Goal: Communication & Community: Ask a question

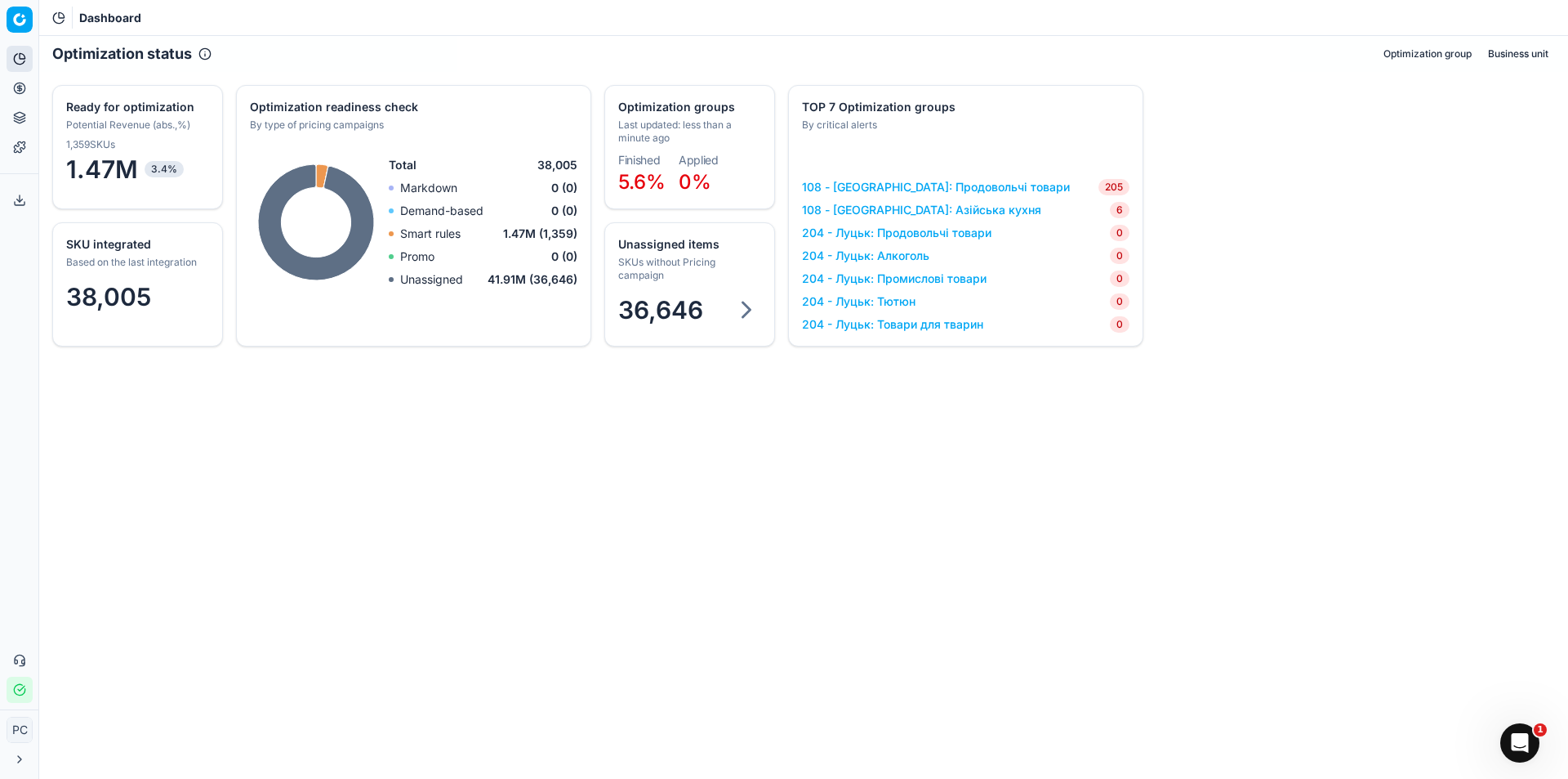
click at [930, 184] on link "108 - [GEOGRAPHIC_DATA]: Продовольчі товари" at bounding box center [936, 187] width 268 height 16
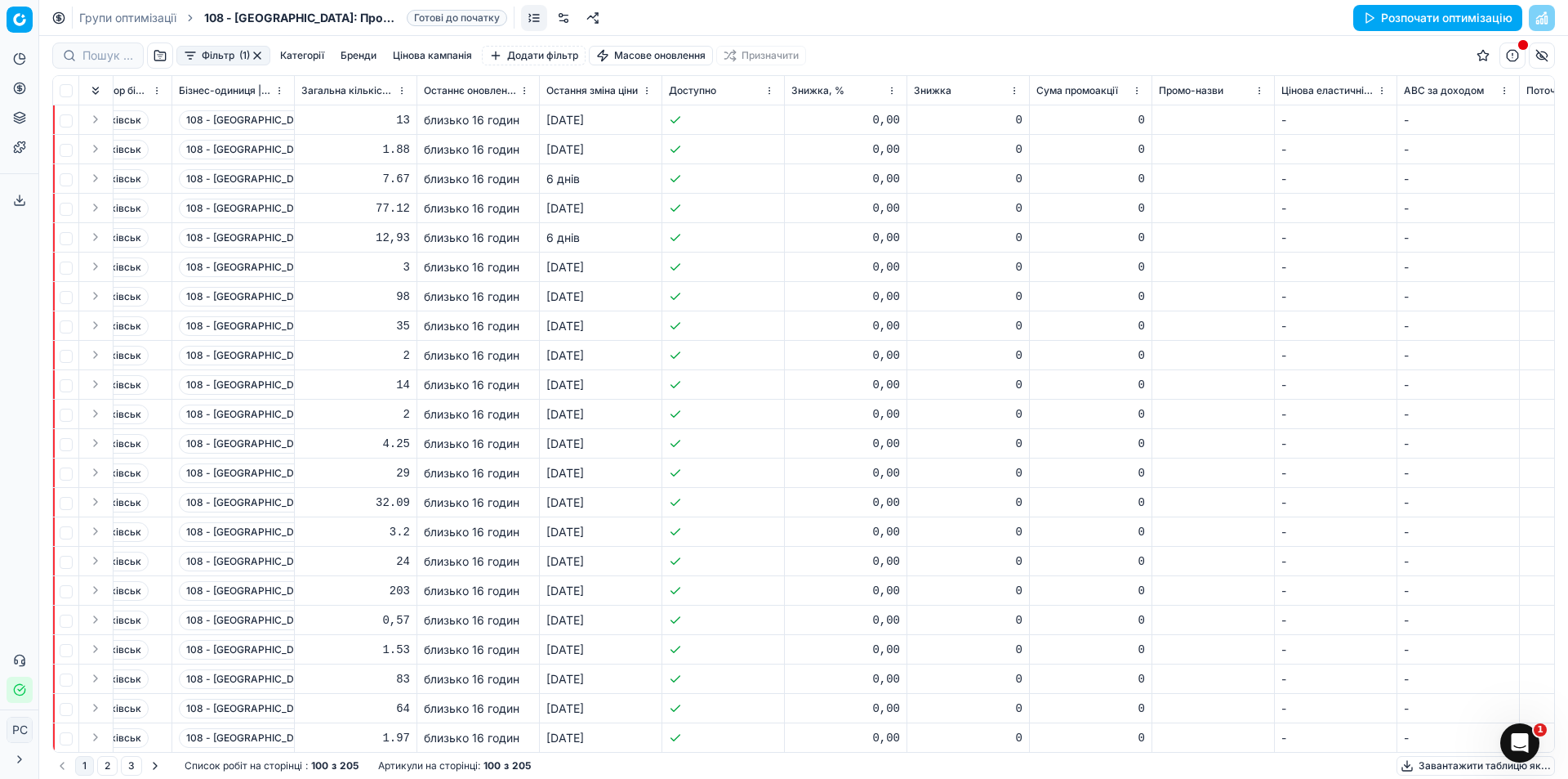
scroll to position [0, 3007]
click at [1512, 741] on icon "Відкрити Intercom Messenger" at bounding box center [1520, 743] width 27 height 27
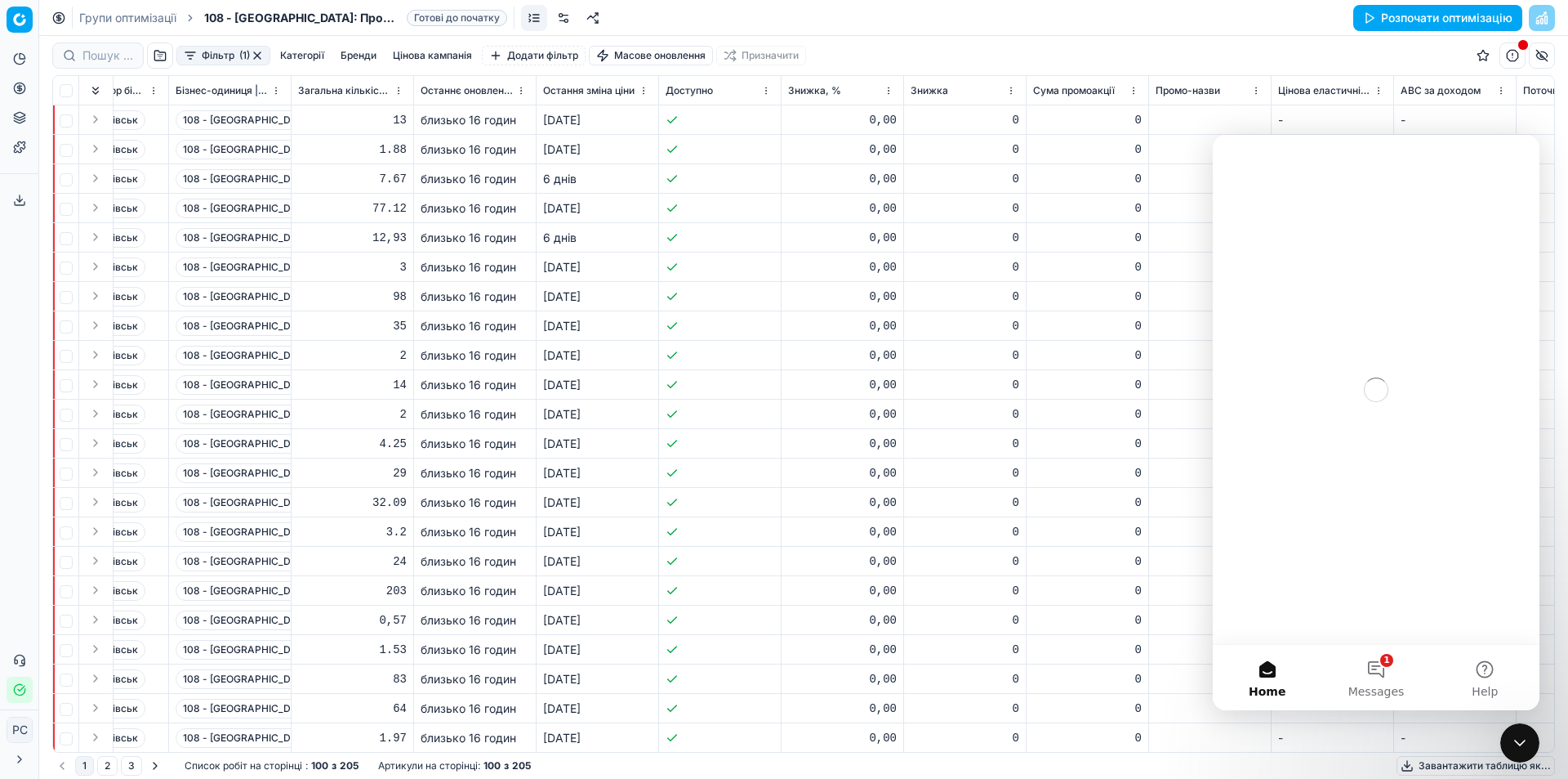
scroll to position [0, 0]
click at [1389, 669] on button "1 Повідомлення" at bounding box center [1375, 677] width 109 height 66
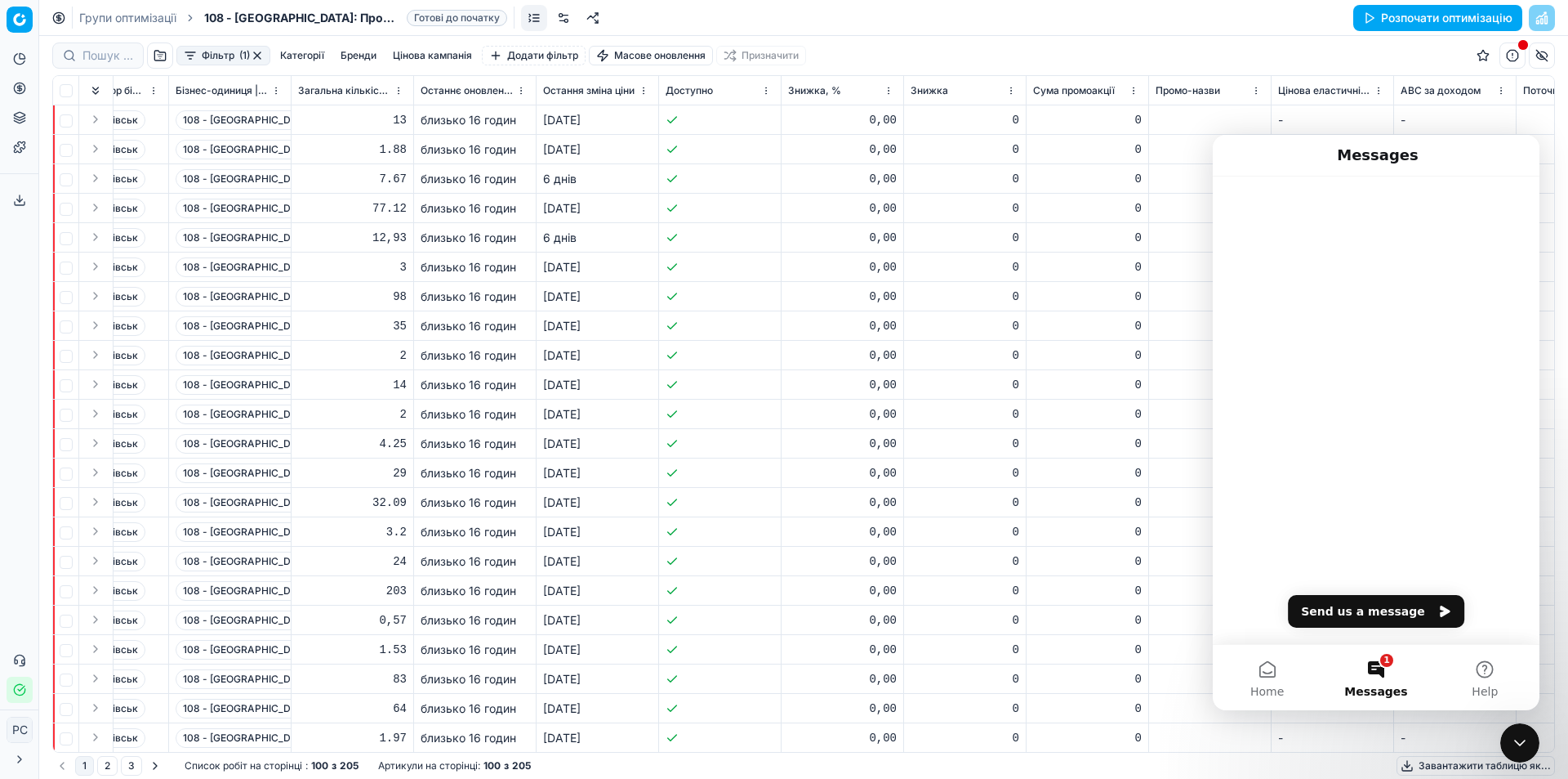
click at [1380, 672] on button "1 Messages" at bounding box center [1375, 677] width 109 height 66
click at [1250, 676] on button "Home" at bounding box center [1267, 677] width 109 height 66
click at [1351, 667] on button "1 Messages" at bounding box center [1375, 677] width 109 height 66
click at [1380, 614] on button "Send us a message" at bounding box center [1375, 611] width 176 height 33
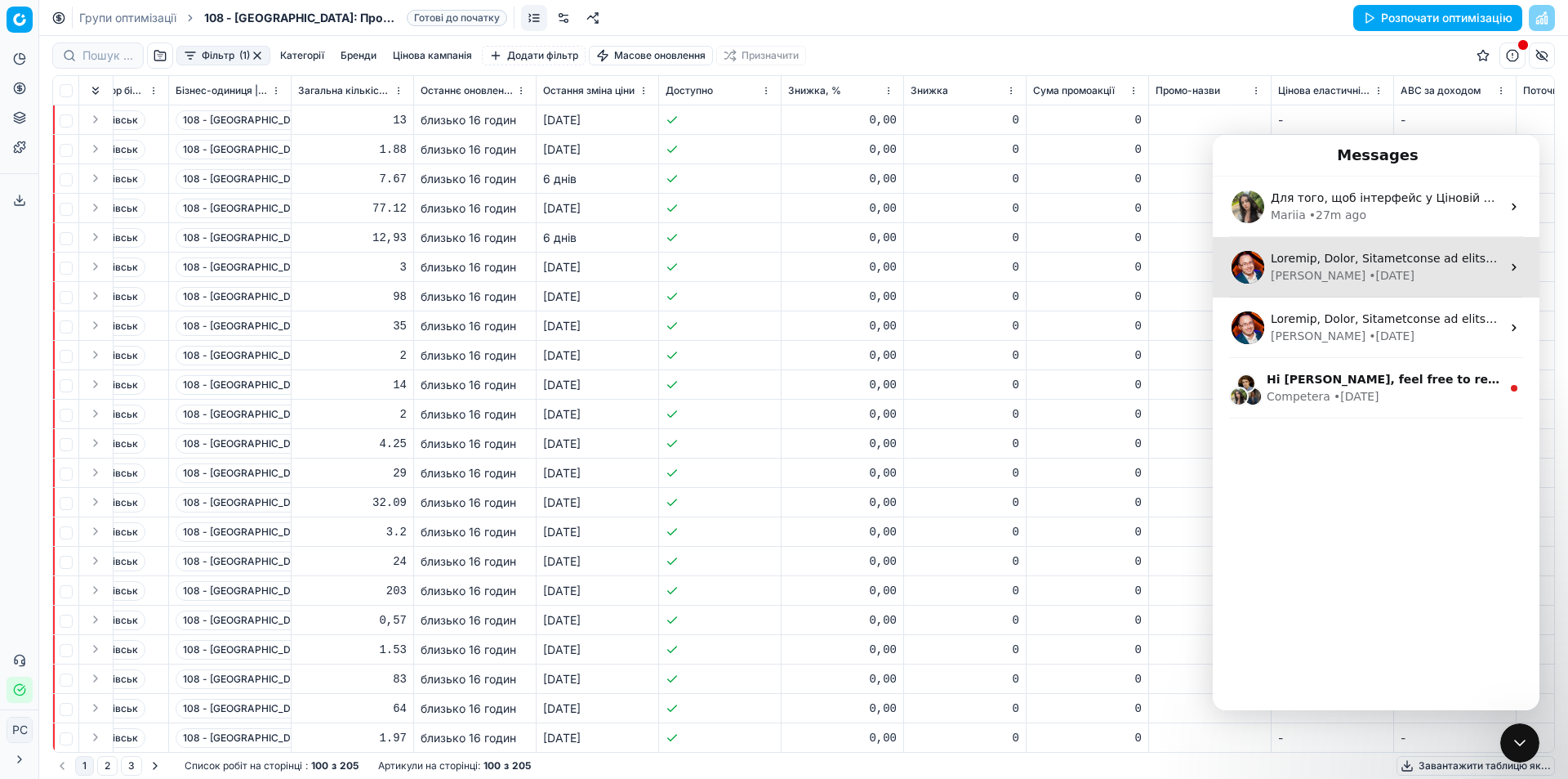
click at [1369, 272] on div "• 6d ago" at bounding box center [1392, 276] width 46 height 17
click at [1509, 258] on div "Dmitriy • 6d ago" at bounding box center [1376, 267] width 327 height 61
click at [1390, 248] on div "Dmitriy • 6d ago" at bounding box center [1376, 267] width 327 height 61
click at [1357, 294] on div "Dmitriy • 6d ago" at bounding box center [1376, 267] width 327 height 61
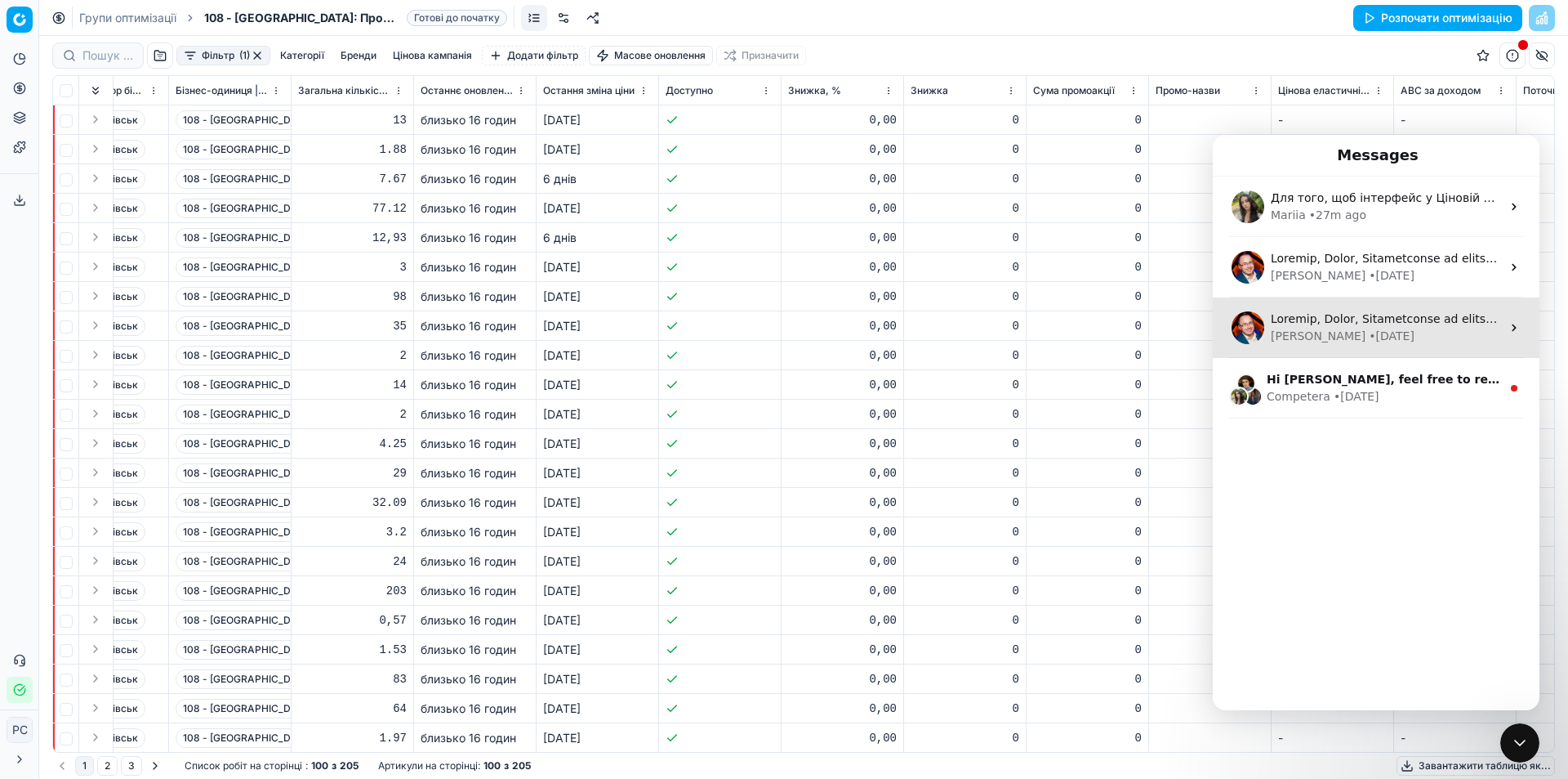
click at [1369, 329] on div "• 5w ago" at bounding box center [1392, 336] width 46 height 17
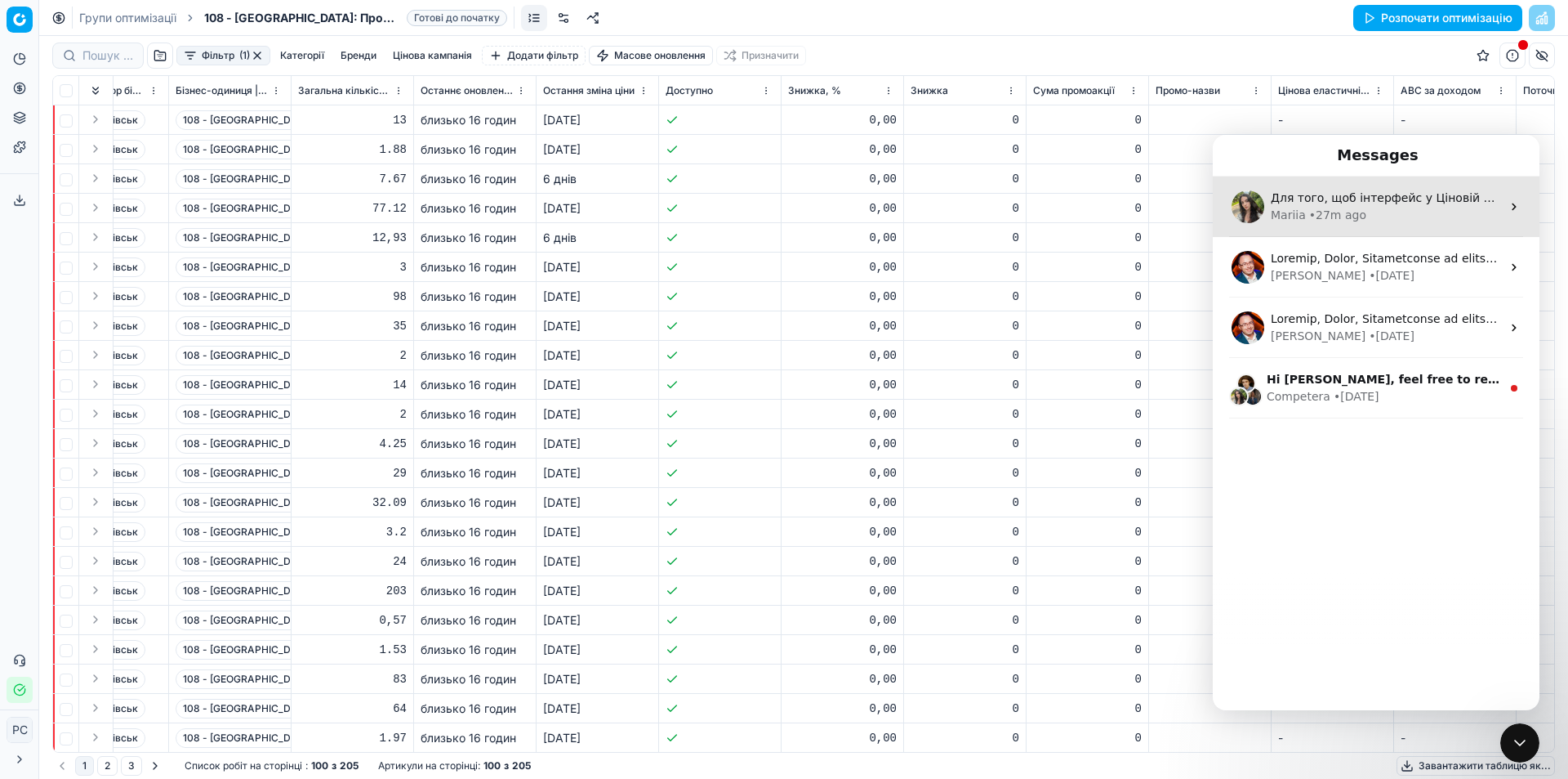
click at [1369, 281] on div "• 6d ago" at bounding box center [1392, 276] width 46 height 17
click at [1355, 217] on div "• 27m ago" at bounding box center [1338, 215] width 57 height 17
drag, startPoint x: 1500, startPoint y: 208, endPoint x: 1507, endPoint y: 203, distance: 8.6
click at [1507, 207] on icon "Домофонний месенджер" at bounding box center [1514, 207] width 13 height 13
click at [1507, 203] on icon "Домофонний месенджер" at bounding box center [1514, 207] width 13 height 13
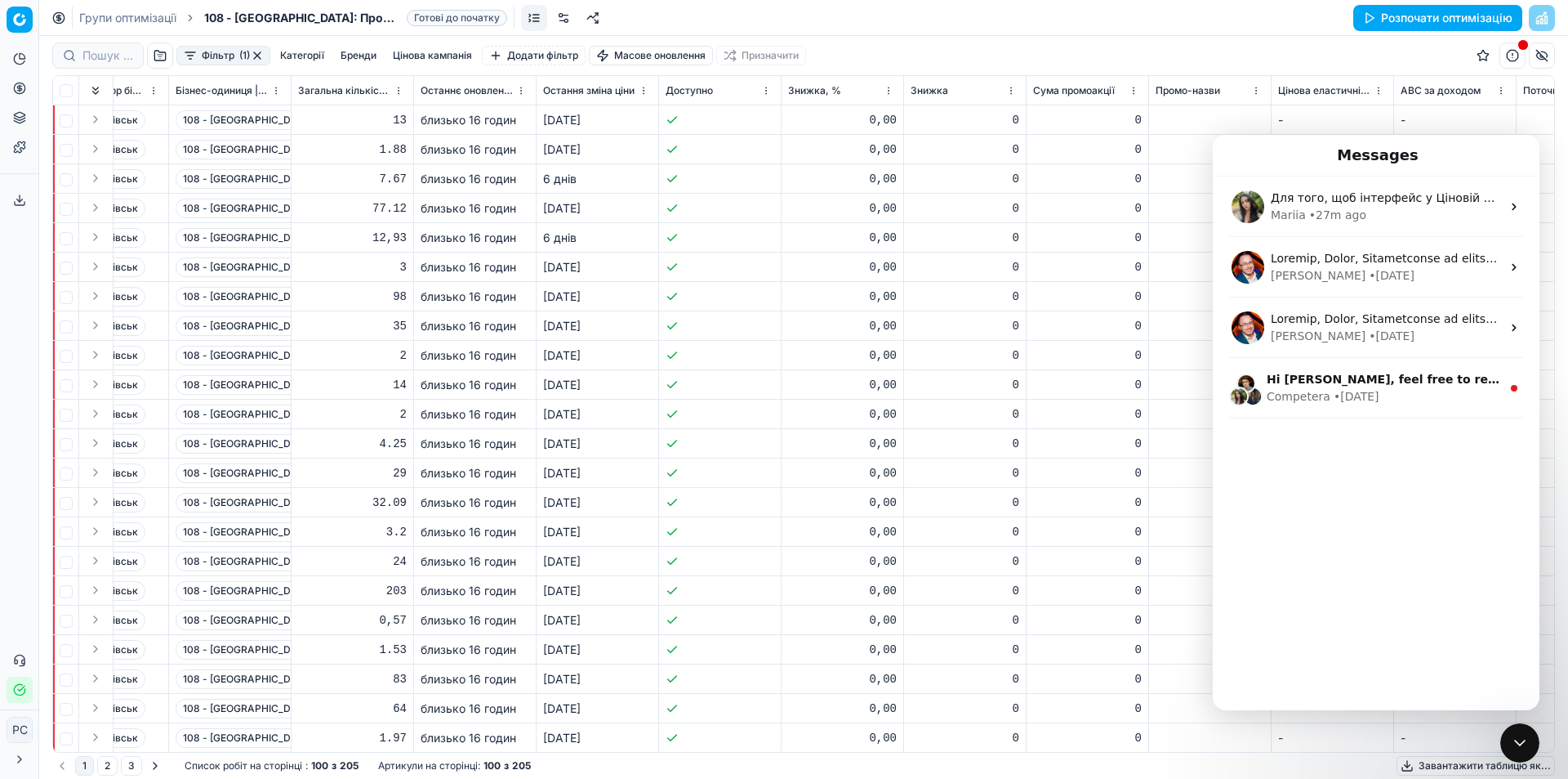
click at [1516, 749] on icon "Close Intercom Messenger" at bounding box center [1520, 743] width 20 height 20
click at [1516, 746] on icon "Open Intercom Messenger" at bounding box center [1520, 743] width 11 height 13
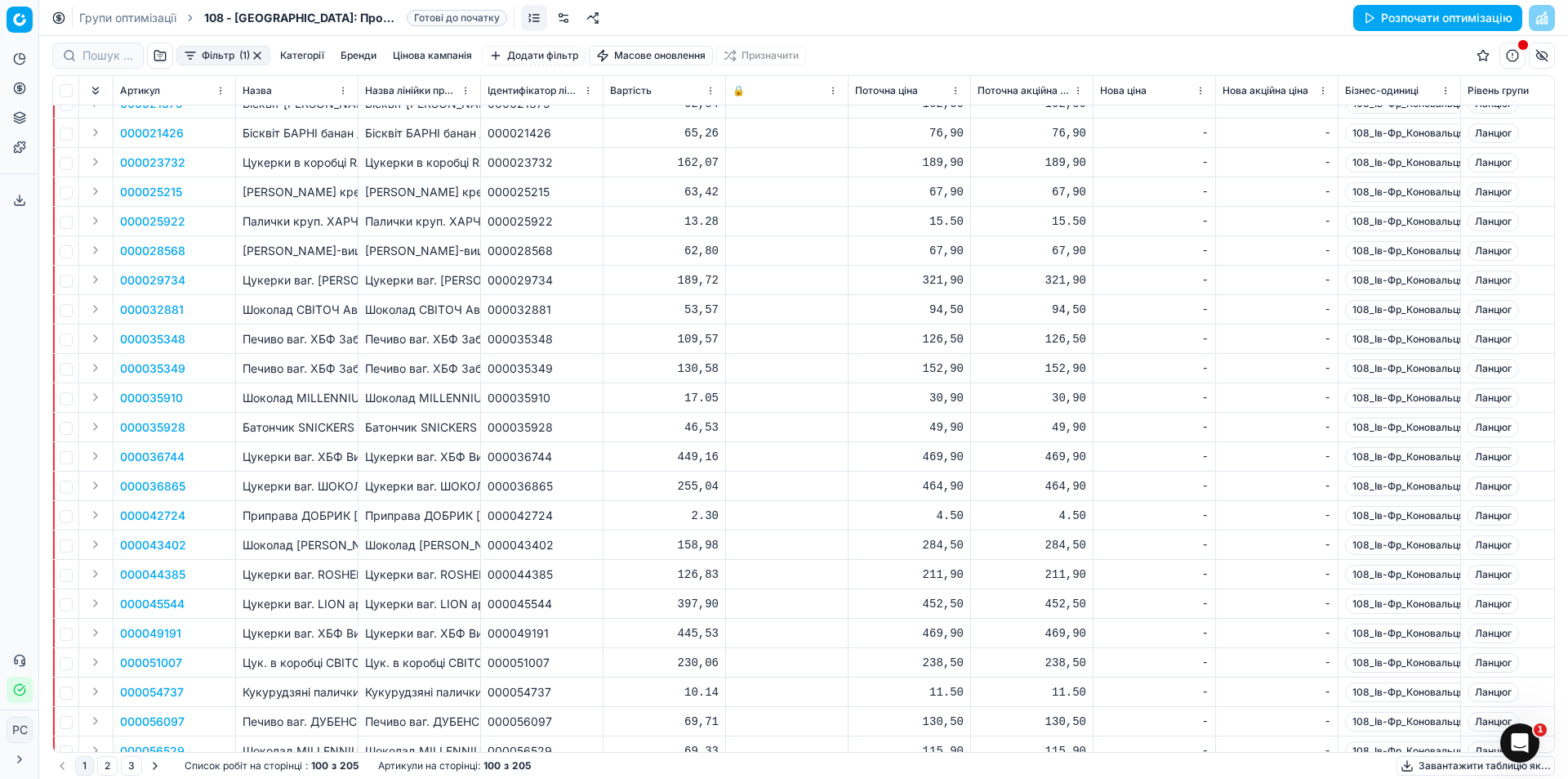
scroll to position [82, 0]
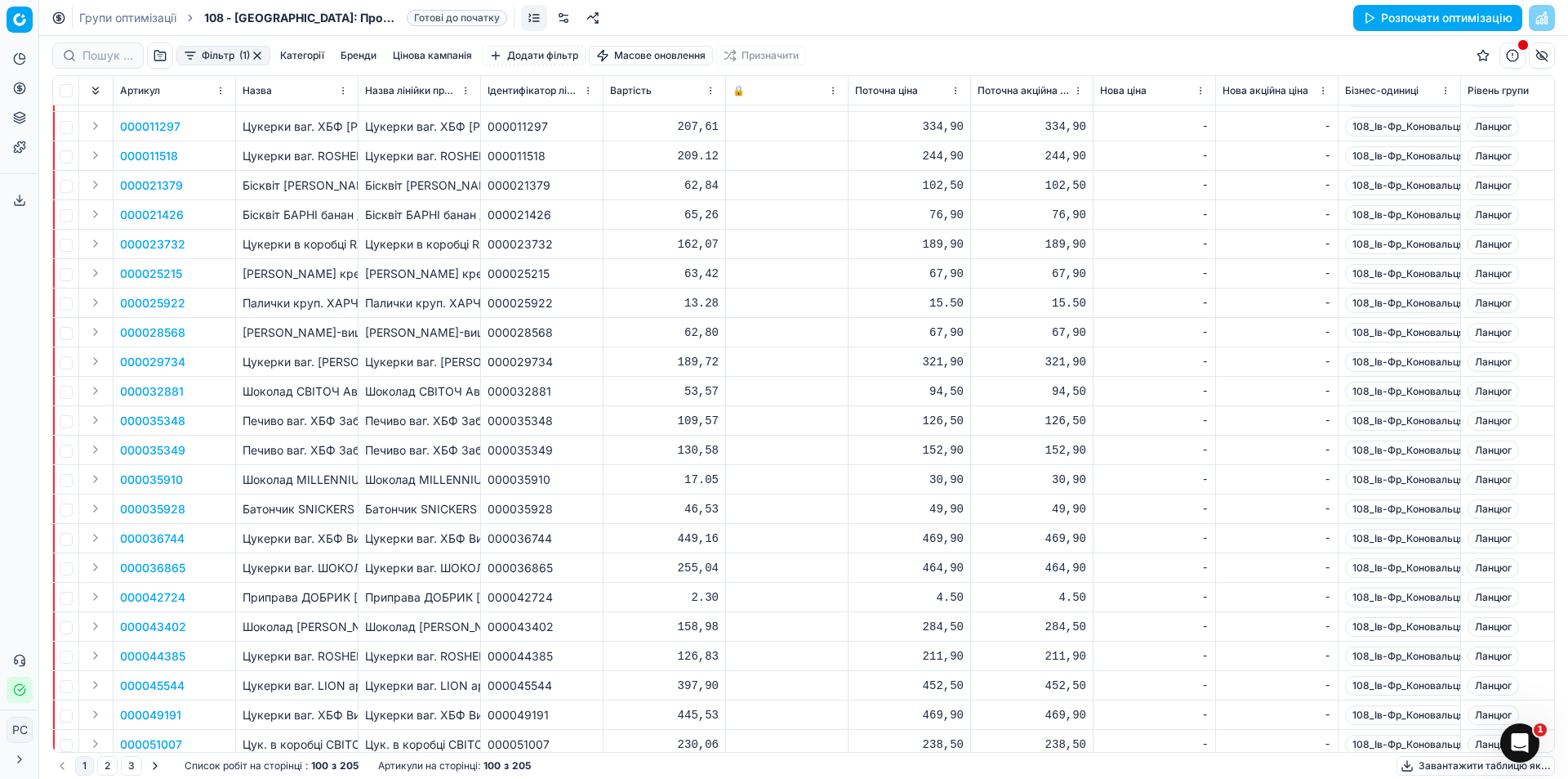
click at [20, 15] on html "Цінова платформа Аналітика Ціноутворення Портфоліо продуктів Шаблони Експортний…" at bounding box center [784, 390] width 1568 height 779
click at [59, 78] on font "Робочий простір" at bounding box center [99, 80] width 98 height 14
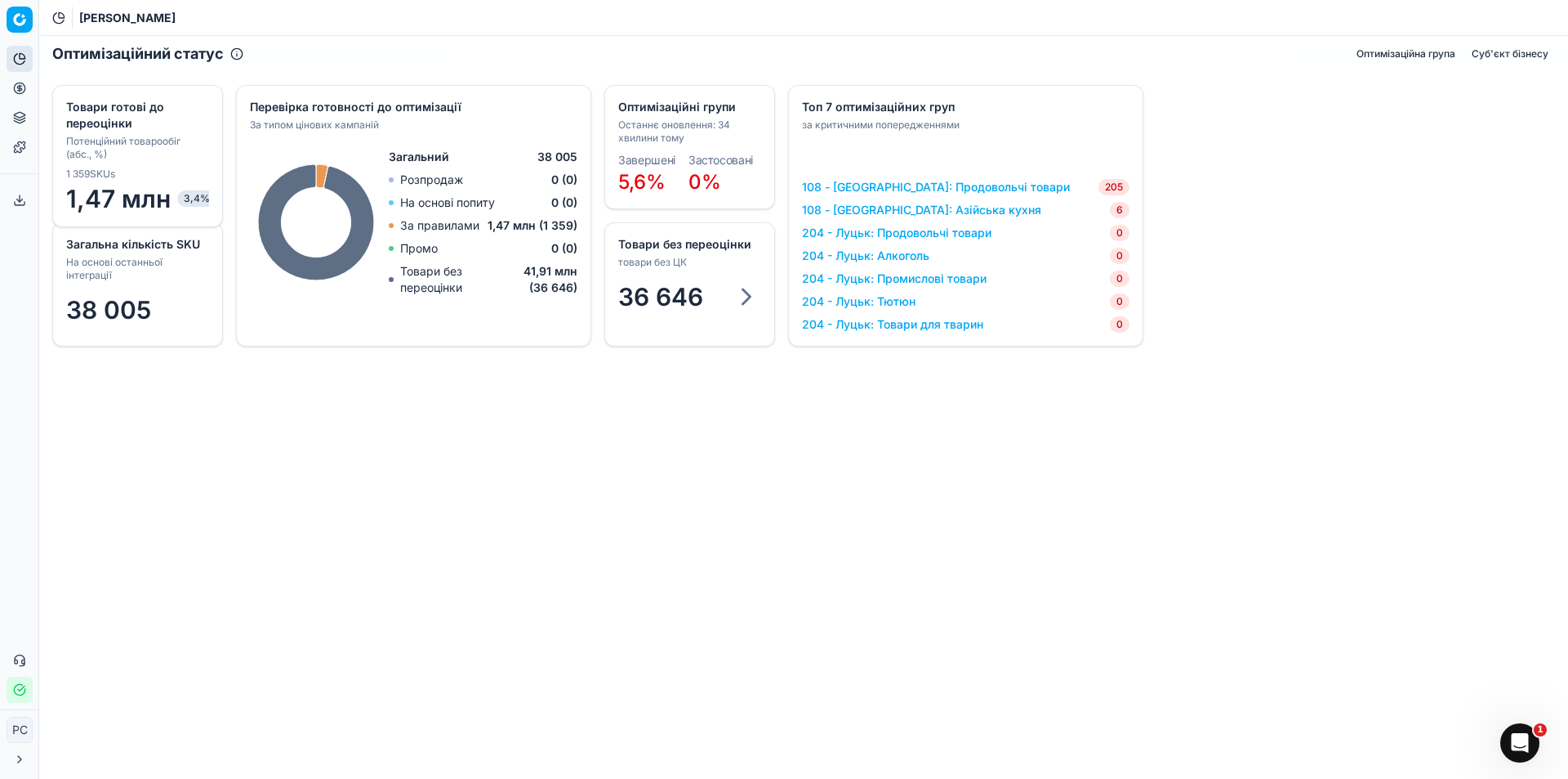
click at [1536, 739] on div "Відкрити програму для спілкування Intercom" at bounding box center [1520, 743] width 54 height 54
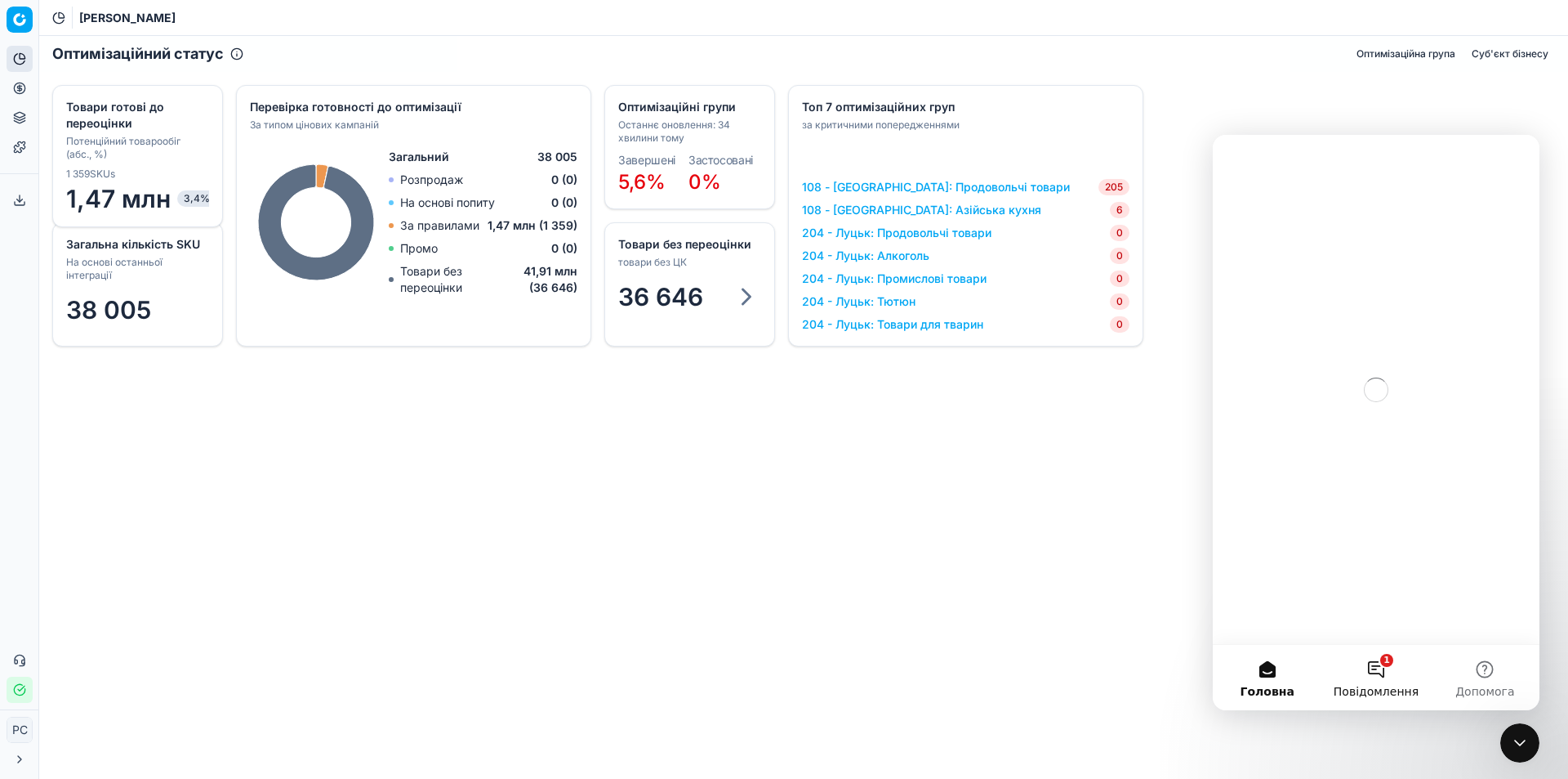
click at [1359, 678] on button "1 Повідомлення" at bounding box center [1375, 677] width 109 height 66
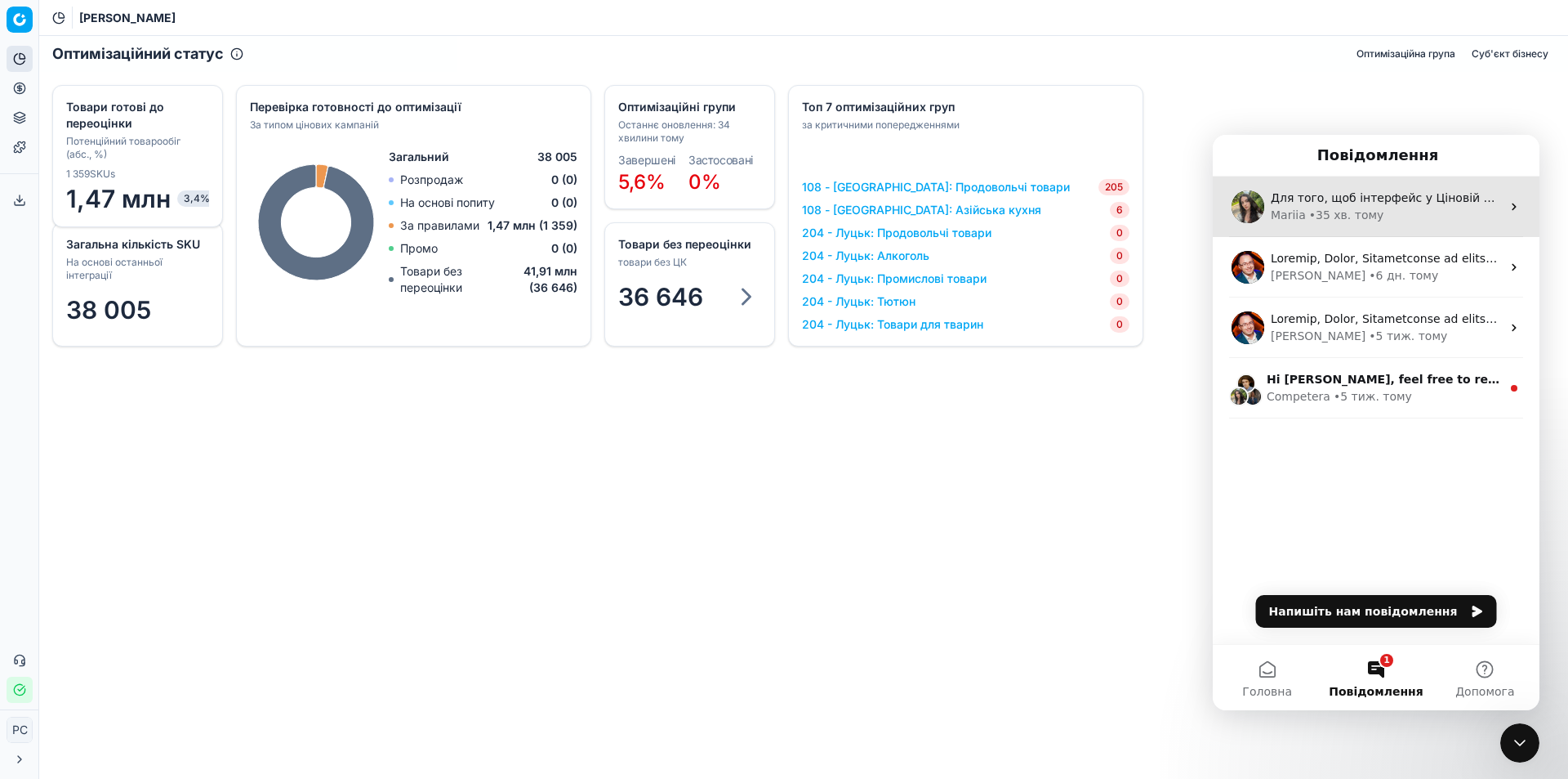
click at [1351, 212] on div "• 35 хв. тому" at bounding box center [1347, 215] width 75 height 17
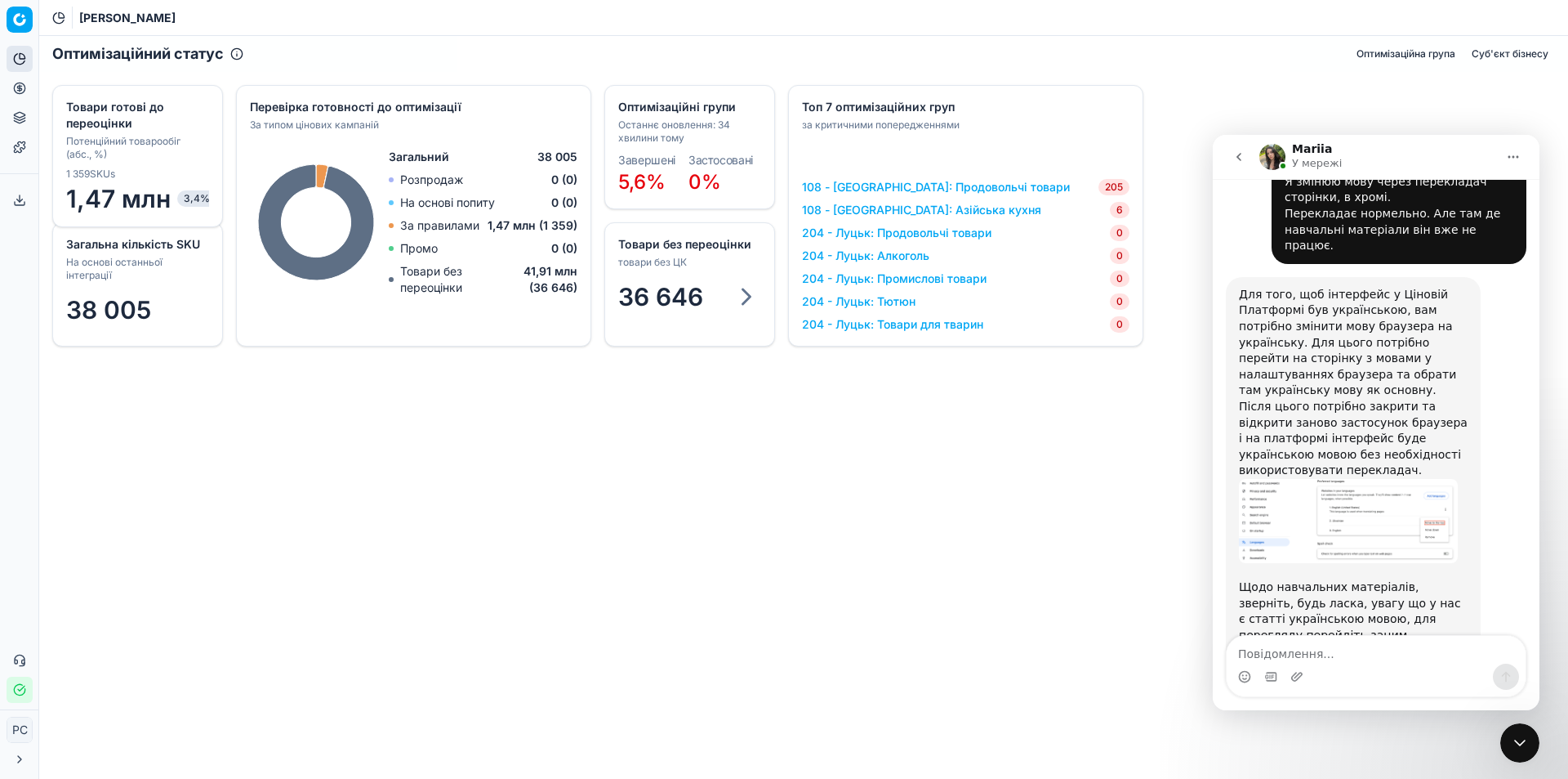
scroll to position [535, 0]
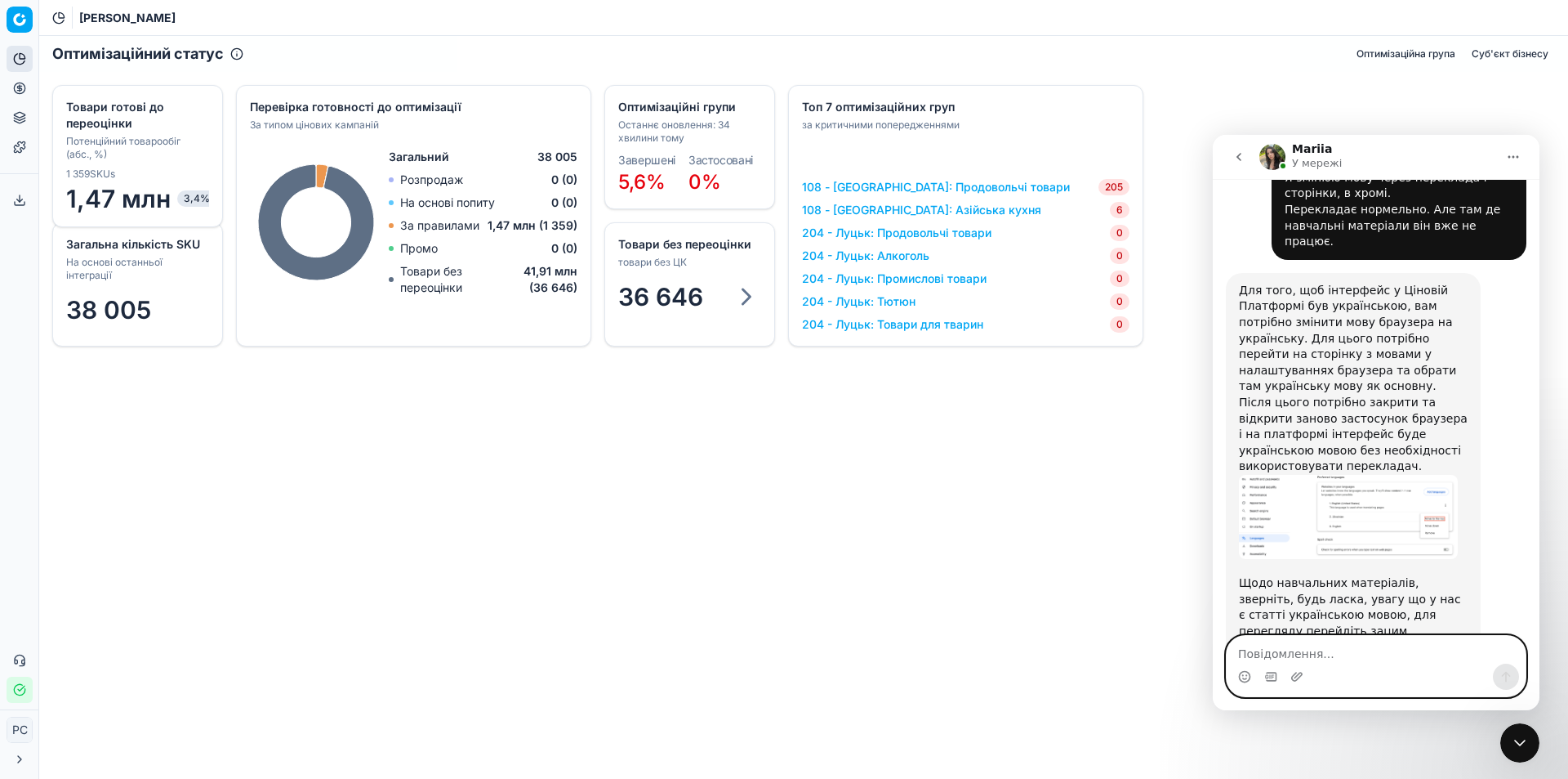
drag, startPoint x: 1334, startPoint y: 553, endPoint x: 1328, endPoint y: 644, distance: 91.2
click at [1328, 644] on textarea "Повідомлення..." at bounding box center [1376, 649] width 299 height 28
type textarea "Дякую. Це допомогло."
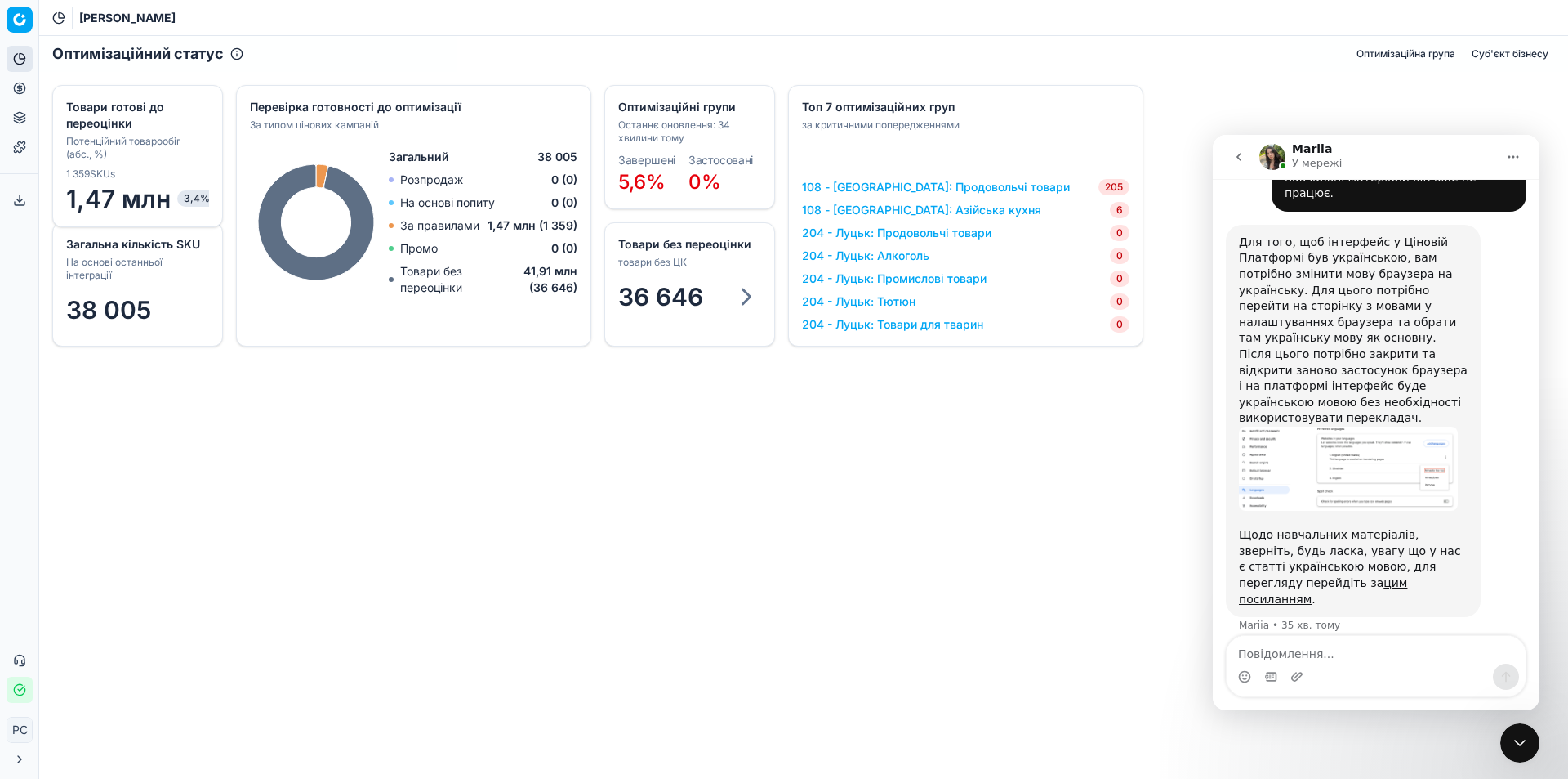
click at [745, 294] on icon at bounding box center [747, 297] width 30 height 30
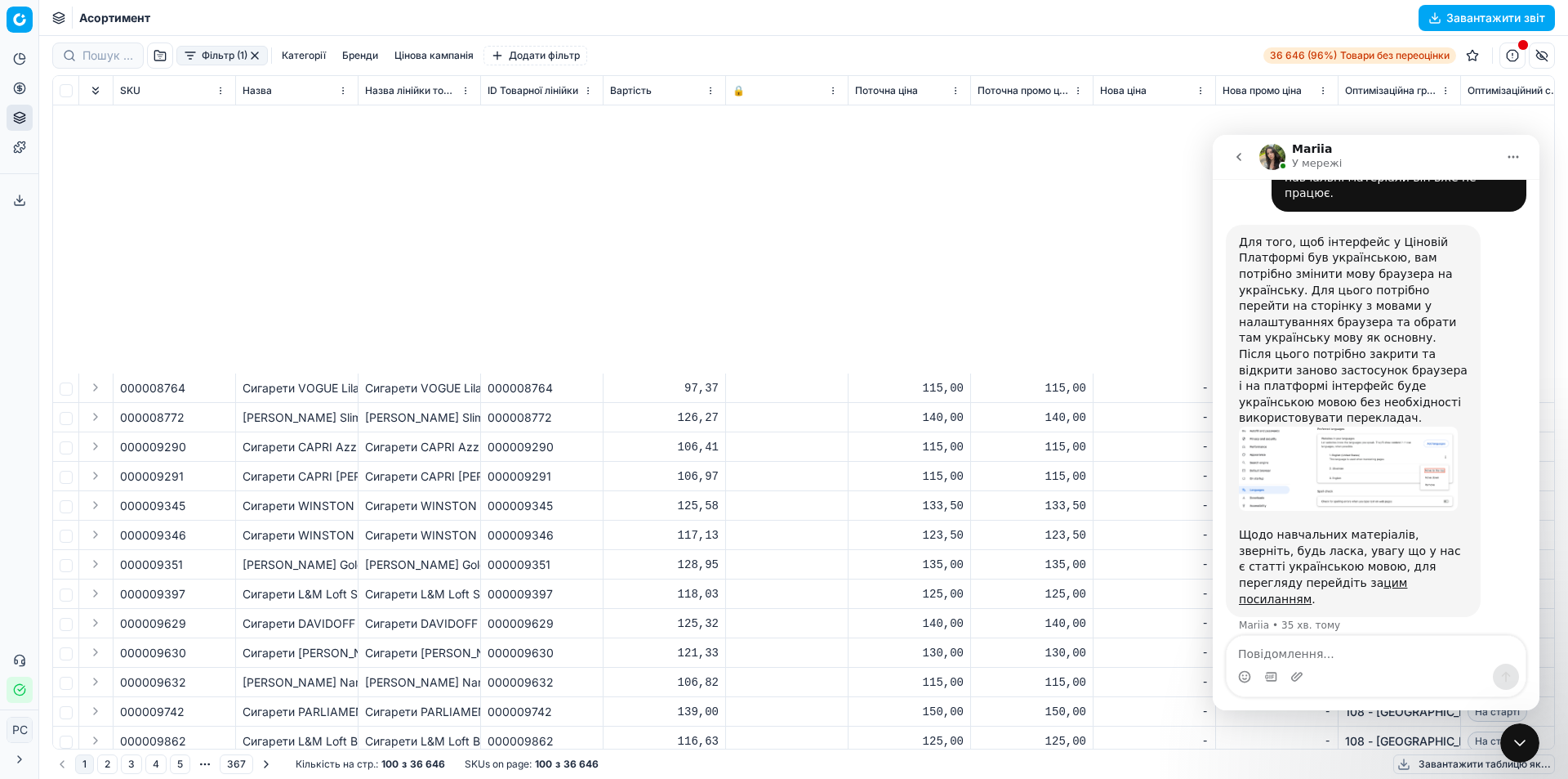
scroll to position [817, 0]
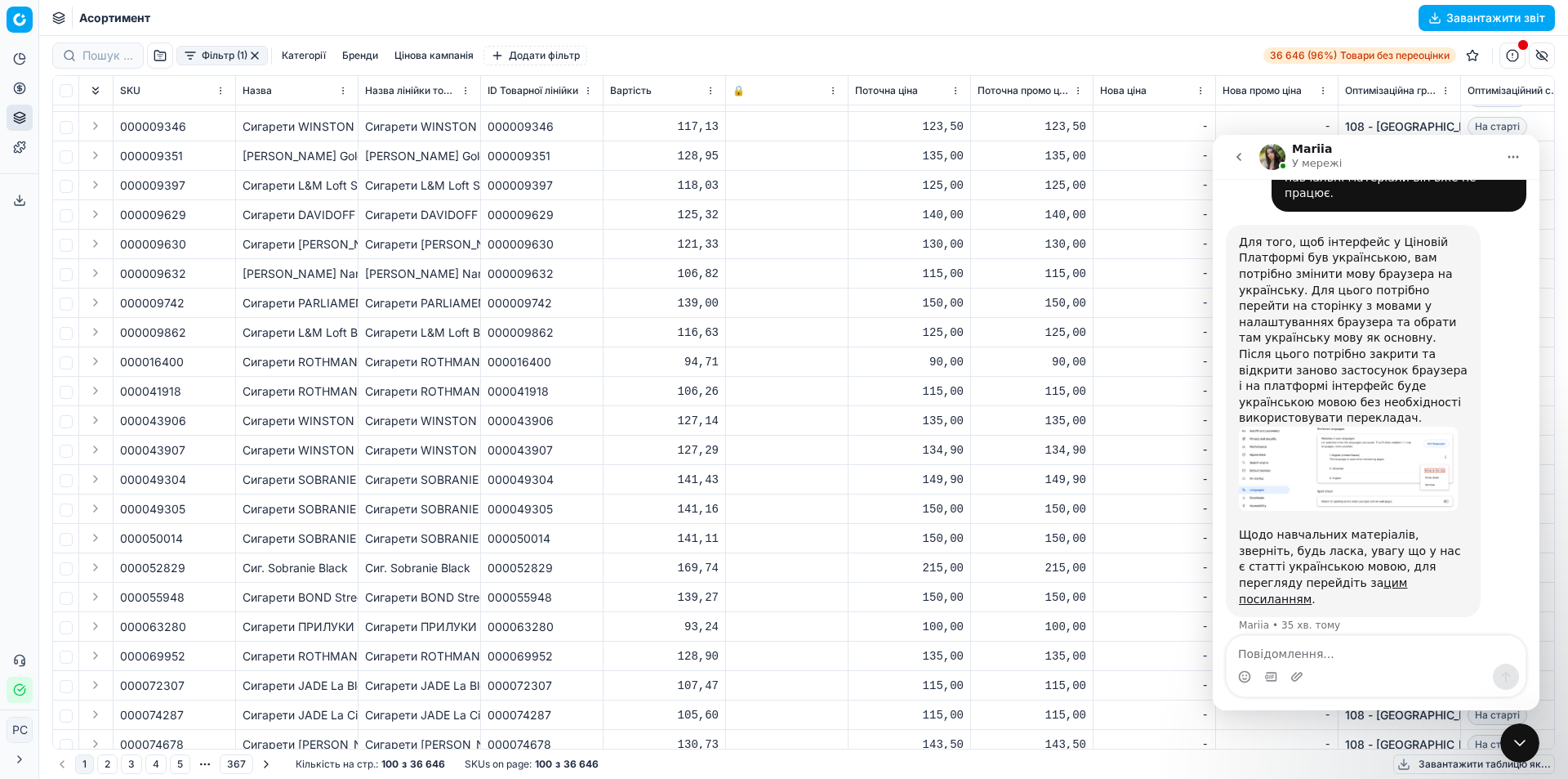
click at [1239, 162] on icon "go back" at bounding box center [1239, 157] width 13 height 13
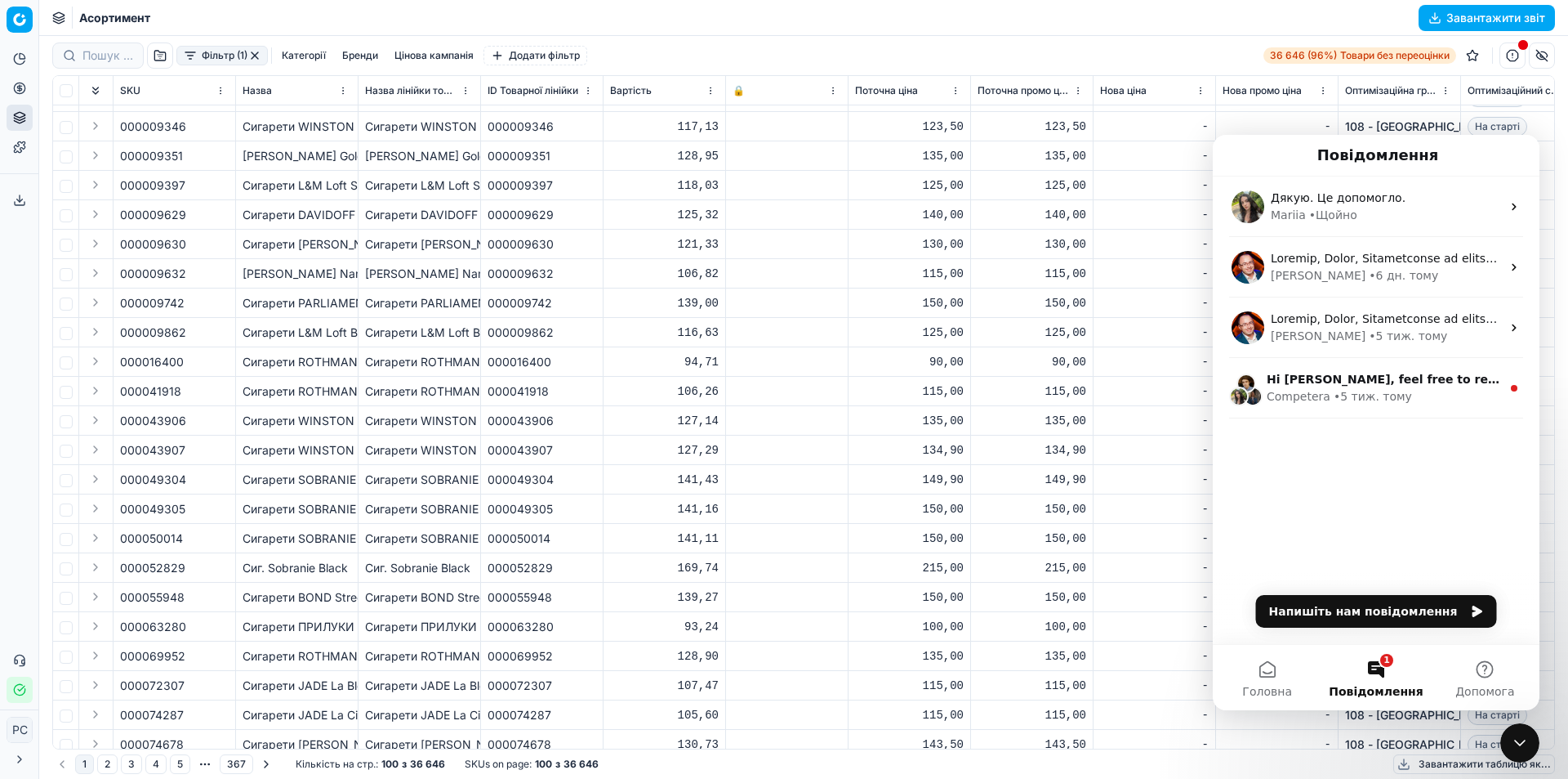
scroll to position [0, 0]
click at [1512, 735] on icon "Закрити програму для спілкування Intercom" at bounding box center [1520, 743] width 20 height 20
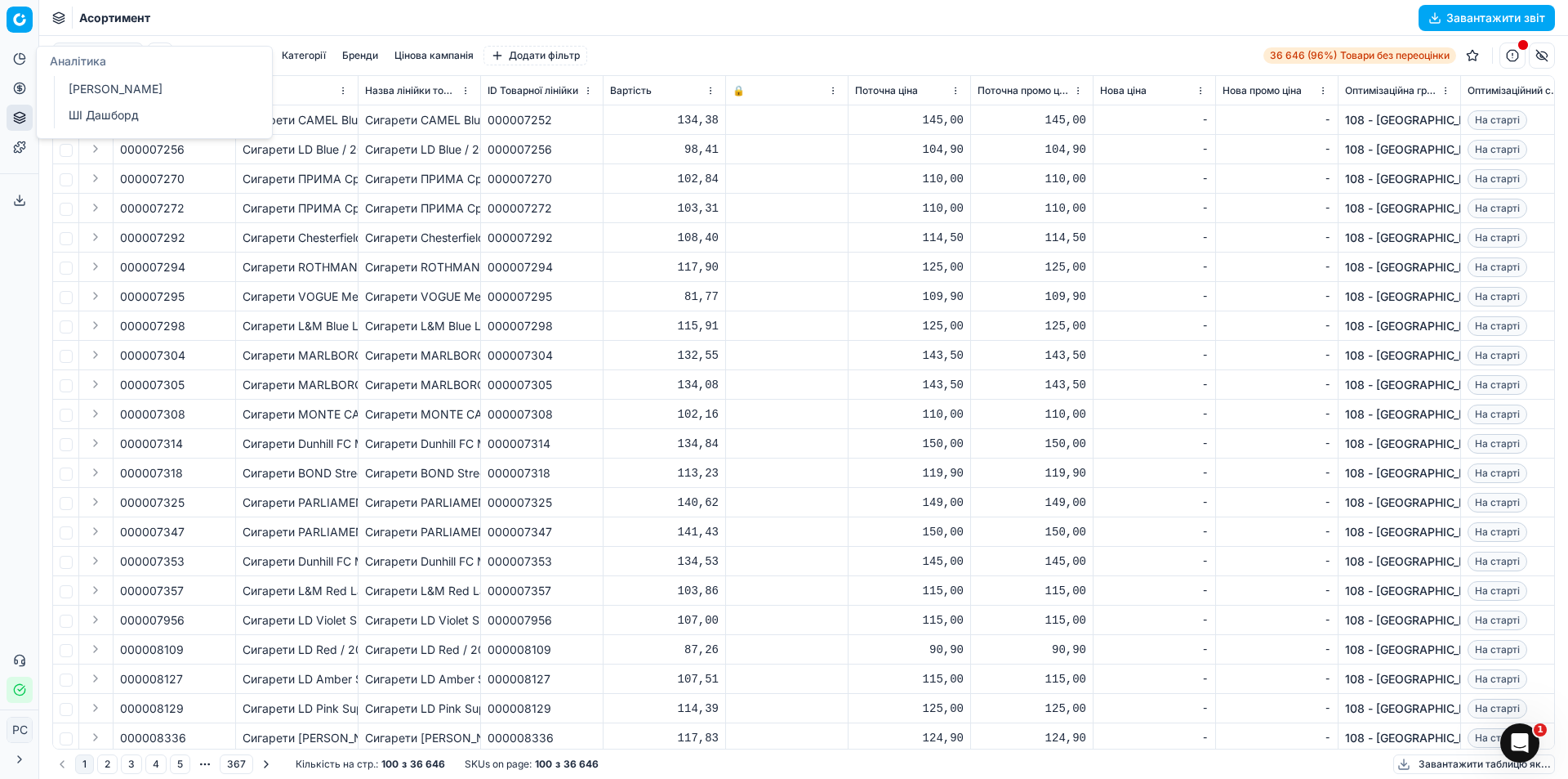
click at [22, 56] on icon at bounding box center [20, 59] width 13 height 13
click at [89, 117] on link "Оптимізаційні групи" at bounding box center [157, 119] width 190 height 23
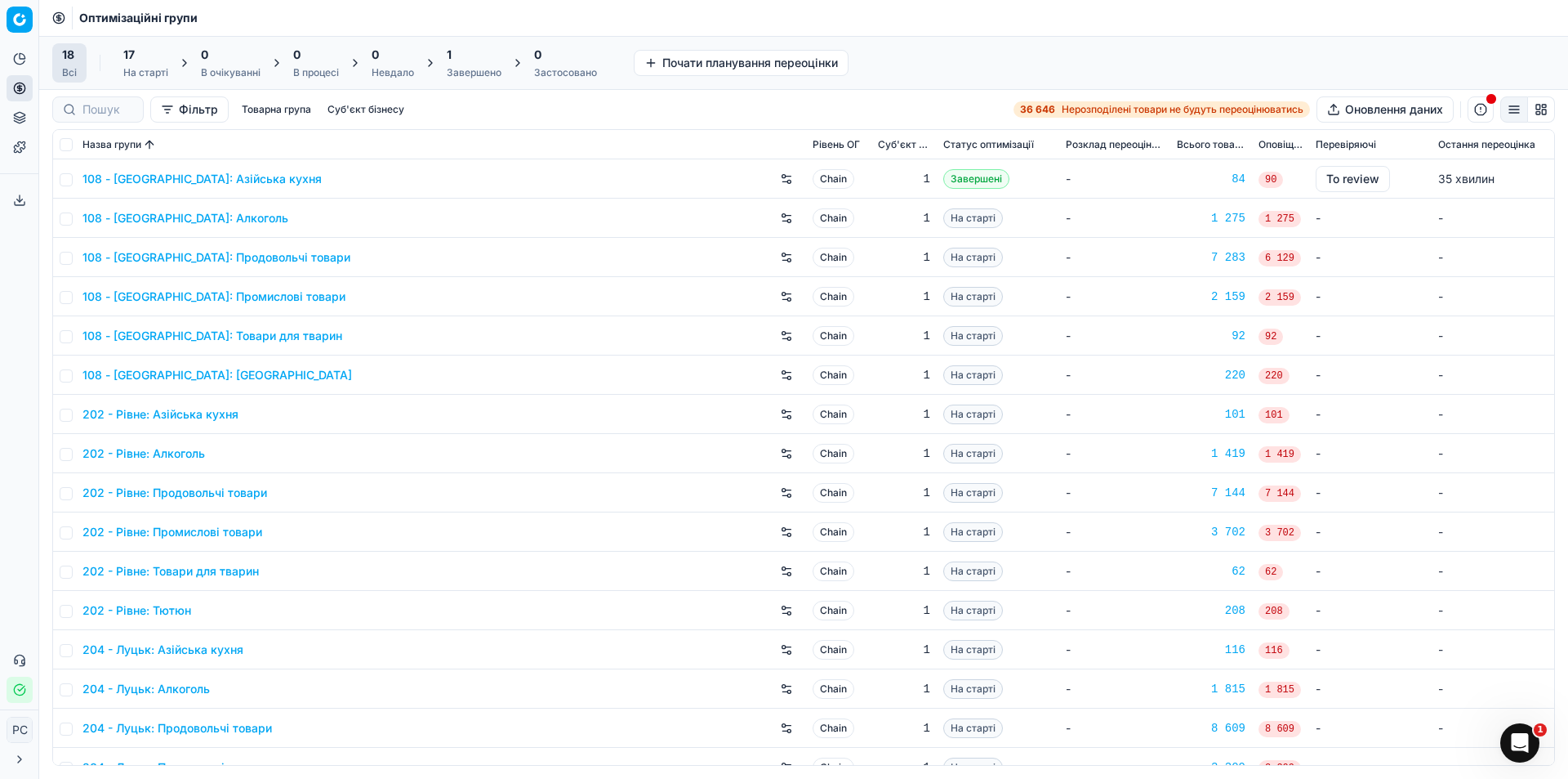
click at [1334, 180] on button "To review" at bounding box center [1352, 179] width 75 height 26
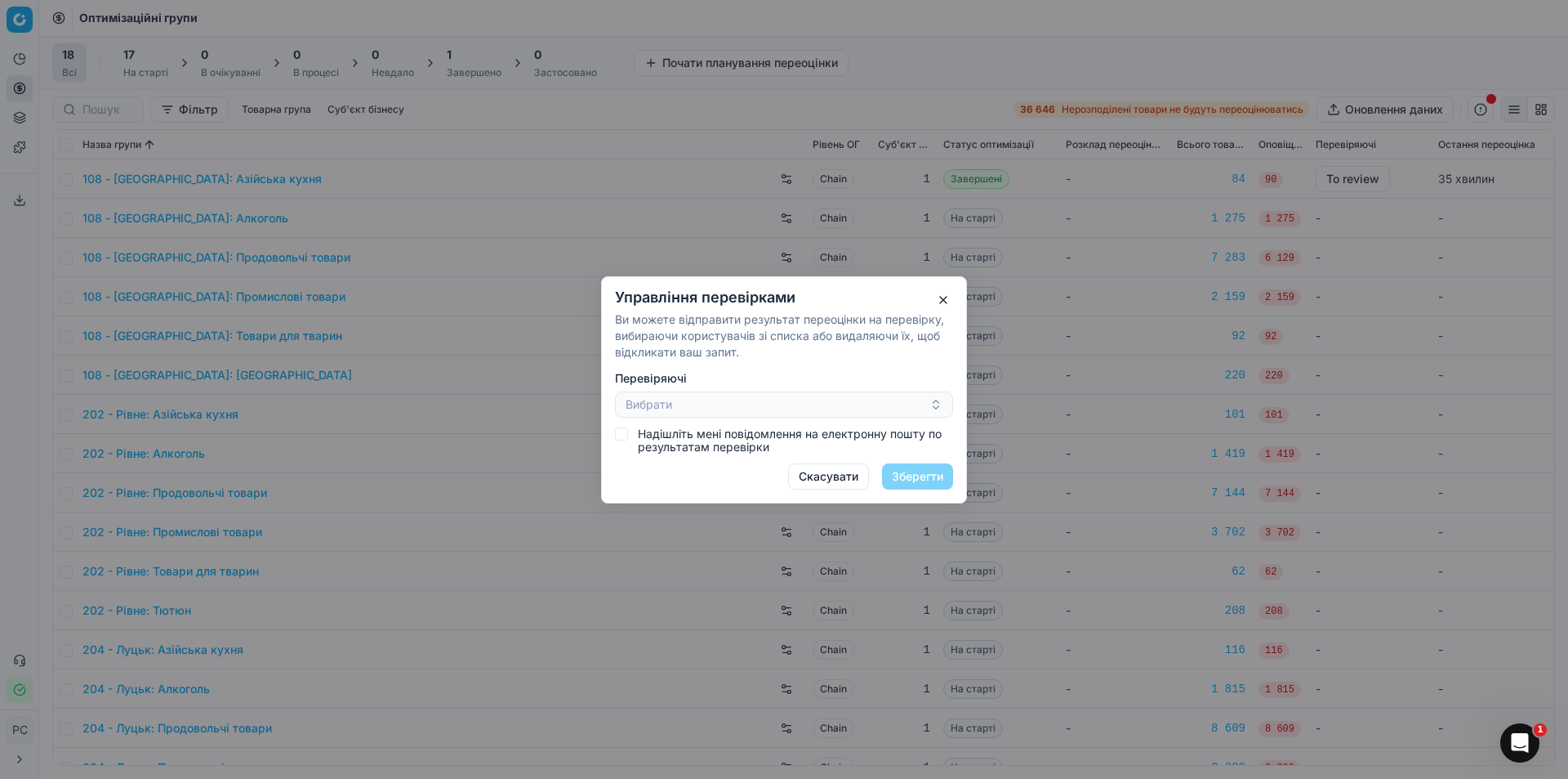
click at [946, 298] on button "button" at bounding box center [943, 300] width 20 height 20
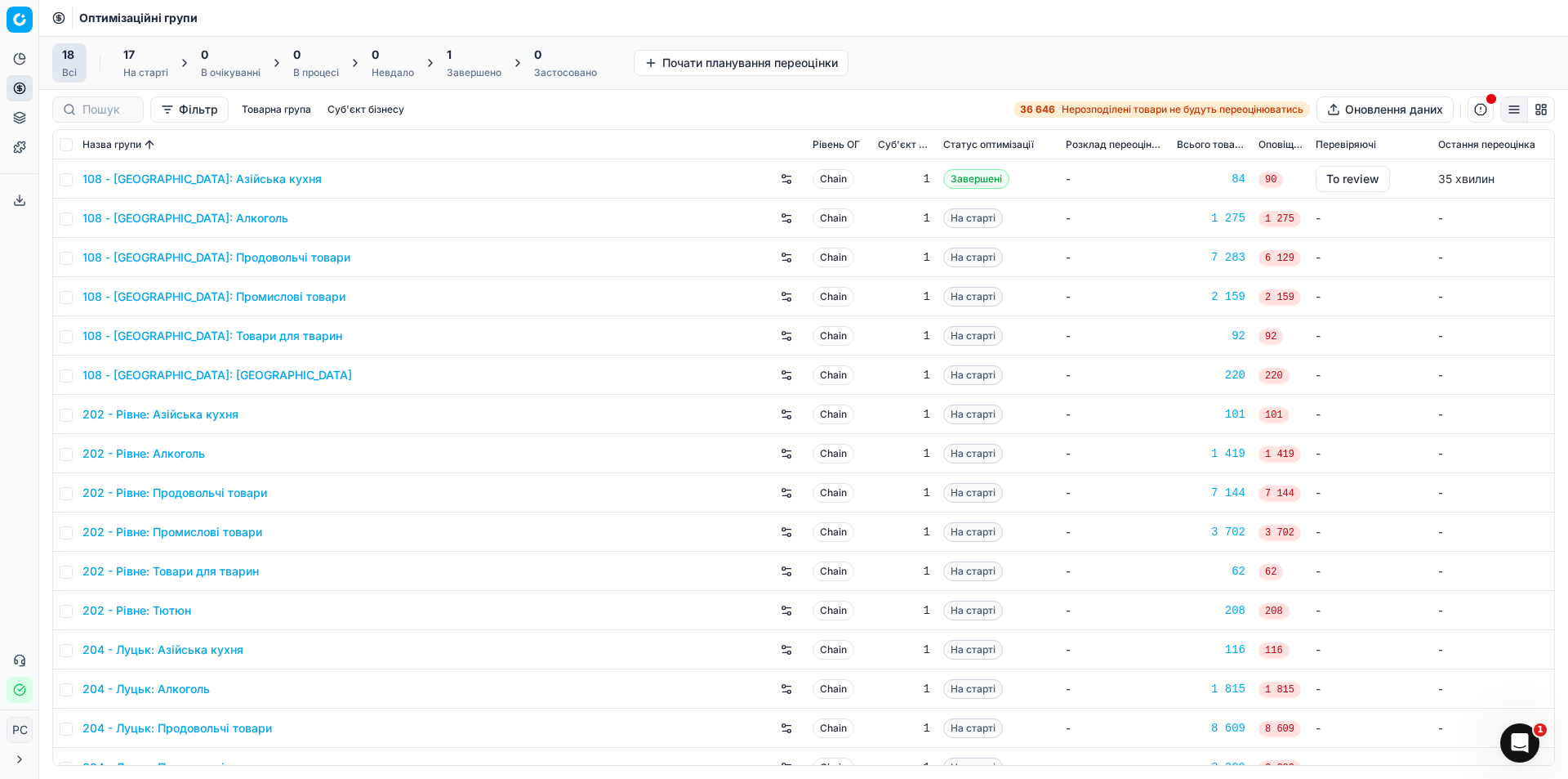
click at [193, 221] on link "108 - Івано-Франківськ: Алкоголь" at bounding box center [185, 218] width 206 height 16
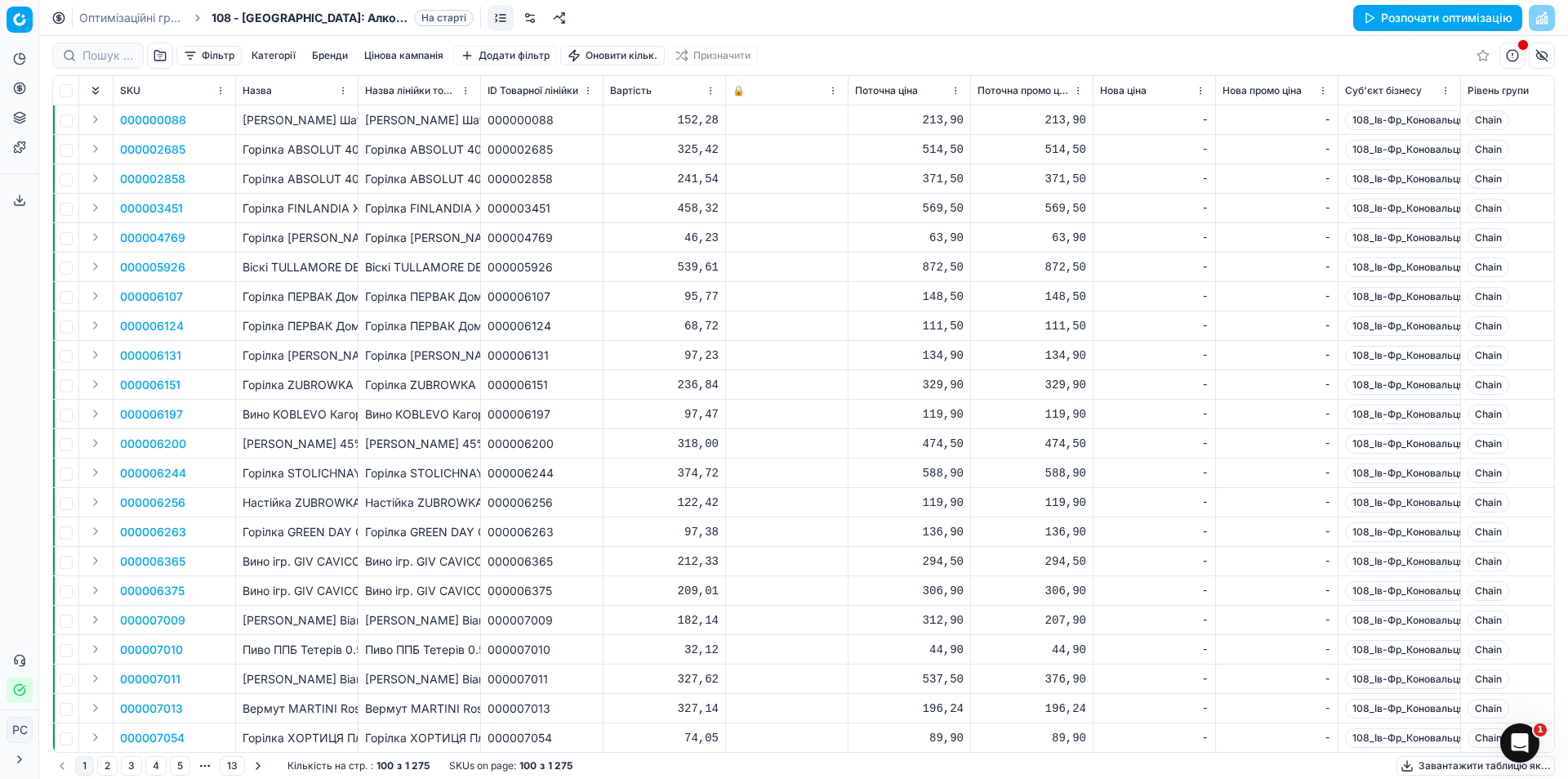
click at [1425, 19] on button "Розпочати оптимізацію" at bounding box center [1438, 18] width 169 height 26
click at [1479, 11] on button "Зупинити і скасувати" at bounding box center [1443, 18] width 157 height 26
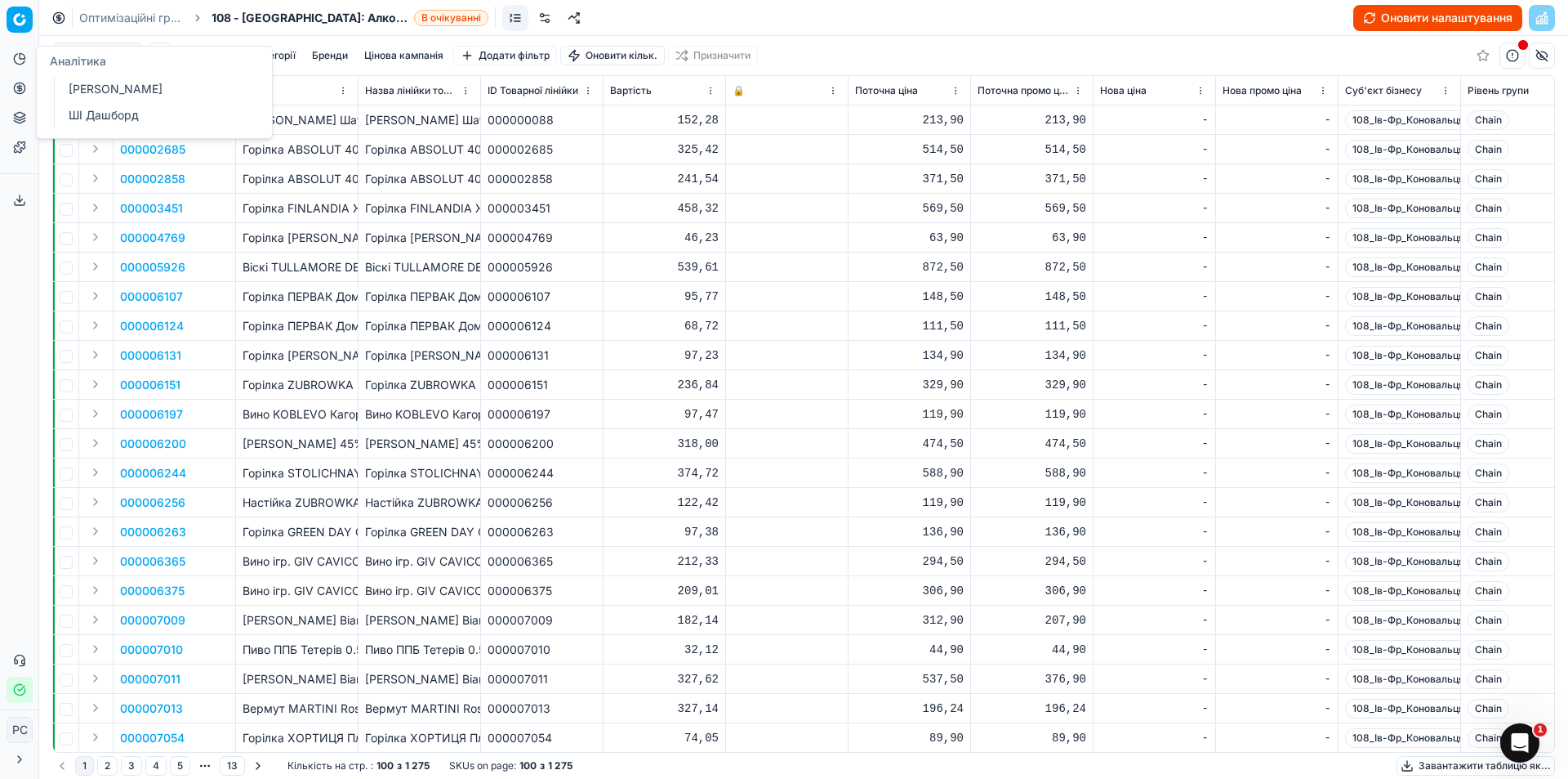
click at [20, 62] on icon at bounding box center [20, 59] width 13 height 13
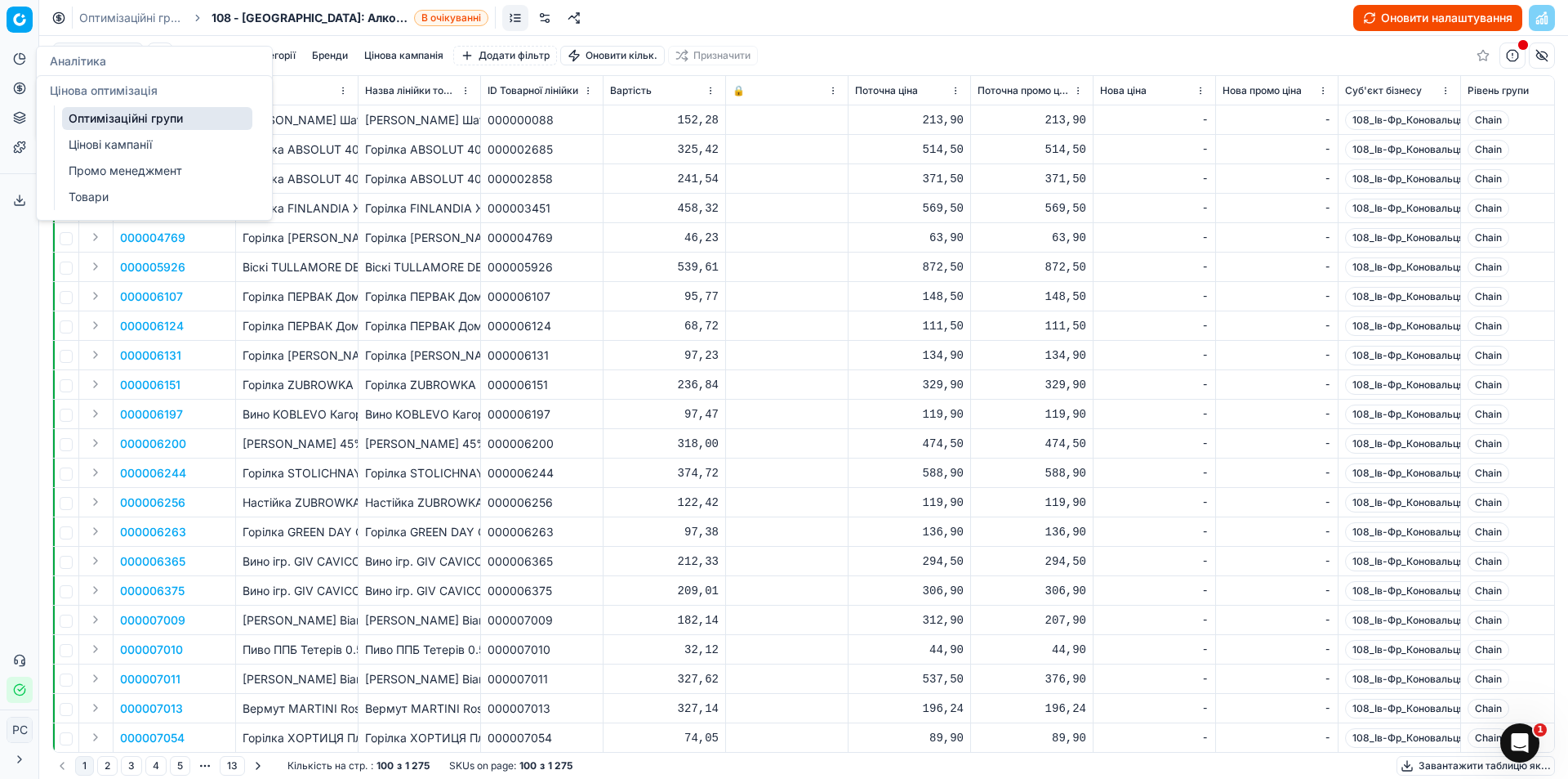
click at [21, 95] on button "Цінова оптимізація" at bounding box center [20, 89] width 26 height 26
click at [87, 135] on link "Цінові кампанії" at bounding box center [157, 144] width 190 height 23
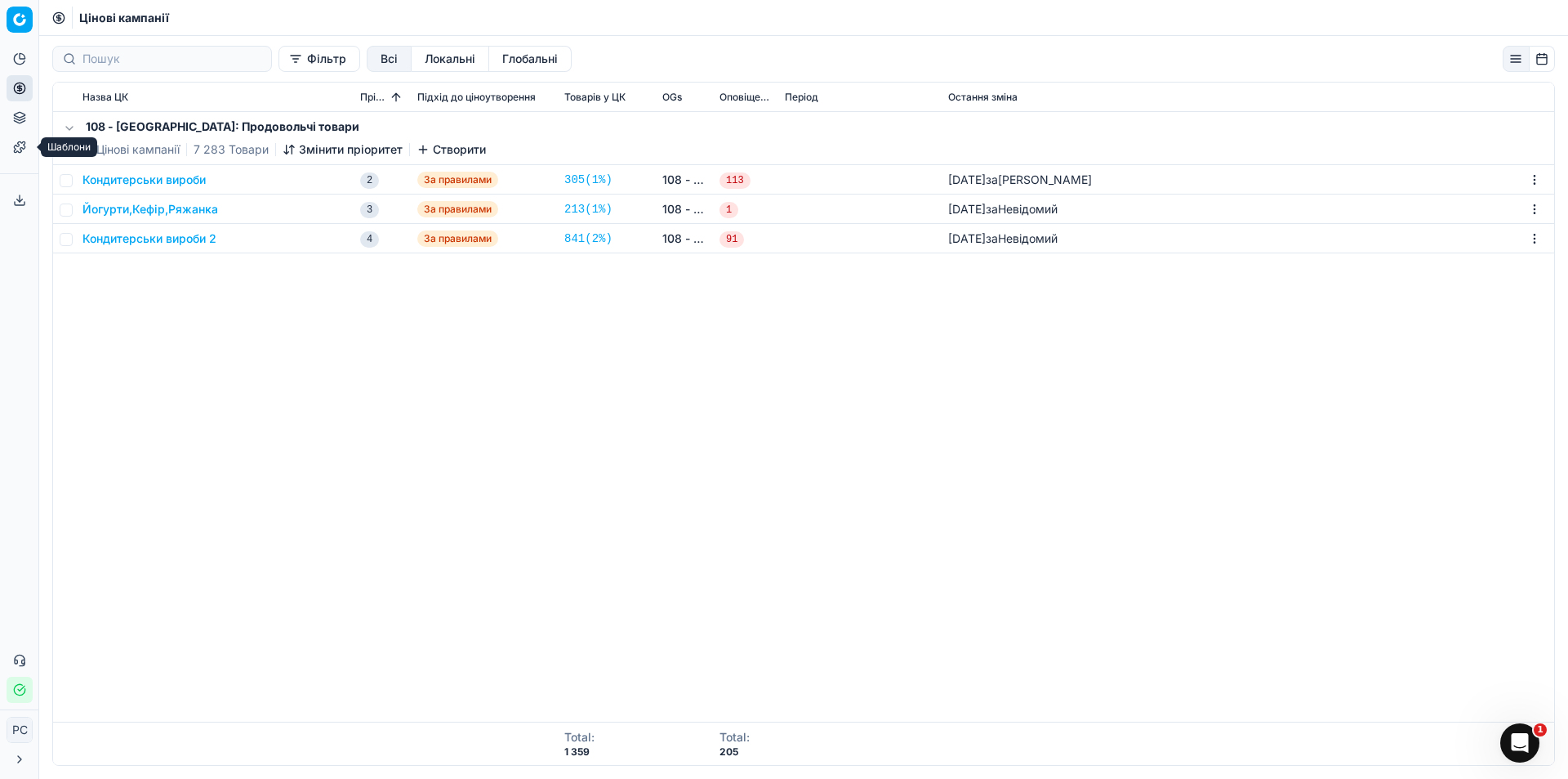
click at [19, 153] on link "Шаблони" at bounding box center [20, 147] width 26 height 26
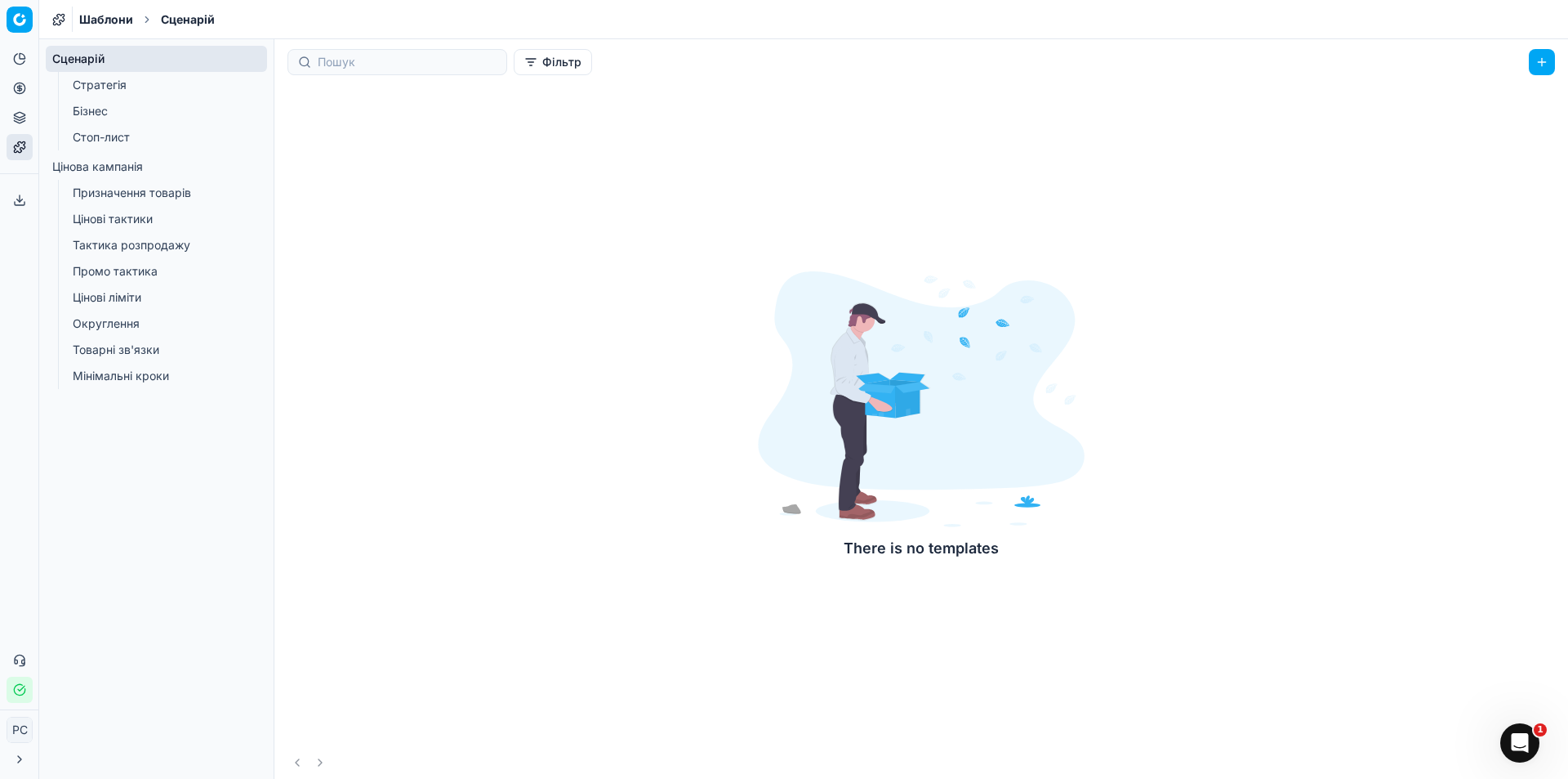
click at [97, 78] on link "Стратегія" at bounding box center [157, 85] width 181 height 23
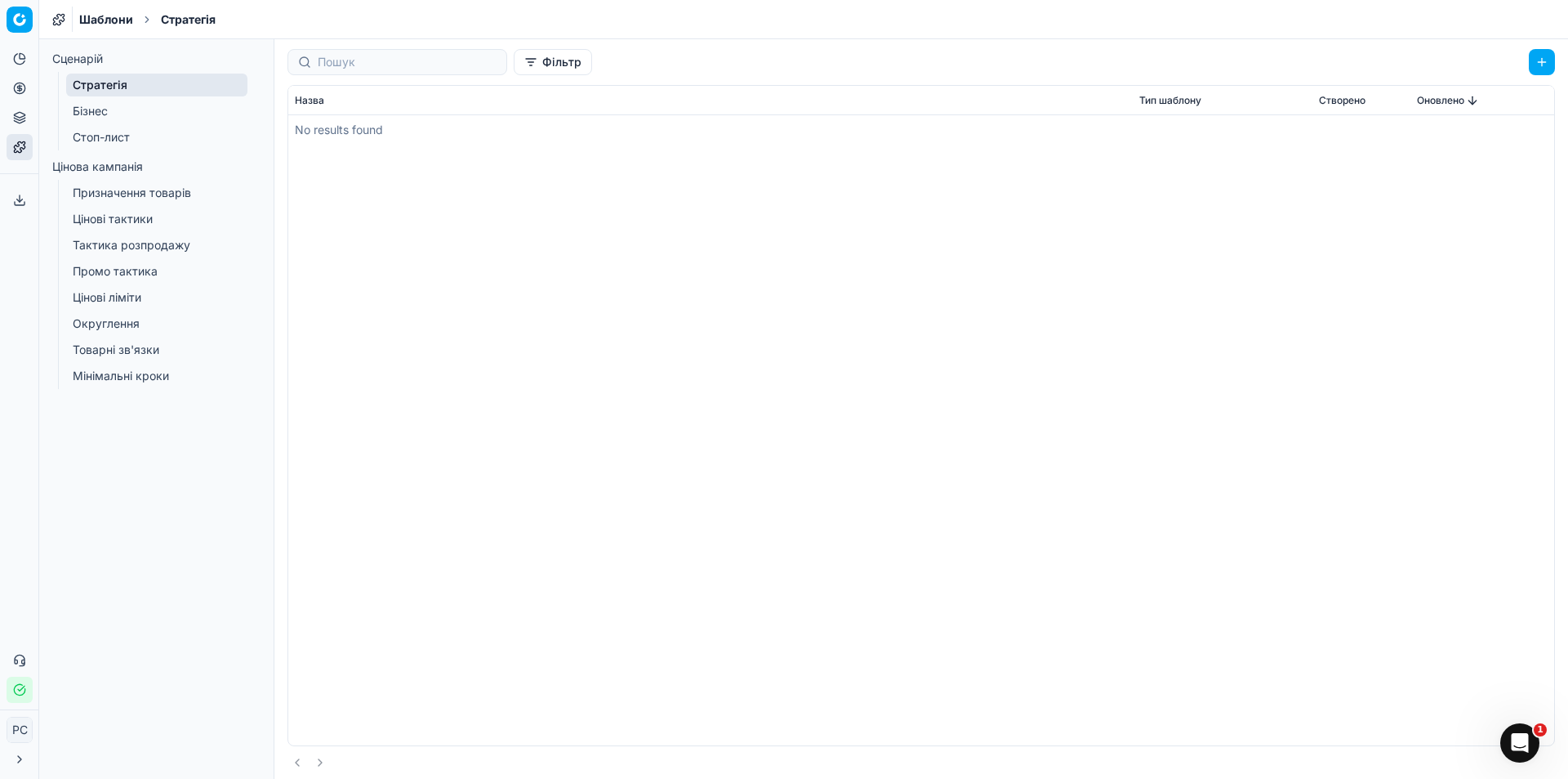
click at [87, 121] on link "Бізнес" at bounding box center [157, 112] width 181 height 23
click at [96, 148] on ul "Стратегія Бізнес Стоп-лист" at bounding box center [157, 112] width 198 height 79
click at [101, 138] on link "Стоп-лист" at bounding box center [157, 137] width 181 height 23
click at [102, 181] on link "Призначення товарів" at bounding box center [157, 193] width 181 height 23
click at [97, 235] on link "Тактика розпродажу" at bounding box center [157, 245] width 181 height 23
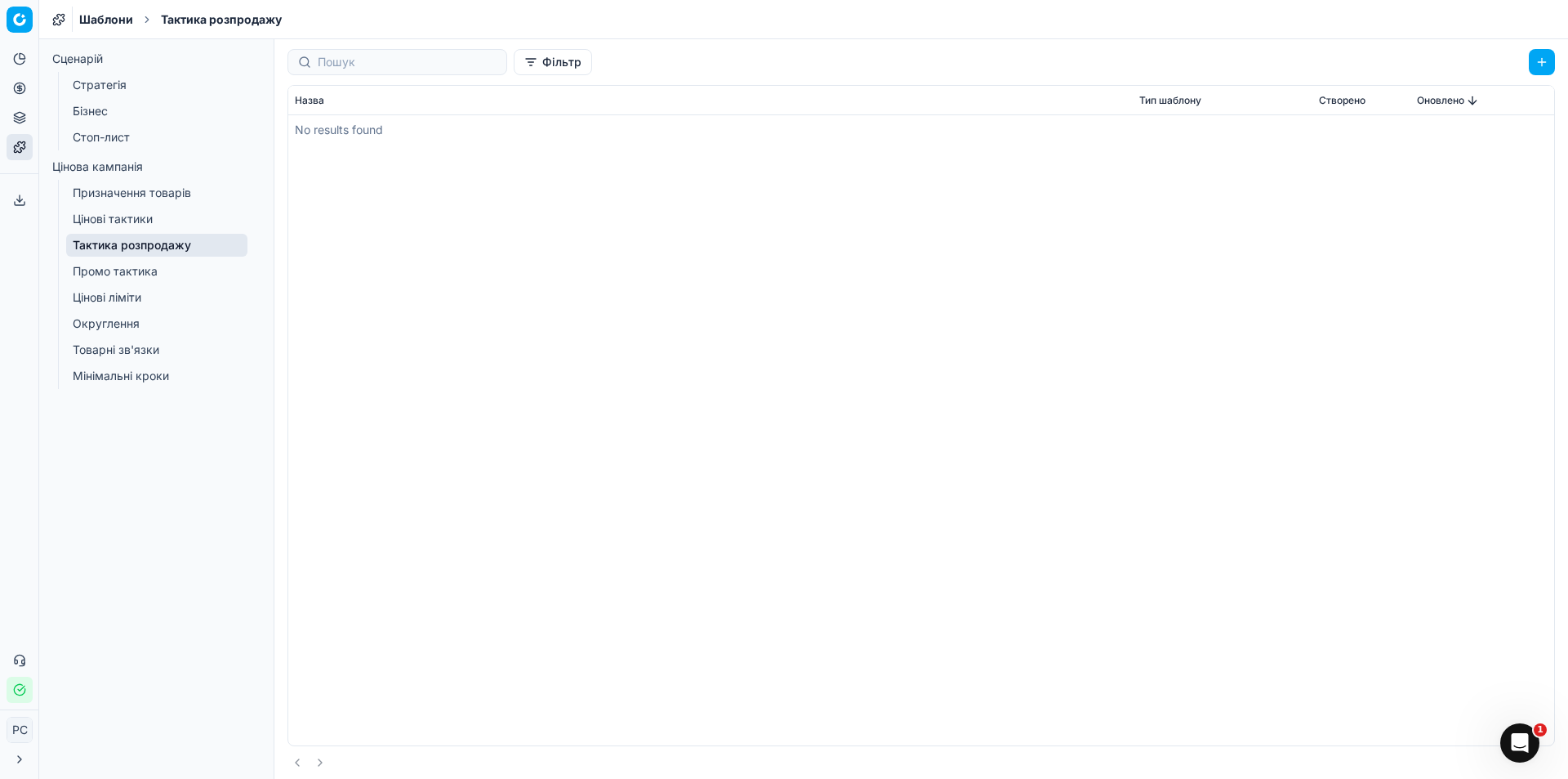
click at [101, 262] on link "Промо тактика" at bounding box center [157, 271] width 181 height 23
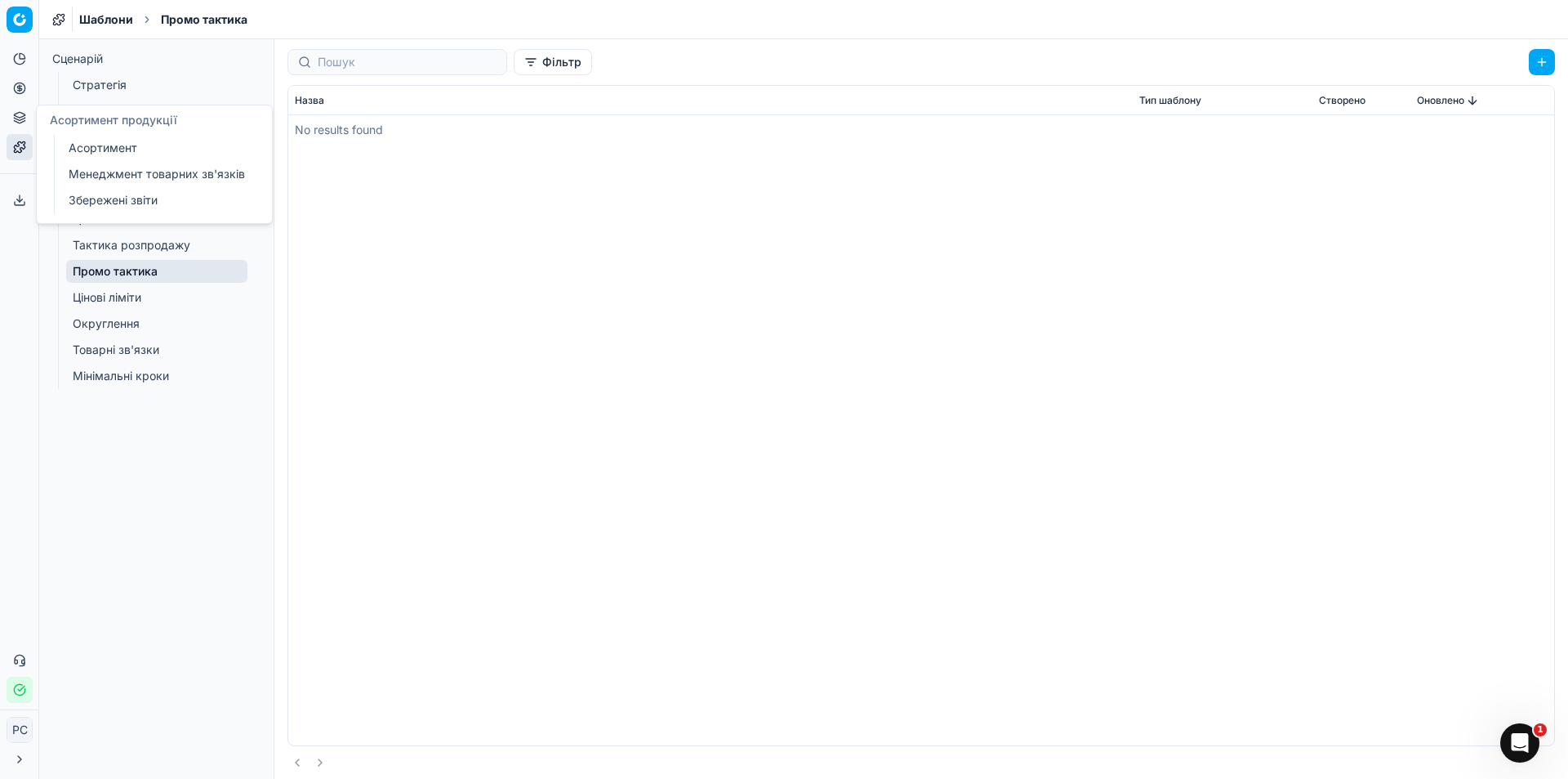
click at [18, 114] on icon at bounding box center [20, 118] width 13 height 13
click at [97, 170] on link "Менеджмент товарних зв'язків" at bounding box center [157, 174] width 190 height 23
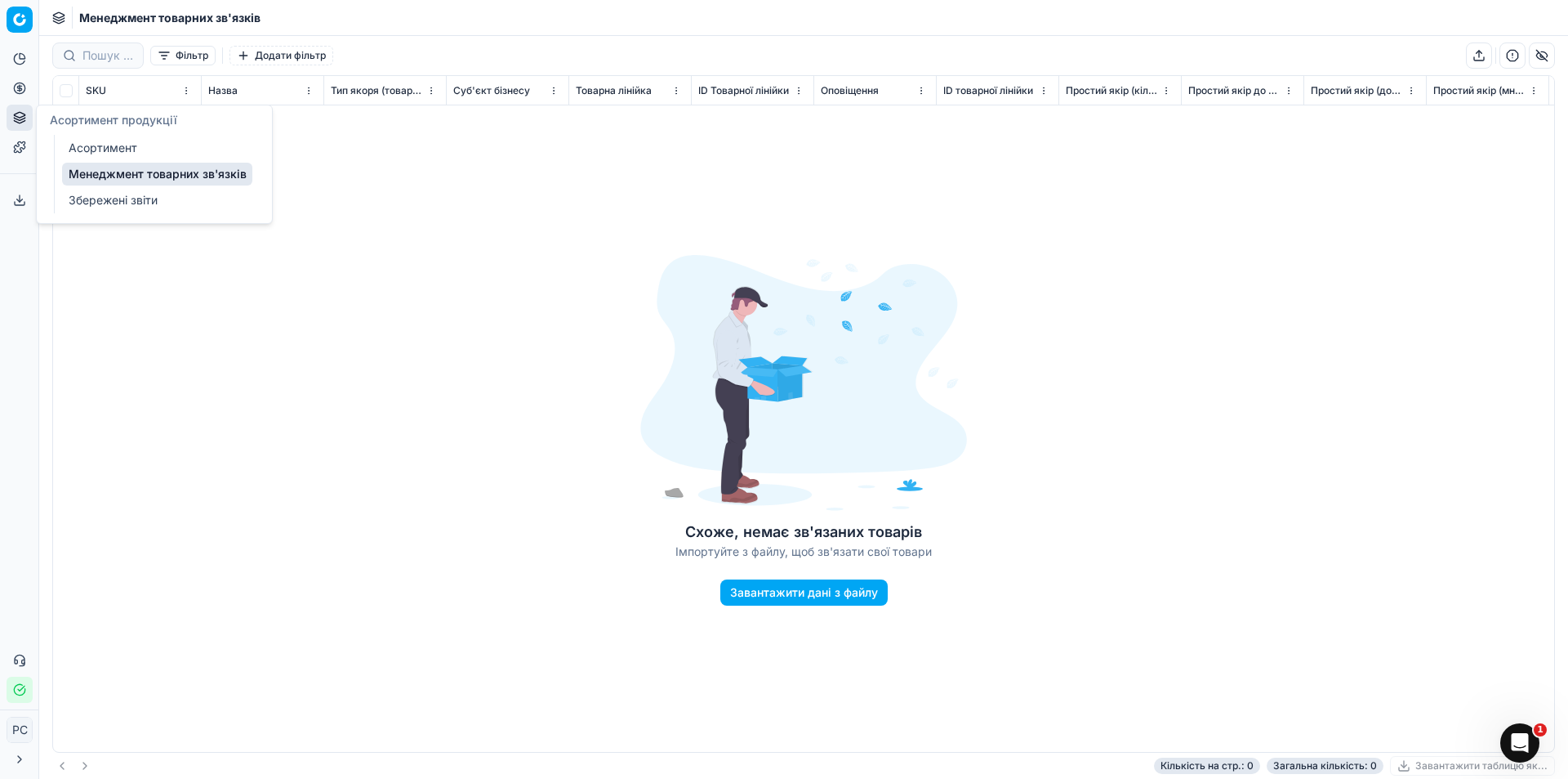
click at [93, 198] on link "Збережені звіти" at bounding box center [157, 200] width 190 height 23
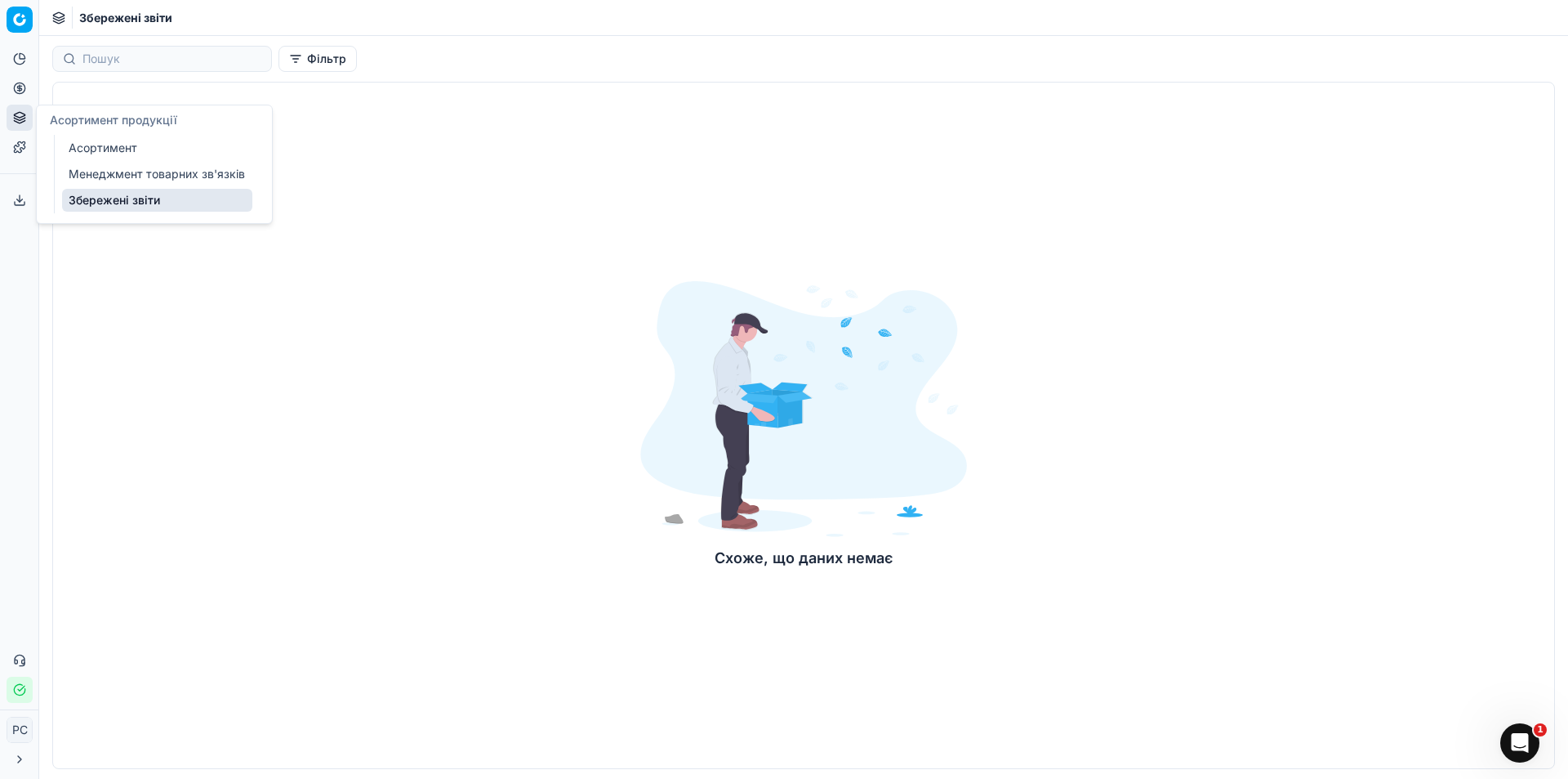
click at [67, 137] on link "Асортимент" at bounding box center [157, 148] width 190 height 23
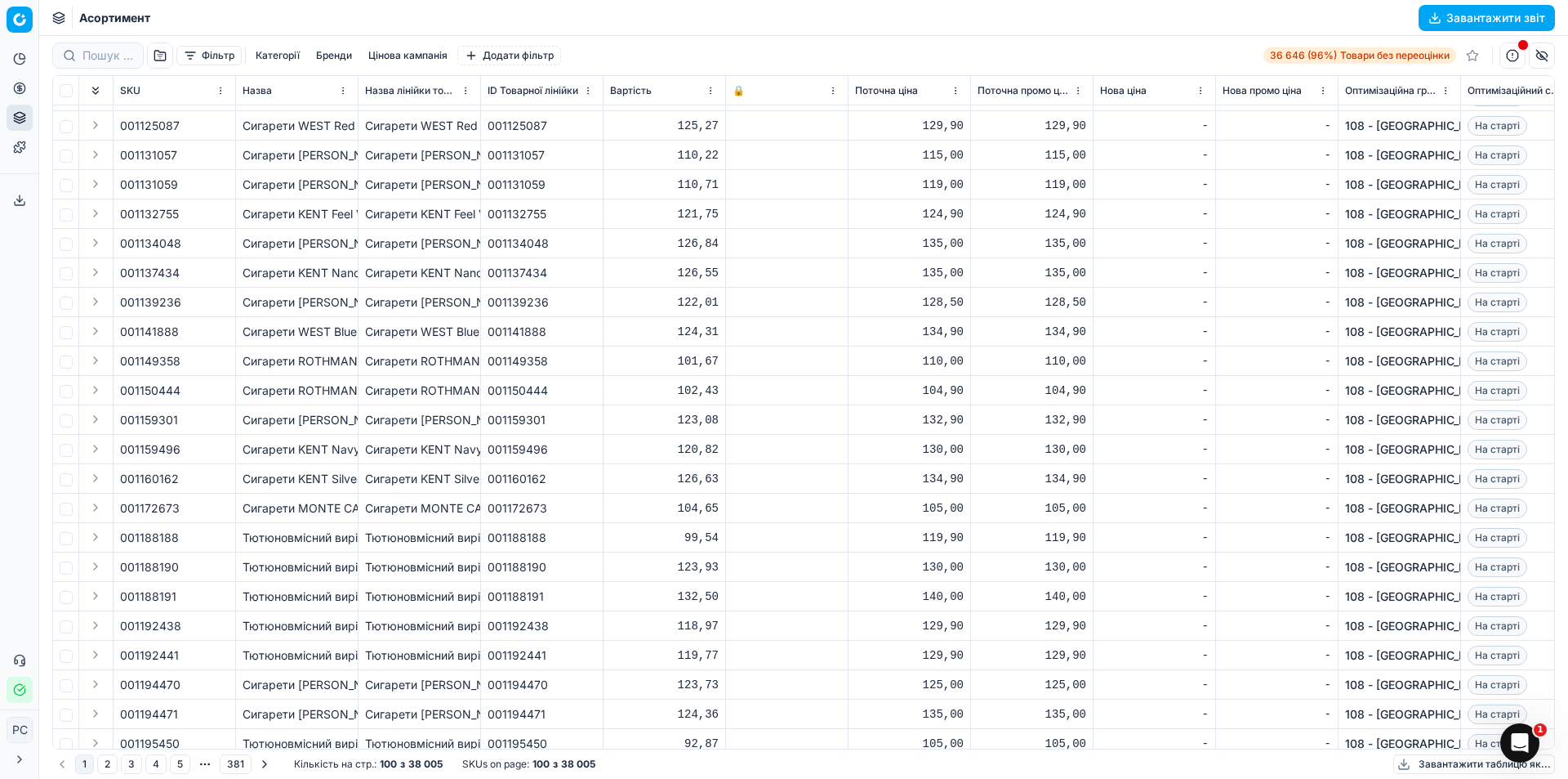
scroll to position [1634, 0]
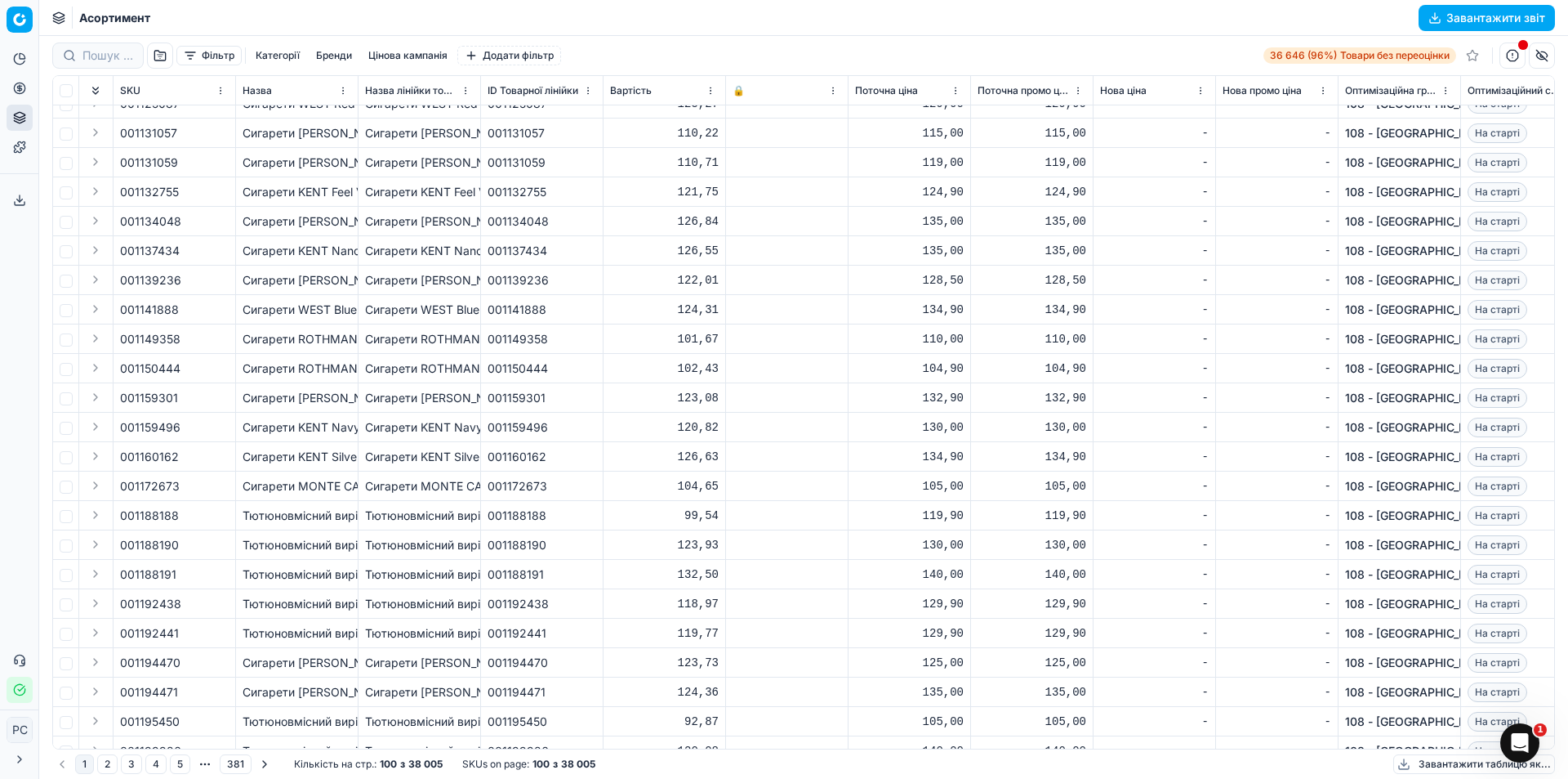
click at [1377, 56] on span "Товари без переоцінки" at bounding box center [1395, 56] width 110 height 13
click at [1346, 55] on span "Товари без переоцінки" at bounding box center [1395, 56] width 110 height 13
click at [1510, 54] on button "button" at bounding box center [1513, 56] width 26 height 26
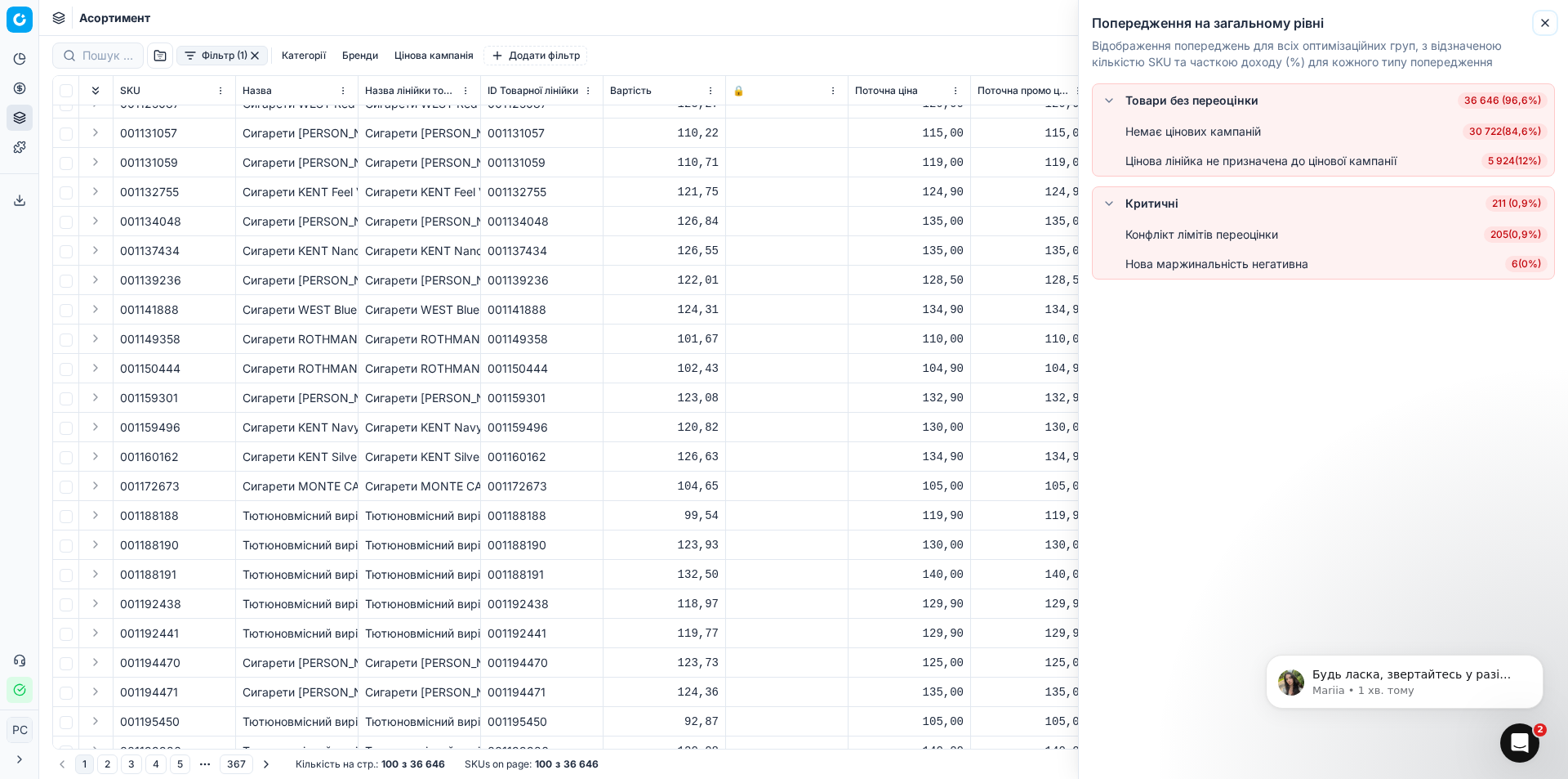
click at [1543, 18] on icon "button" at bounding box center [1545, 23] width 13 height 13
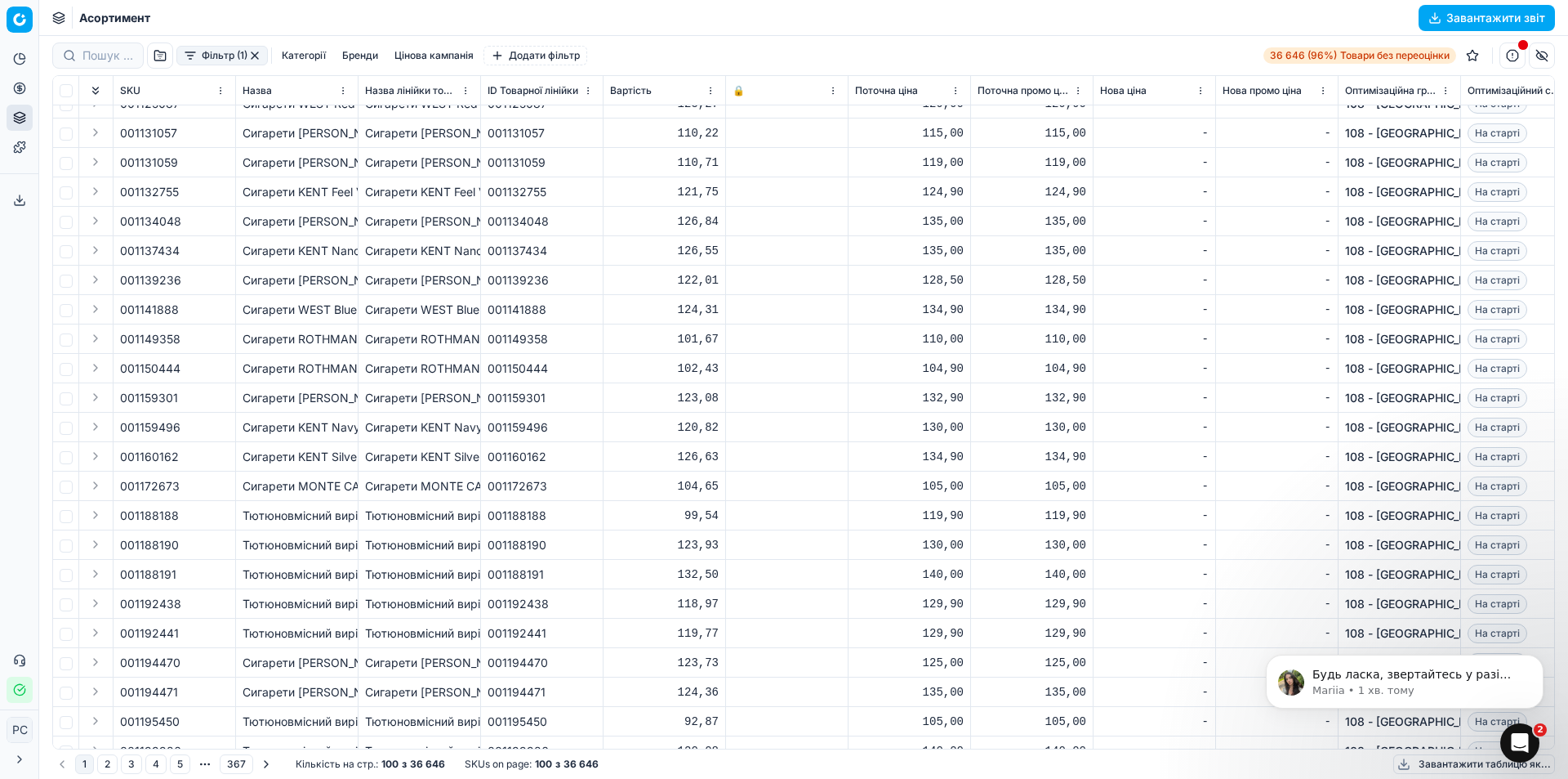
click at [26, 52] on button "Аналітика" at bounding box center [20, 59] width 26 height 26
click at [88, 94] on link "[PERSON_NAME]" at bounding box center [157, 89] width 190 height 23
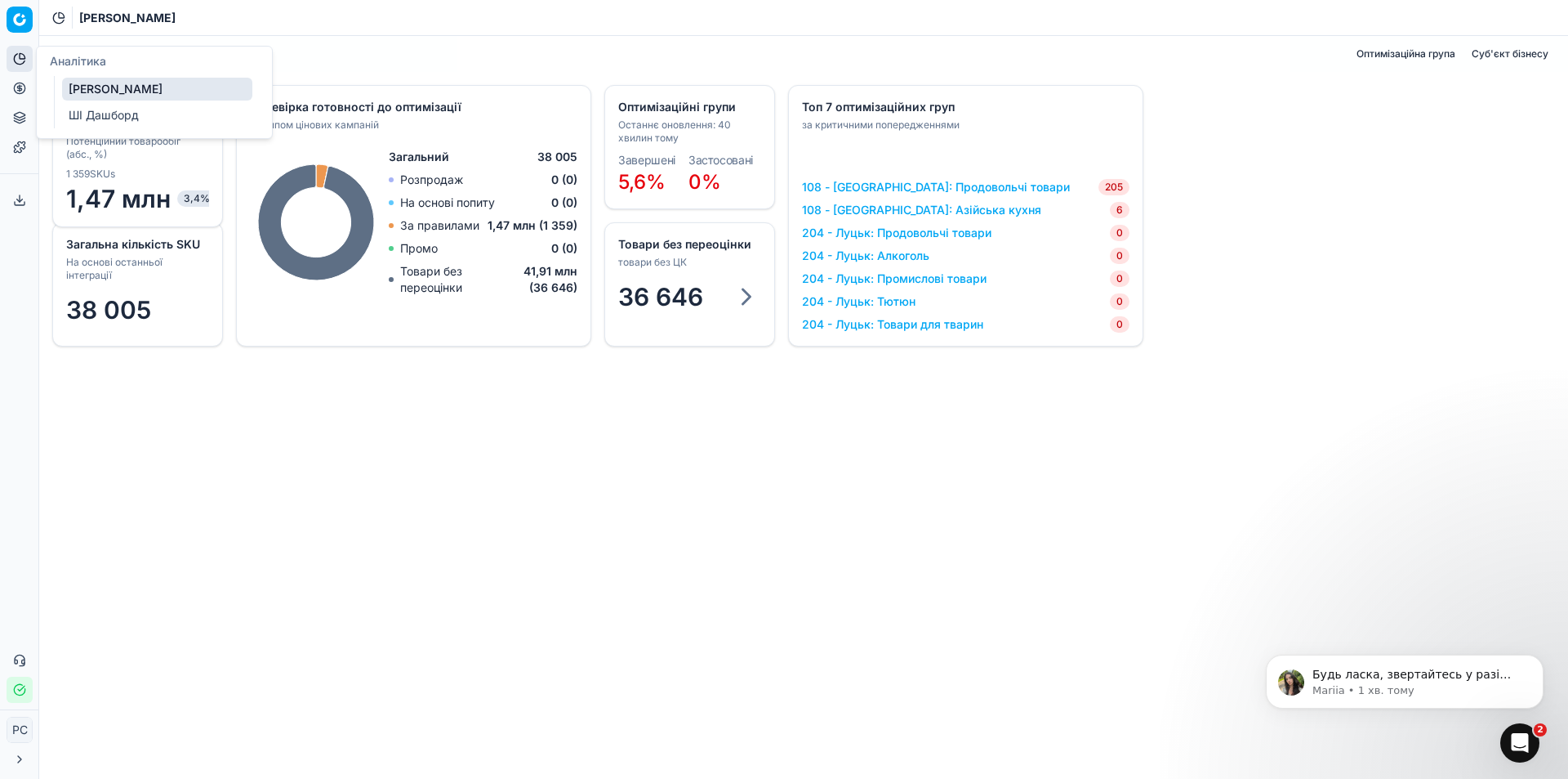
drag, startPoint x: 88, startPoint y: 95, endPoint x: 33, endPoint y: 243, distance: 157.9
click at [33, 244] on button "Toggle Sidebar" at bounding box center [39, 390] width 13 height 779
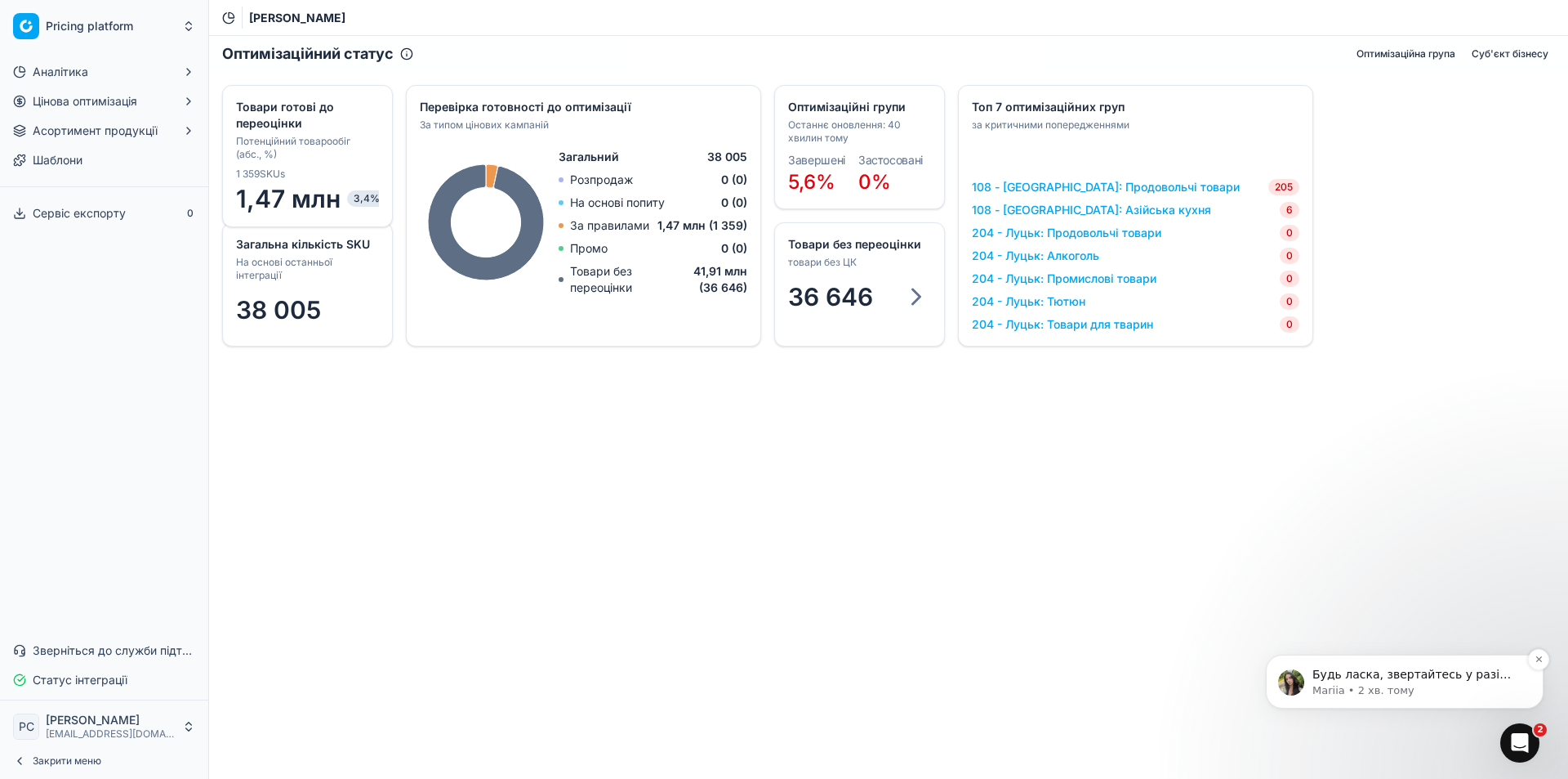
click at [1480, 694] on p "Mariia • 2 хв. тому" at bounding box center [1417, 690] width 211 height 15
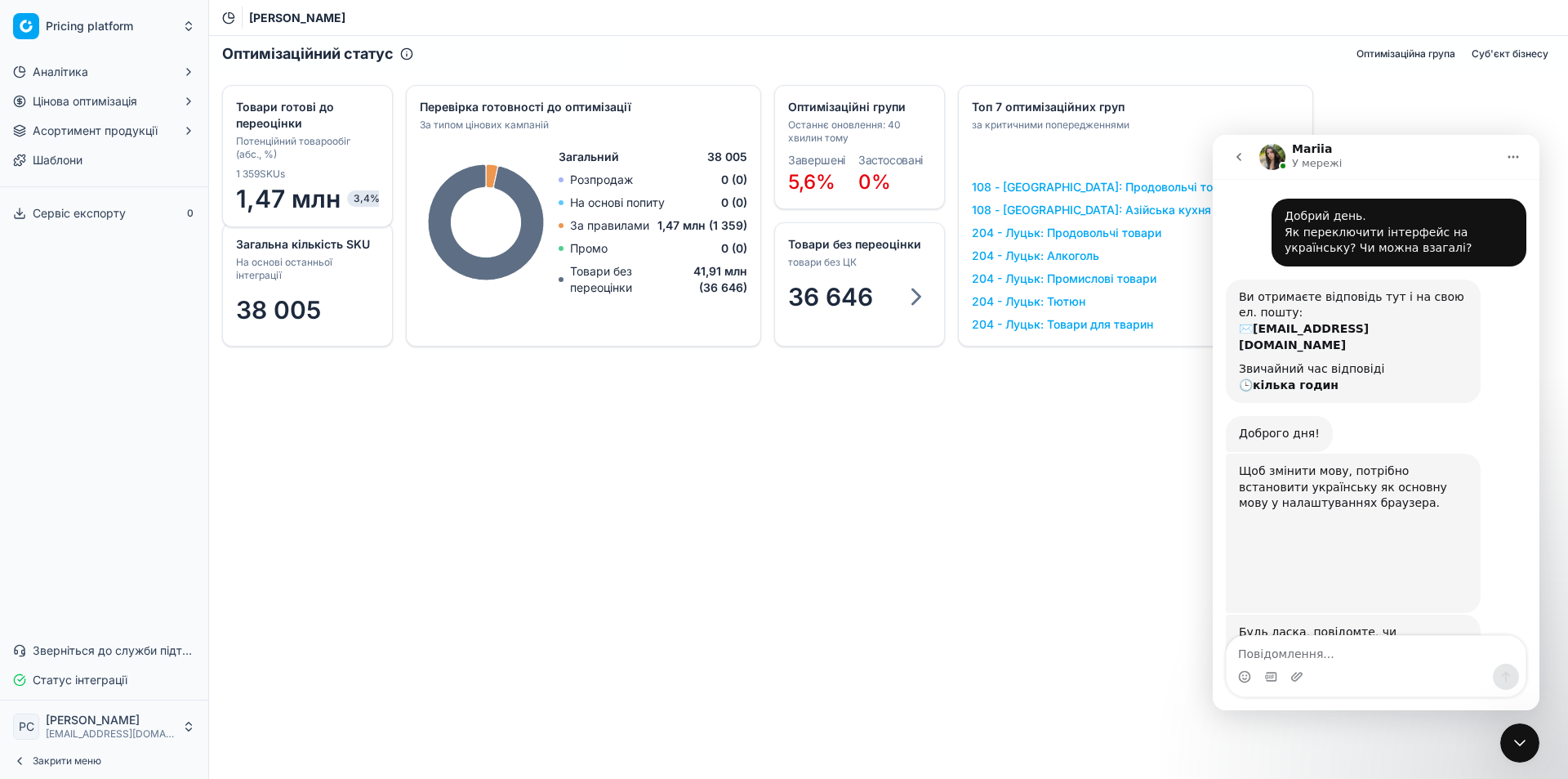
scroll to position [2, 0]
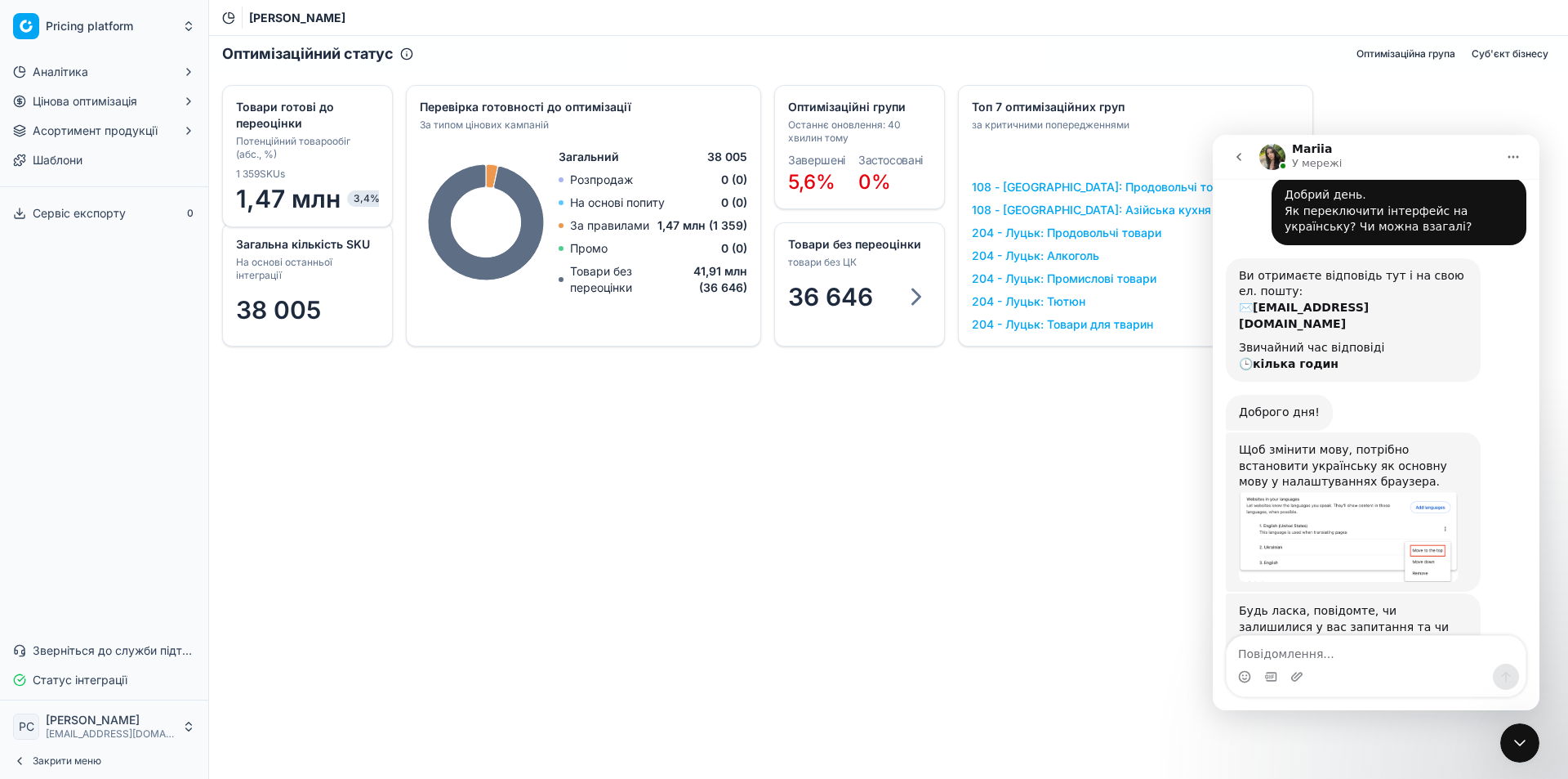
click at [1510, 745] on icon "Закрити програму для спілкування Intercom" at bounding box center [1520, 743] width 20 height 20
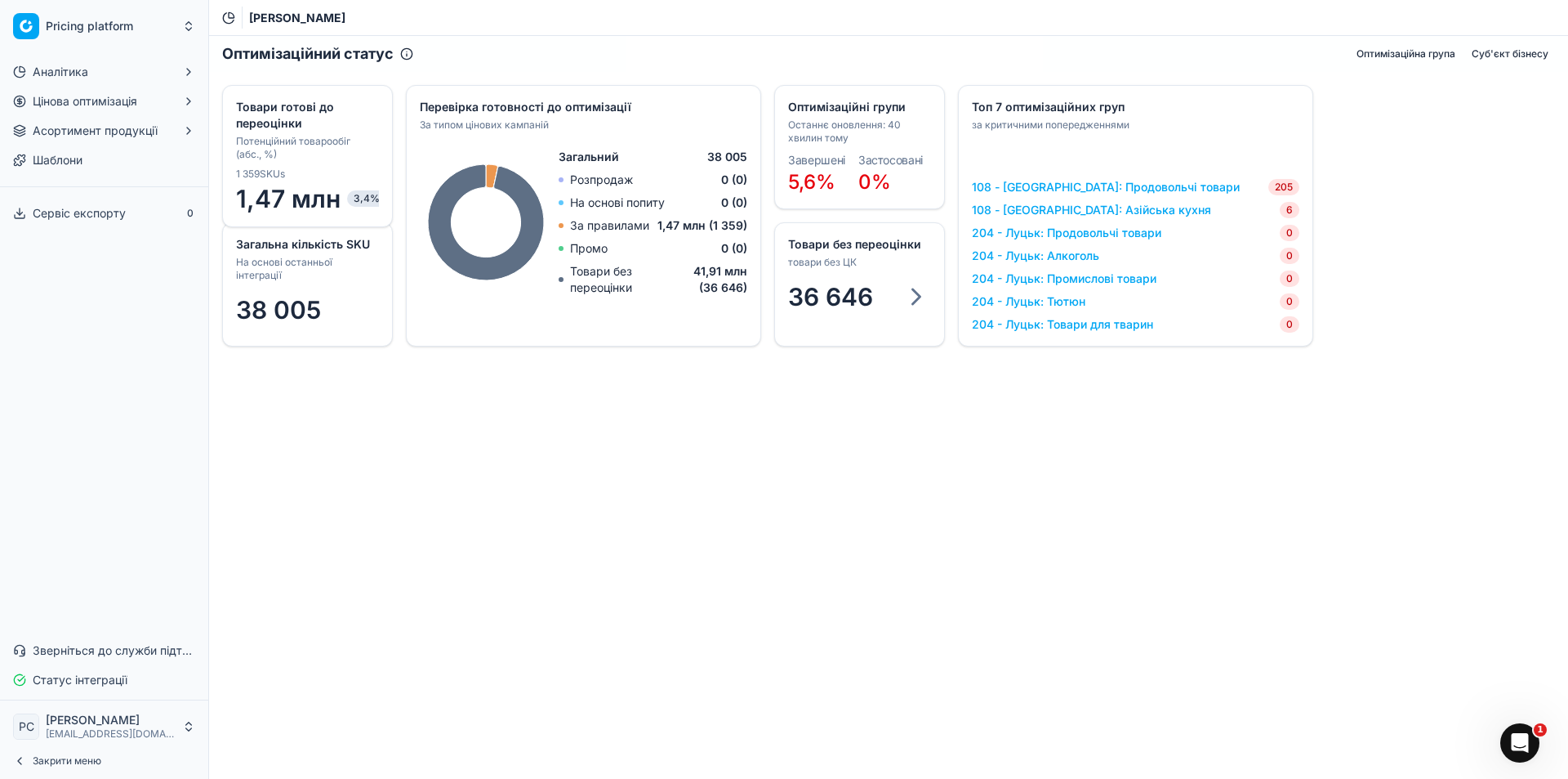
scroll to position [691, 0]
click at [1510, 745] on icon "Відкрити програму для спілкування Intercom" at bounding box center [1520, 743] width 27 height 27
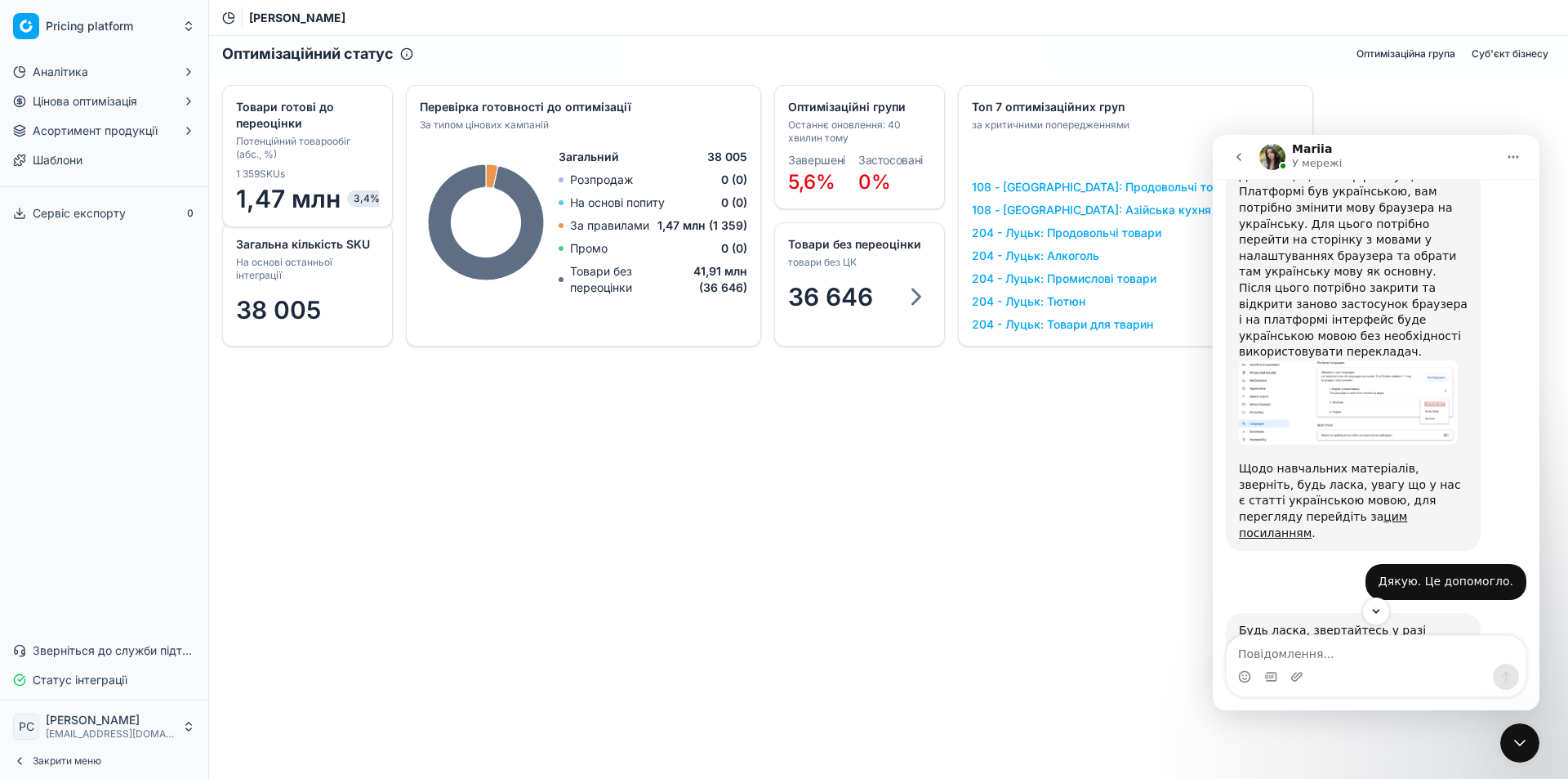
scroll to position [664, 0]
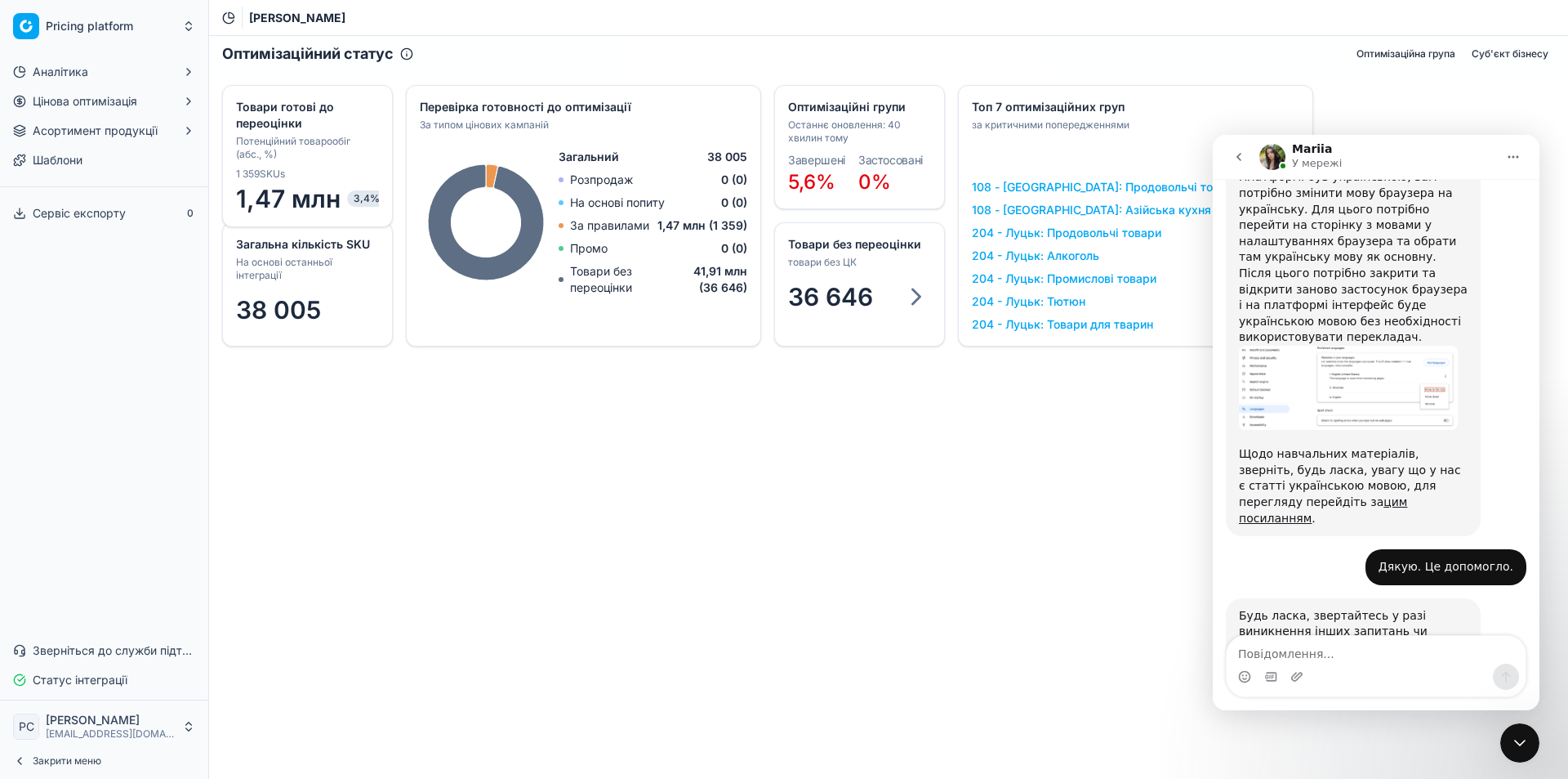
click at [1237, 151] on icon "go back" at bounding box center [1239, 157] width 13 height 13
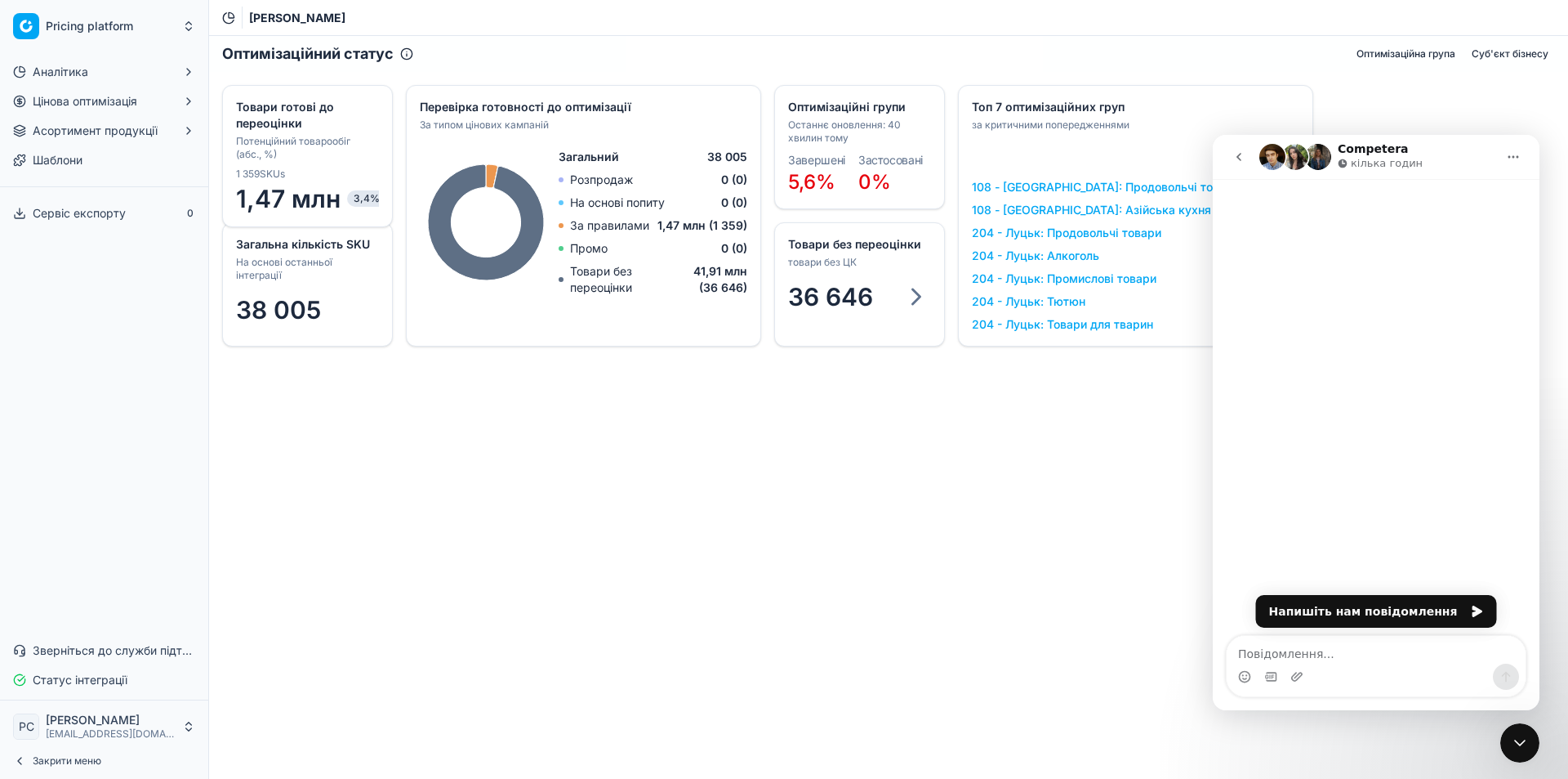
scroll to position [0, 0]
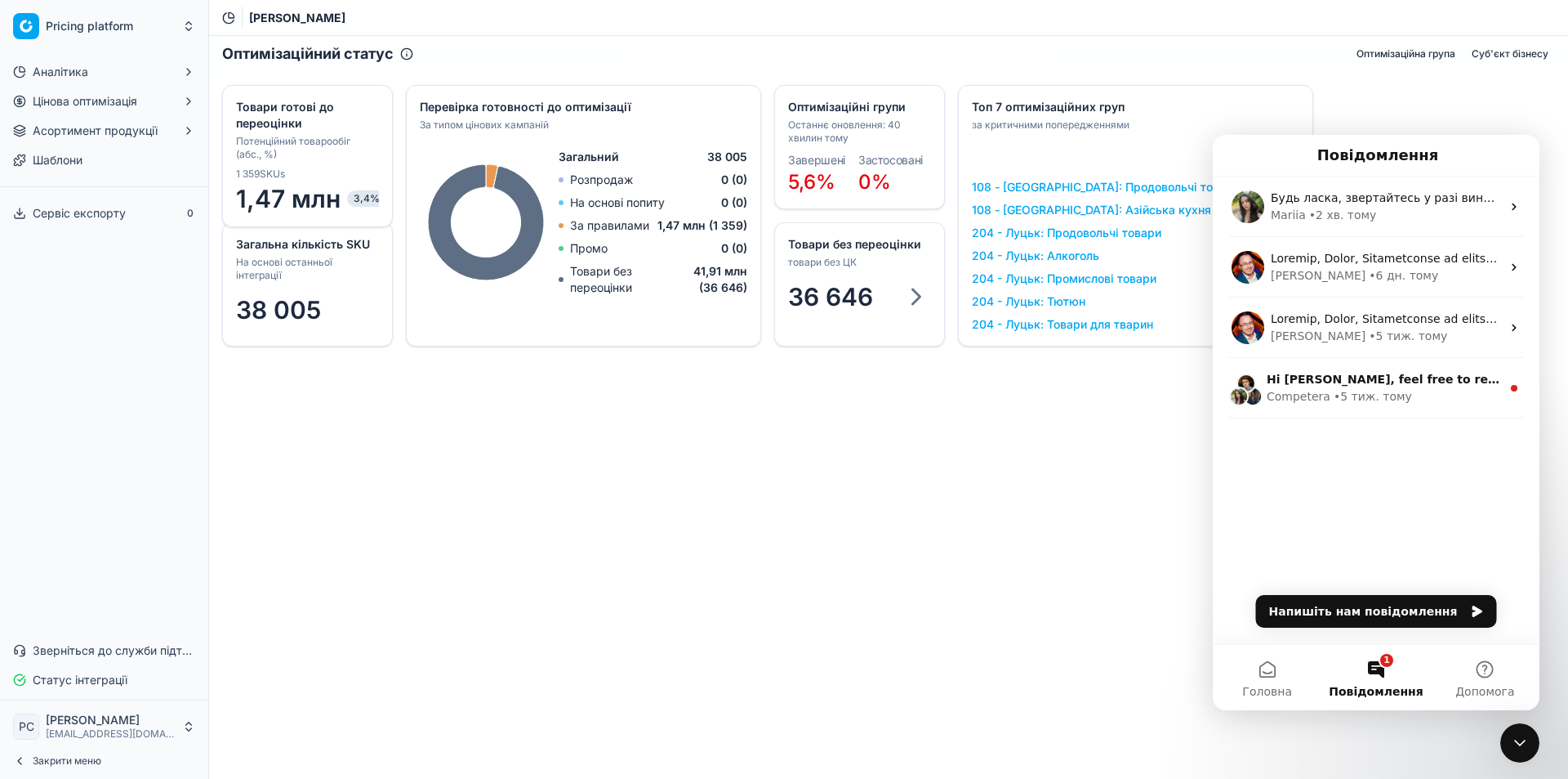
click at [1119, 541] on div "Оптимізаційний статус Оптимізаційна група Суб'єкт бізнесу Загальна кількість SK…" at bounding box center [889, 408] width 1359 height 743
click at [1514, 740] on icon "Закрити програму для спілкування Intercom" at bounding box center [1520, 743] width 20 height 20
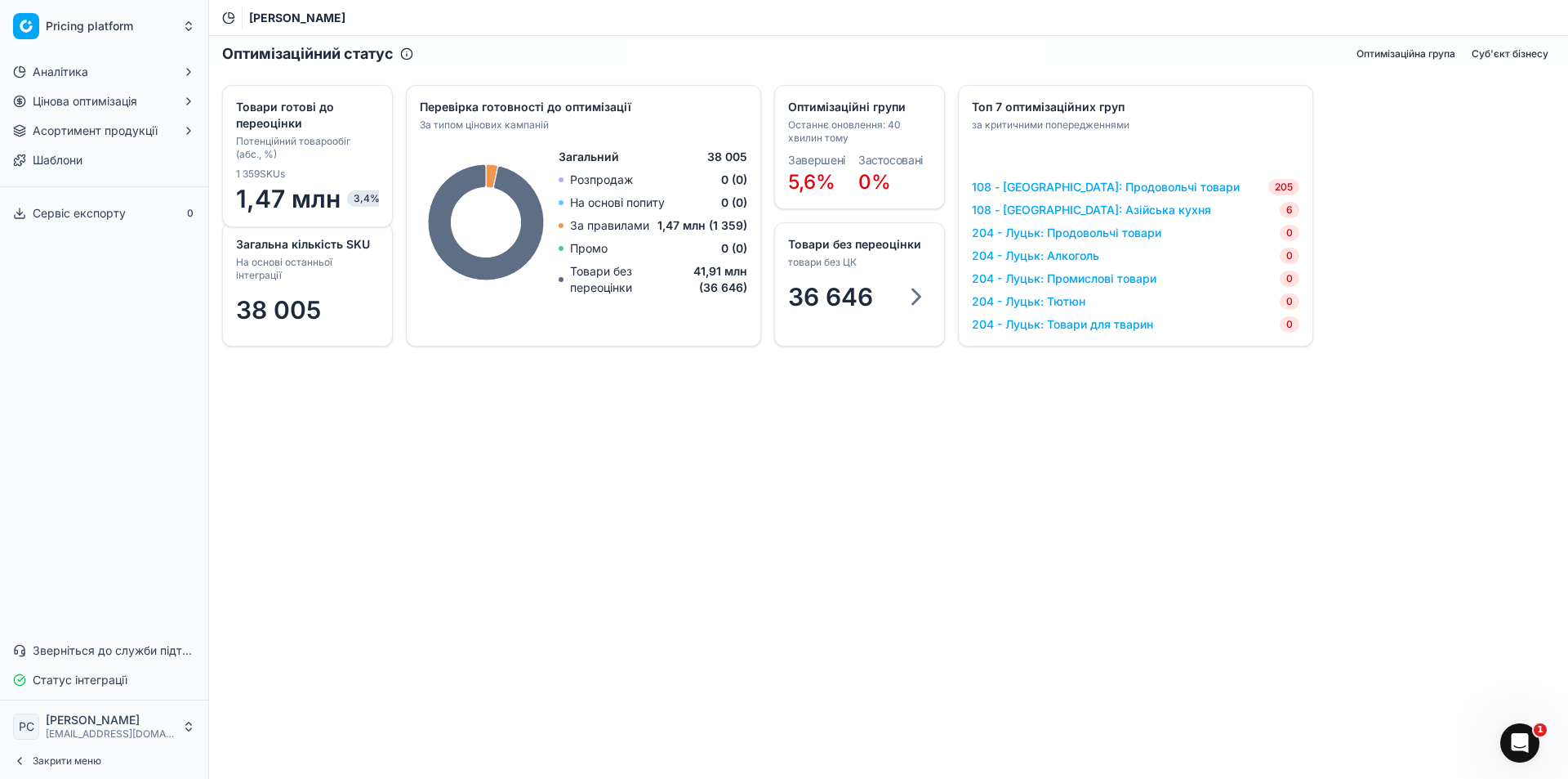
click at [1511, 740] on icon "Відкрити програму для спілкування Intercom" at bounding box center [1520, 743] width 27 height 27
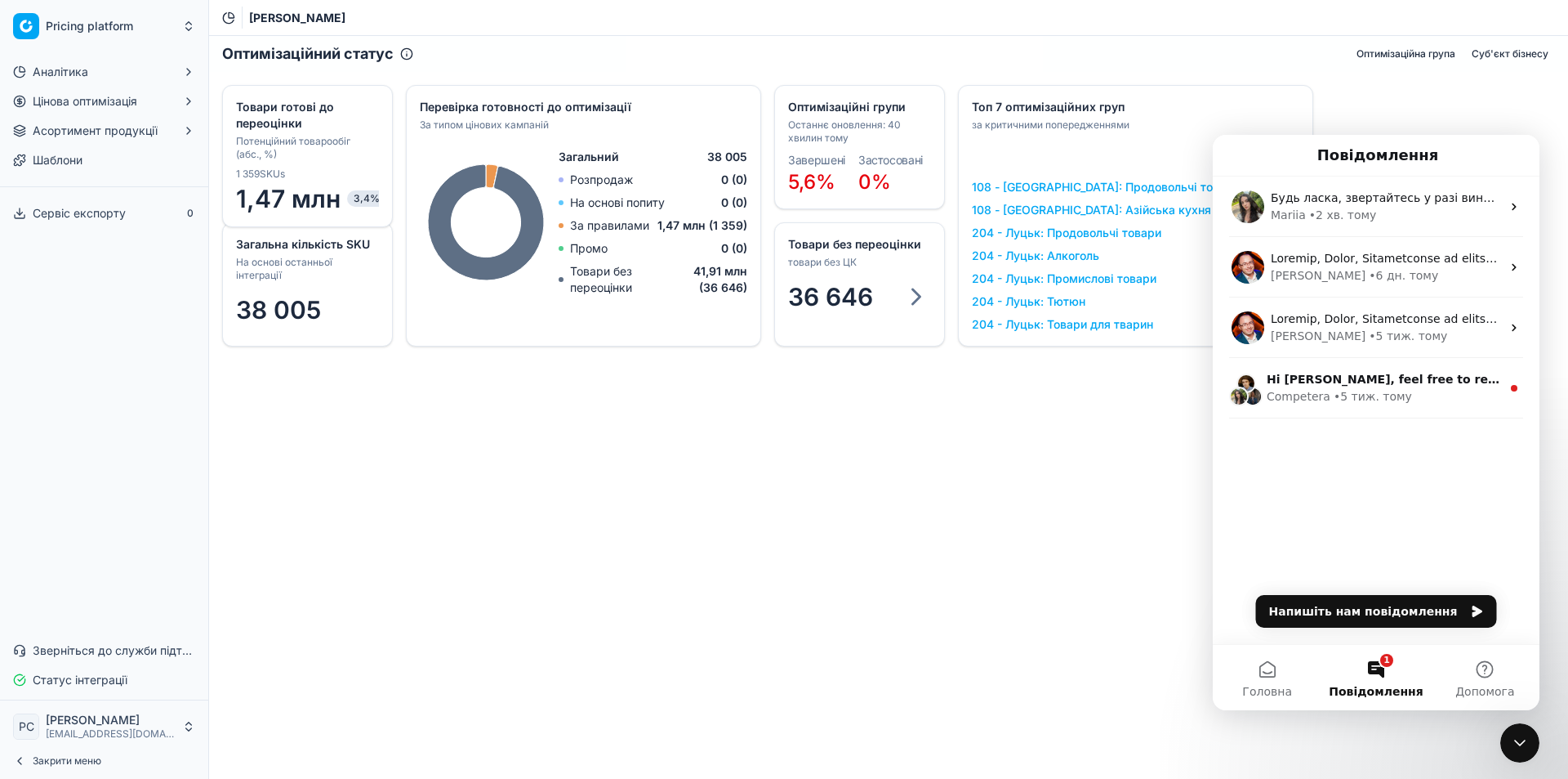
click at [1401, 686] on span "Повідомлення" at bounding box center [1375, 691] width 94 height 11
click at [1383, 675] on button "1 Повідомлення" at bounding box center [1375, 677] width 109 height 66
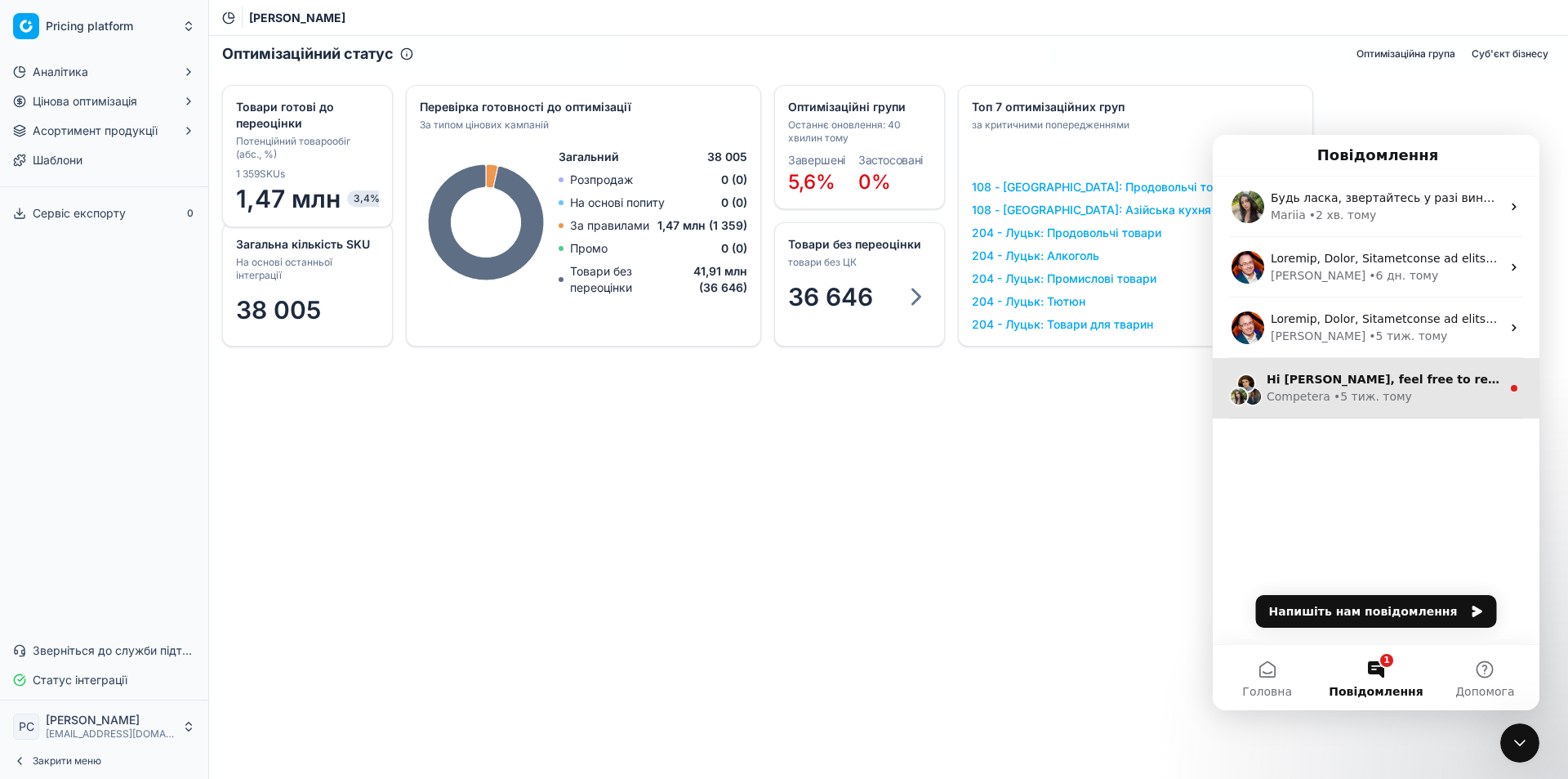
click at [1386, 412] on div "Hi Роман, feel free to reach out to Customer Support Team if you need any assis…" at bounding box center [1376, 388] width 327 height 61
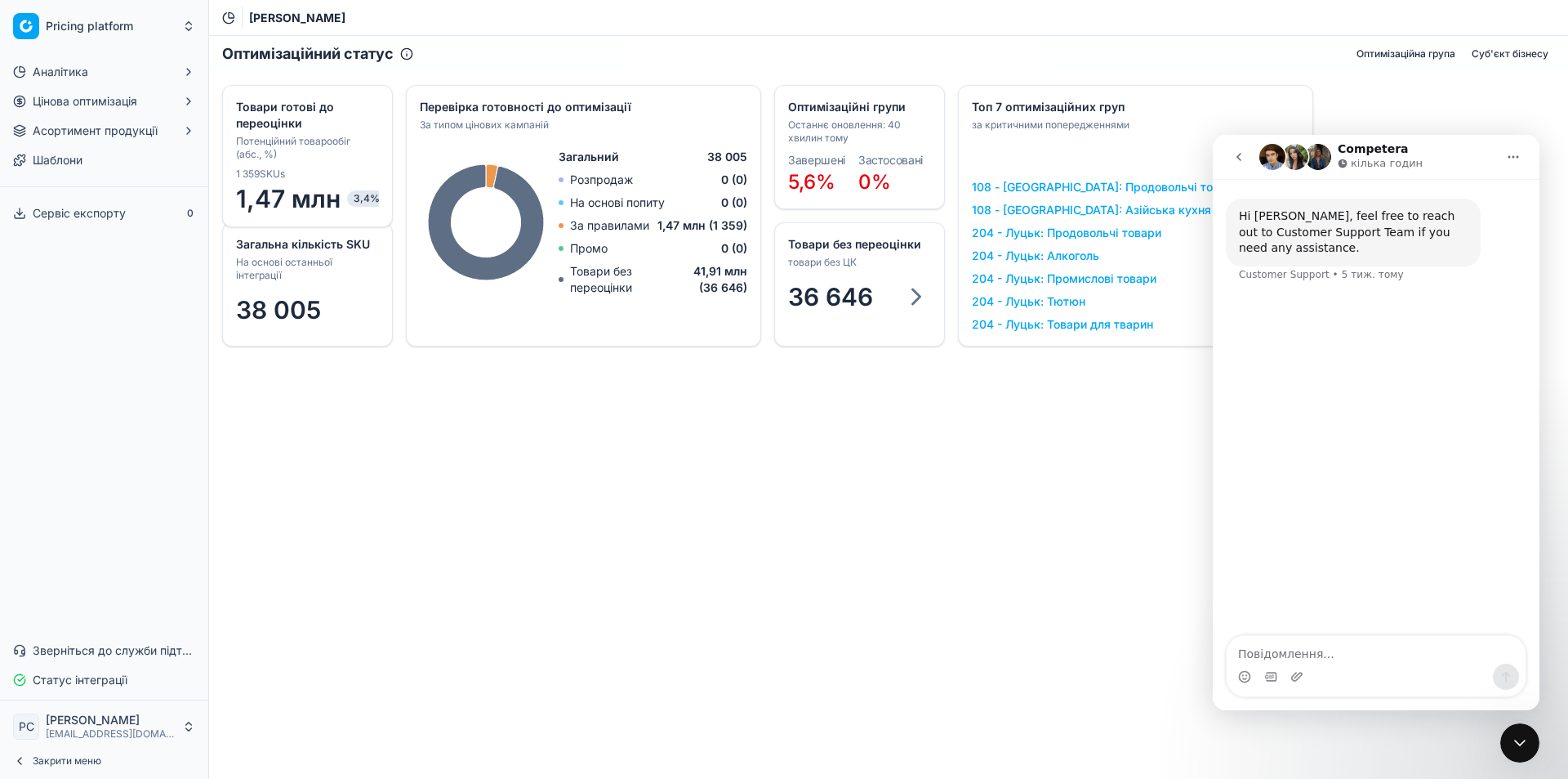
click at [1234, 155] on icon "go back" at bounding box center [1239, 157] width 13 height 13
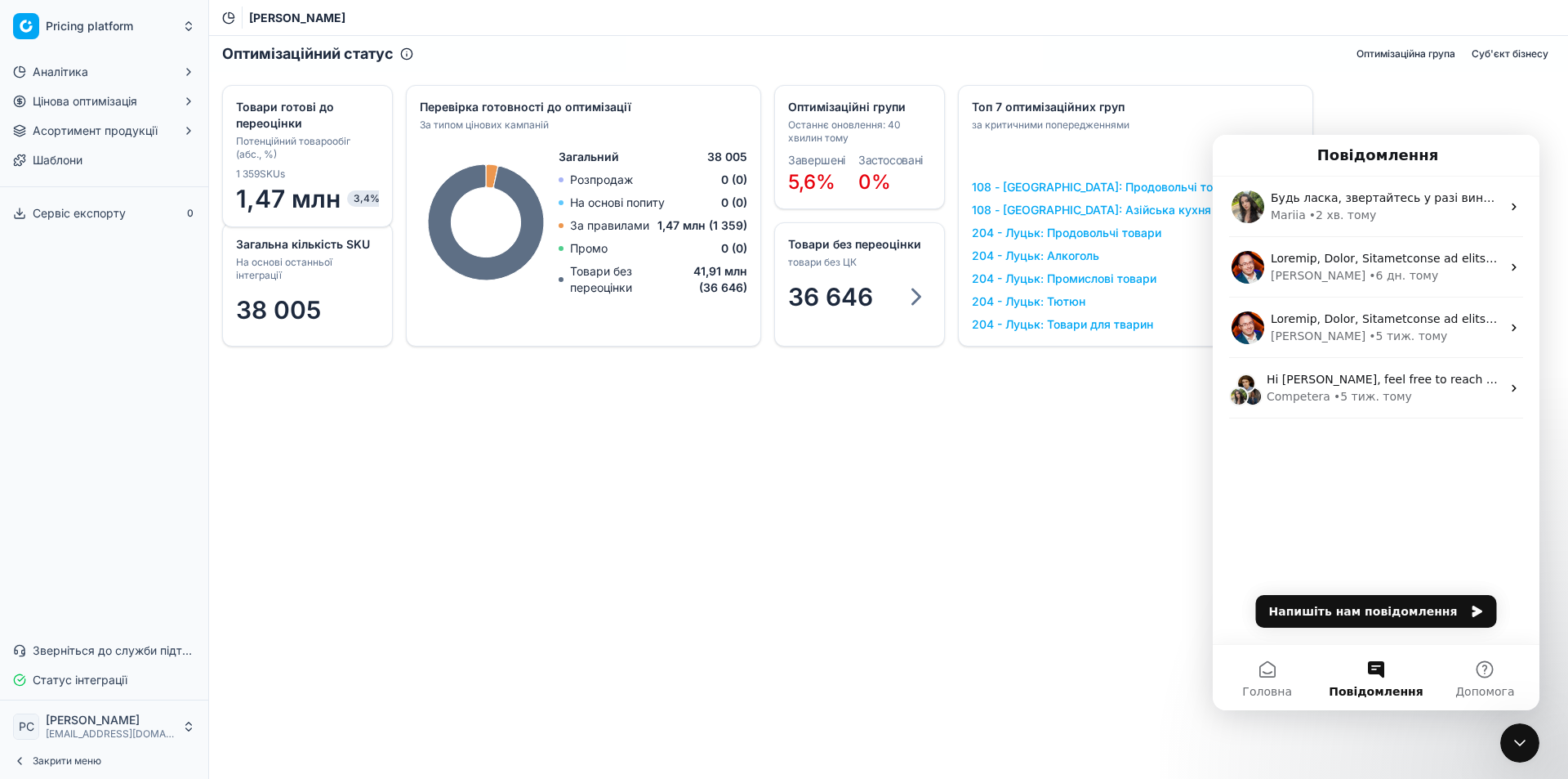
click at [1516, 742] on icon "Закрити програму для спілкування Intercom" at bounding box center [1520, 743] width 11 height 7
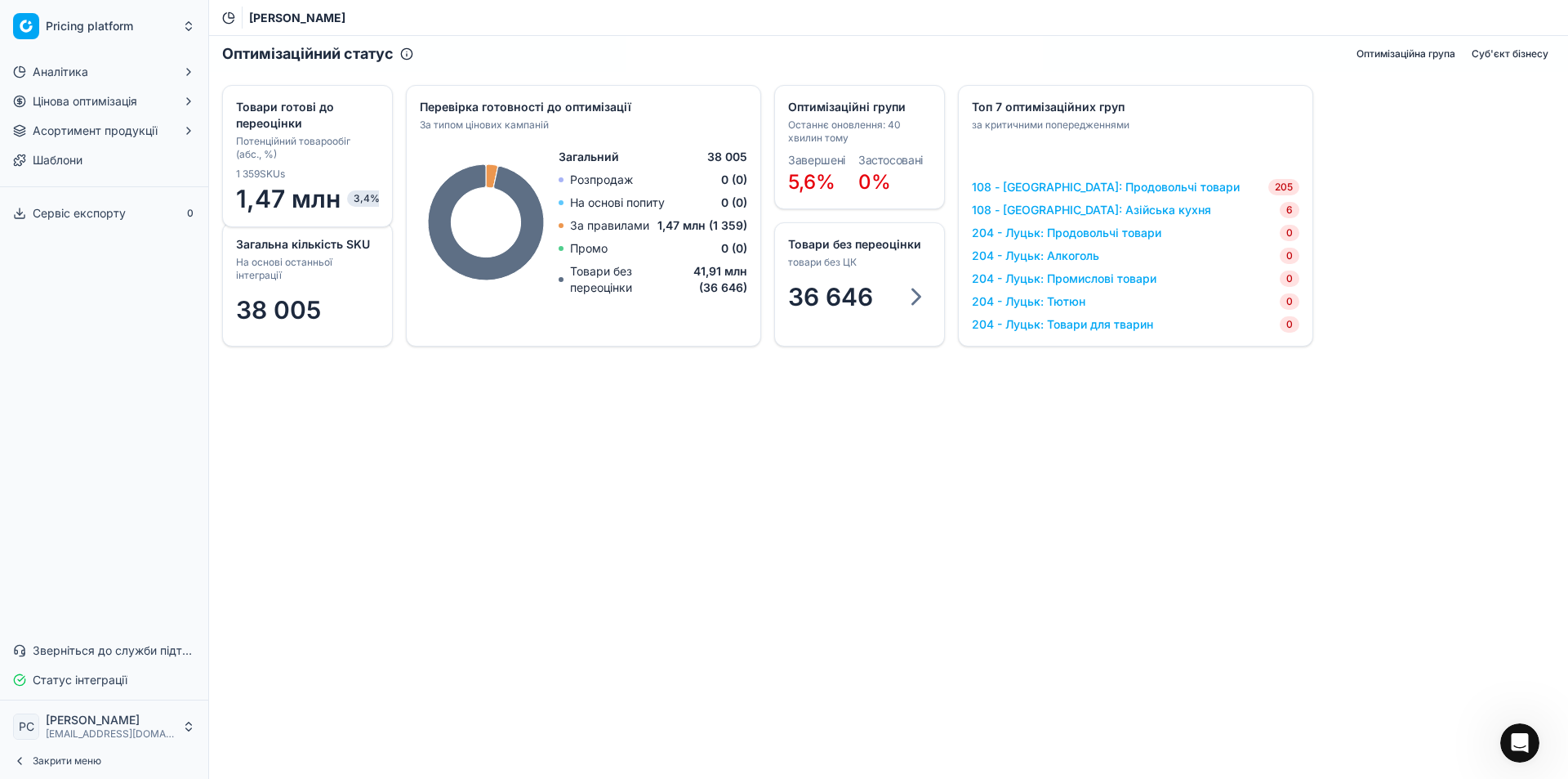
click at [126, 70] on button "Аналітика" at bounding box center [104, 72] width 195 height 26
click at [111, 118] on link "ШІ Дашборд" at bounding box center [104, 125] width 155 height 23
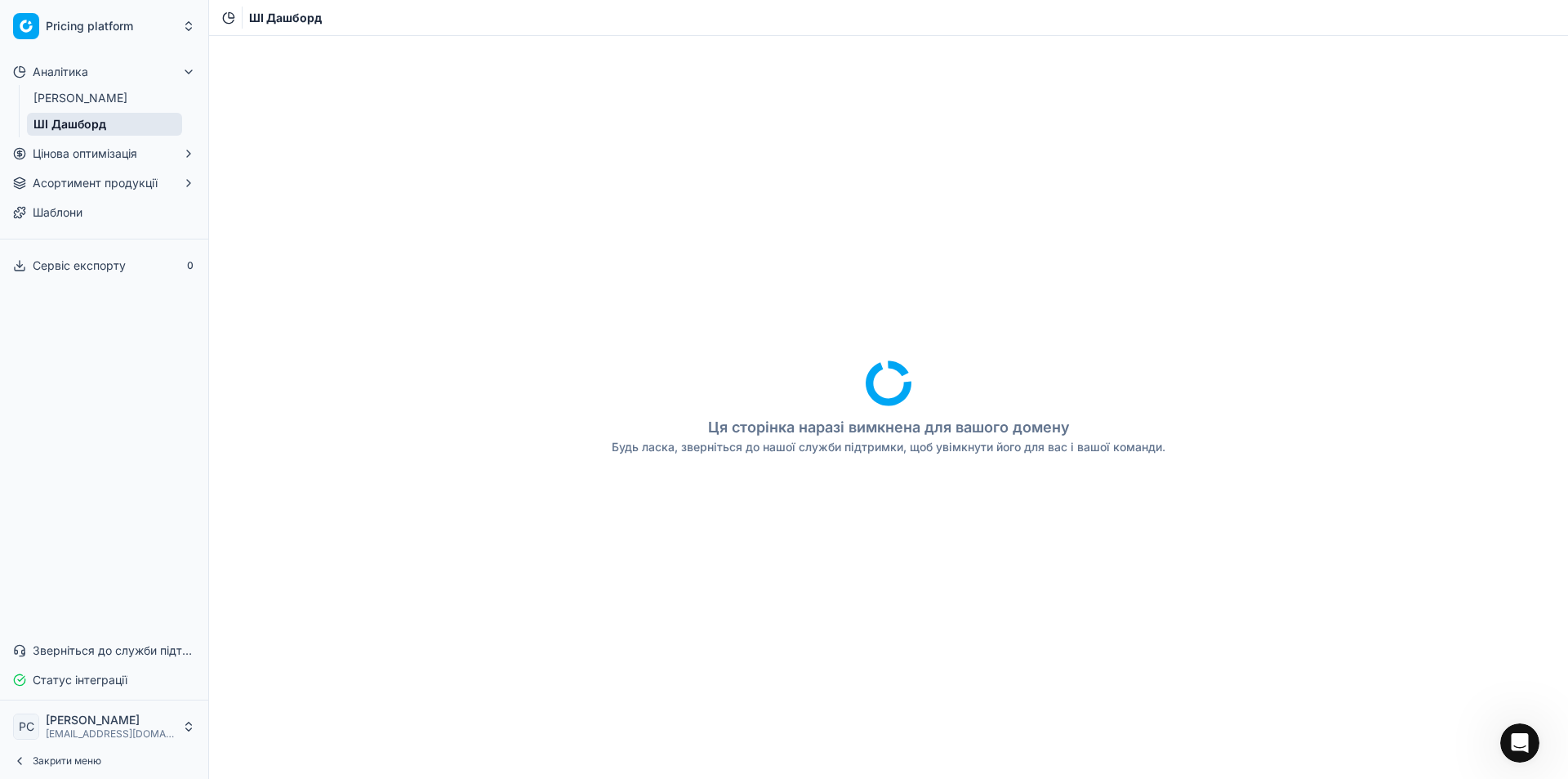
drag, startPoint x: 111, startPoint y: 118, endPoint x: 98, endPoint y: 143, distance: 28.2
click at [98, 143] on button "Цінова оптимізація" at bounding box center [104, 153] width 195 height 26
click at [96, 175] on link "Оптимізаційні групи" at bounding box center [104, 180] width 155 height 23
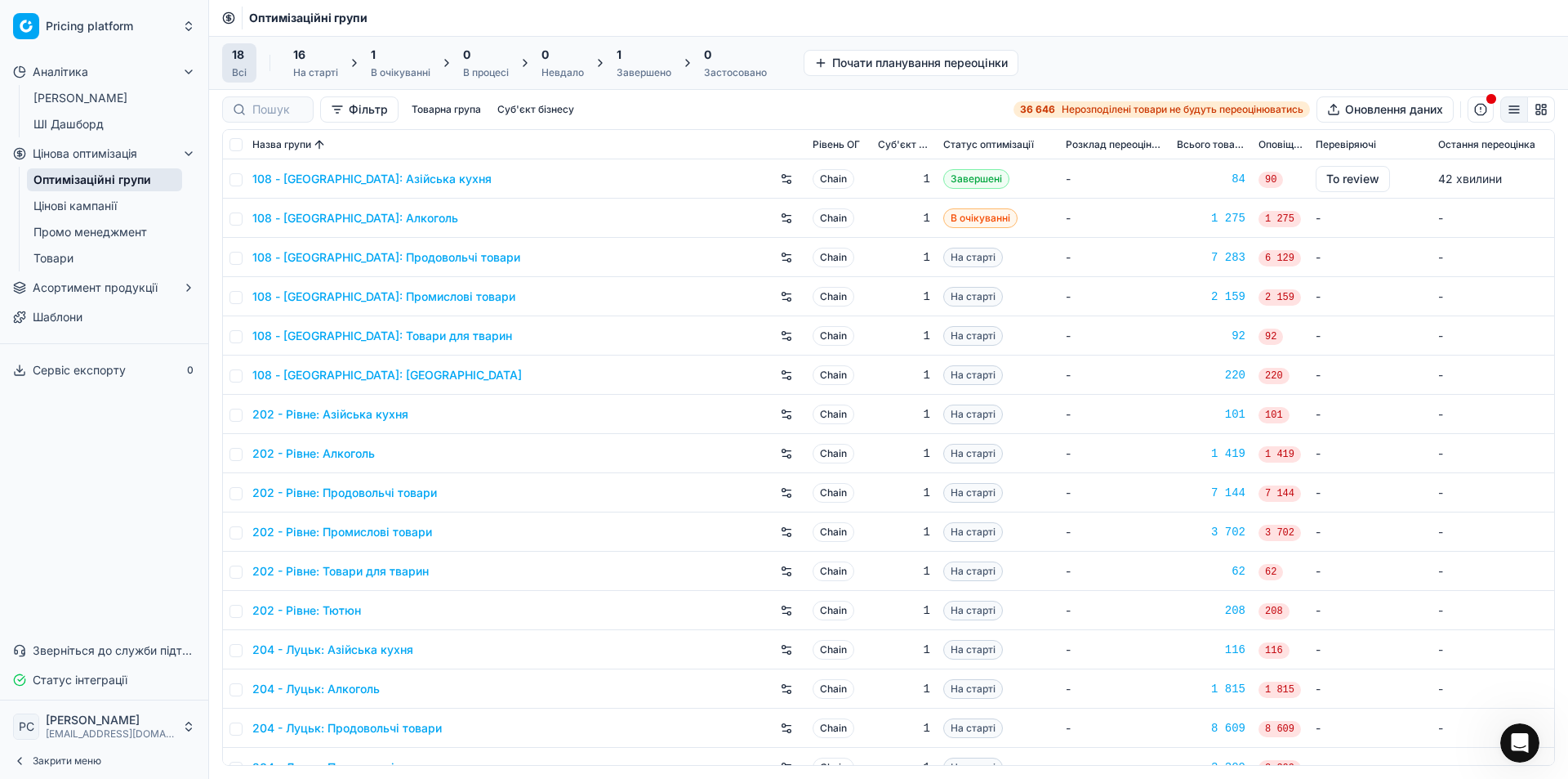
click at [98, 211] on link "Цінові кампанії" at bounding box center [104, 206] width 155 height 23
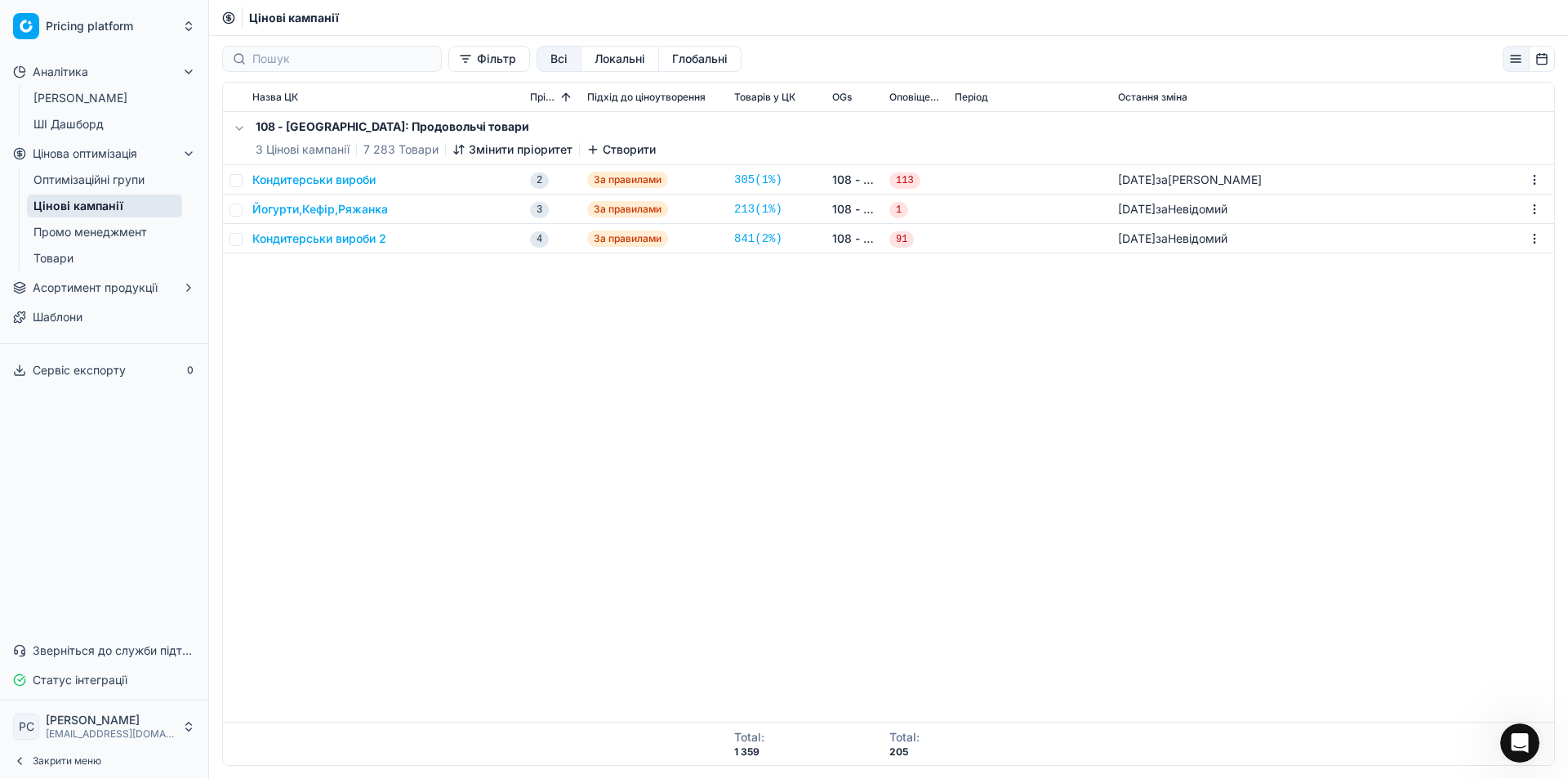
click at [93, 228] on link "Промо менеджмент" at bounding box center [104, 232] width 155 height 23
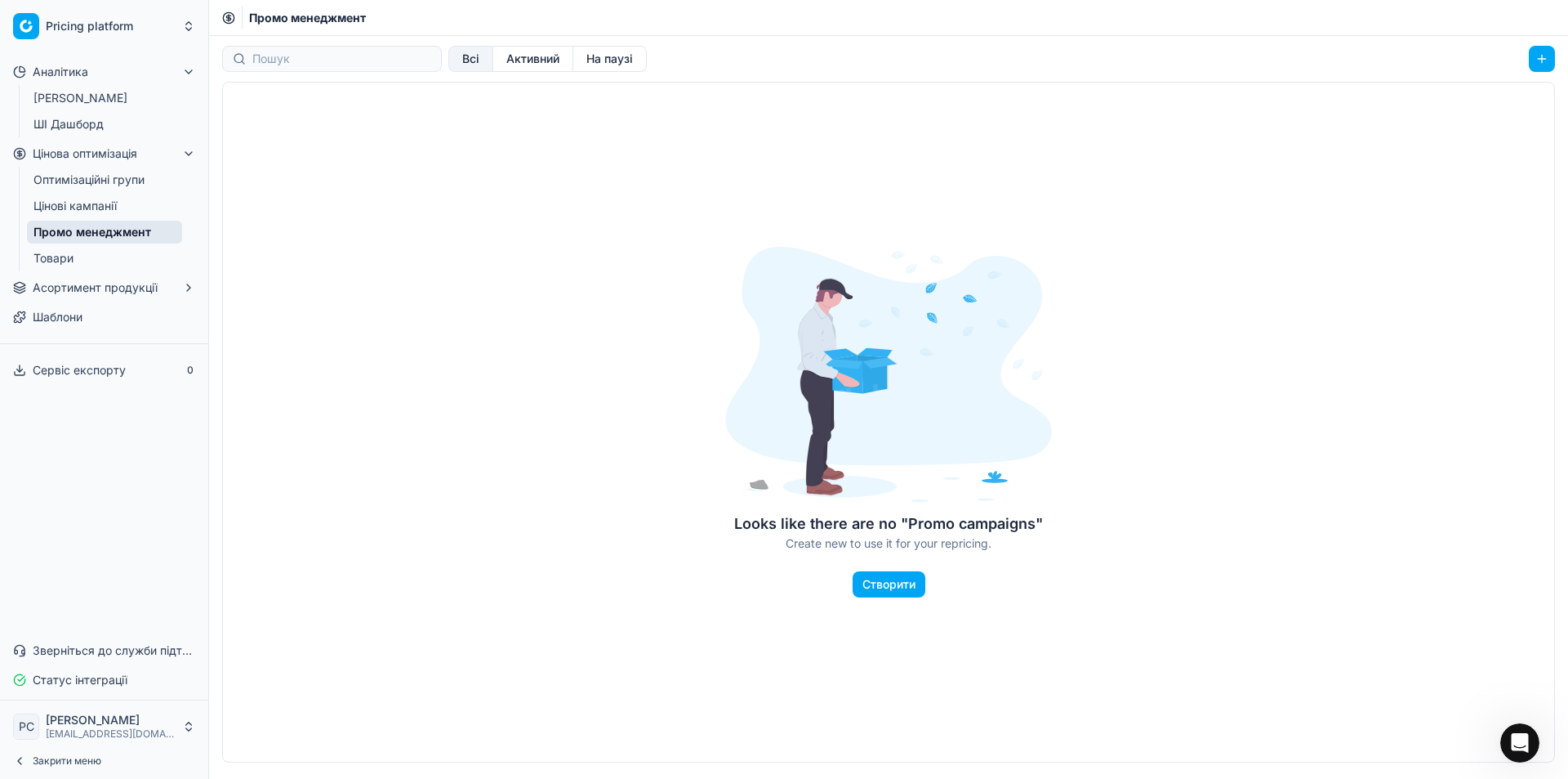
click at [81, 250] on link "Товари" at bounding box center [104, 258] width 155 height 23
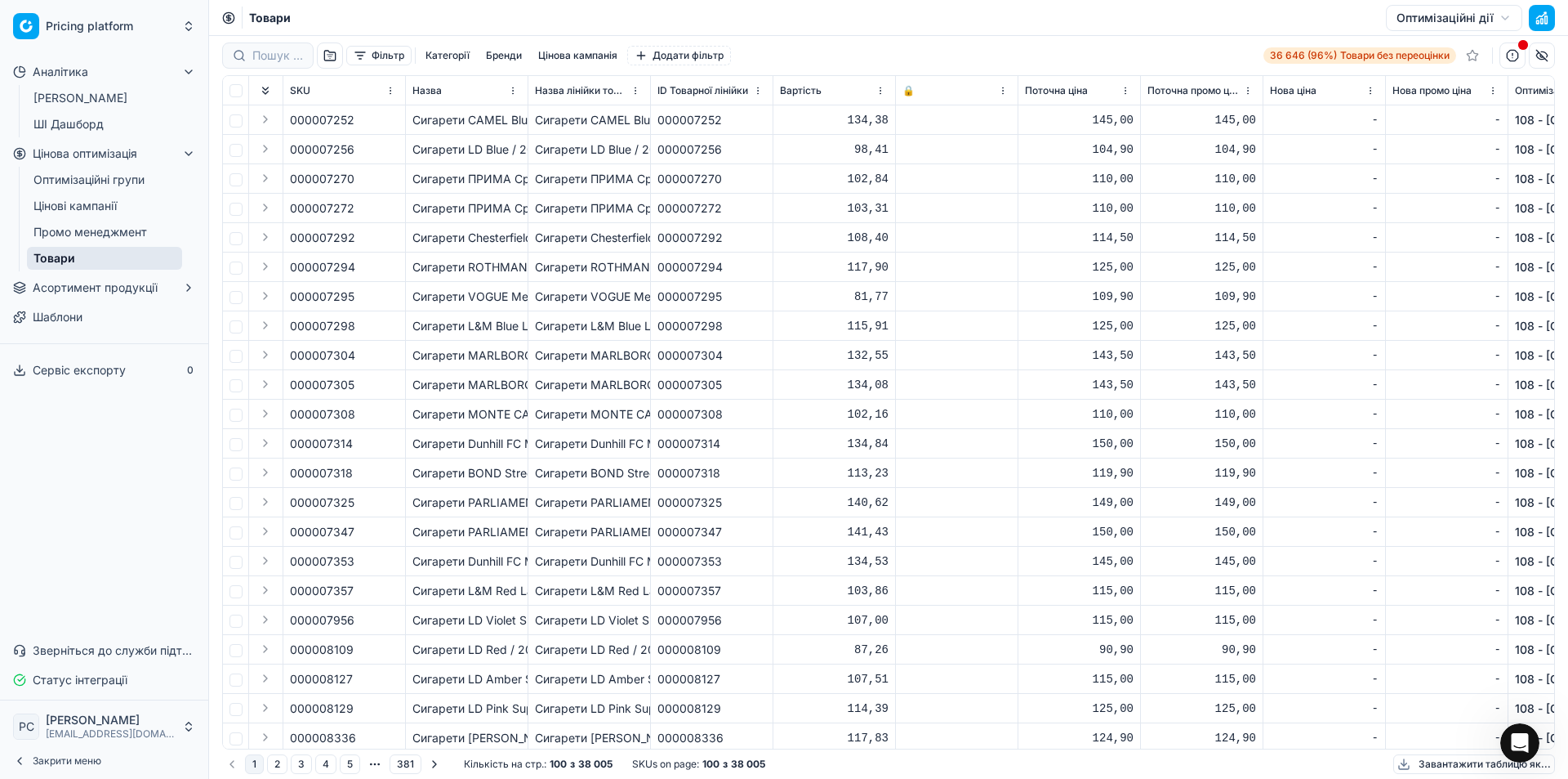
click at [87, 230] on link "Промо менеджмент" at bounding box center [104, 232] width 155 height 23
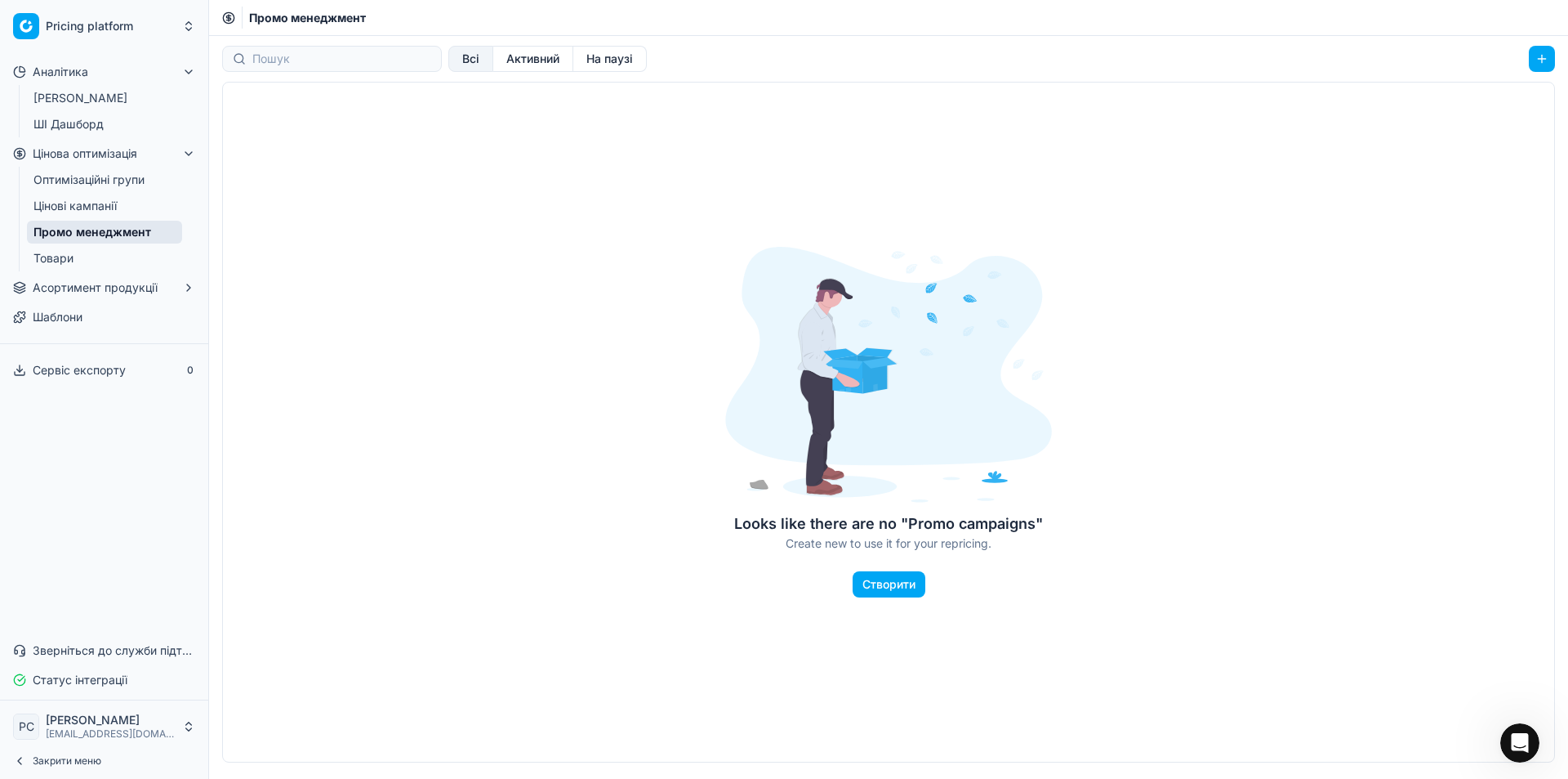
click at [93, 203] on link "Цінові кампанії" at bounding box center [104, 206] width 155 height 23
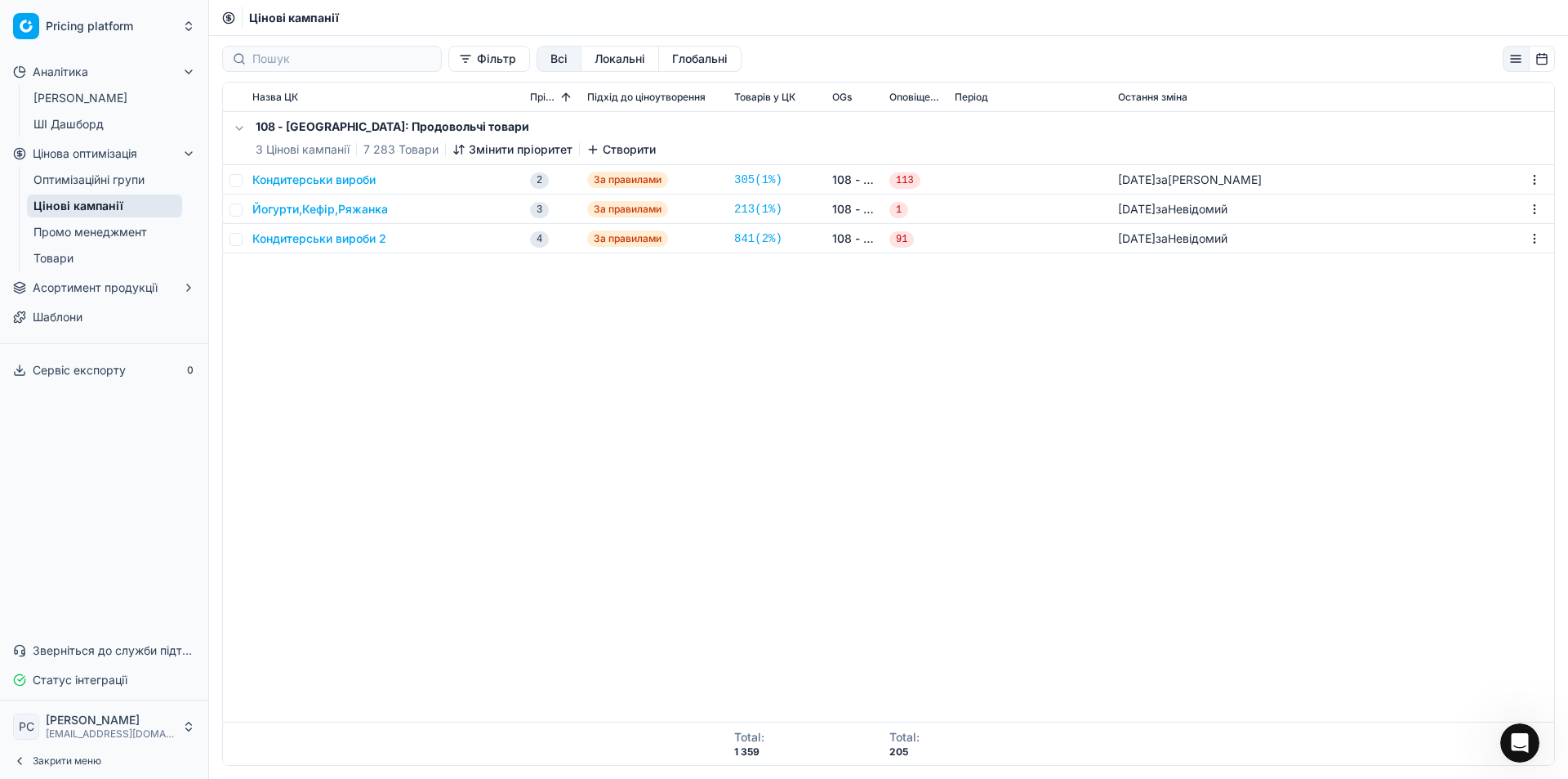
click at [624, 100] on span "Підхід до ціноутворення" at bounding box center [646, 98] width 118 height 13
click at [624, 100] on span "Підхід до ціноутворення" at bounding box center [645, 98] width 117 height 13
click at [538, 92] on span "Пріоритет" at bounding box center [552, 98] width 44 height 13
click at [268, 92] on span "Назва ЦК" at bounding box center [275, 98] width 46 height 13
click at [590, 63] on button "Локальні" at bounding box center [620, 59] width 78 height 26
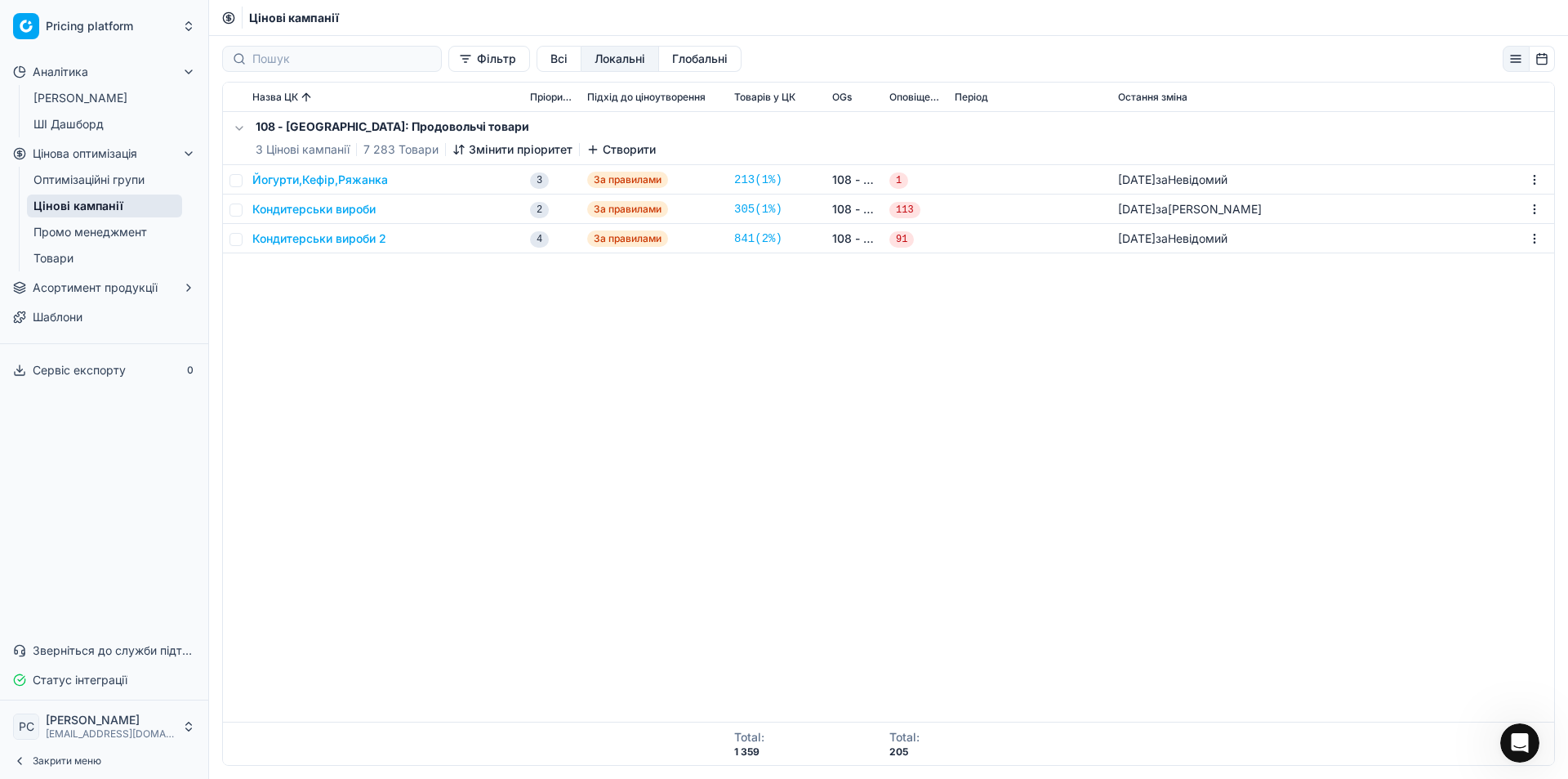
click at [544, 58] on button "Всі" at bounding box center [559, 59] width 45 height 26
click at [659, 58] on button "Глобальні" at bounding box center [700, 59] width 83 height 26
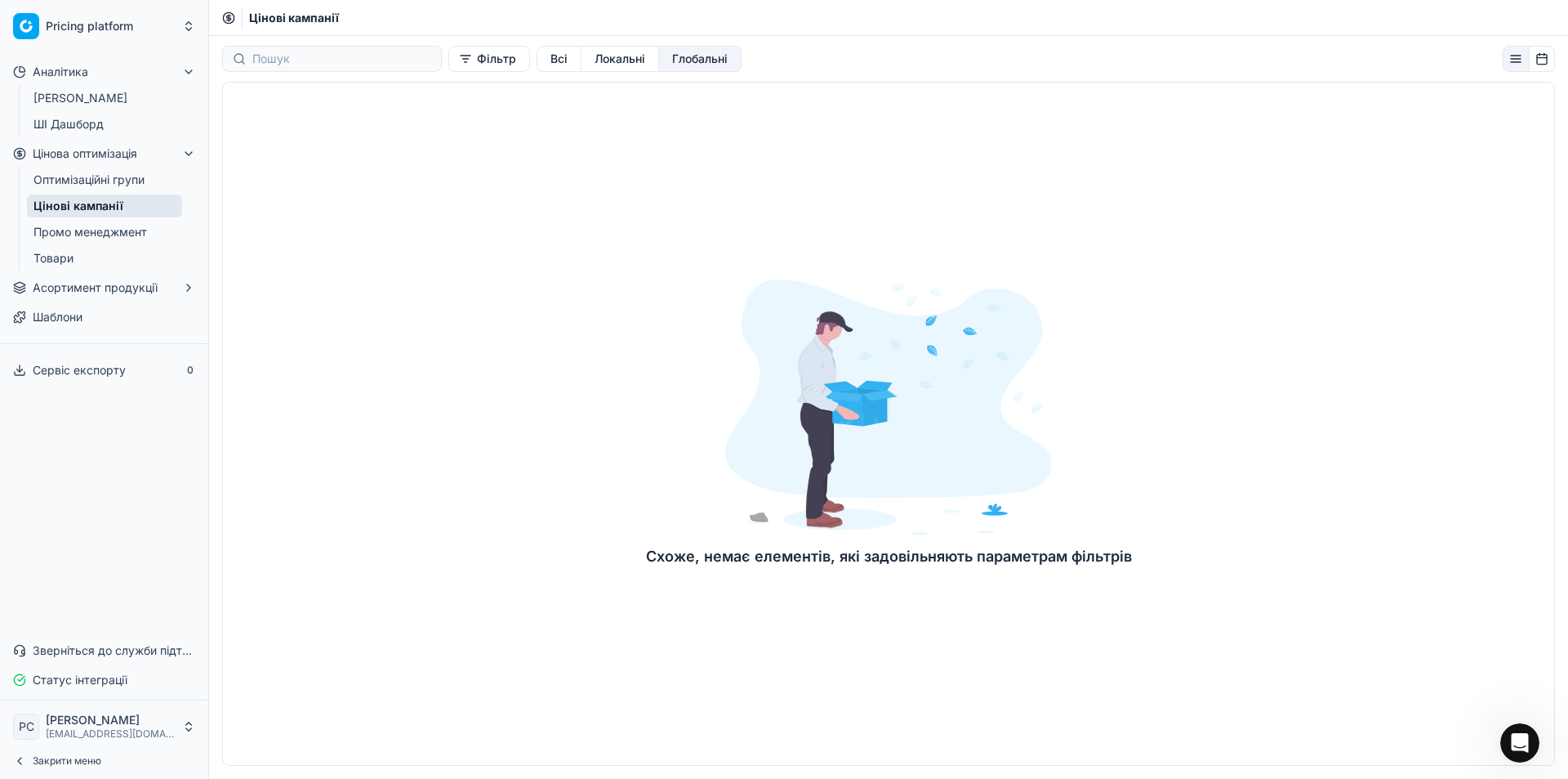
click at [675, 57] on button "Глобальні" at bounding box center [700, 59] width 83 height 26
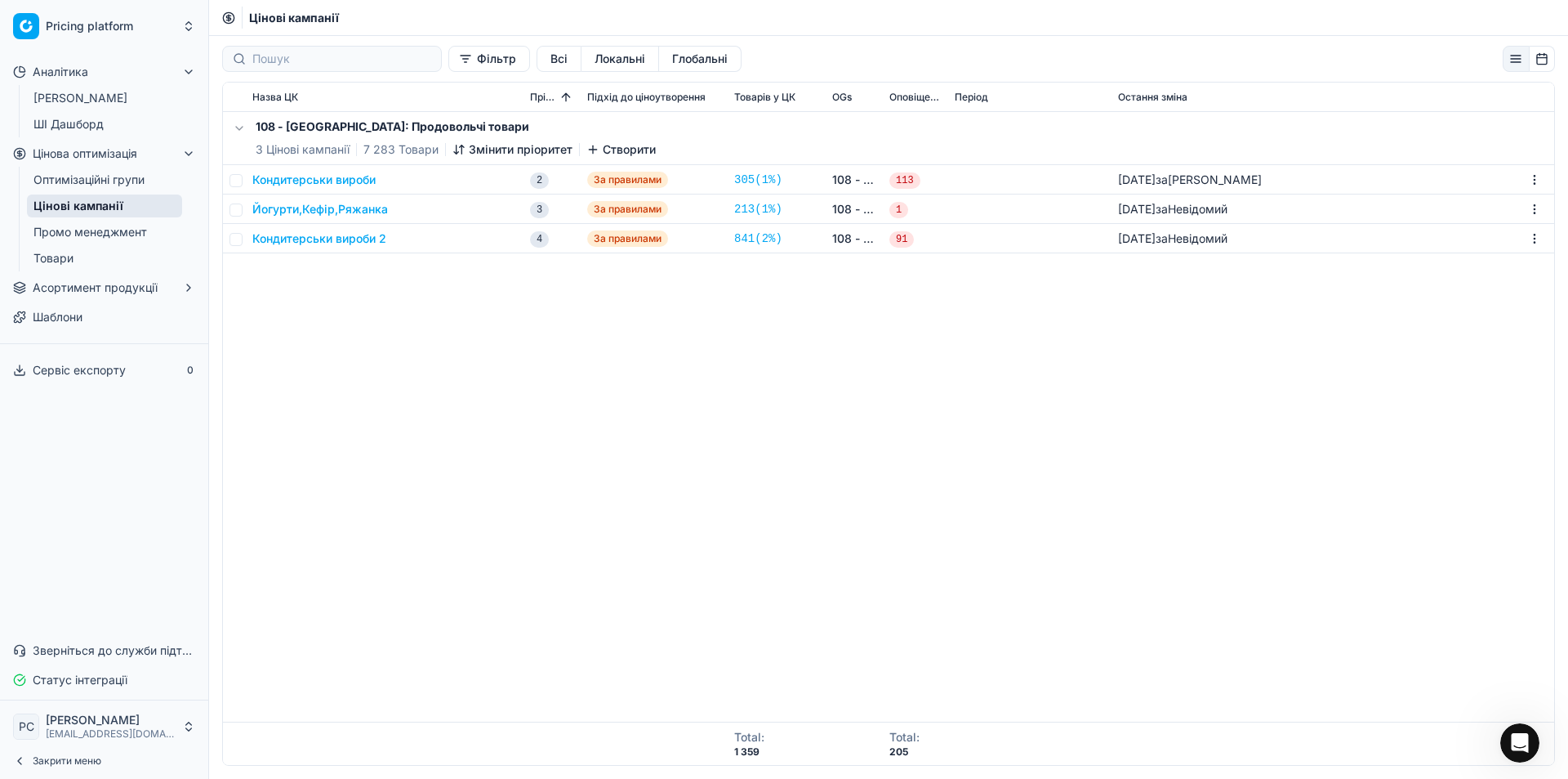
click at [599, 58] on button "Локальні" at bounding box center [620, 59] width 78 height 26
click at [581, 47] on button "Локальні" at bounding box center [620, 59] width 78 height 26
click at [537, 54] on button "Всі" at bounding box center [559, 59] width 45 height 26
click at [735, 68] on div "Фільтр Всі Локальні Глобальні" at bounding box center [889, 59] width 1359 height 26
click at [667, 60] on button "Глобальні" at bounding box center [700, 59] width 83 height 26
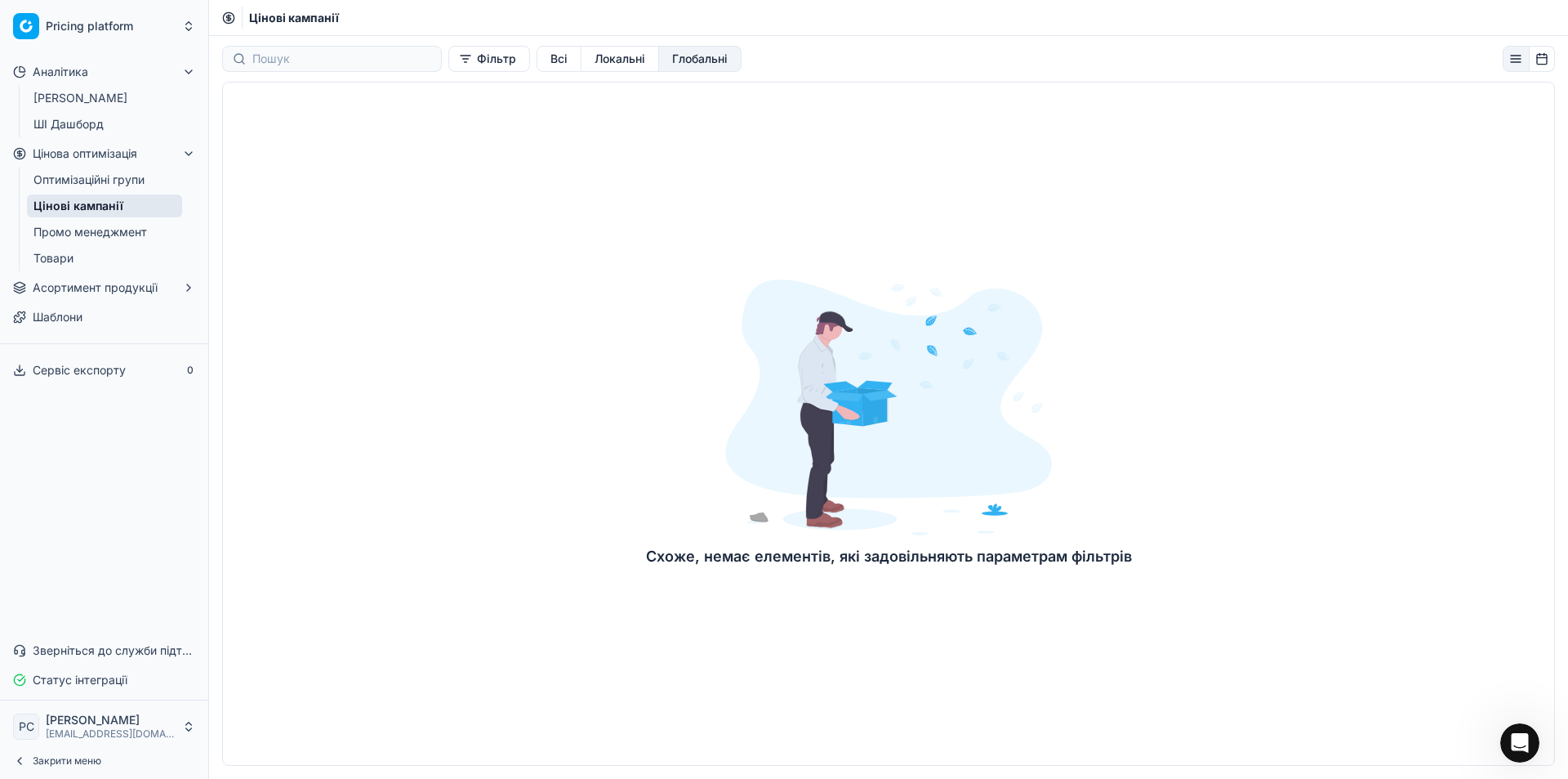
click at [611, 60] on button "Локальні" at bounding box center [620, 59] width 78 height 26
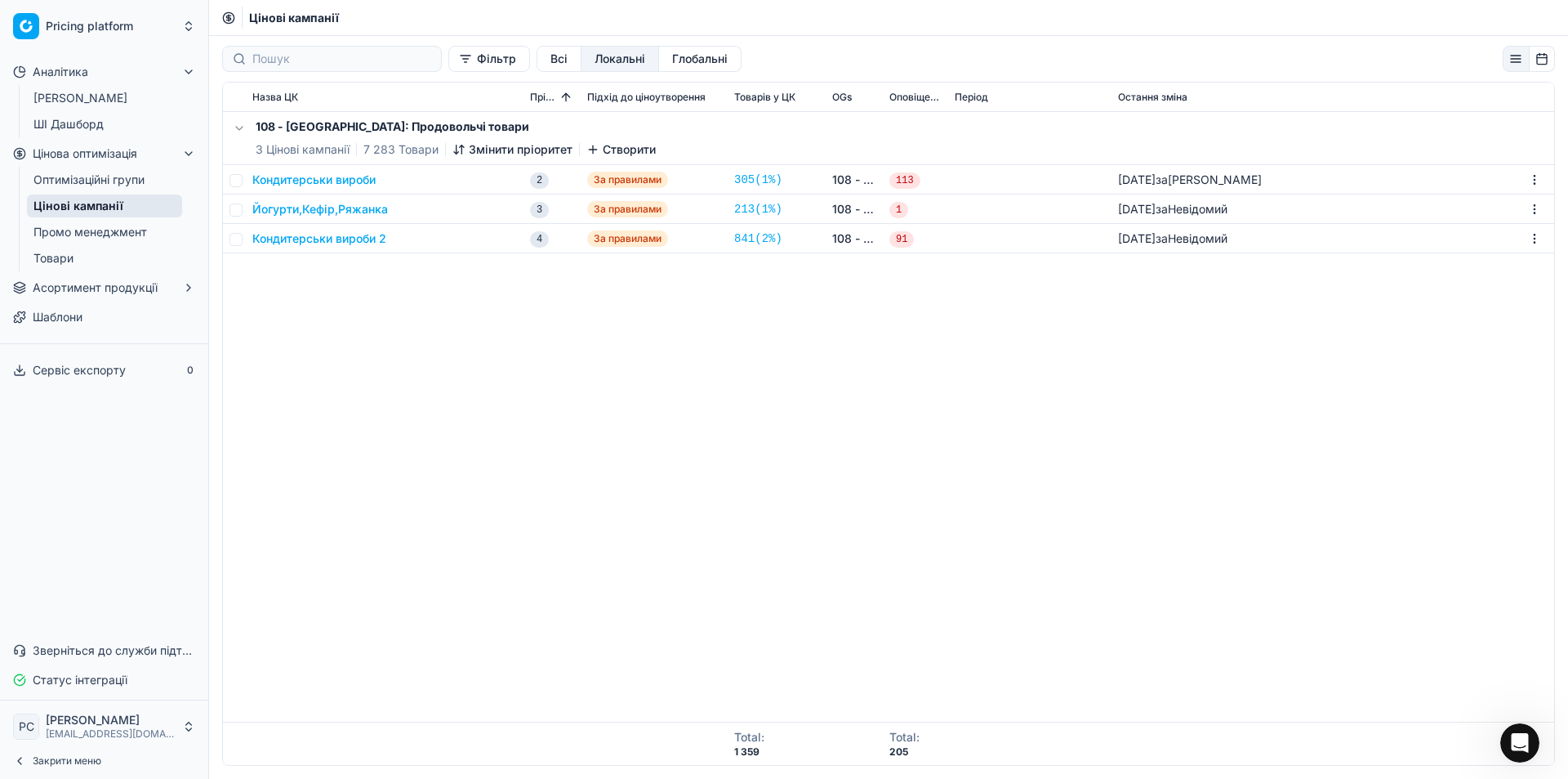
click at [758, 95] on span "Товарів у ЦК" at bounding box center [765, 98] width 61 height 13
click at [850, 98] on span "OGs" at bounding box center [842, 98] width 20 height 13
click at [920, 103] on span "Оповіщення" at bounding box center [916, 98] width 52 height 13
click at [990, 103] on div "Період" at bounding box center [1029, 98] width 150 height 13
click at [979, 102] on span "Період" at bounding box center [971, 98] width 34 height 13
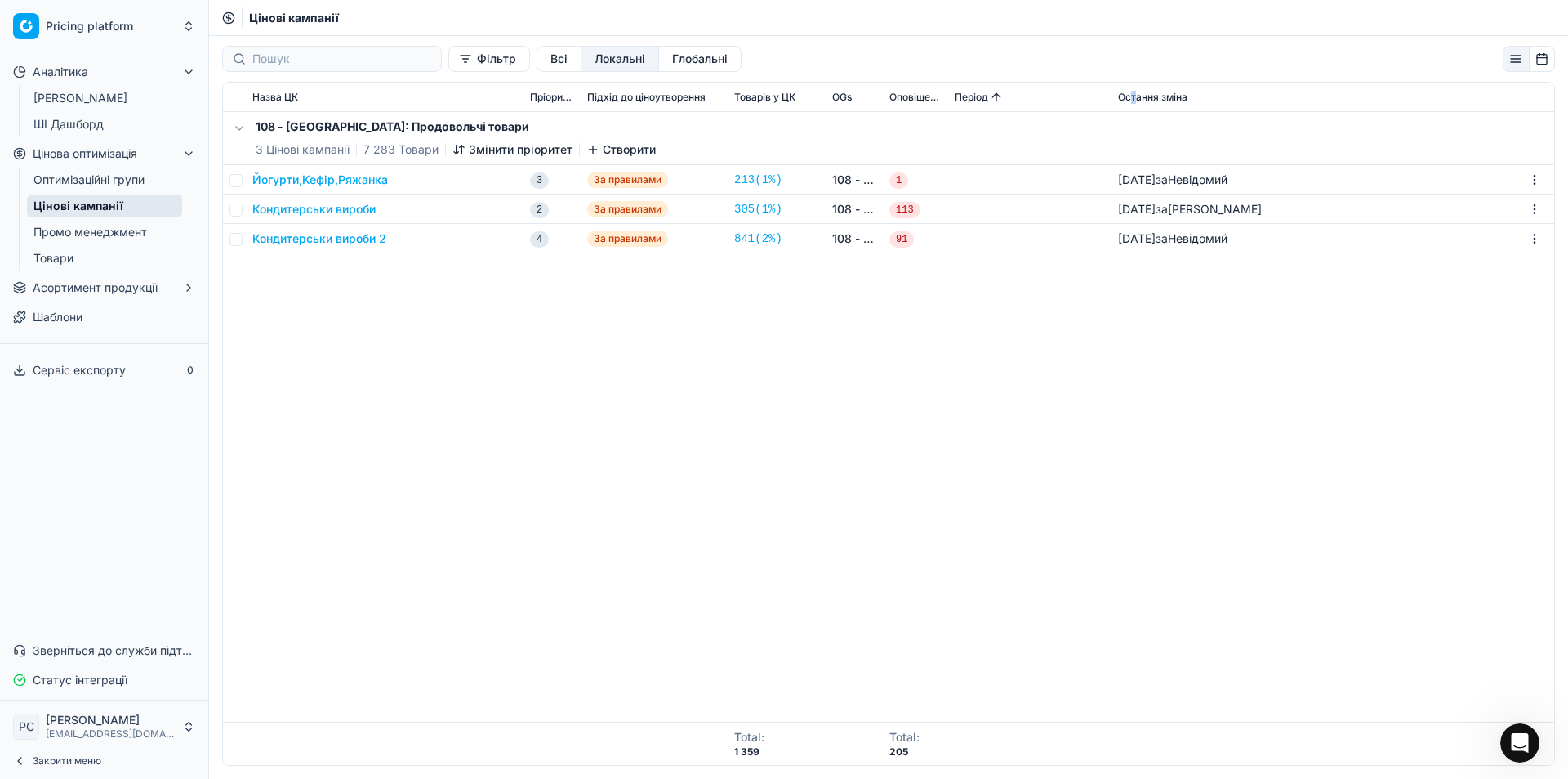
click at [1134, 98] on span "Остання зміна" at bounding box center [1152, 98] width 70 height 13
click at [549, 98] on span "Пріоритет" at bounding box center [552, 98] width 44 height 13
click at [79, 179] on link "Оптимізаційні групи" at bounding box center [104, 180] width 155 height 23
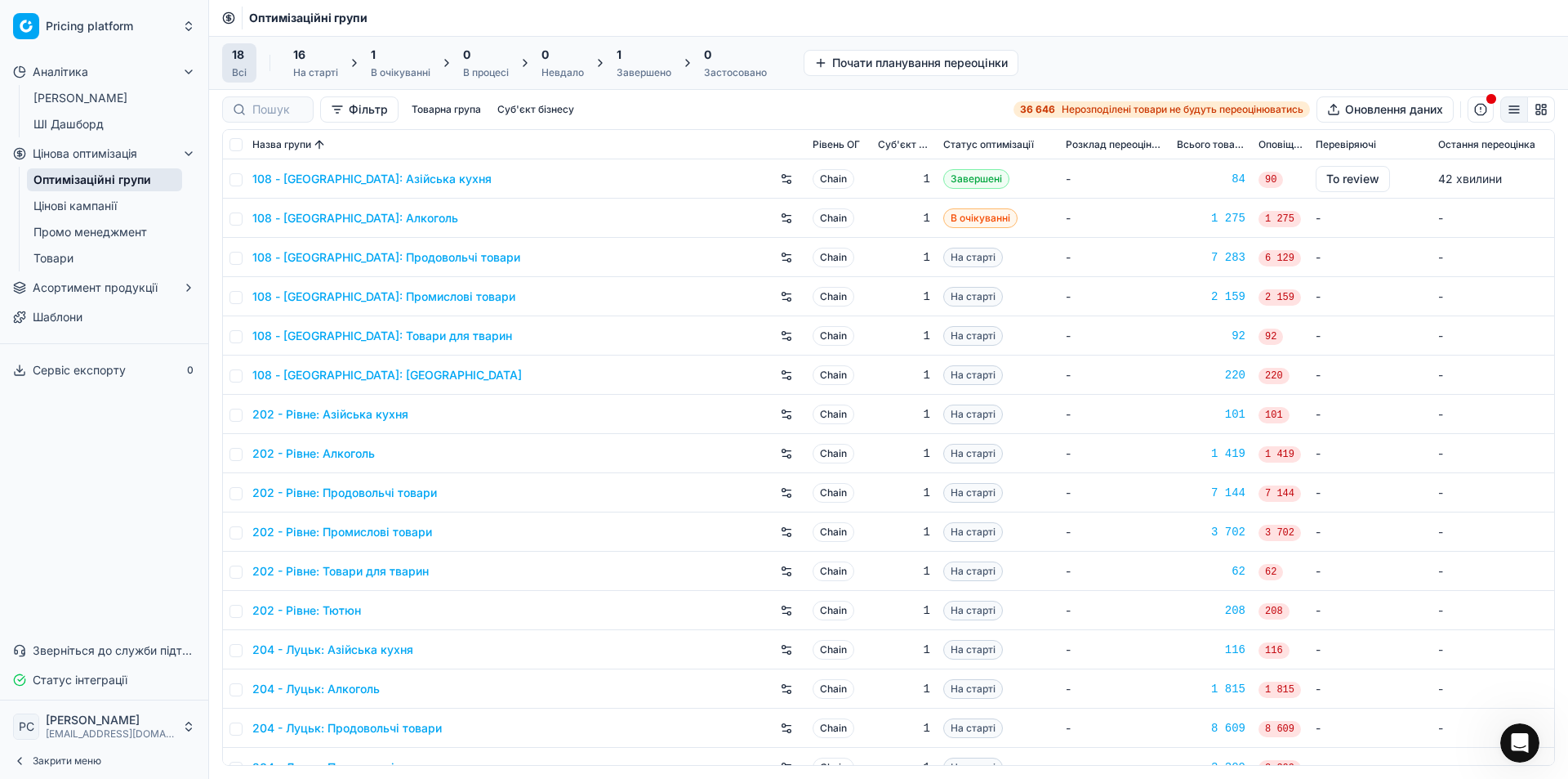
click at [375, 263] on link "108 - [GEOGRAPHIC_DATA]: Продовольчі товари" at bounding box center [386, 257] width 268 height 16
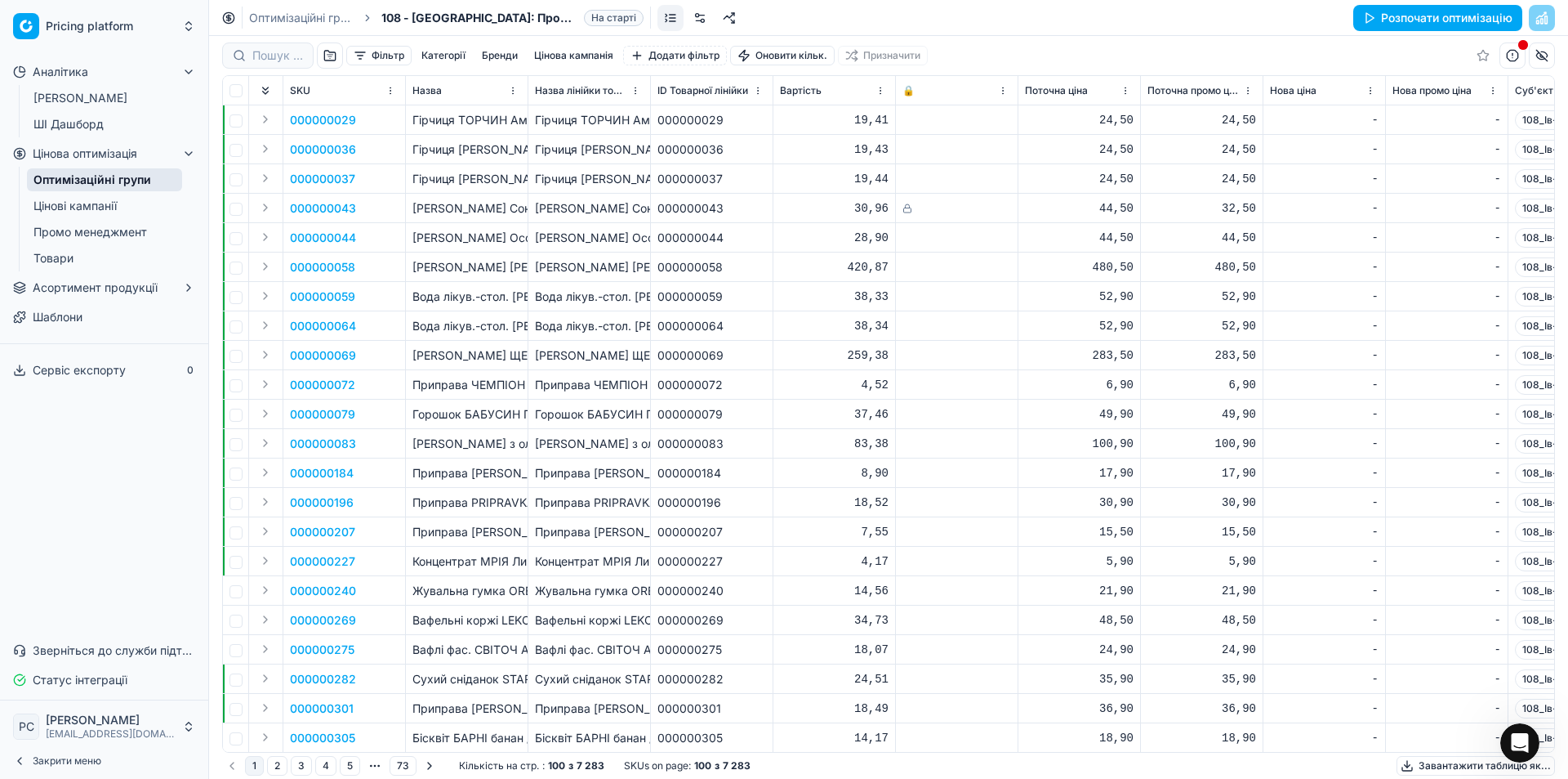
click at [1411, 21] on button "Розпочати оптимізацію" at bounding box center [1438, 18] width 169 height 26
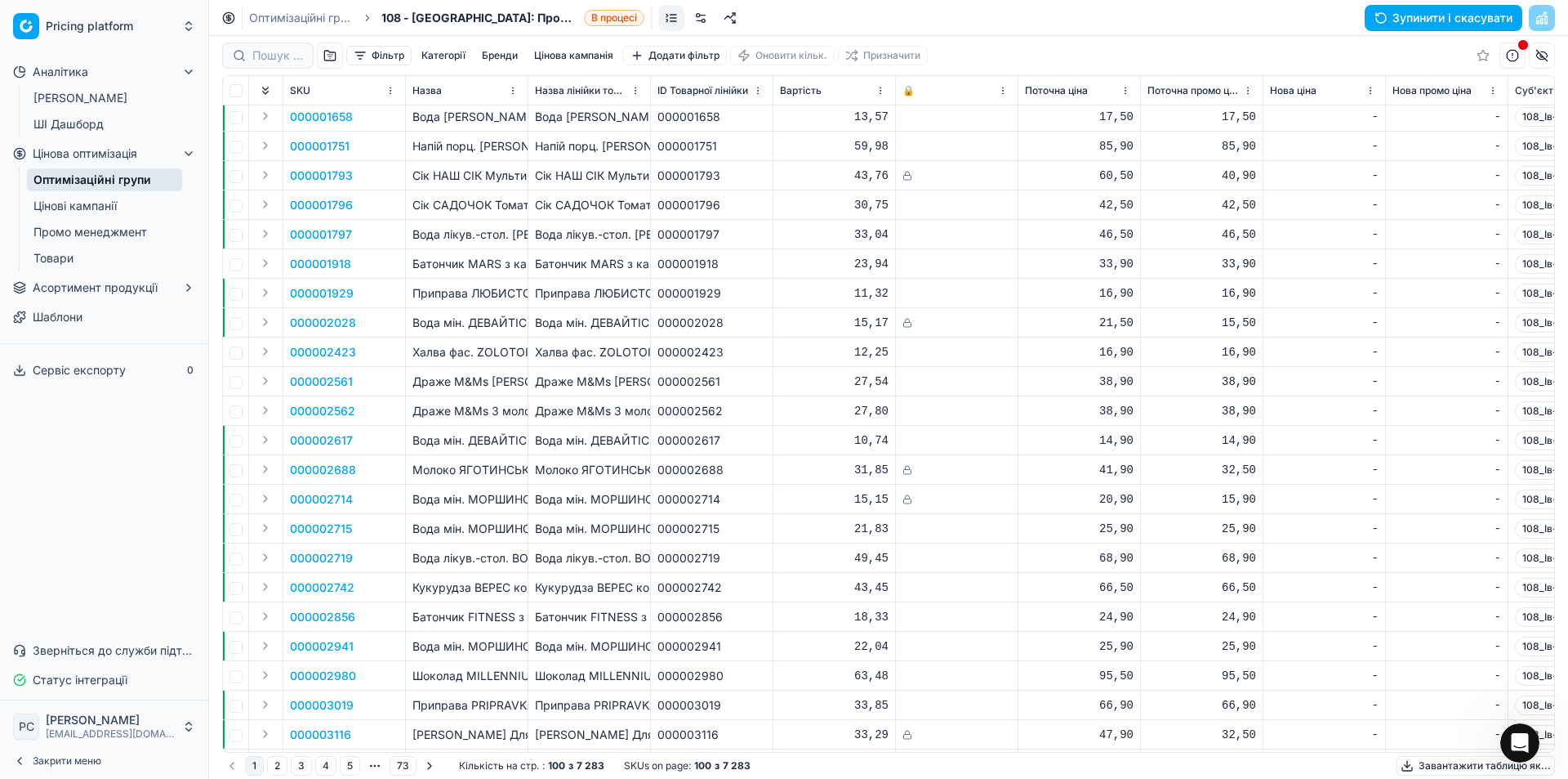
scroll to position [2061, 0]
drag, startPoint x: 1457, startPoint y: 91, endPoint x: 1286, endPoint y: 98, distance: 171.1
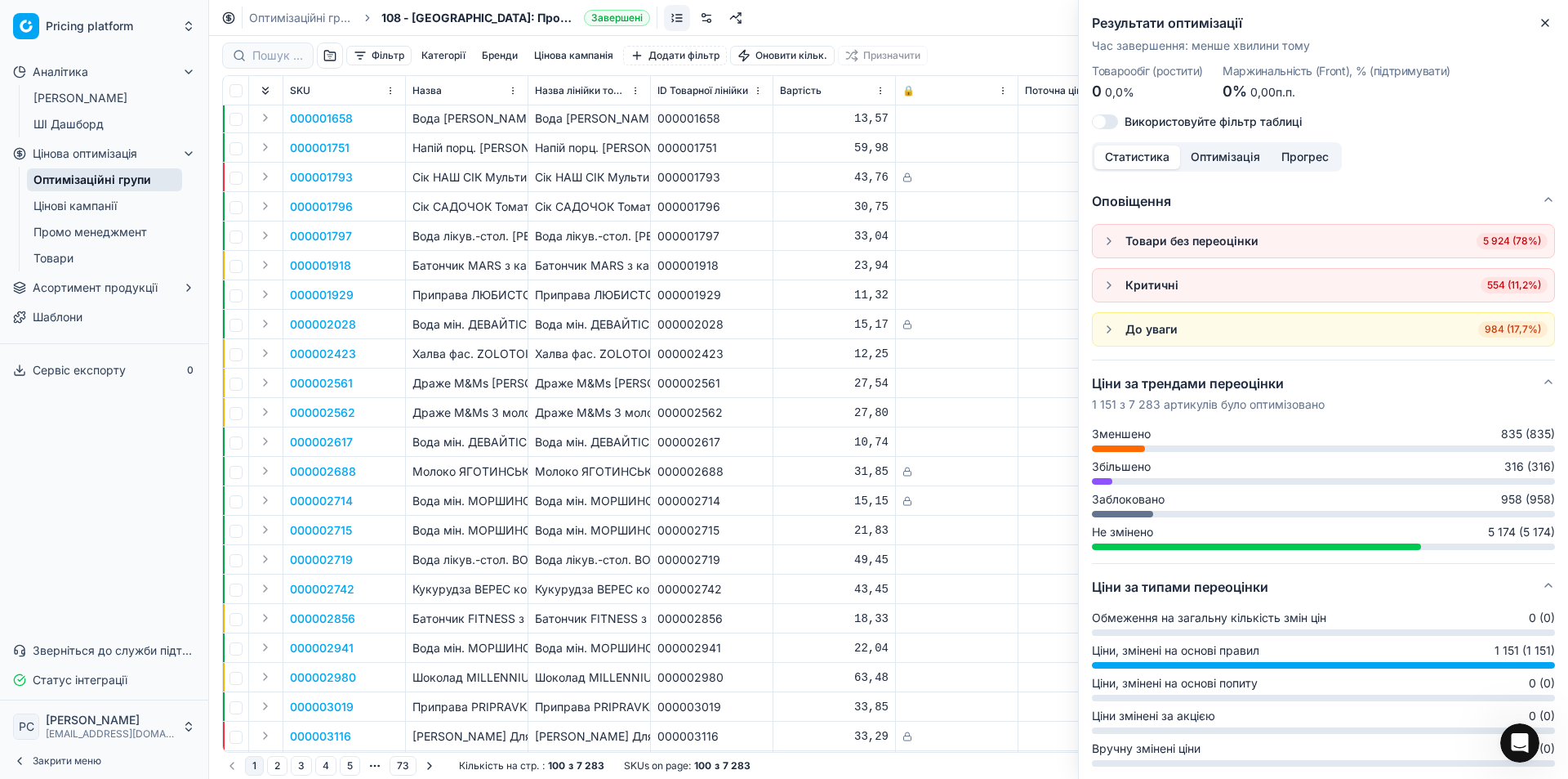
click at [1111, 286] on button "button" at bounding box center [1109, 285] width 20 height 20
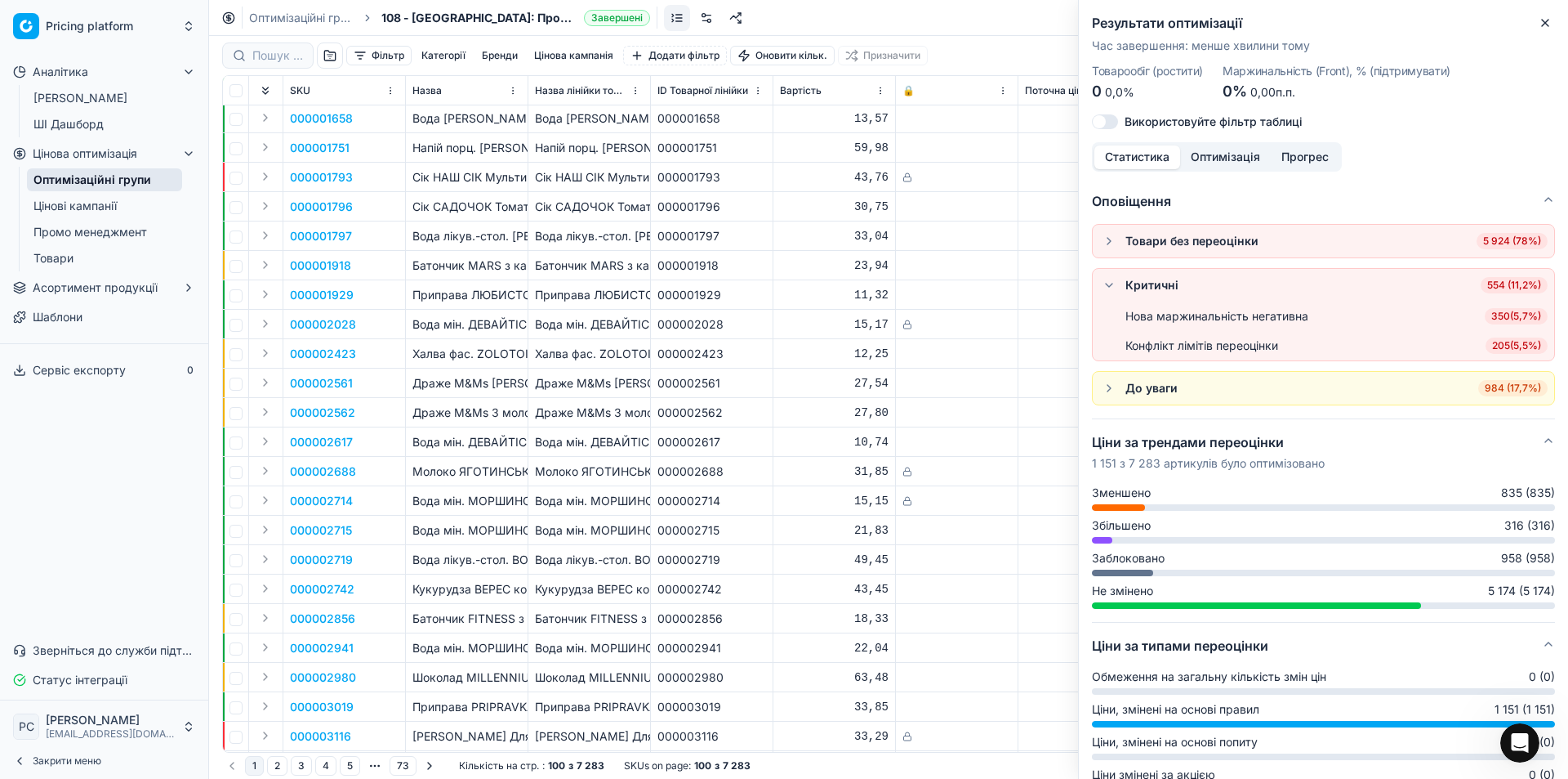
click at [1111, 381] on button "button" at bounding box center [1109, 388] width 20 height 20
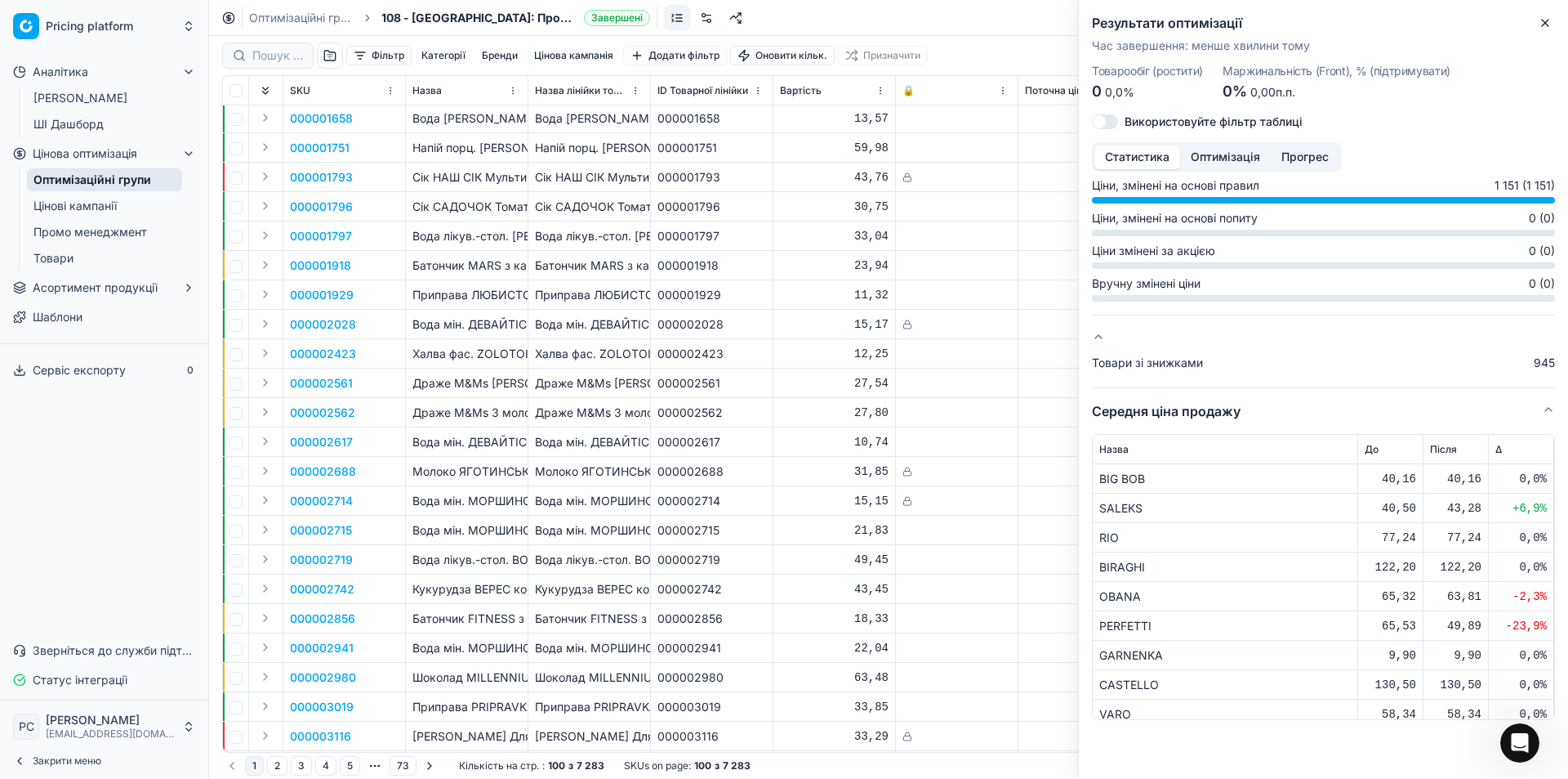
scroll to position [472, 0]
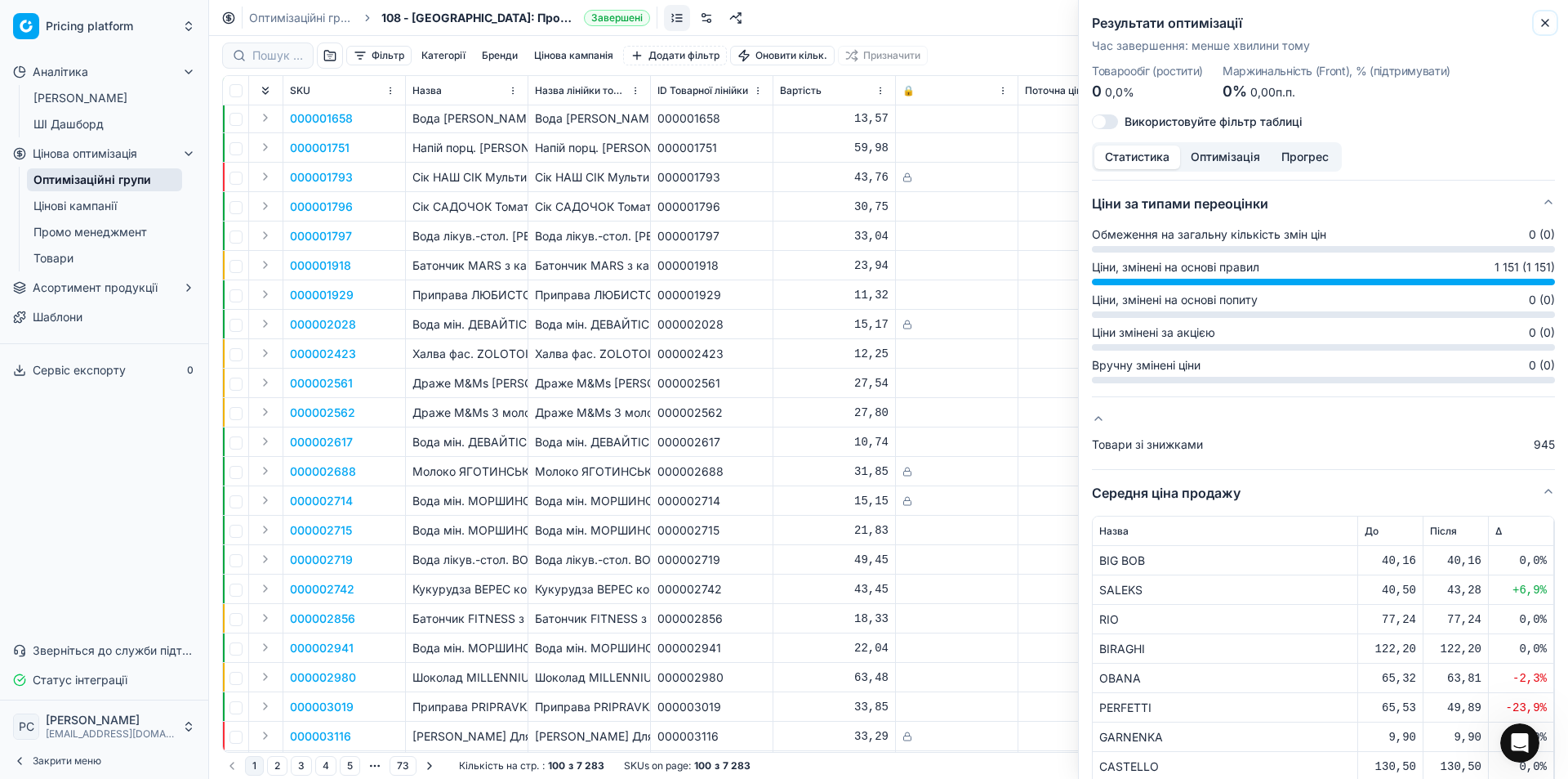
click at [1547, 20] on icon "button" at bounding box center [1545, 23] width 13 height 13
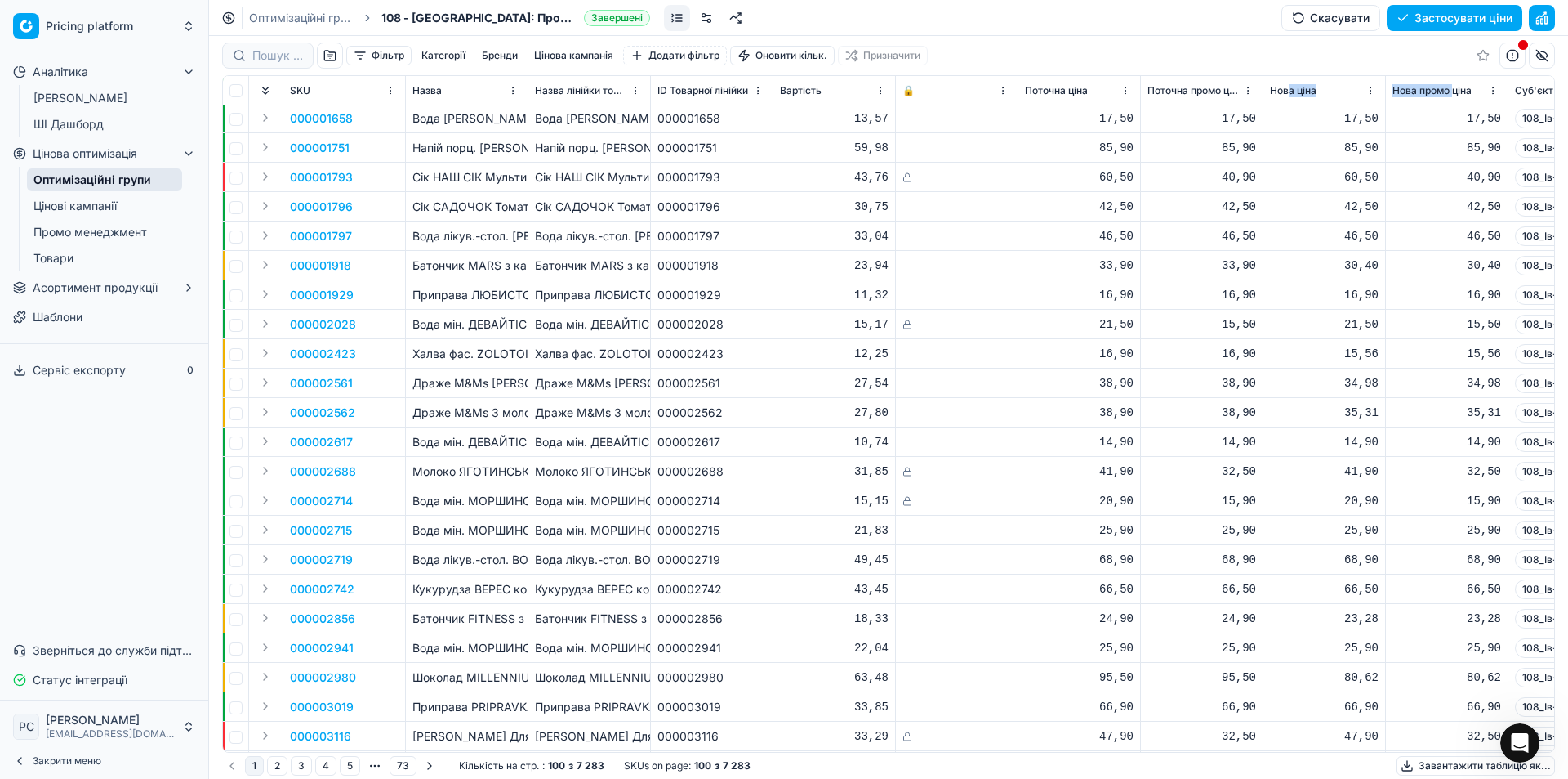
click at [1339, 89] on div "Нова ціна" at bounding box center [1325, 91] width 109 height 16
click at [1543, 11] on button "button" at bounding box center [1542, 18] width 26 height 26
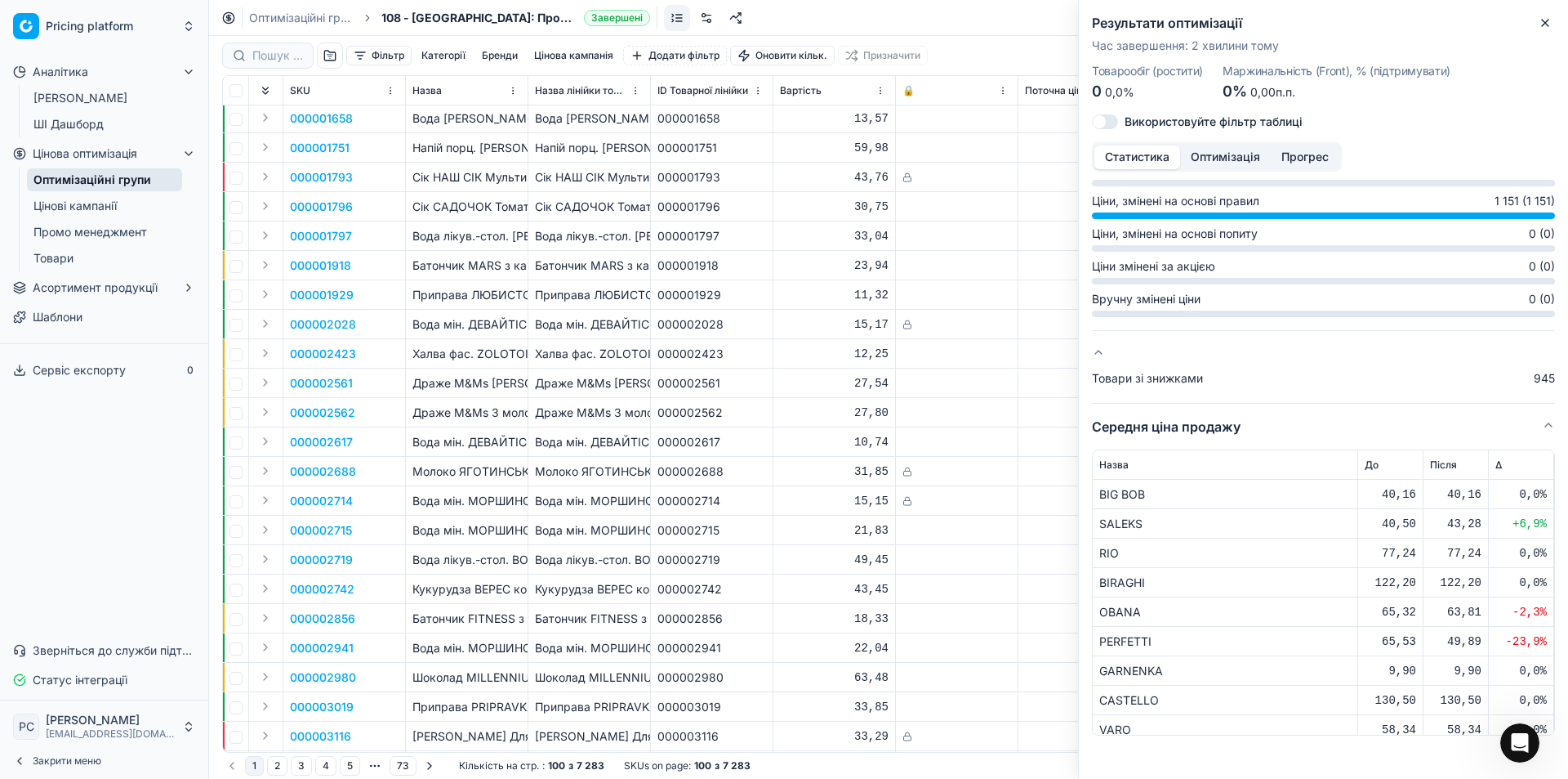
scroll to position [465, 0]
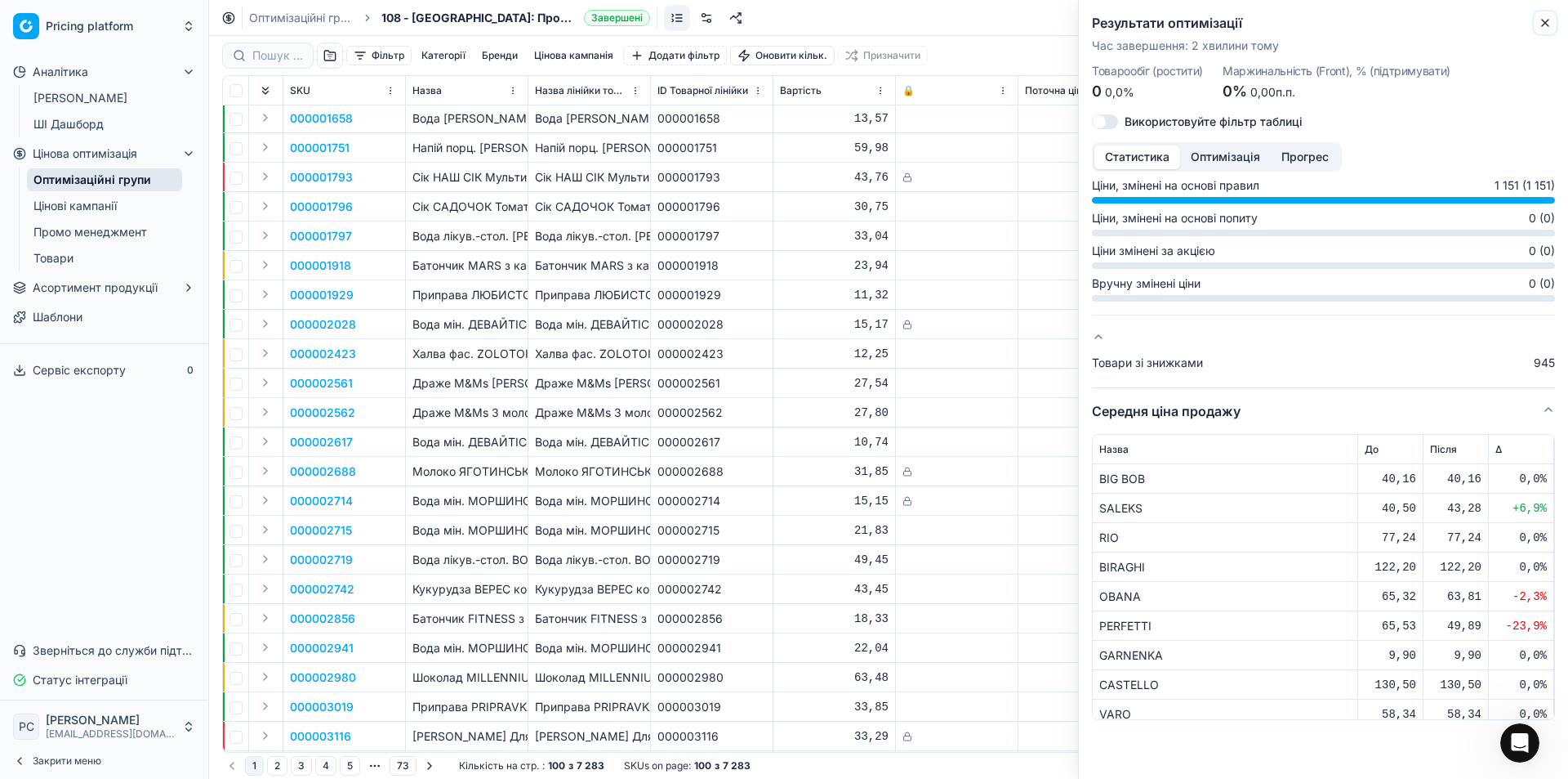
click at [1546, 25] on icon "button" at bounding box center [1545, 23] width 13 height 13
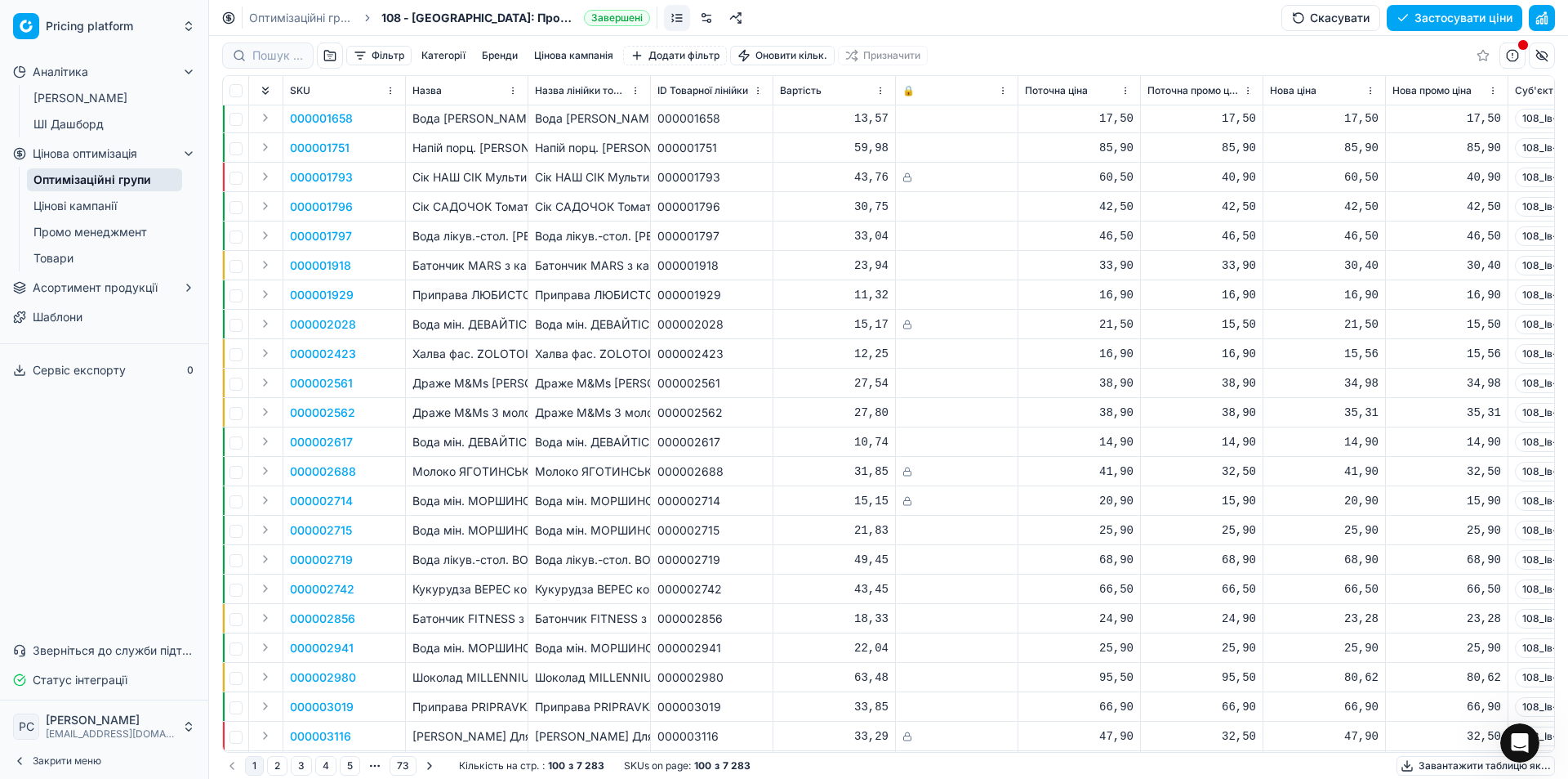
click at [92, 177] on link "Оптимізаційні групи" at bounding box center [104, 180] width 155 height 23
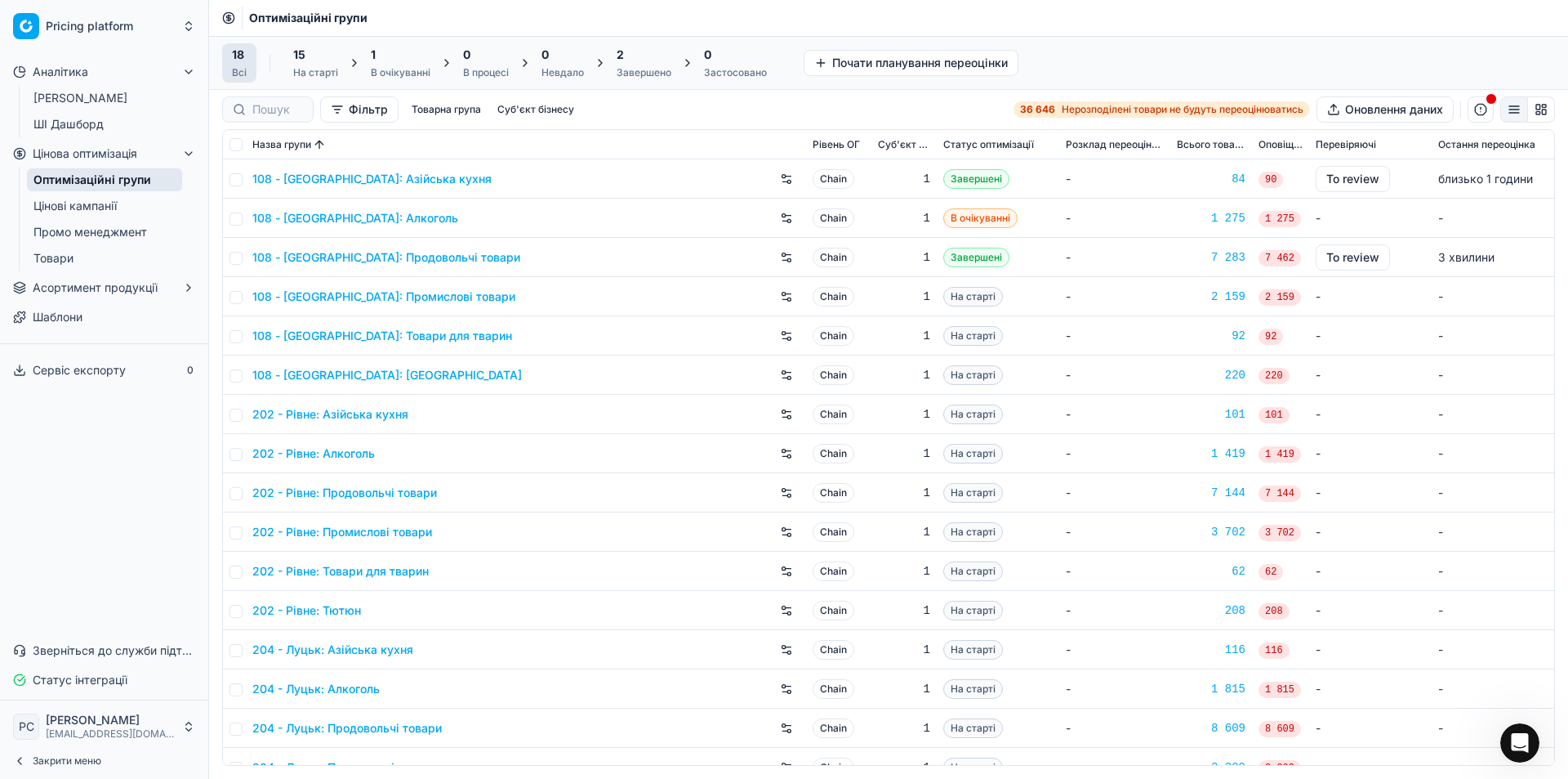
click at [861, 57] on button "Почати планування переоцінки" at bounding box center [911, 63] width 215 height 26
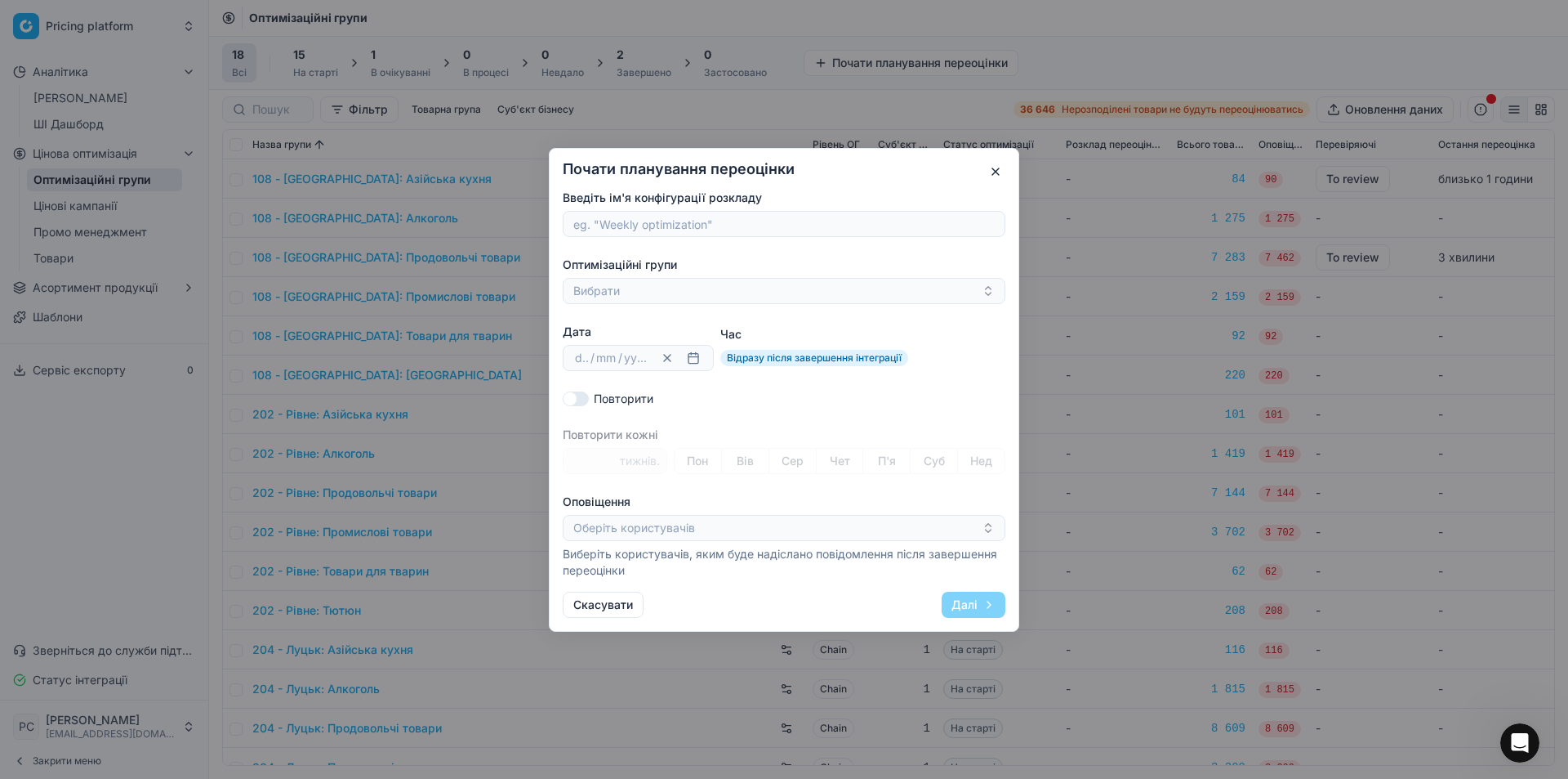
click at [993, 171] on button "button" at bounding box center [996, 171] width 20 height 20
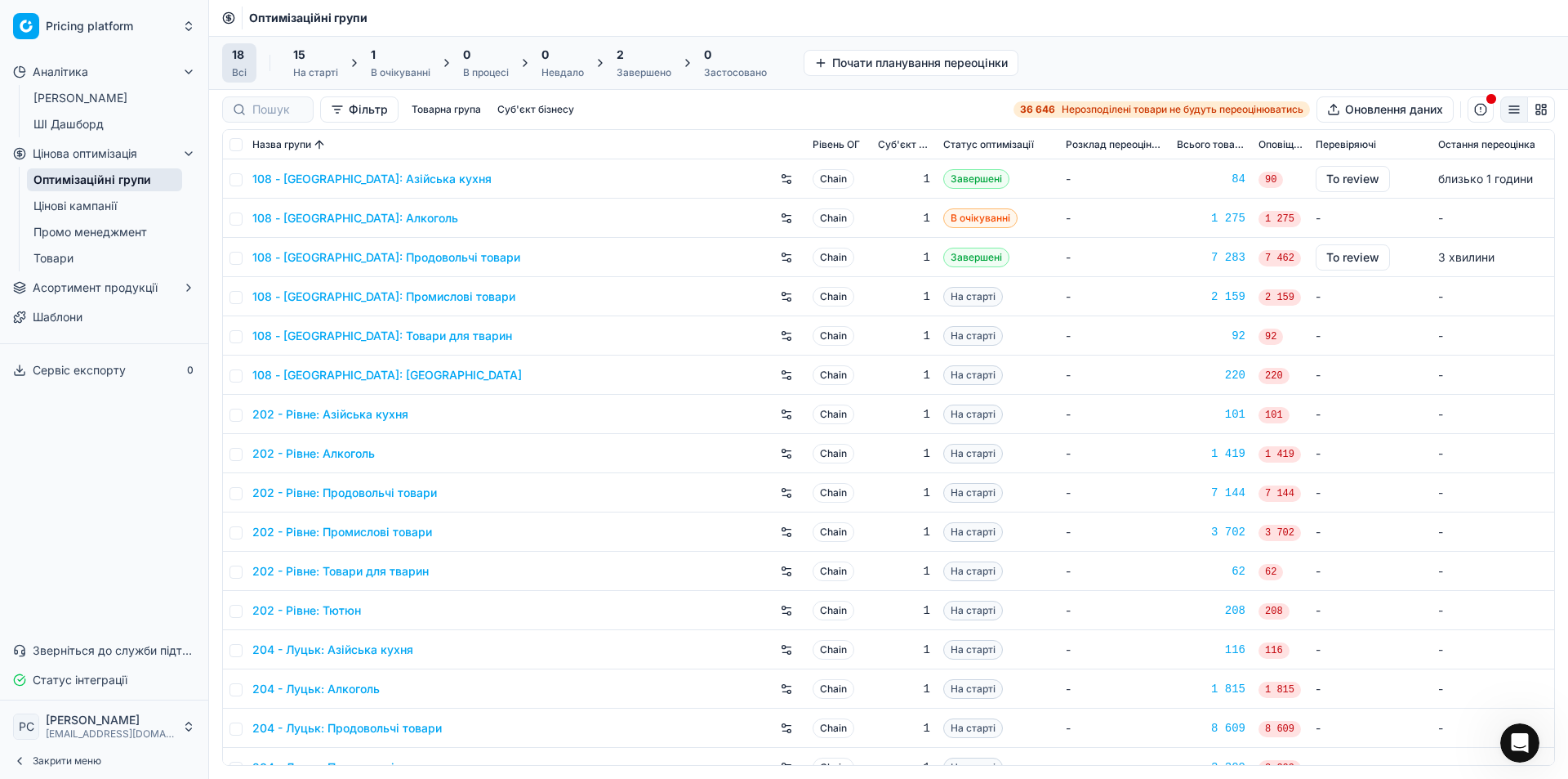
click at [416, 261] on link "108 - [GEOGRAPHIC_DATA]: Продовольчі товари" at bounding box center [386, 257] width 268 height 16
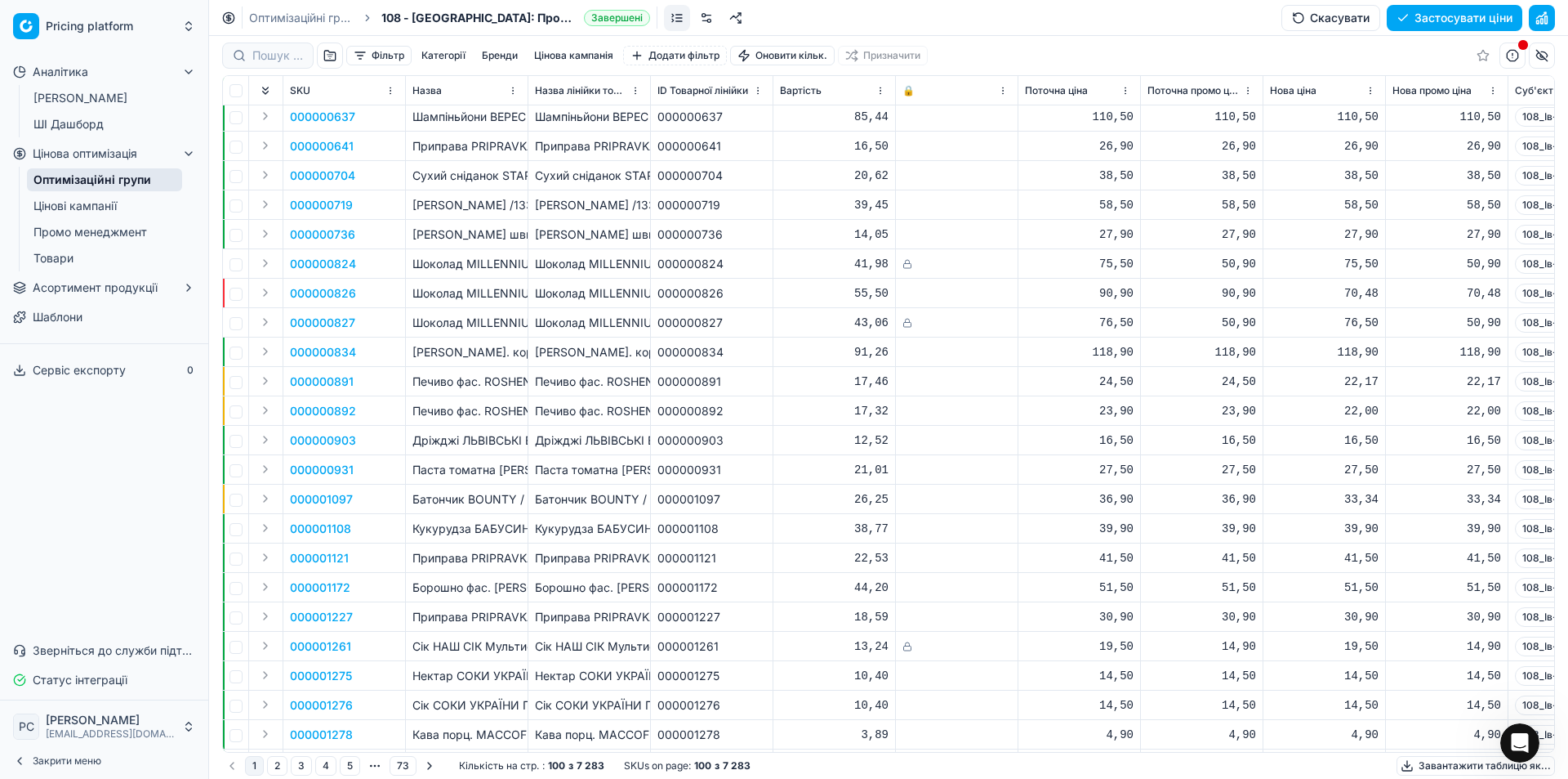
scroll to position [1144, 0]
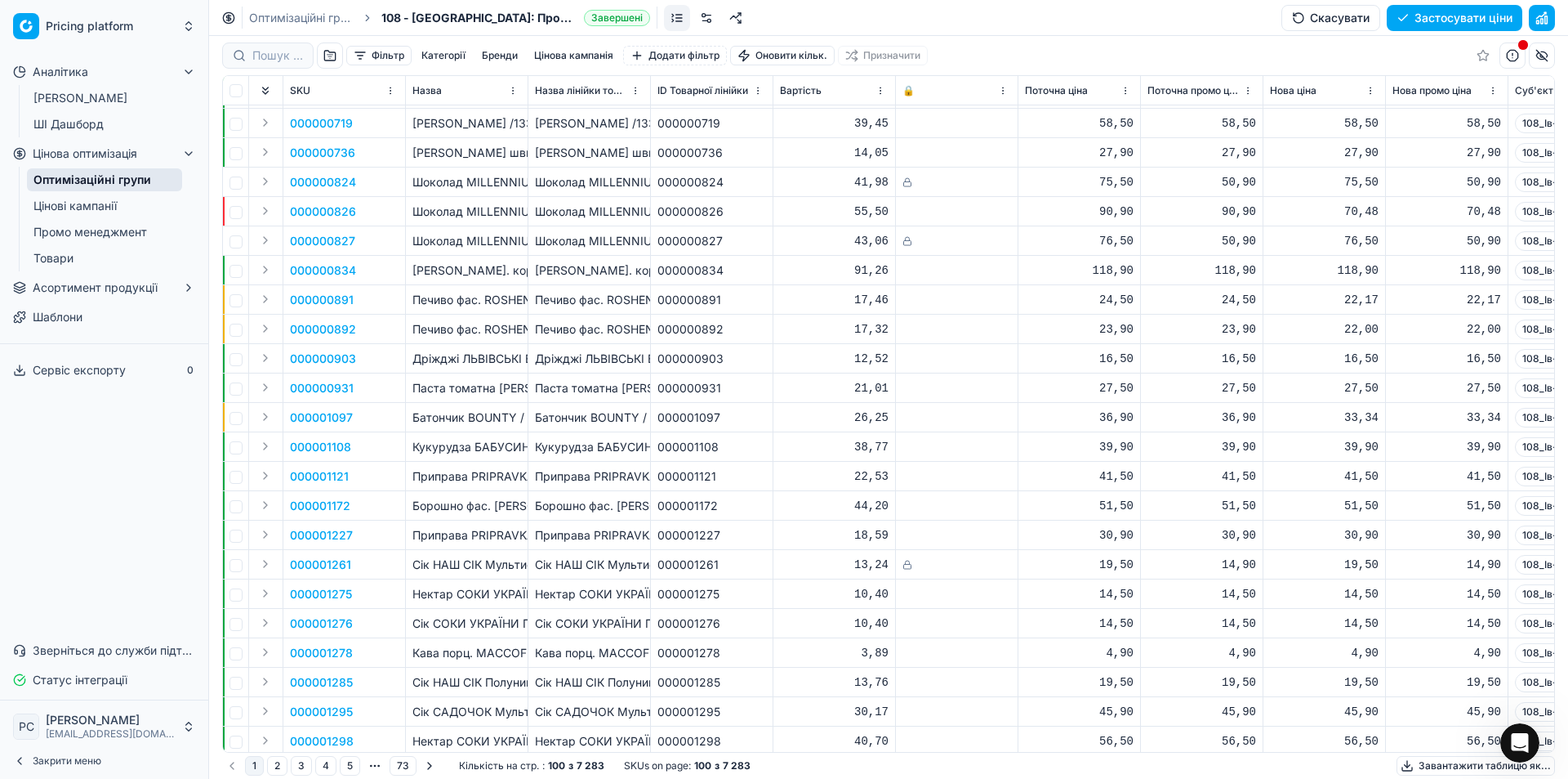
drag, startPoint x: 539, startPoint y: 394, endPoint x: 881, endPoint y: 214, distance: 386.5
click at [881, 214] on div "55,50" at bounding box center [834, 212] width 109 height 16
click at [234, 77] on th at bounding box center [236, 91] width 26 height 30
click at [237, 96] on input "checkbox" at bounding box center [236, 91] width 13 height 13
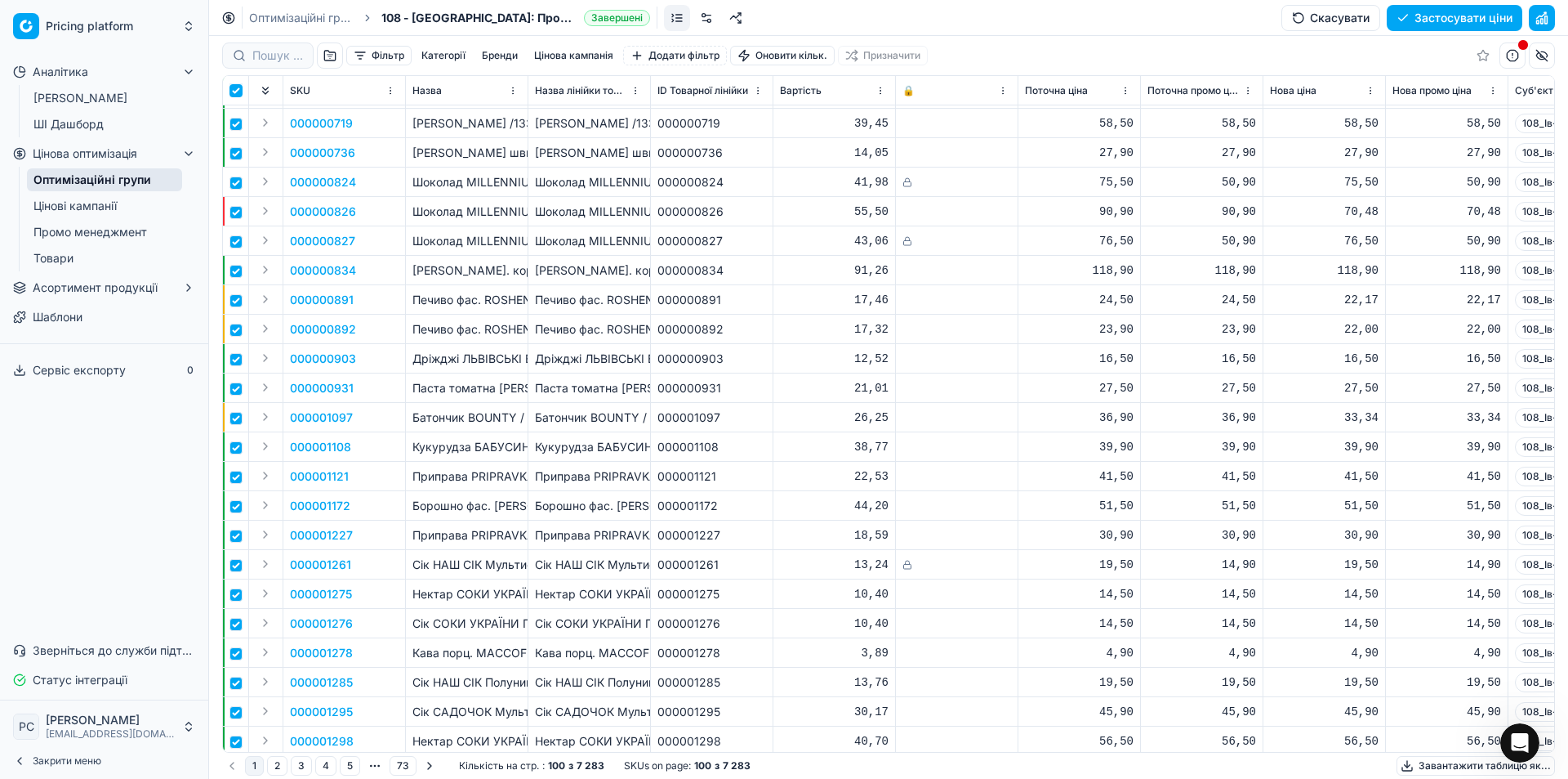
checkbox input "true"
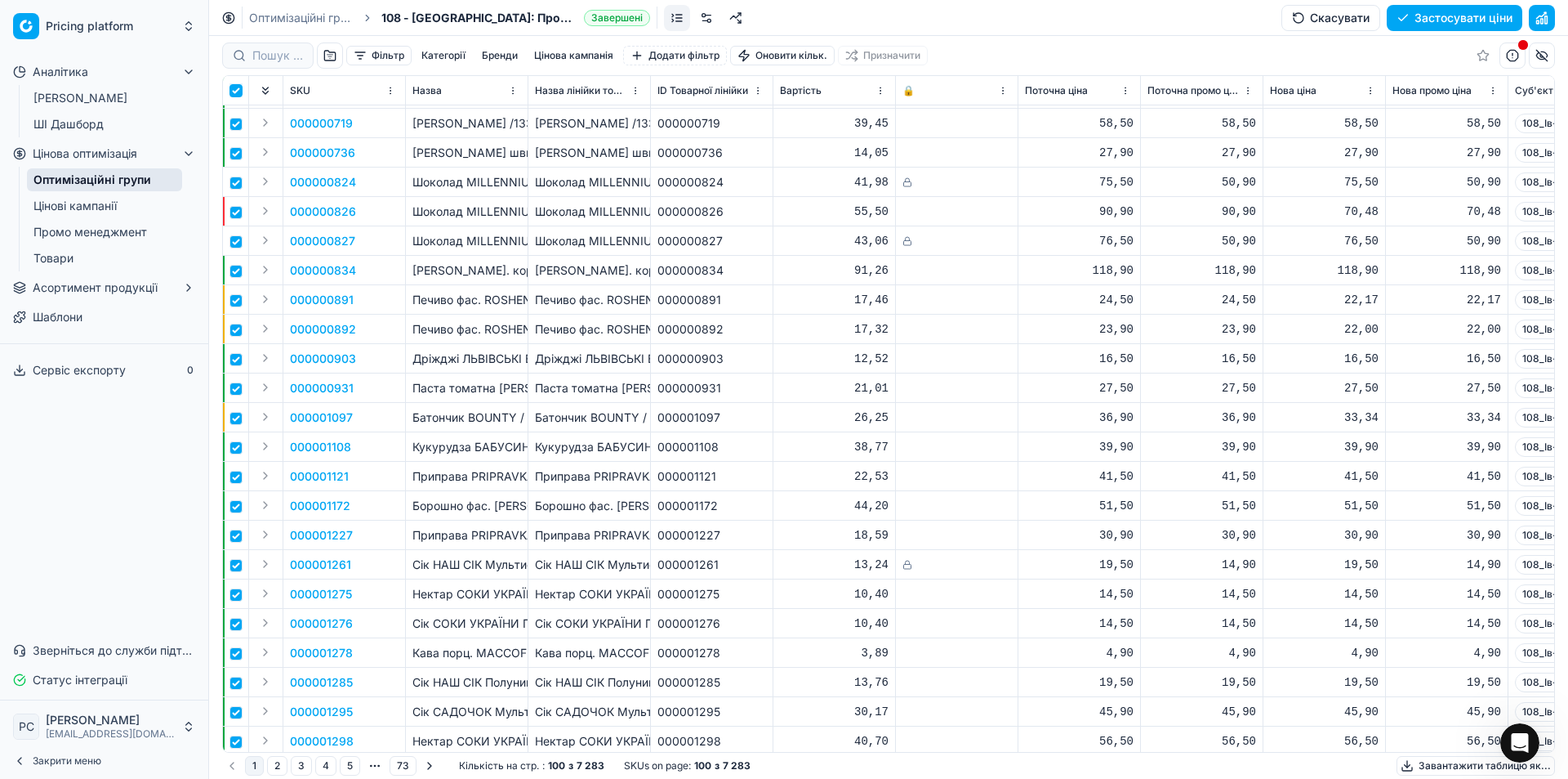
checkbox input "true"
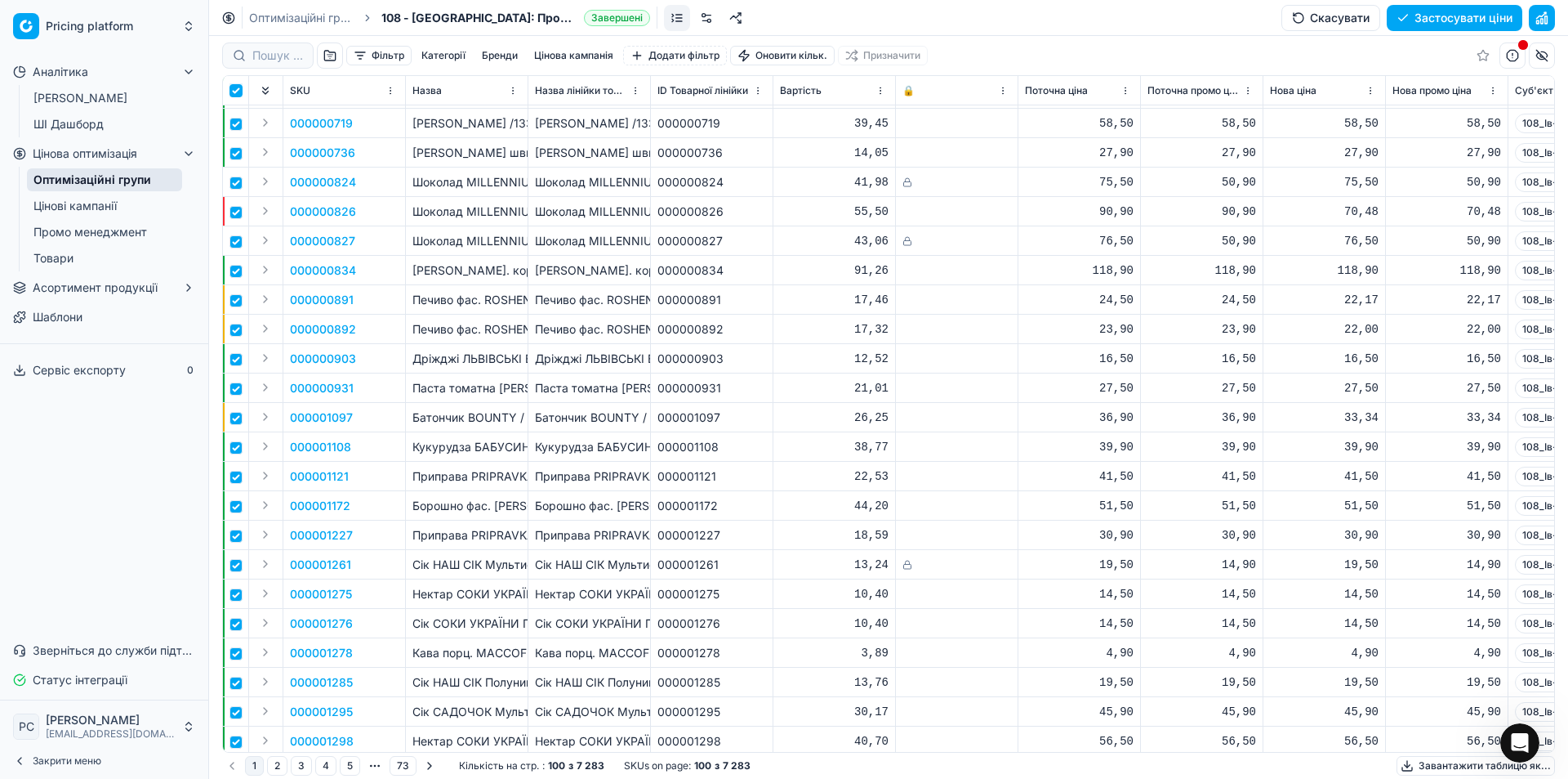
checkbox input "true"
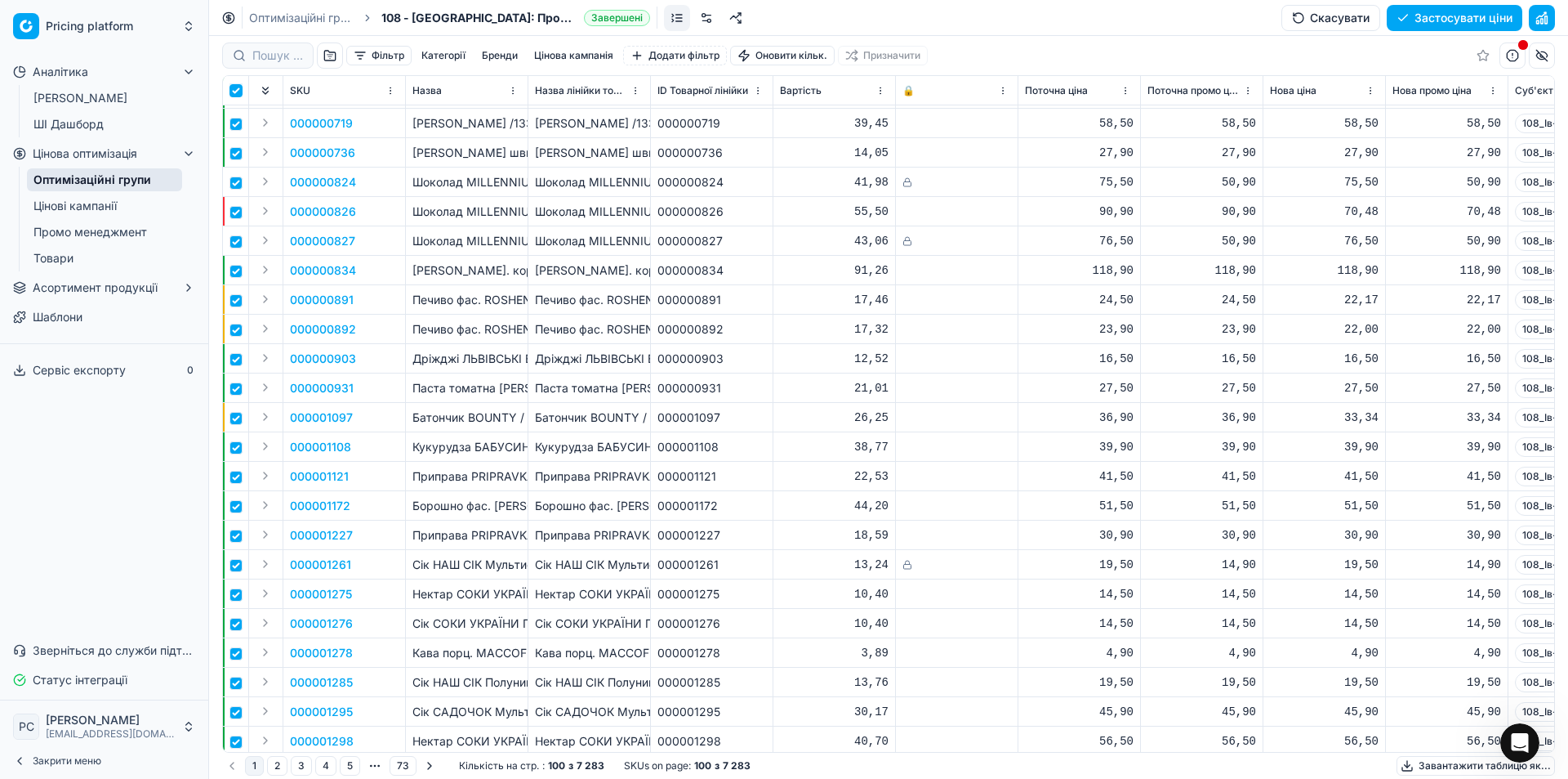
checkbox input "true"
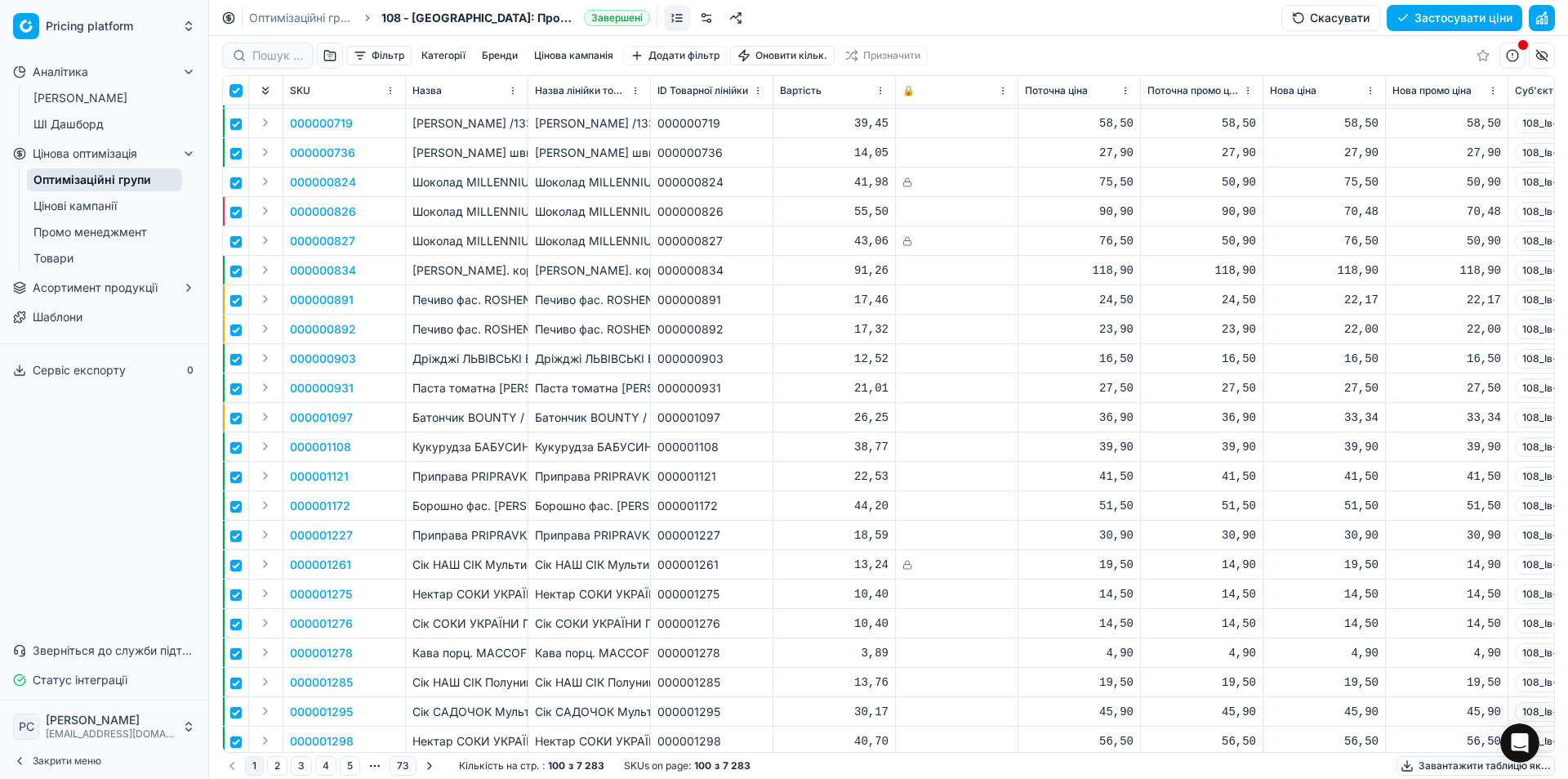
checkbox input "true"
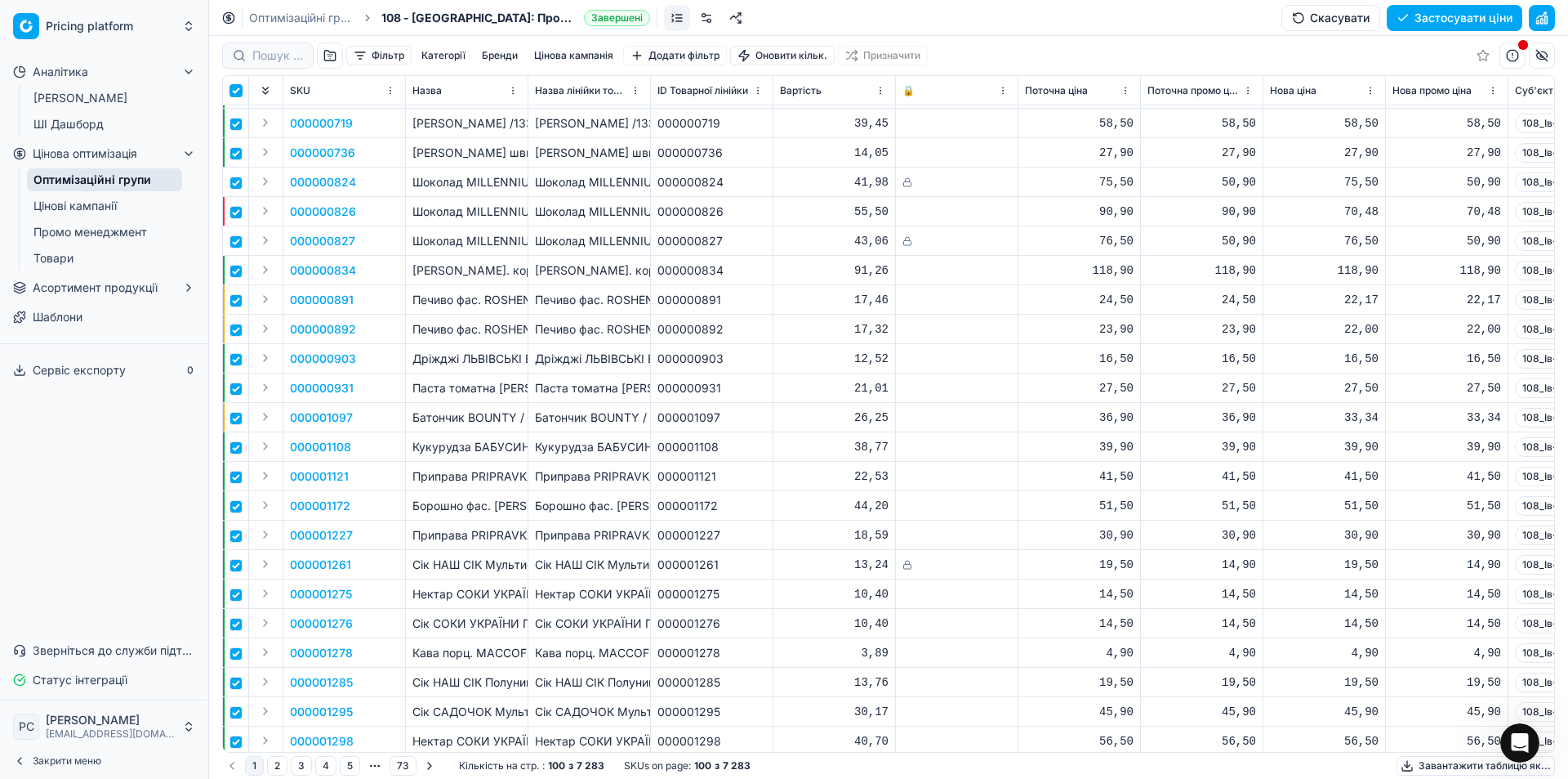
checkbox input "true"
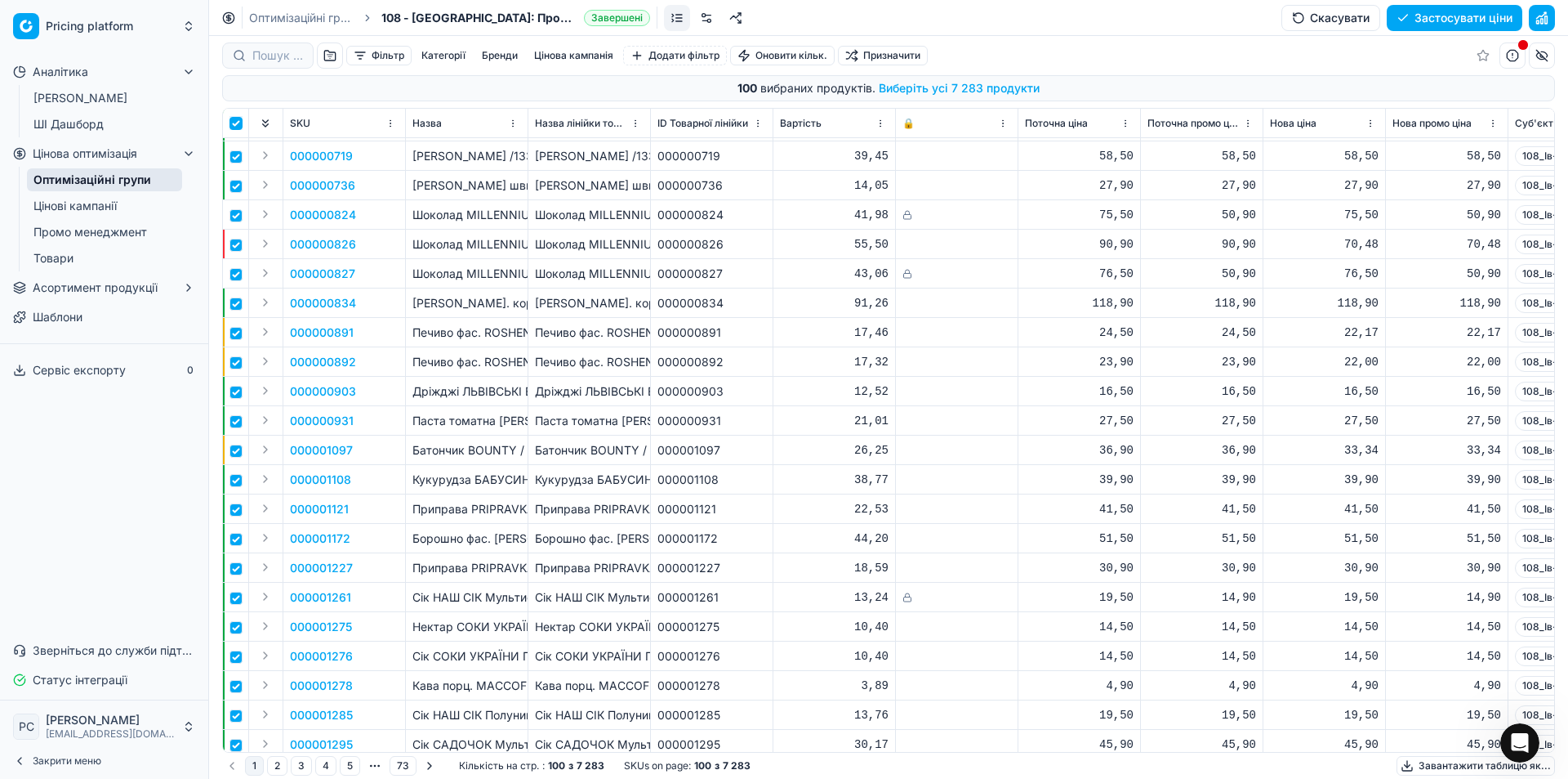
click at [239, 126] on input "checkbox" at bounding box center [236, 123] width 13 height 13
checkbox input "false"
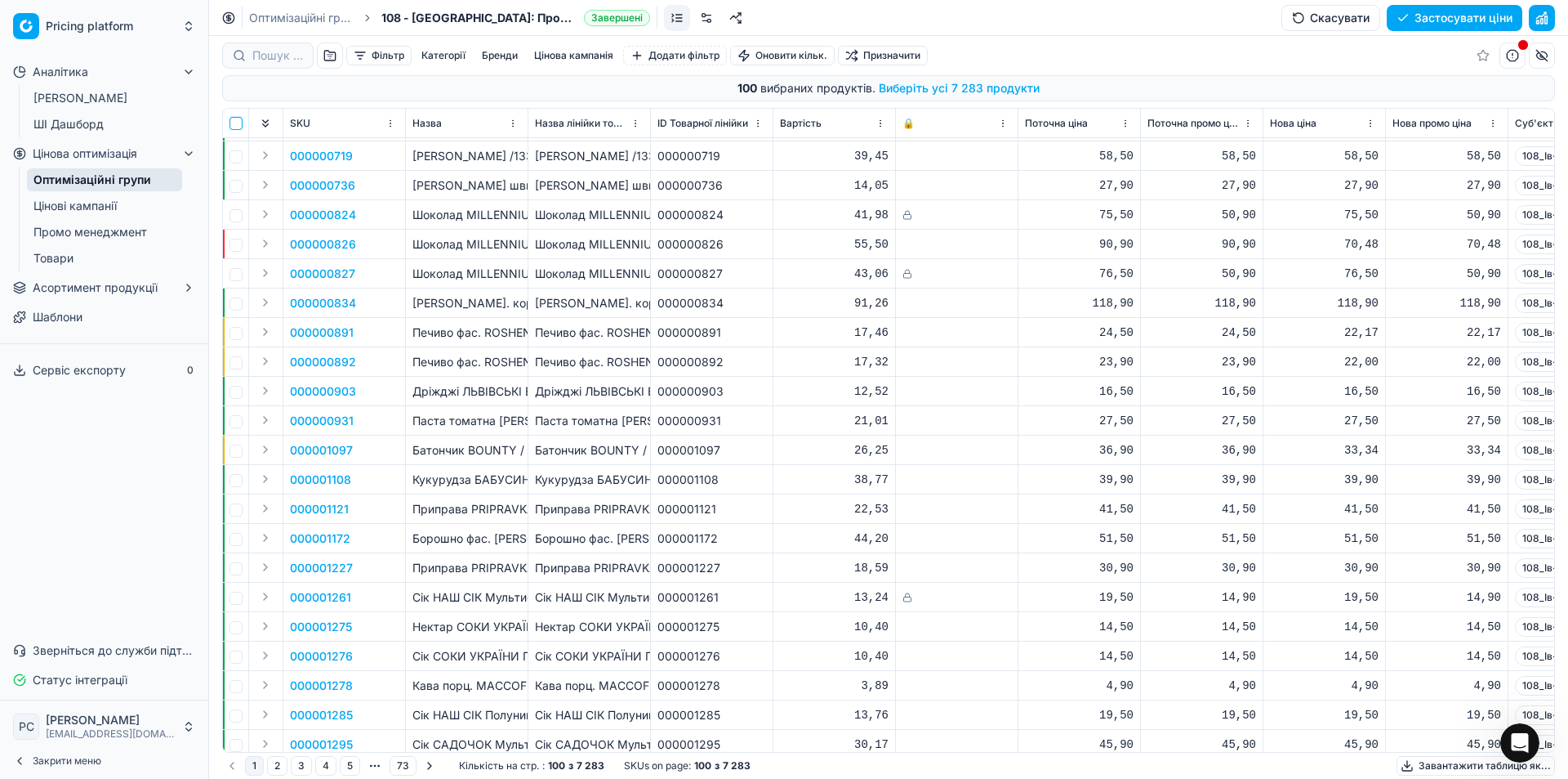
checkbox input "false"
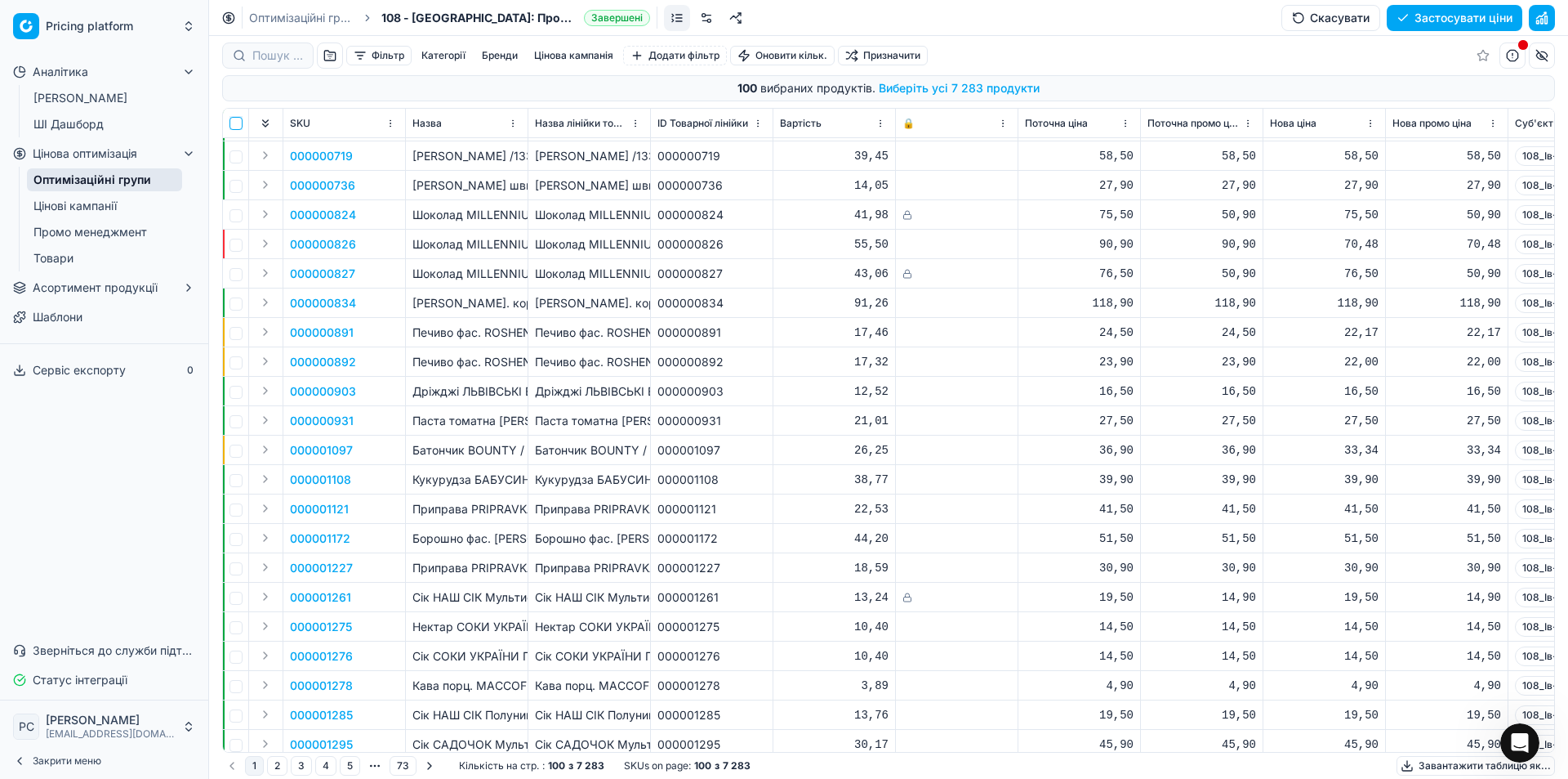
checkbox input "false"
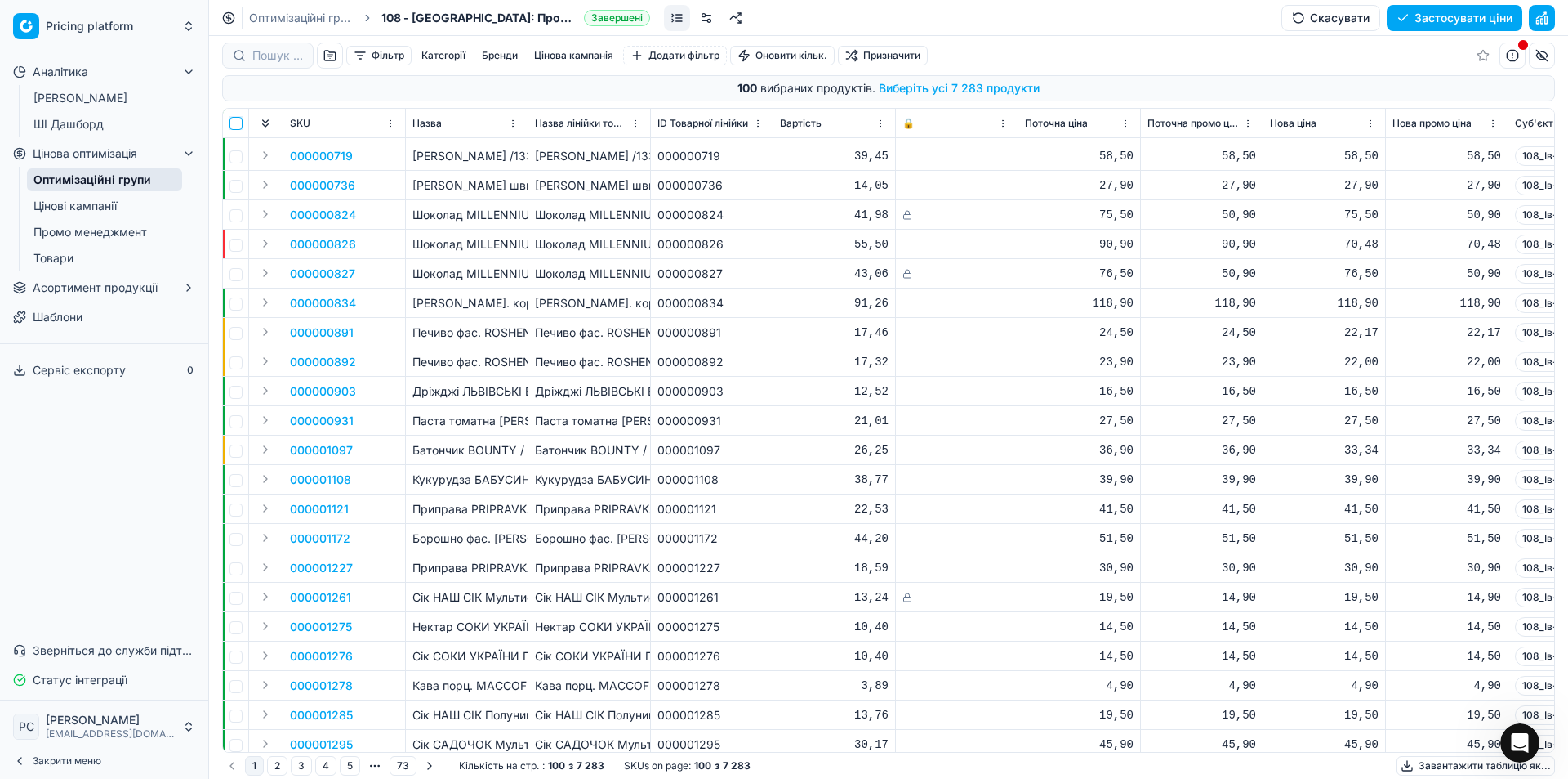
checkbox input "false"
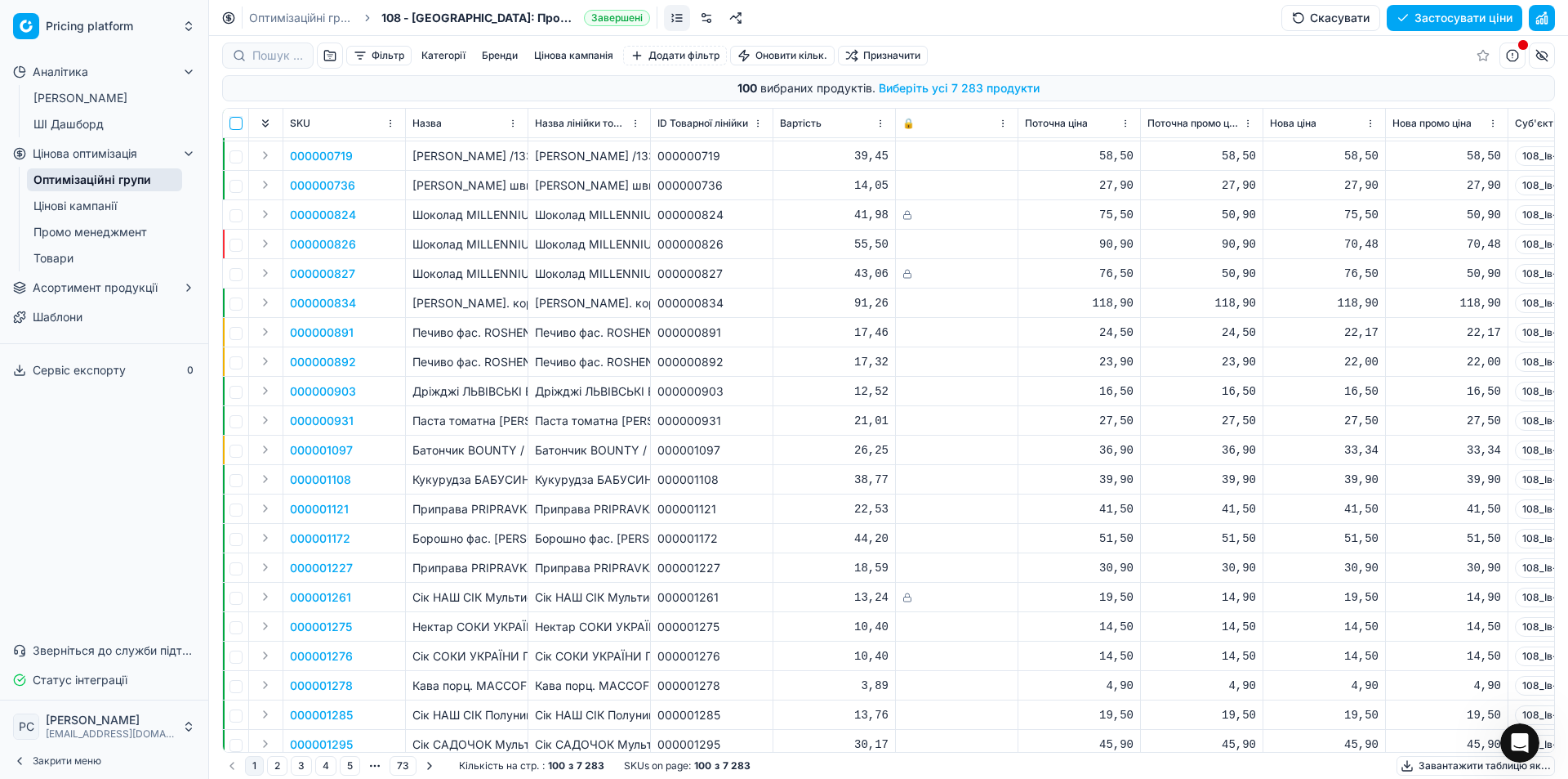
checkbox input "false"
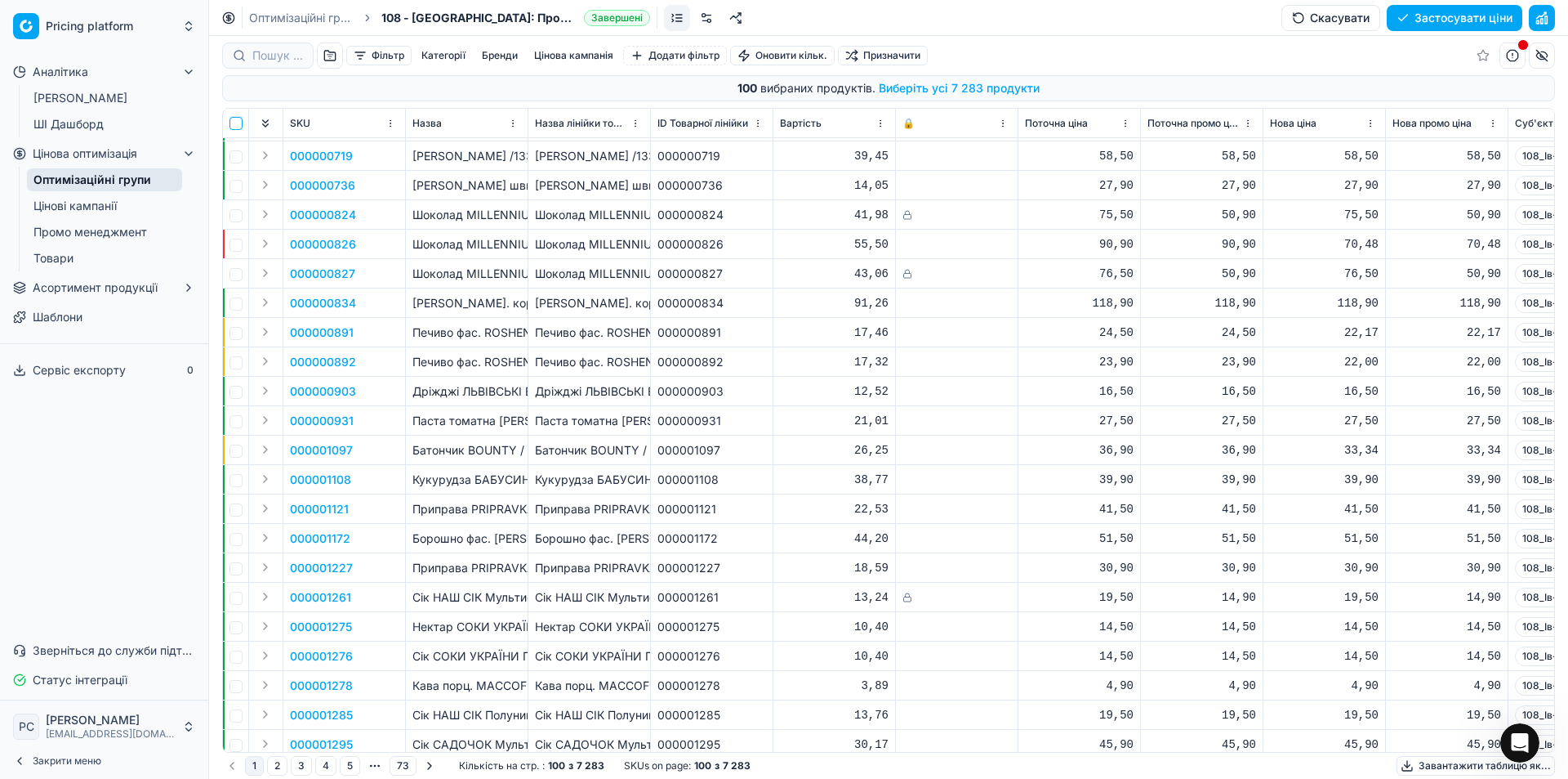
checkbox input "false"
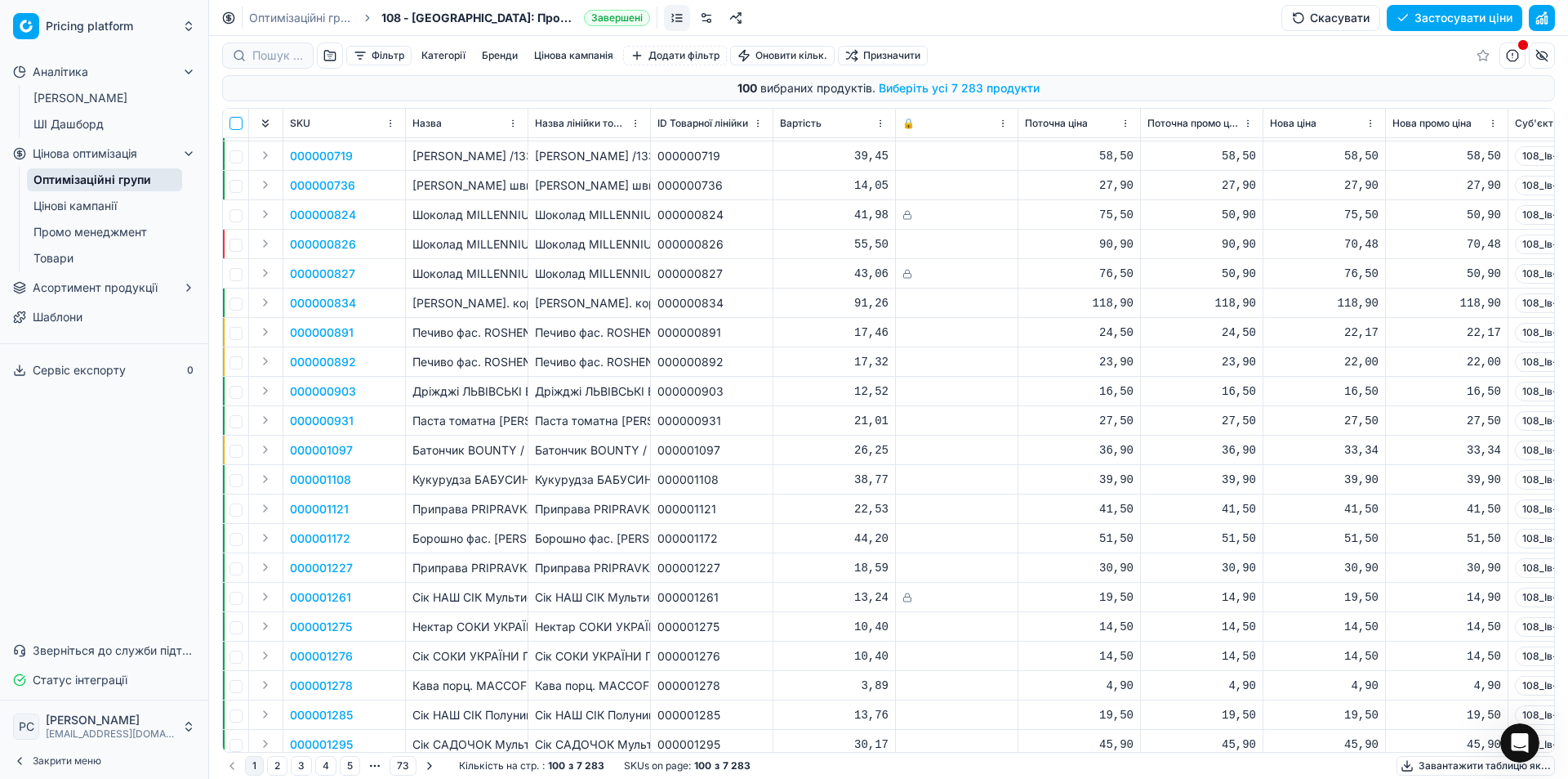
checkbox input "false"
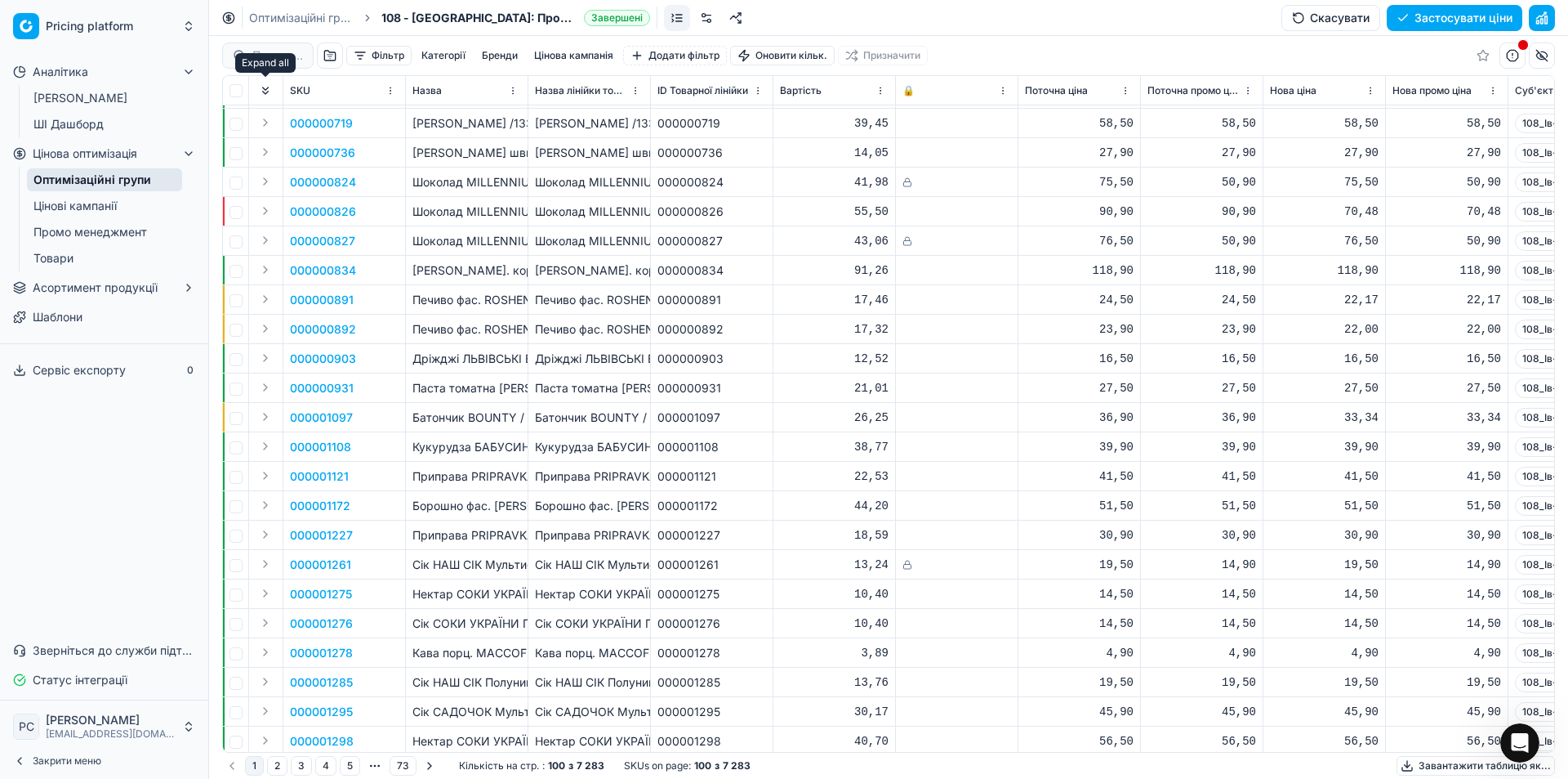
click at [268, 90] on button "Expand all" at bounding box center [266, 91] width 20 height 20
click at [268, 88] on button "Expand all" at bounding box center [266, 91] width 20 height 20
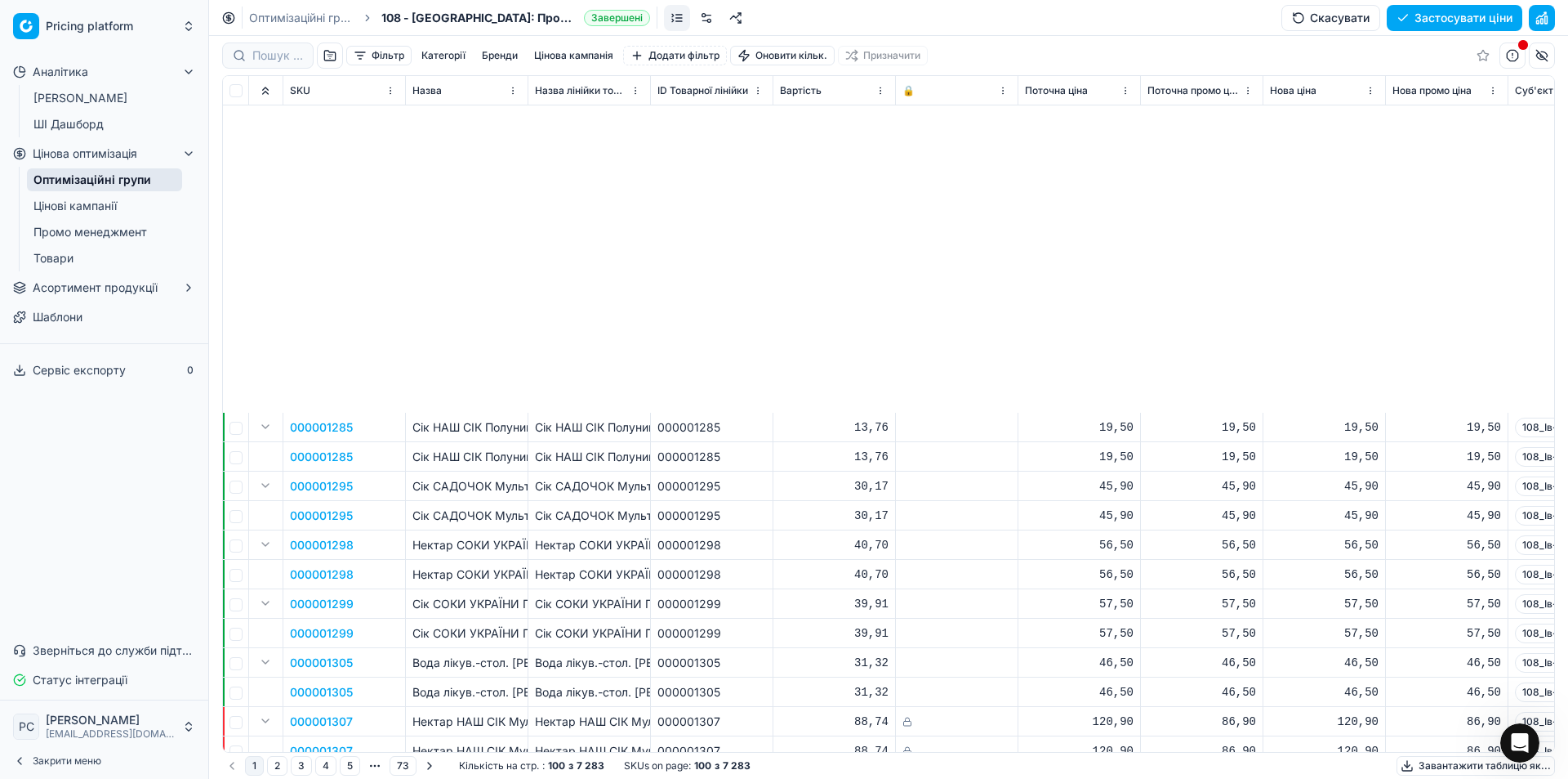
scroll to position [3514, 0]
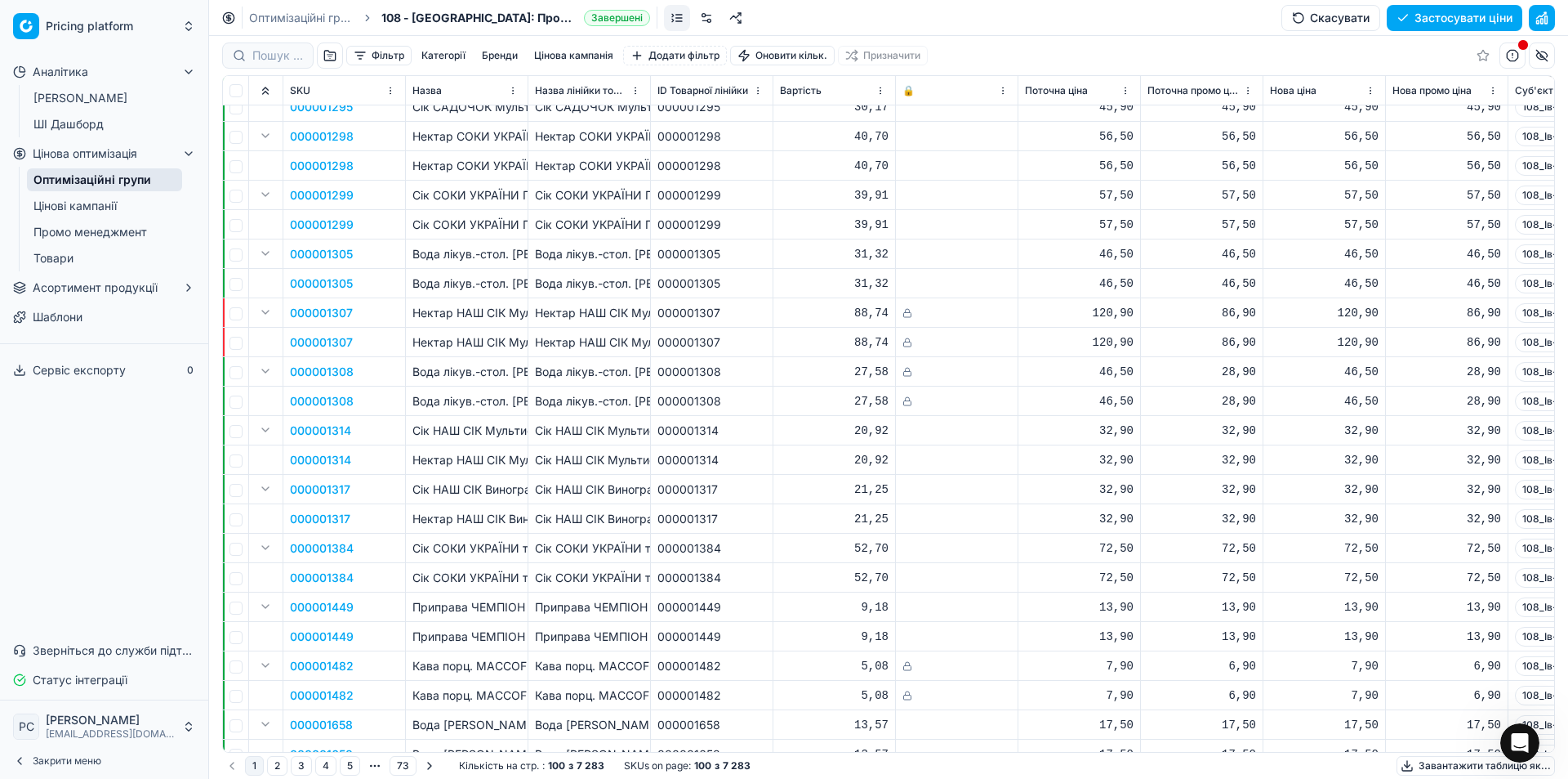
click at [684, 20] on link at bounding box center [677, 18] width 26 height 26
click at [679, 19] on link at bounding box center [677, 18] width 26 height 26
click at [705, 14] on link at bounding box center [707, 18] width 26 height 26
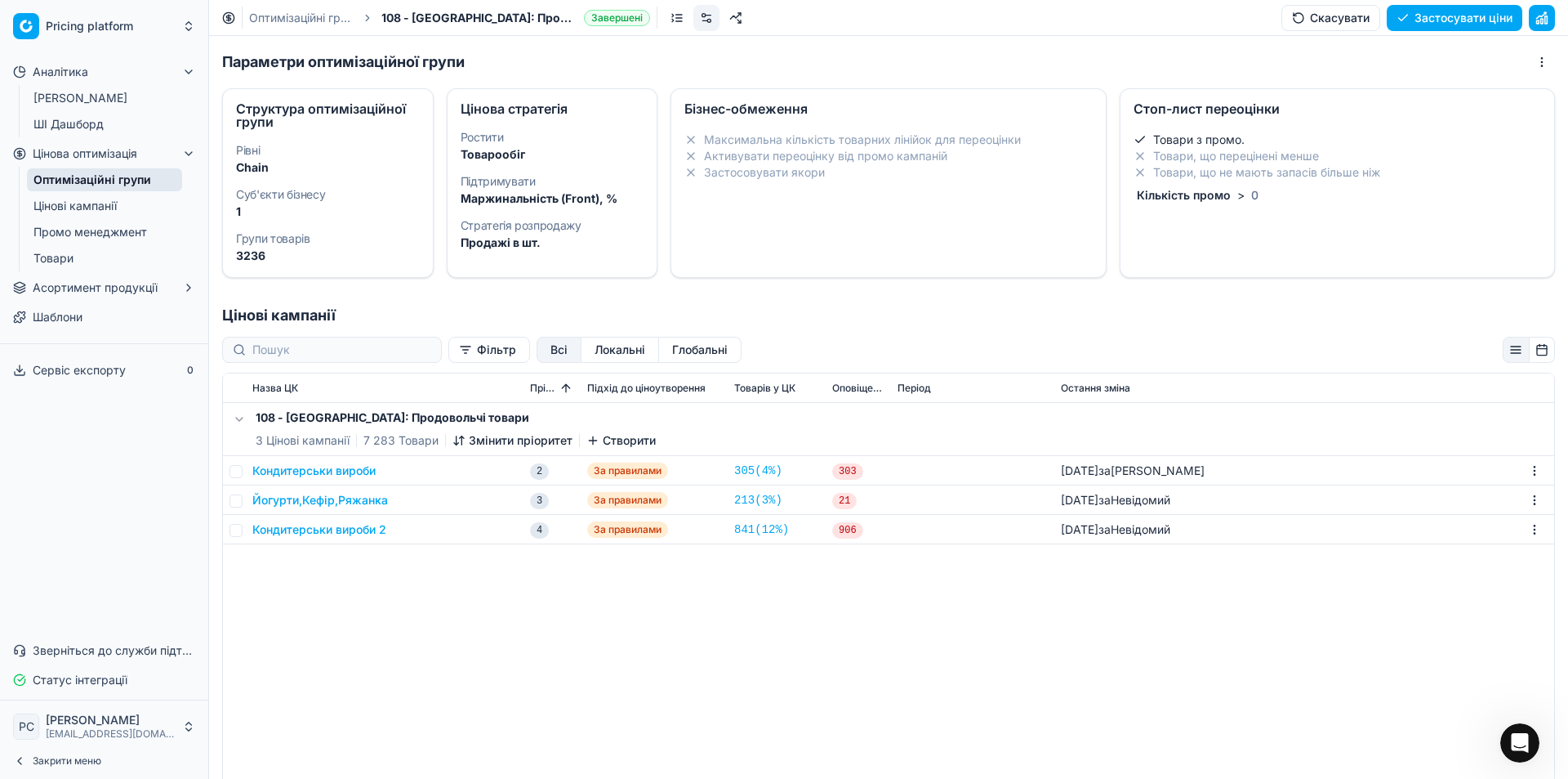
click at [701, 14] on link at bounding box center [707, 18] width 26 height 26
click at [739, 11] on link at bounding box center [736, 18] width 26 height 26
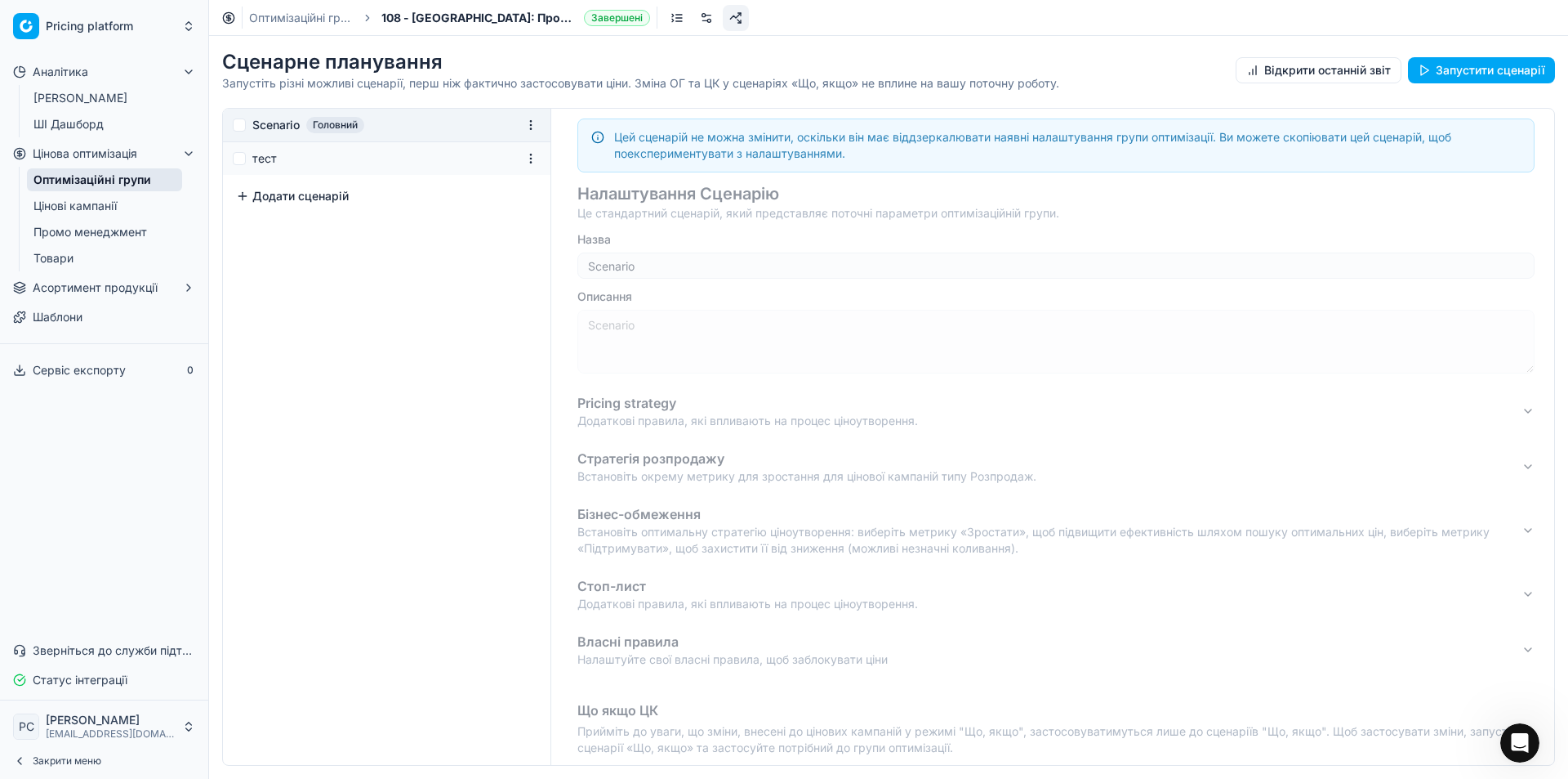
click at [675, 16] on link at bounding box center [677, 18] width 26 height 26
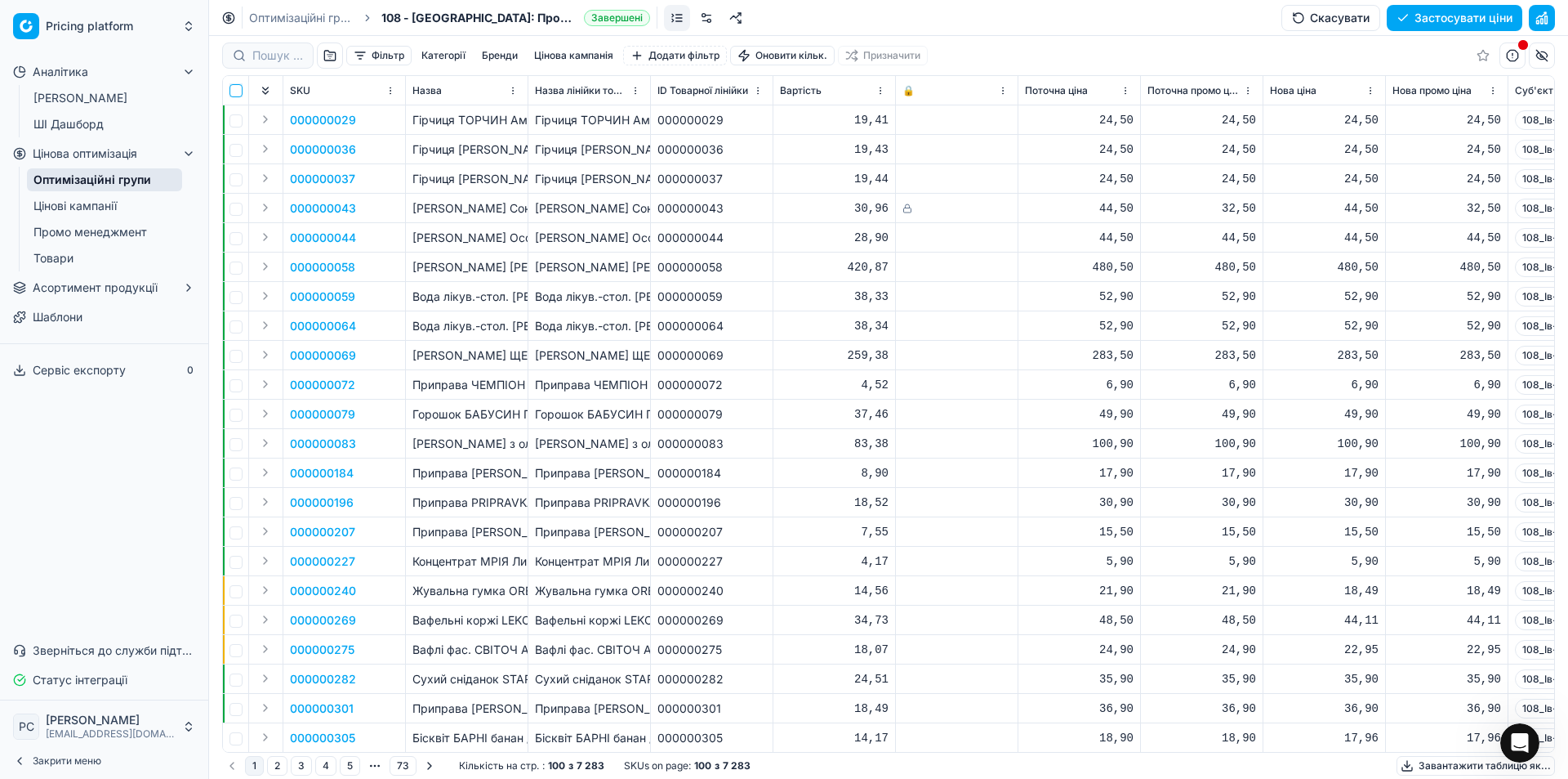
click at [234, 90] on input "checkbox" at bounding box center [236, 91] width 13 height 13
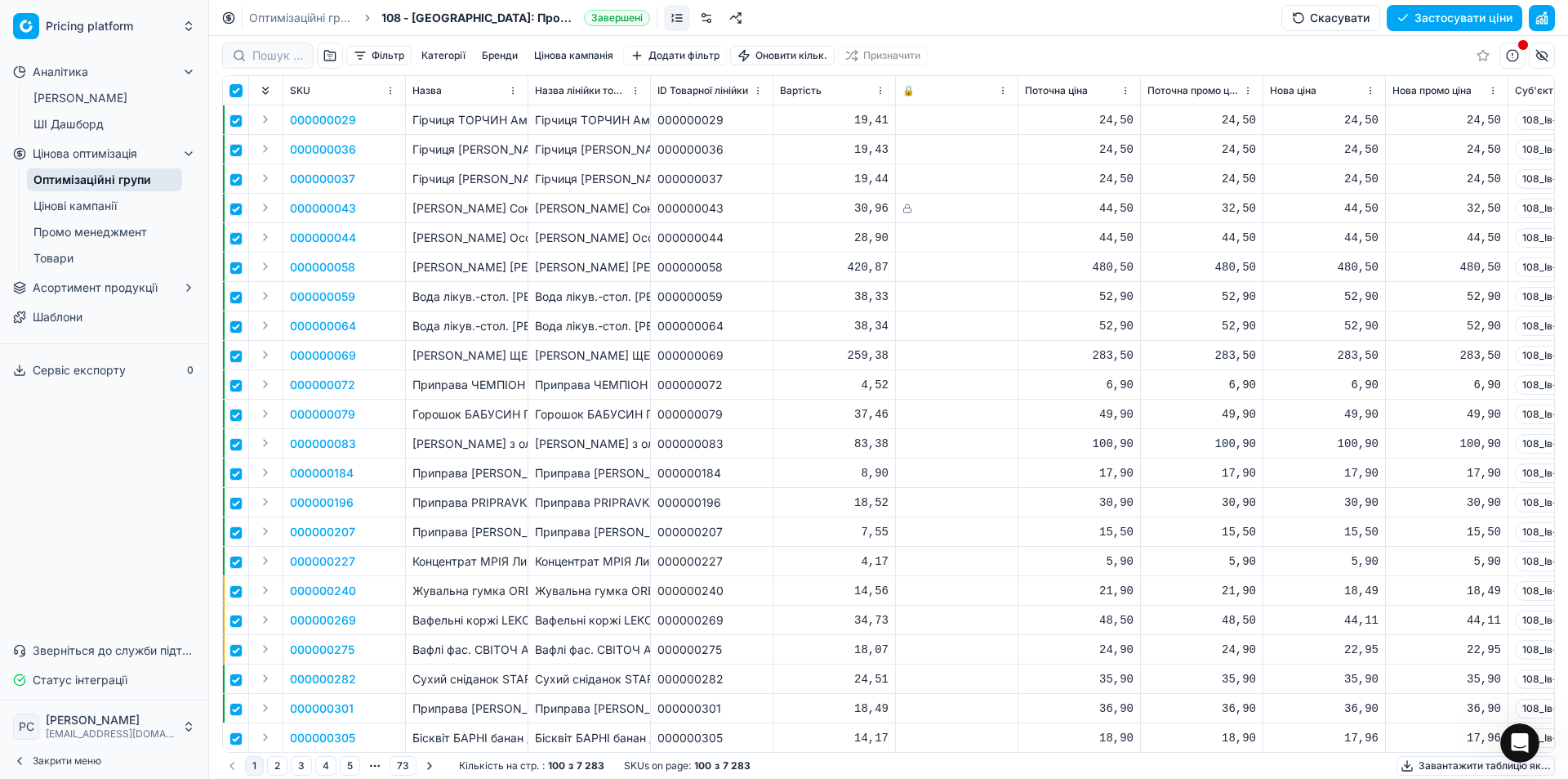
checkbox input "true"
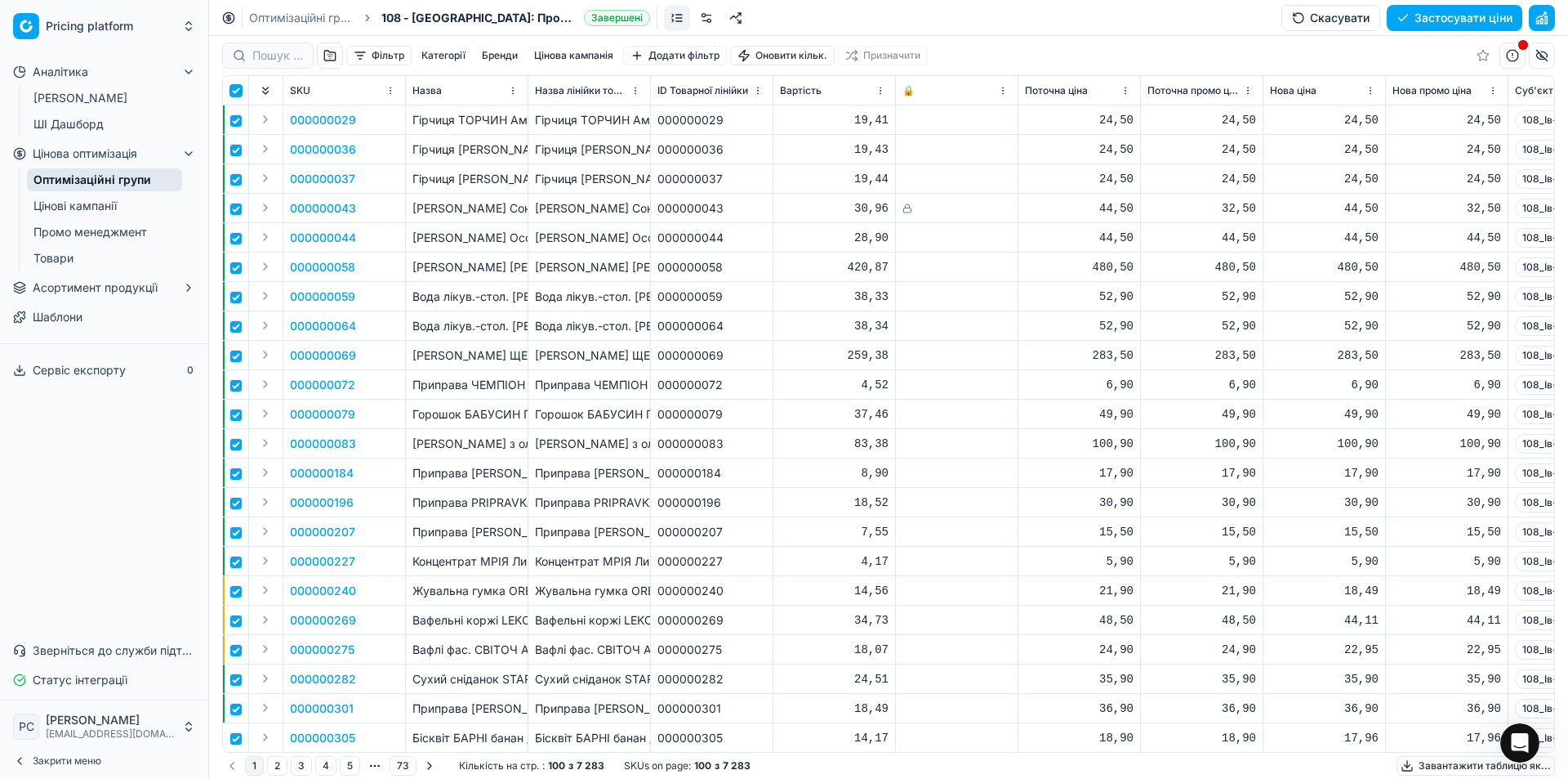
checkbox input "true"
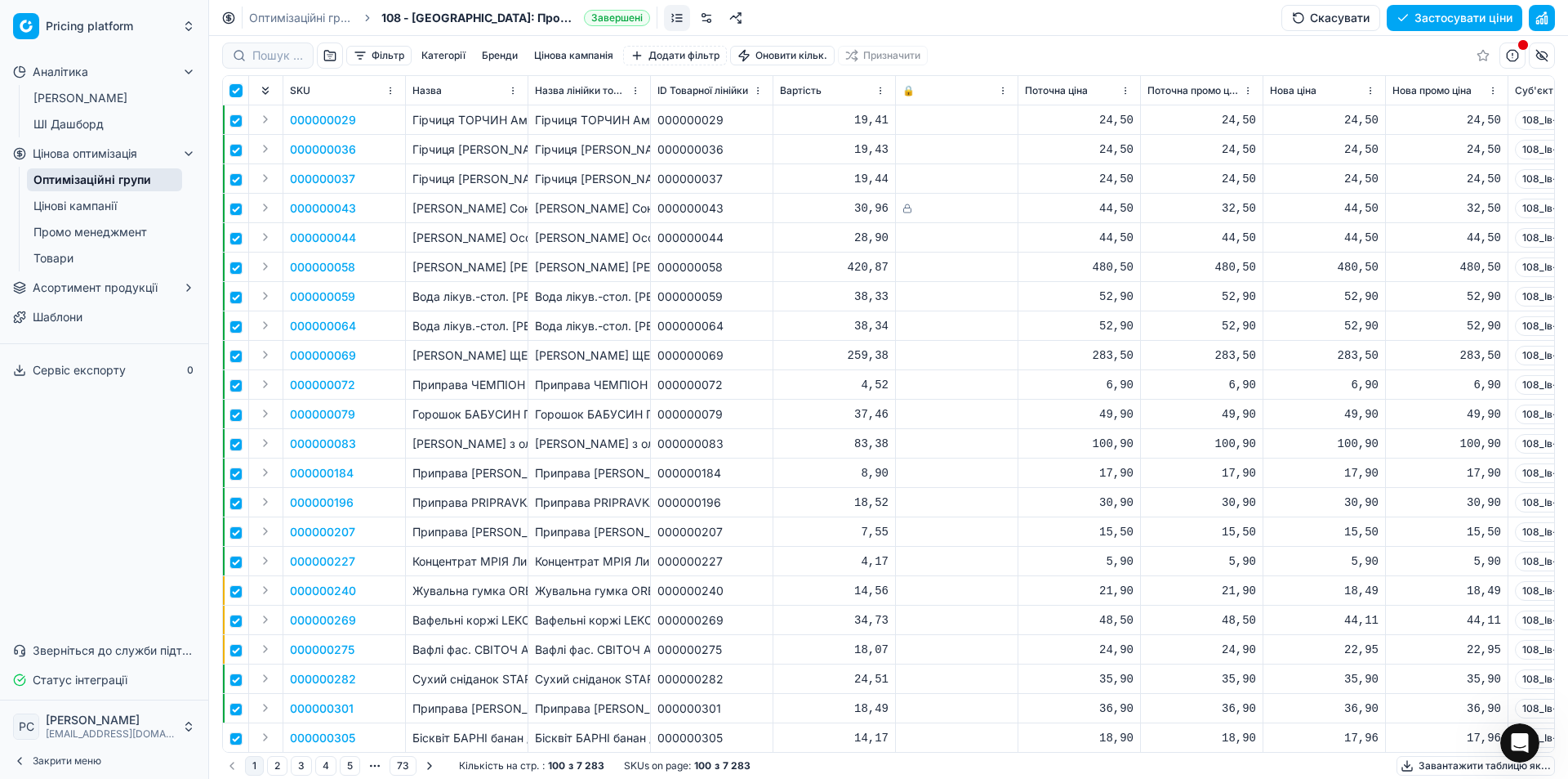
checkbox input "true"
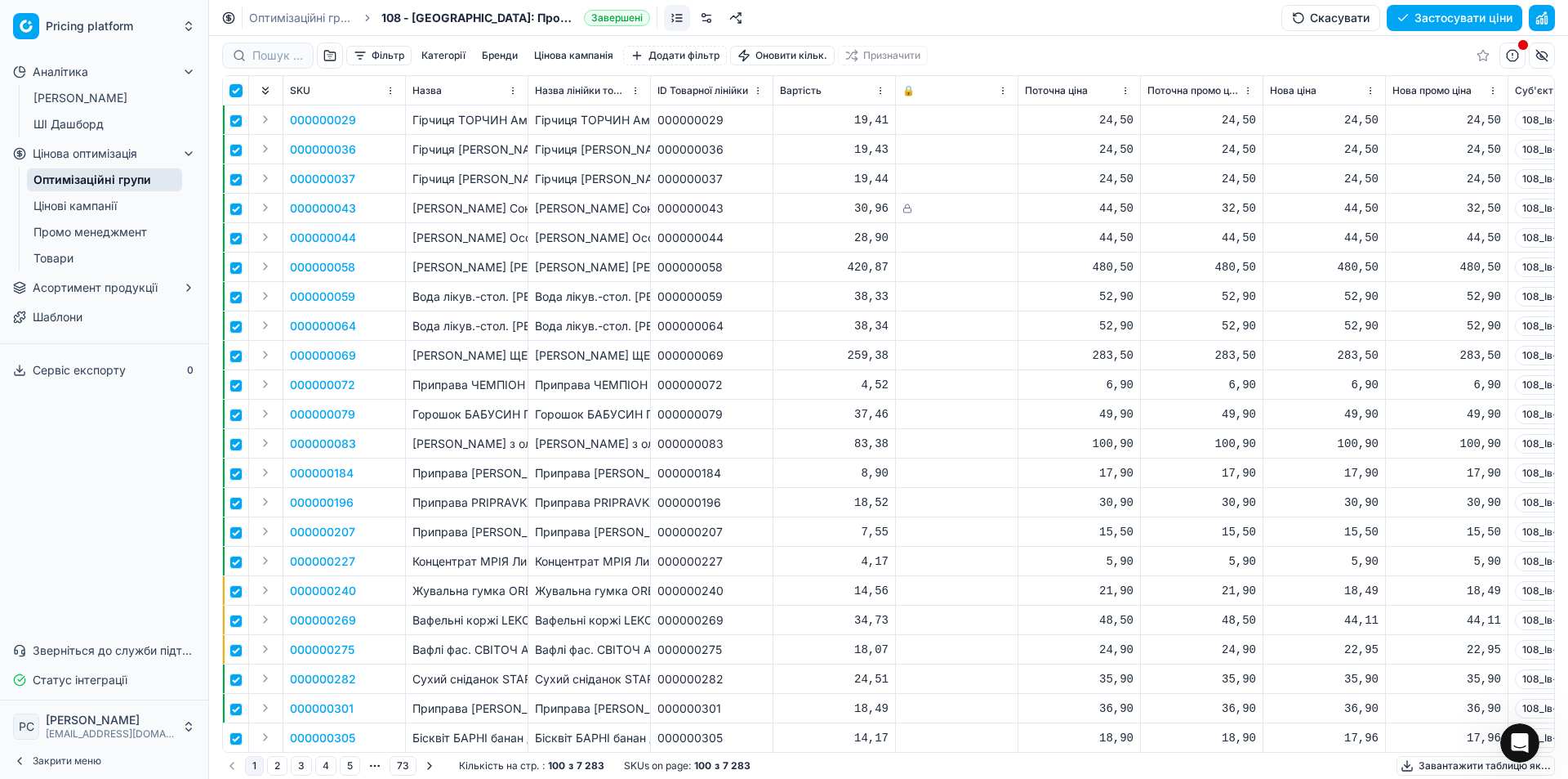
checkbox input "true"
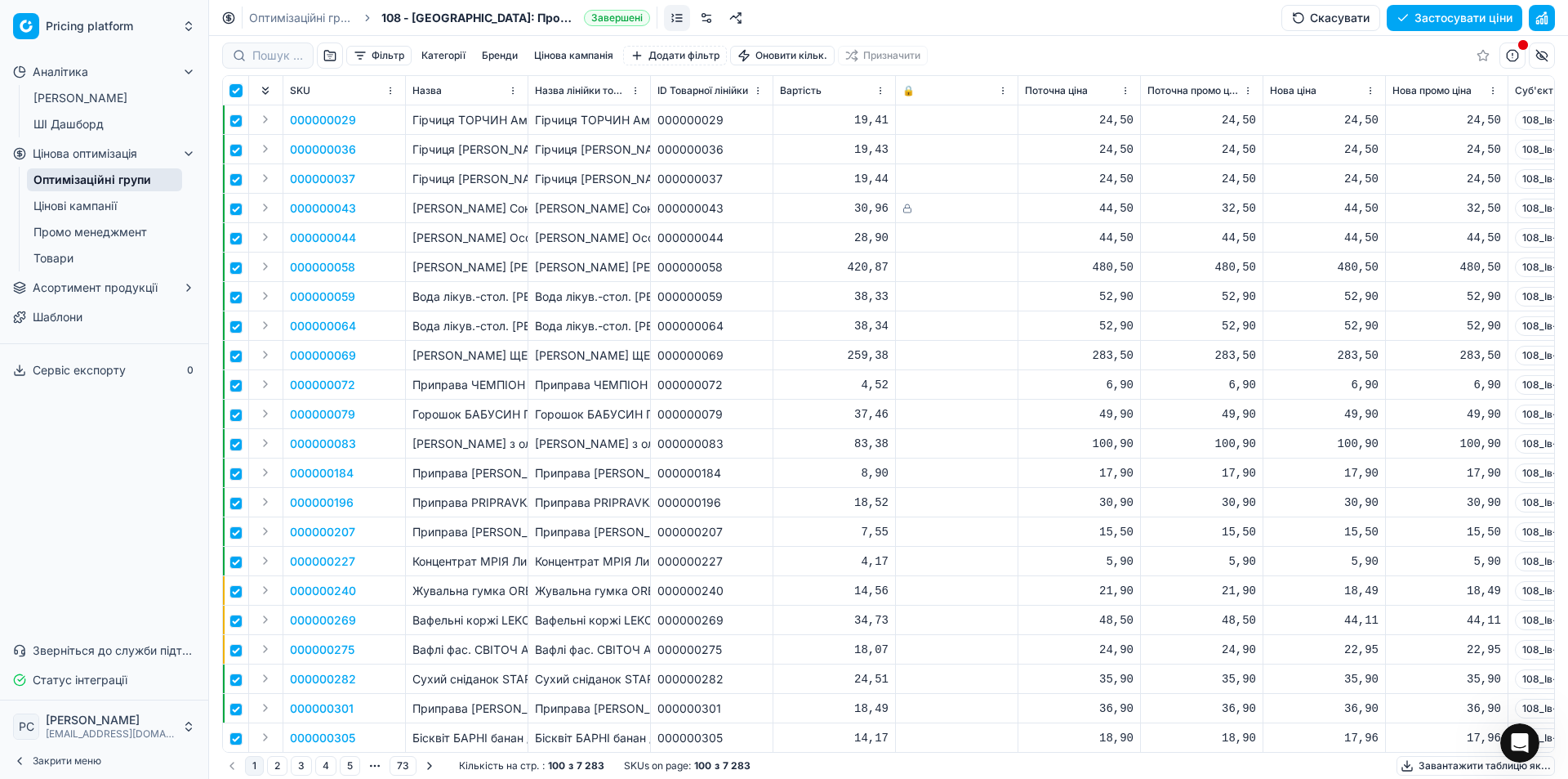
checkbox input "true"
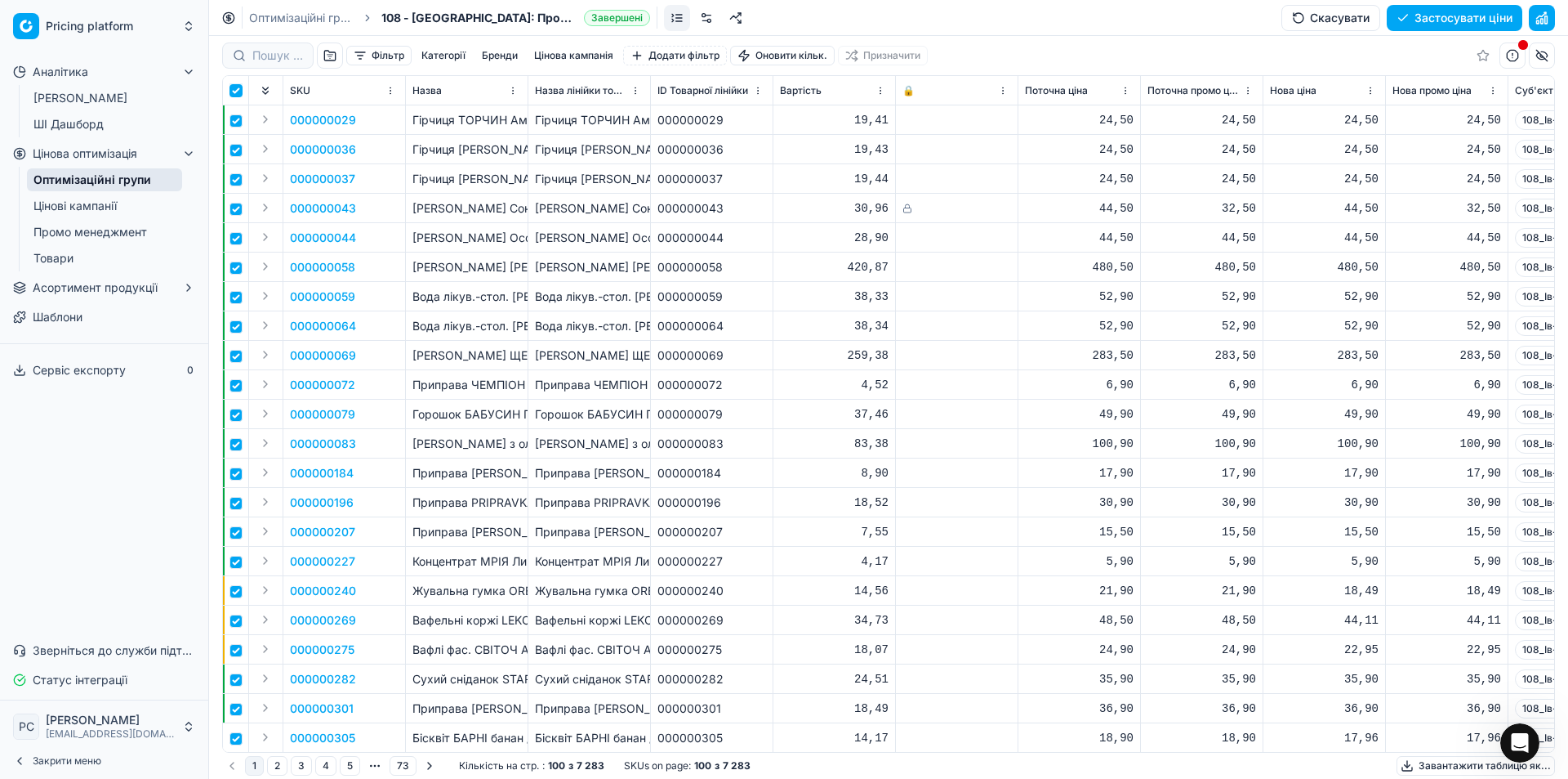
checkbox input "true"
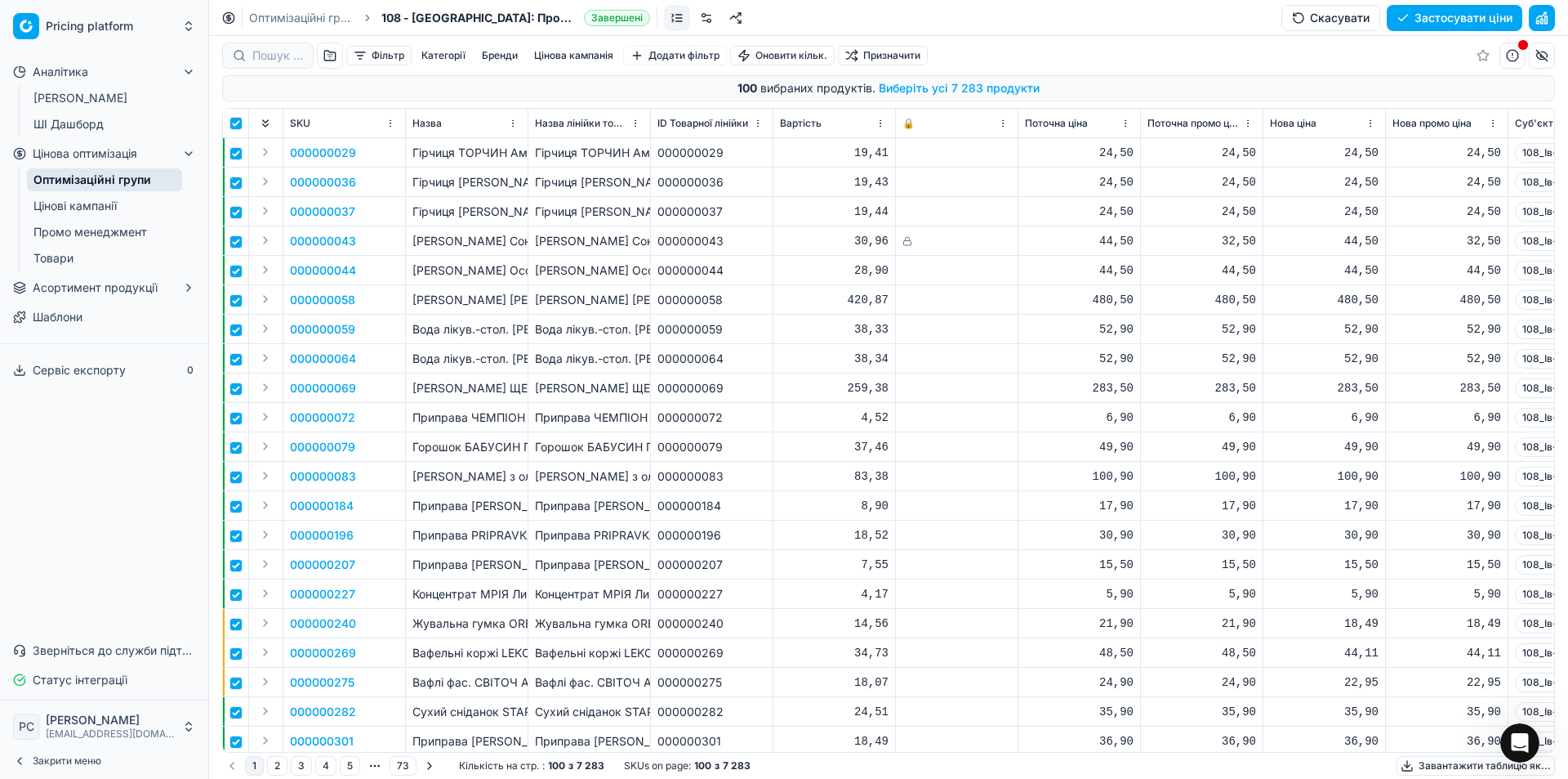
click at [220, 118] on div "Фільтр Категорії Бренди Цінова кампанія Додати фільтр Оновити кільк. Призначити…" at bounding box center [889, 408] width 1359 height 743
click at [234, 125] on input "checkbox" at bounding box center [236, 123] width 13 height 13
checkbox input "false"
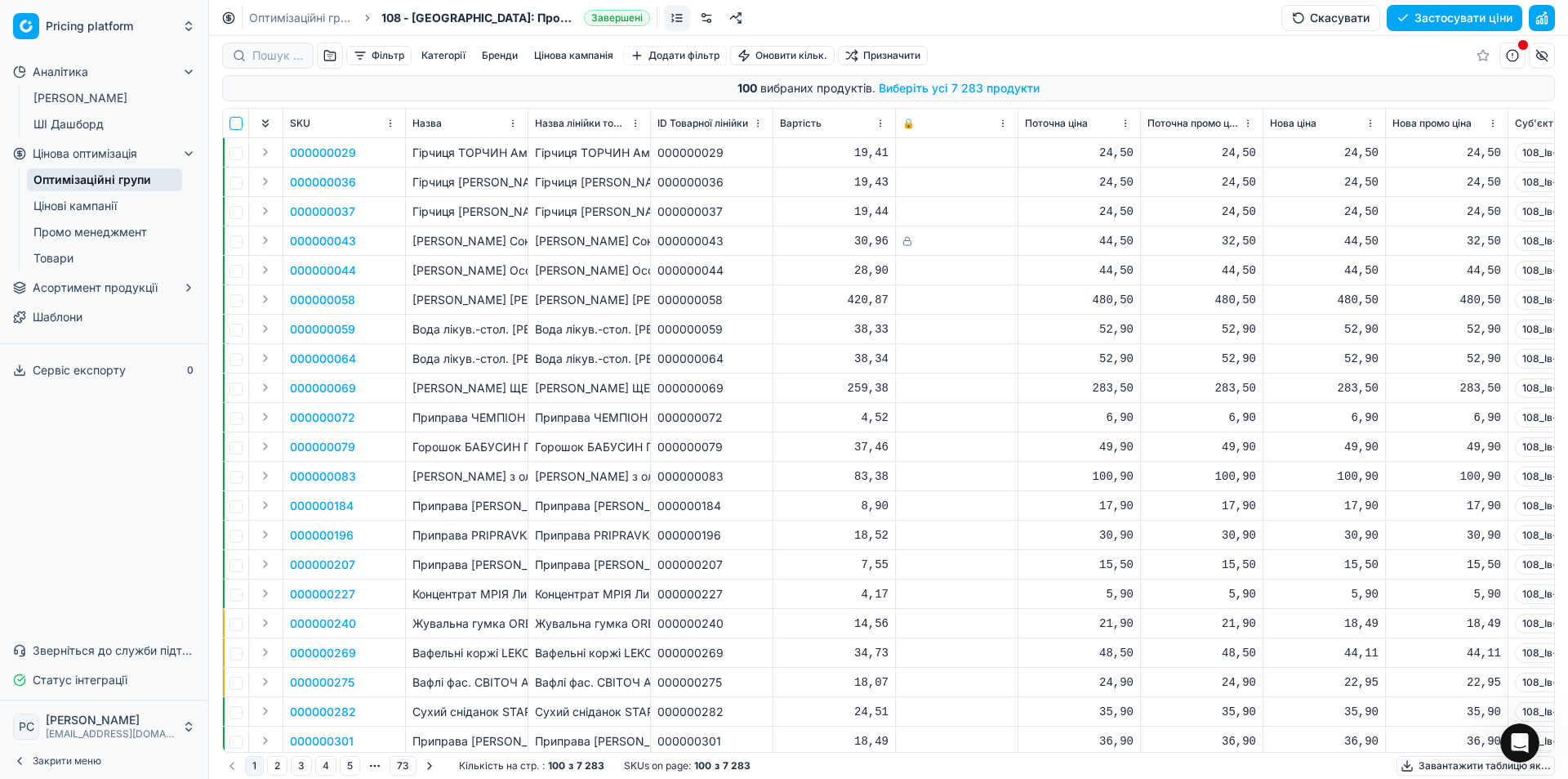
checkbox input "false"
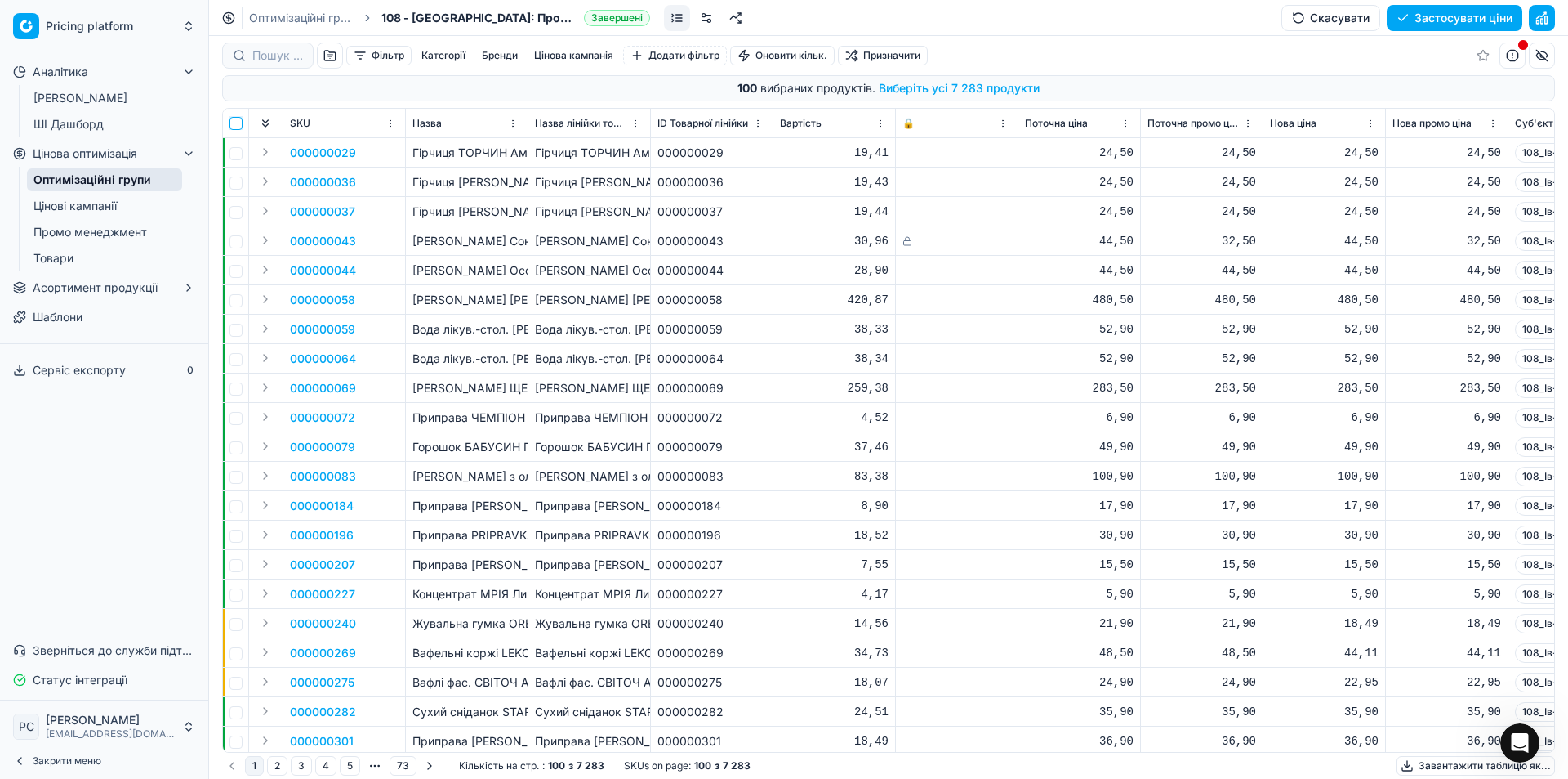
checkbox input "false"
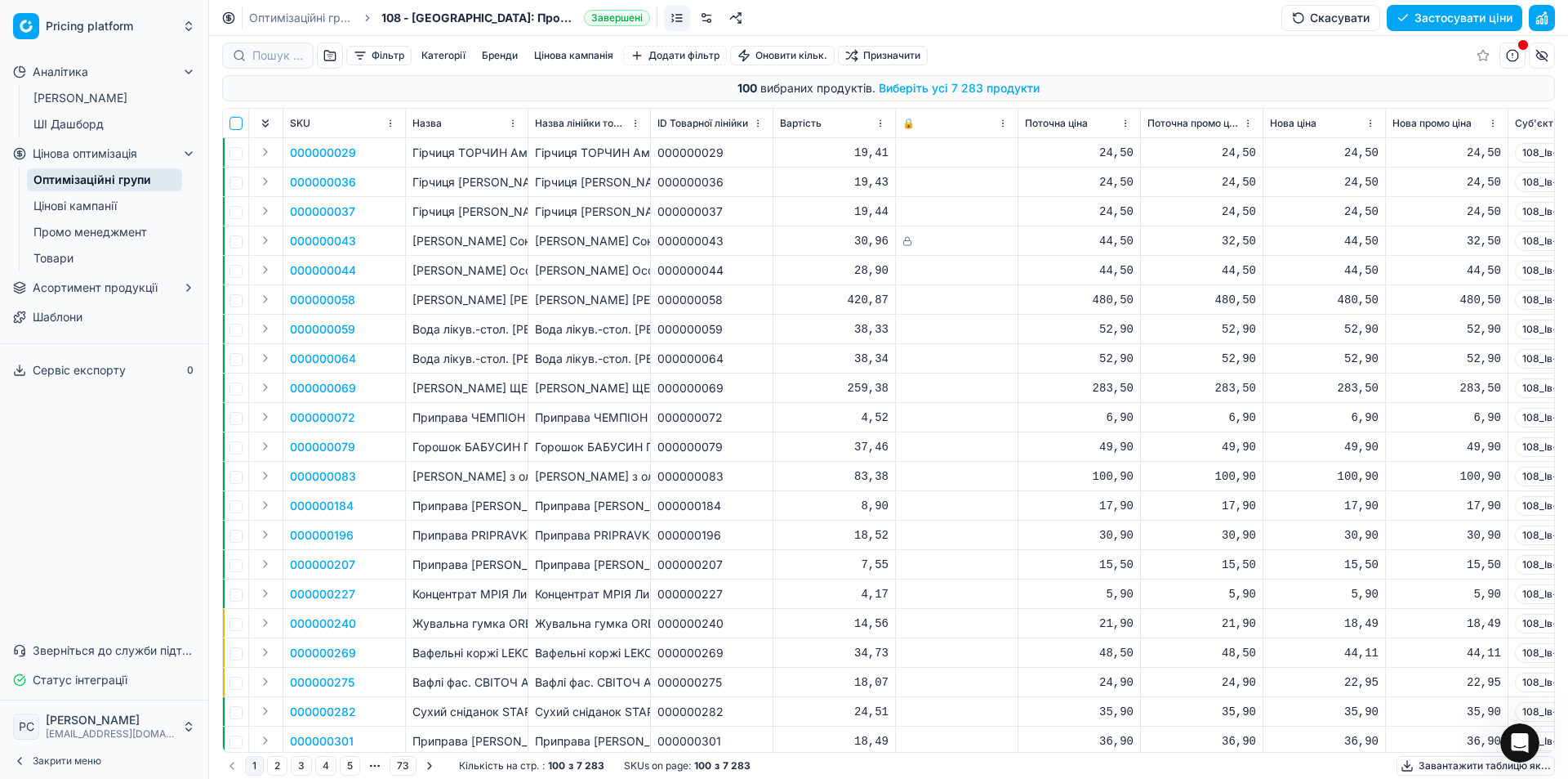
checkbox input "false"
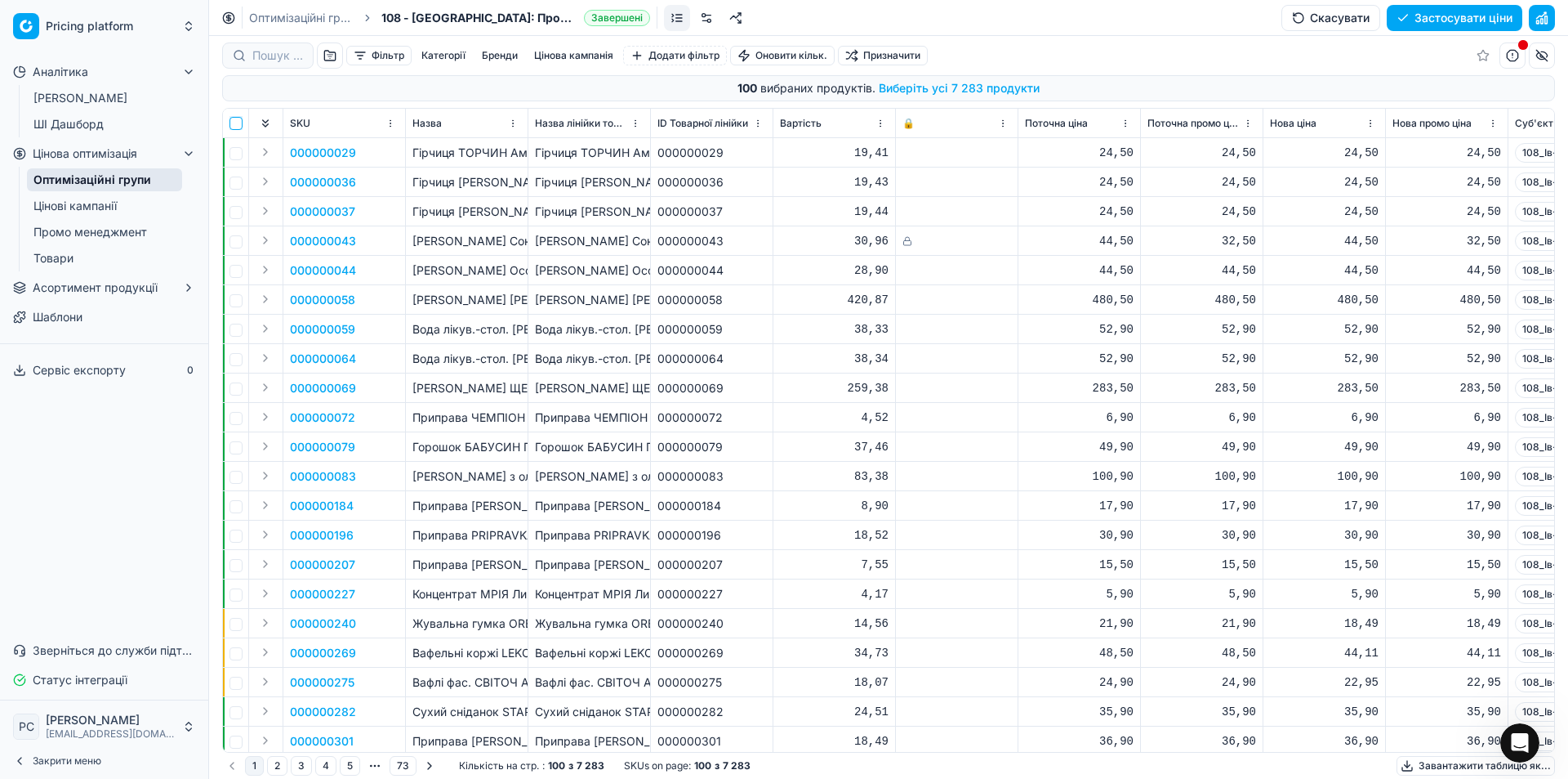
checkbox input "false"
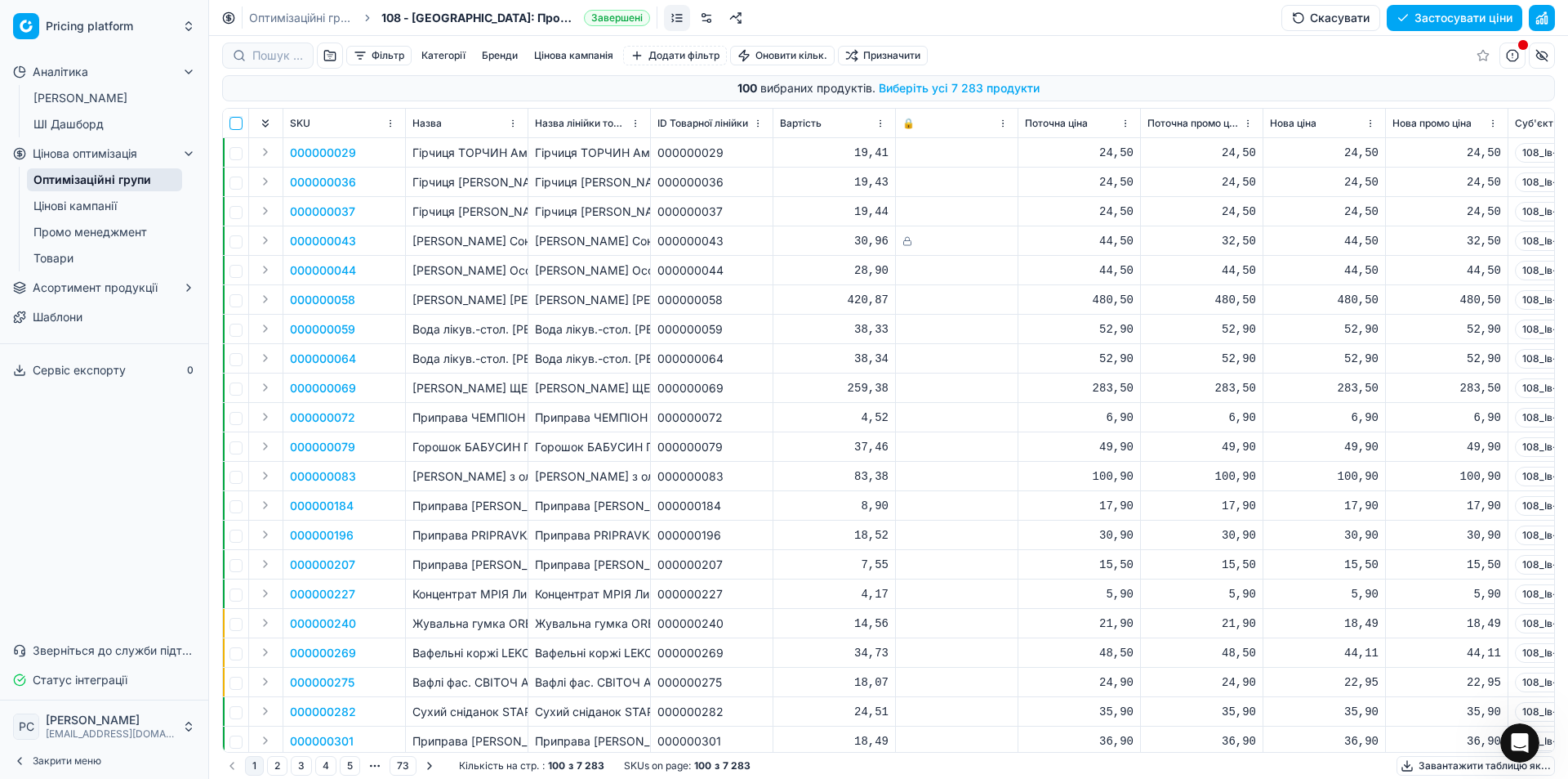
checkbox input "false"
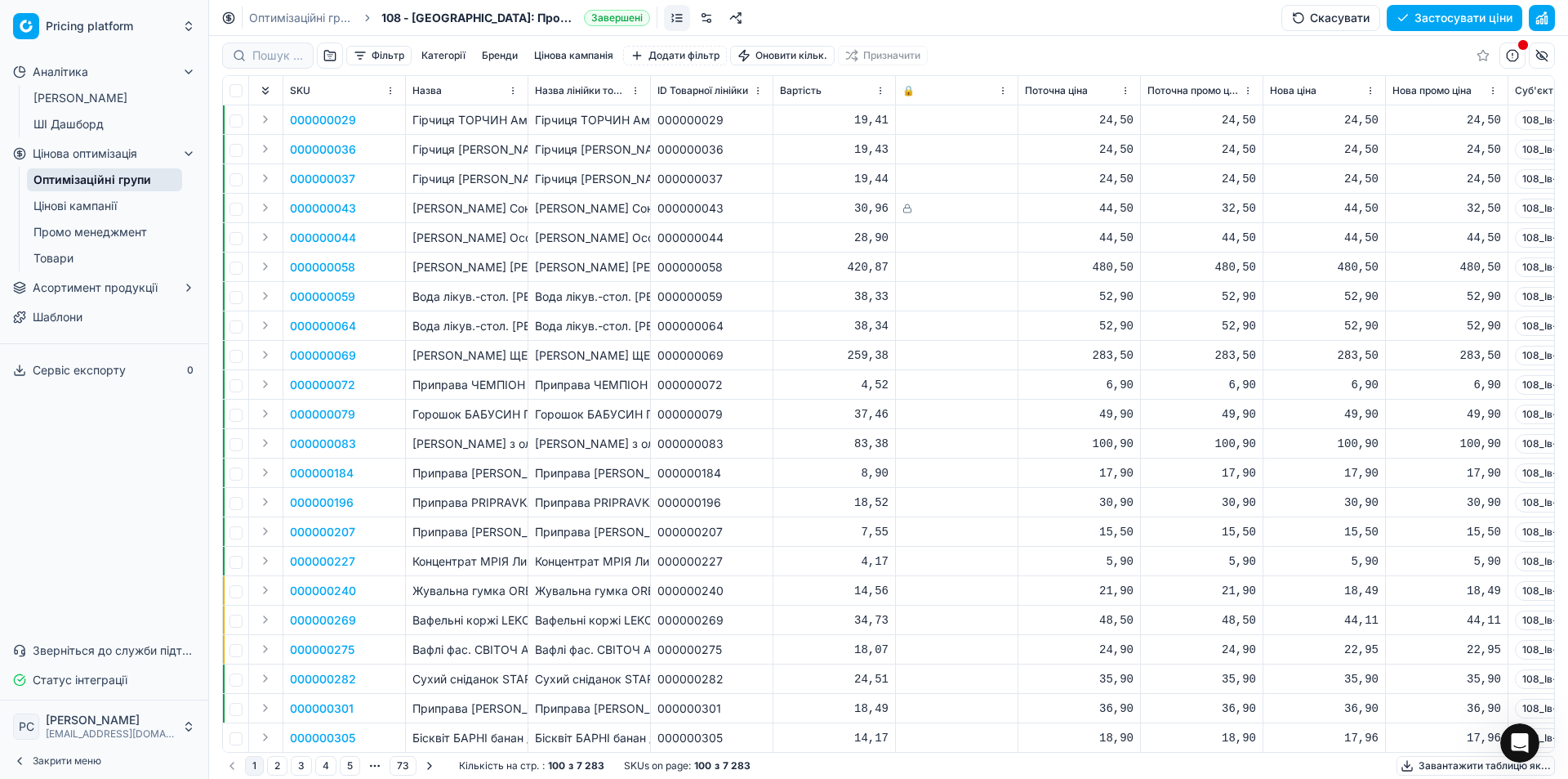
click at [249, 101] on th at bounding box center [266, 91] width 34 height 30
click at [245, 103] on th at bounding box center [236, 91] width 26 height 30
click at [223, 121] on td at bounding box center [236, 121] width 26 height 30
click at [229, 145] on td at bounding box center [236, 149] width 26 height 30
click at [239, 116] on input "checkbox" at bounding box center [236, 121] width 13 height 13
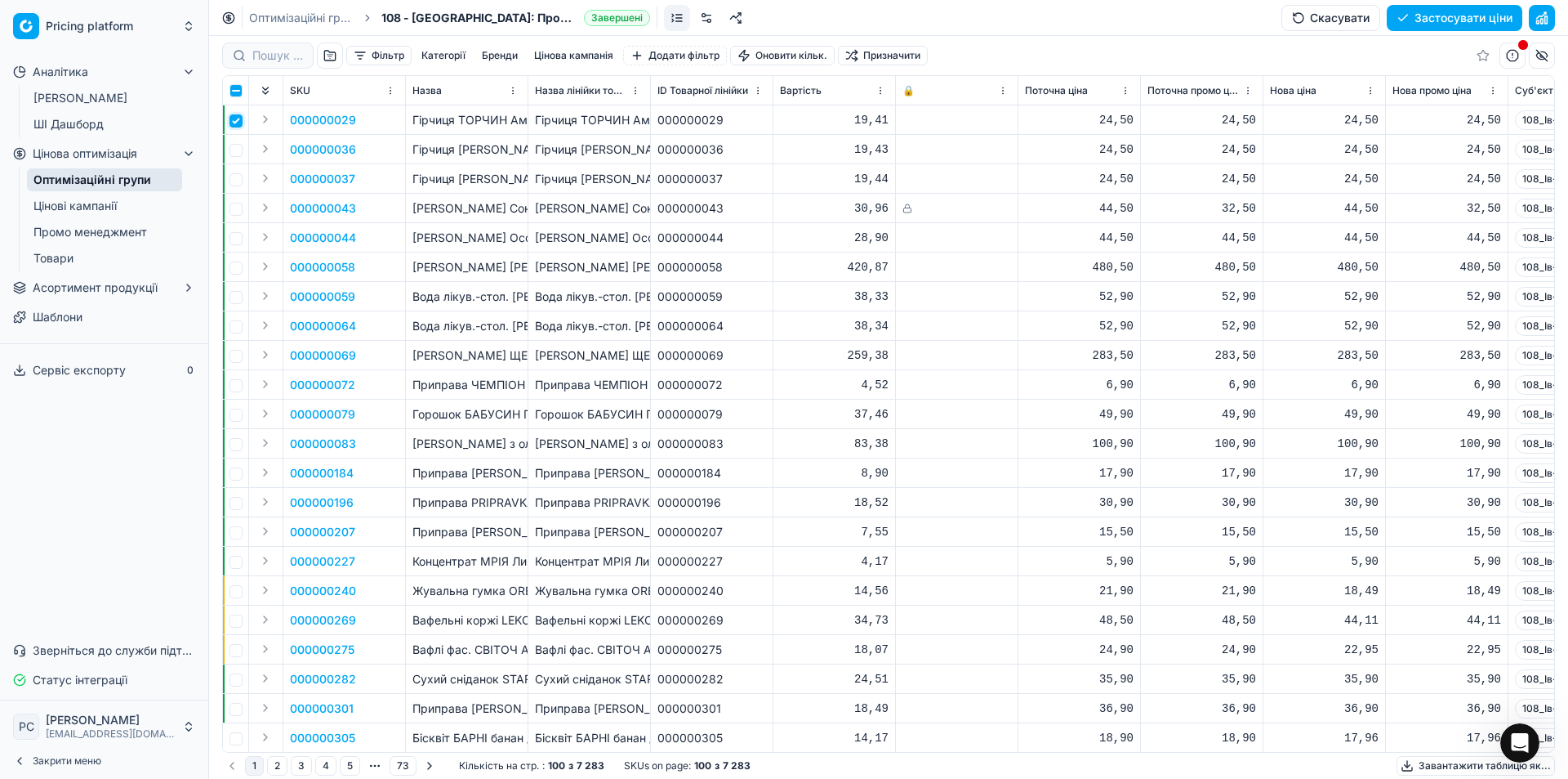
click at [239, 116] on input "checkbox" at bounding box center [236, 121] width 13 height 13
checkbox input "false"
click at [407, 86] on th "Назва" at bounding box center [466, 91] width 122 height 30
click at [475, 93] on div "Назва" at bounding box center [466, 91] width 109 height 16
click at [513, 93] on html "Pricing platform Аналітика БІ Дашборд ШІ Дашборд Цінова оптимізація Оптимізацій…" at bounding box center [784, 390] width 1568 height 779
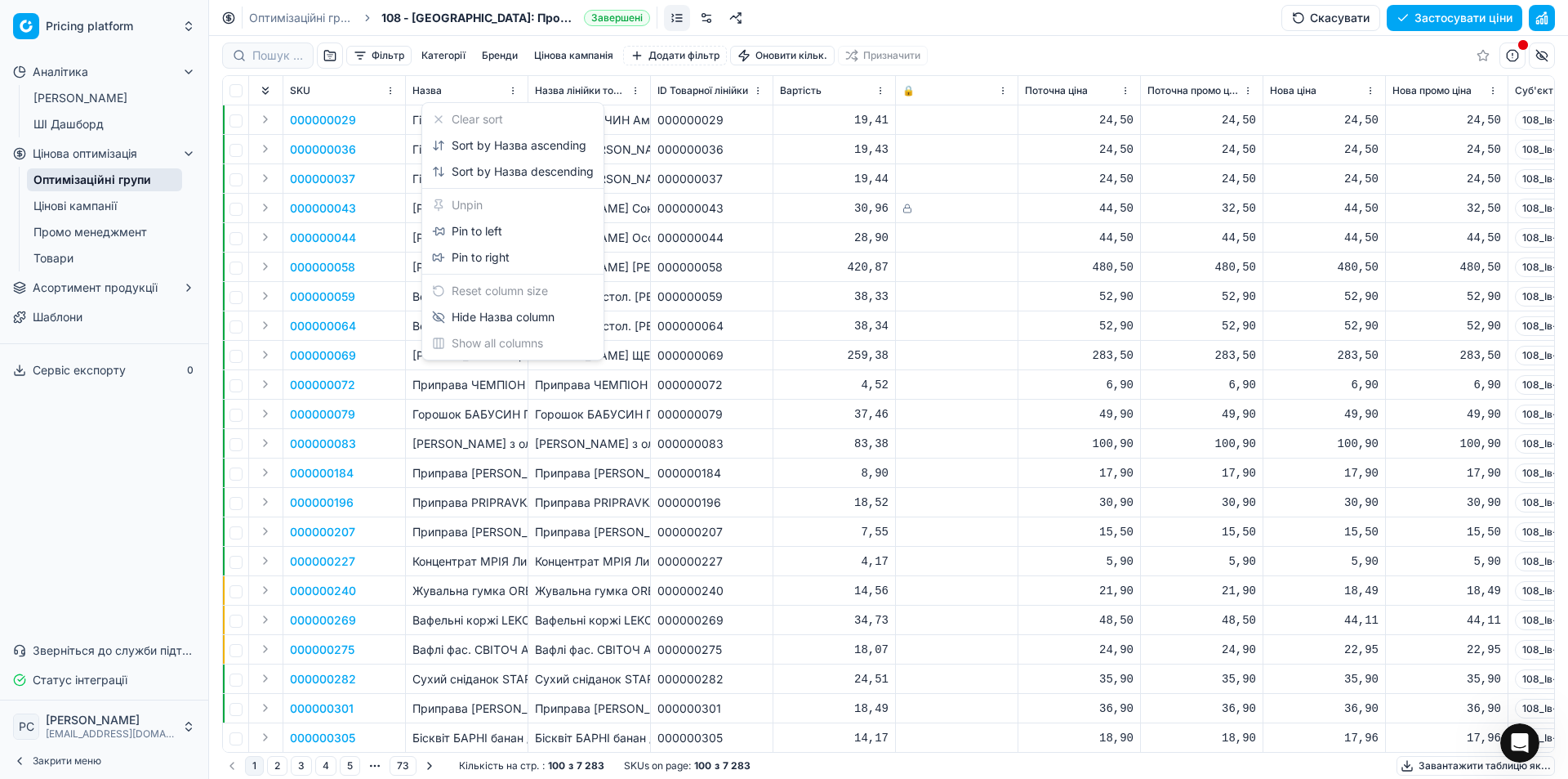
click at [243, 89] on html "Pricing platform Аналітика БІ Дашборд ШІ Дашборд Цінова оптимізація Оптимізацій…" at bounding box center [784, 390] width 1568 height 779
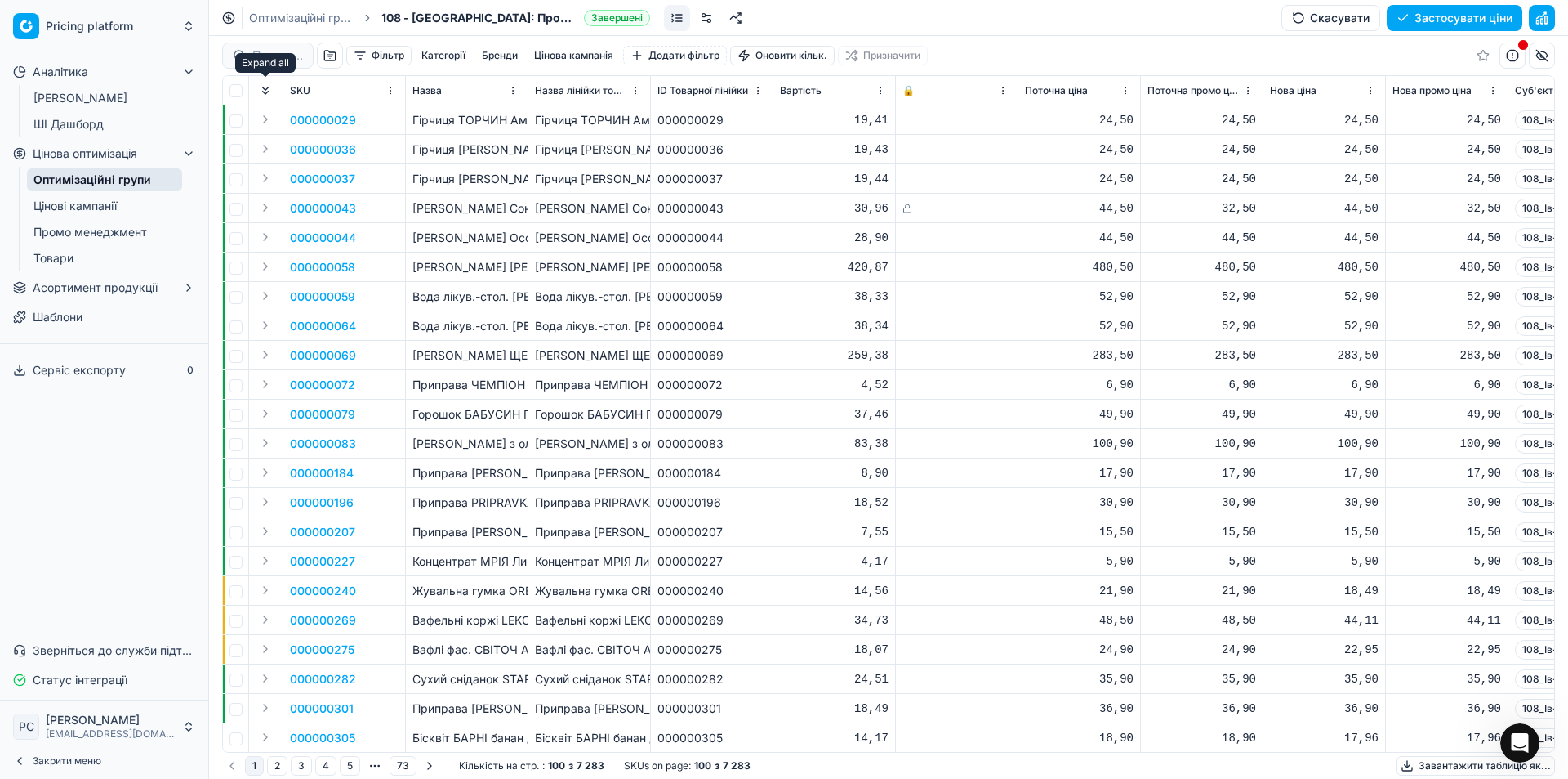
click at [260, 94] on button "Expand all" at bounding box center [266, 91] width 20 height 20
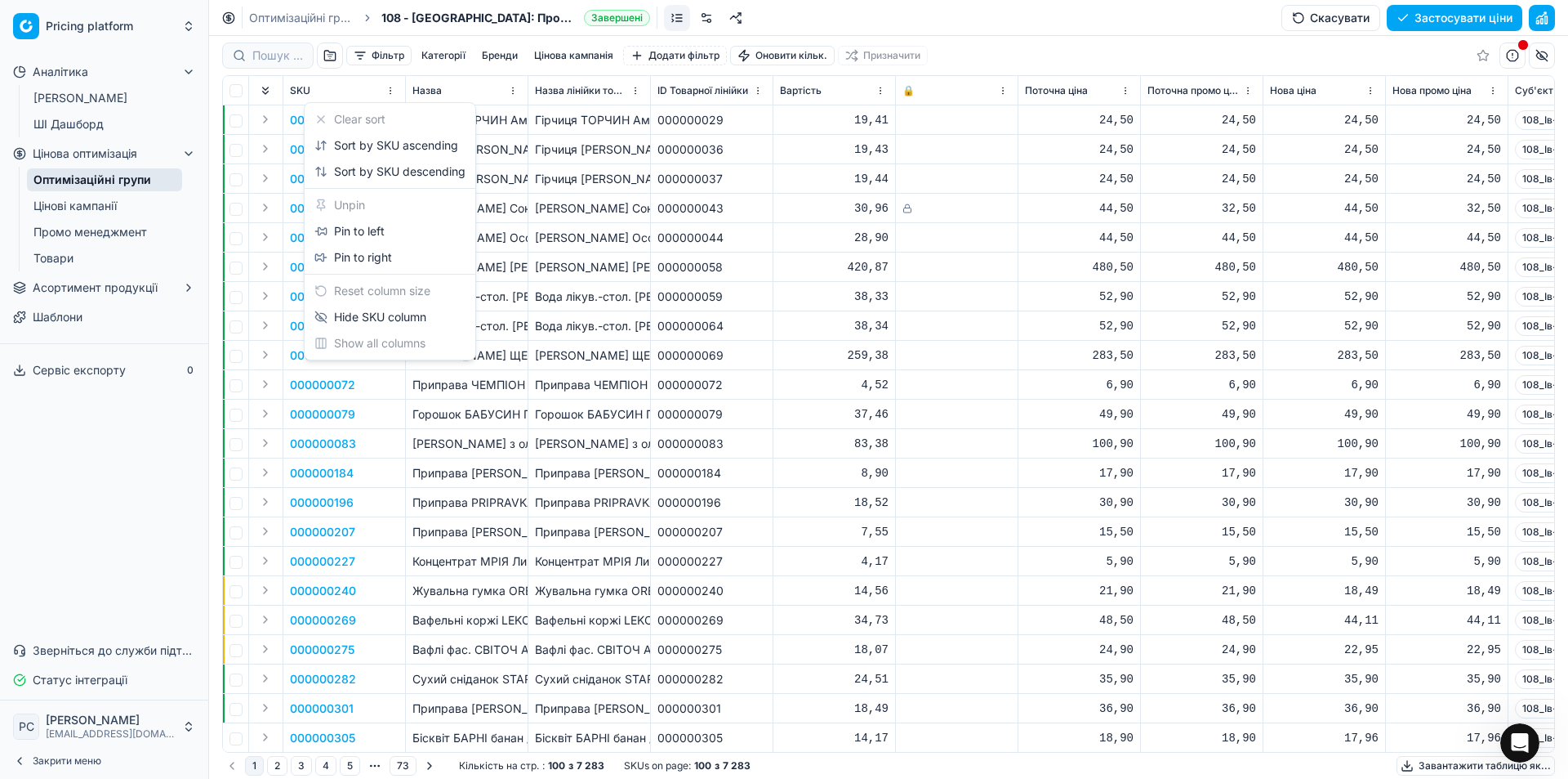
click at [393, 90] on html "Pricing platform Аналітика БІ Дашборд ШІ Дашборд Цінова оптимізація Оптимізацій…" at bounding box center [784, 390] width 1568 height 779
click at [235, 88] on html "Pricing platform Аналітика БІ Дашборд ШІ Дашборд Цінова оптимізація Оптимізацій…" at bounding box center [784, 390] width 1568 height 779
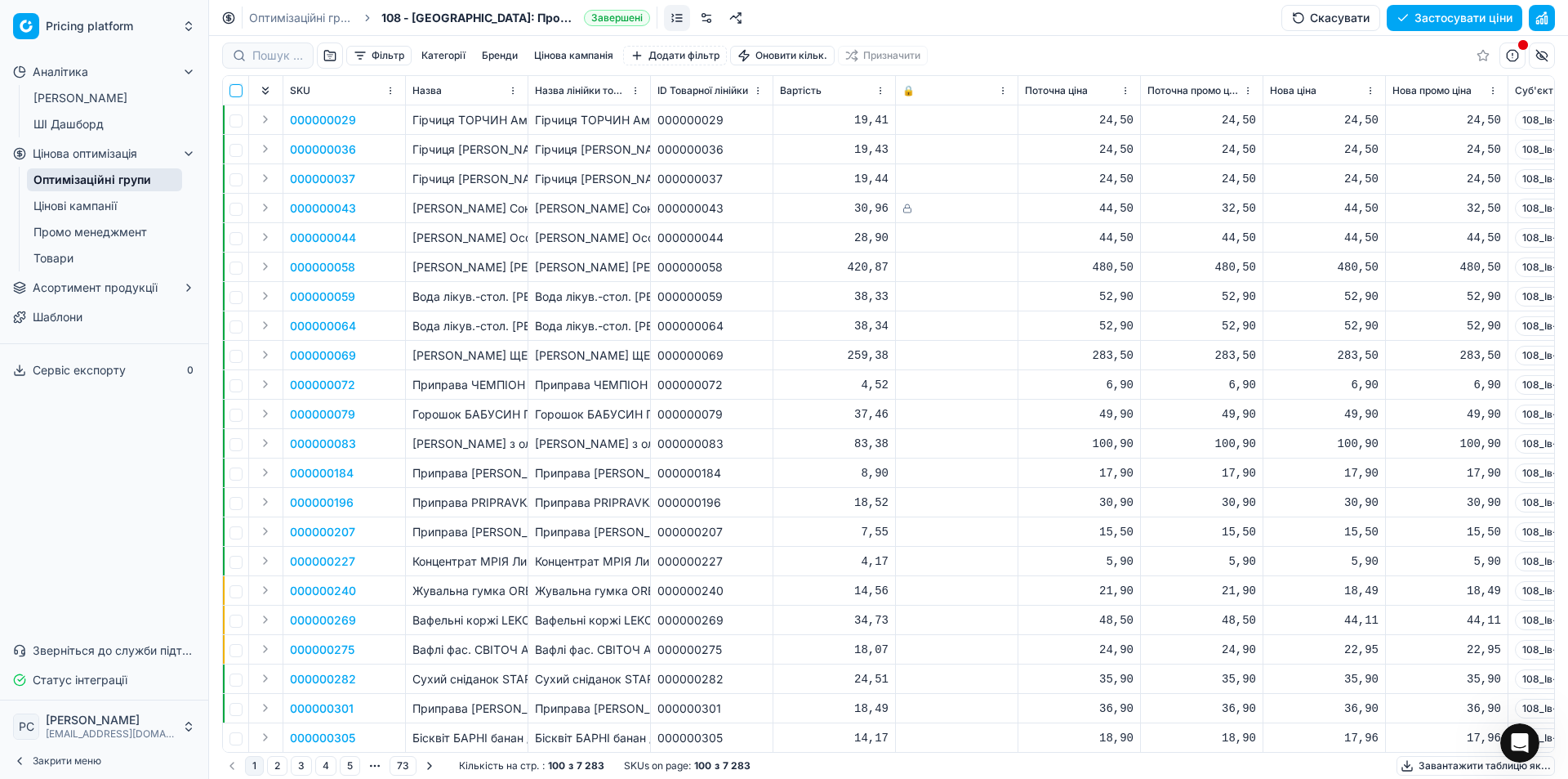
click at [232, 91] on input "checkbox" at bounding box center [236, 91] width 13 height 13
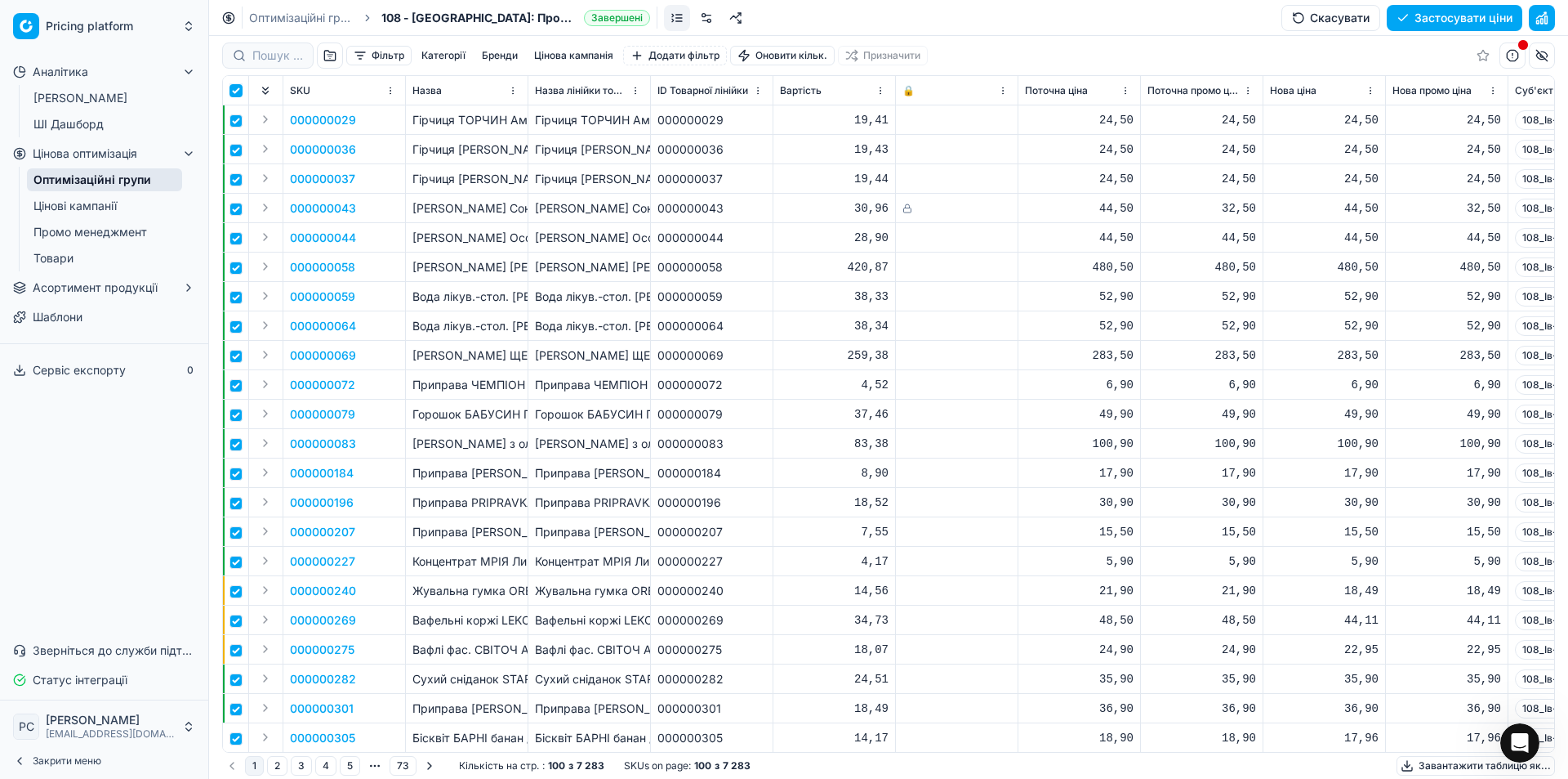
checkbox input "true"
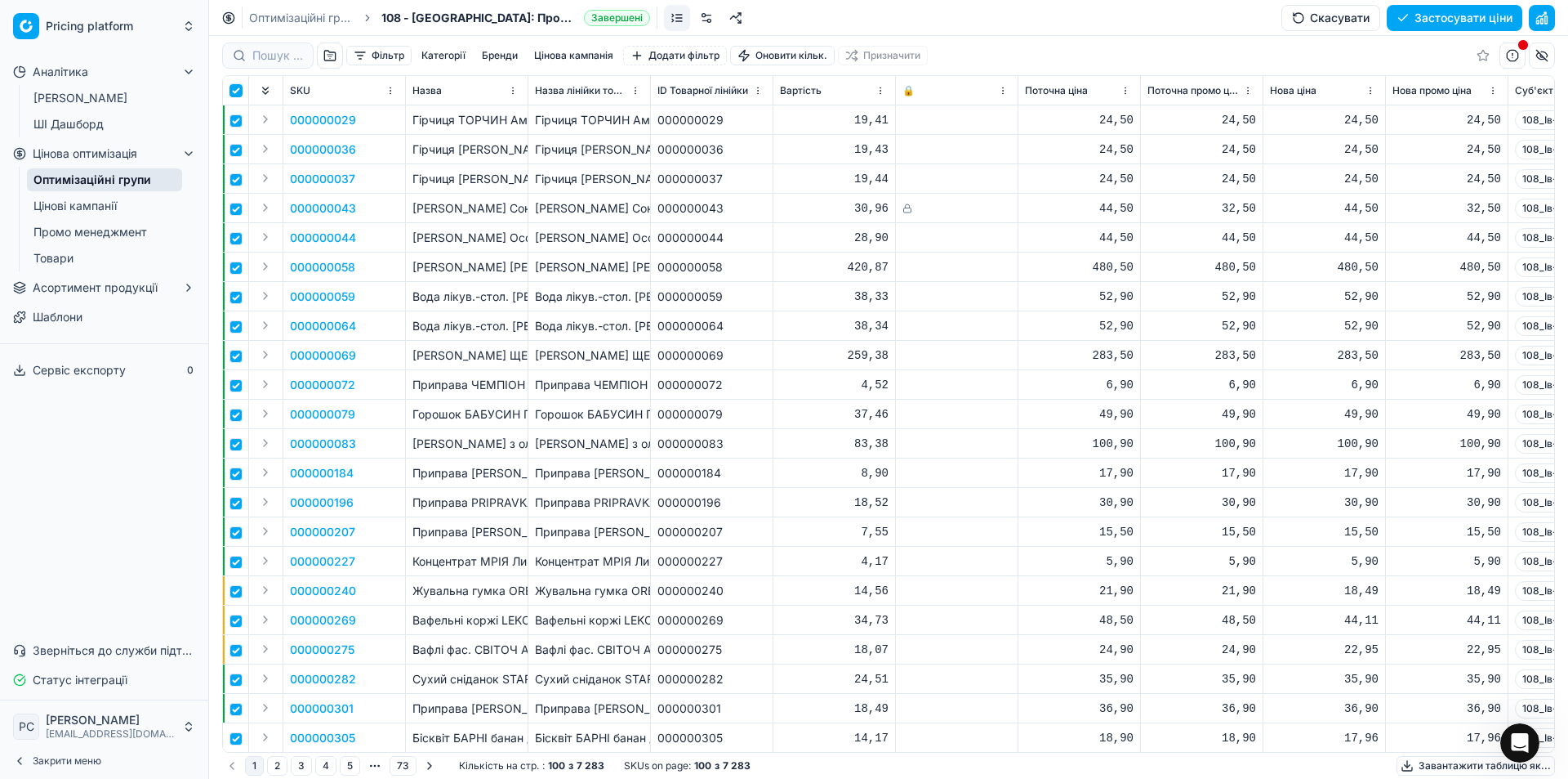
checkbox input "true"
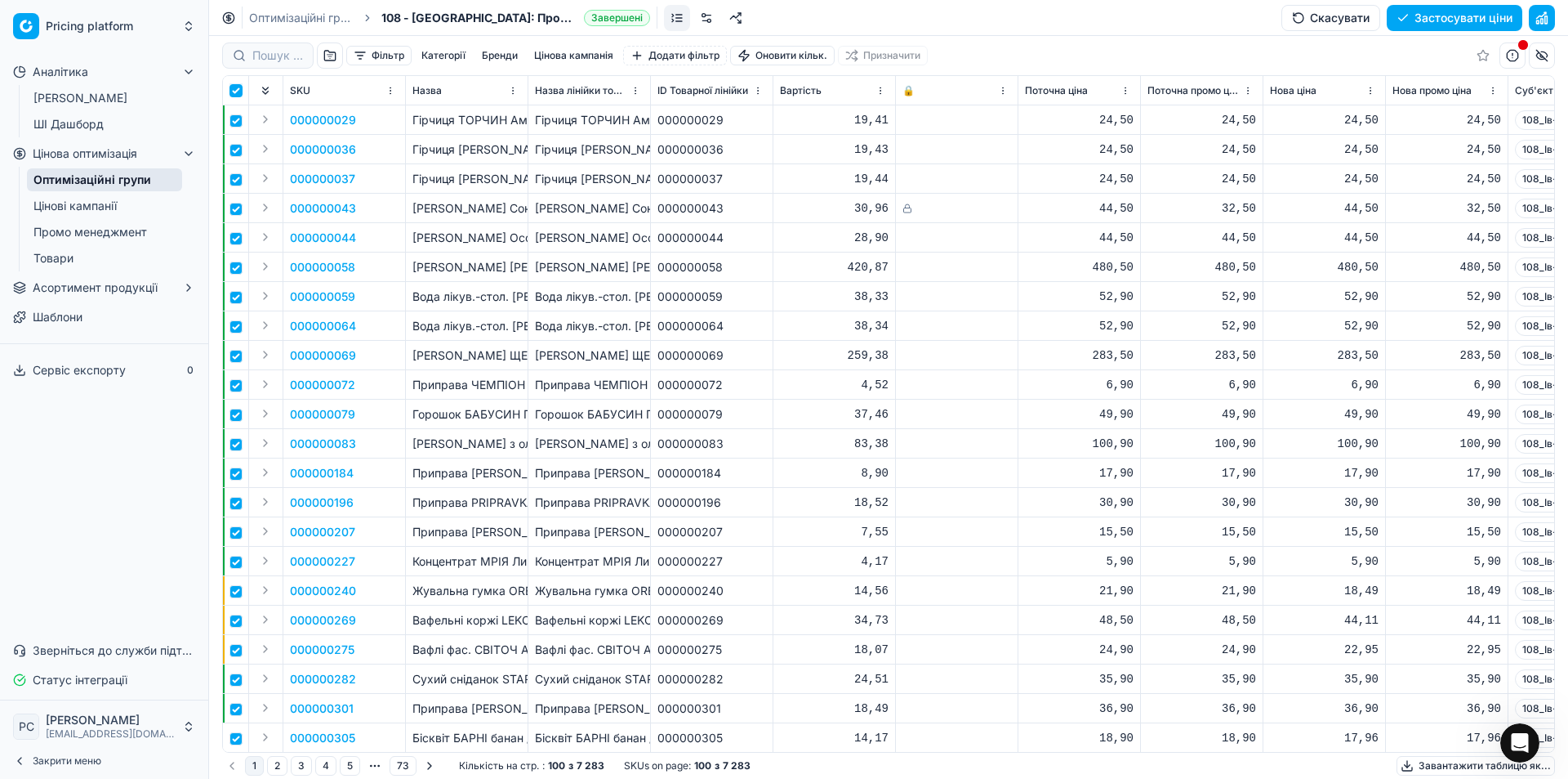
checkbox input "true"
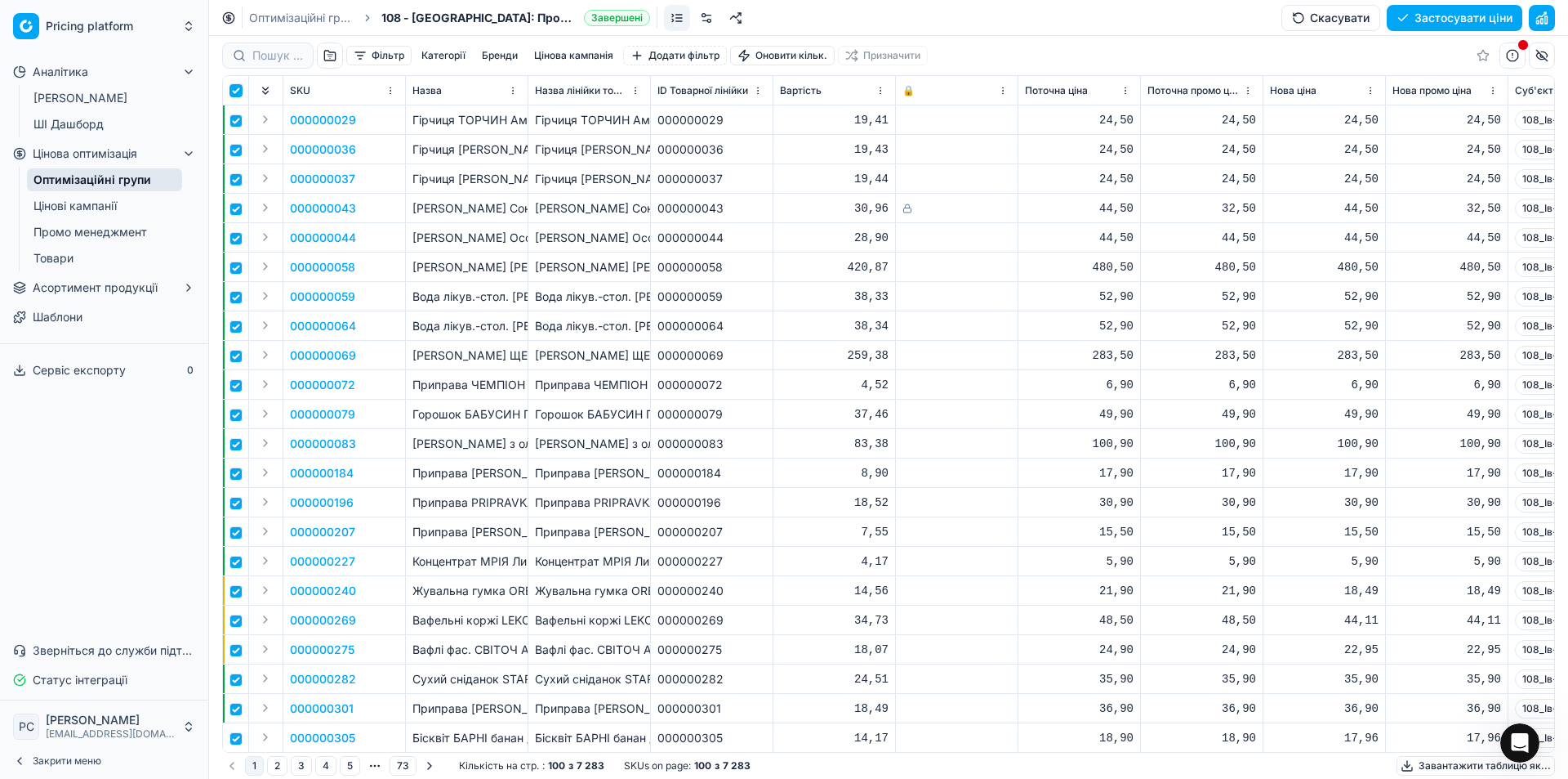
checkbox input "true"
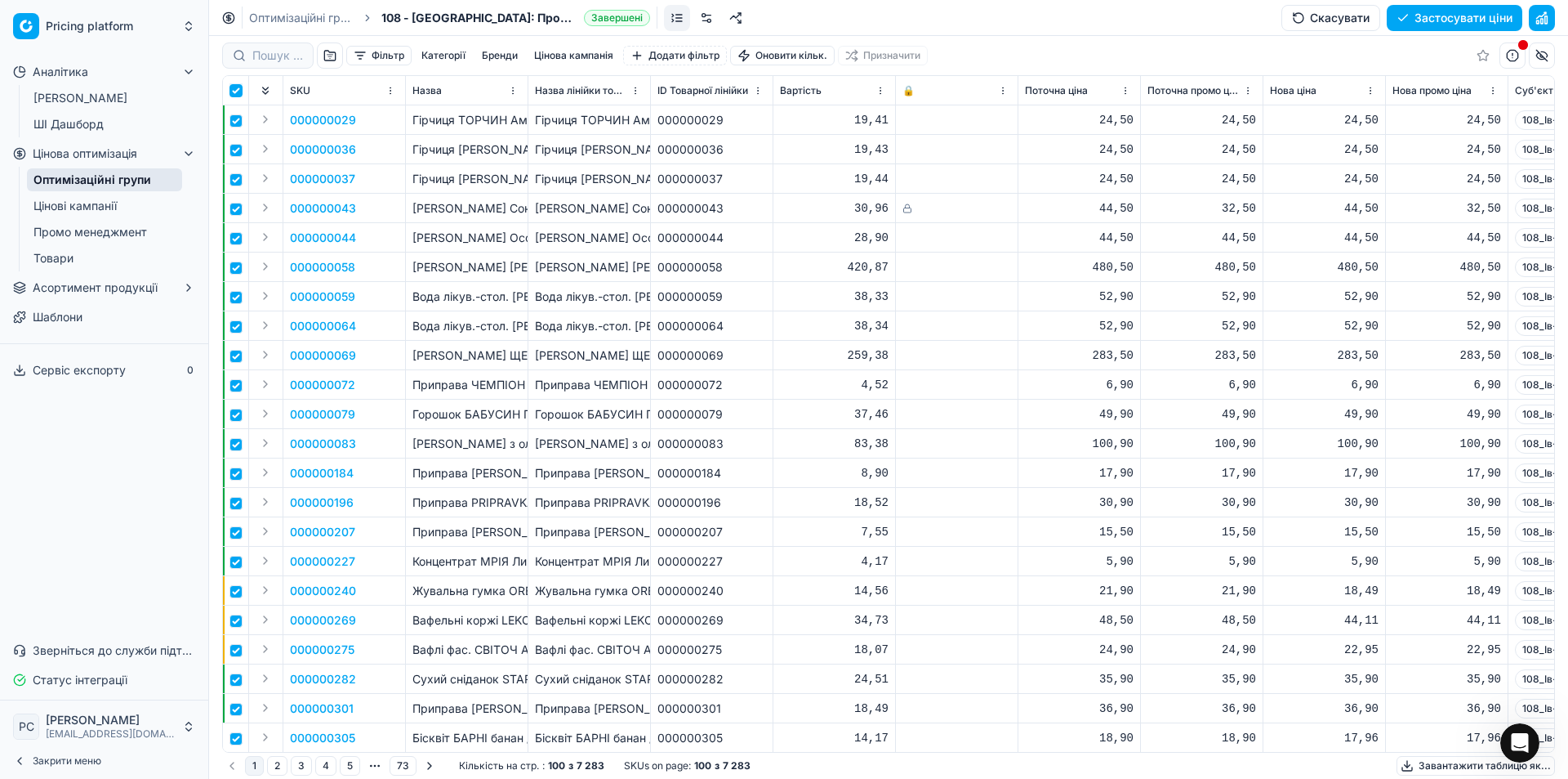
checkbox input "true"
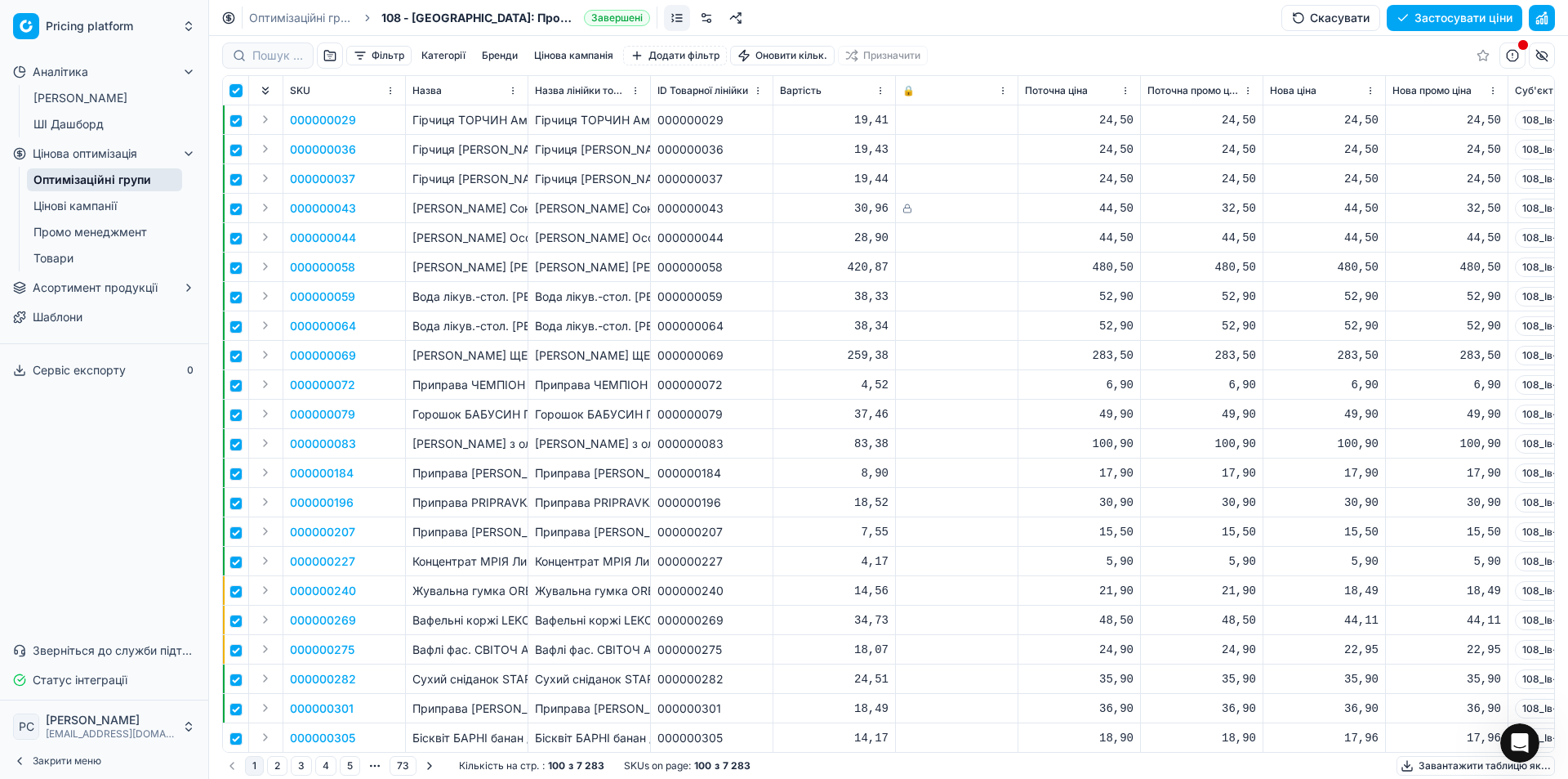
checkbox input "true"
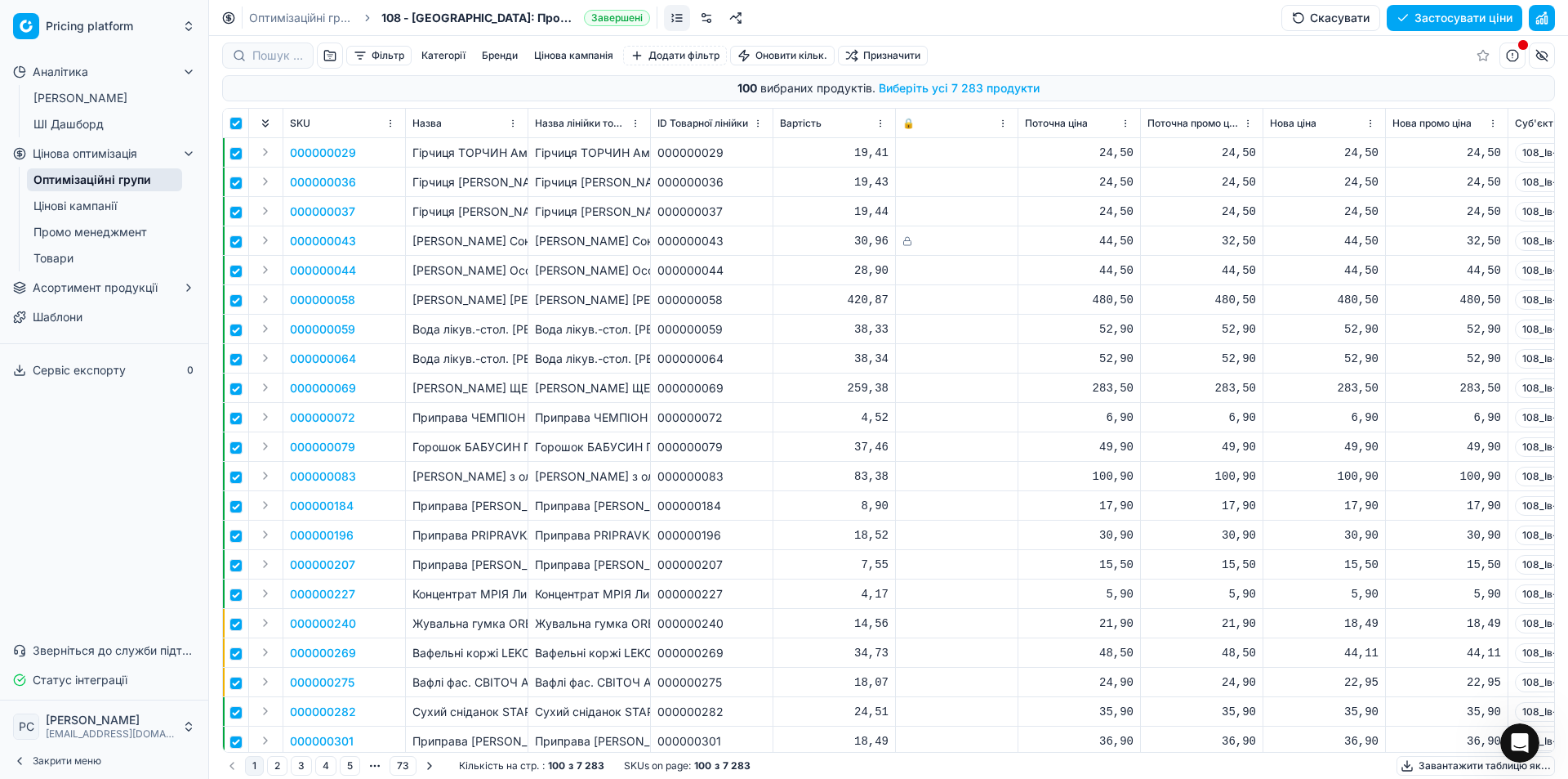
click at [921, 92] on button "Виберіть усі 7 283 продукти" at bounding box center [959, 89] width 161 height 16
click at [594, 54] on button "Цінова кампанія" at bounding box center [574, 56] width 93 height 20
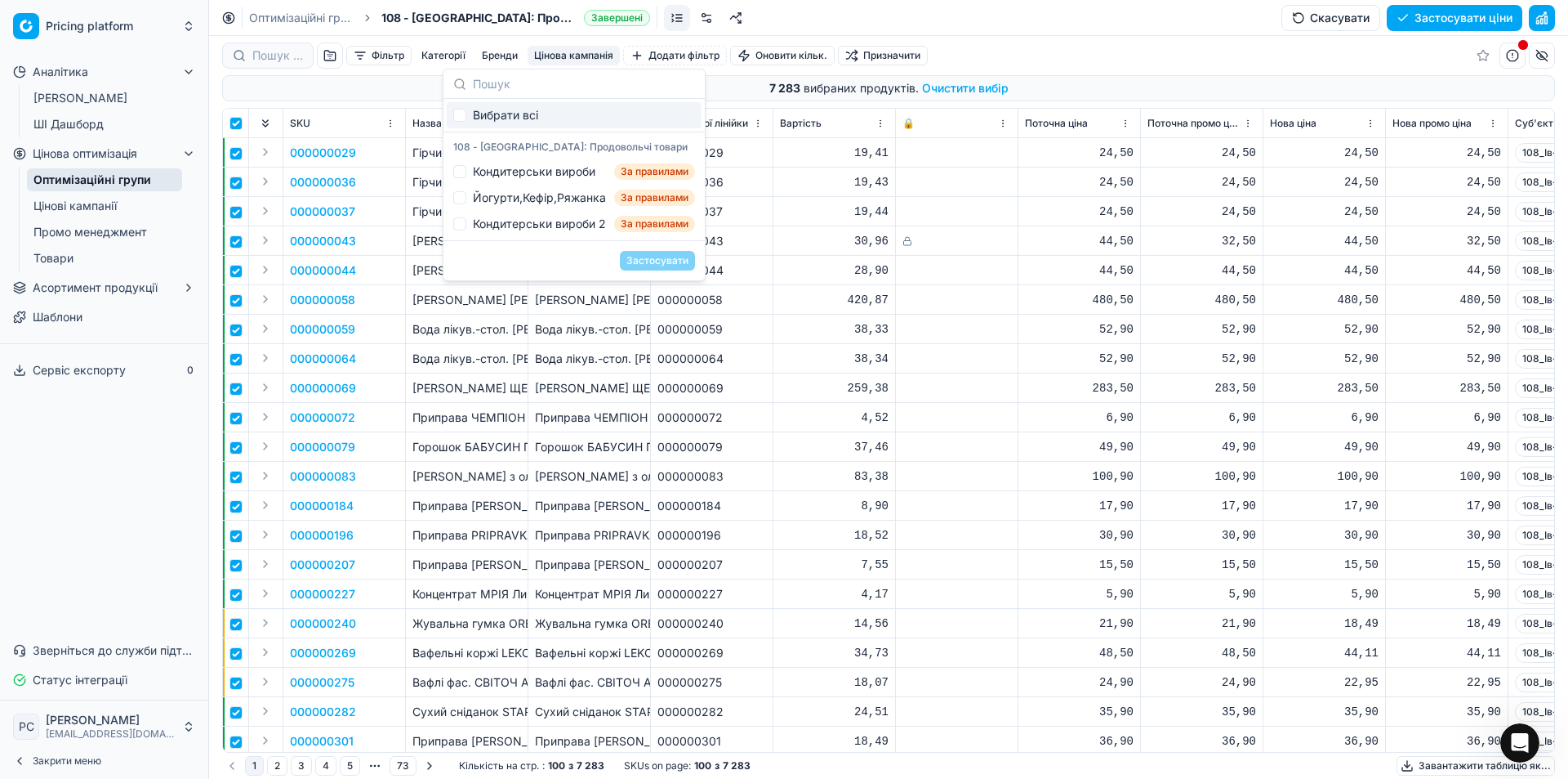
click at [594, 54] on button "Цінова кампанія" at bounding box center [574, 56] width 93 height 20
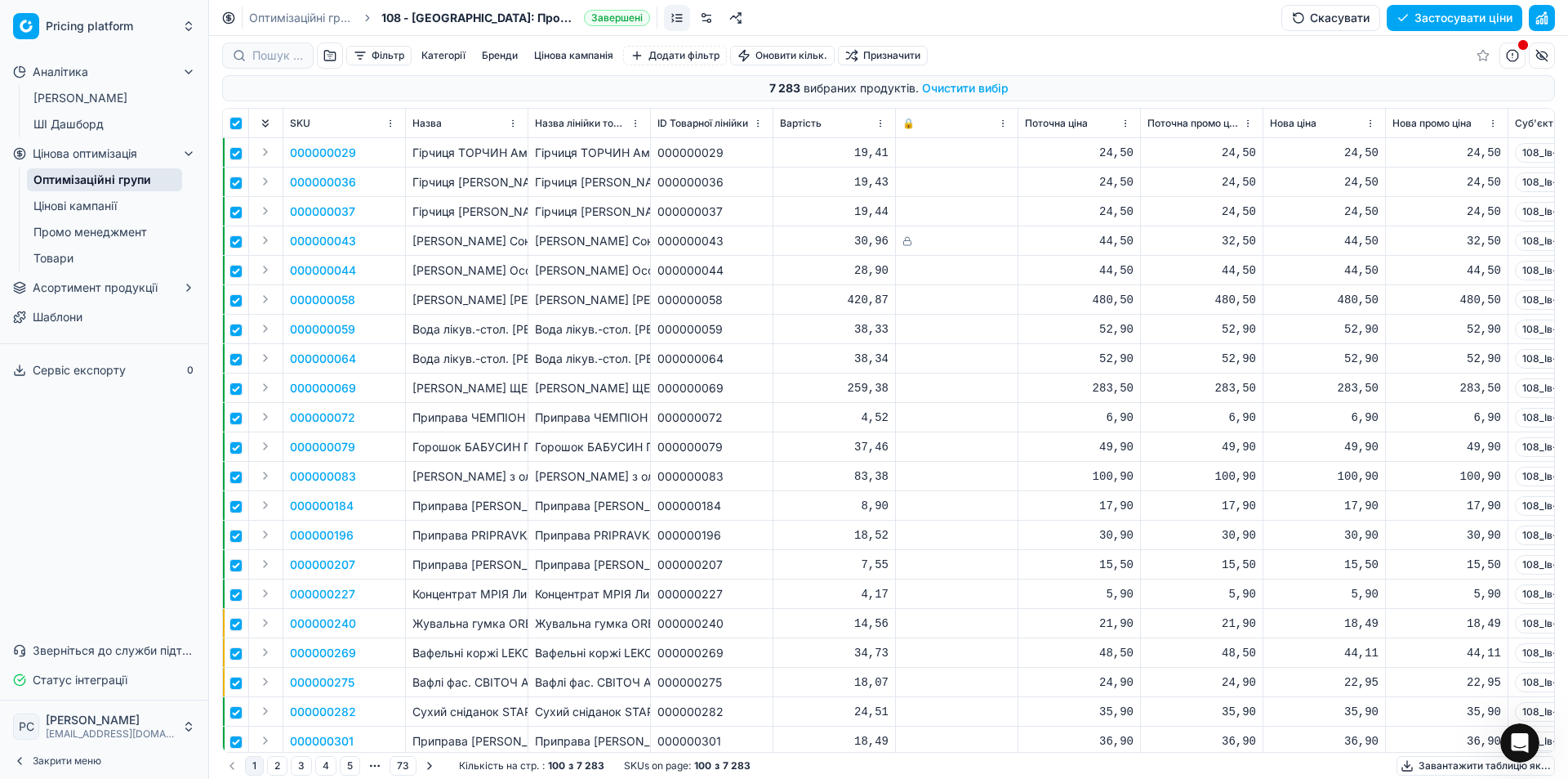
click at [490, 52] on button "Бренди" at bounding box center [500, 56] width 49 height 20
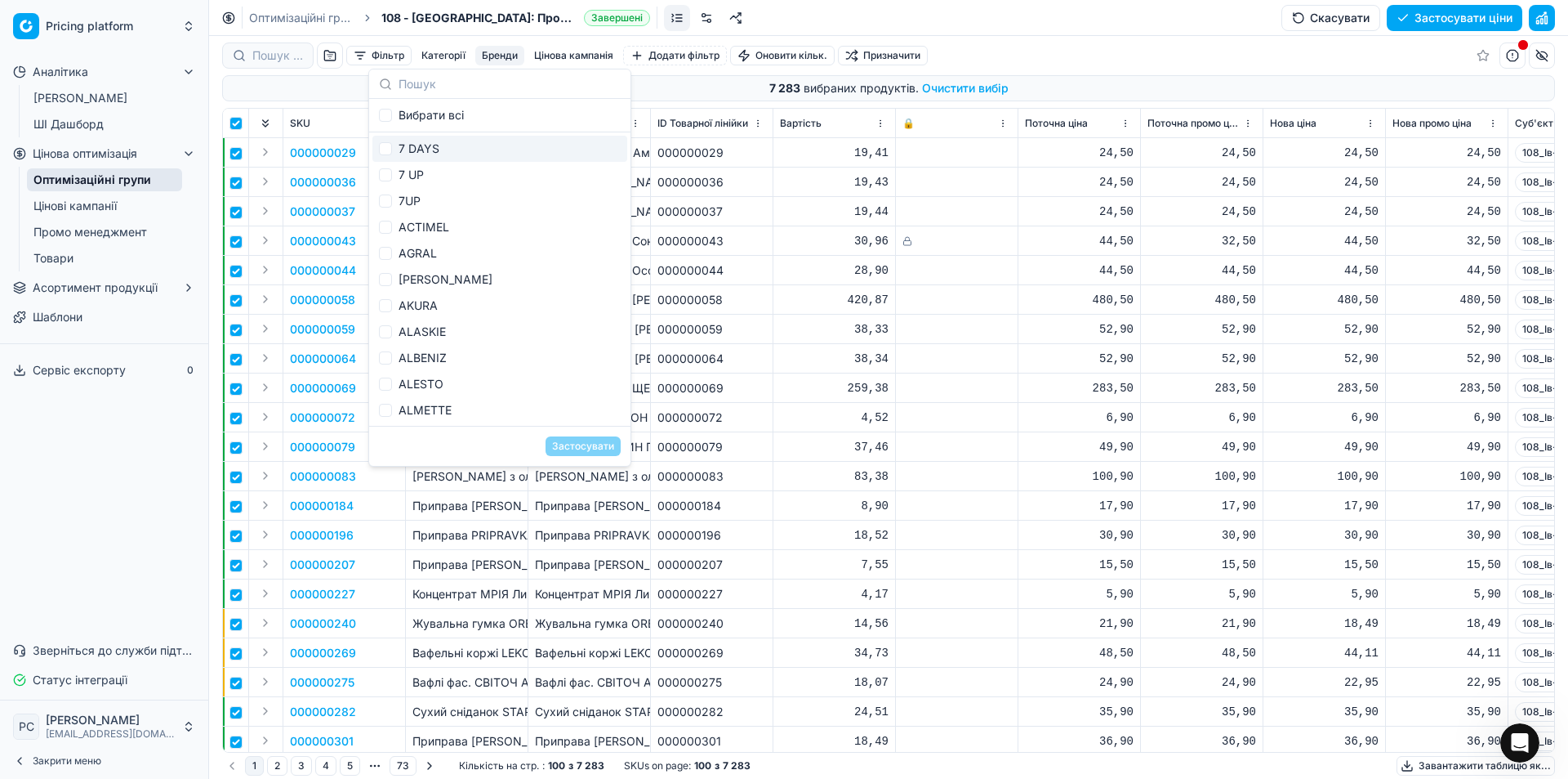
click at [417, 150] on div "7 DAYS" at bounding box center [499, 148] width 255 height 26
checkbox input "true"
click at [405, 173] on div "7 UP" at bounding box center [499, 175] width 255 height 26
checkbox input "true"
click at [579, 450] on button "Застосувати" at bounding box center [584, 446] width 75 height 20
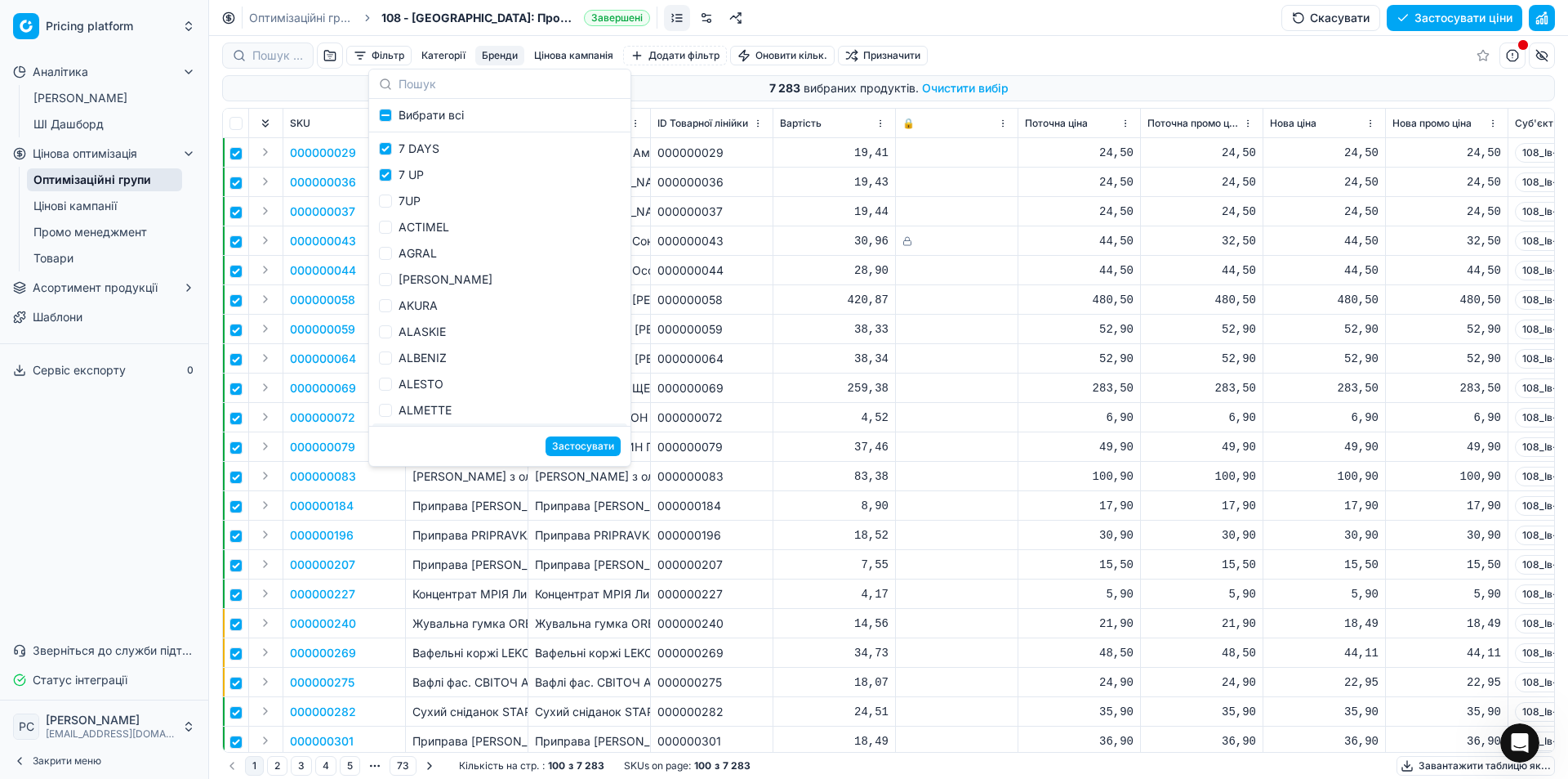
checkbox input "false"
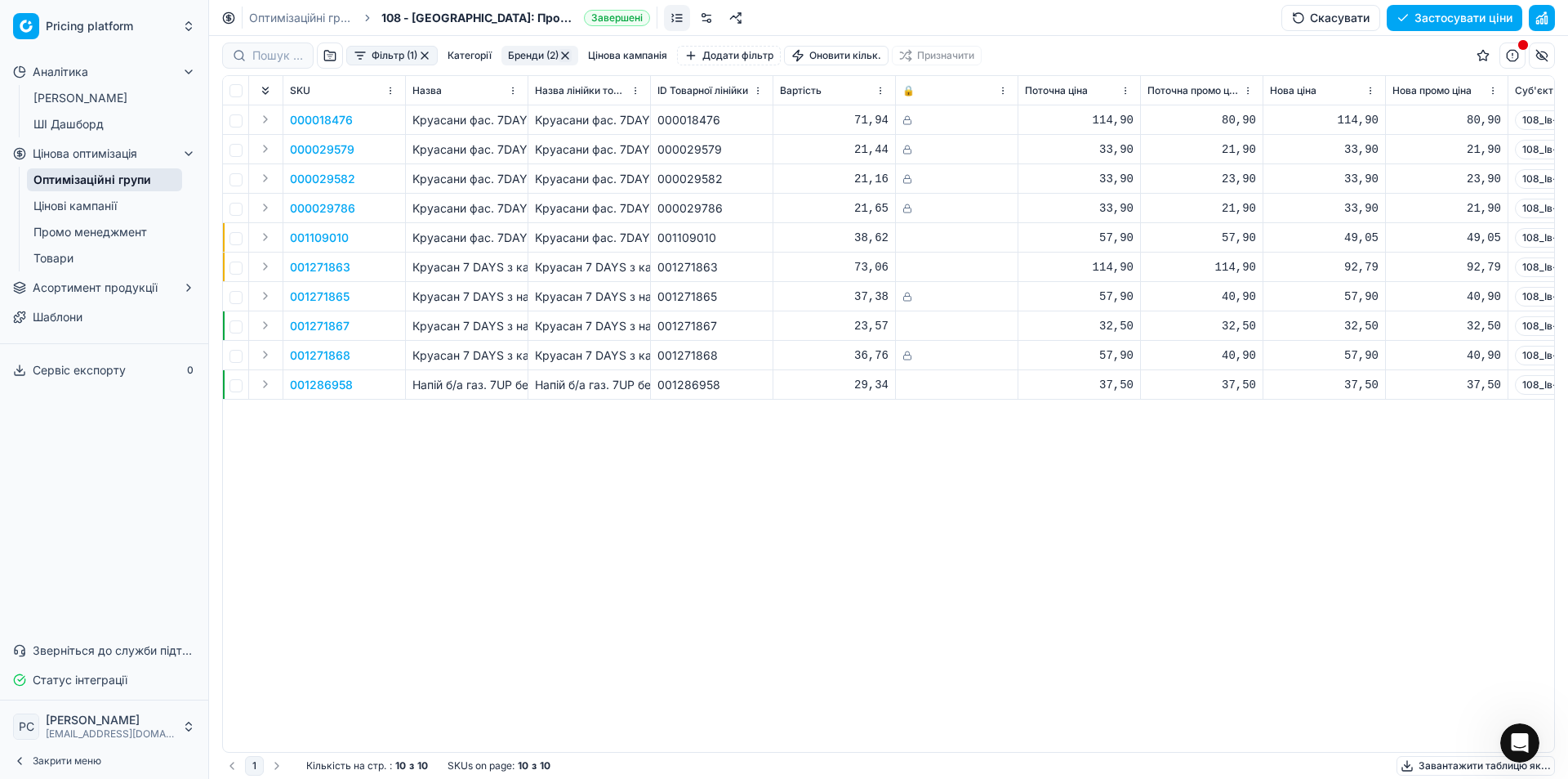
click at [350, 21] on link "Оптимізаційні групи" at bounding box center [302, 18] width 105 height 16
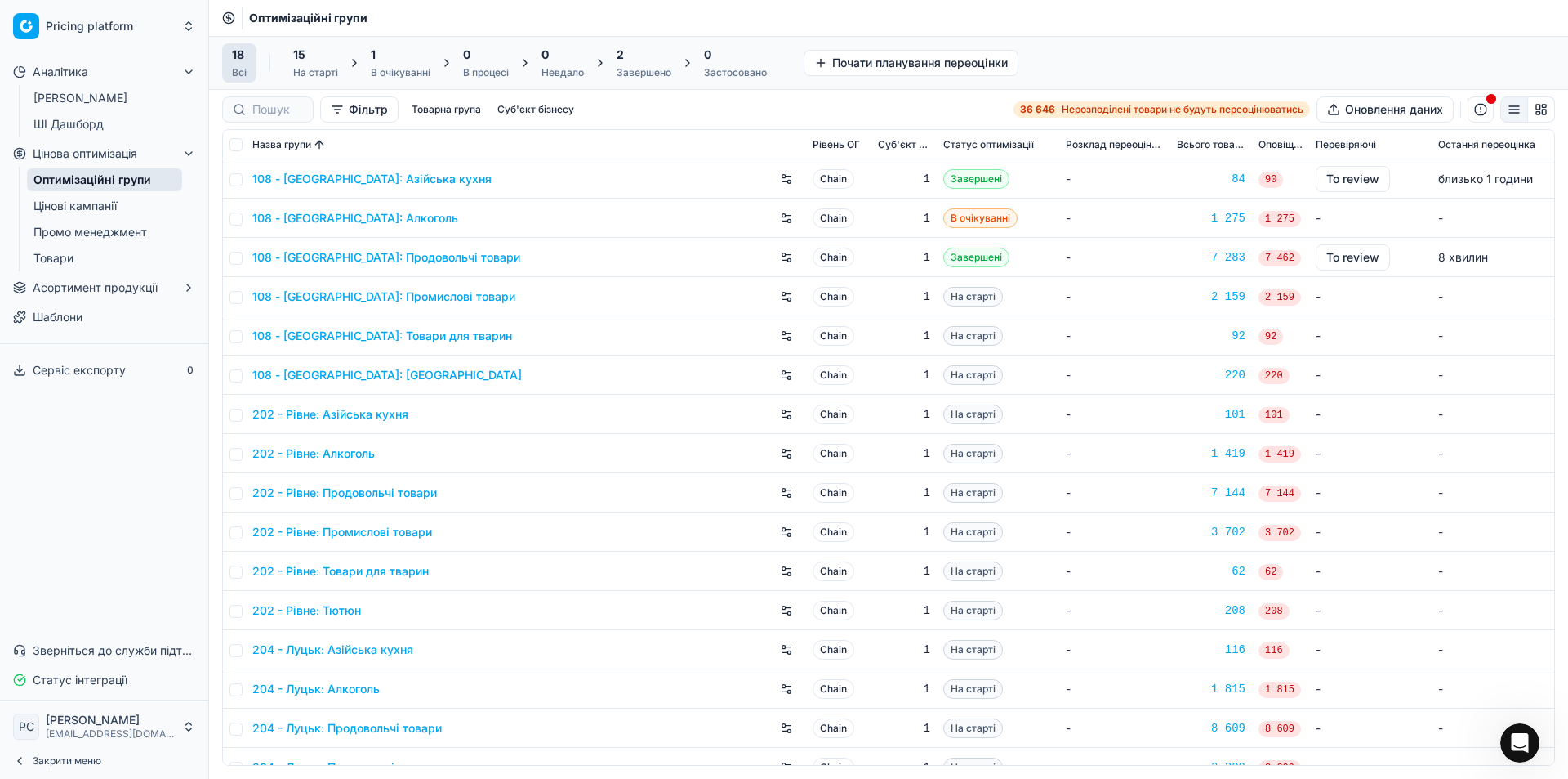
click at [190, 148] on icon "button" at bounding box center [189, 153] width 13 height 13
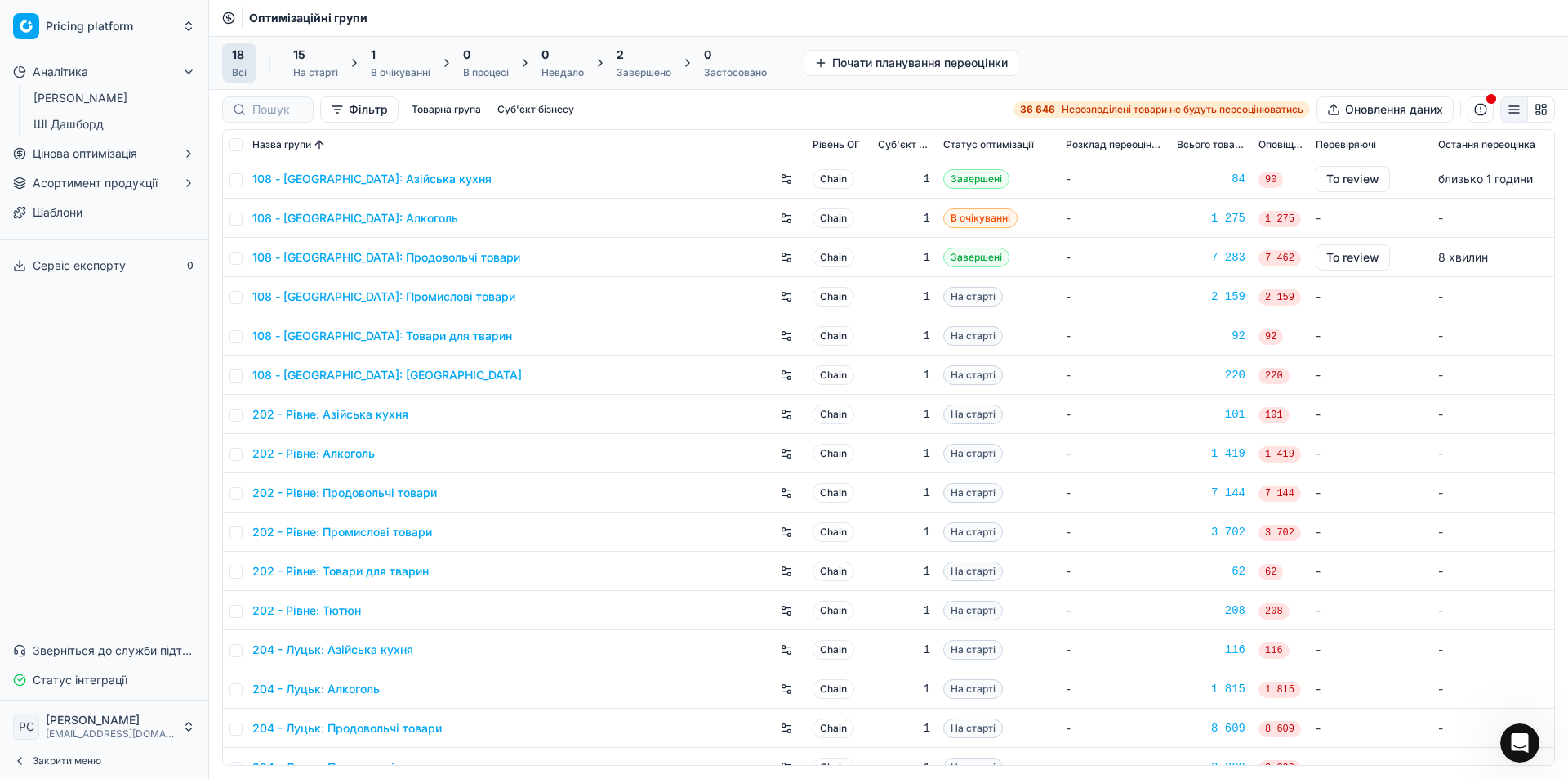
click at [190, 148] on icon "button" at bounding box center [189, 153] width 13 height 13
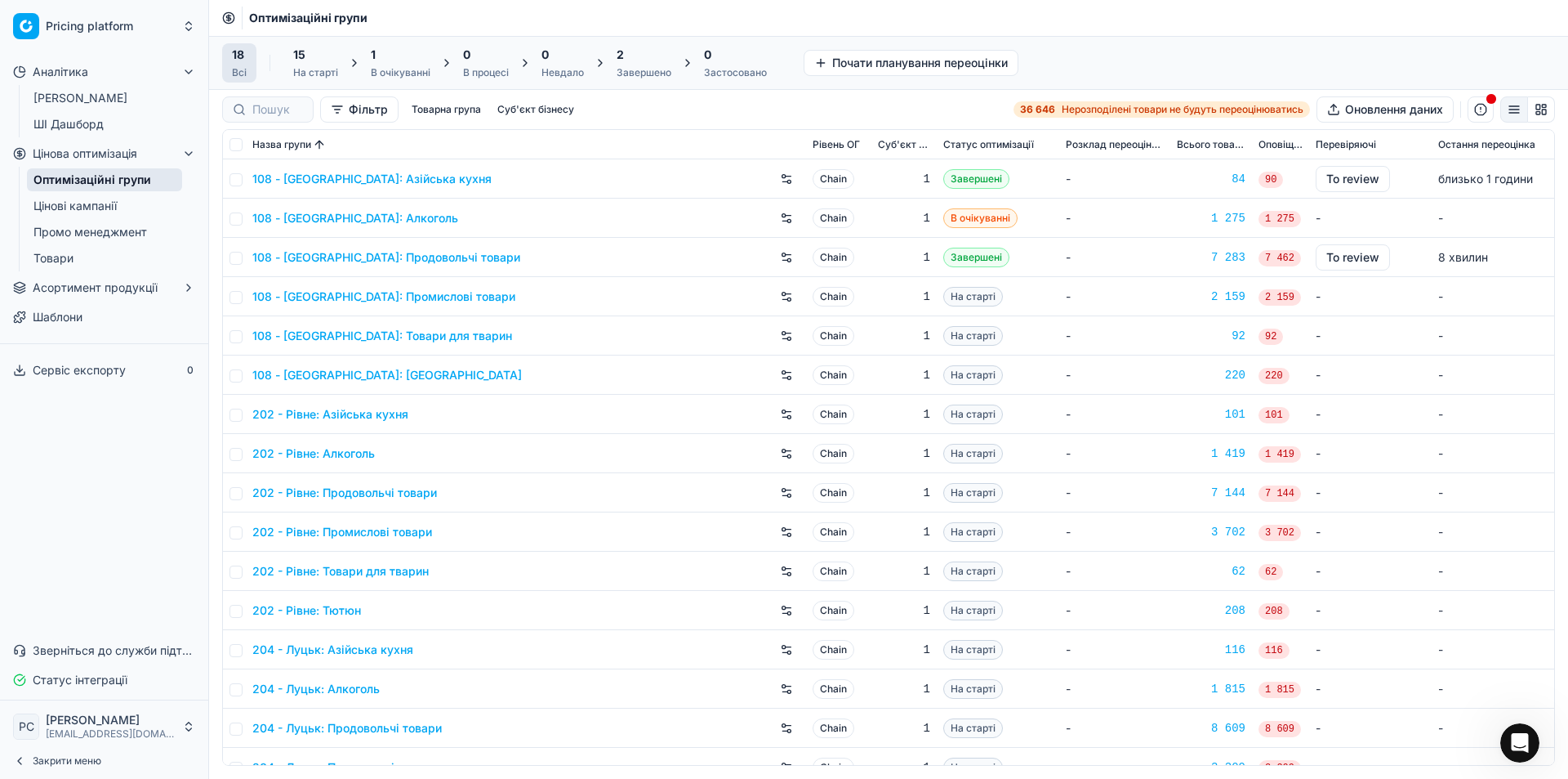
click at [140, 155] on button "Цінова оптимізація" at bounding box center [104, 153] width 195 height 26
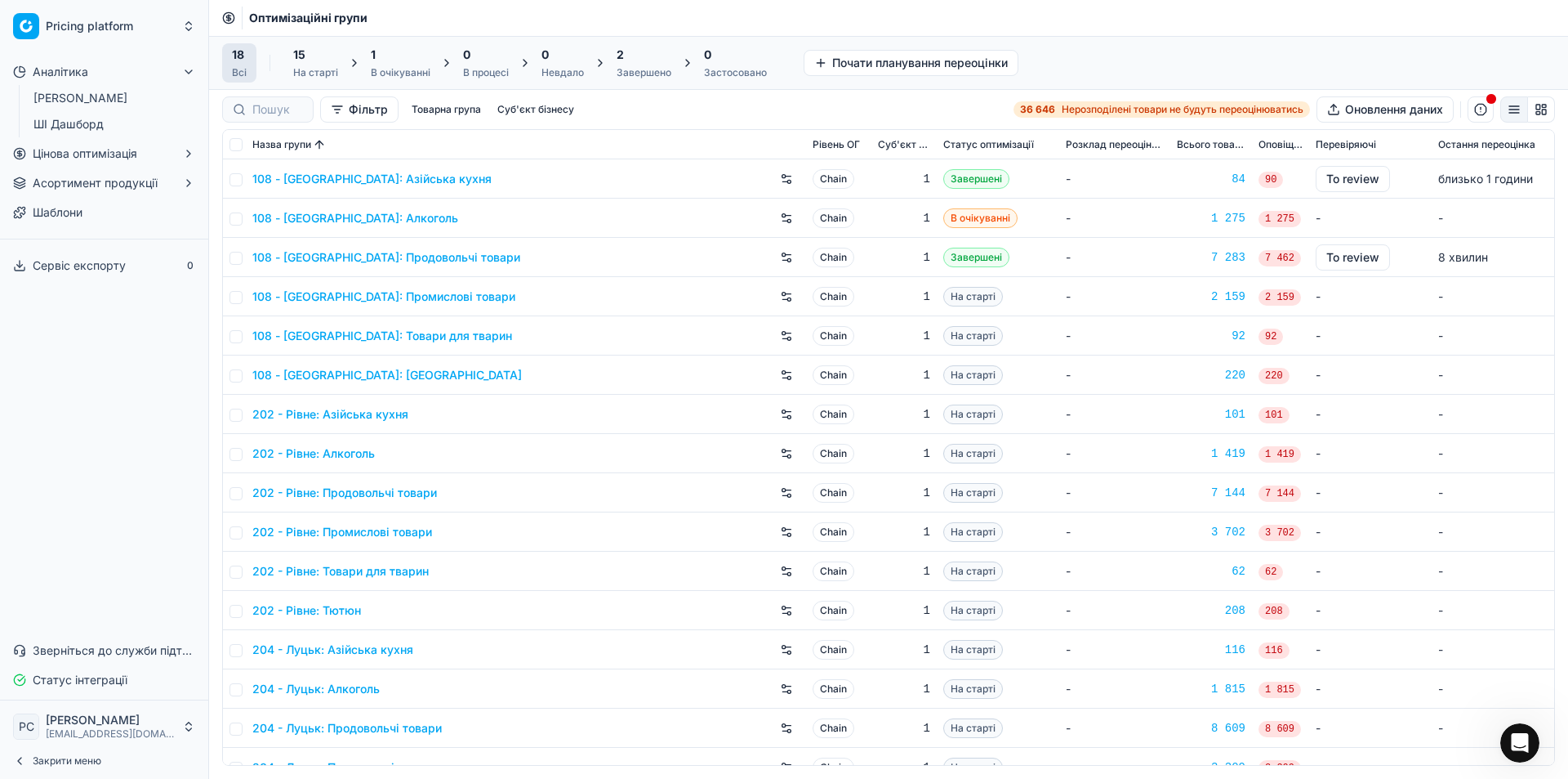
click at [140, 155] on button "Цінова оптимізація" at bounding box center [104, 153] width 195 height 26
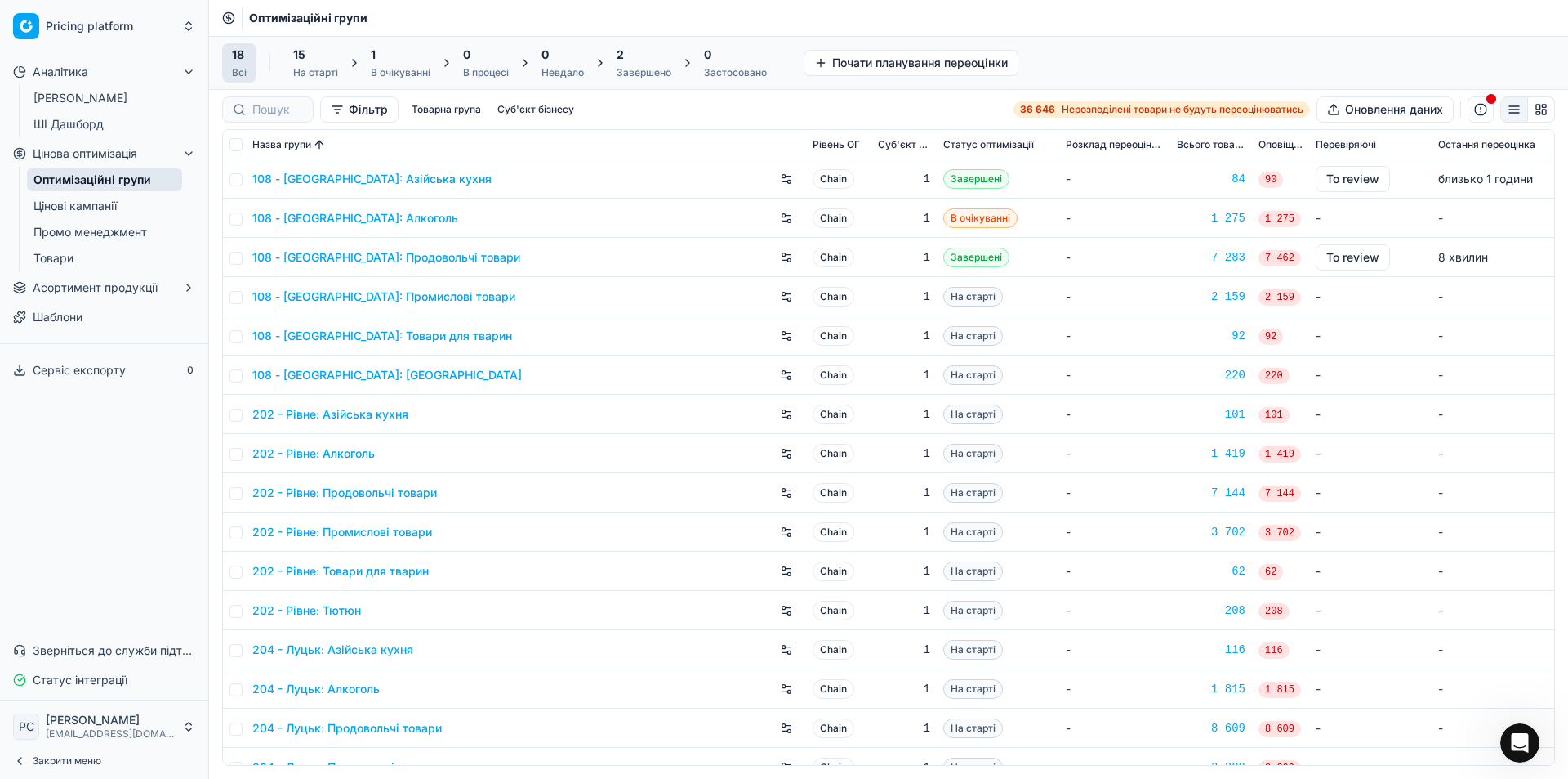
click at [43, 175] on link "Оптимізаційні групи" at bounding box center [104, 180] width 155 height 23
click at [883, 68] on button "Почати планування переоцінки" at bounding box center [911, 63] width 215 height 26
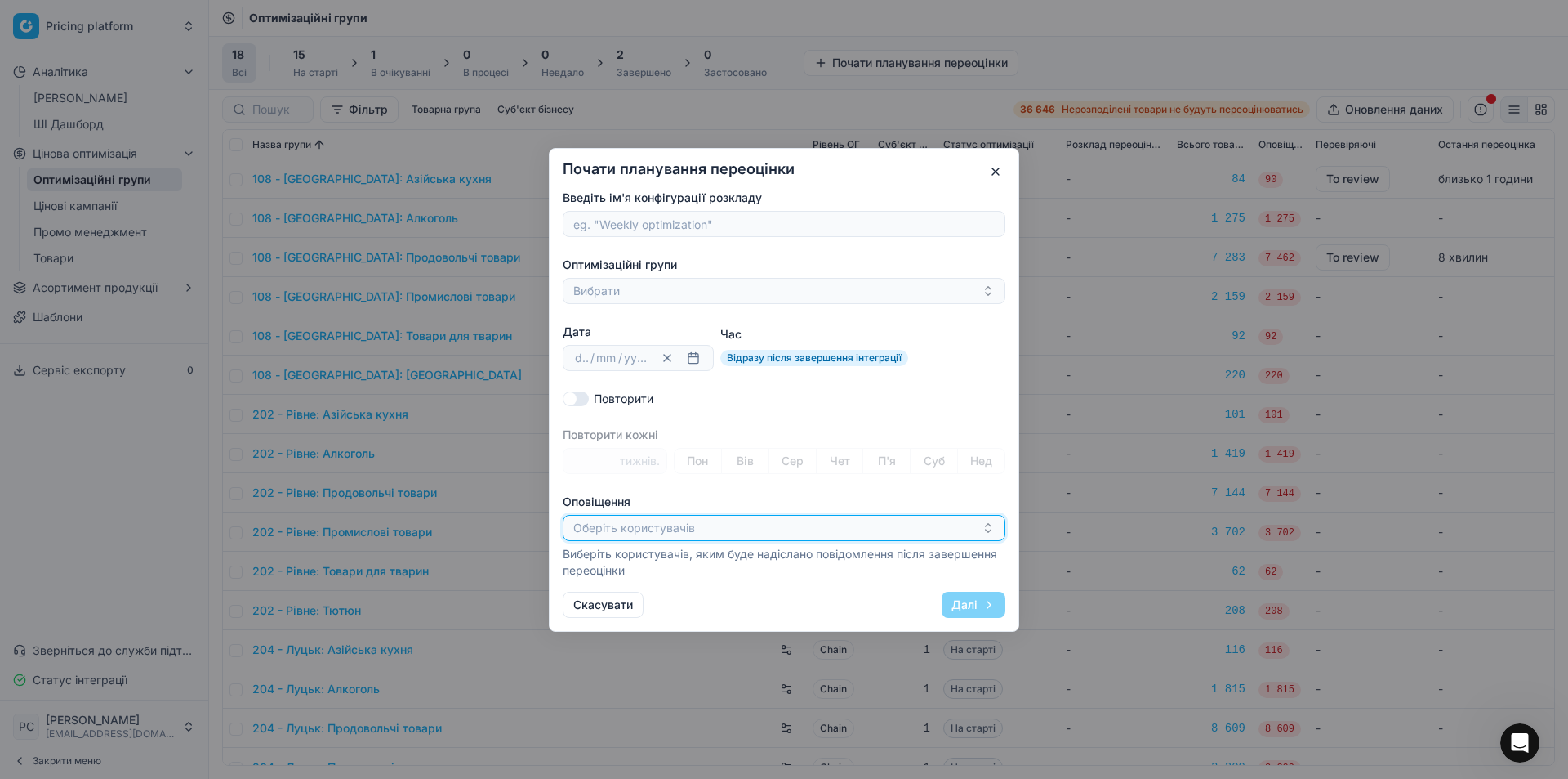
click at [891, 531] on button "Оберіть користувачів" at bounding box center [784, 528] width 443 height 26
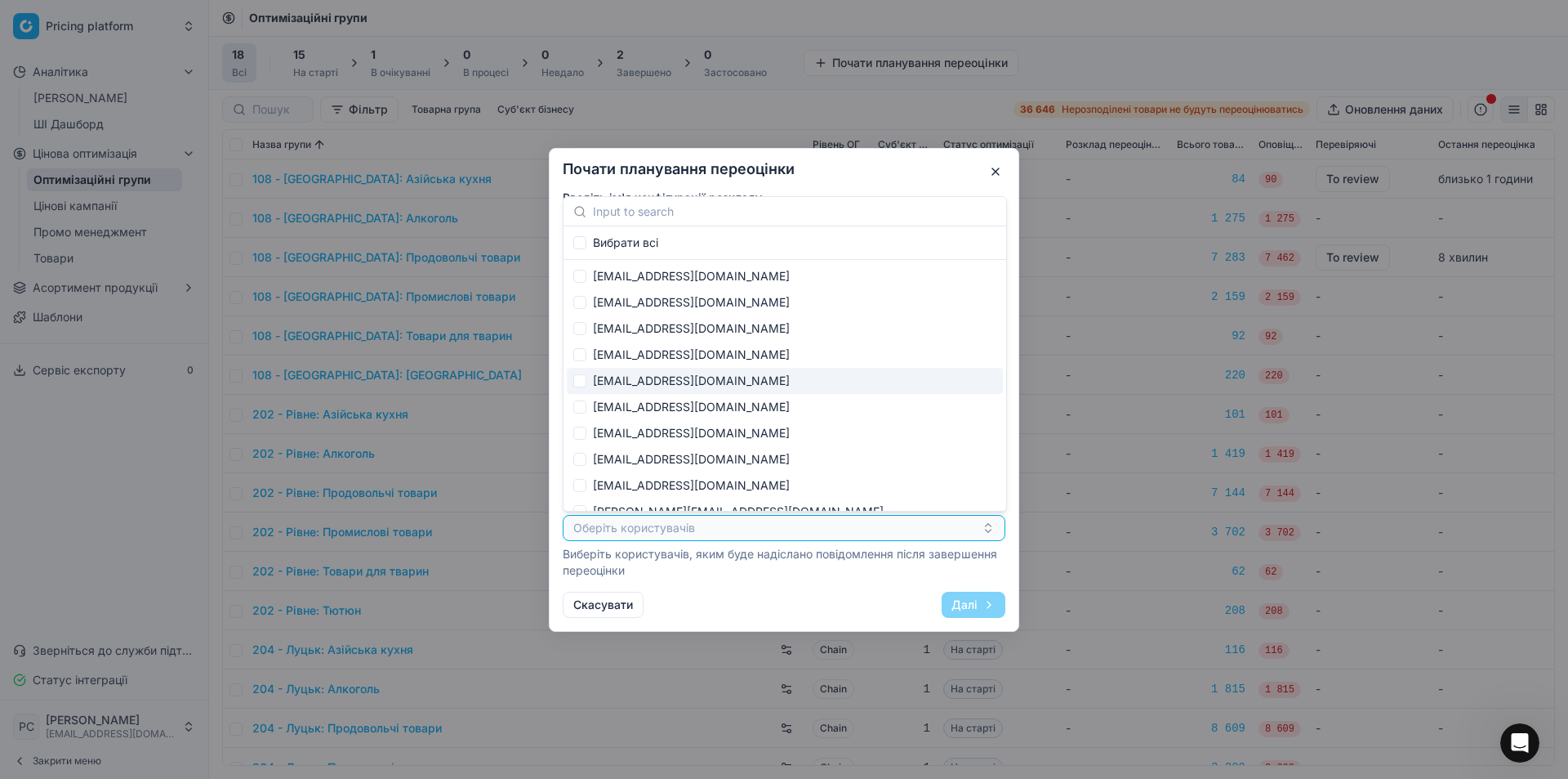
scroll to position [17, 0]
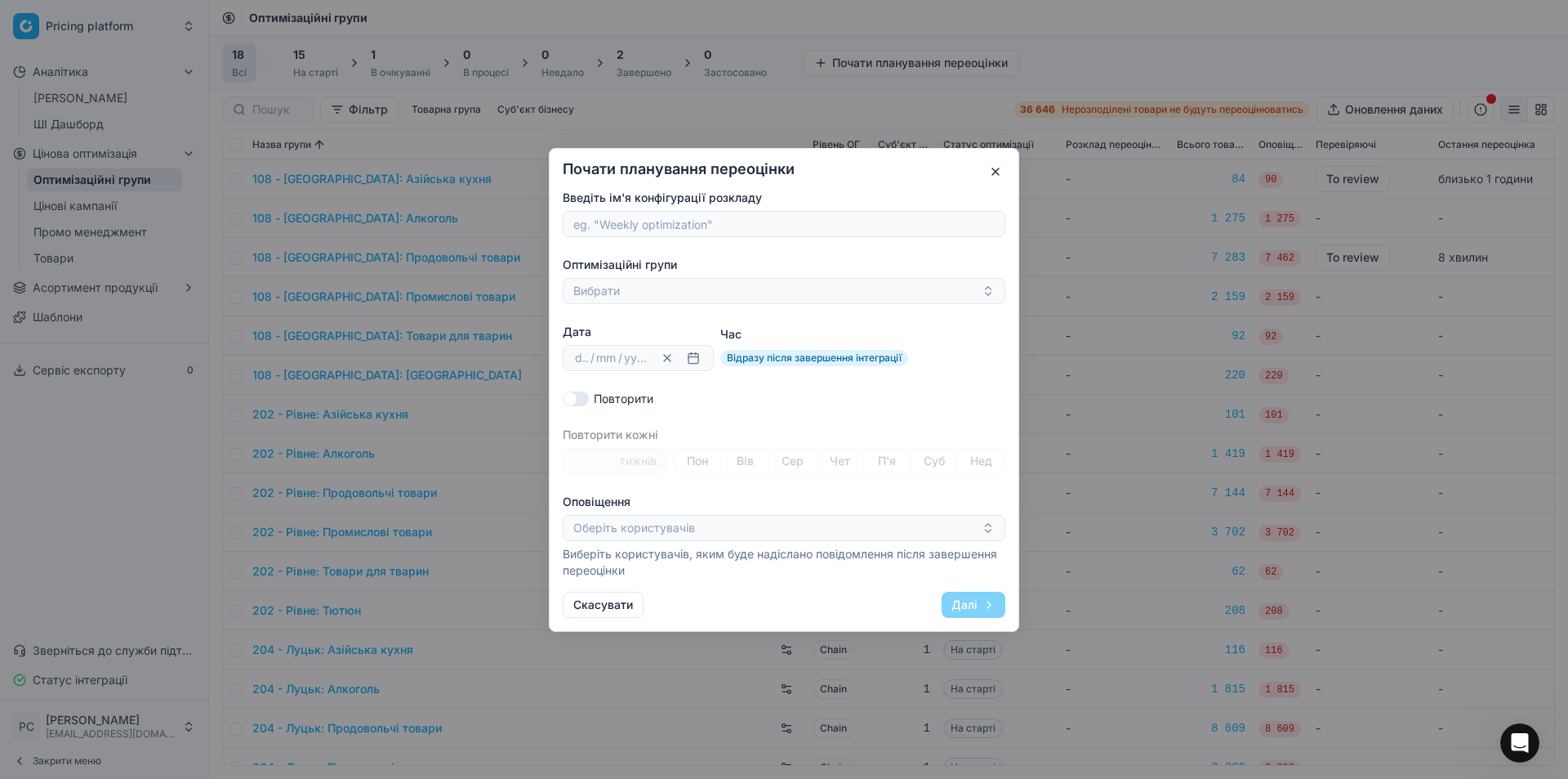
click at [991, 167] on button "button" at bounding box center [996, 171] width 20 height 20
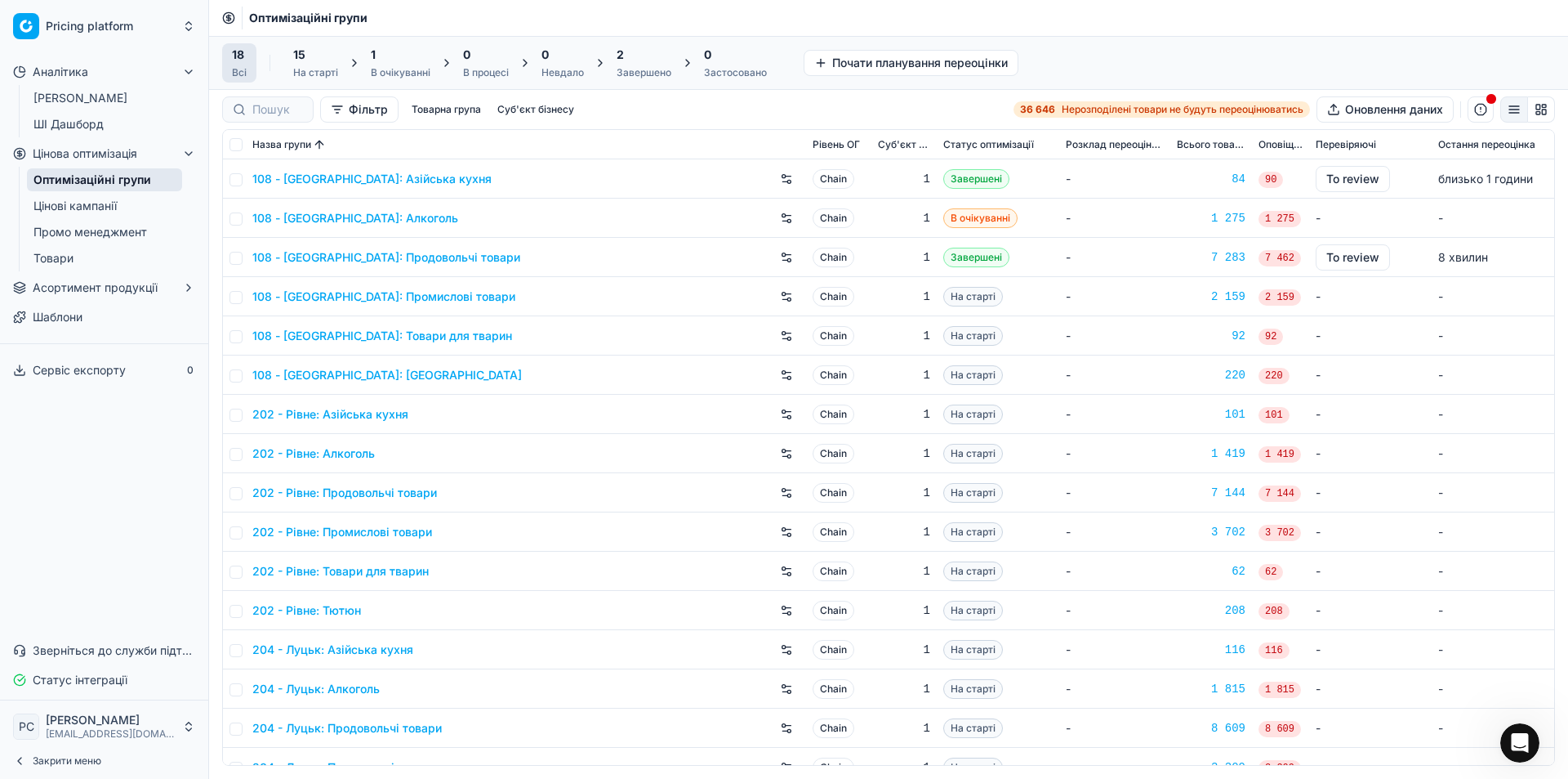
click at [870, 56] on button "Почати планування переоцінки" at bounding box center [911, 63] width 215 height 26
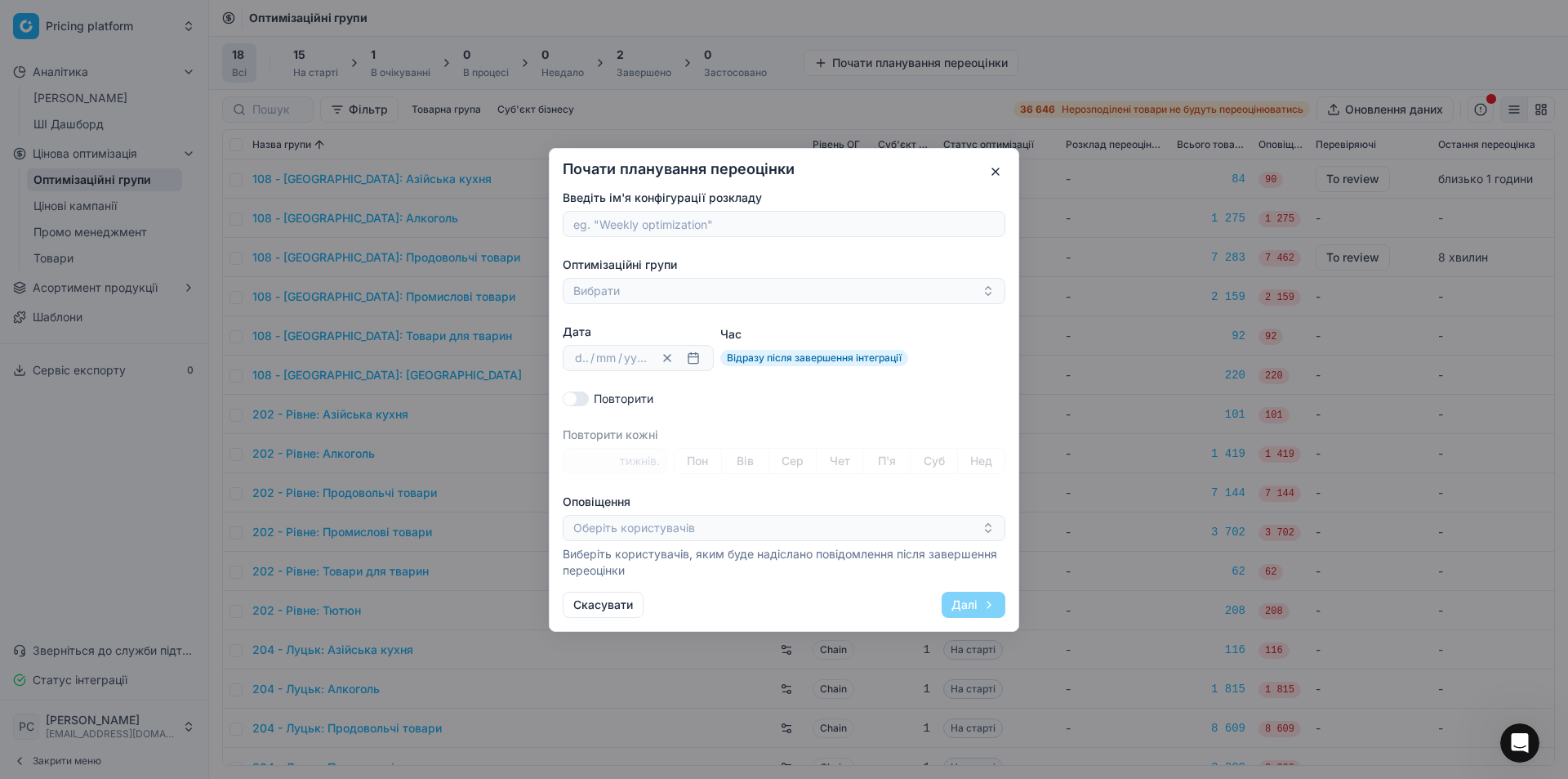
click at [565, 387] on div "Введіть ім'я конфігурації розкладу Оптимізаційні групи Вибрати Дата dd / mm / y…" at bounding box center [784, 384] width 443 height 389
click at [571, 392] on button "Повторити" at bounding box center [576, 398] width 26 height 15
checkbox input "true"
click at [596, 367] on div "dd / mm / yyyy Clear date" at bounding box center [639, 358] width 151 height 26
click at [698, 358] on button "button" at bounding box center [693, 358] width 20 height 20
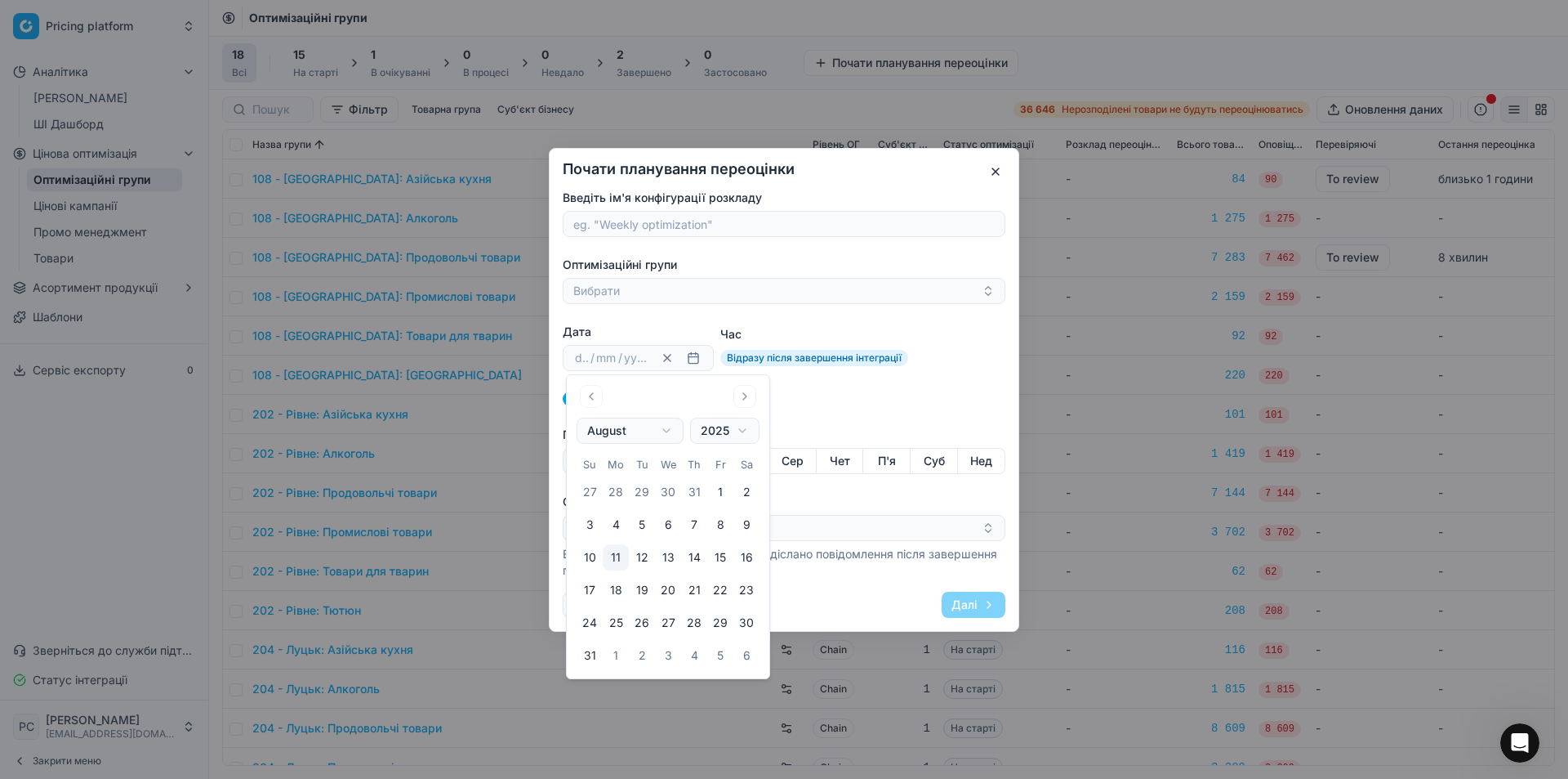
click at [643, 555] on button "12" at bounding box center [642, 558] width 26 height 26
type input "12"
type input "08"
type input "2025"
click at [810, 396] on div "Повторити" at bounding box center [784, 399] width 443 height 16
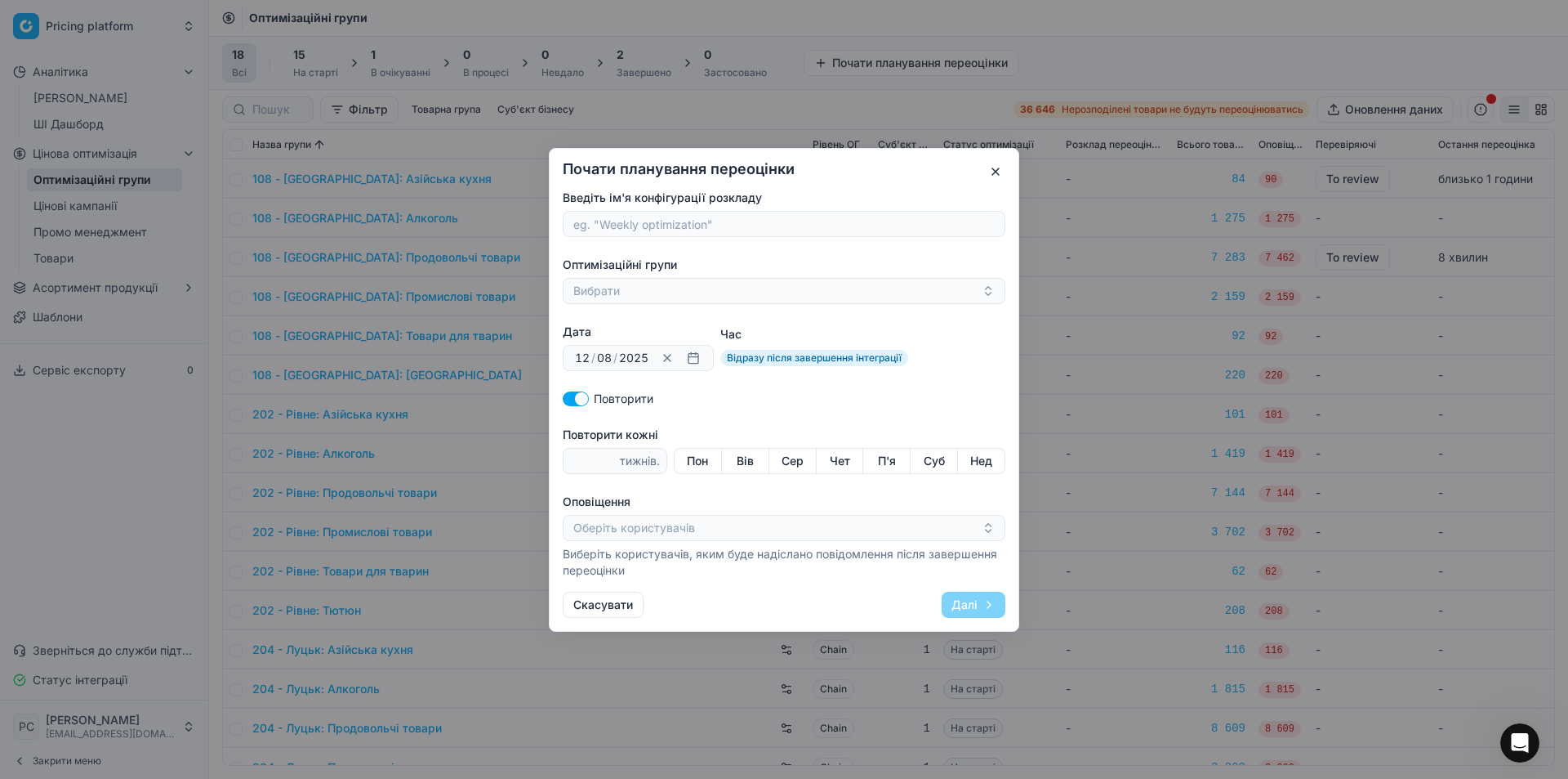
click at [691, 458] on button "Пон" at bounding box center [698, 461] width 48 height 26
click at [588, 461] on input "Повторити кожні" at bounding box center [593, 461] width 47 height 25
click at [605, 462] on input "-1" at bounding box center [593, 461] width 47 height 25
click at [605, 462] on input "-3" at bounding box center [593, 461] width 47 height 25
click at [605, 462] on input "-4" at bounding box center [593, 461] width 47 height 25
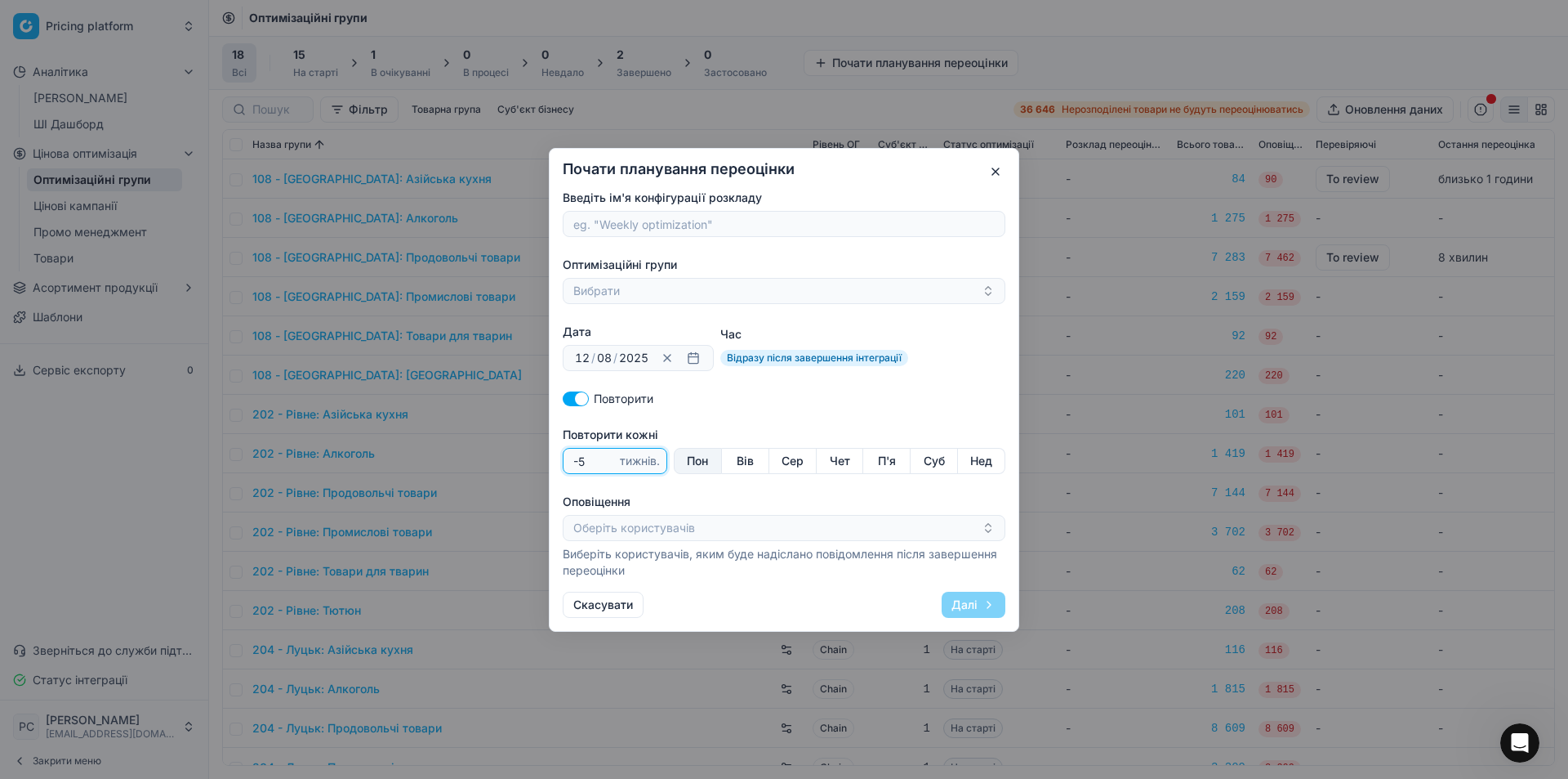
click at [605, 462] on input "-5" at bounding box center [593, 461] width 47 height 25
click at [605, 462] on input "-6" at bounding box center [593, 461] width 47 height 25
click at [605, 452] on input "-6" at bounding box center [593, 461] width 47 height 25
click at [605, 458] on input "-5" at bounding box center [593, 461] width 47 height 25
click at [605, 458] on input "-4" at bounding box center [593, 461] width 47 height 25
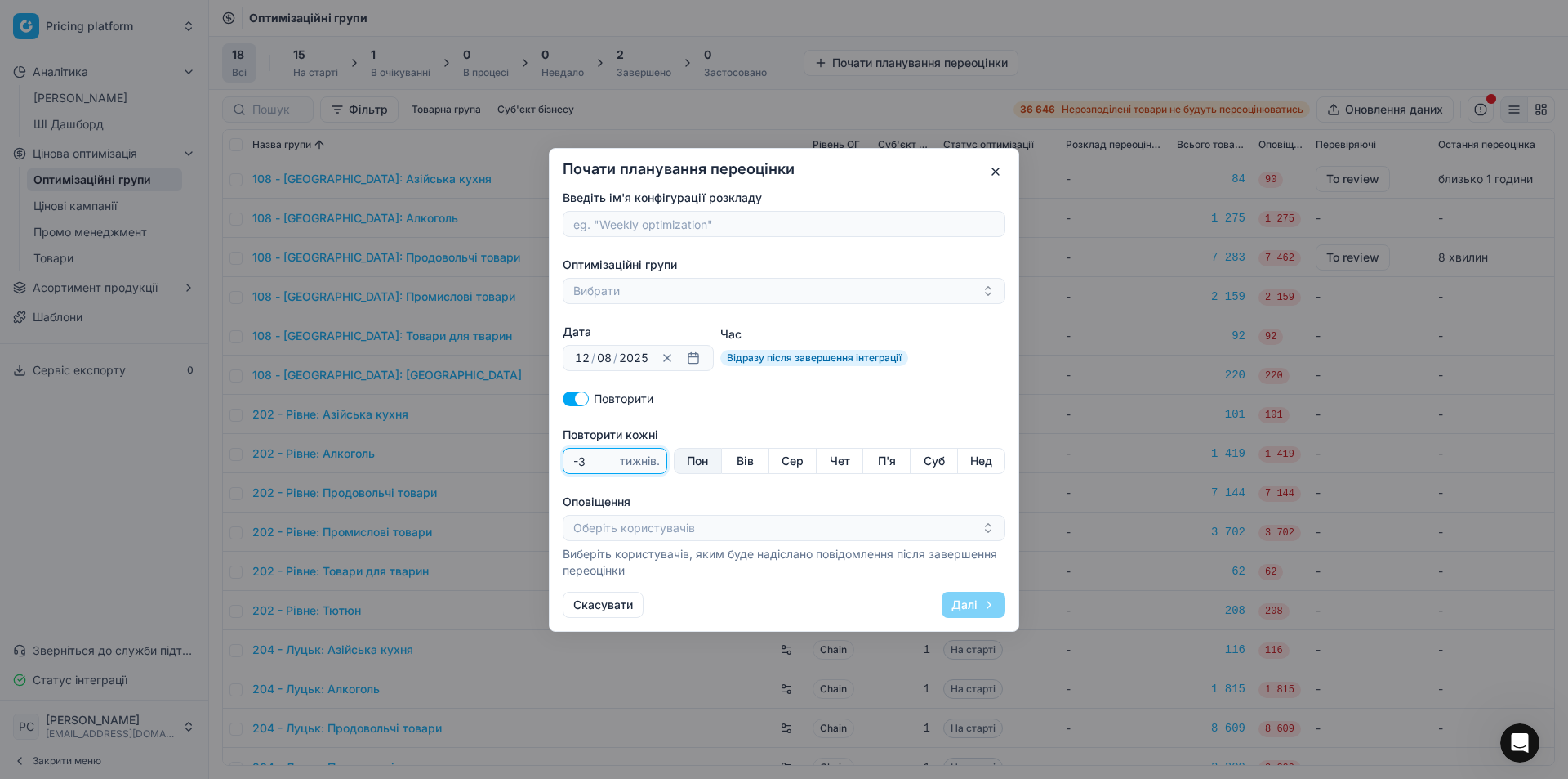
click at [605, 458] on input "-3" at bounding box center [593, 461] width 47 height 25
click at [605, 458] on input "-2" at bounding box center [593, 461] width 47 height 25
click at [606, 458] on input "-1" at bounding box center [593, 461] width 47 height 25
click at [606, 458] on input "0" at bounding box center [593, 461] width 47 height 25
click at [606, 458] on input "1" at bounding box center [593, 461] width 47 height 25
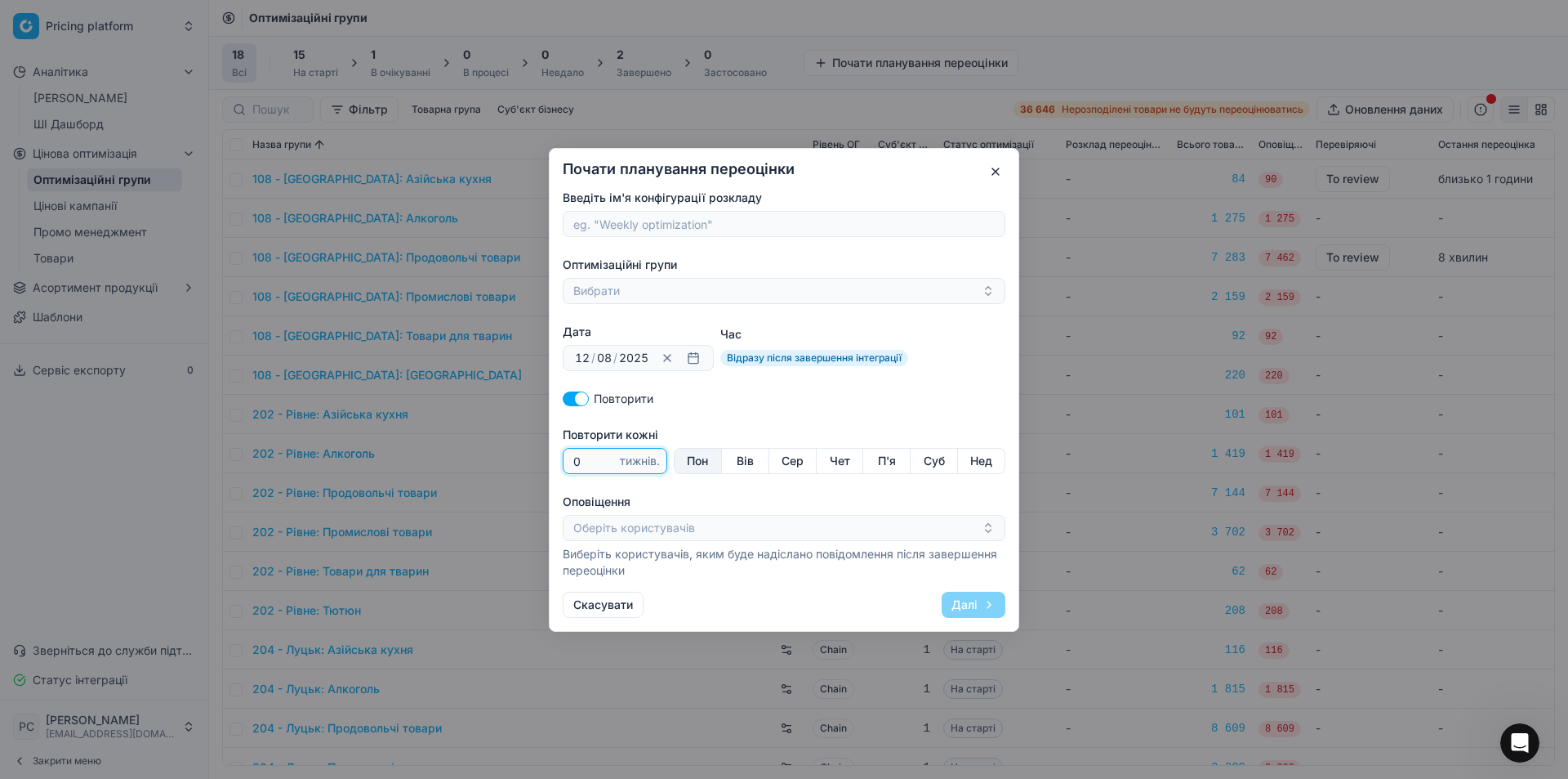
type input "0"
click at [606, 464] on input "0" at bounding box center [593, 461] width 47 height 25
click at [762, 435] on div "Повторити кожні 0 тижнів. Пон Вів Сер Чет П'я Суб Нед" at bounding box center [784, 450] width 443 height 48
click at [696, 462] on button "Пон" at bounding box center [698, 461] width 48 height 26
click at [640, 299] on button "Вибрати" at bounding box center [784, 291] width 443 height 26
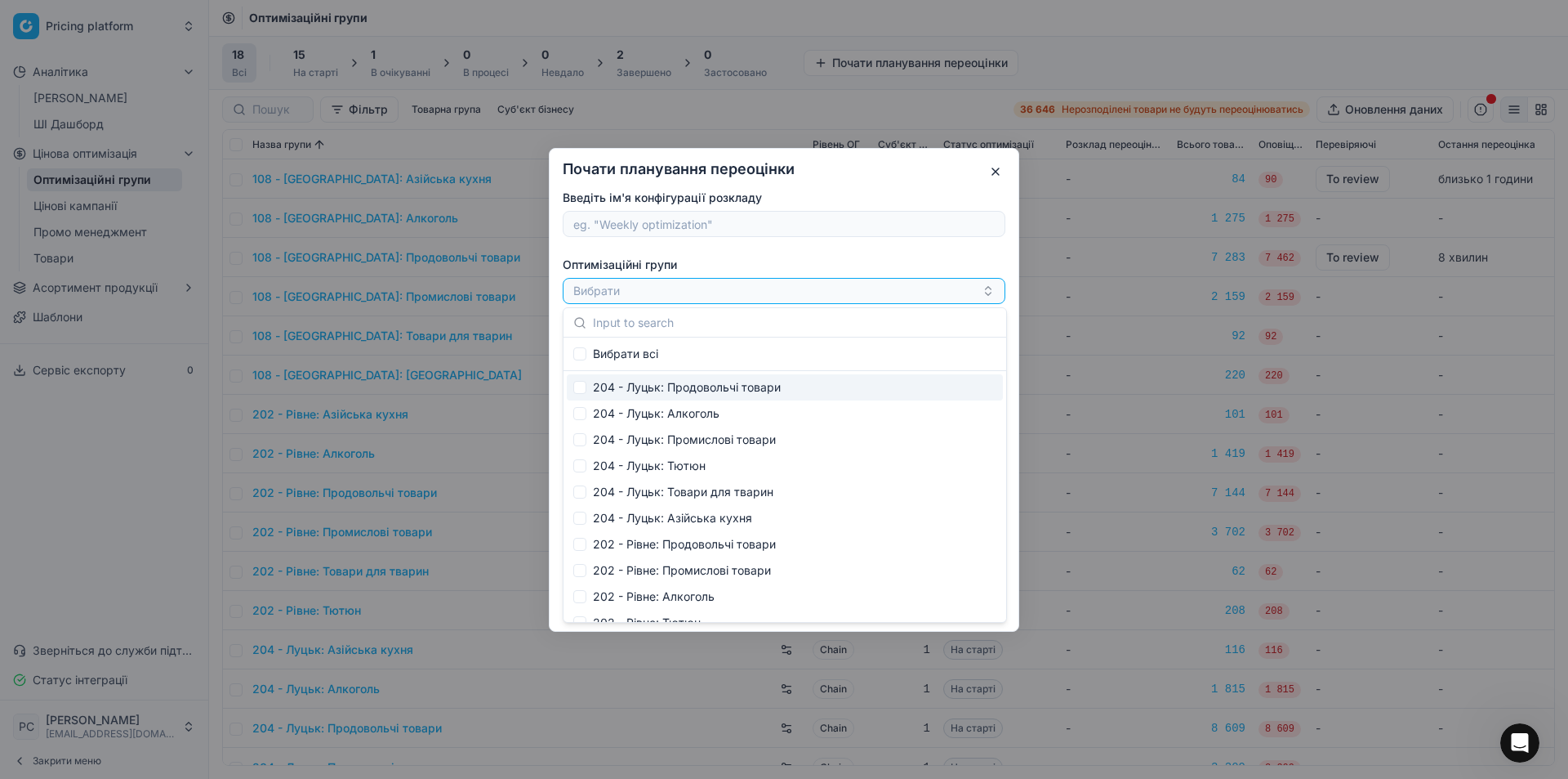
click at [709, 389] on div "204 - Луцьк: Продовольчі товари" at bounding box center [785, 387] width 436 height 26
checkbox input "true"
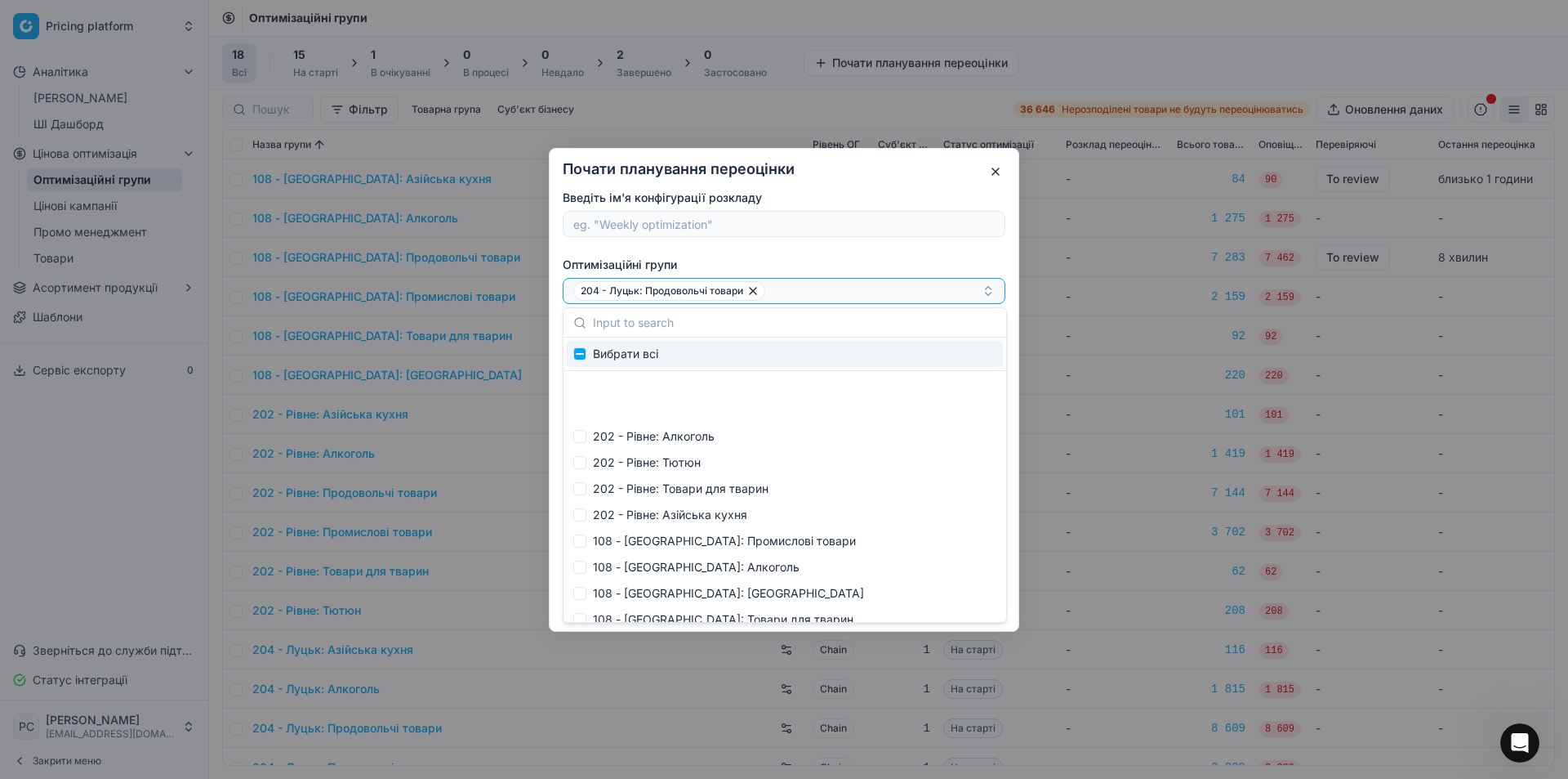
scroll to position [226, 0]
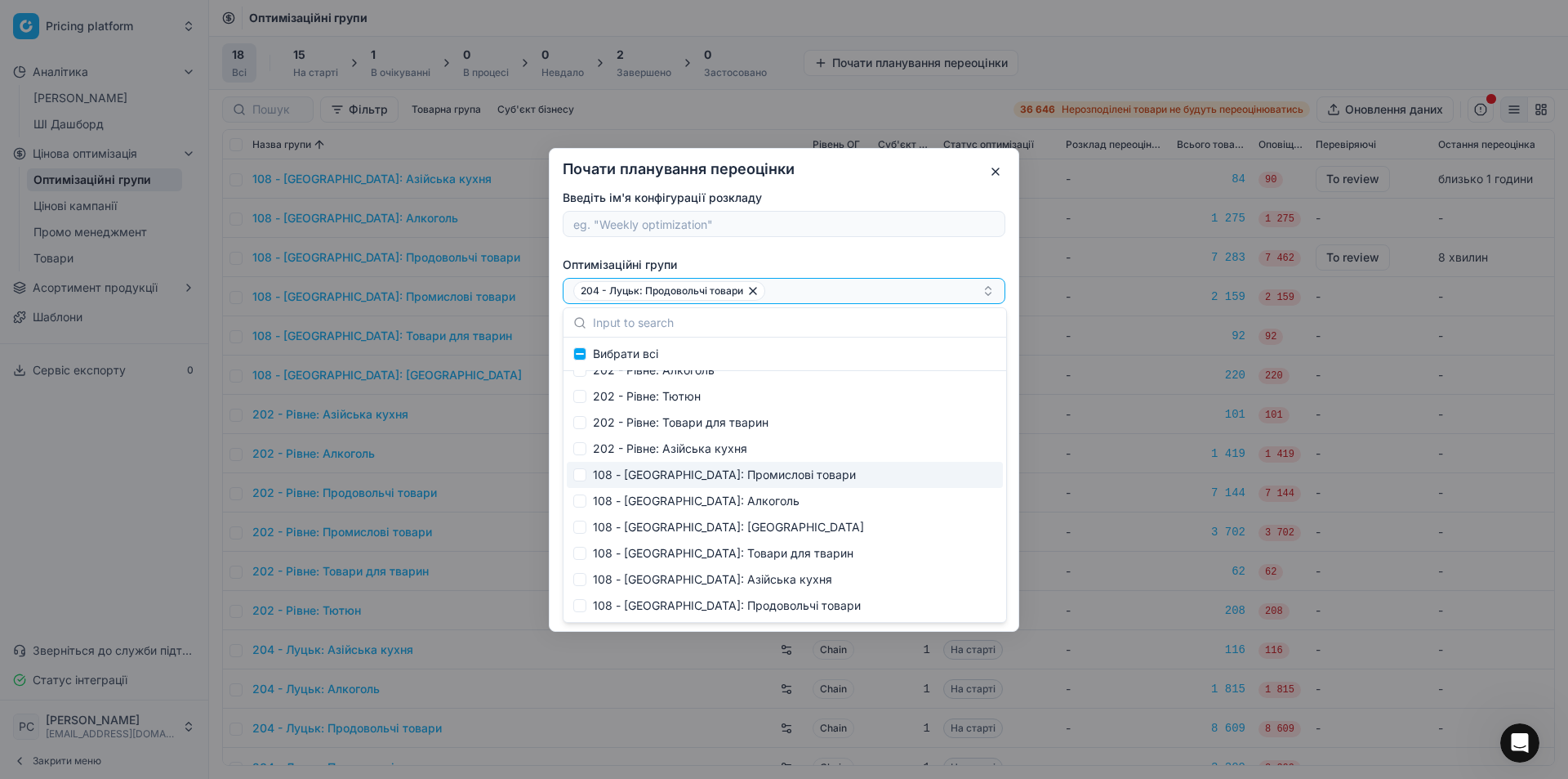
click at [653, 468] on div "108 - [GEOGRAPHIC_DATA]: Промислові товари" at bounding box center [785, 475] width 436 height 26
checkbox input "true"
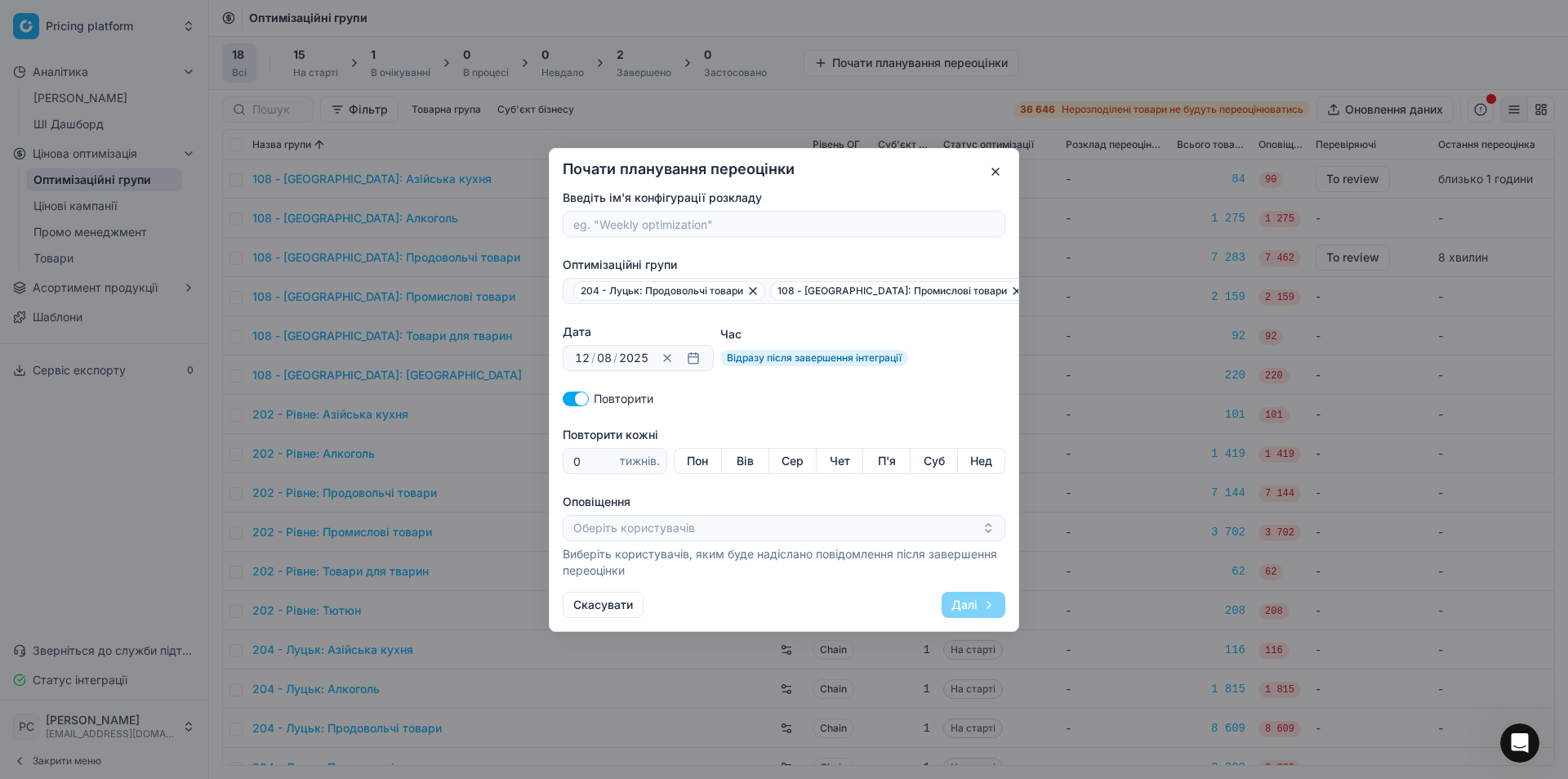
click at [946, 240] on div "Введіть ім'я конфігурації розкладу Оптимізаційні групи 204 - Луцьк: Продовольчі…" at bounding box center [784, 384] width 443 height 389
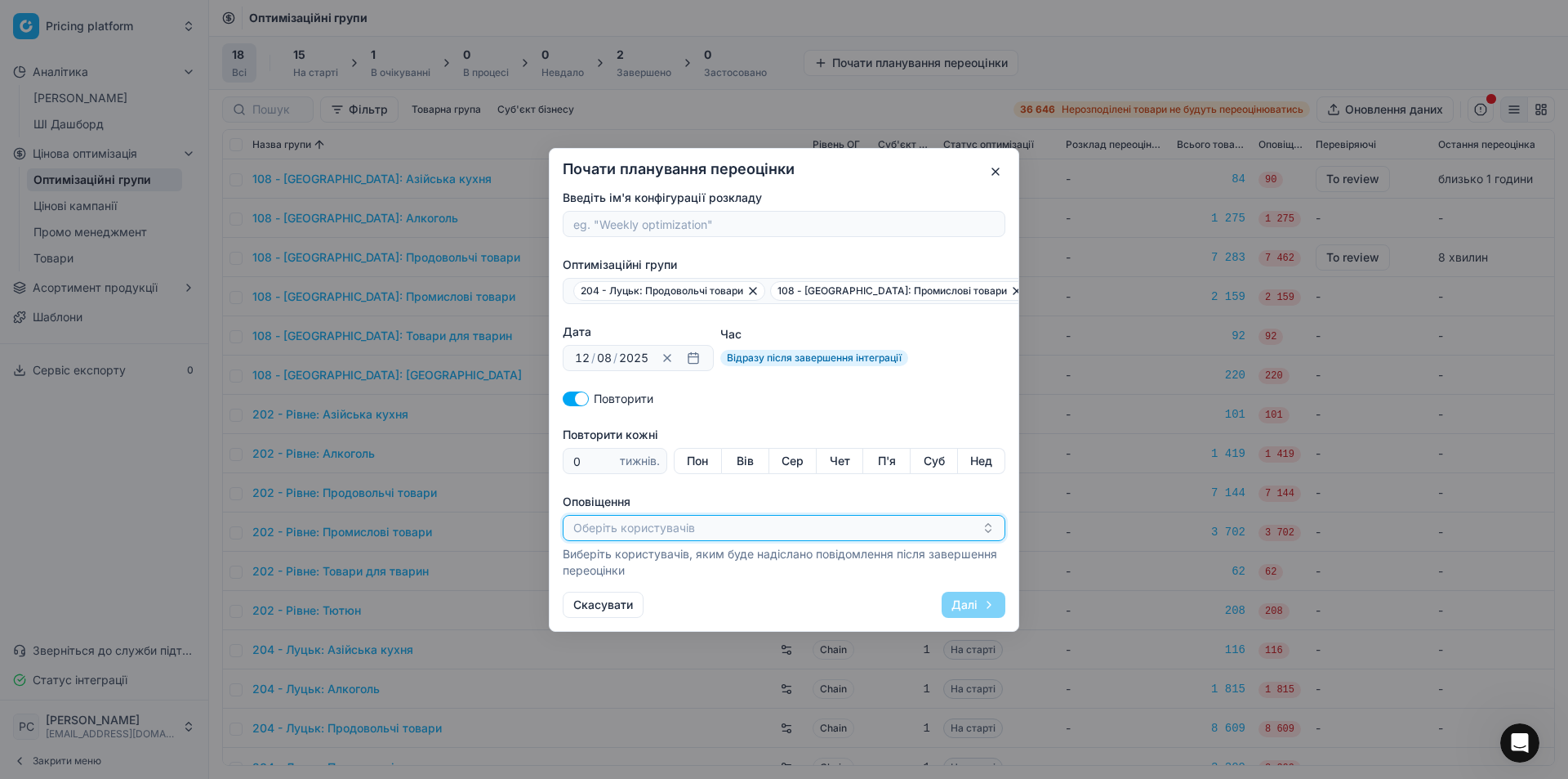
click at [723, 524] on button "Оберіть користувачів" at bounding box center [784, 528] width 443 height 26
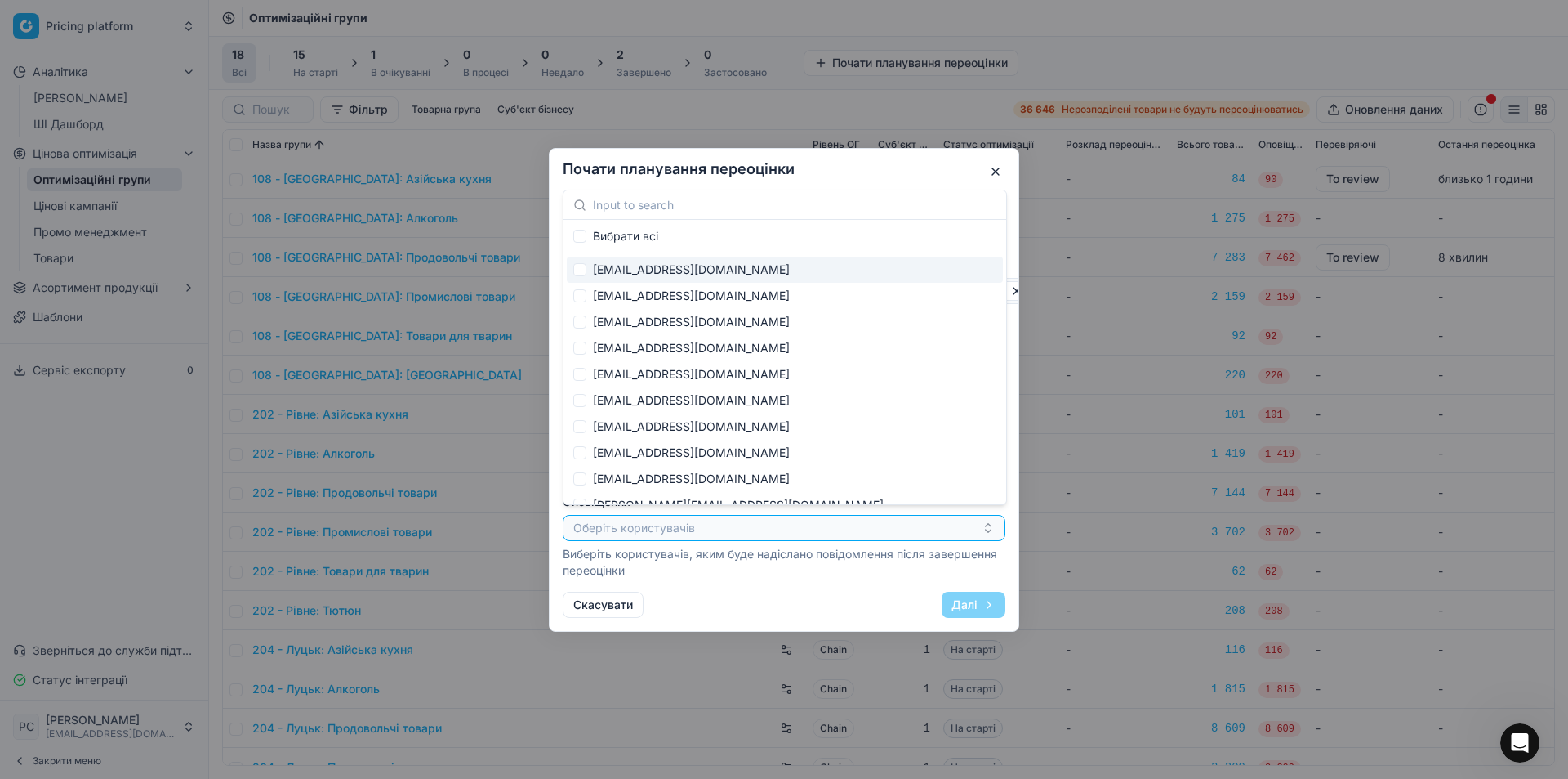
click at [693, 271] on div "[EMAIL_ADDRESS][DOMAIN_NAME]" at bounding box center [785, 270] width 436 height 26
checkbox input "true"
click at [667, 404] on div "204logist@gmail.com" at bounding box center [785, 400] width 436 height 26
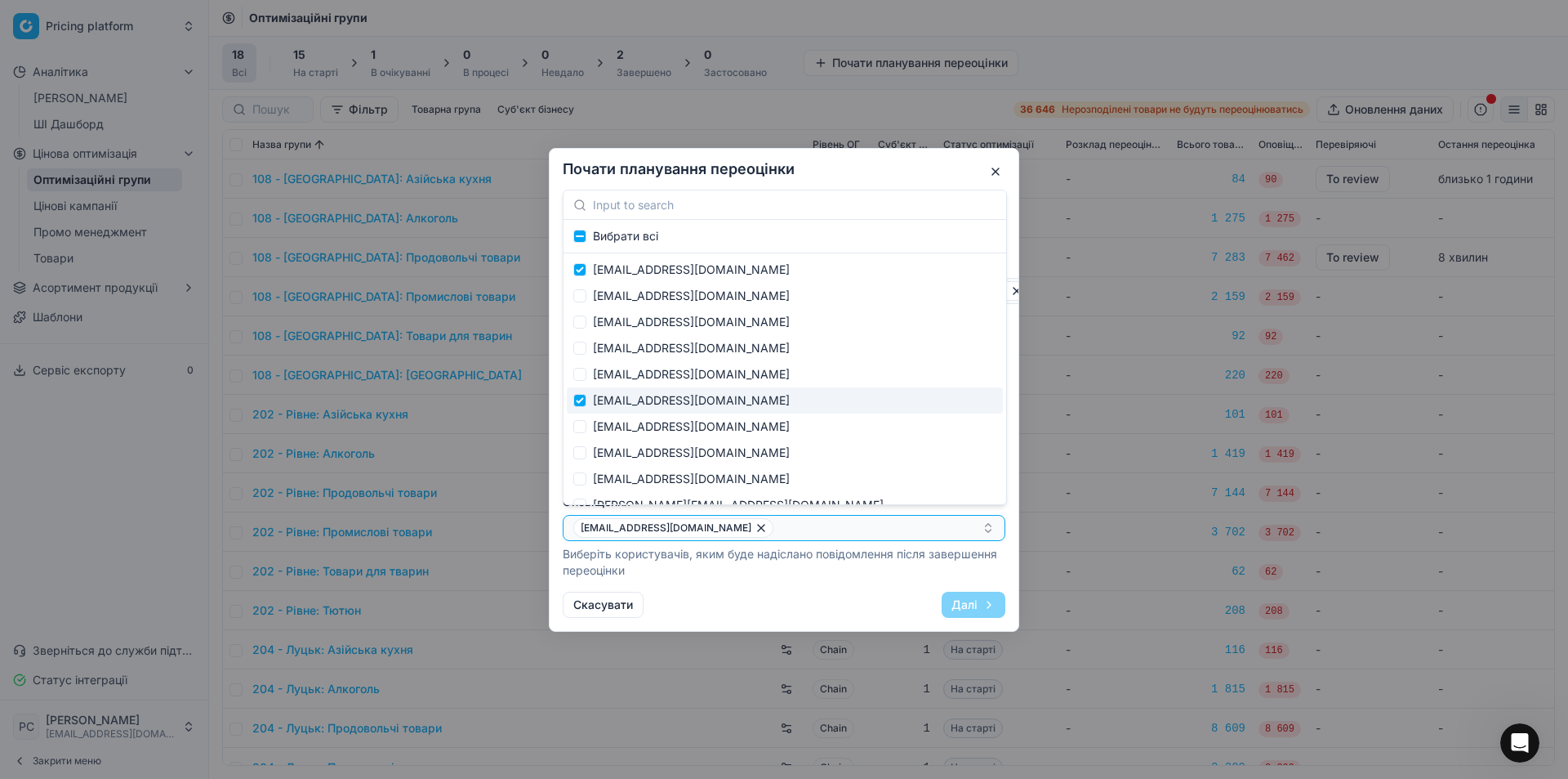
checkbox input "true"
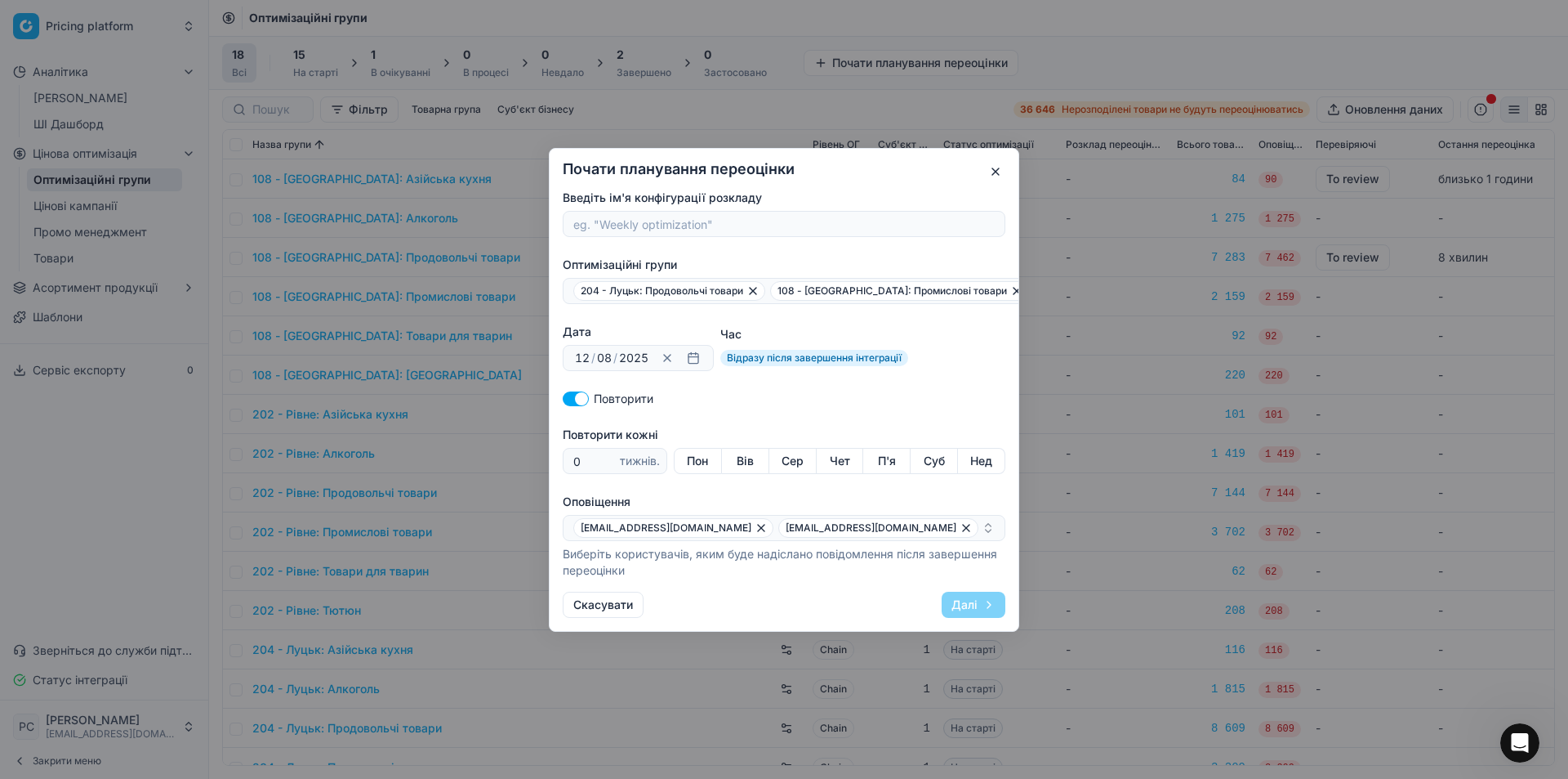
click at [884, 615] on div "Скасувати Далі" at bounding box center [784, 604] width 443 height 26
click at [697, 227] on input "Введіть ім'я конфігурації розкладу" at bounding box center [784, 224] width 428 height 25
type input "ТЕСТ 1"
click at [748, 257] on label "Оптимізаційні групи" at bounding box center [808, 265] width 490 height 16
click at [748, 278] on button "204 - Луцьк: Продовольчі товари 108 - Івано-Франківськ: Промислові товари" at bounding box center [808, 291] width 490 height 26
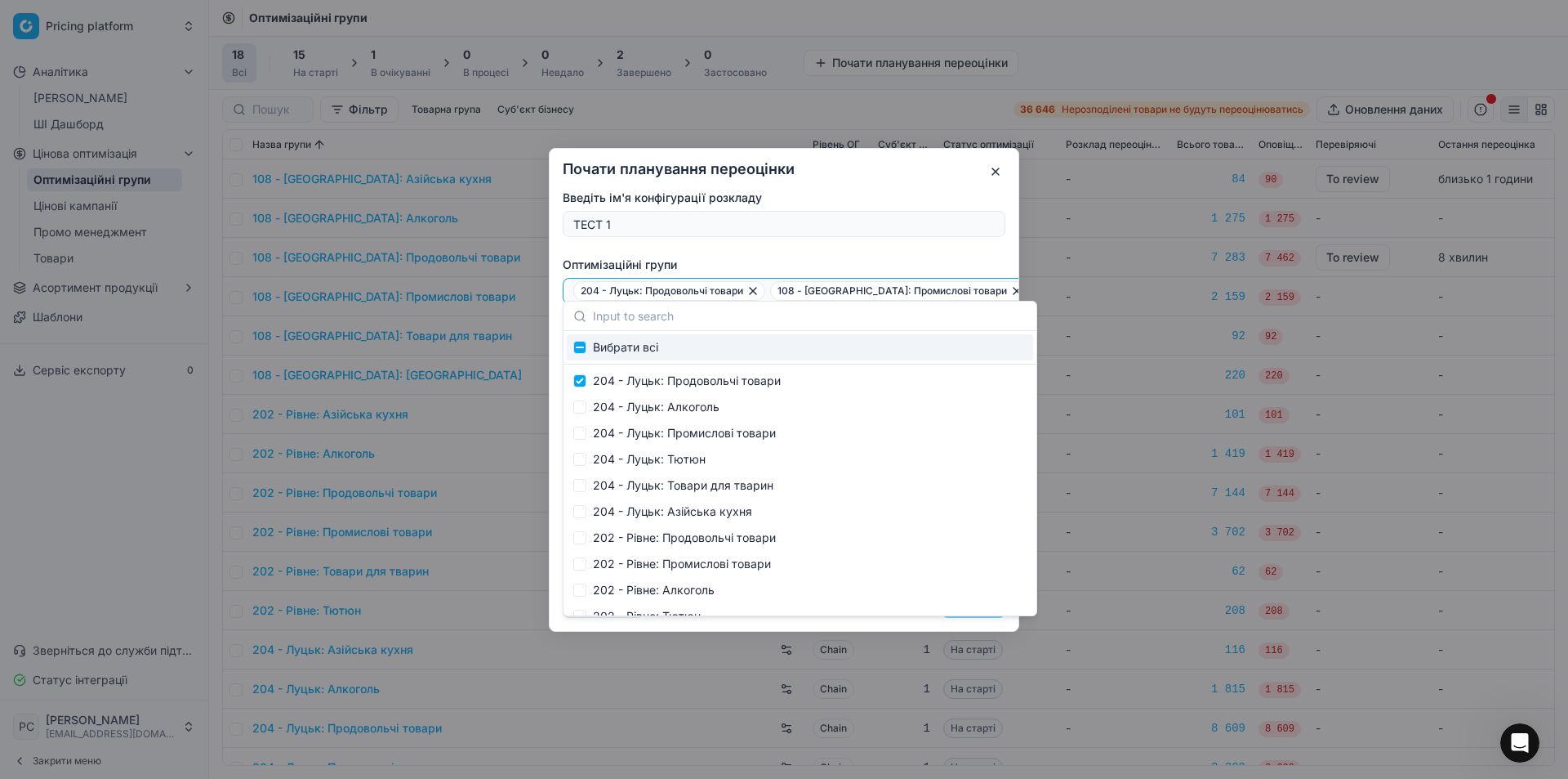
click at [766, 235] on div "Введіть ім'я конфігурації розкладу ТЕСТ 1 Оптимізаційні групи 204 - Луцьк: Прод…" at bounding box center [784, 384] width 443 height 389
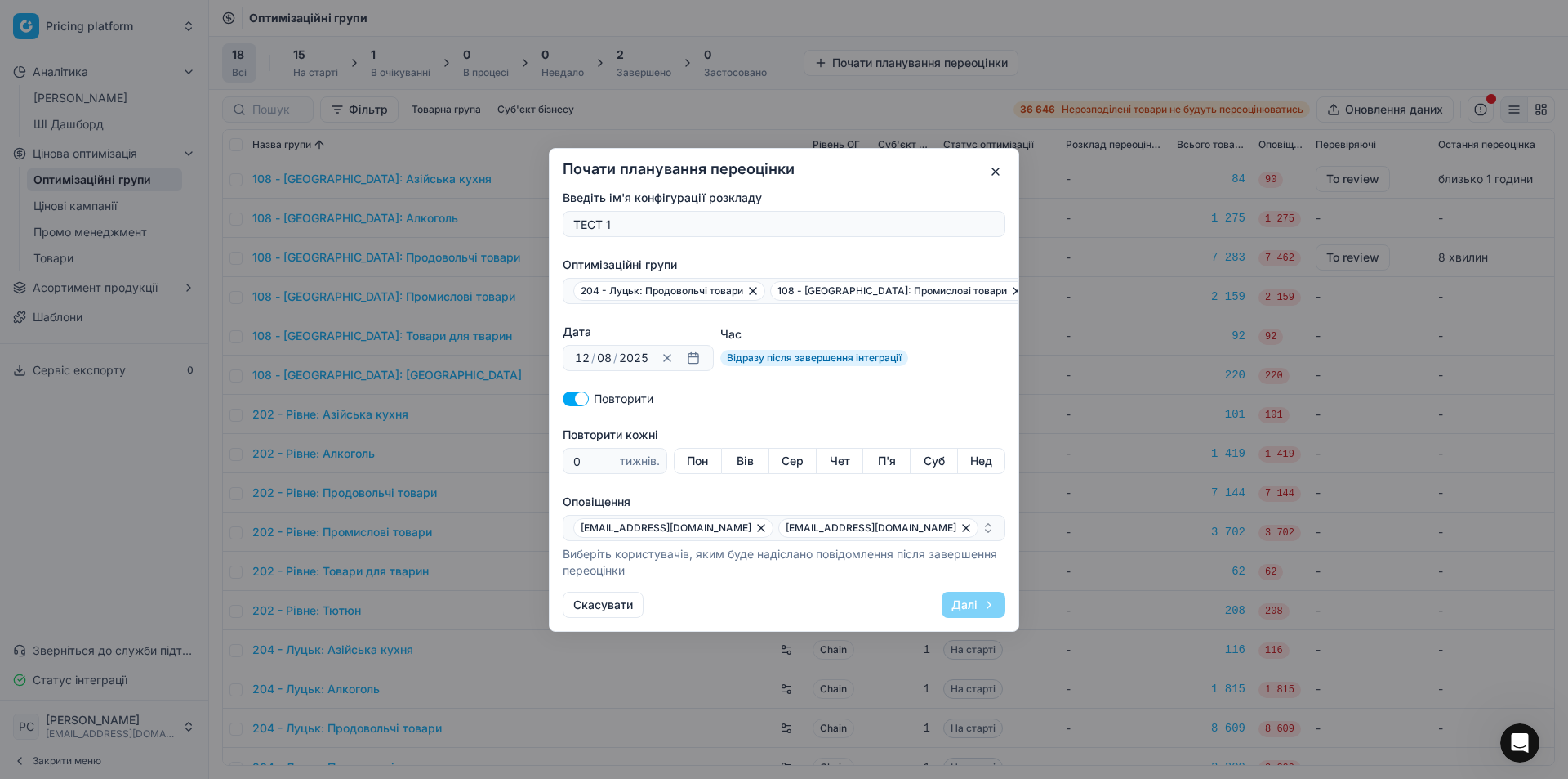
click at [689, 453] on button "Пон" at bounding box center [698, 461] width 48 height 26
click at [713, 453] on button "Пон" at bounding box center [698, 461] width 48 height 26
click at [635, 454] on span "тижнів." at bounding box center [639, 461] width 40 height 16
type input "1"
click at [606, 452] on input "1" at bounding box center [593, 461] width 47 height 25
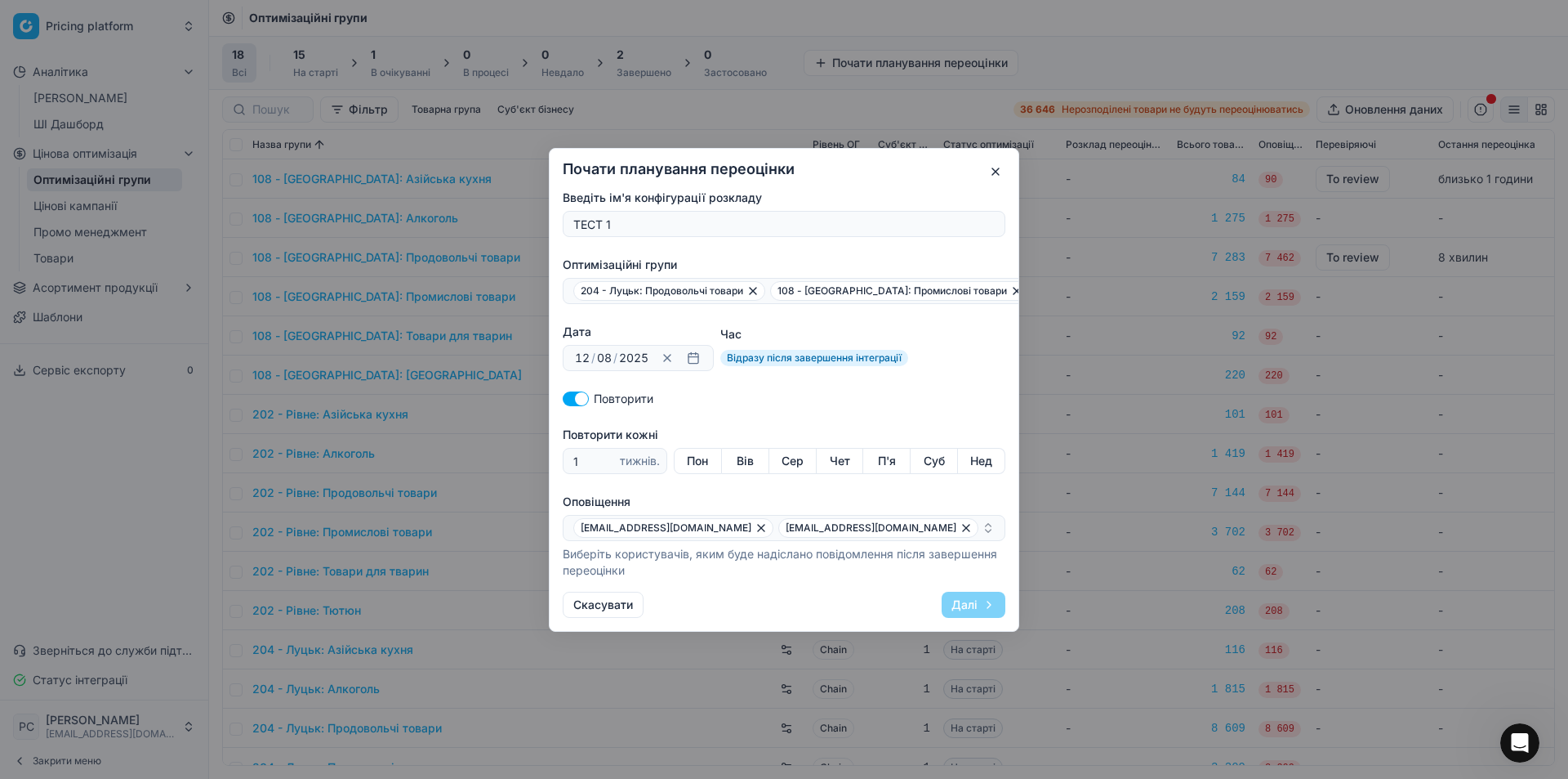
click at [743, 458] on button "Вів" at bounding box center [746, 461] width 48 height 26
click at [689, 457] on button "Пон" at bounding box center [698, 461] width 48 height 26
click at [741, 450] on button "Вів" at bounding box center [746, 461] width 48 height 26
click at [807, 451] on button "Сер" at bounding box center [793, 461] width 48 height 26
click at [836, 448] on button "Чет" at bounding box center [840, 461] width 48 height 26
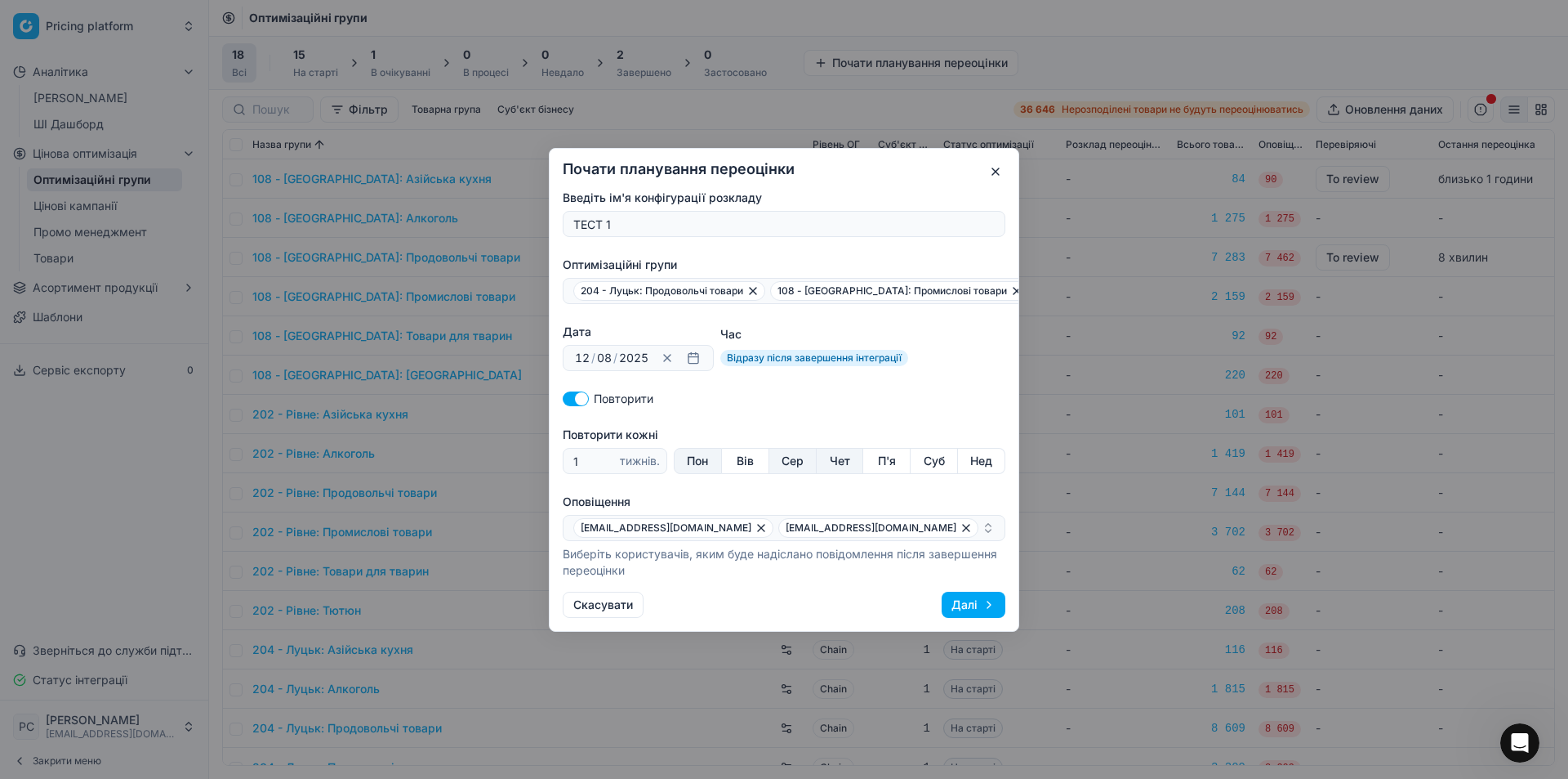
click at [974, 613] on button "Далі" at bounding box center [974, 604] width 64 height 26
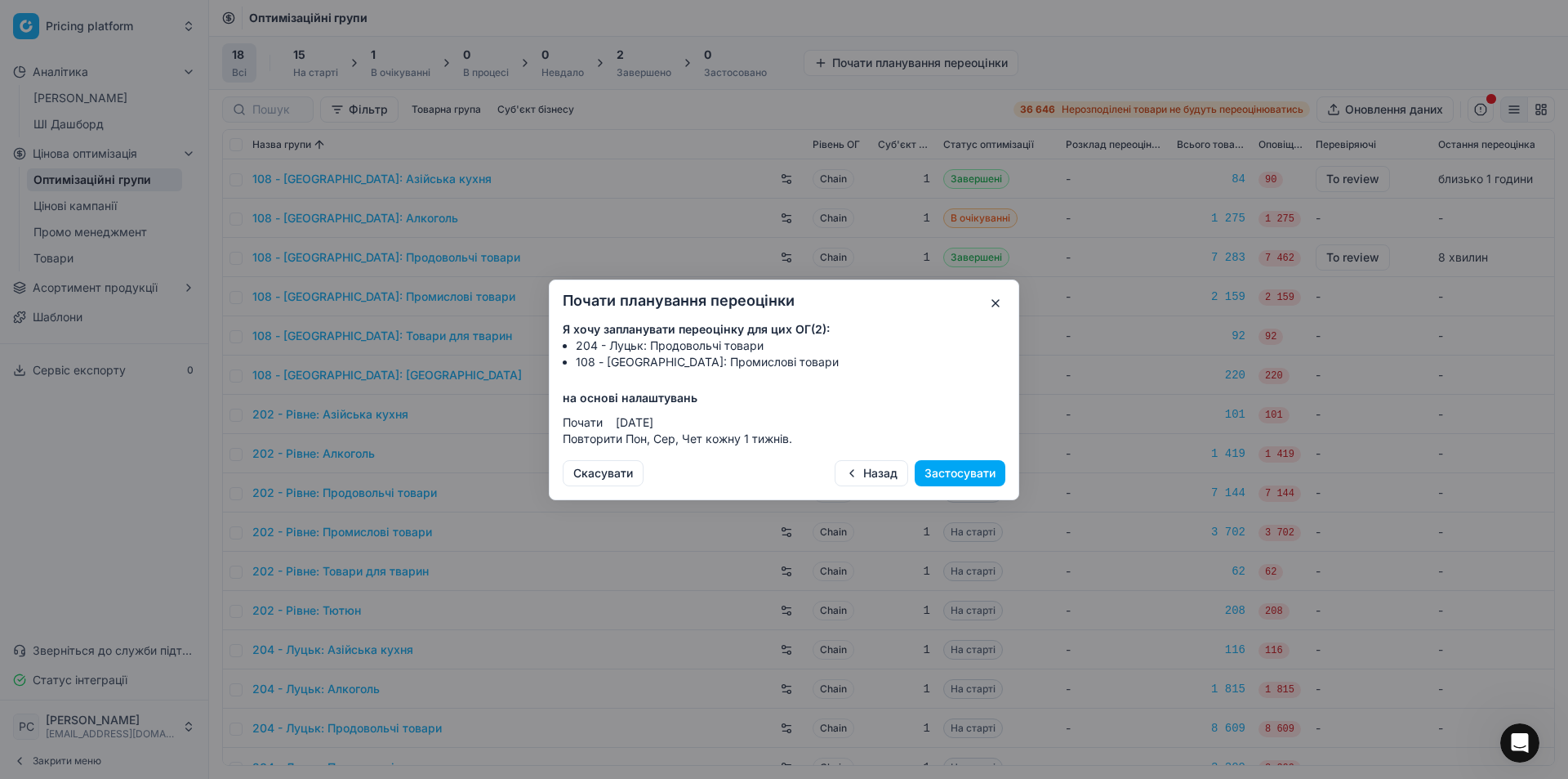
click at [943, 472] on button "Застосувати" at bounding box center [960, 473] width 91 height 26
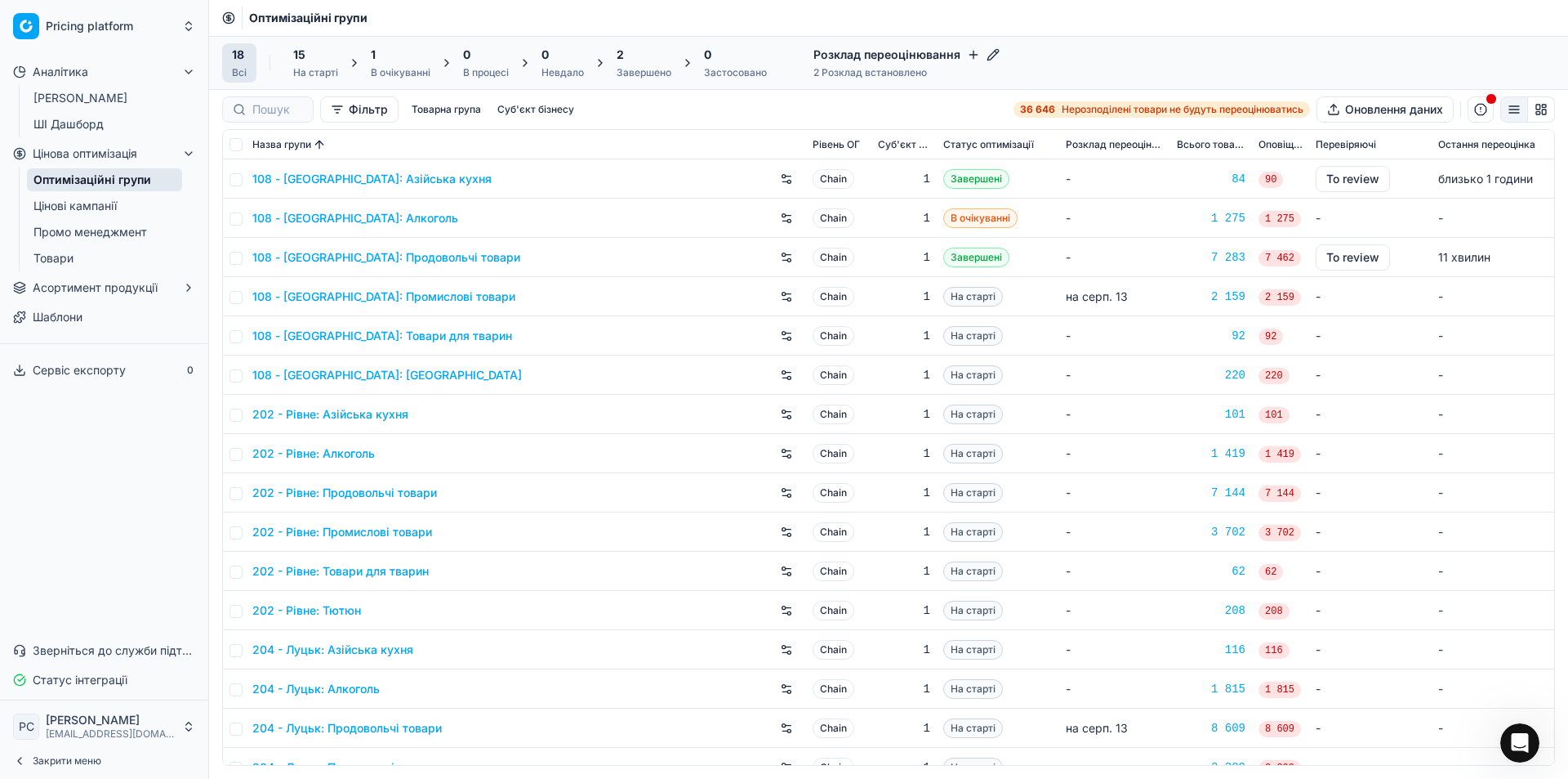
click at [100, 207] on link "Цінові кампанії" at bounding box center [104, 206] width 155 height 23
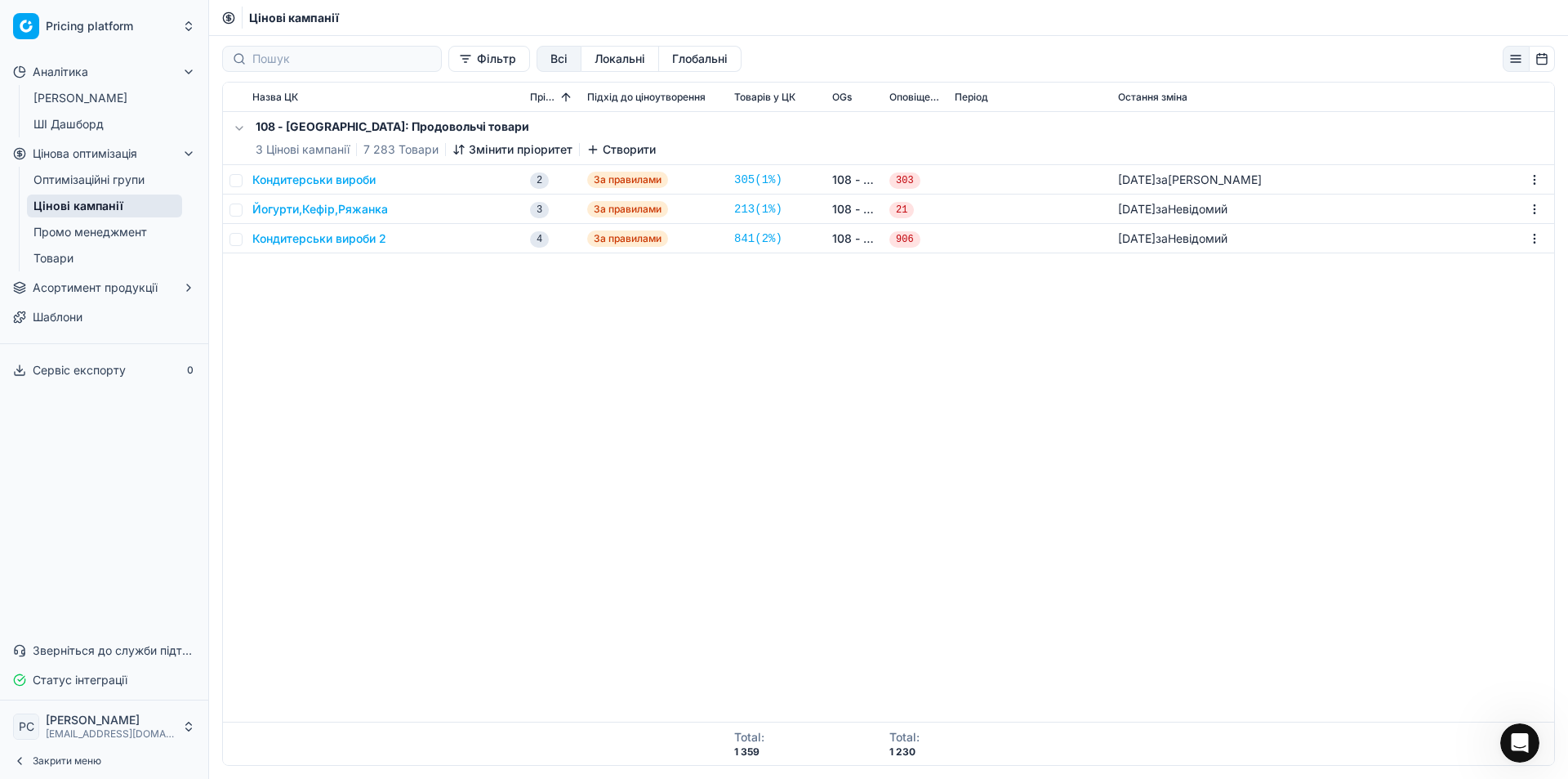
click at [105, 230] on link "Промо менеджмент" at bounding box center [104, 232] width 155 height 23
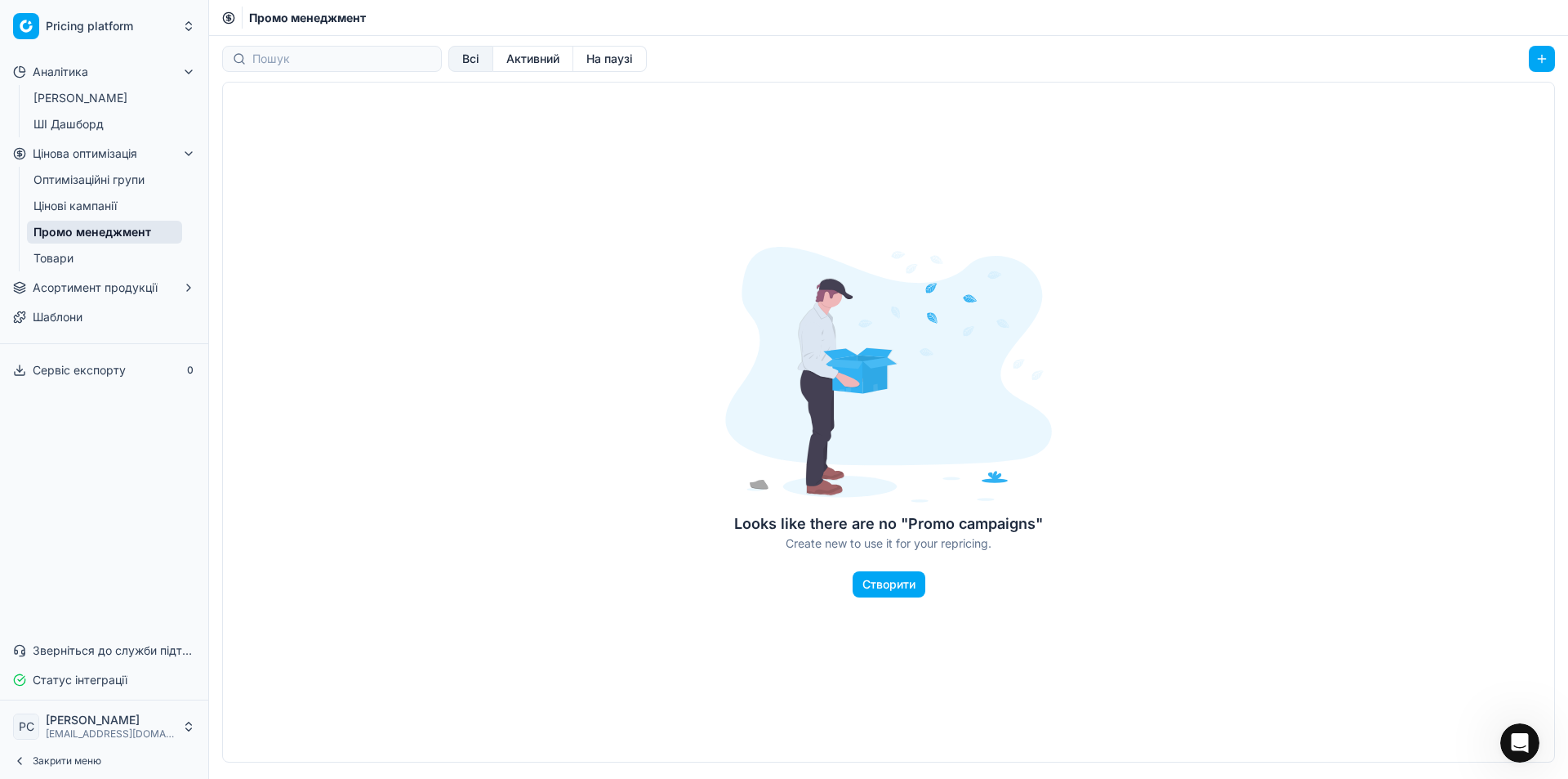
click at [83, 246] on ul "Оптимізаційні групи Цінові кампанії Промо менеджмент Товари" at bounding box center [105, 219] width 172 height 105
click at [80, 251] on link "Товари" at bounding box center [104, 258] width 155 height 23
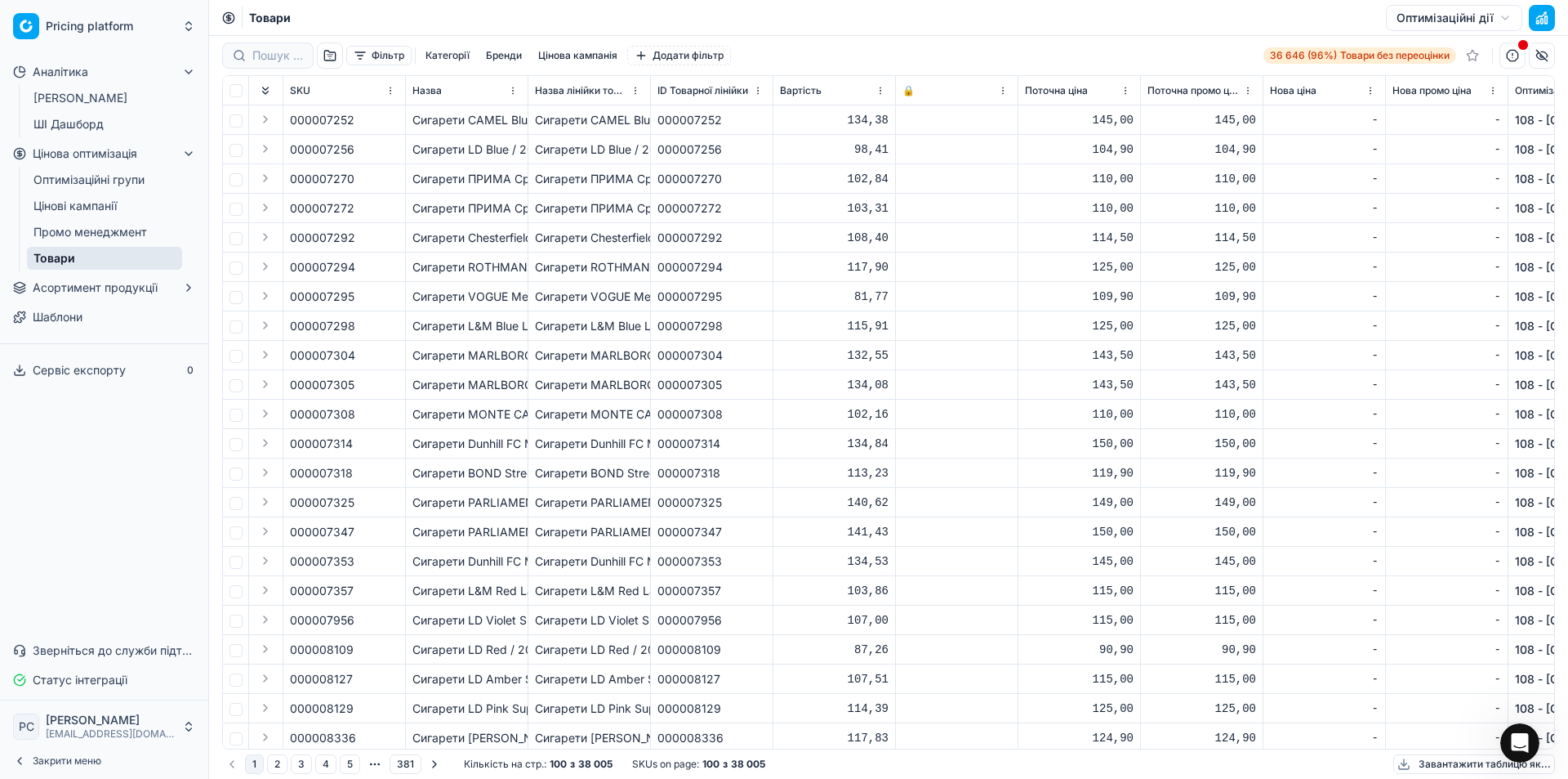
click at [1515, 742] on icon "Відкрити програму для спілкування Intercom" at bounding box center [1520, 743] width 27 height 27
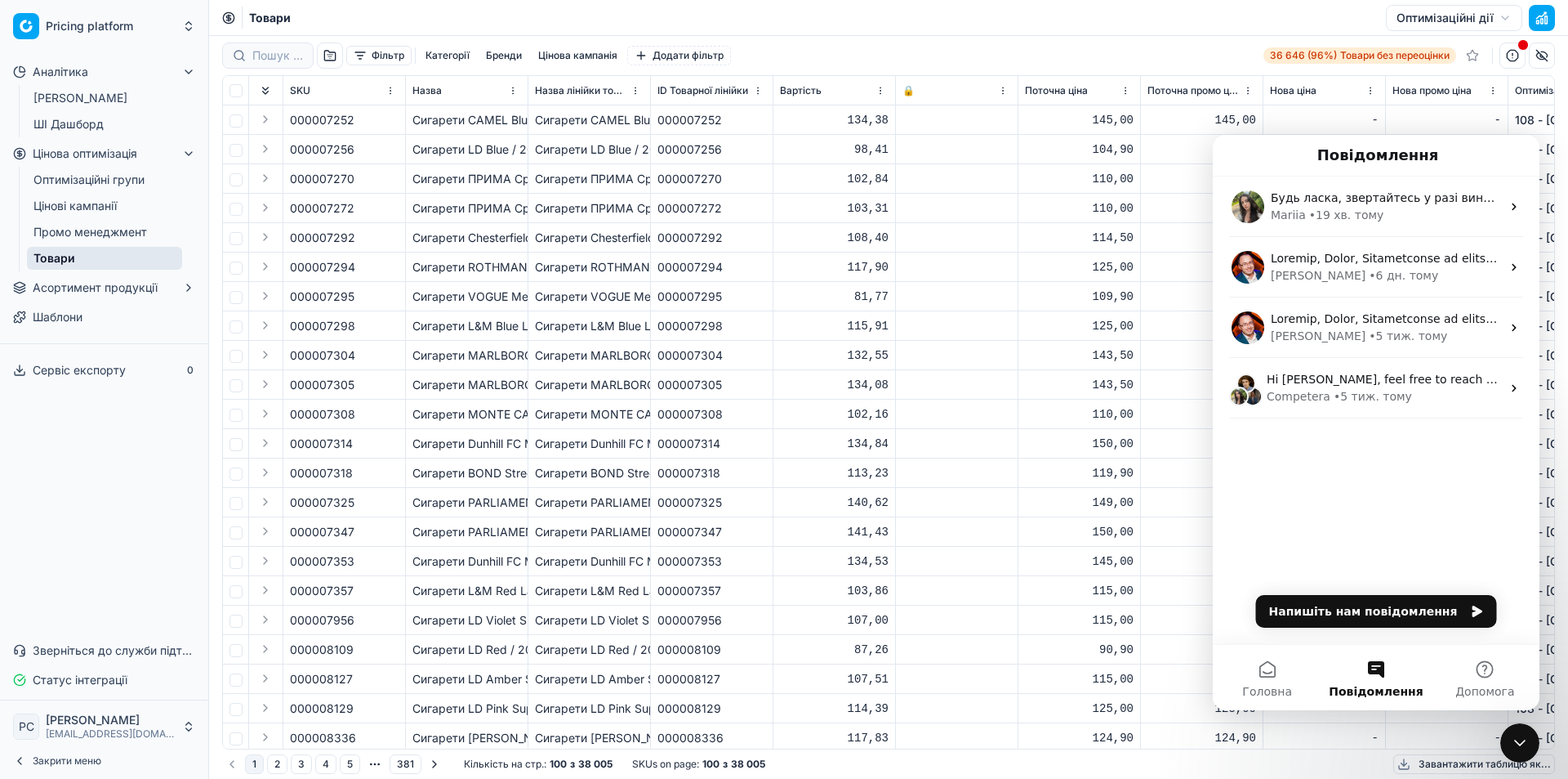
click at [1515, 741] on icon "Закрити програму для спілкування Intercom" at bounding box center [1520, 743] width 11 height 7
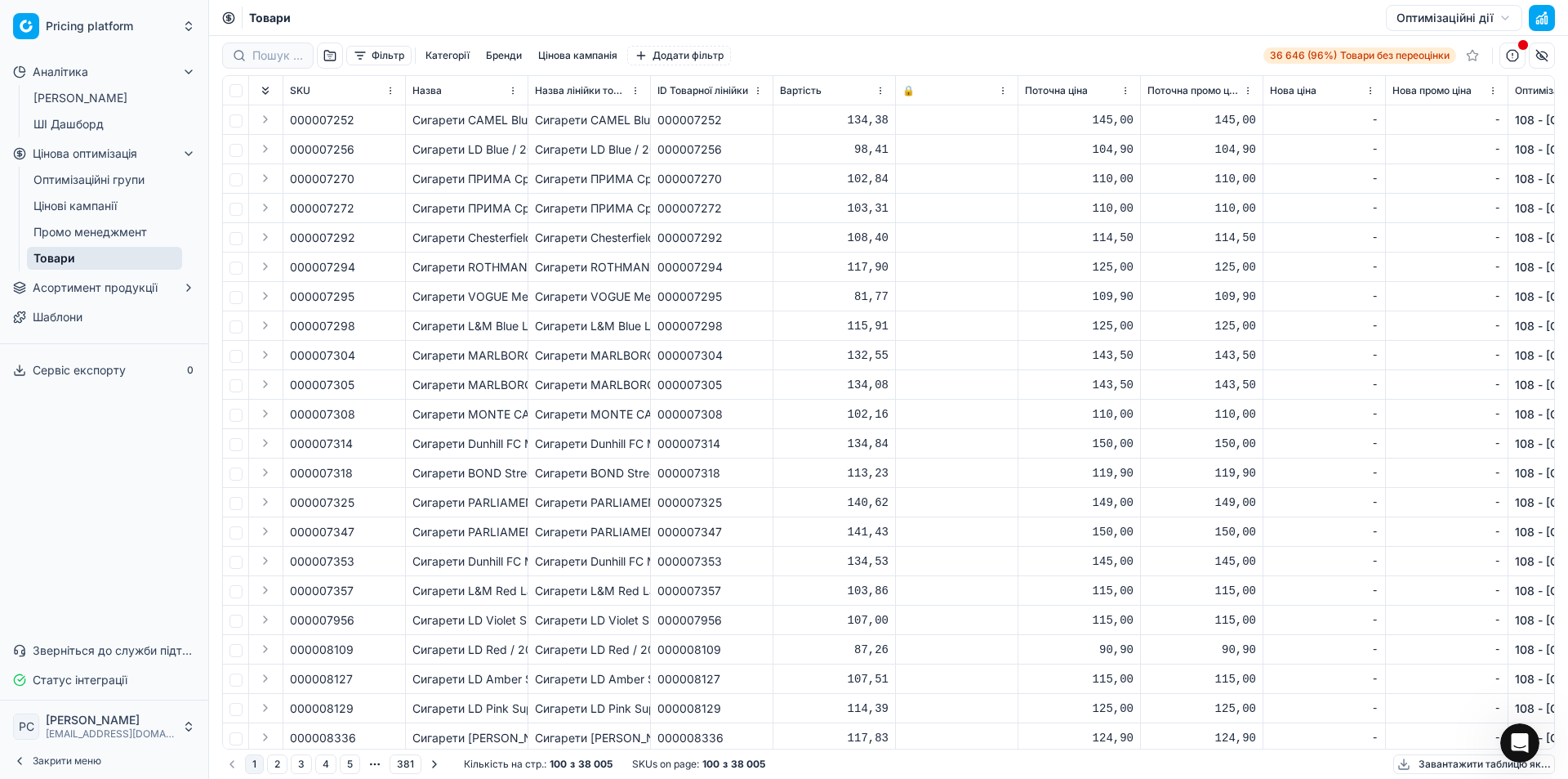
click at [189, 69] on icon "button" at bounding box center [189, 72] width 13 height 13
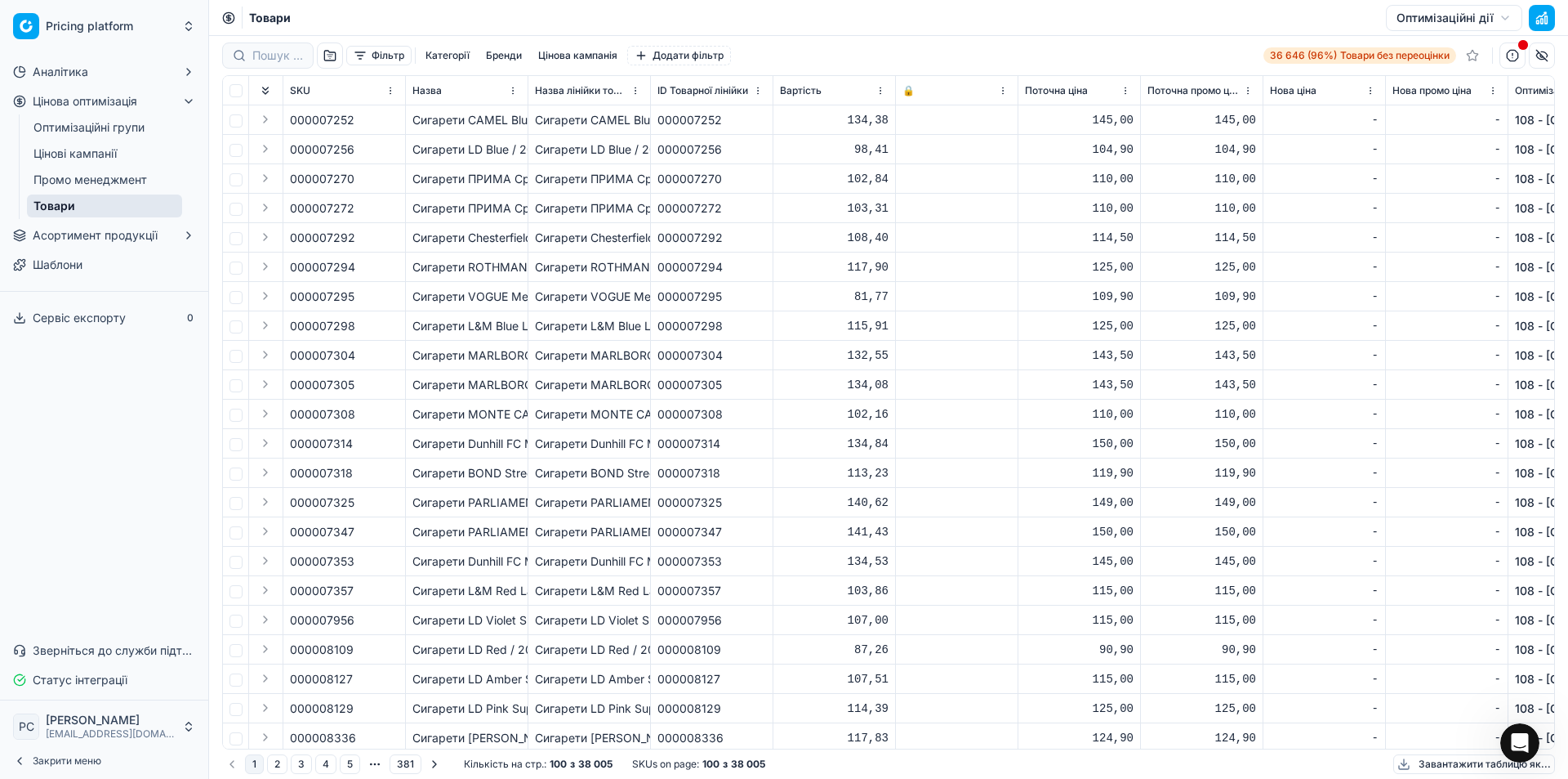
click at [192, 102] on icon "button" at bounding box center [189, 102] width 13 height 13
click at [107, 108] on span "Цінова оптимізація" at bounding box center [85, 102] width 105 height 16
click at [75, 211] on span "Сервіс експорту" at bounding box center [80, 213] width 93 height 16
click at [244, 141] on div "Сервіс експорту Файлів для експорту, схоже, ще немає Тут ви побачите весь свій …" at bounding box center [784, 390] width 1568 height 779
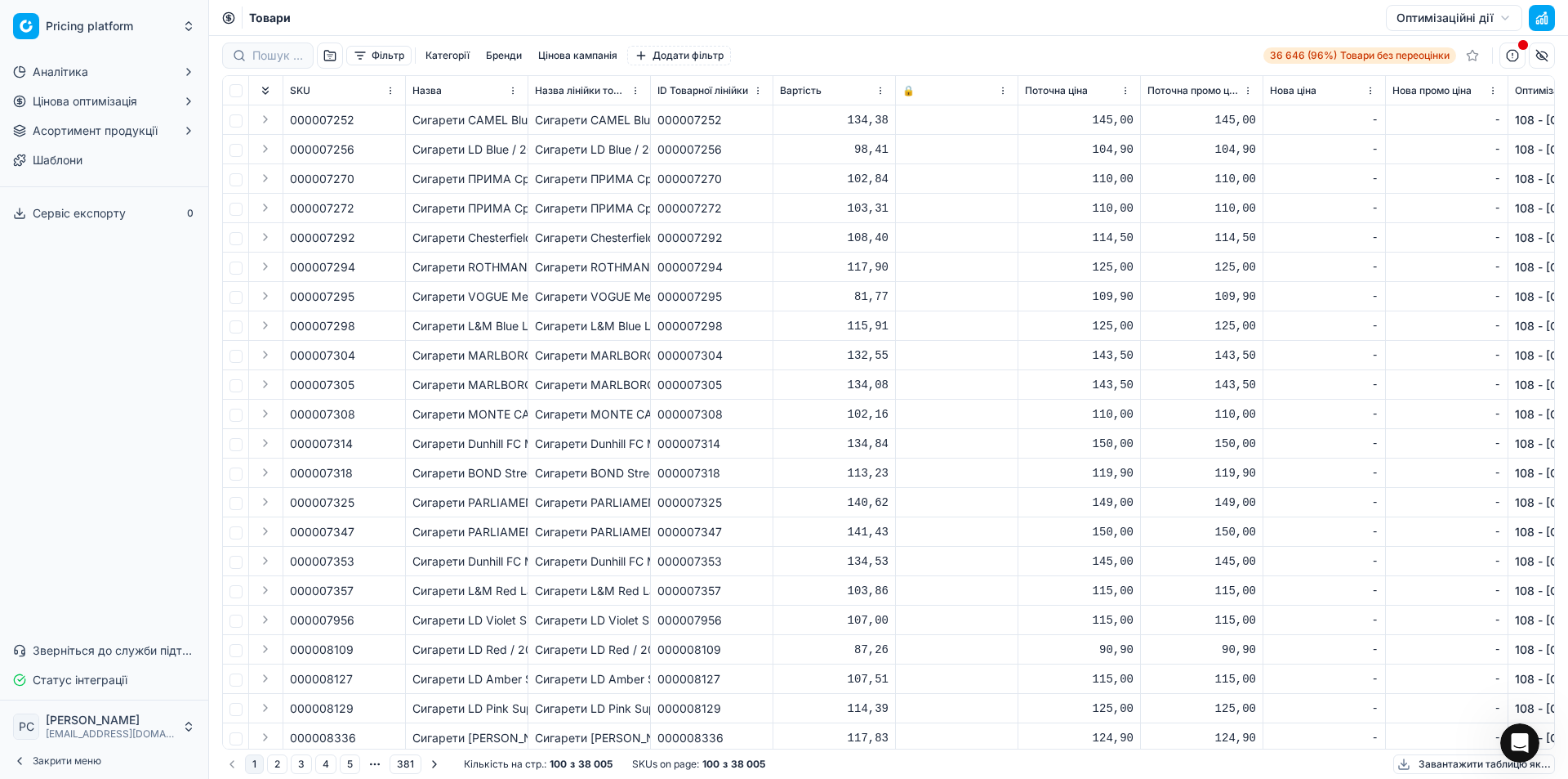
click at [107, 71] on button "Аналітика" at bounding box center [104, 72] width 195 height 26
click at [96, 140] on button "Цінова оптимізація" at bounding box center [104, 153] width 195 height 26
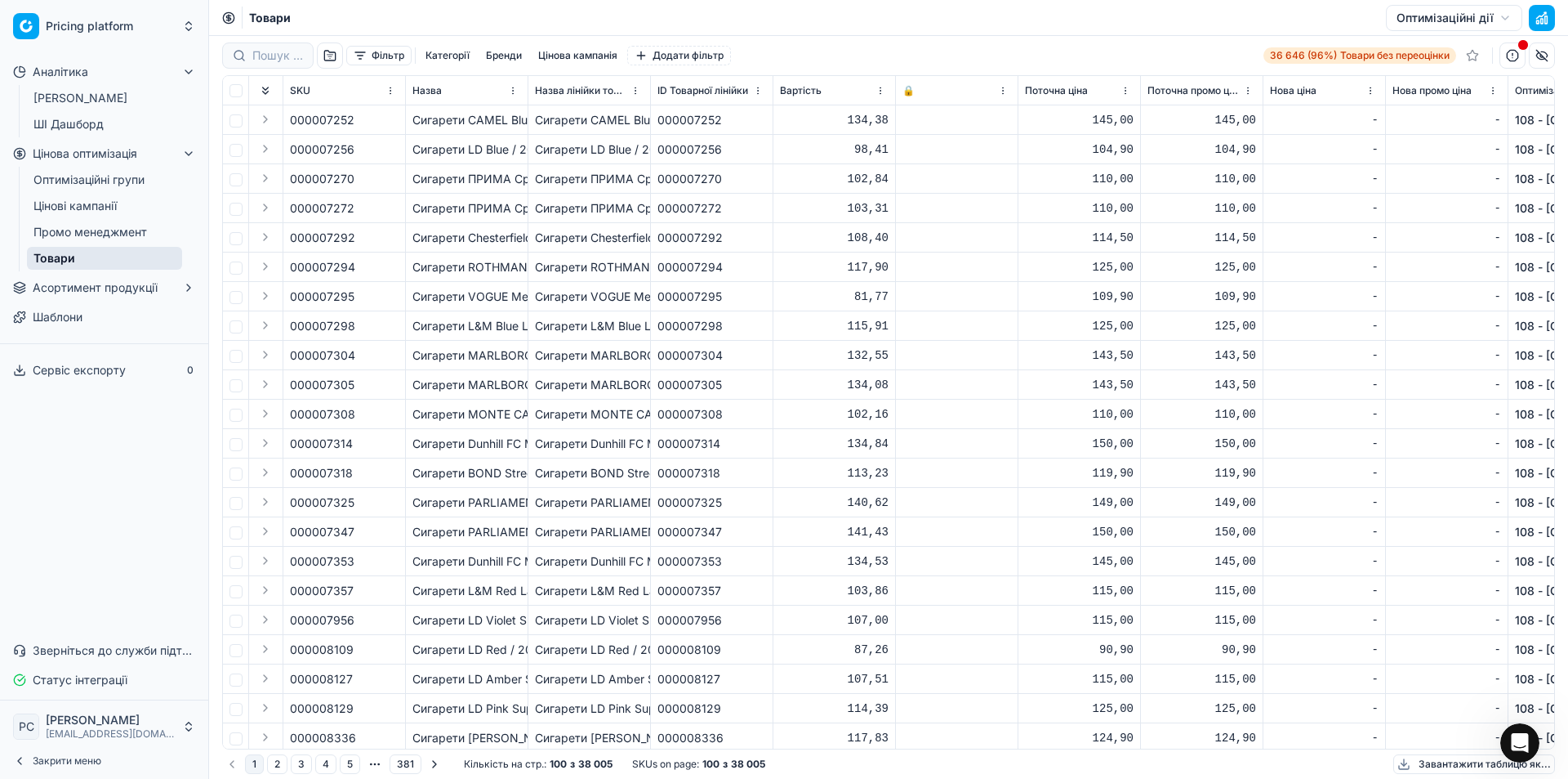
click at [98, 175] on link "Оптимізаційні групи" at bounding box center [104, 180] width 155 height 23
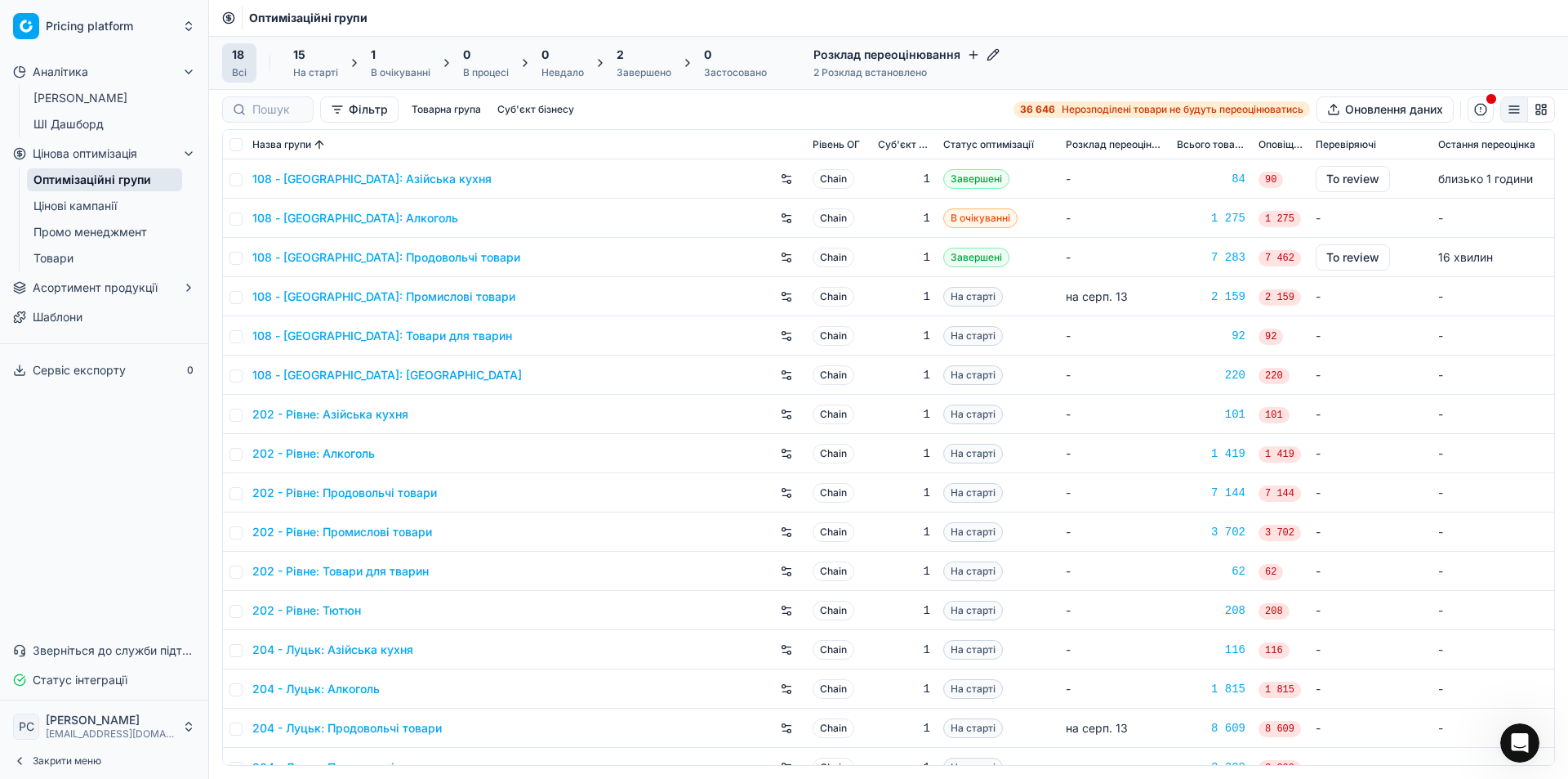
click at [122, 678] on span "Статус інтеграції" at bounding box center [80, 680] width 95 height 16
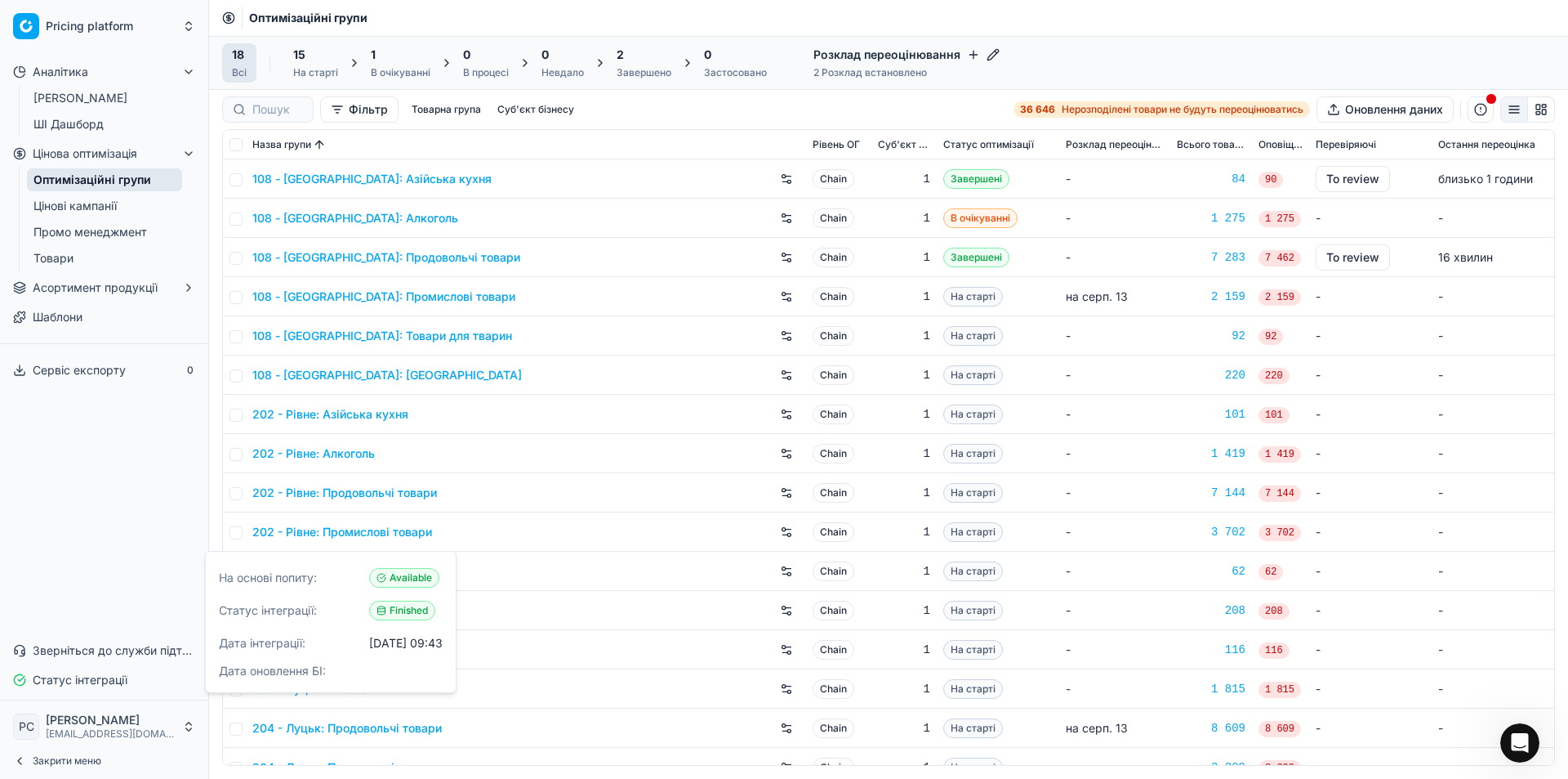
click at [69, 758] on span "Закрити меню" at bounding box center [67, 761] width 69 height 13
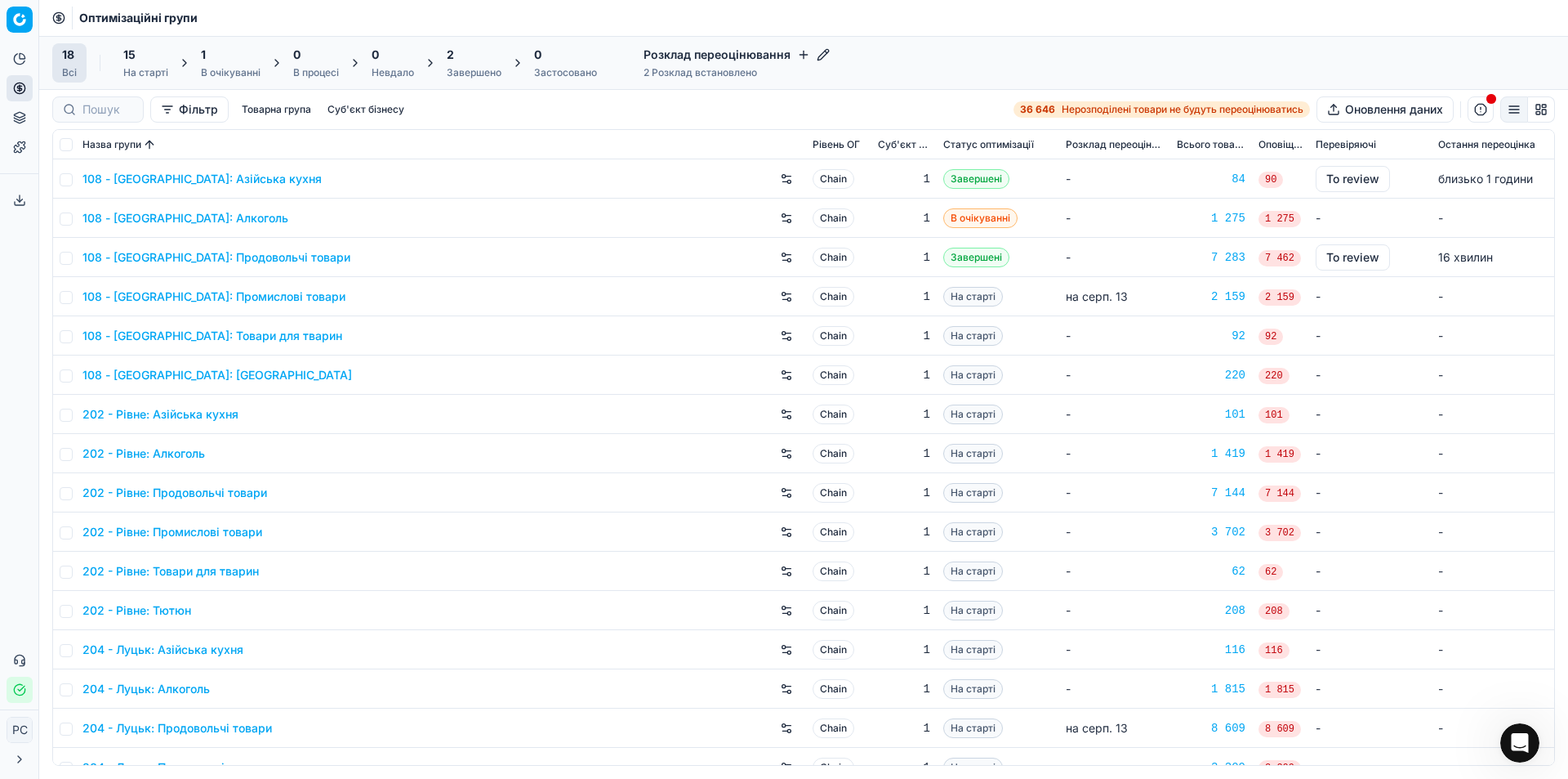
click at [289, 109] on button "Товарна група" at bounding box center [276, 110] width 83 height 20
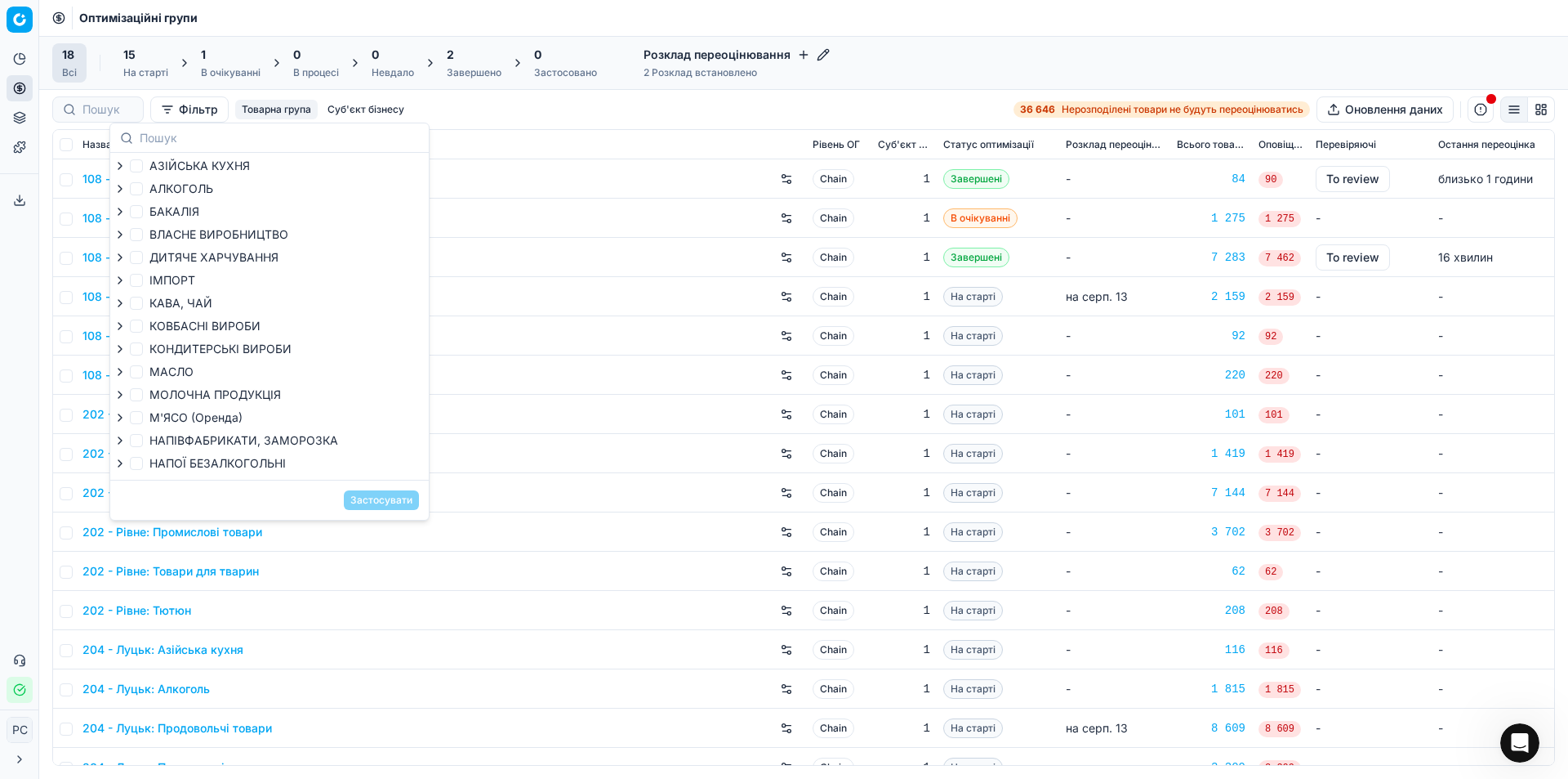
click at [350, 109] on button "Суб'єкт бізнесу" at bounding box center [366, 110] width 90 height 20
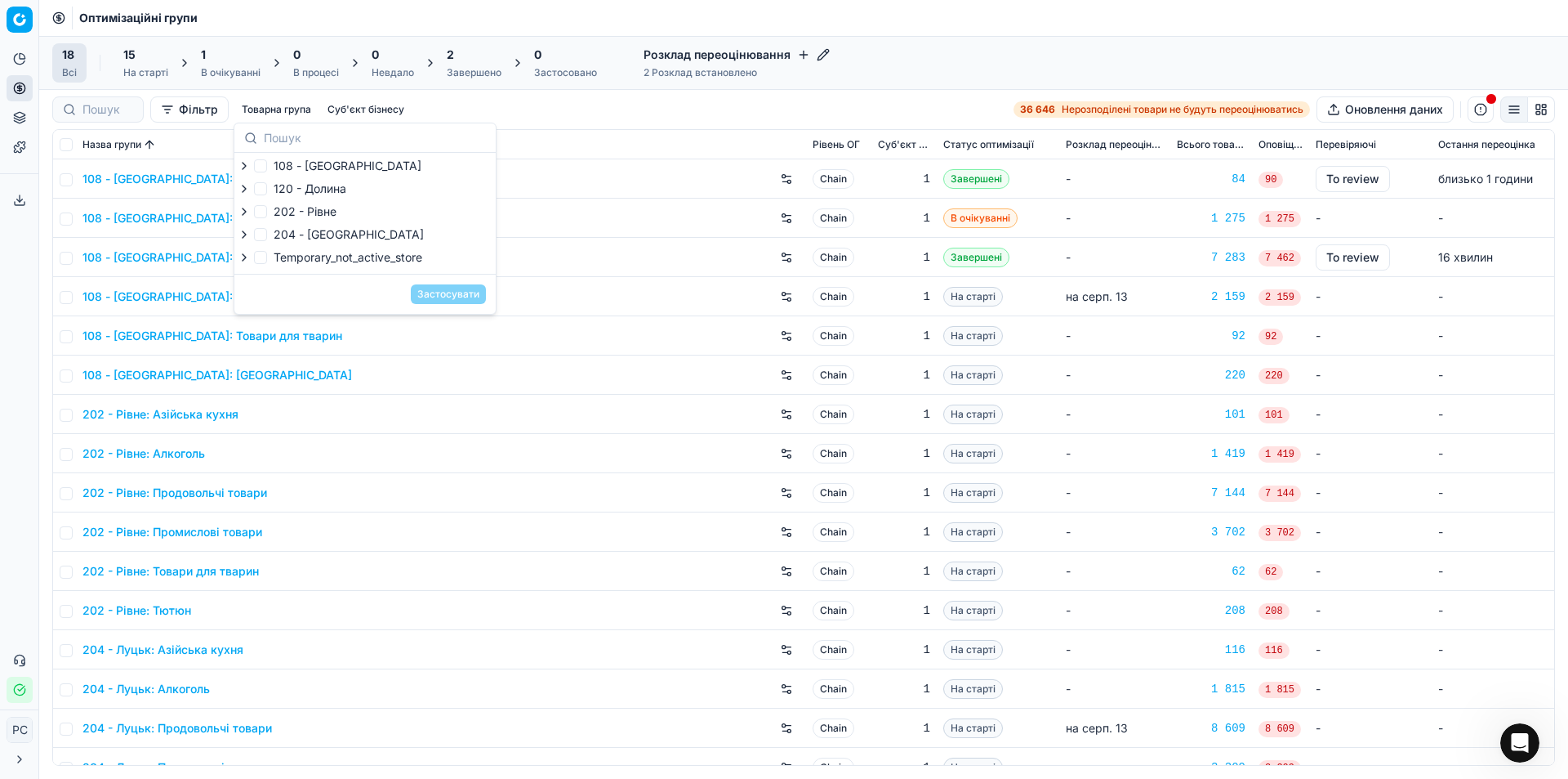
click at [301, 109] on button "Товарна група" at bounding box center [276, 110] width 83 height 20
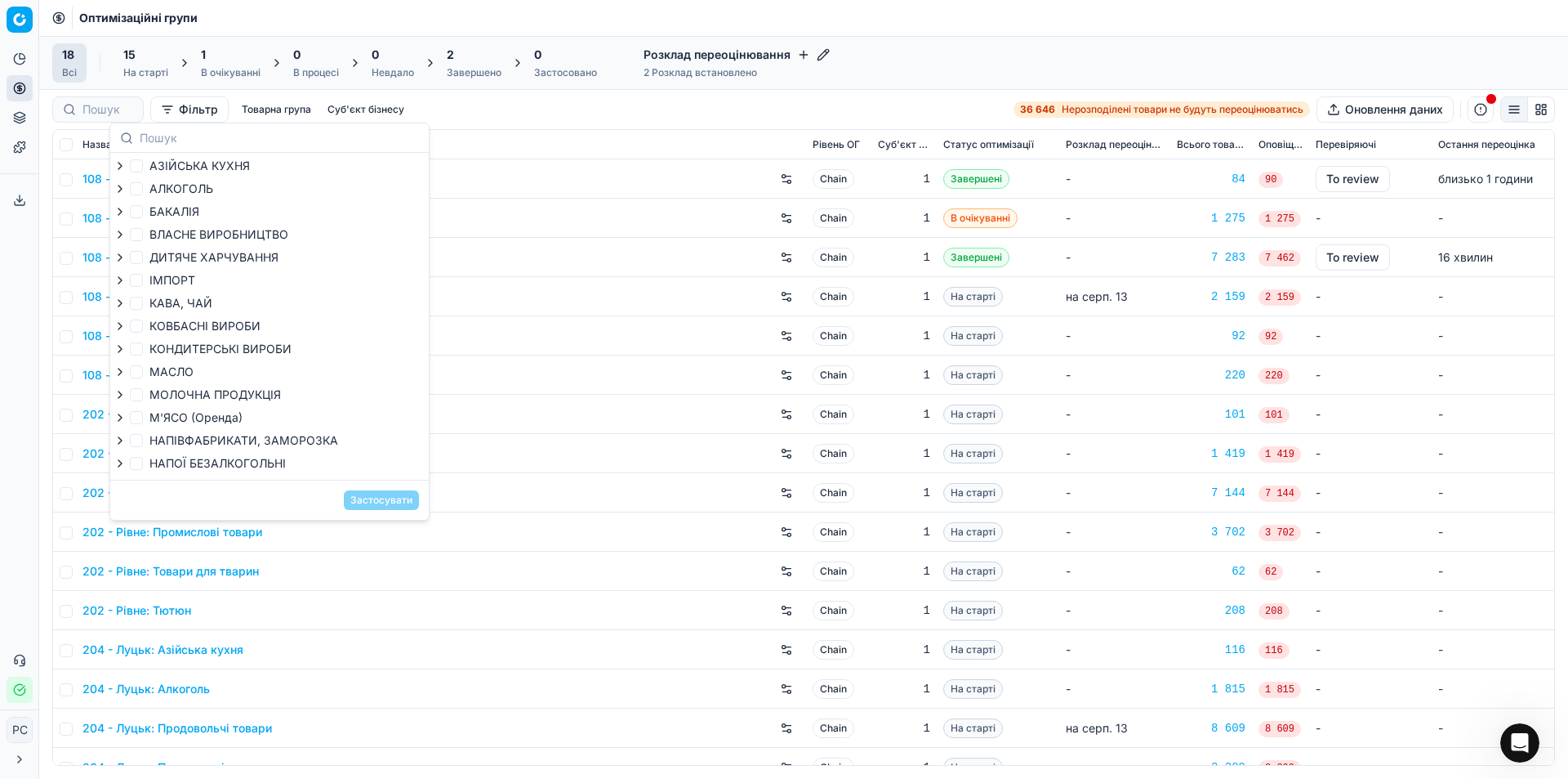
click at [345, 106] on button "Суб'єкт бізнесу" at bounding box center [366, 110] width 90 height 20
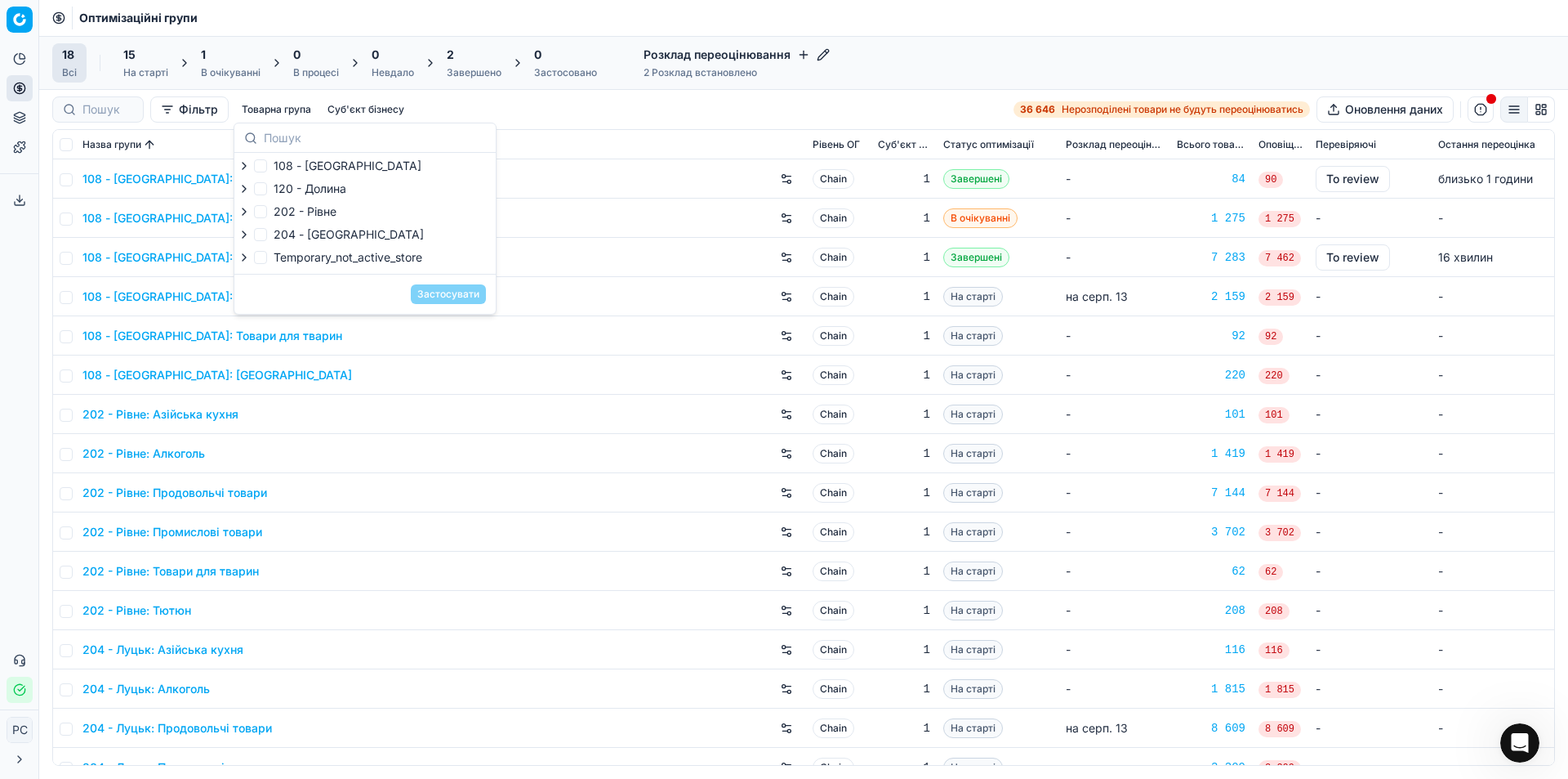
click at [292, 110] on button "Товарна група" at bounding box center [276, 110] width 83 height 20
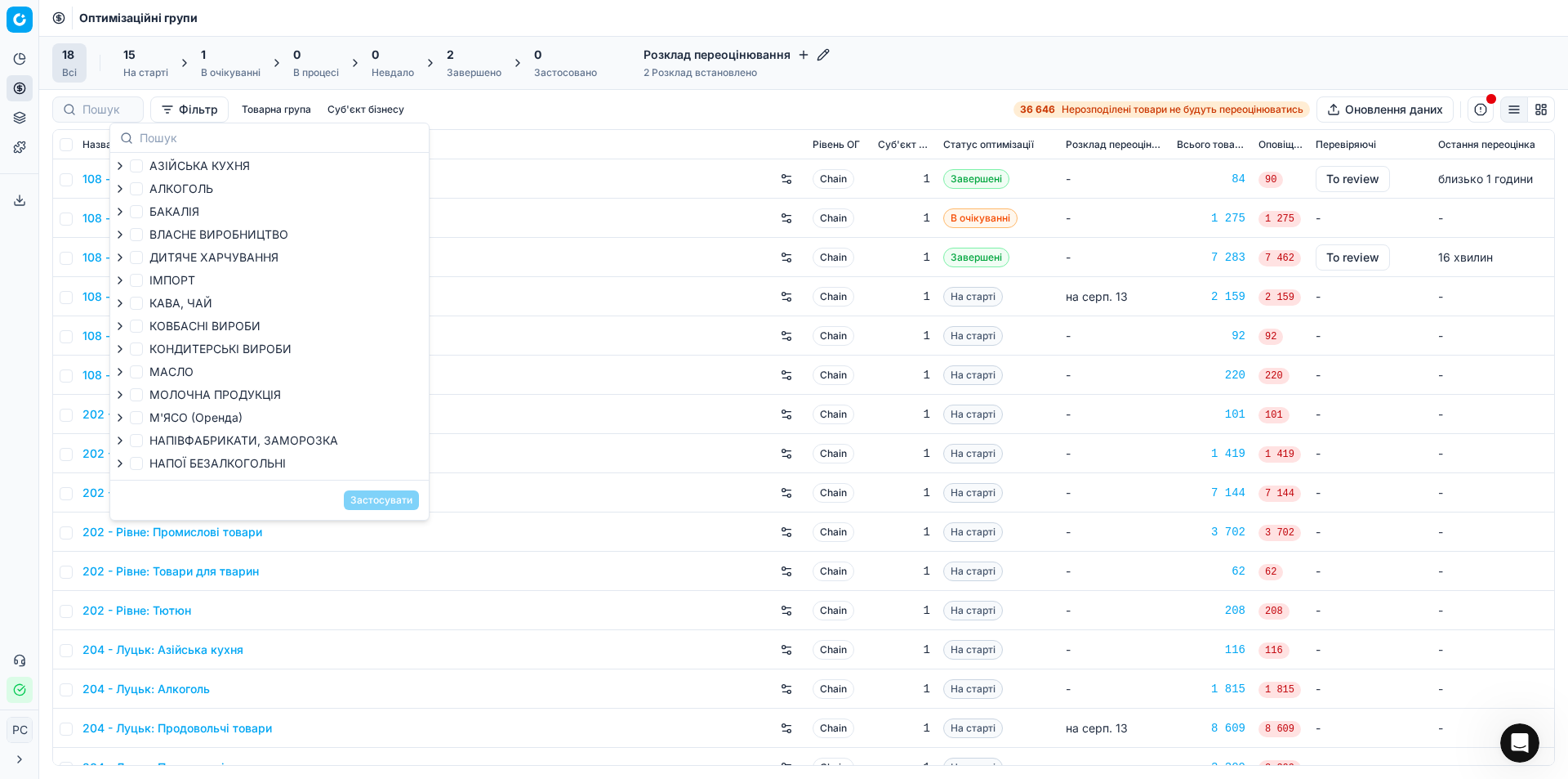
click at [353, 118] on div "Фільтр Товарна група Суб'єкт бізнесу" at bounding box center [231, 110] width 358 height 26
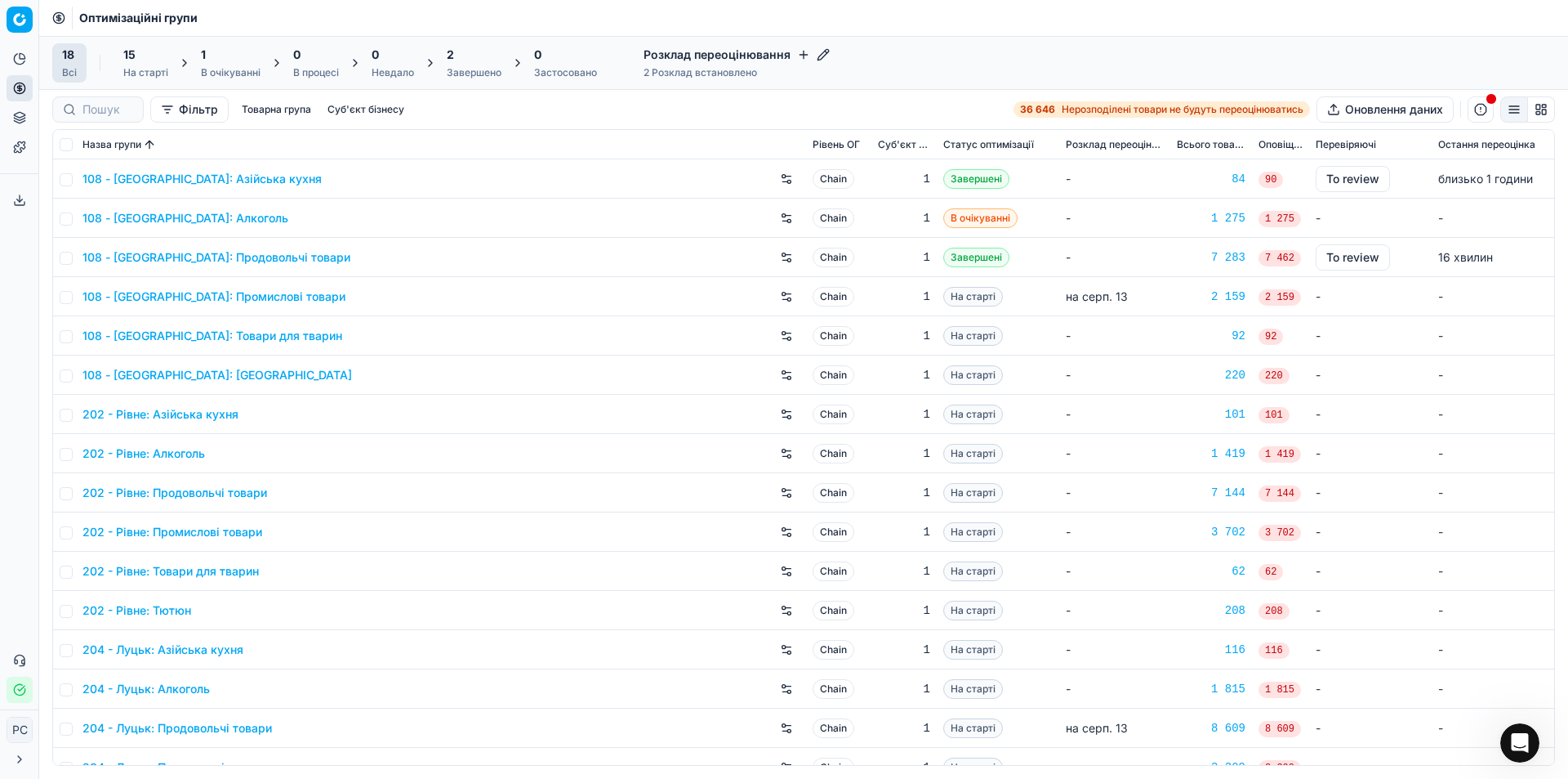
click at [354, 113] on button "Суб'єкт бізнесу" at bounding box center [366, 110] width 90 height 20
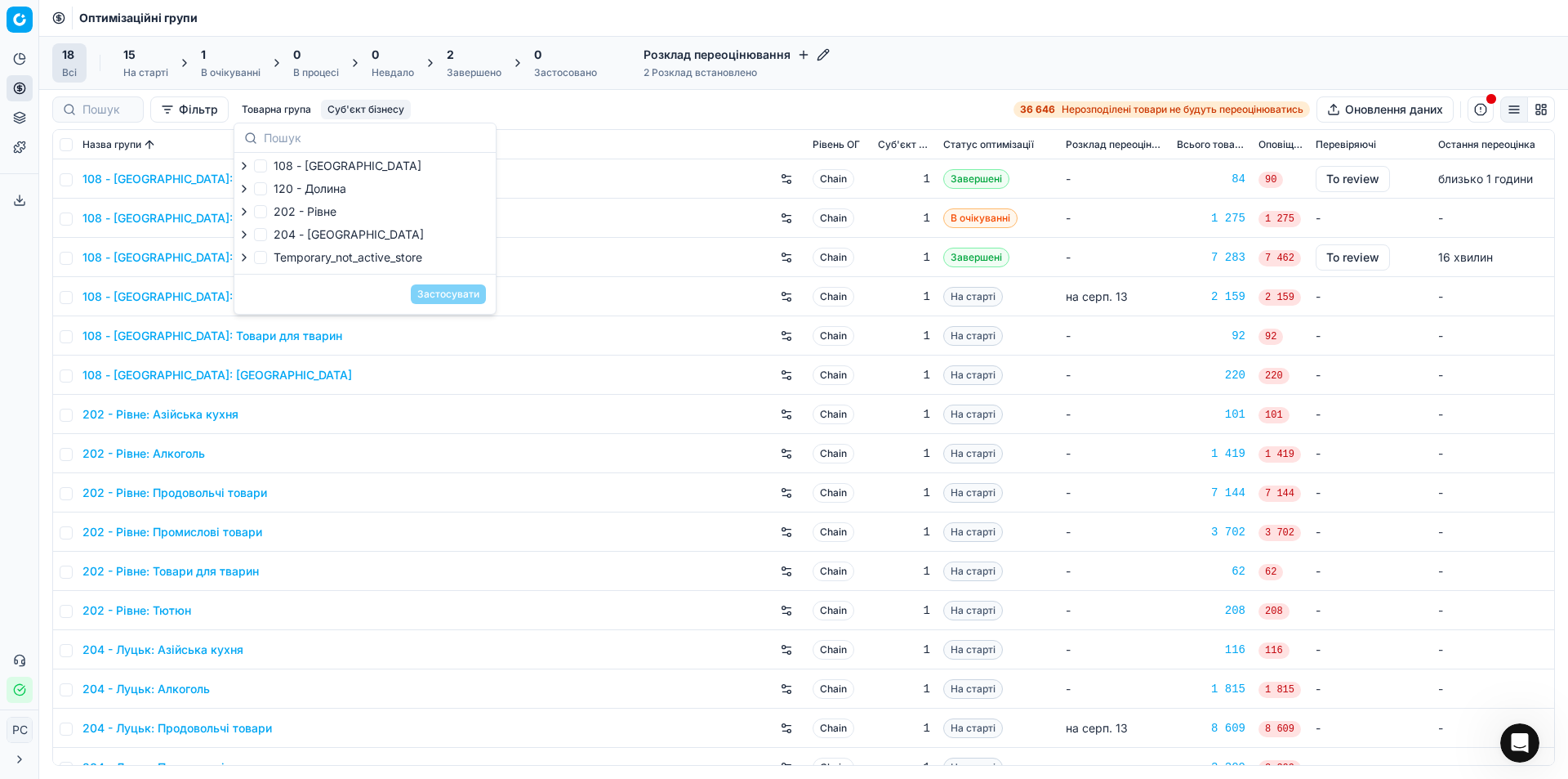
click at [243, 255] on icon "button" at bounding box center [244, 257] width 3 height 7
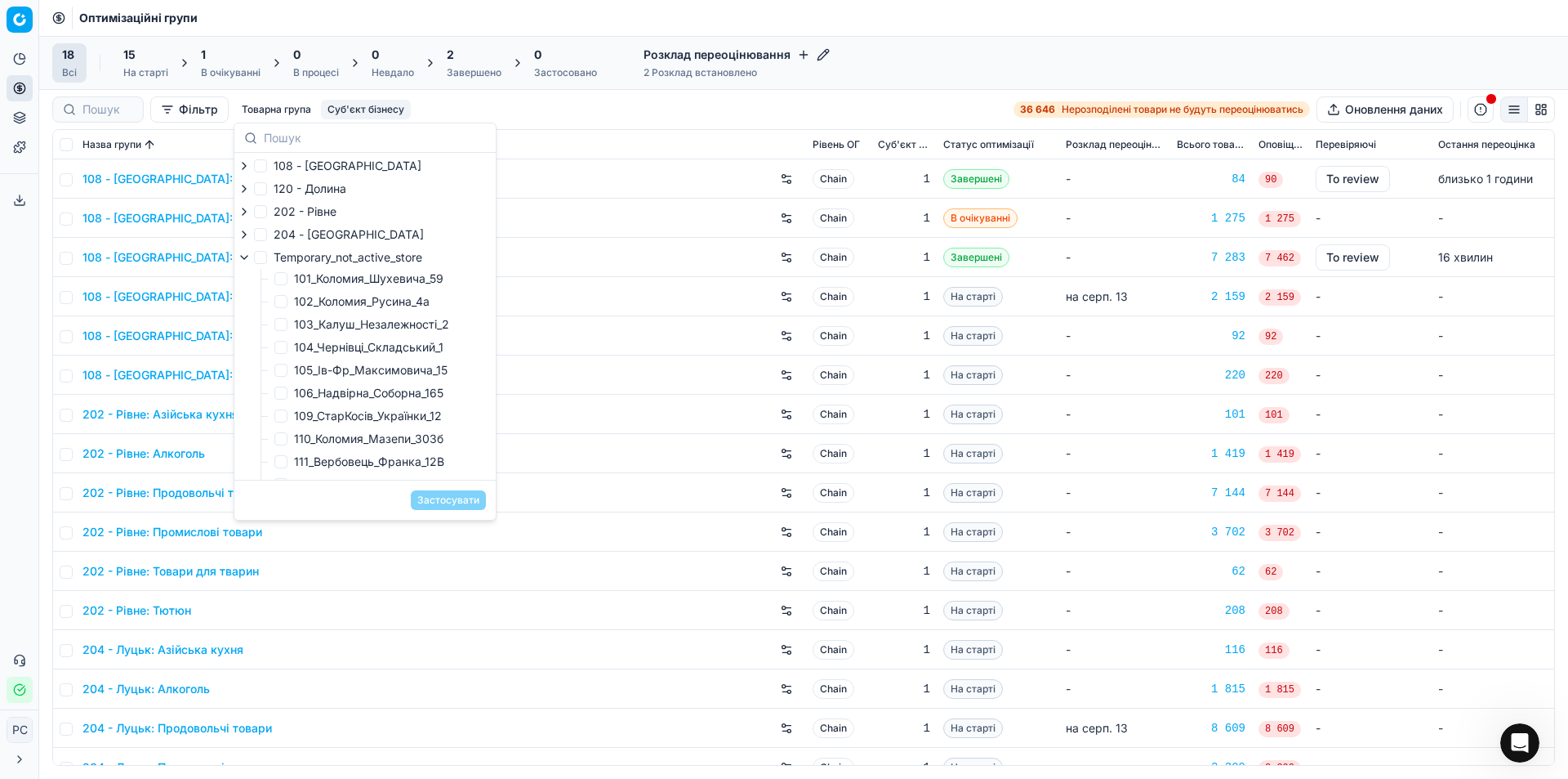
click at [243, 255] on icon "button" at bounding box center [244, 257] width 13 height 13
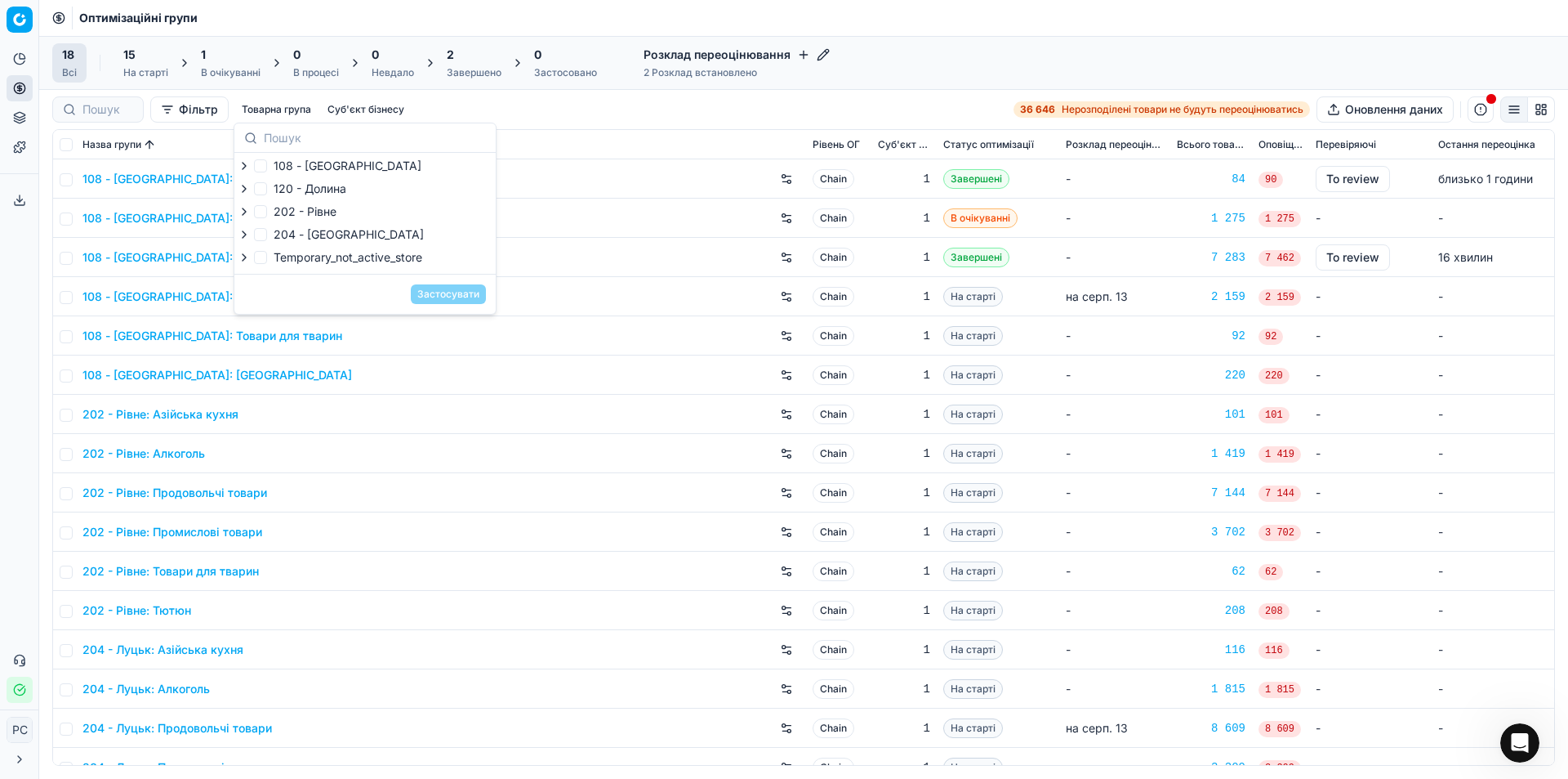
click at [296, 115] on button "Товарна група" at bounding box center [276, 110] width 83 height 20
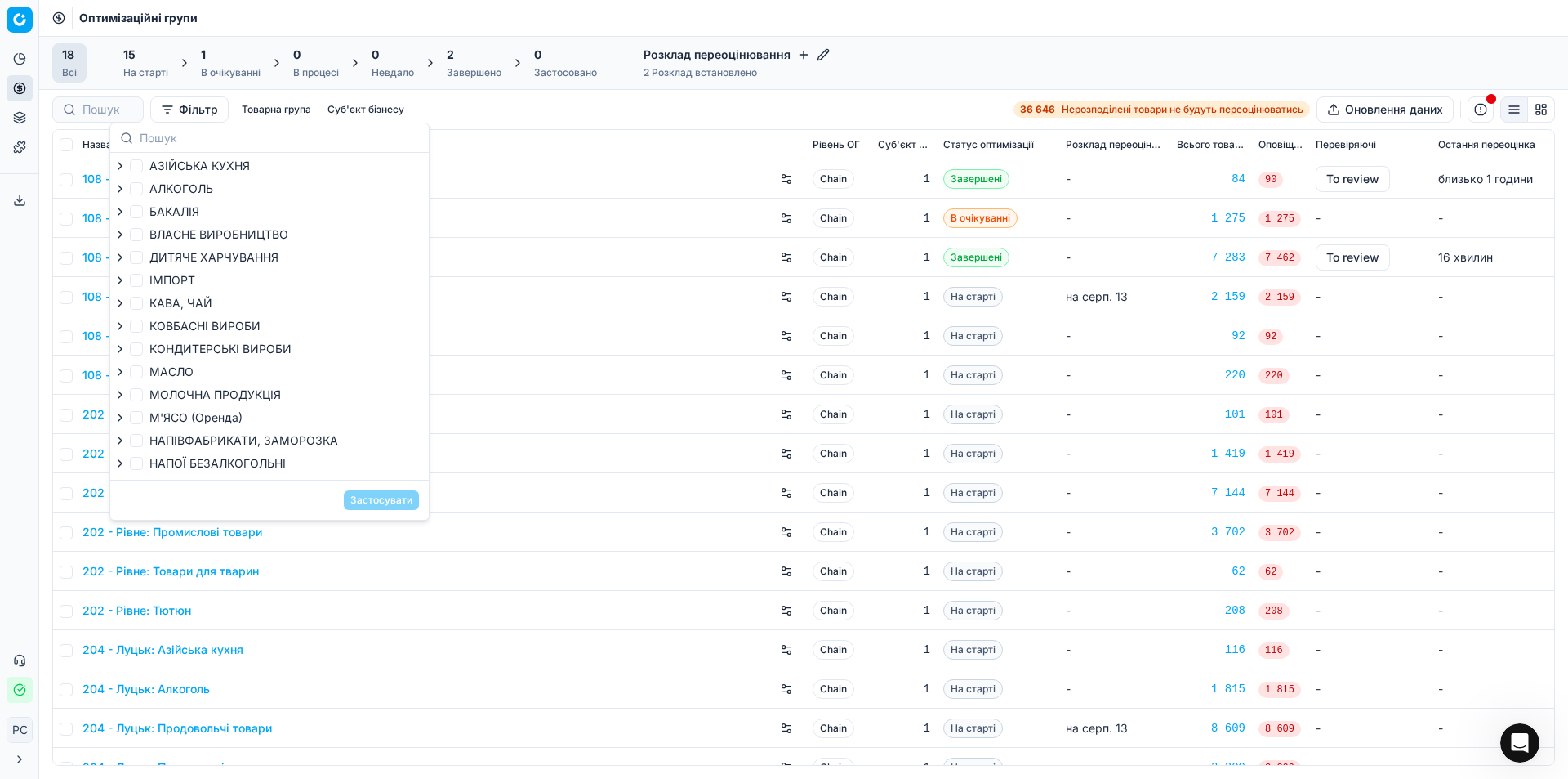
click at [455, 108] on div "Фільтр Товарна група Суб'єкт бізнесу 36 646 Нерозподілені товари не будуть пере…" at bounding box center [804, 110] width 1503 height 26
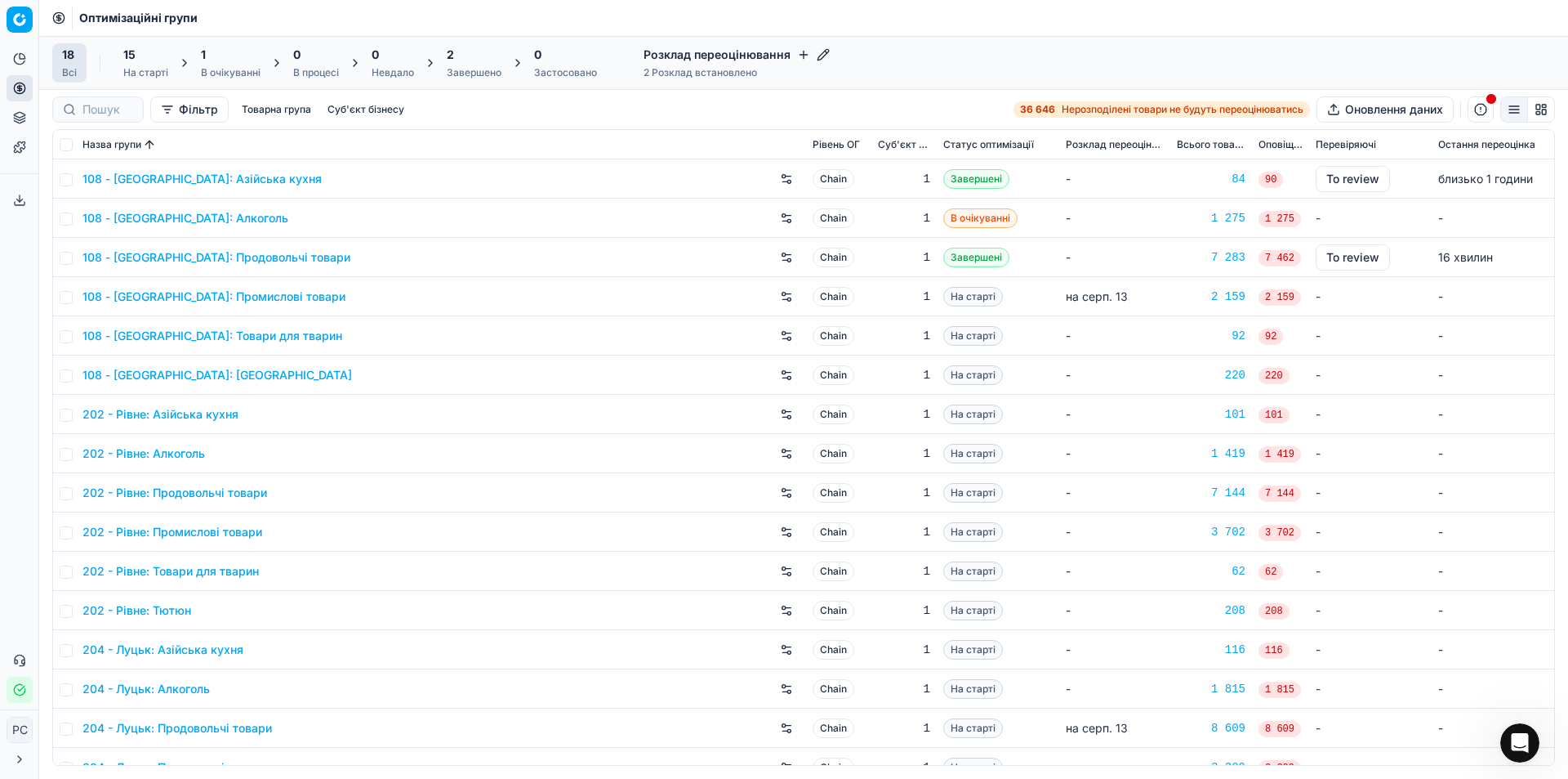
click at [175, 116] on button "Фільтр" at bounding box center [189, 110] width 79 height 26
click at [447, 99] on html "Pricing platform Аналітика БІ Дашборд ШІ Дашборд Цінова оптимізація Оптимізацій…" at bounding box center [784, 390] width 1568 height 779
click at [258, 139] on div "Назва групи" at bounding box center [441, 144] width 717 height 16
click at [102, 107] on input at bounding box center [108, 110] width 51 height 16
click at [316, 154] on th "Назва групи" at bounding box center [441, 144] width 730 height 30
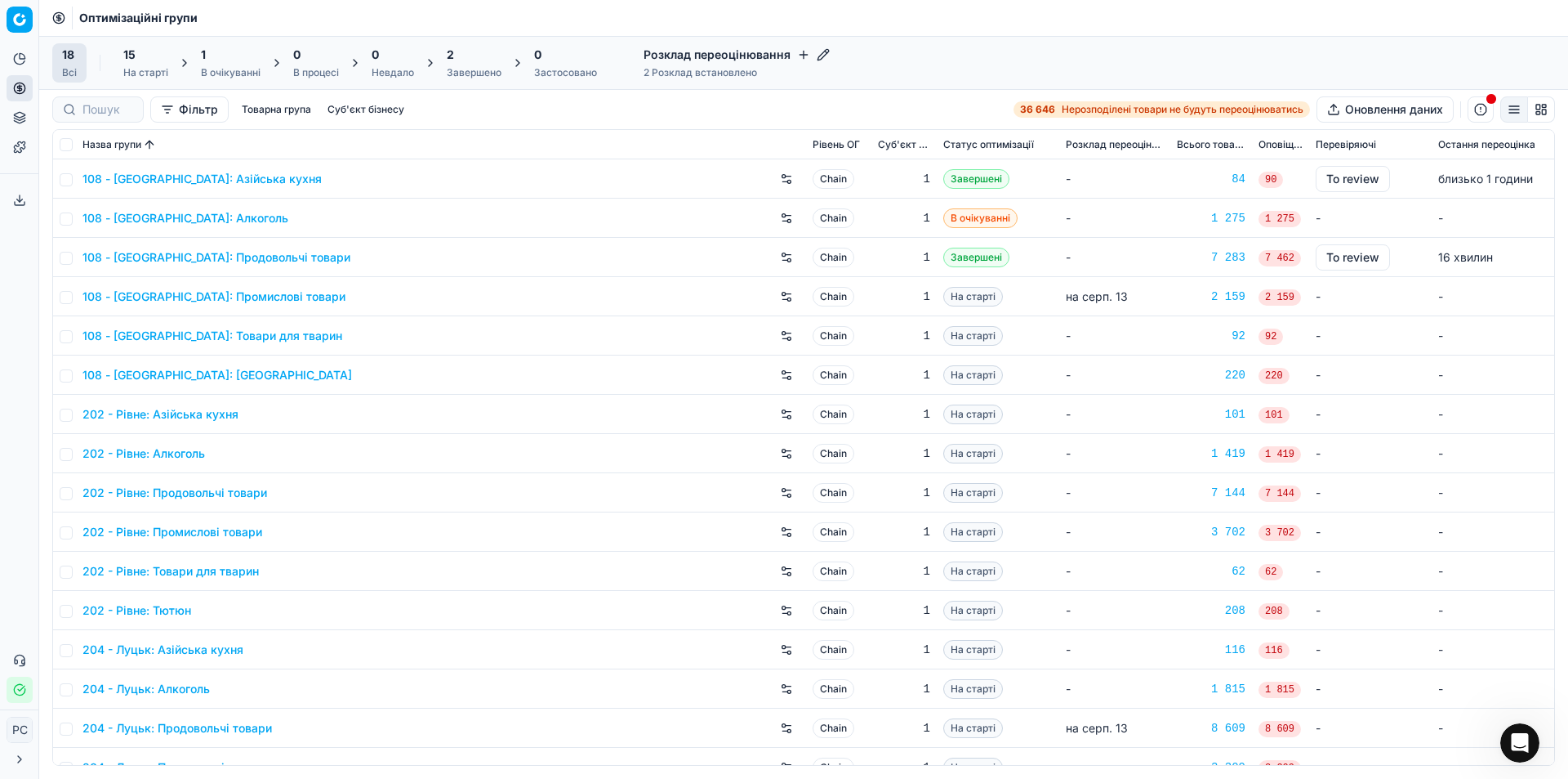
click at [257, 108] on button "Товарна група" at bounding box center [276, 110] width 83 height 20
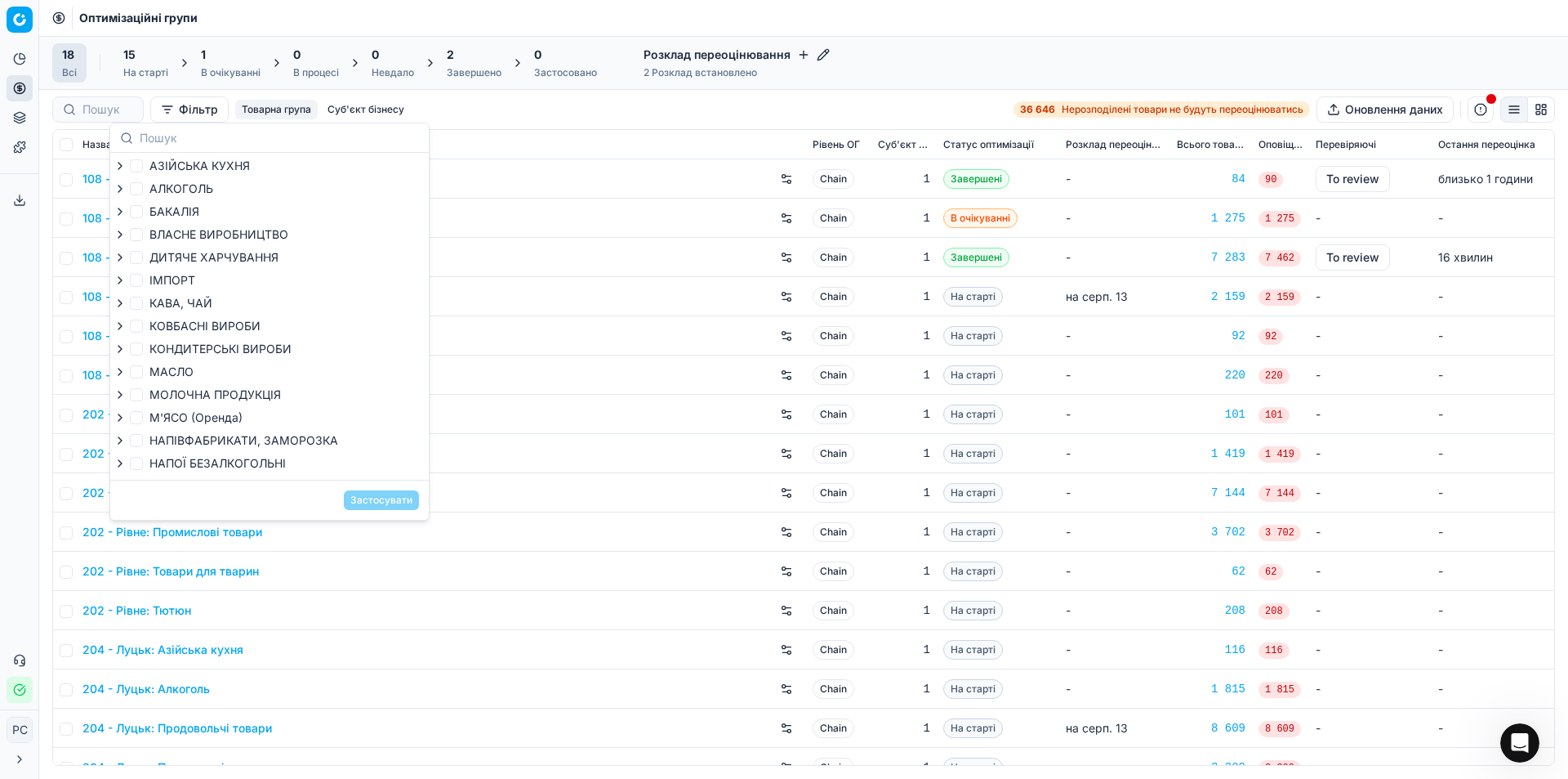
click at [125, 232] on div at bounding box center [122, 235] width 16 height 13
click at [161, 231] on span "ВЛАСНЕ ВИРОБНИЦТВО" at bounding box center [218, 234] width 139 height 14
click at [143, 231] on input "ВЛАСНЕ ВИРОБНИЦТВО" at bounding box center [136, 235] width 13 height 13
checkbox input "true"
drag, startPoint x: 383, startPoint y: 472, endPoint x: 384, endPoint y: 485, distance: 13.0
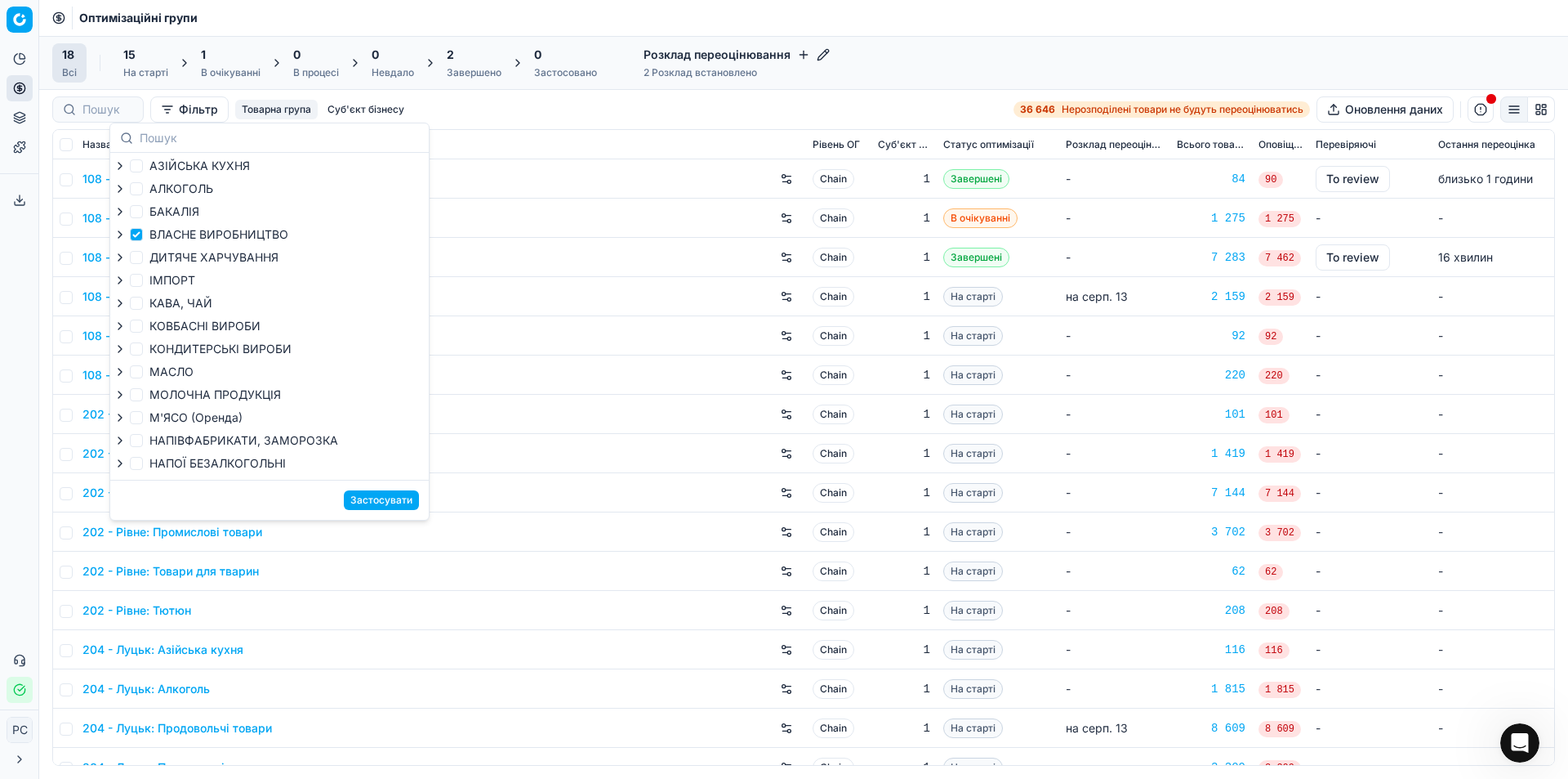
click at [383, 473] on div "НАПОЇ БЕЗАЛКОГОЛЬНІ" at bounding box center [270, 465] width 312 height 20
click at [384, 495] on button "Застосувати" at bounding box center [382, 500] width 75 height 20
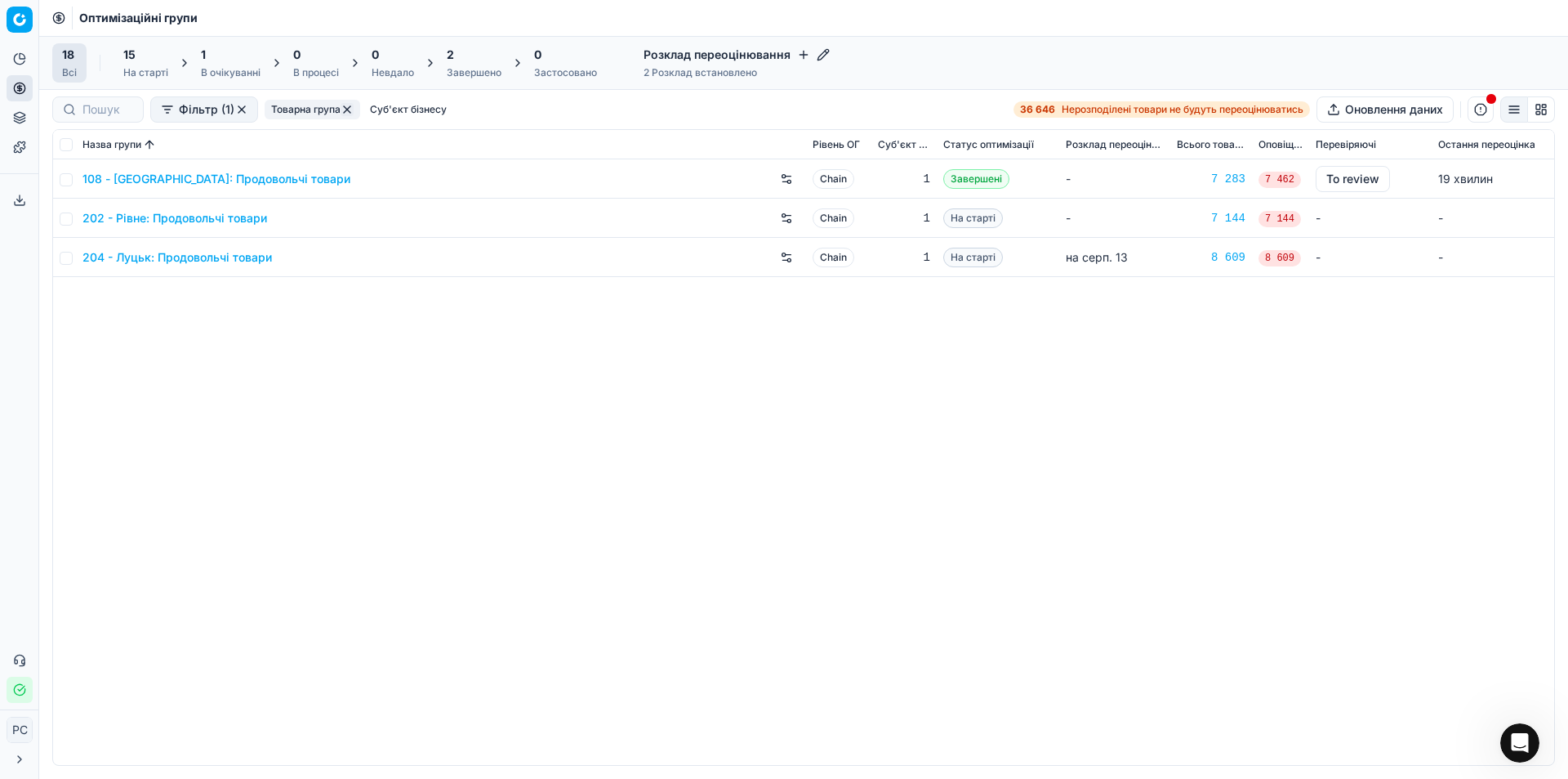
click at [236, 108] on button "button" at bounding box center [242, 110] width 13 height 13
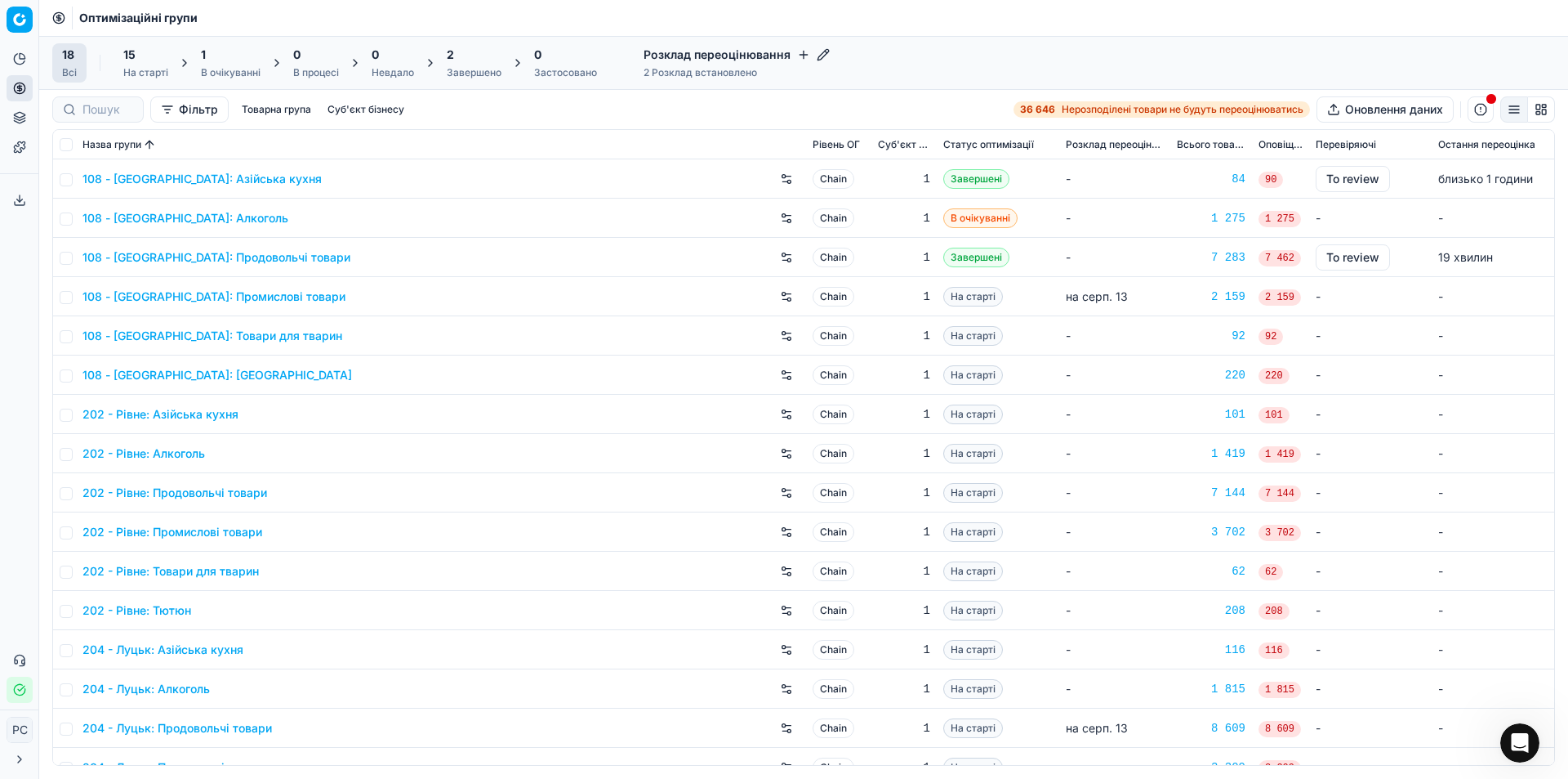
click at [208, 116] on button "Фільтр" at bounding box center [189, 110] width 79 height 26
click at [240, 180] on button "Додати фільтр" at bounding box center [224, 180] width 120 height 26
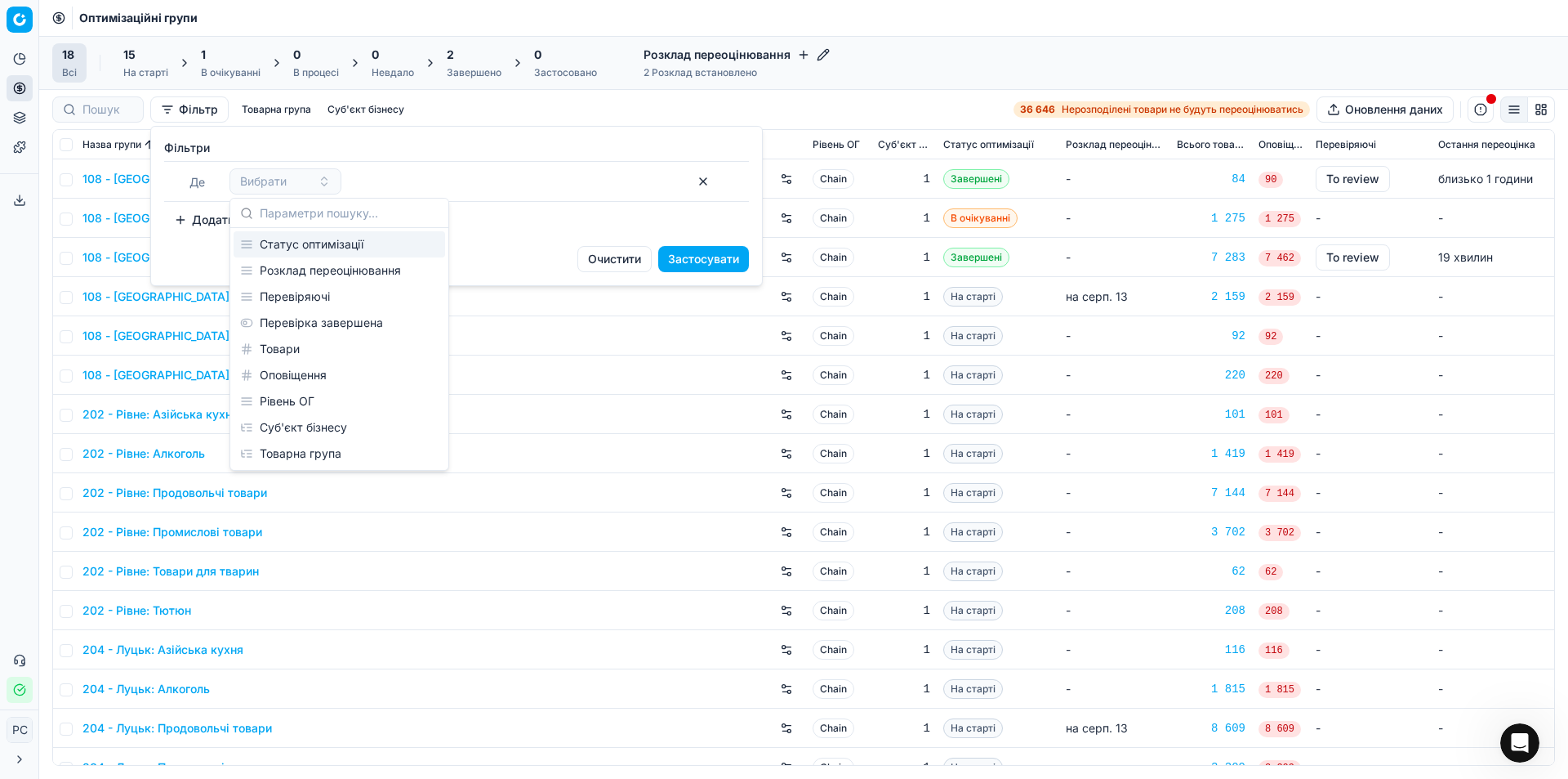
click at [476, 180] on div "Вибрати" at bounding box center [458, 181] width 457 height 26
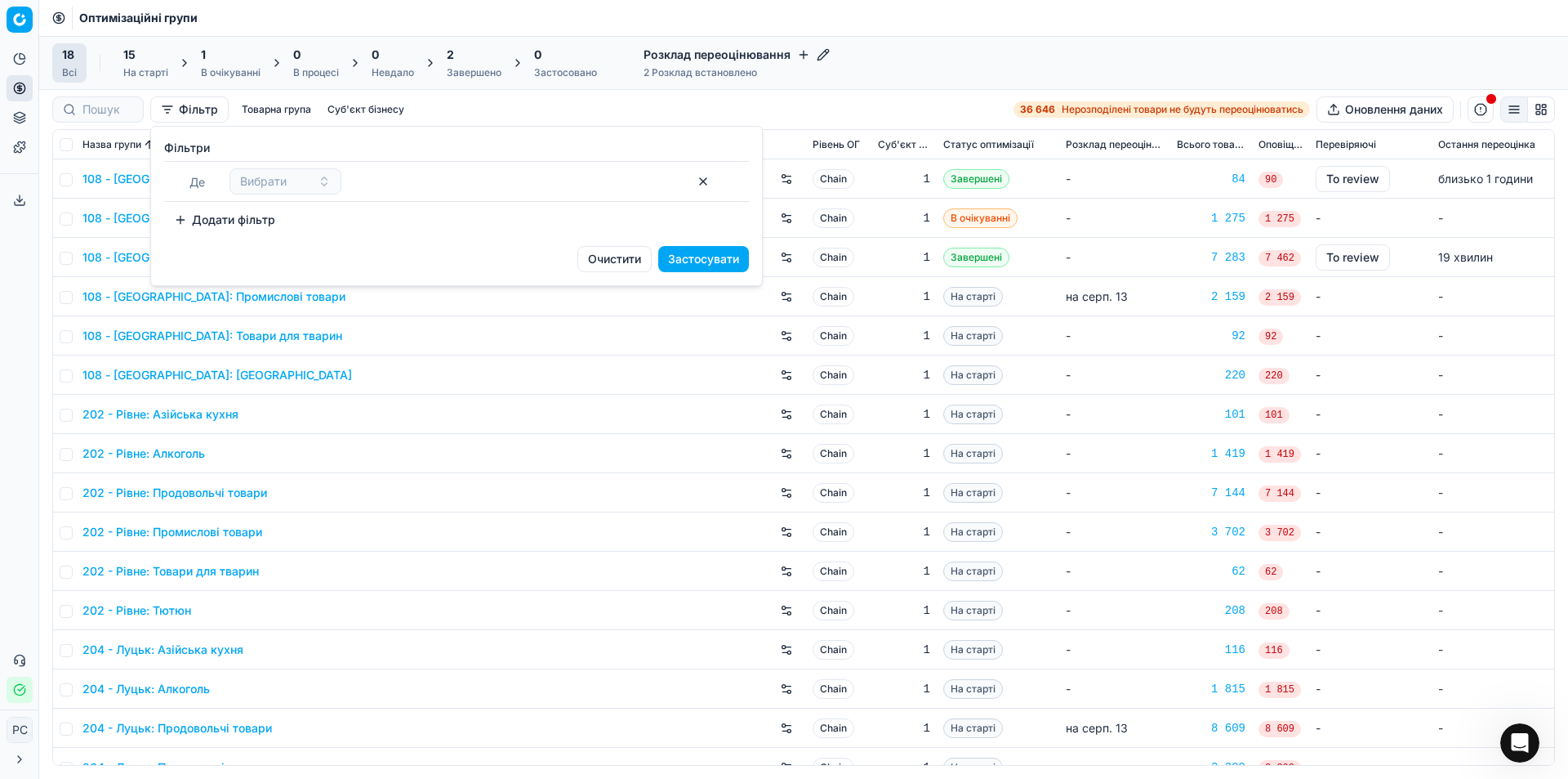
click at [465, 151] on label "Фiльтри" at bounding box center [456, 148] width 584 height 16
click at [704, 175] on button "button" at bounding box center [703, 181] width 26 height 26
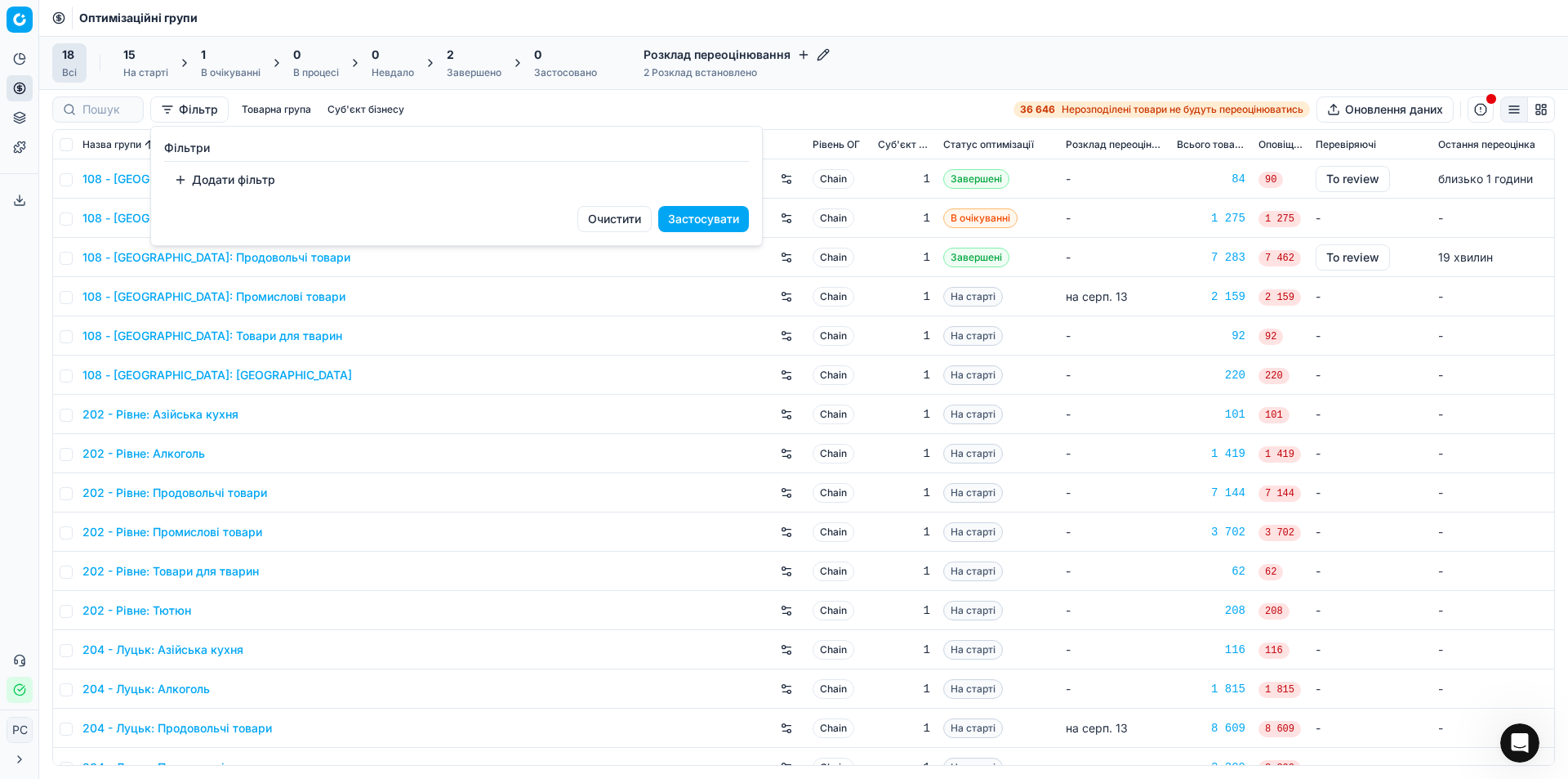
click at [599, 497] on html "Pricing platform Аналітика БІ Дашборд ШІ Дашборд Цінова оптимізація Оптимізацій…" at bounding box center [784, 390] width 1568 height 779
click at [348, 105] on button "Суб'єкт бізнесу" at bounding box center [366, 110] width 90 height 20
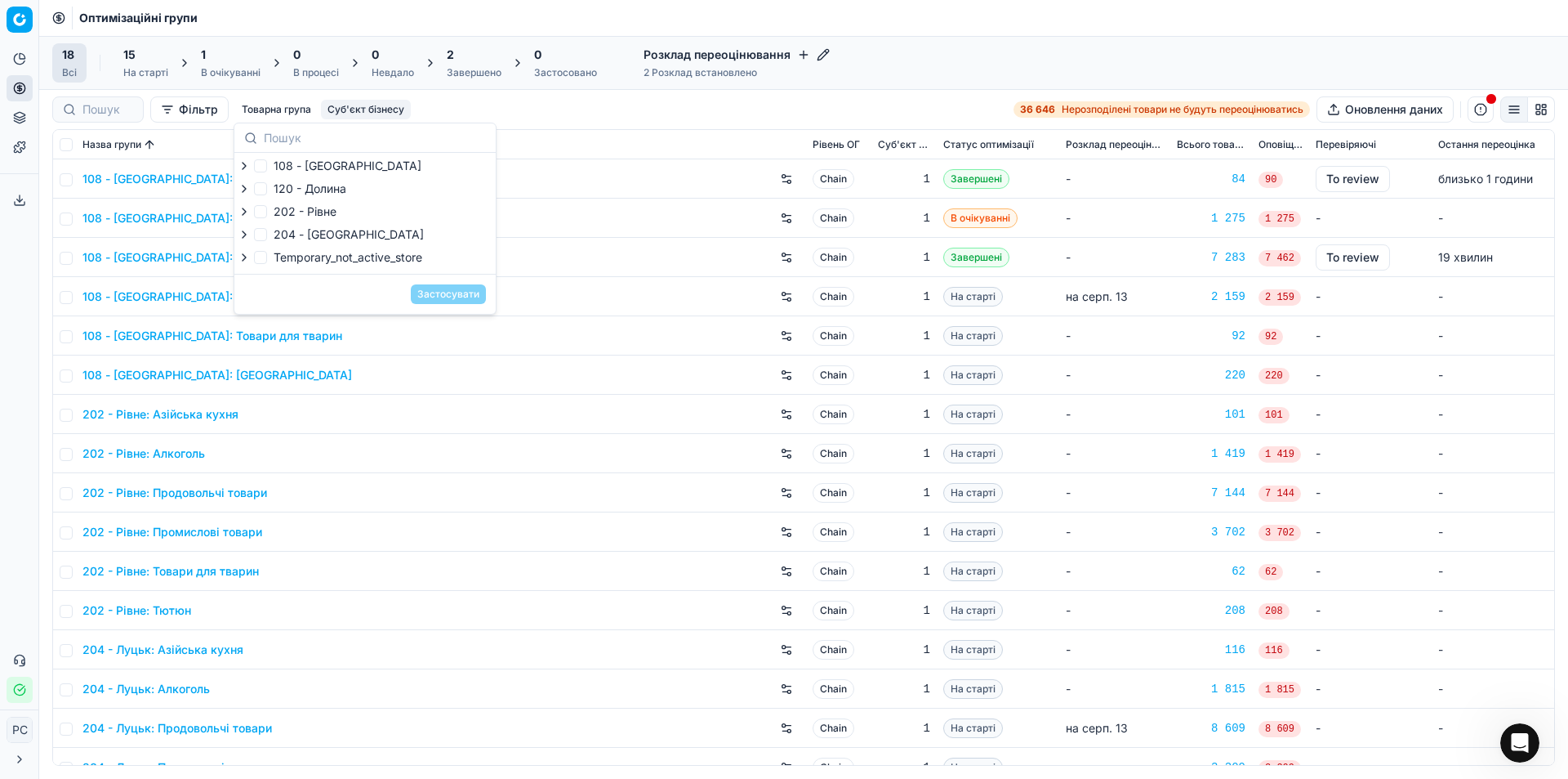
click at [279, 102] on button "Товарна група" at bounding box center [276, 110] width 83 height 20
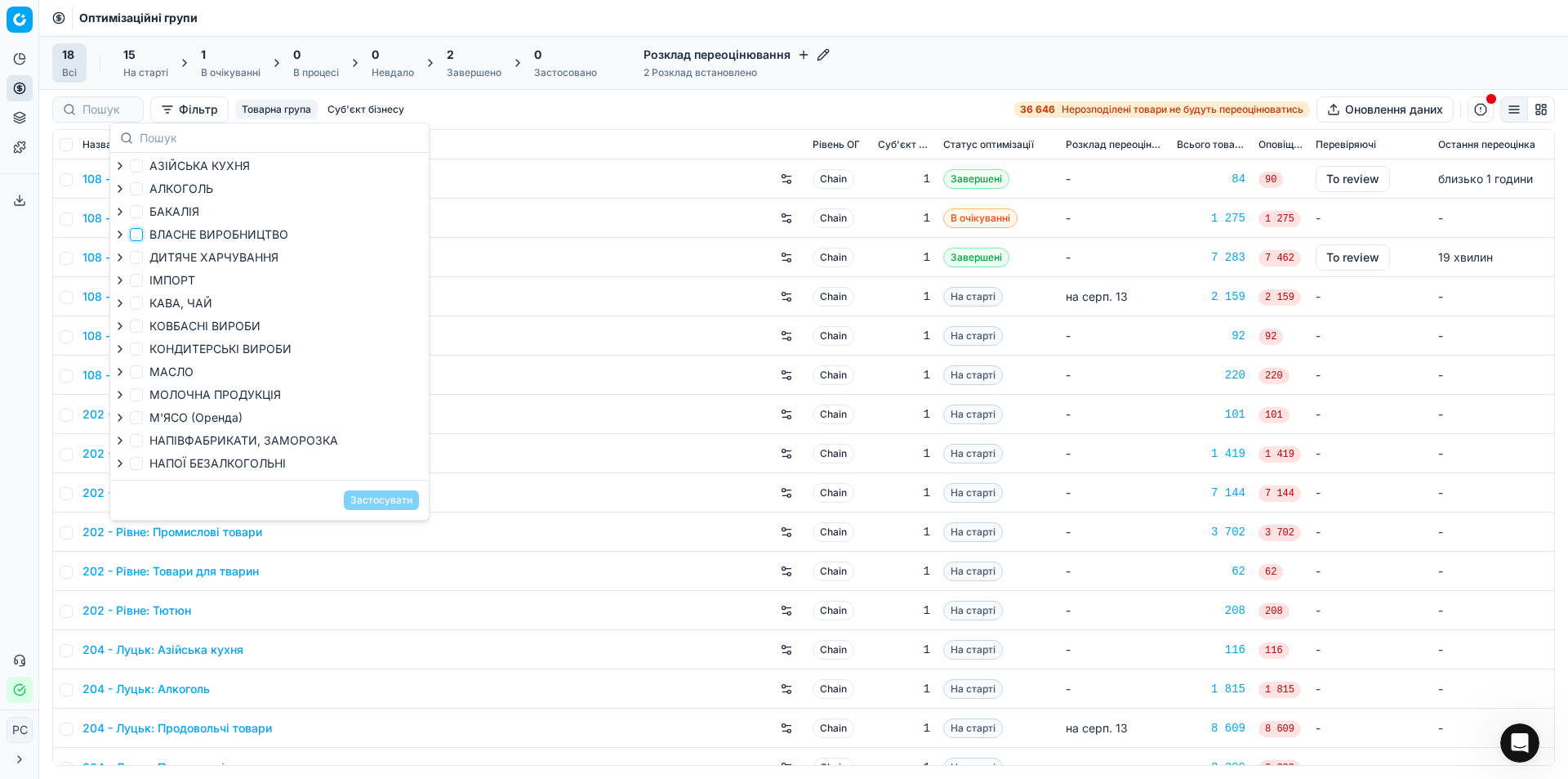
click at [137, 235] on input "ВЛАСНЕ ВИРОБНИЦТВО" at bounding box center [136, 235] width 13 height 13
checkbox input "true"
drag, startPoint x: 373, startPoint y: 500, endPoint x: 320, endPoint y: 418, distance: 97.6
click at [374, 500] on button "Застосувати" at bounding box center [382, 500] width 75 height 20
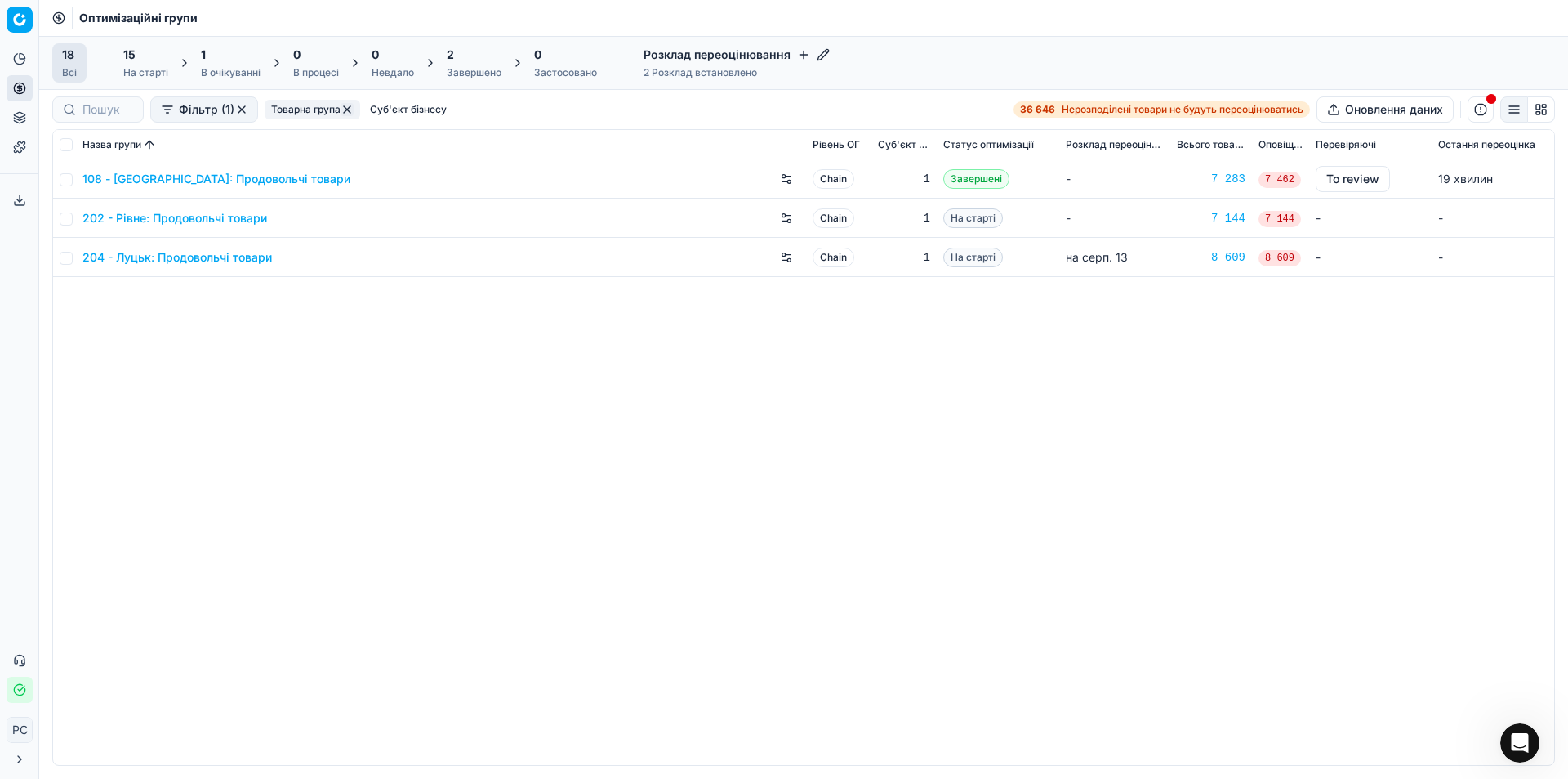
click at [348, 109] on button "button" at bounding box center [348, 110] width 13 height 13
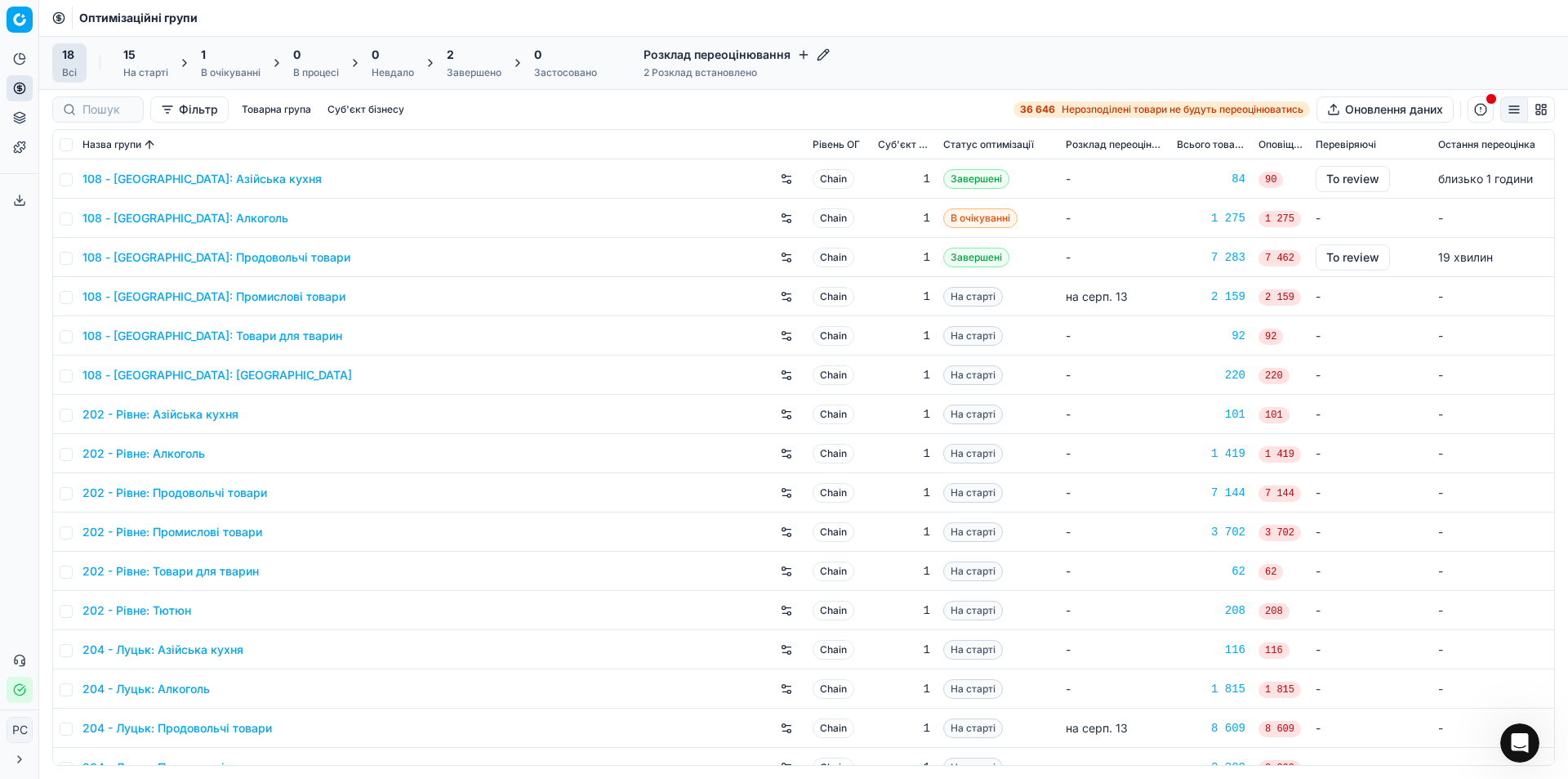
click at [1270, 217] on span "1 275" at bounding box center [1280, 219] width 43 height 16
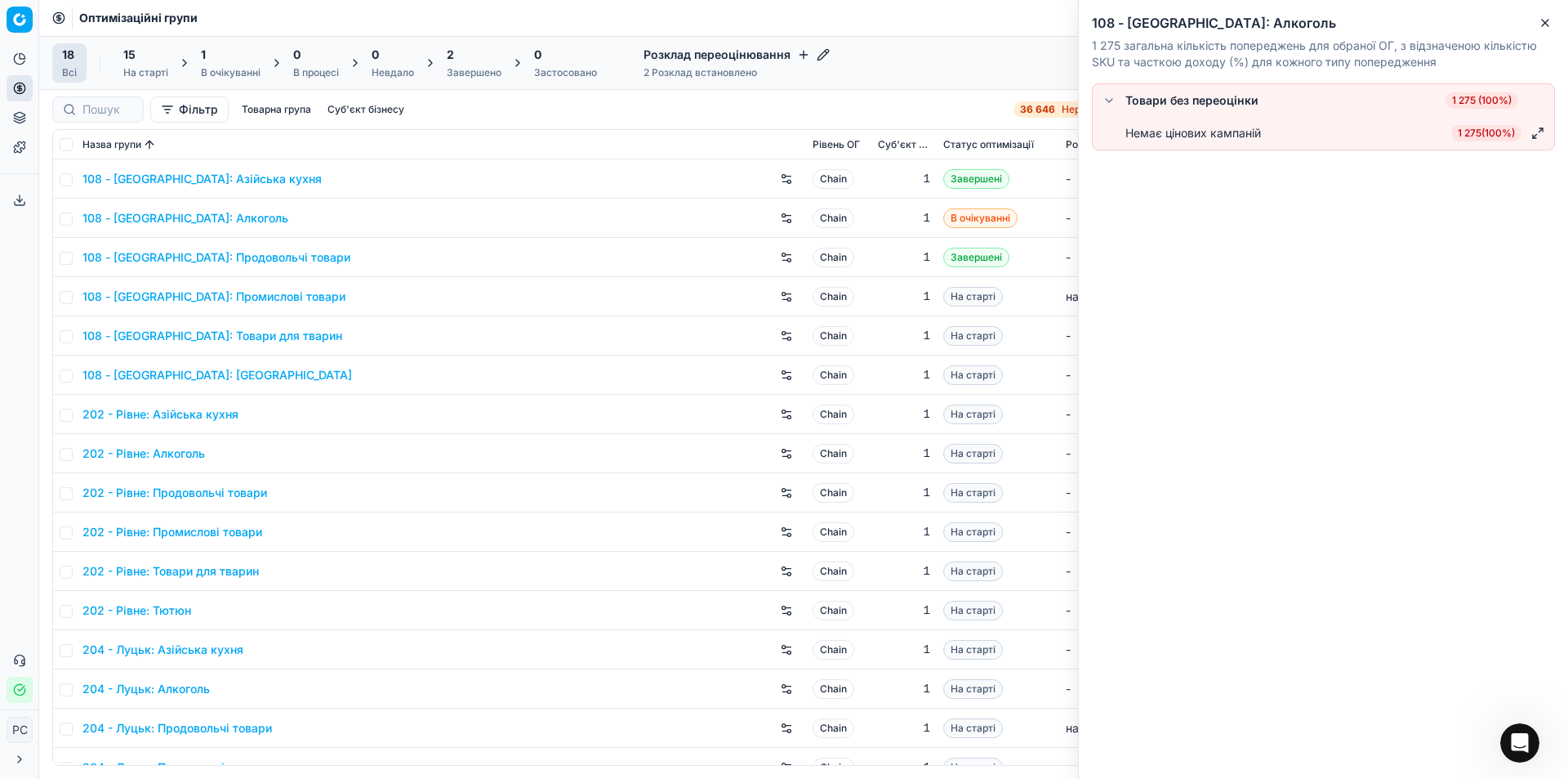
click at [1543, 26] on icon "button" at bounding box center [1545, 23] width 13 height 13
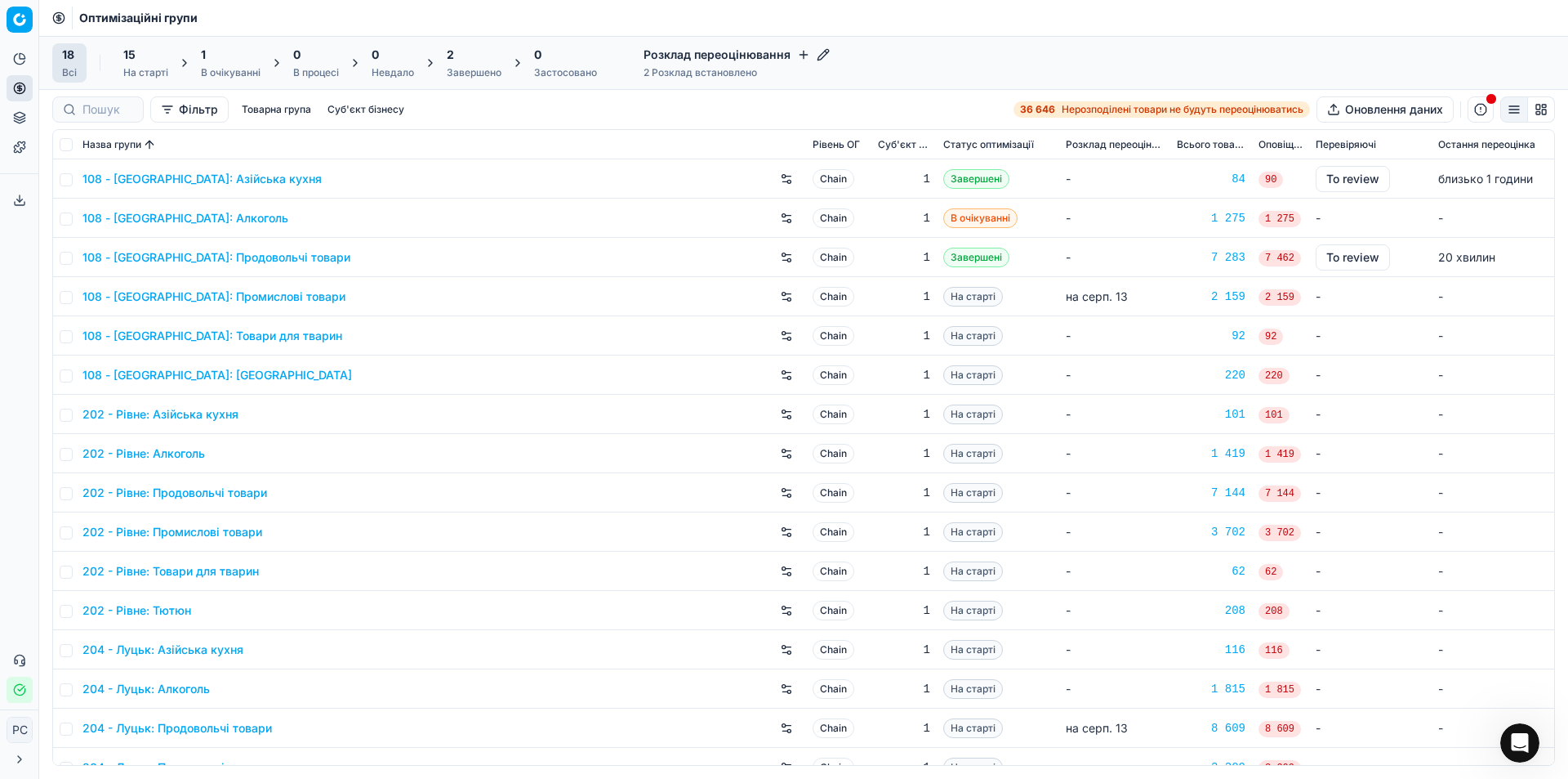
drag, startPoint x: 1438, startPoint y: 136, endPoint x: 1227, endPoint y: 84, distance: 217.3
click at [1227, 84] on div "18 Всі 15 На старті 1 В очікуванні 0 В процесі 0 Невдало 2 Завершено 0 Застосов…" at bounding box center [803, 63] width 1529 height 54
click at [1348, 182] on button "To review" at bounding box center [1352, 179] width 75 height 26
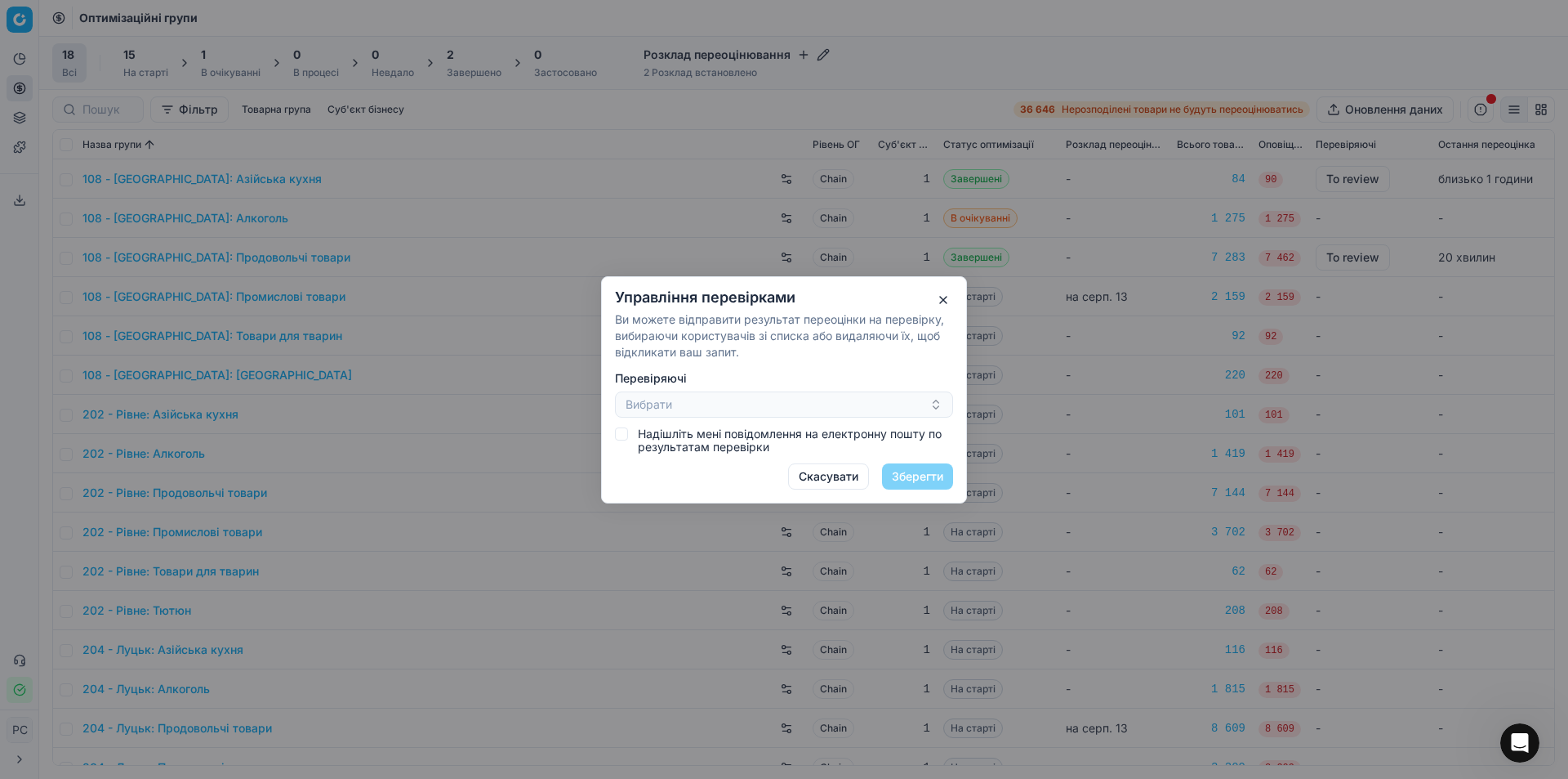
click at [939, 294] on button "button" at bounding box center [943, 300] width 20 height 20
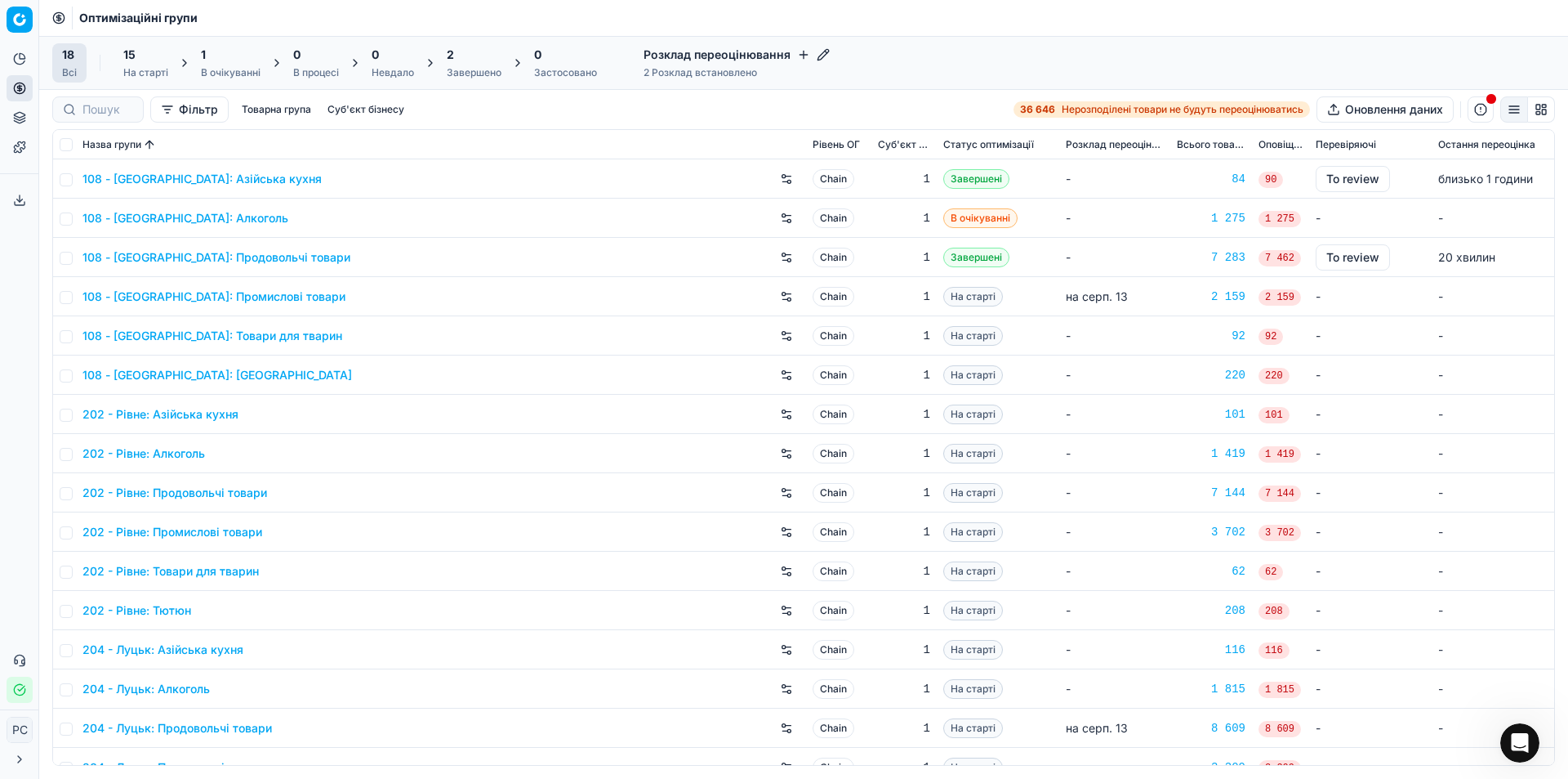
click at [1348, 178] on button "To review" at bounding box center [1352, 179] width 75 height 26
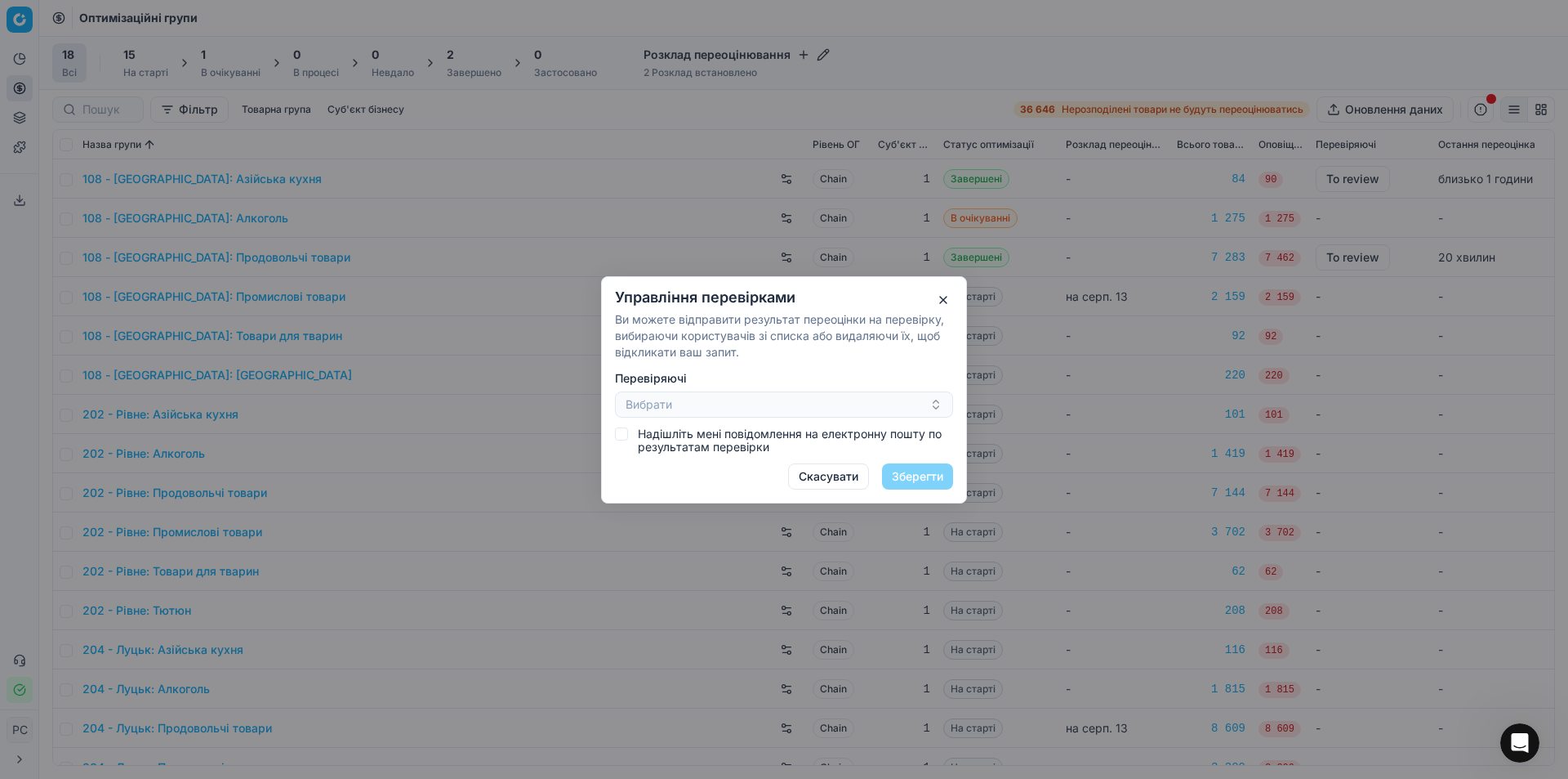
click at [887, 410] on button "Вибрати" at bounding box center [784, 404] width 339 height 26
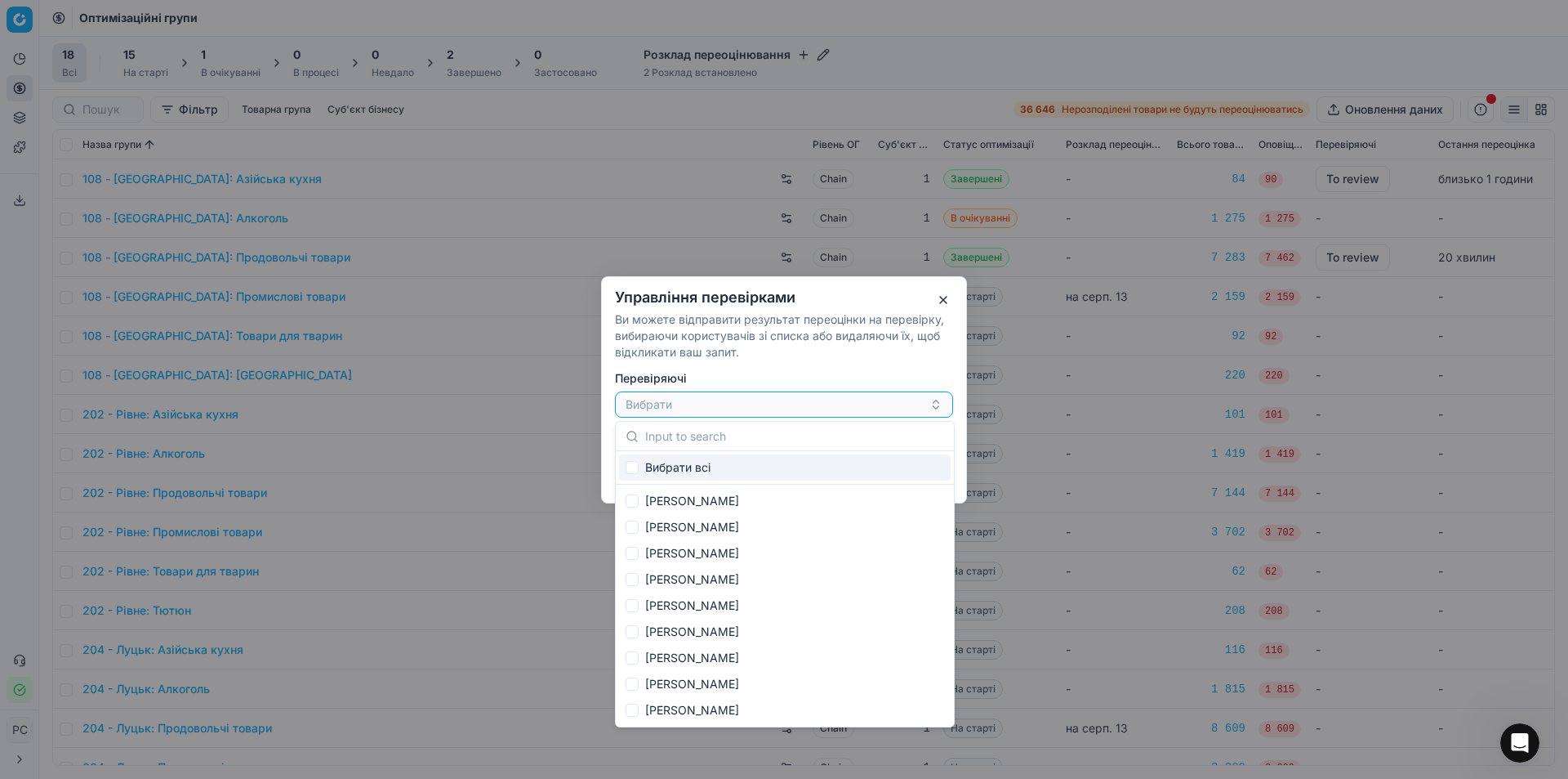
click at [885, 351] on p "Ви можете відправити результат переоцінки на перевірку, вибираючи користувачів …" at bounding box center [784, 336] width 339 height 49
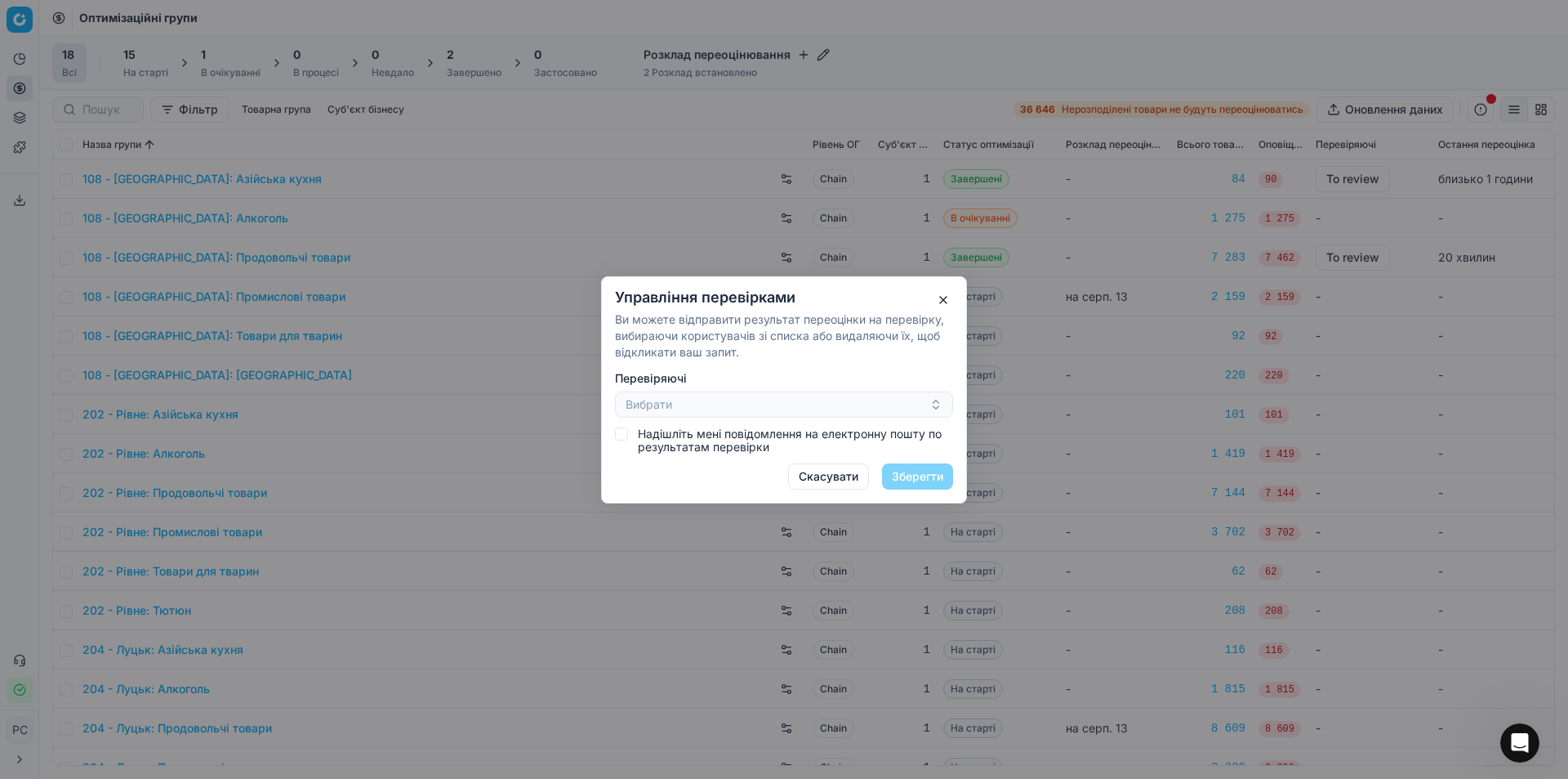
click at [943, 303] on button "button" at bounding box center [943, 300] width 20 height 20
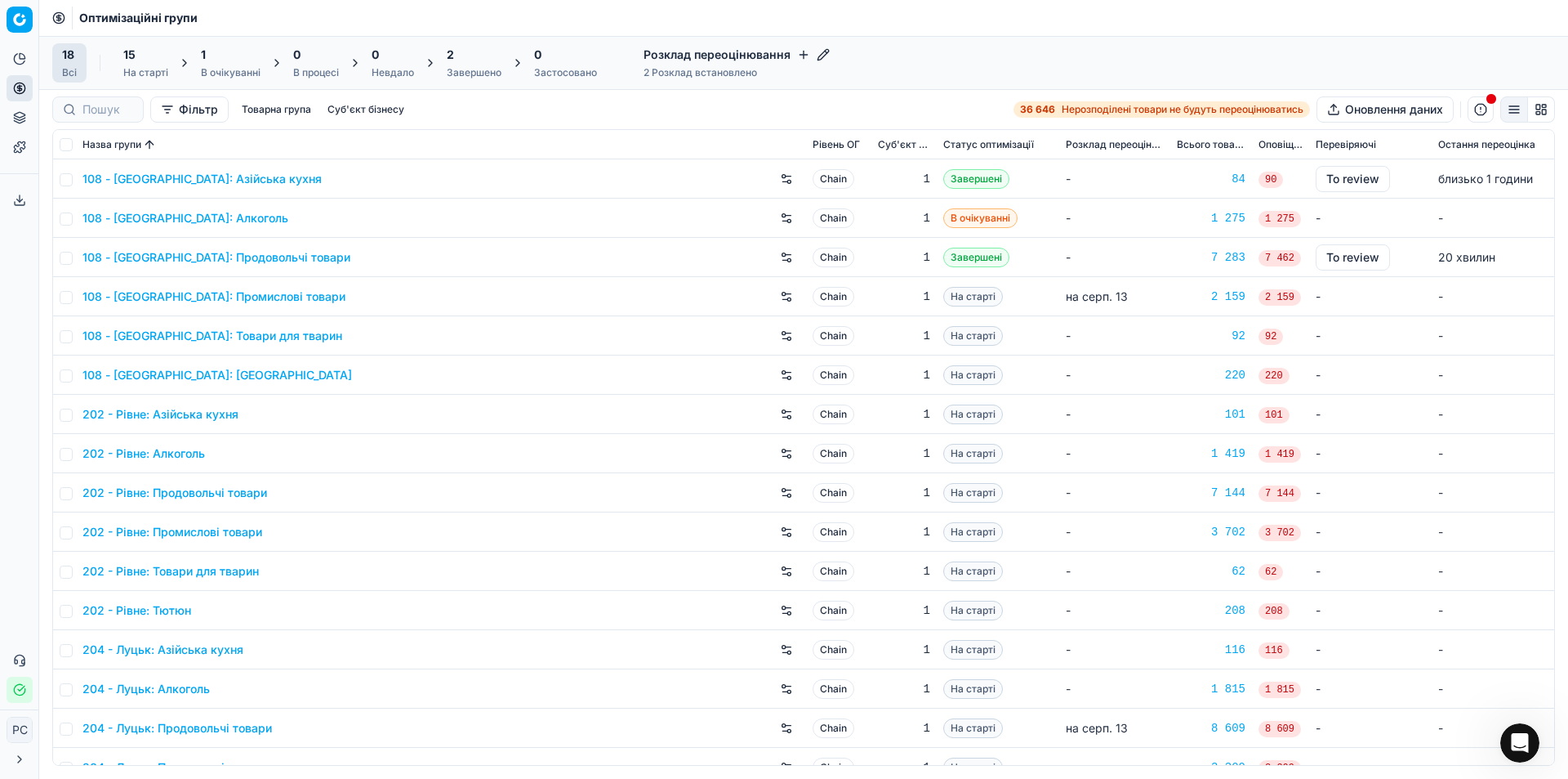
drag, startPoint x: 1416, startPoint y: 266, endPoint x: 651, endPoint y: 136, distance: 776.0
click at [651, 136] on div "Назва групи" at bounding box center [441, 144] width 717 height 16
click at [139, 73] on div "На старті" at bounding box center [145, 73] width 45 height 13
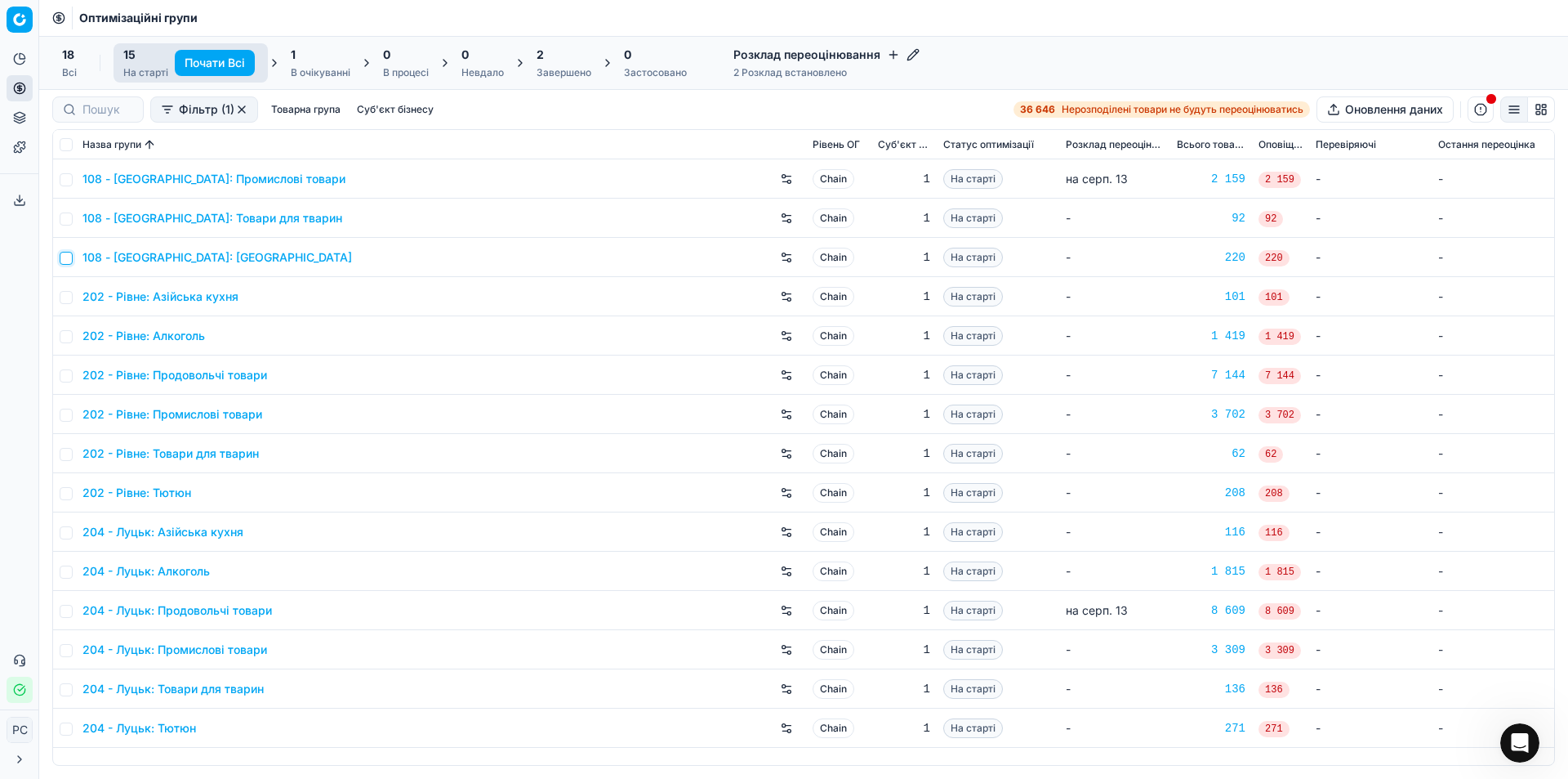
click at [64, 257] on input "checkbox" at bounding box center [66, 258] width 13 height 13
checkbox input "true"
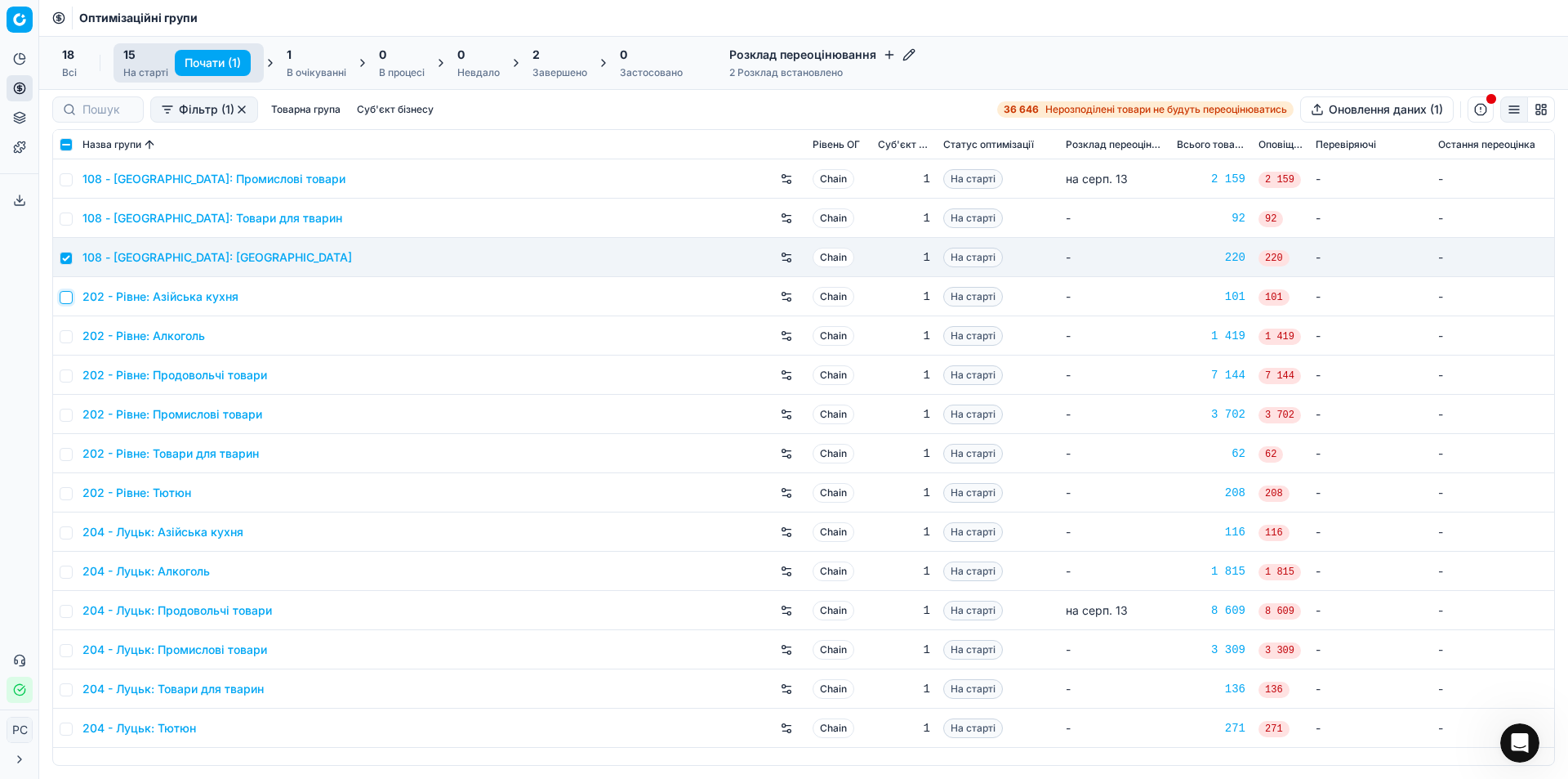
click at [64, 296] on input "checkbox" at bounding box center [66, 298] width 13 height 13
checkbox input "true"
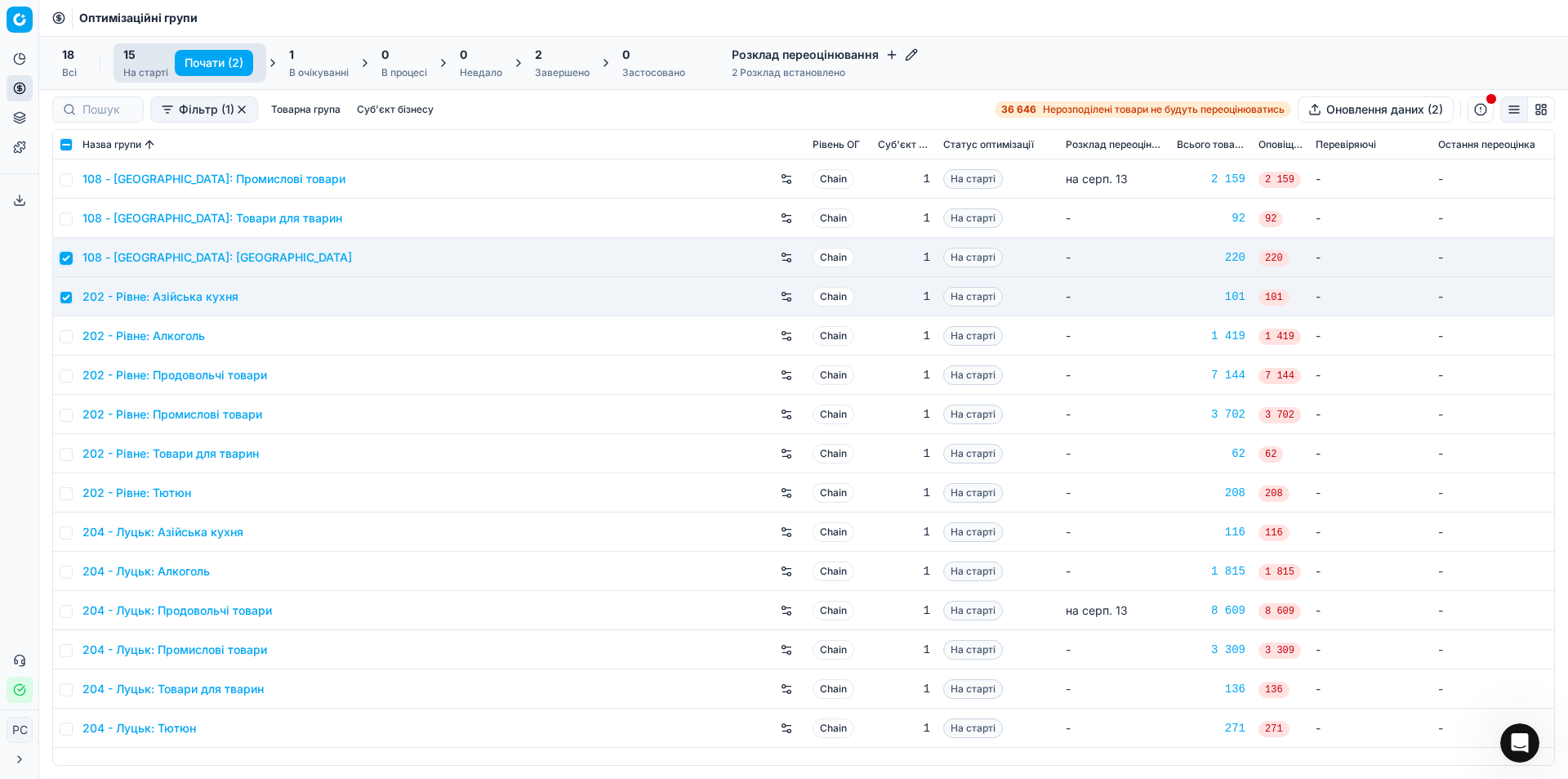
click at [66, 255] on input "checkbox" at bounding box center [66, 258] width 13 height 13
checkbox input "false"
click at [64, 289] on td at bounding box center [65, 297] width 23 height 39
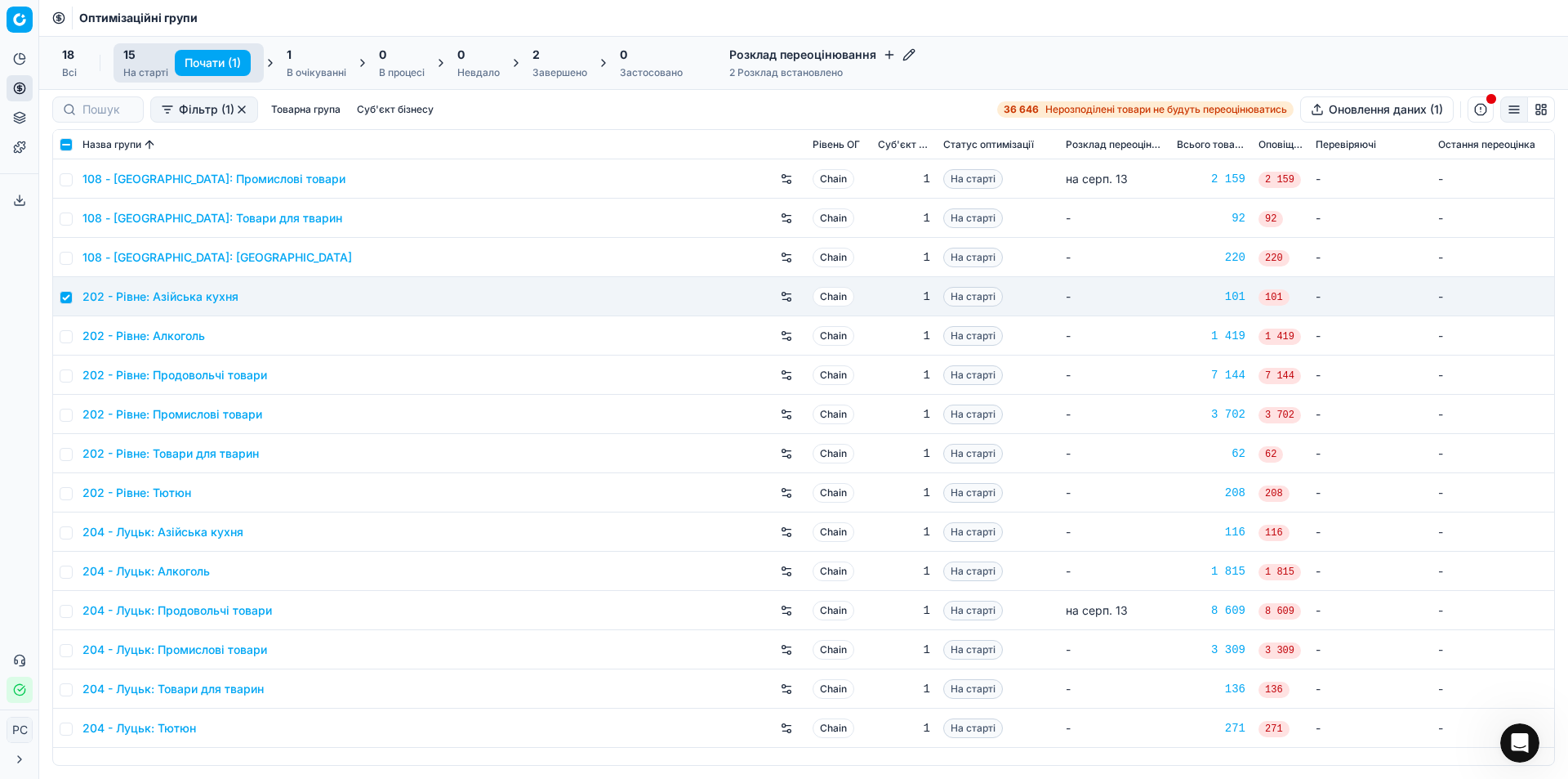
click at [311, 62] on div "1" at bounding box center [316, 55] width 60 height 16
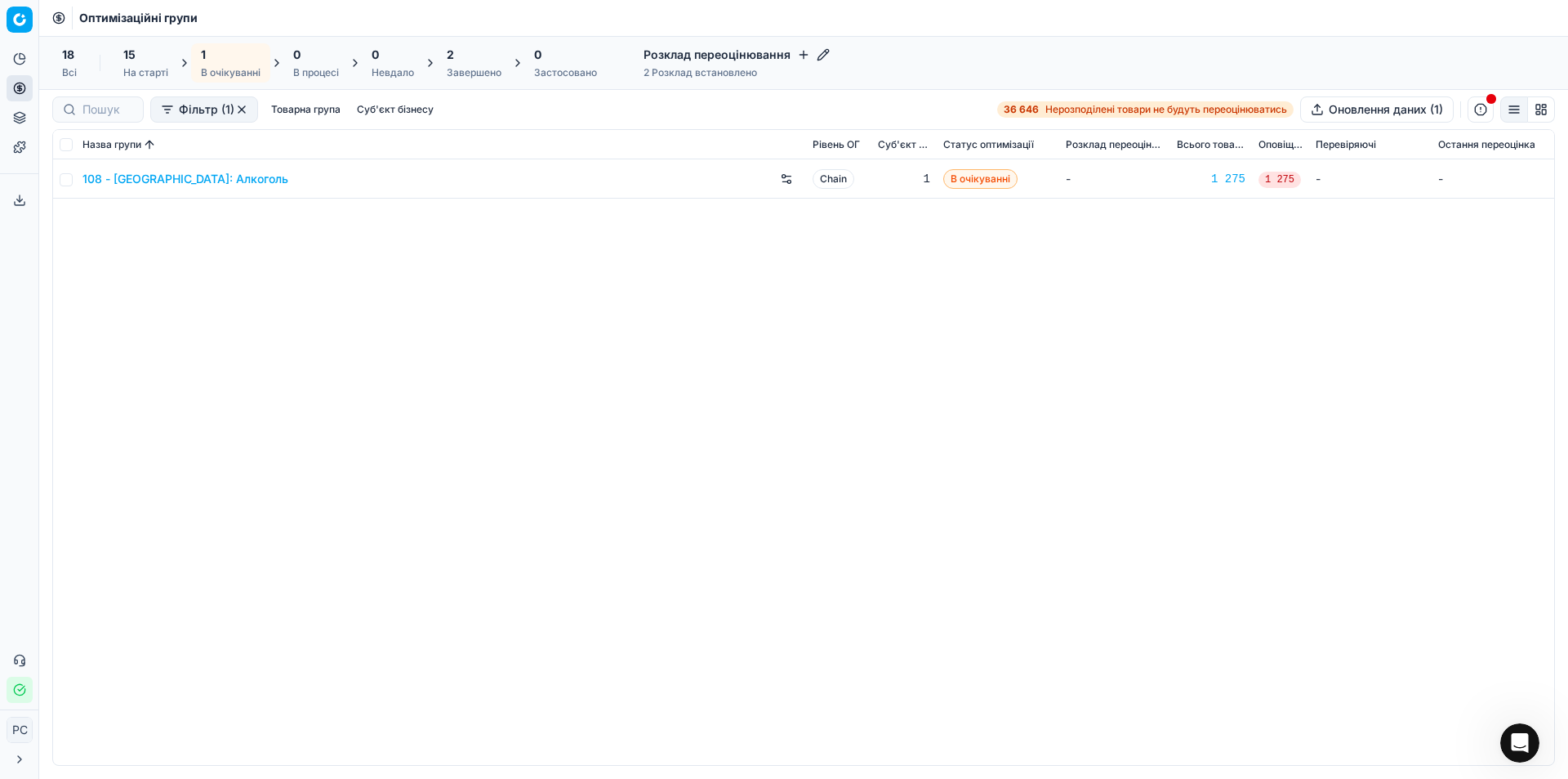
click at [202, 173] on link "108 - [GEOGRAPHIC_DATA]: Алкоголь" at bounding box center [185, 179] width 206 height 16
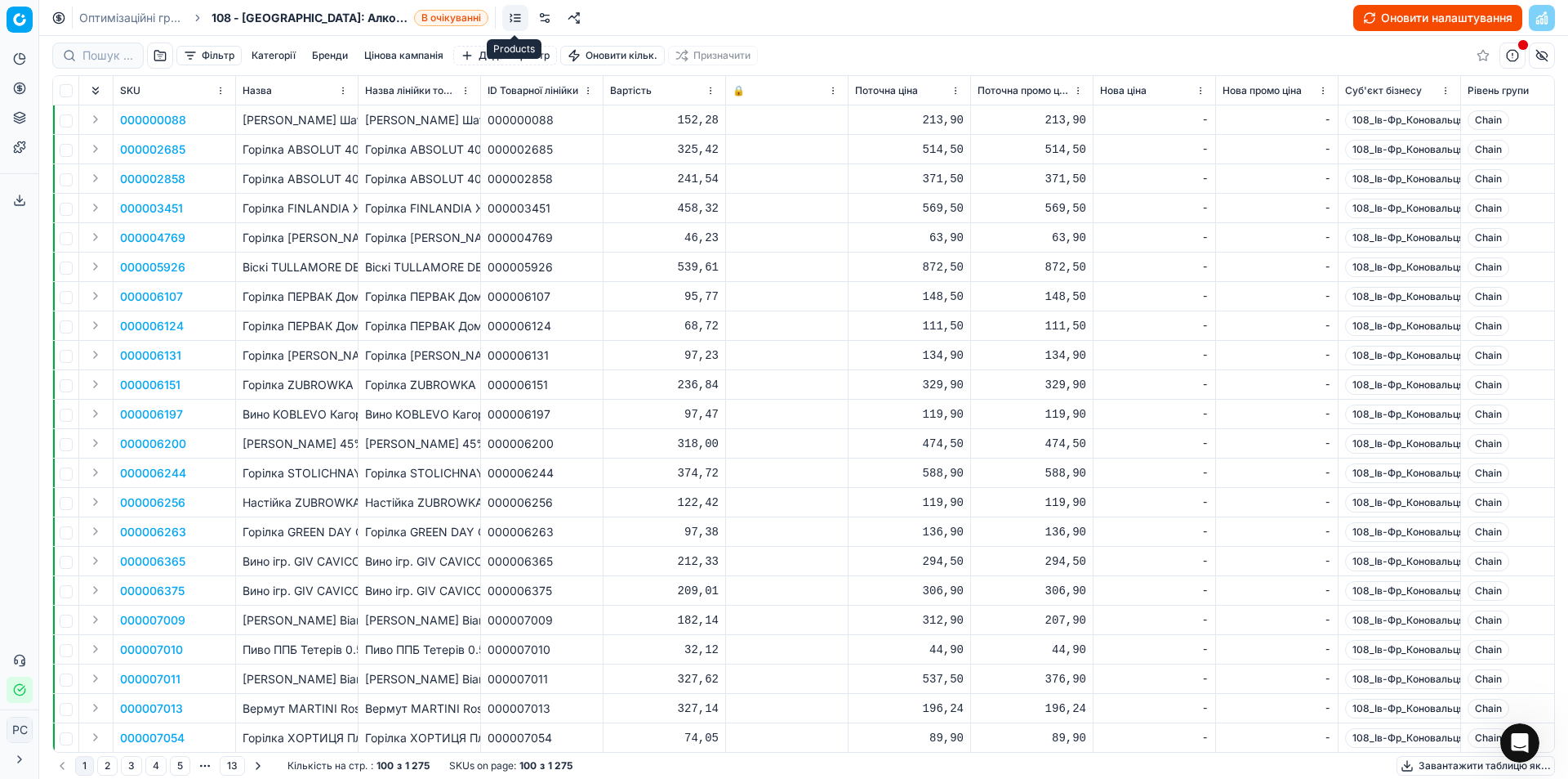
click at [515, 17] on link at bounding box center [516, 18] width 26 height 26
click at [542, 17] on link at bounding box center [545, 18] width 26 height 26
click at [17, 68] on button "Аналітика" at bounding box center [20, 59] width 26 height 26
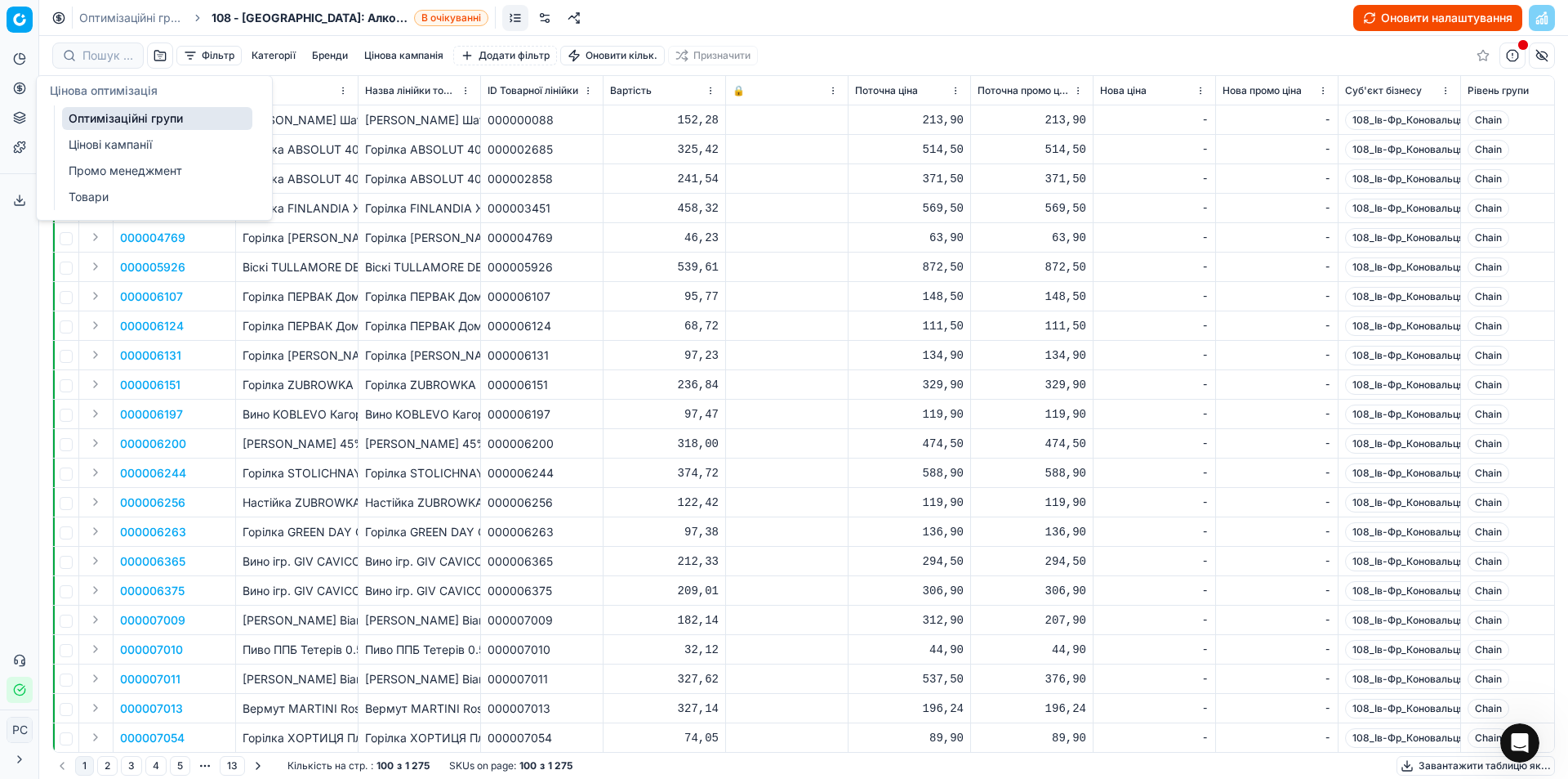
click at [17, 95] on button "Цінова оптимізація" at bounding box center [20, 89] width 26 height 26
click at [102, 118] on link "Оптимізаційні групи" at bounding box center [157, 119] width 190 height 23
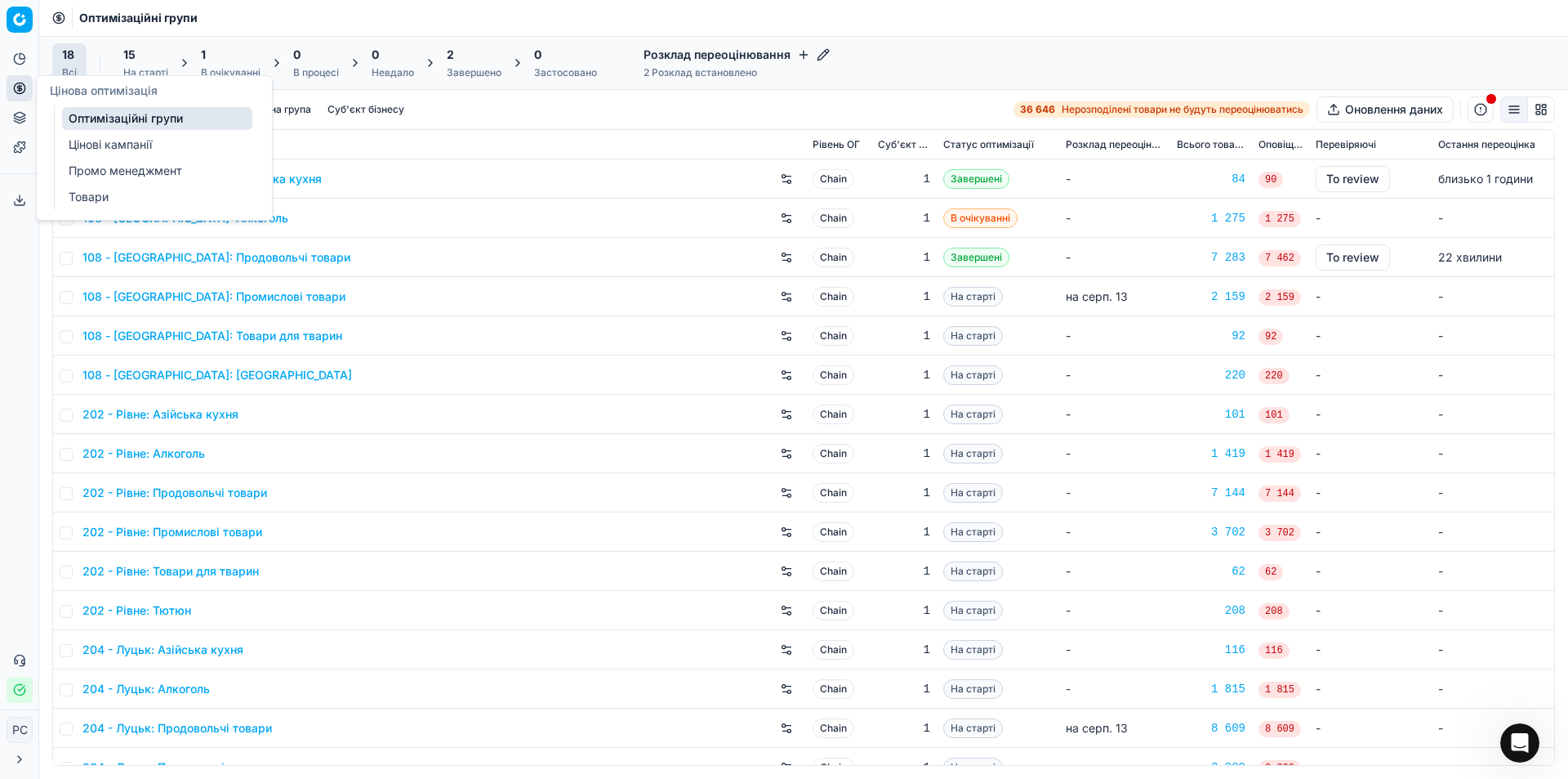
click at [299, 60] on span "0" at bounding box center [297, 55] width 7 height 16
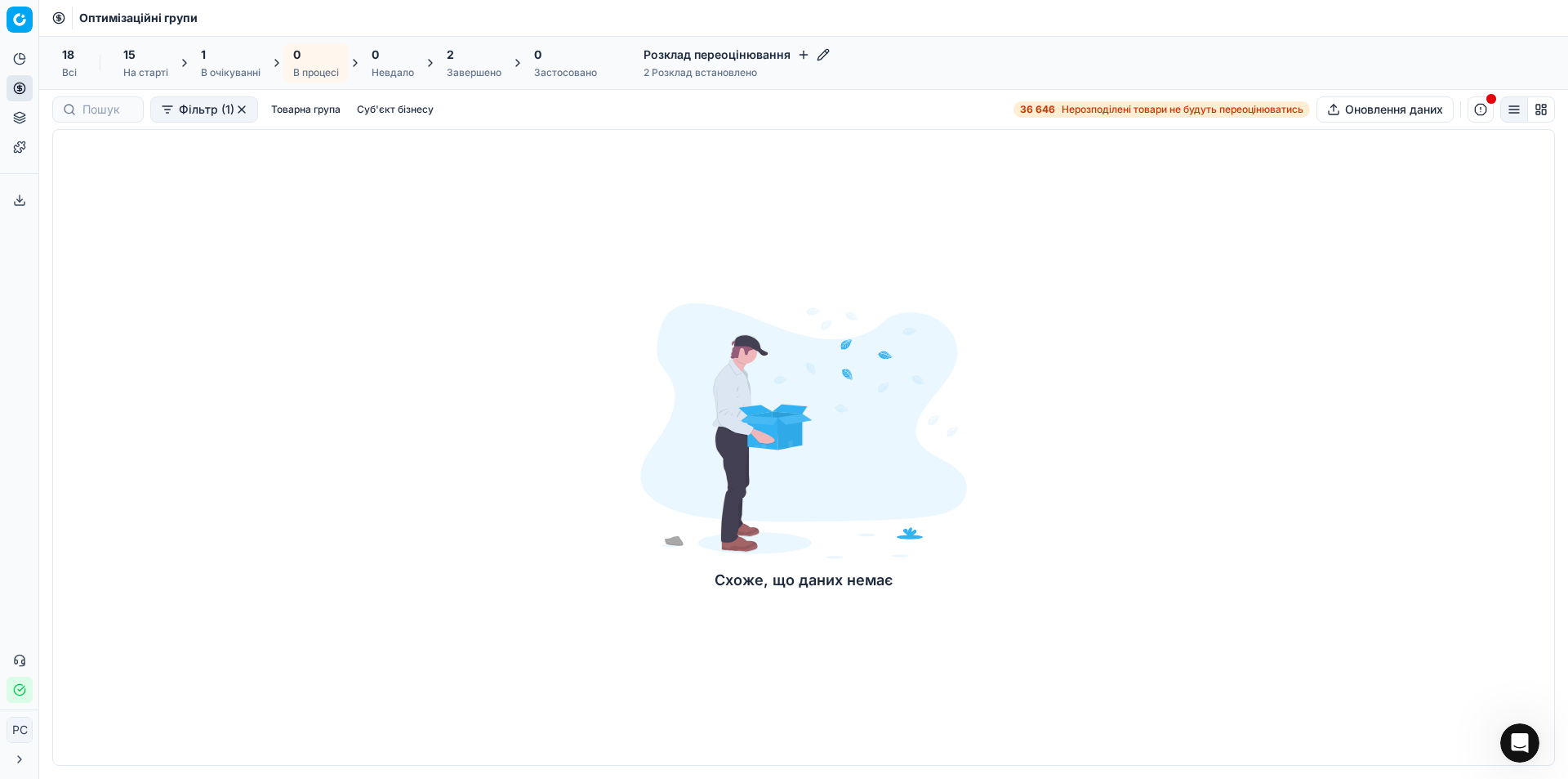
click at [472, 64] on div "2 Завершено" at bounding box center [474, 63] width 55 height 33
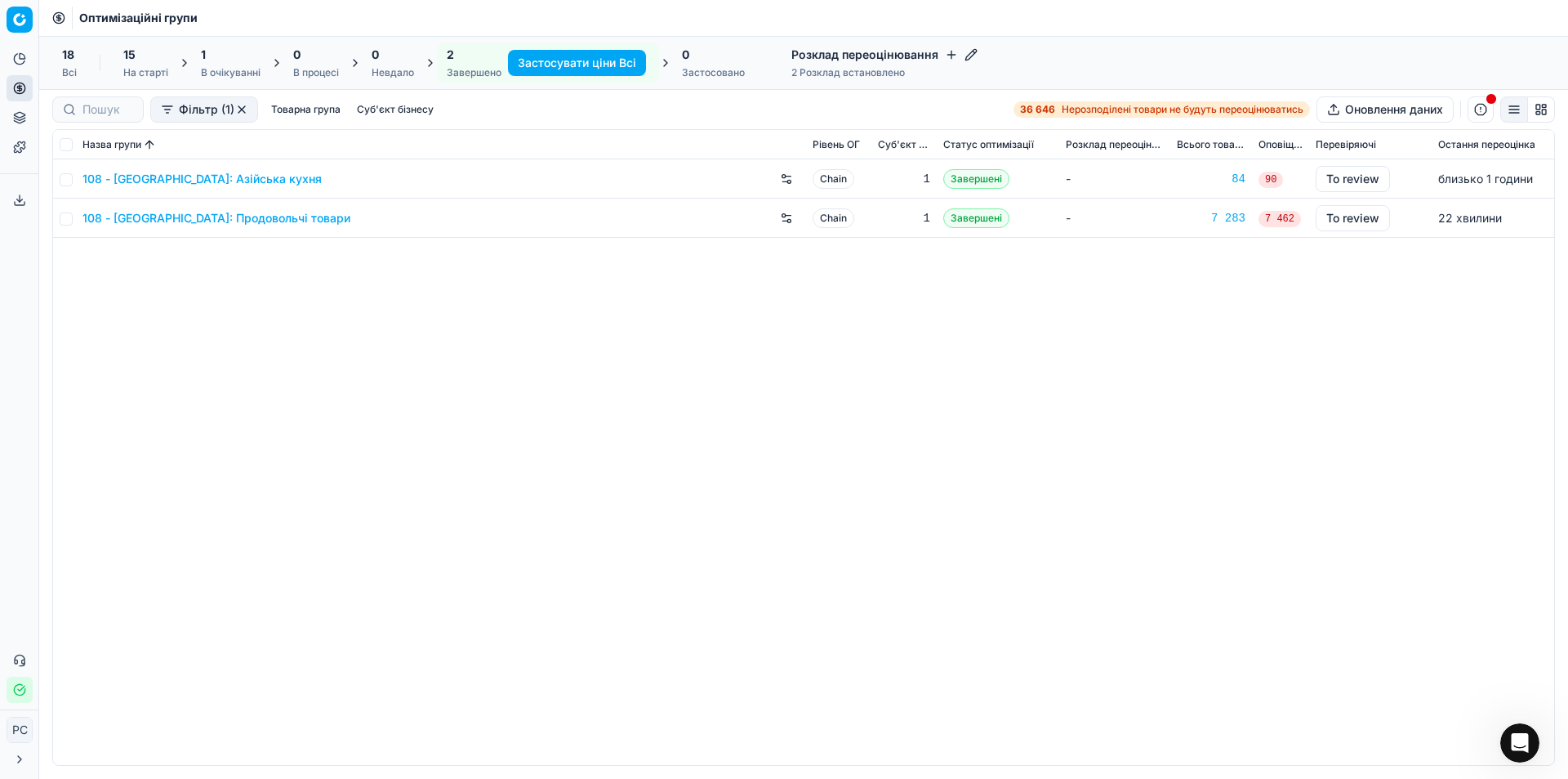
click at [558, 329] on div "108 - Івано-Франківськ: Азійська кухня Chain 1 Завершені - 84 90 To review близ…" at bounding box center [804, 462] width 1502 height 605
click at [391, 61] on div "0" at bounding box center [393, 55] width 43 height 16
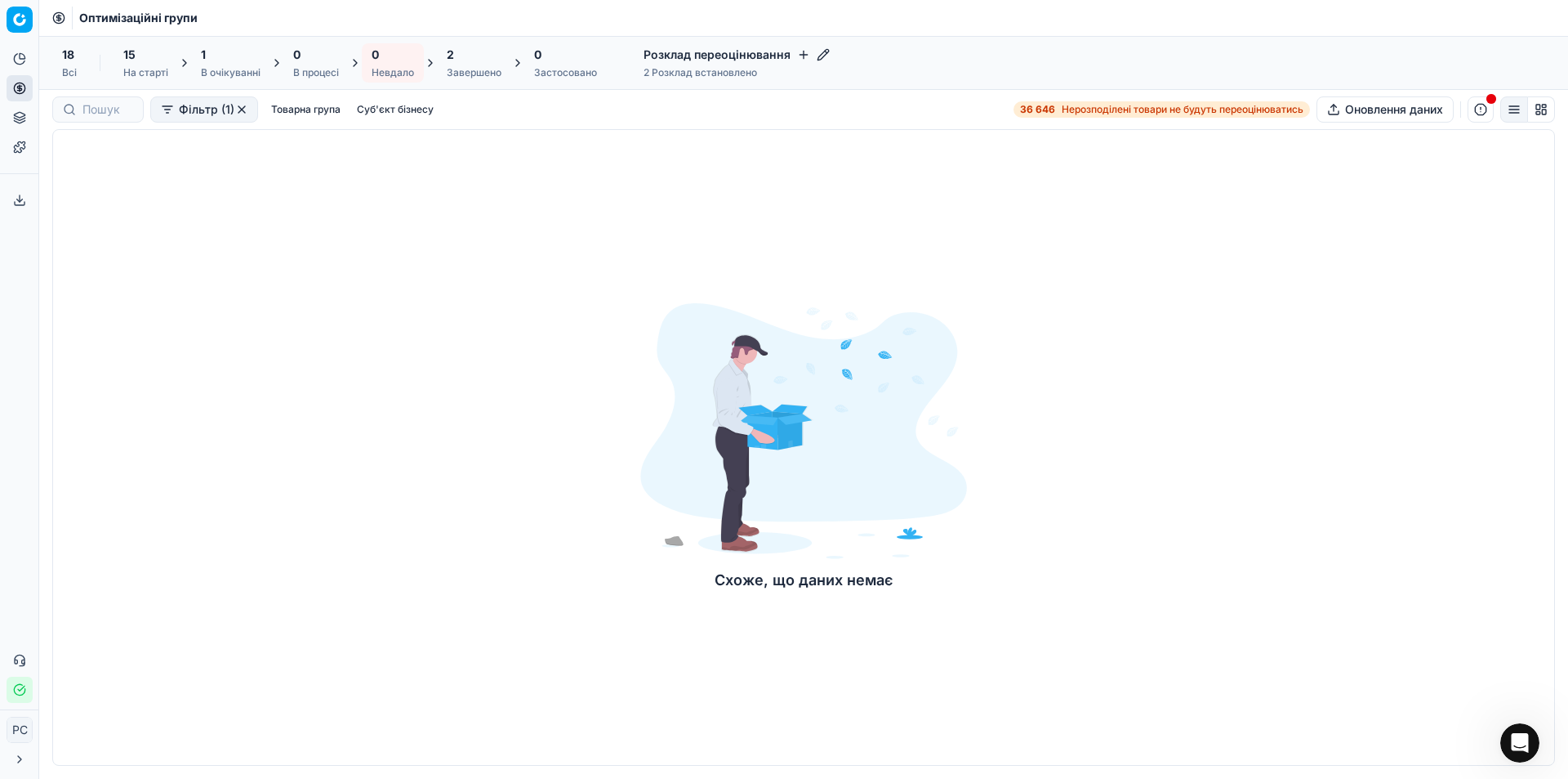
click at [58, 68] on div "18 Всі" at bounding box center [70, 63] width 34 height 39
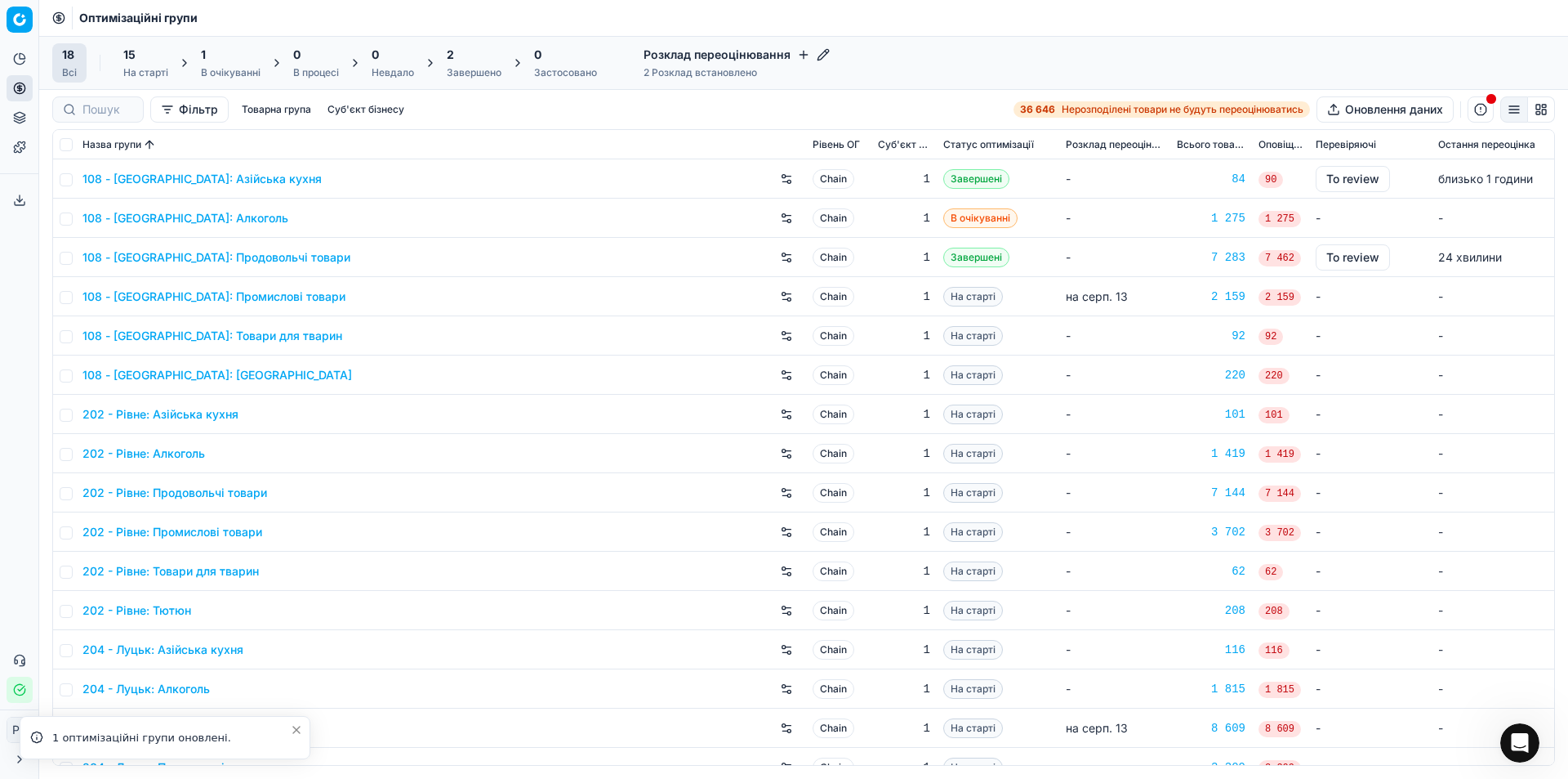
click at [125, 734] on div "1 оптимізаційні групи оновлені." at bounding box center [171, 738] width 238 height 16
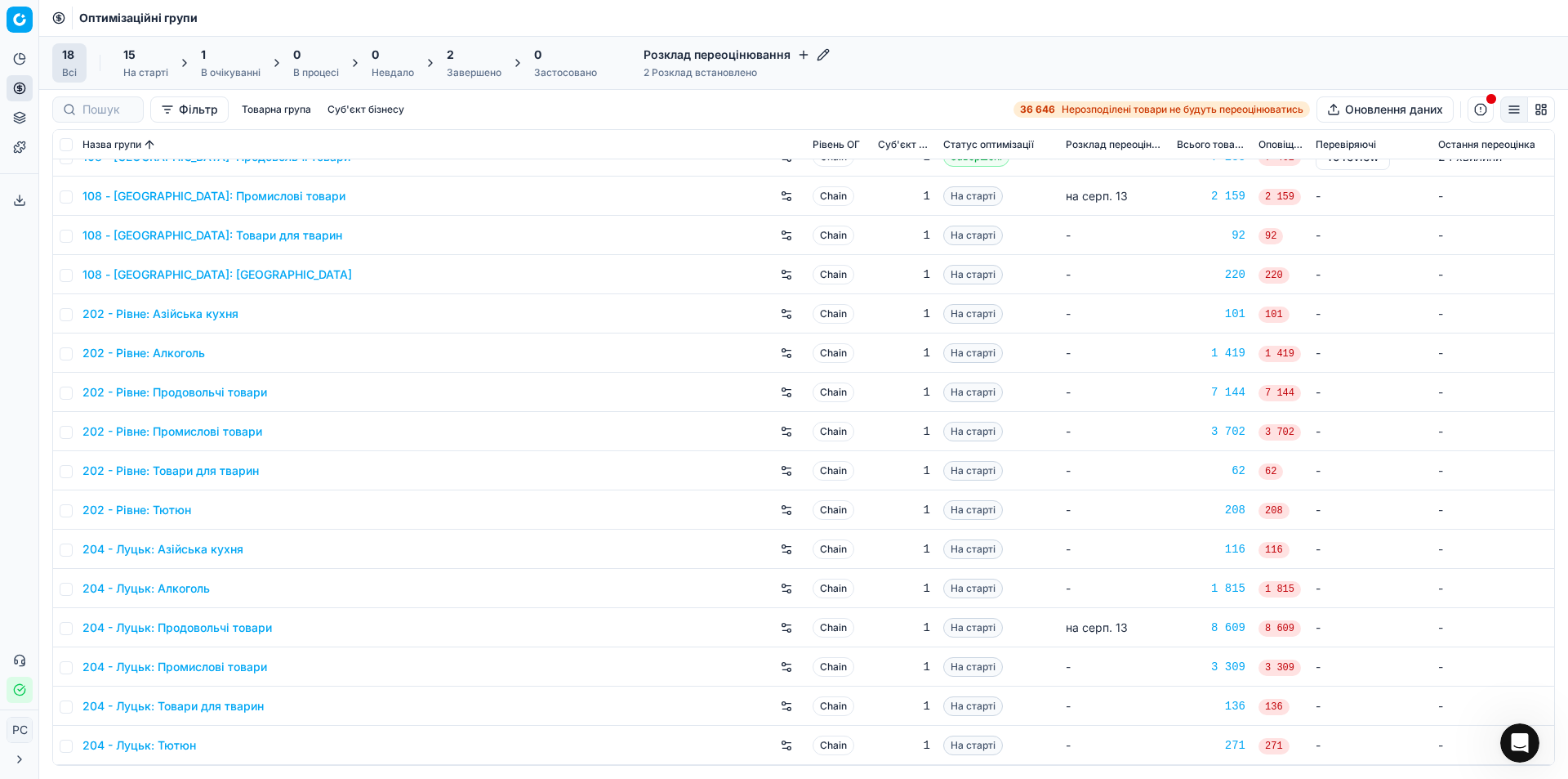
click at [251, 57] on div "1" at bounding box center [230, 55] width 60 height 16
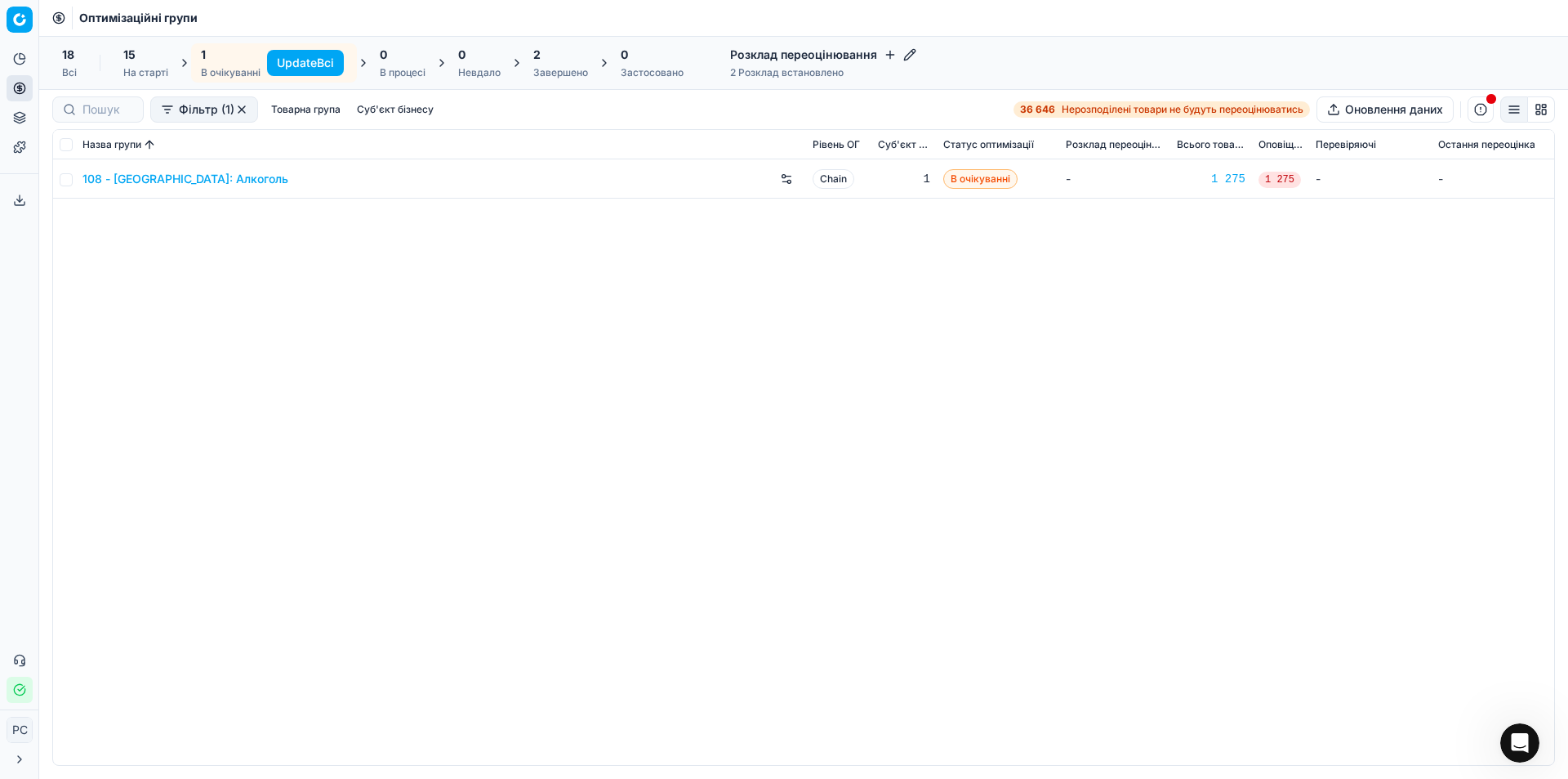
click at [639, 65] on div "0 Застосовано" at bounding box center [652, 63] width 63 height 33
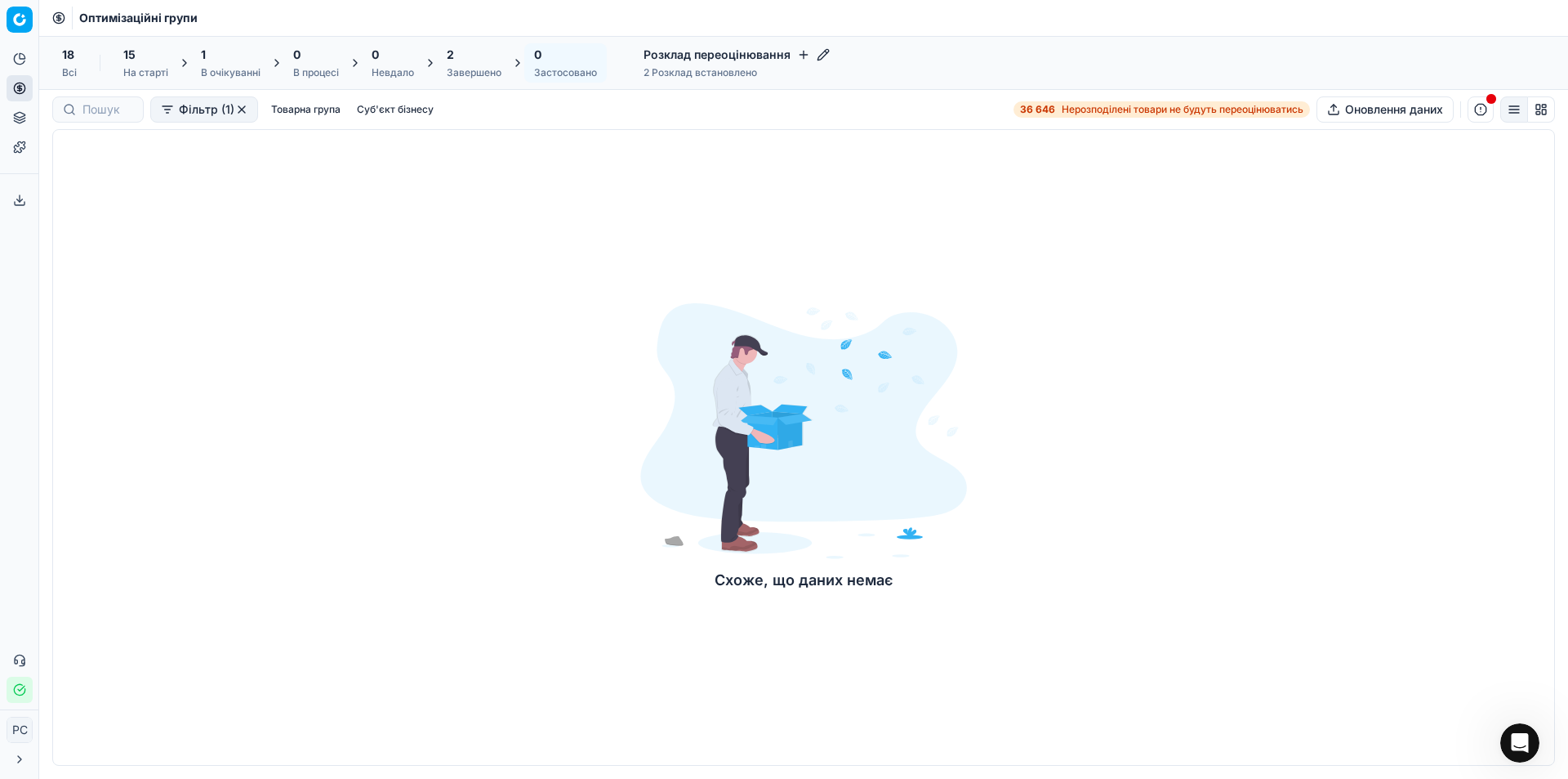
drag, startPoint x: 500, startPoint y: 66, endPoint x: 332, endPoint y: 301, distance: 288.9
click at [328, 324] on div "Схоже, що даних немає" at bounding box center [804, 447] width 1503 height 636
click at [588, 78] on div "Застосовано" at bounding box center [566, 73] width 63 height 13
click at [252, 74] on div "В очікуванні" at bounding box center [230, 73] width 60 height 13
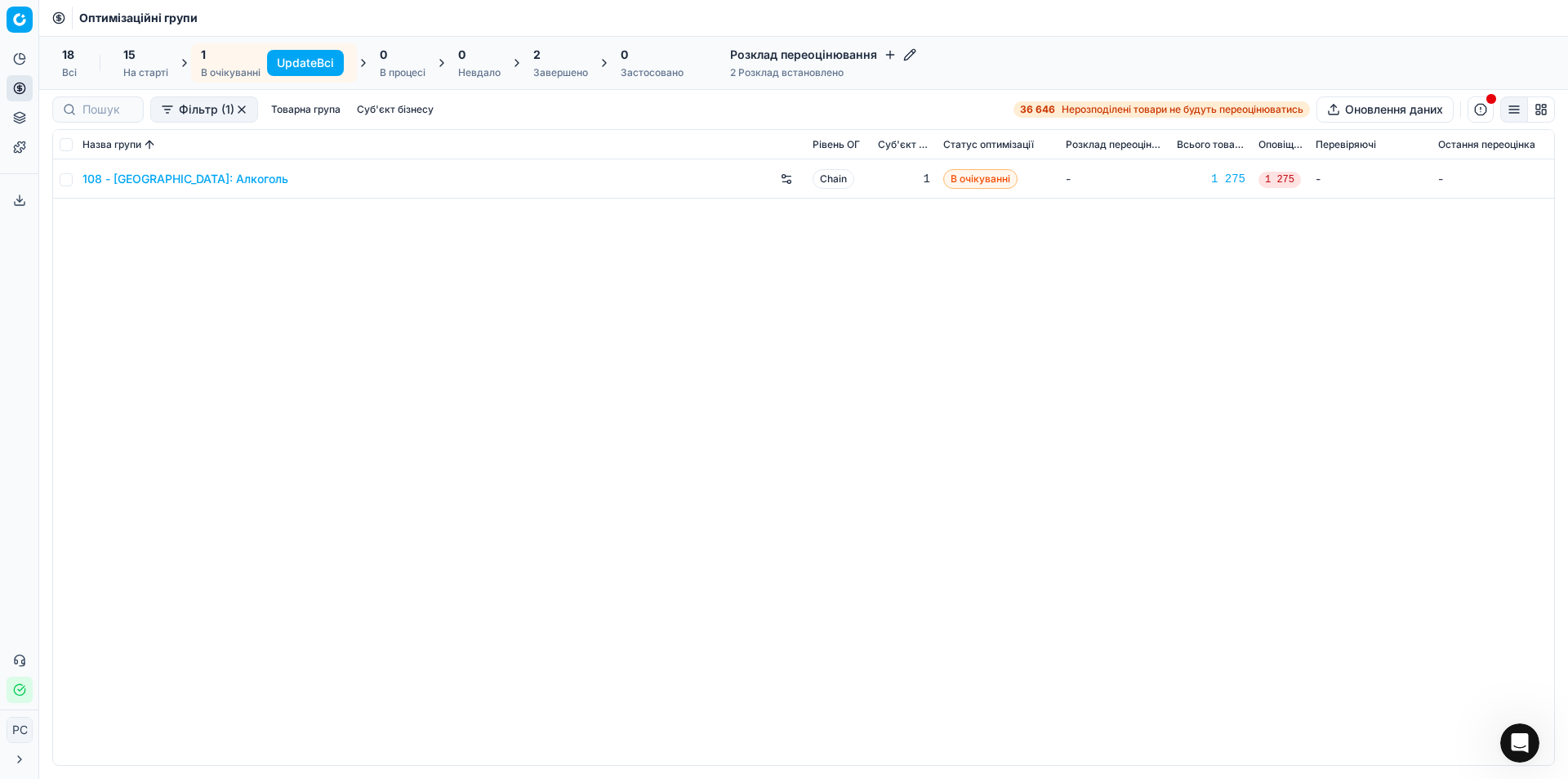
click at [406, 60] on div "0" at bounding box center [402, 55] width 46 height 16
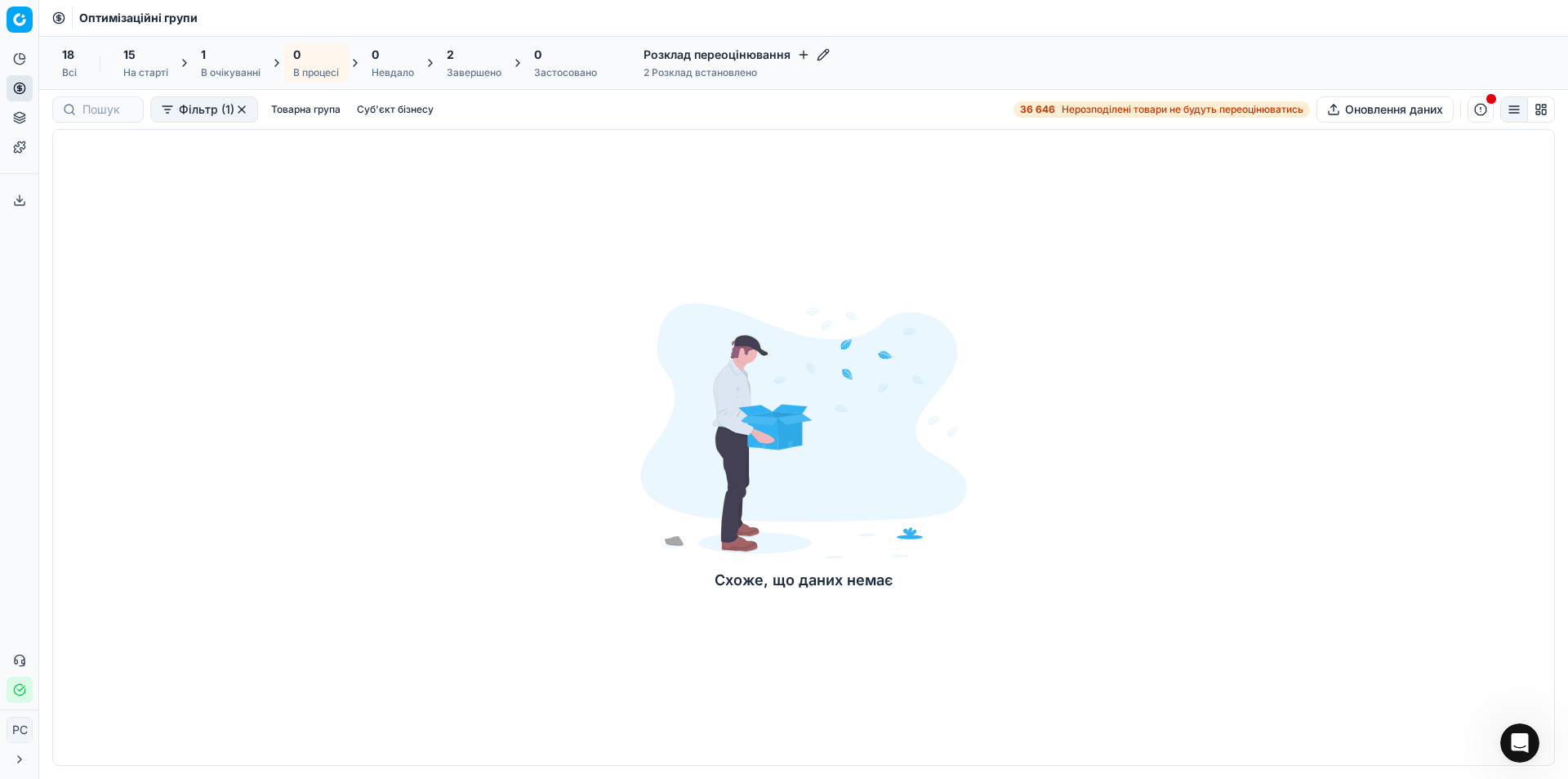
click at [535, 59] on span "0" at bounding box center [538, 55] width 7 height 16
click at [455, 62] on div "2" at bounding box center [474, 55] width 55 height 16
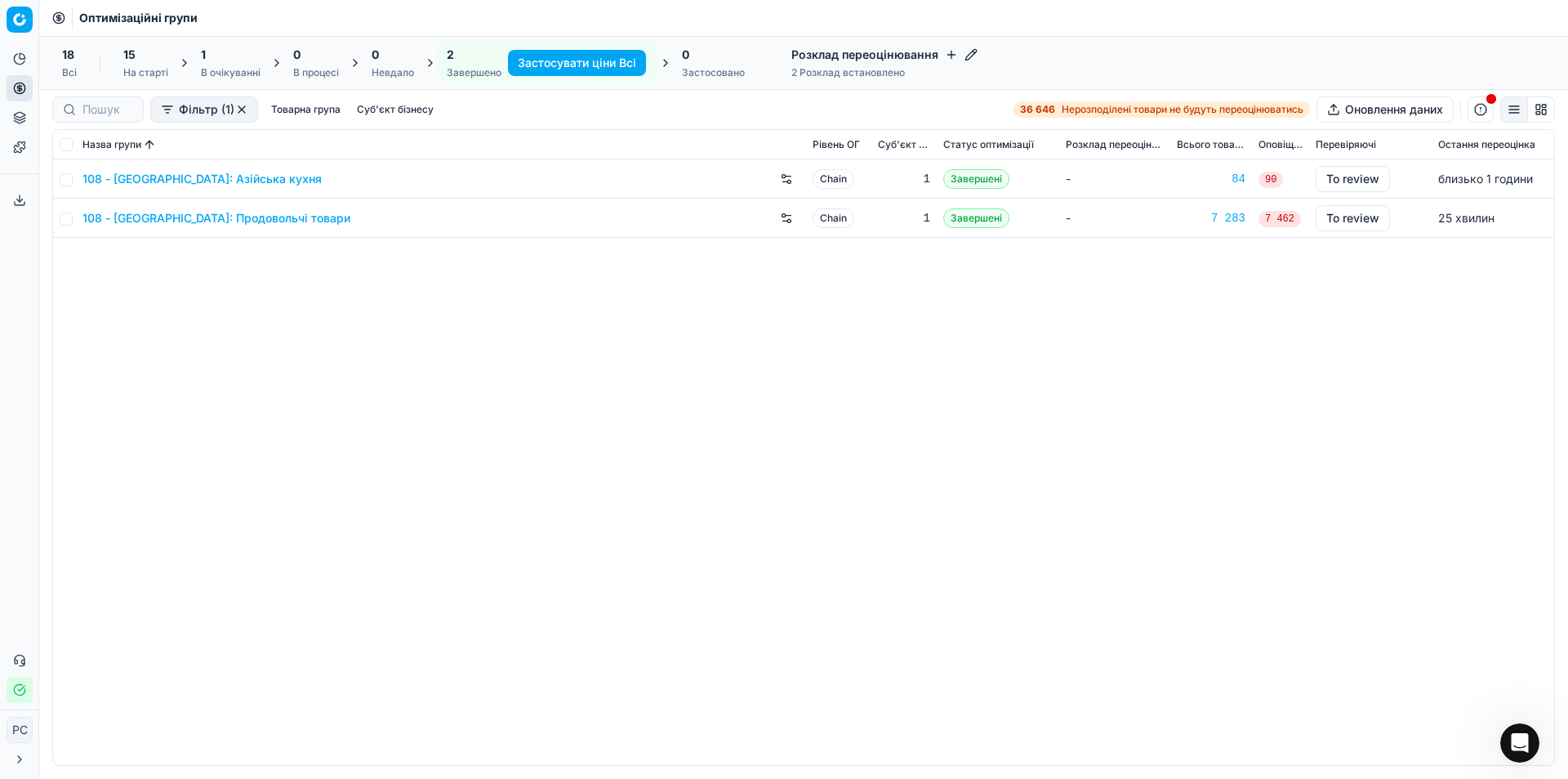
click at [129, 62] on span "15" at bounding box center [129, 55] width 12 height 16
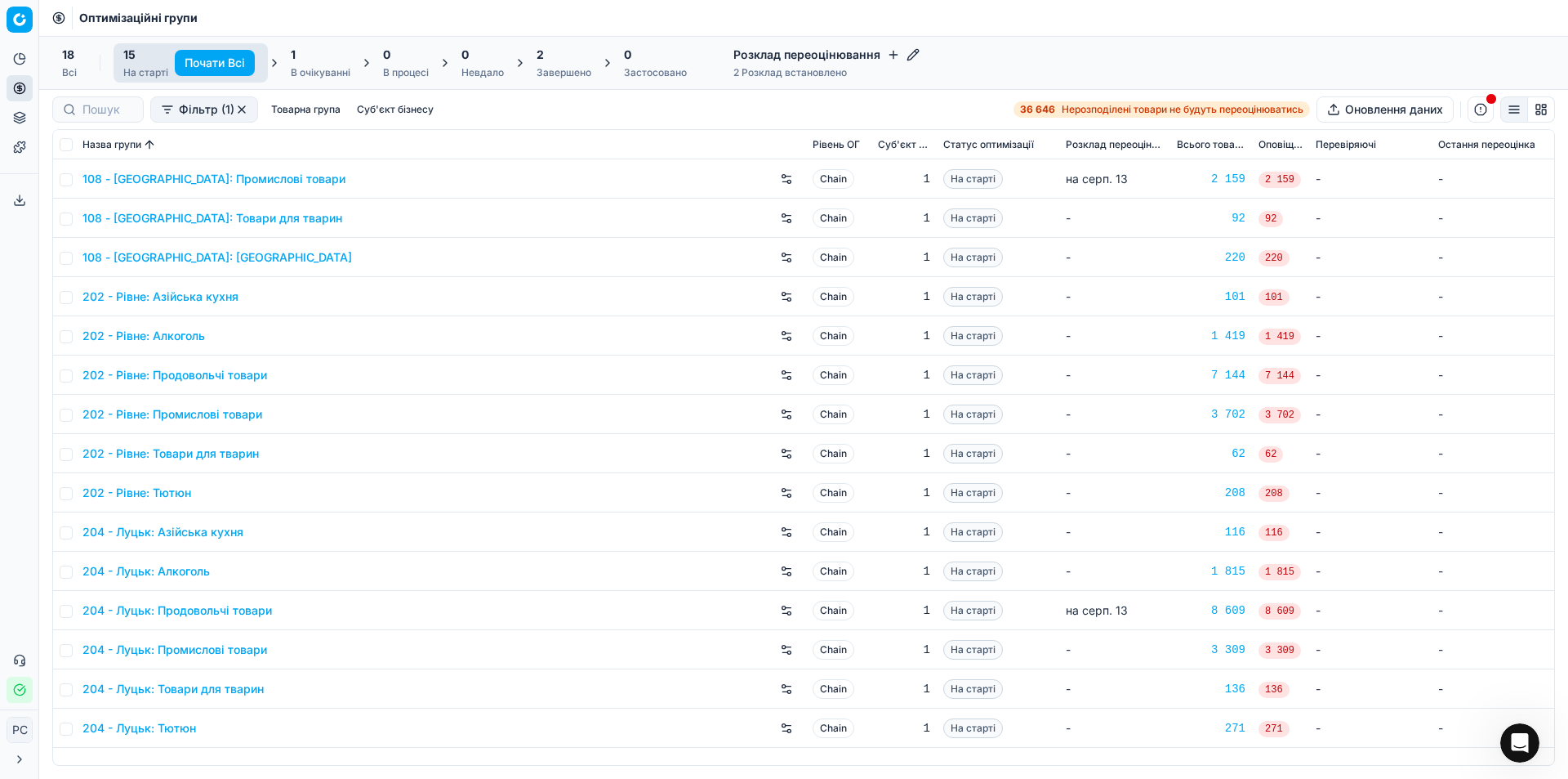
drag, startPoint x: 473, startPoint y: 353, endPoint x: 475, endPoint y: 297, distance: 56.0
click at [475, 297] on div "202 - Рівне: Азійська кухня" at bounding box center [441, 297] width 717 height 26
drag, startPoint x: 265, startPoint y: 280, endPoint x: 648, endPoint y: 118, distance: 415.9
click at [650, 118] on div "Фільтр (1) Товарна група Суб'єкт бізнесу 36 646 Нерозподілені товари не будуть …" at bounding box center [804, 110] width 1503 height 26
click at [181, 107] on button "Фільтр (1)" at bounding box center [204, 110] width 108 height 26
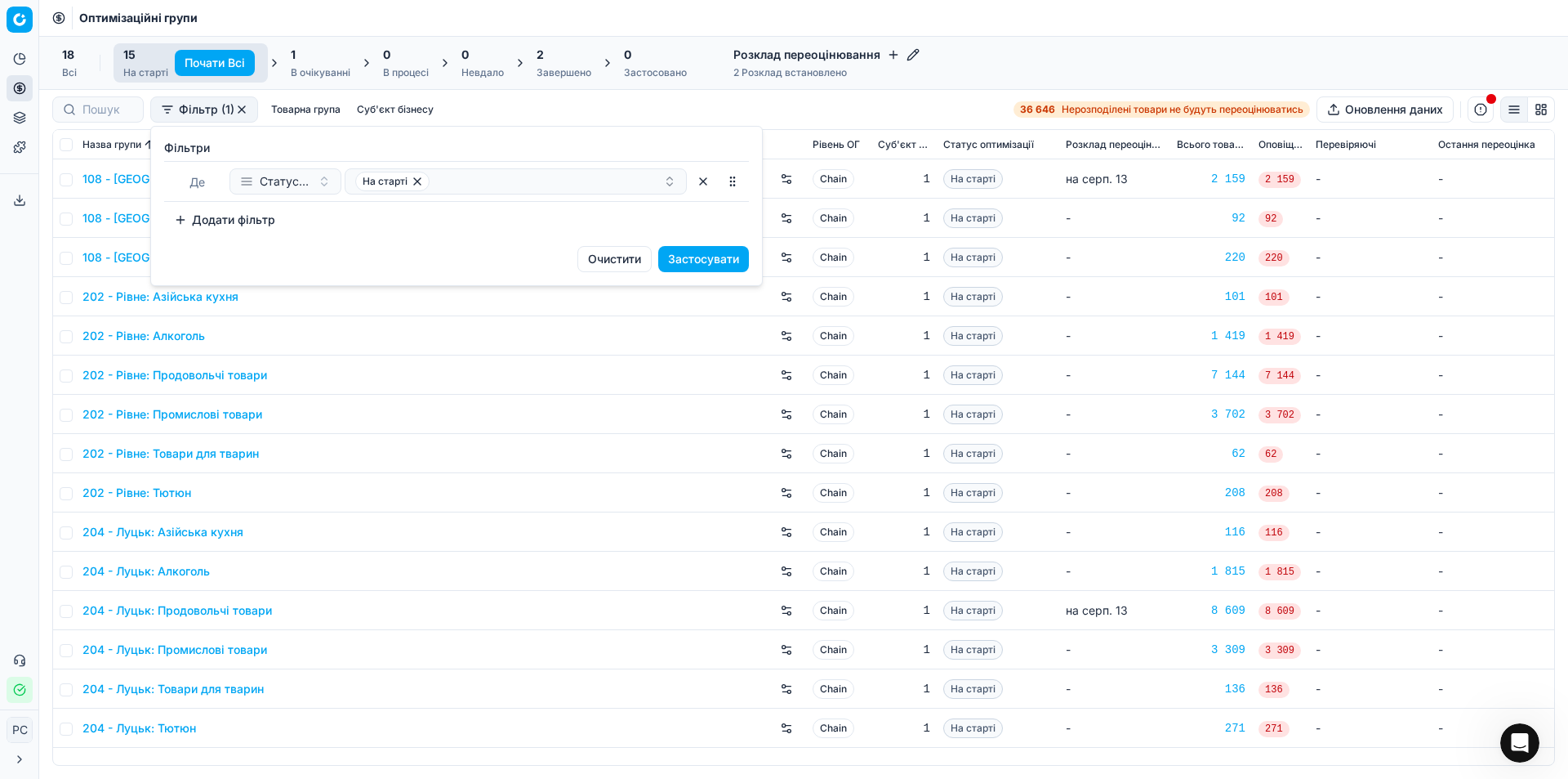
click at [240, 107] on html "Pricing platform Аналітика БІ Дашборд ШІ Дашборд Цінова оптимізація Оптимізацій…" at bounding box center [784, 390] width 1568 height 779
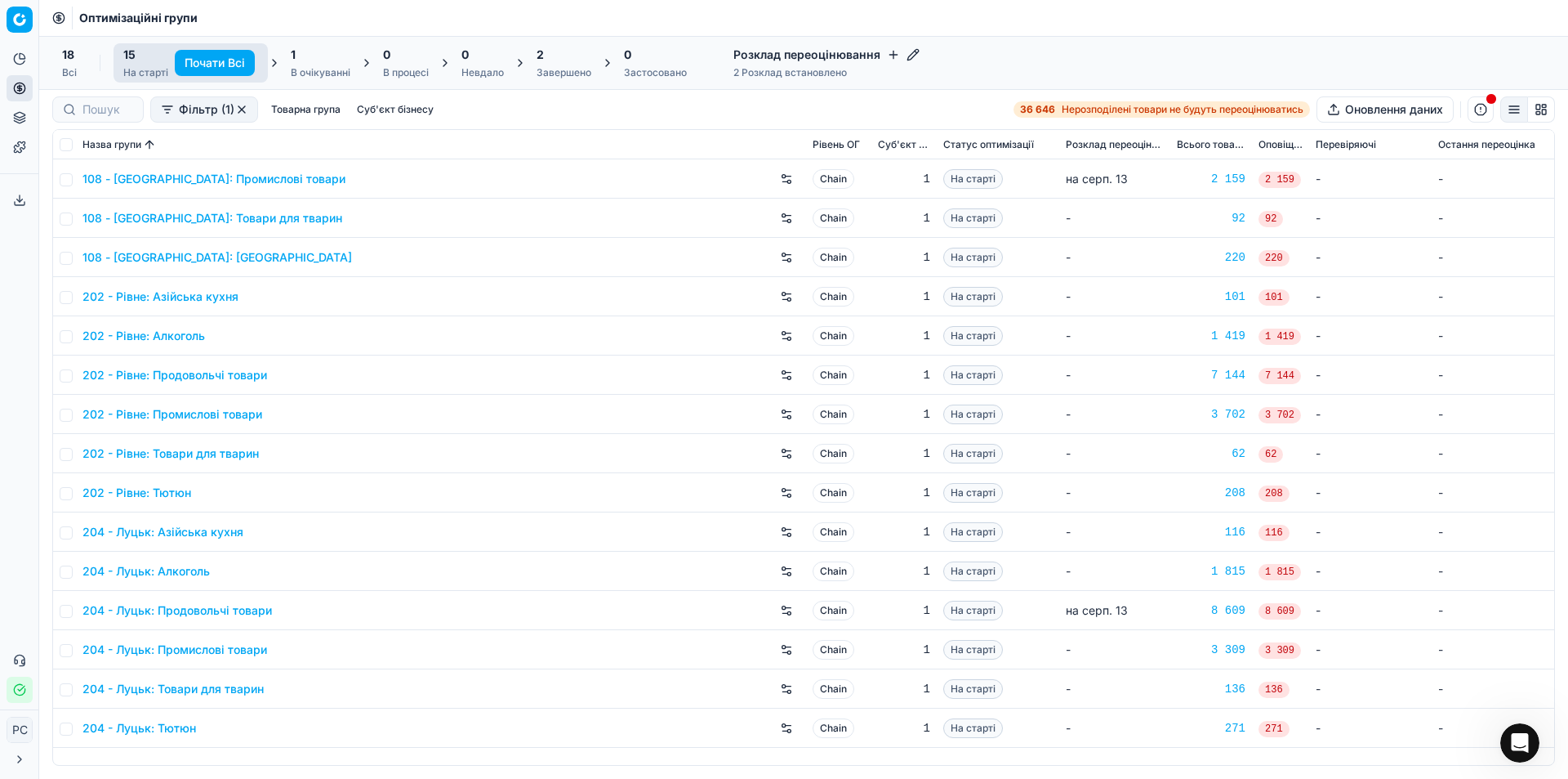
click at [238, 107] on button "button" at bounding box center [242, 110] width 13 height 13
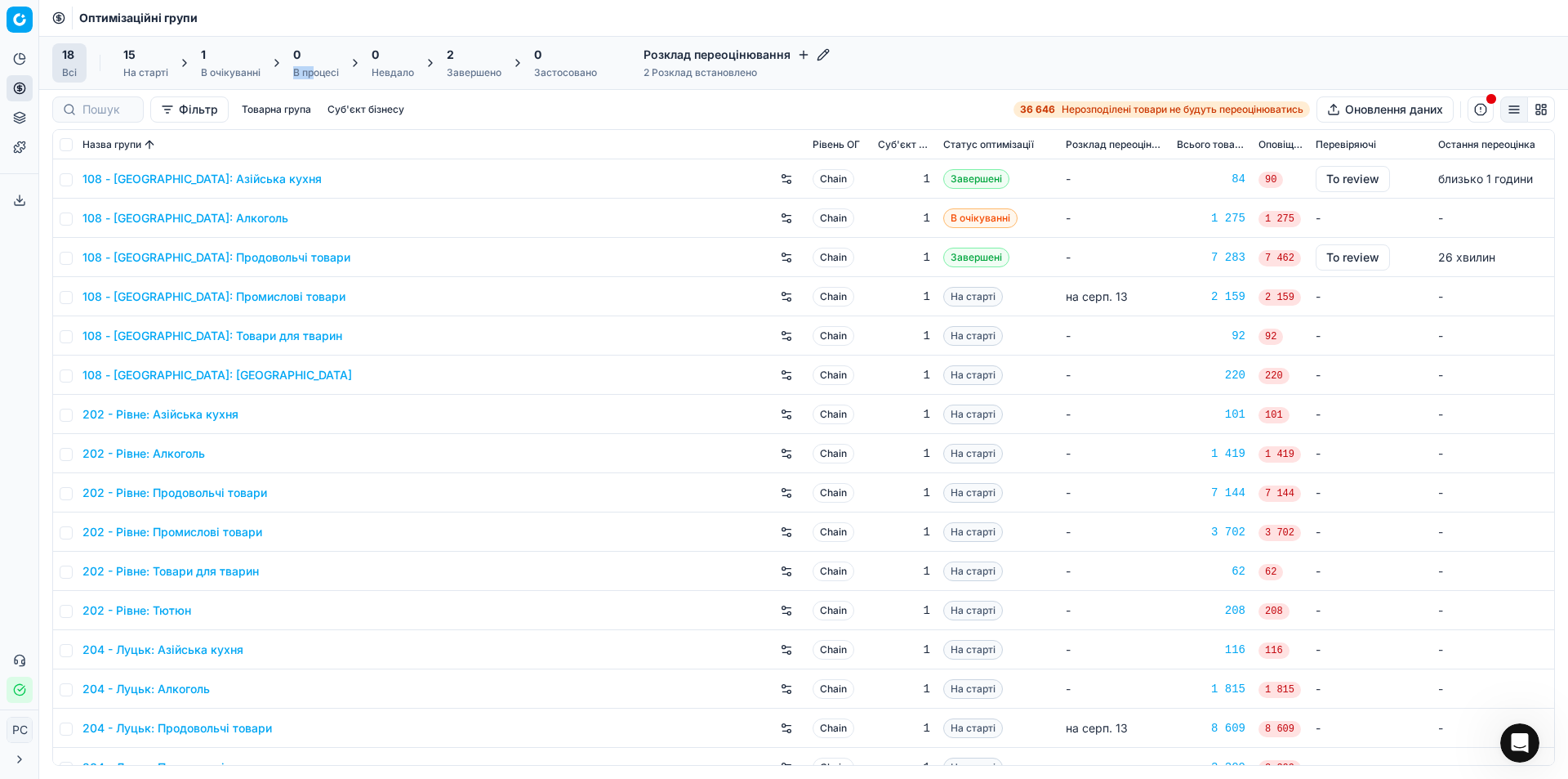
click at [316, 62] on div "0 В процесі" at bounding box center [316, 63] width 46 height 33
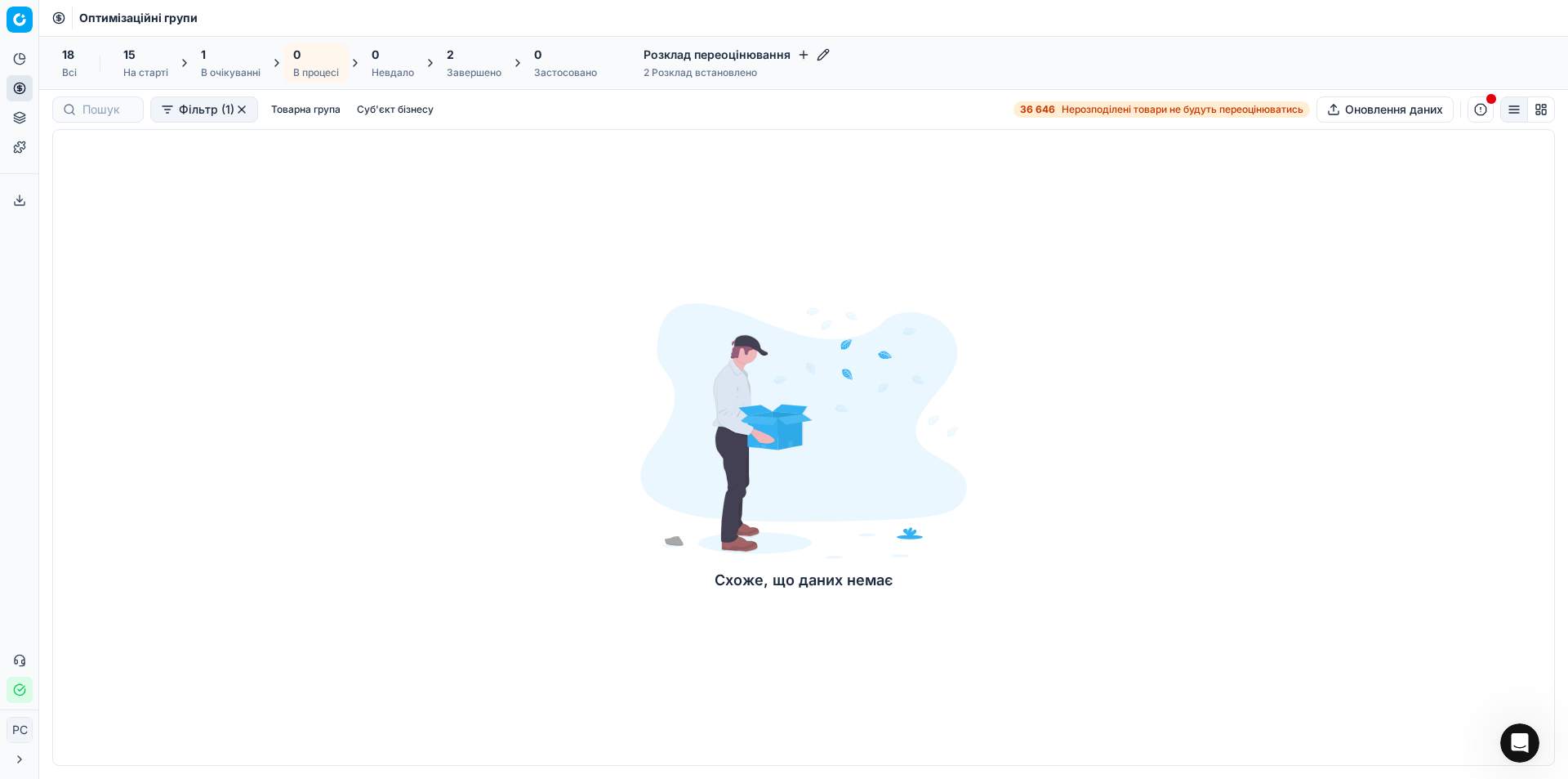
click at [429, 61] on icon at bounding box center [430, 63] width 13 height 13
click at [458, 62] on div "2" at bounding box center [474, 55] width 55 height 16
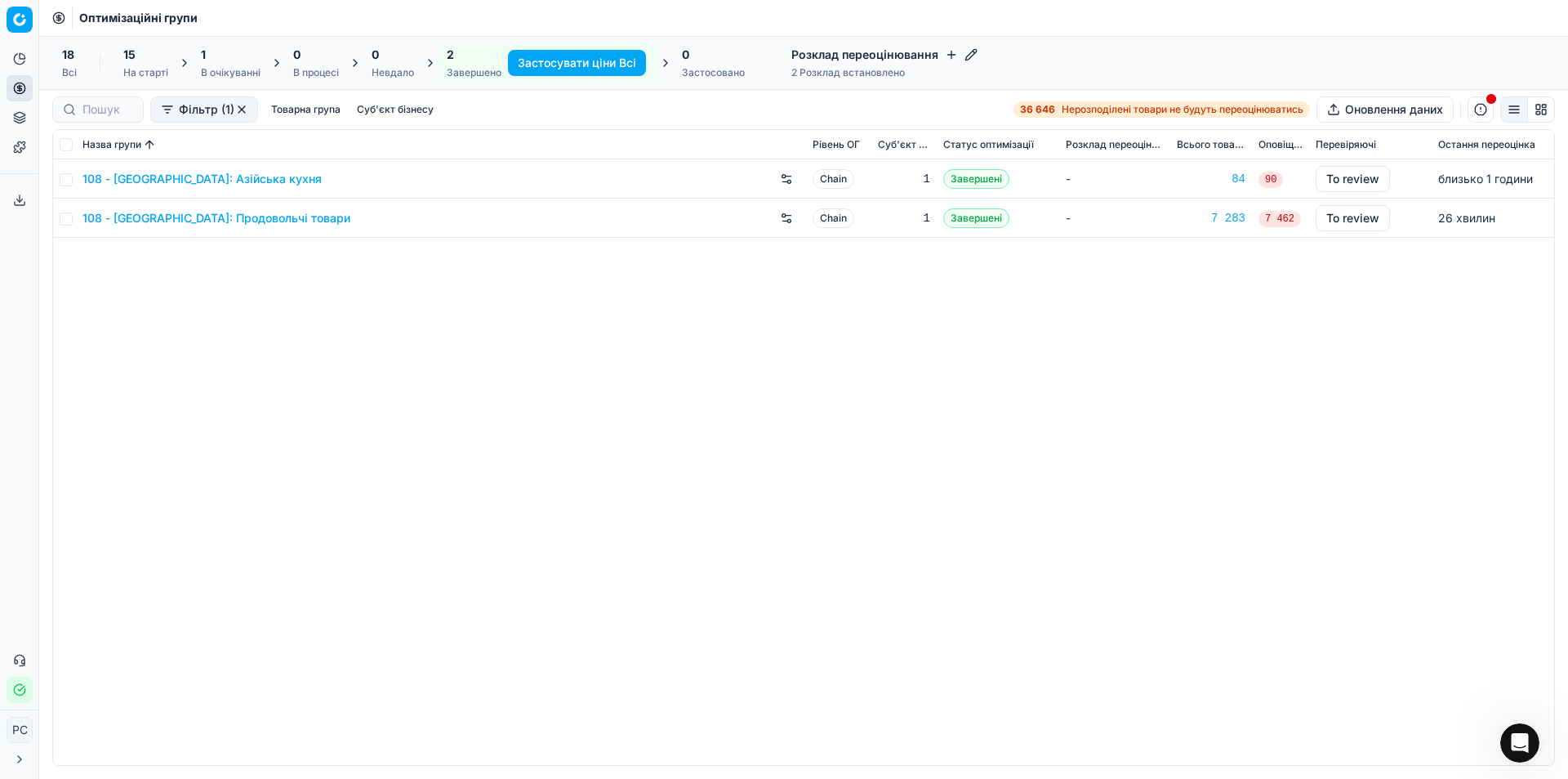
click at [370, 72] on div "0 Невдало" at bounding box center [393, 63] width 62 height 39
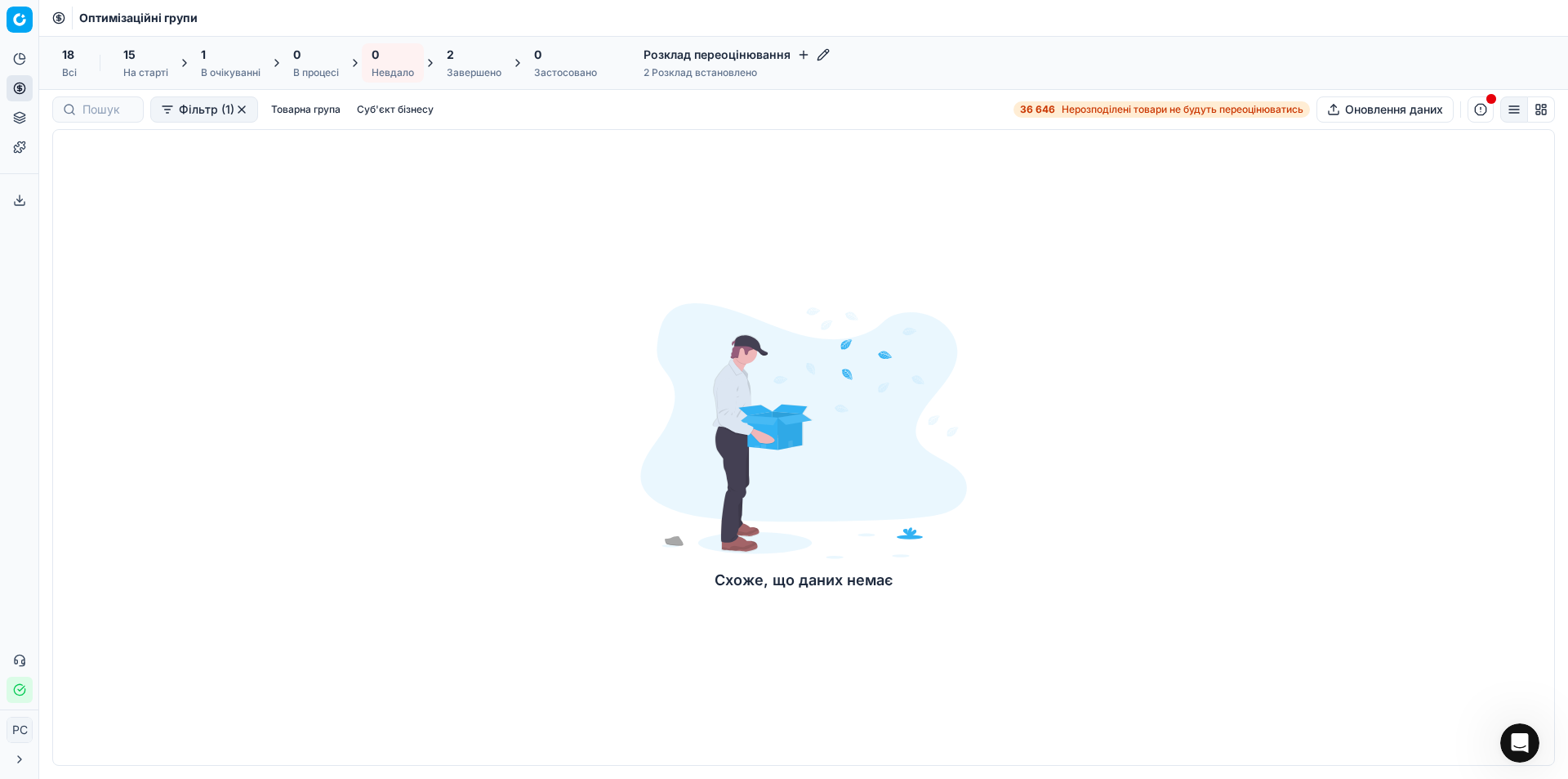
click at [212, 113] on button "Фільтр (1)" at bounding box center [204, 110] width 108 height 26
click at [212, 113] on html "Pricing platform Аналітика БІ Дашборд ШІ Дашборд Цінова оптимізація Оптимізацій…" at bounding box center [784, 390] width 1568 height 779
click at [237, 110] on button "button" at bounding box center [242, 110] width 13 height 13
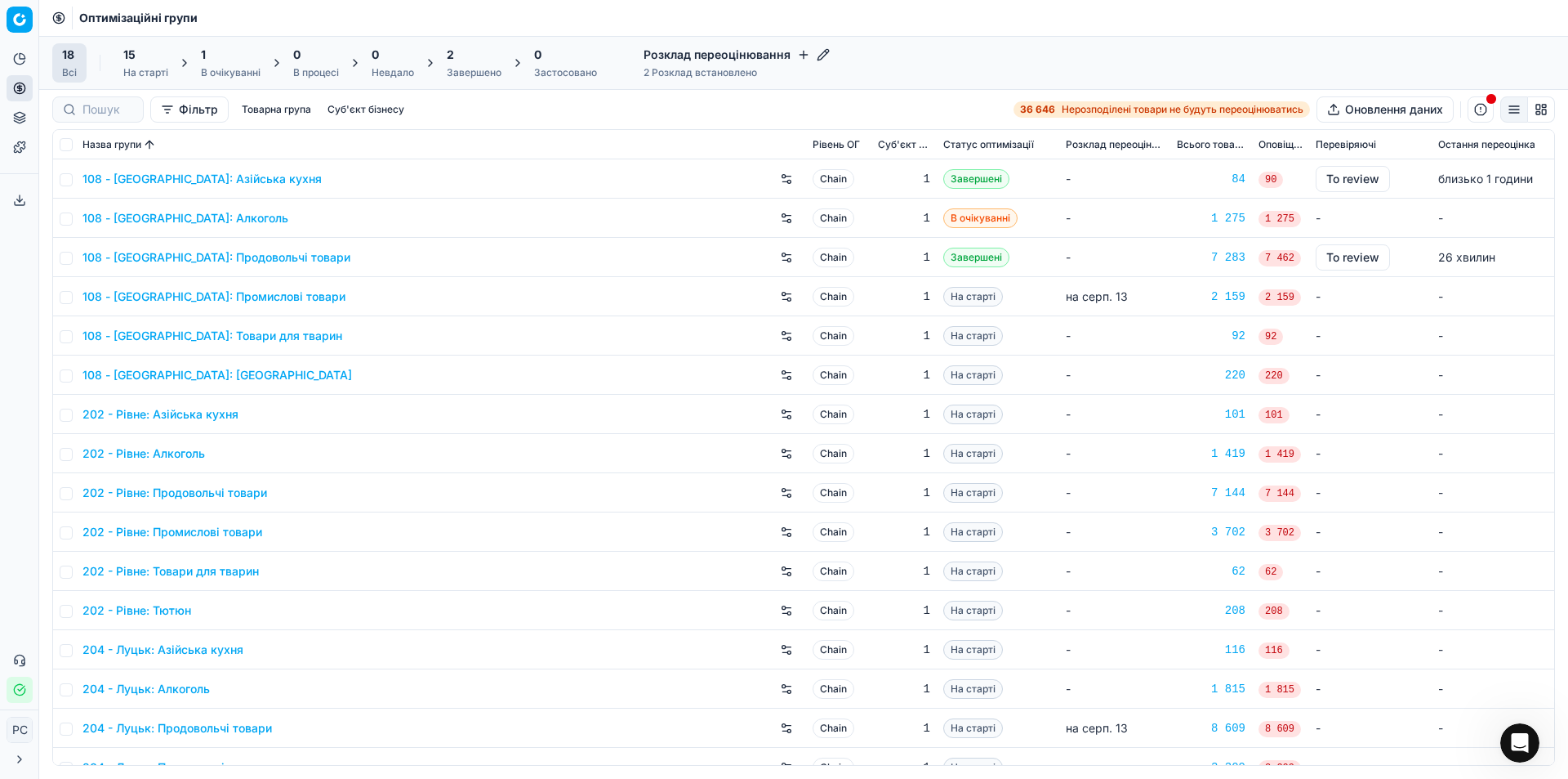
click at [144, 70] on div "На старті" at bounding box center [145, 73] width 45 height 13
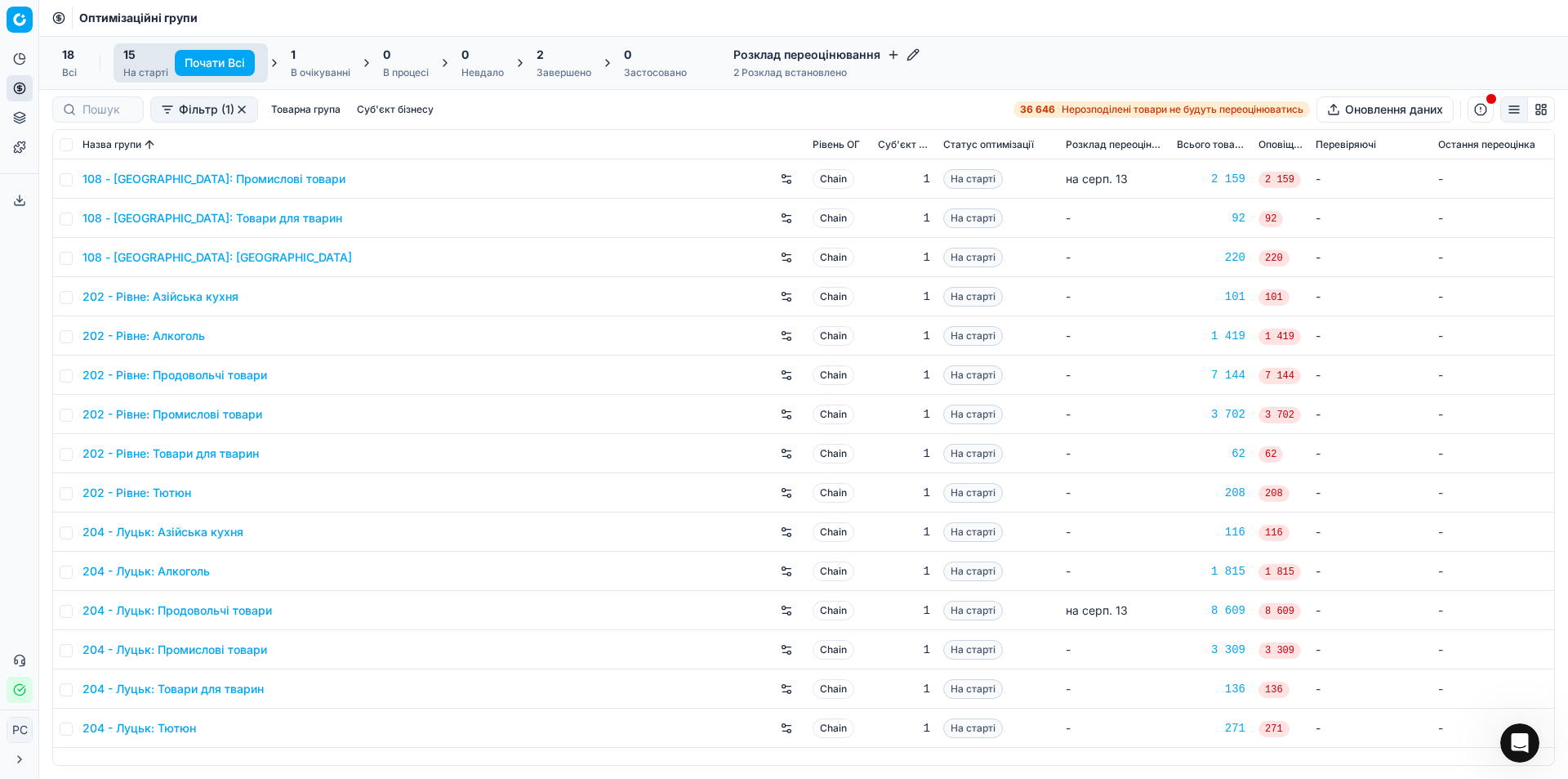
click at [66, 63] on div "18 Всі" at bounding box center [70, 63] width 15 height 33
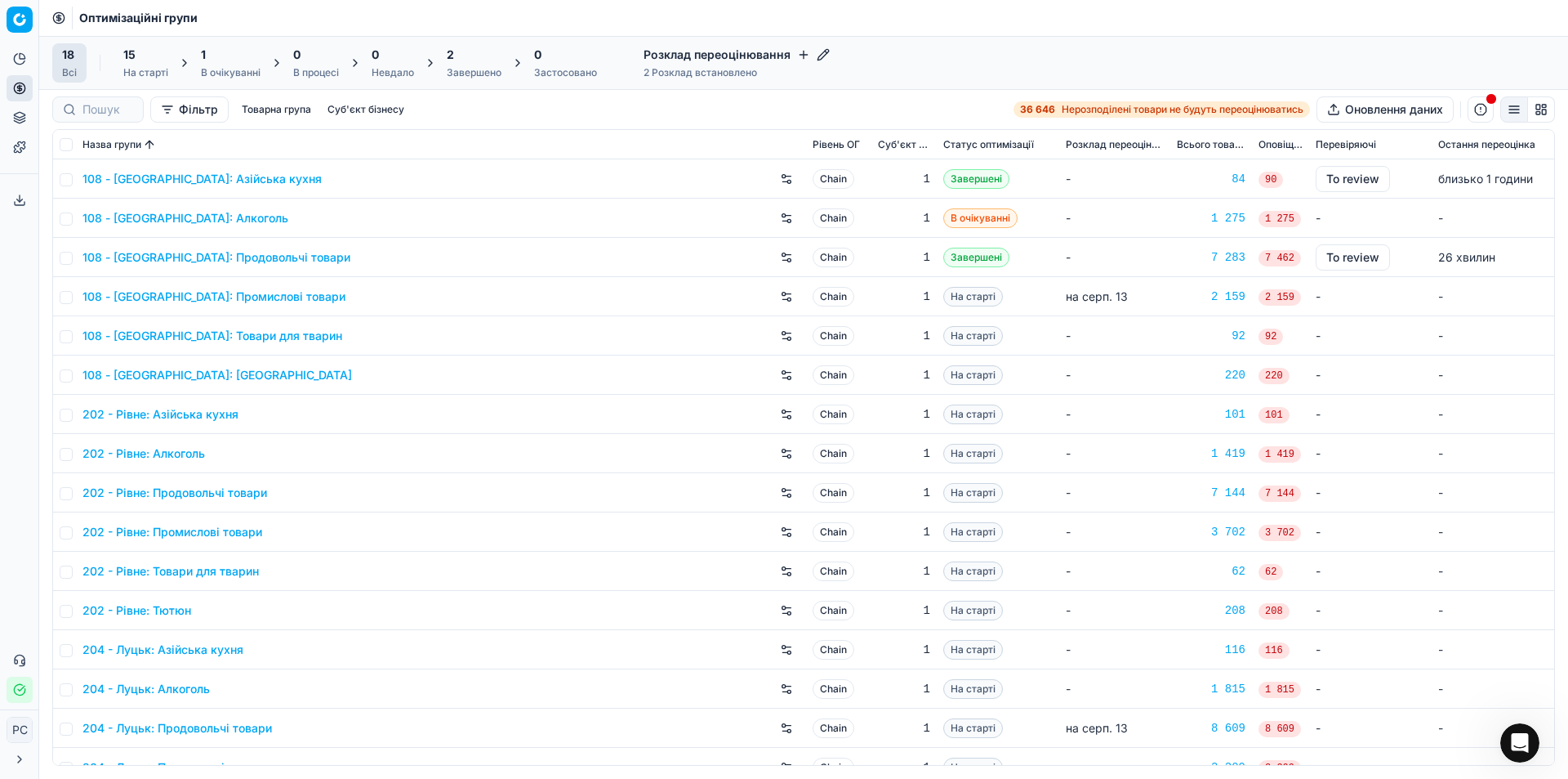
click at [1485, 116] on button "button" at bounding box center [1481, 110] width 26 height 26
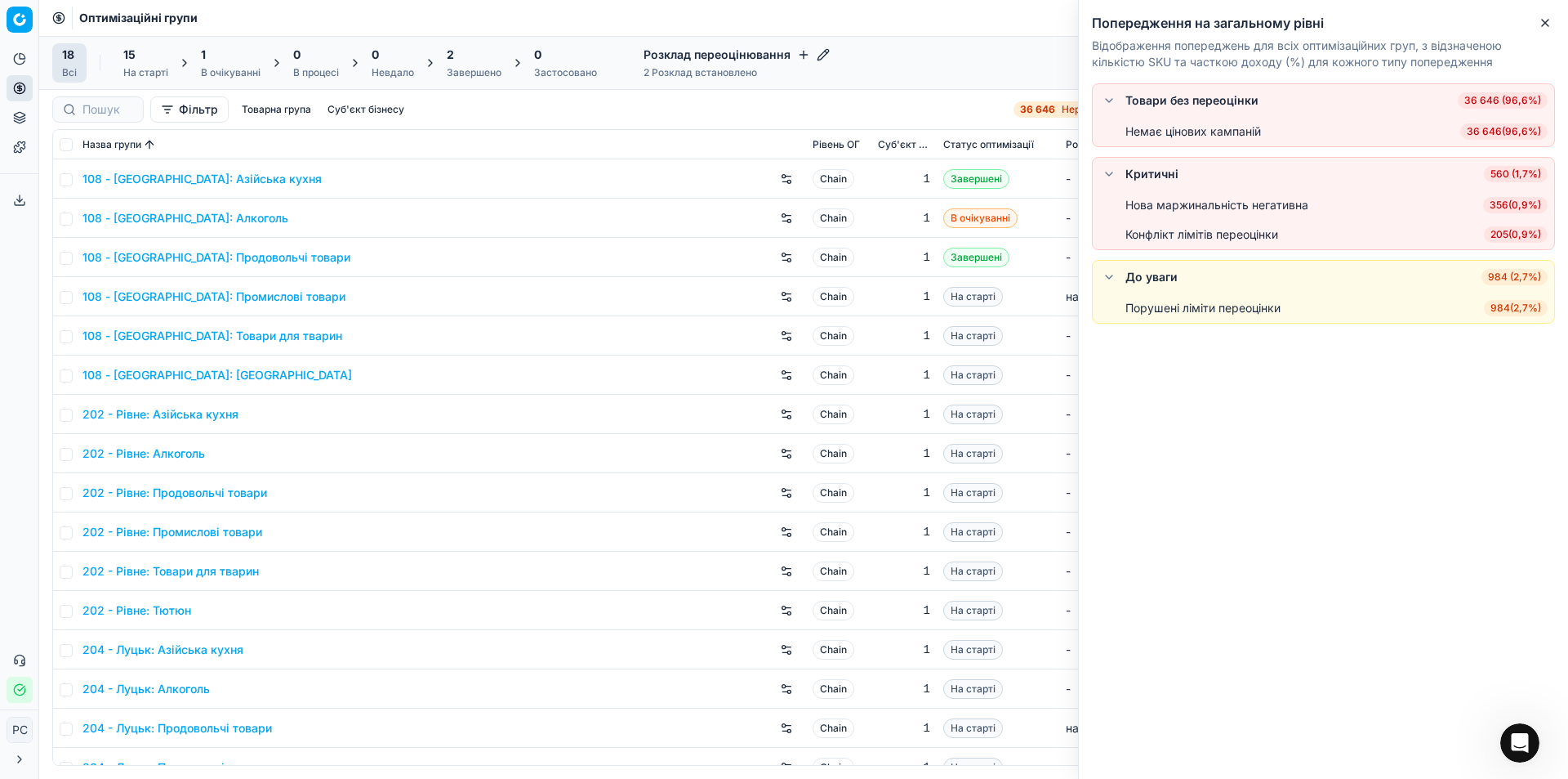
click at [614, 352] on td "108 - [GEOGRAPHIC_DATA]: Товари для тварин" at bounding box center [441, 336] width 730 height 39
click at [1113, 98] on button "button" at bounding box center [1109, 101] width 20 height 20
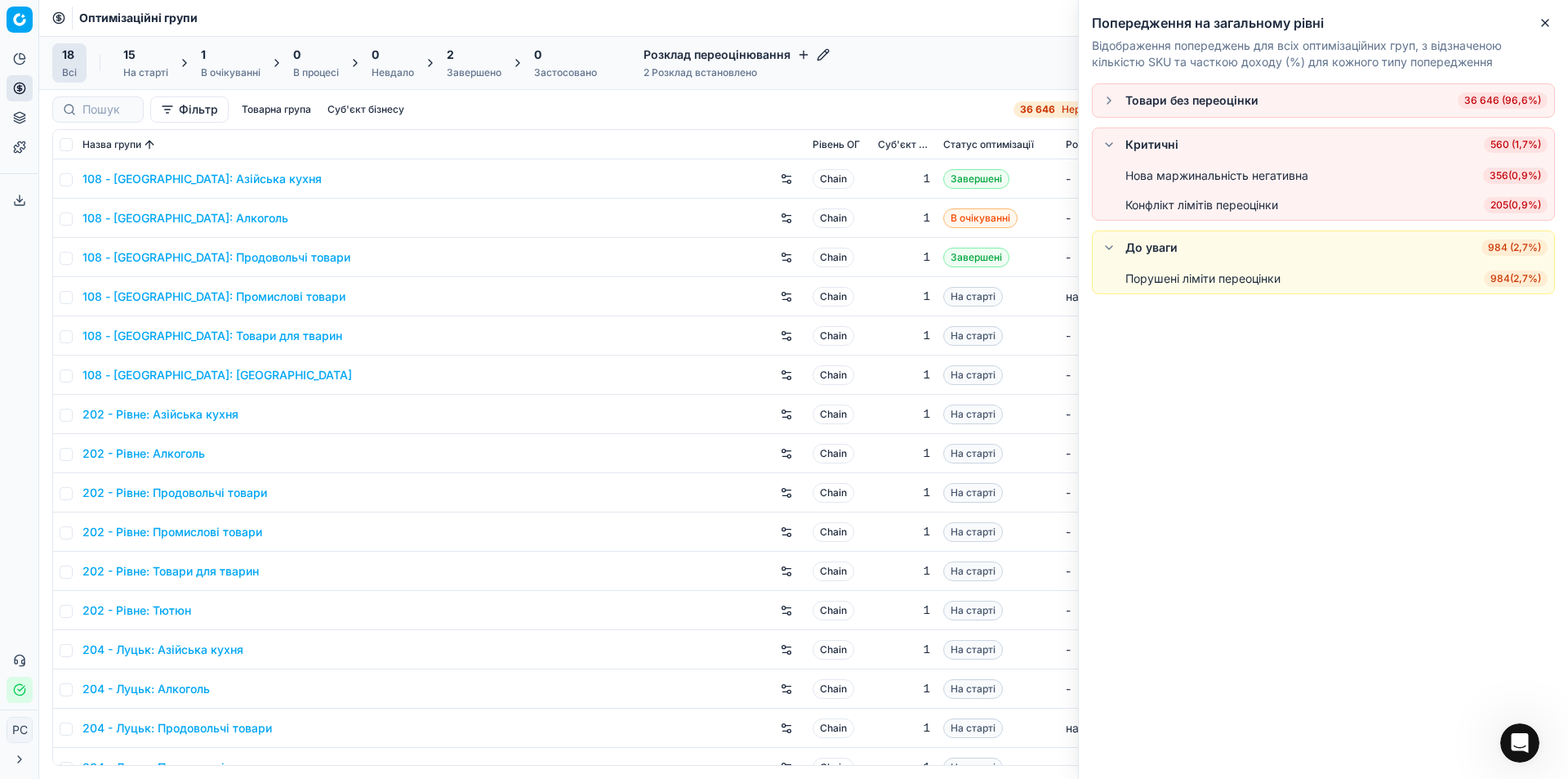
click at [1112, 98] on button "button" at bounding box center [1109, 101] width 20 height 20
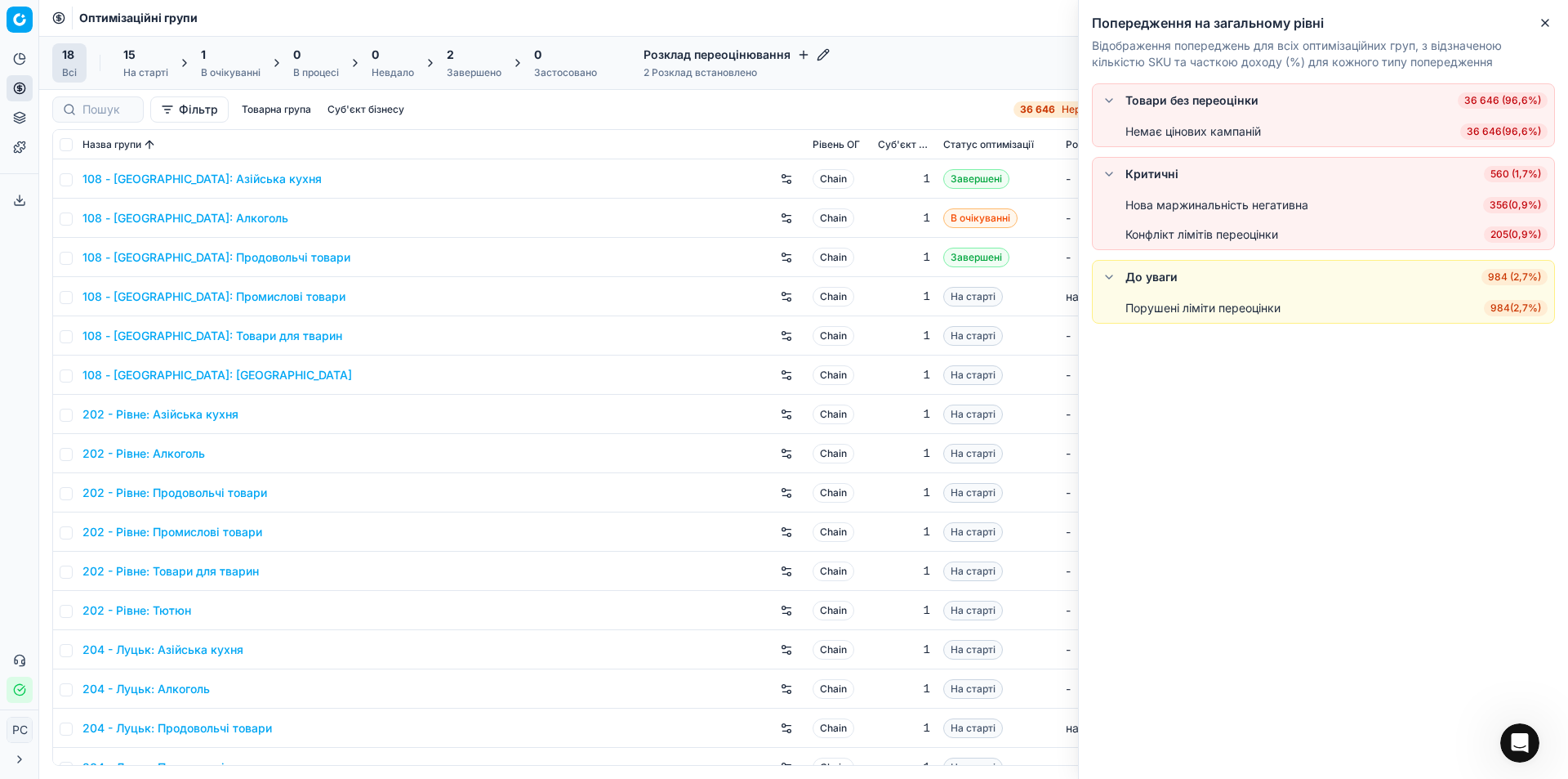
click at [1107, 178] on button "button" at bounding box center [1109, 174] width 20 height 20
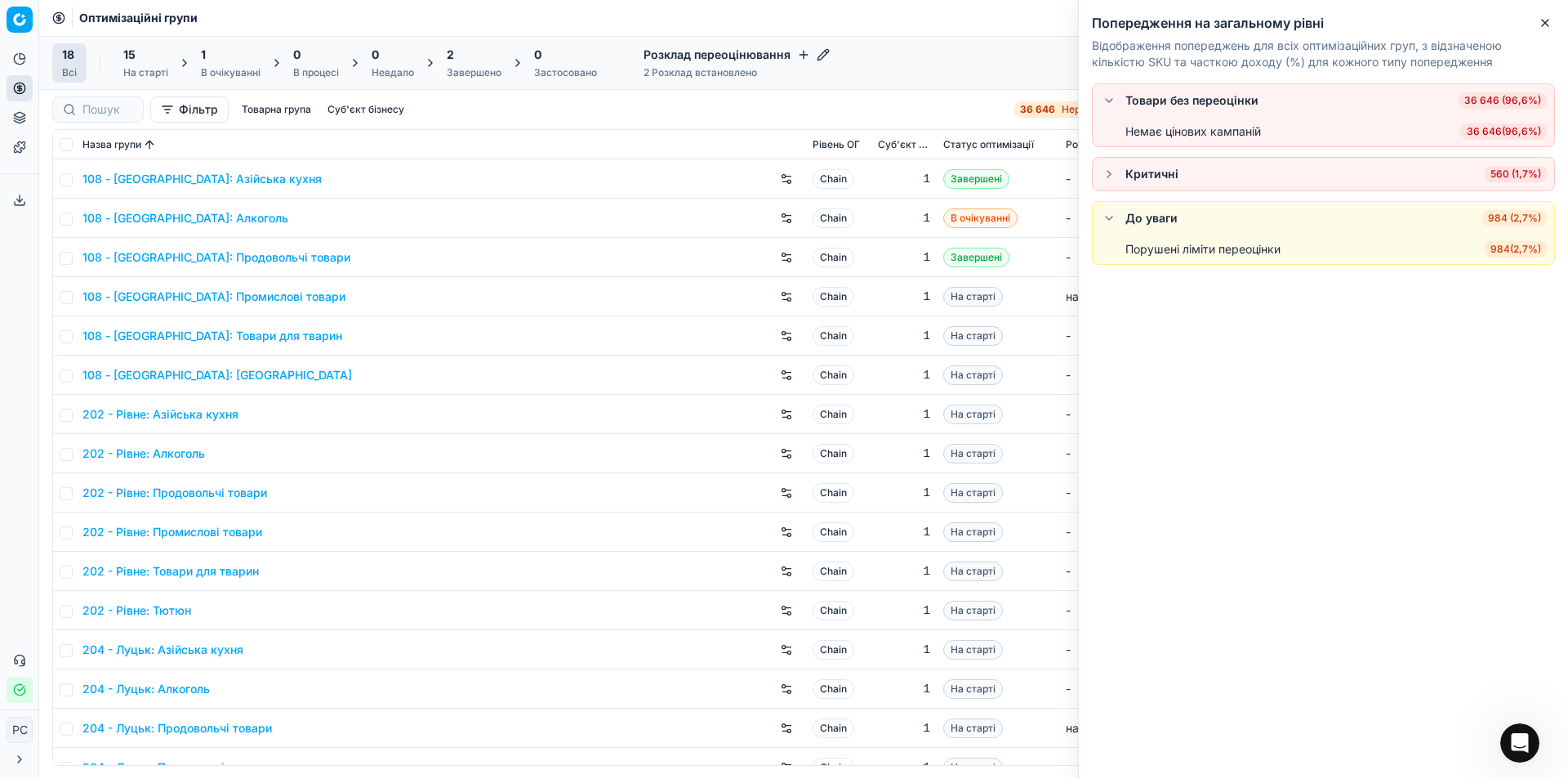
click at [1107, 178] on button "button" at bounding box center [1109, 174] width 20 height 20
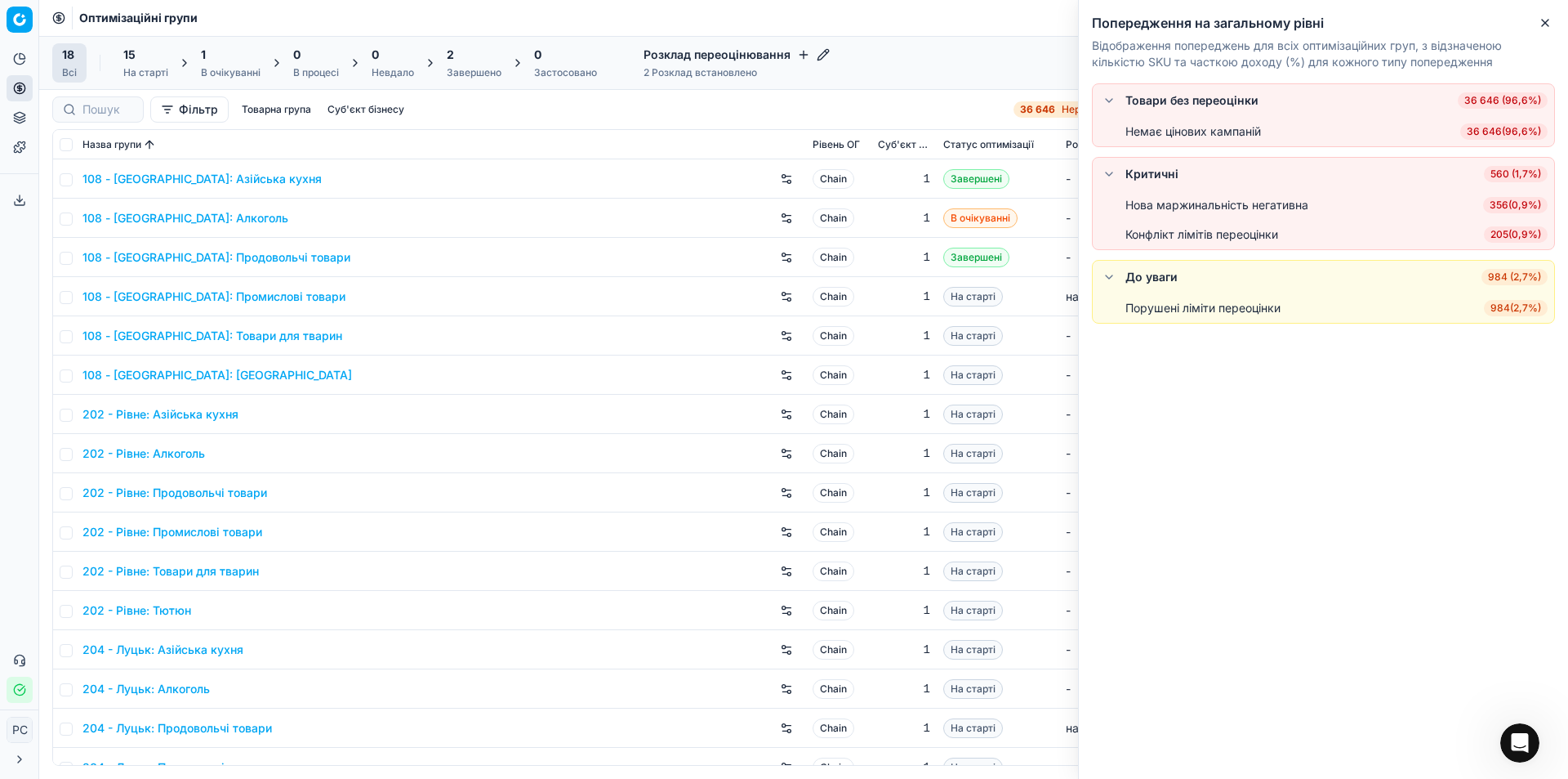
click at [1109, 279] on button "button" at bounding box center [1109, 277] width 20 height 20
click at [1110, 279] on button "button" at bounding box center [1109, 277] width 20 height 20
click at [1547, 22] on icon "button" at bounding box center [1545, 23] width 13 height 13
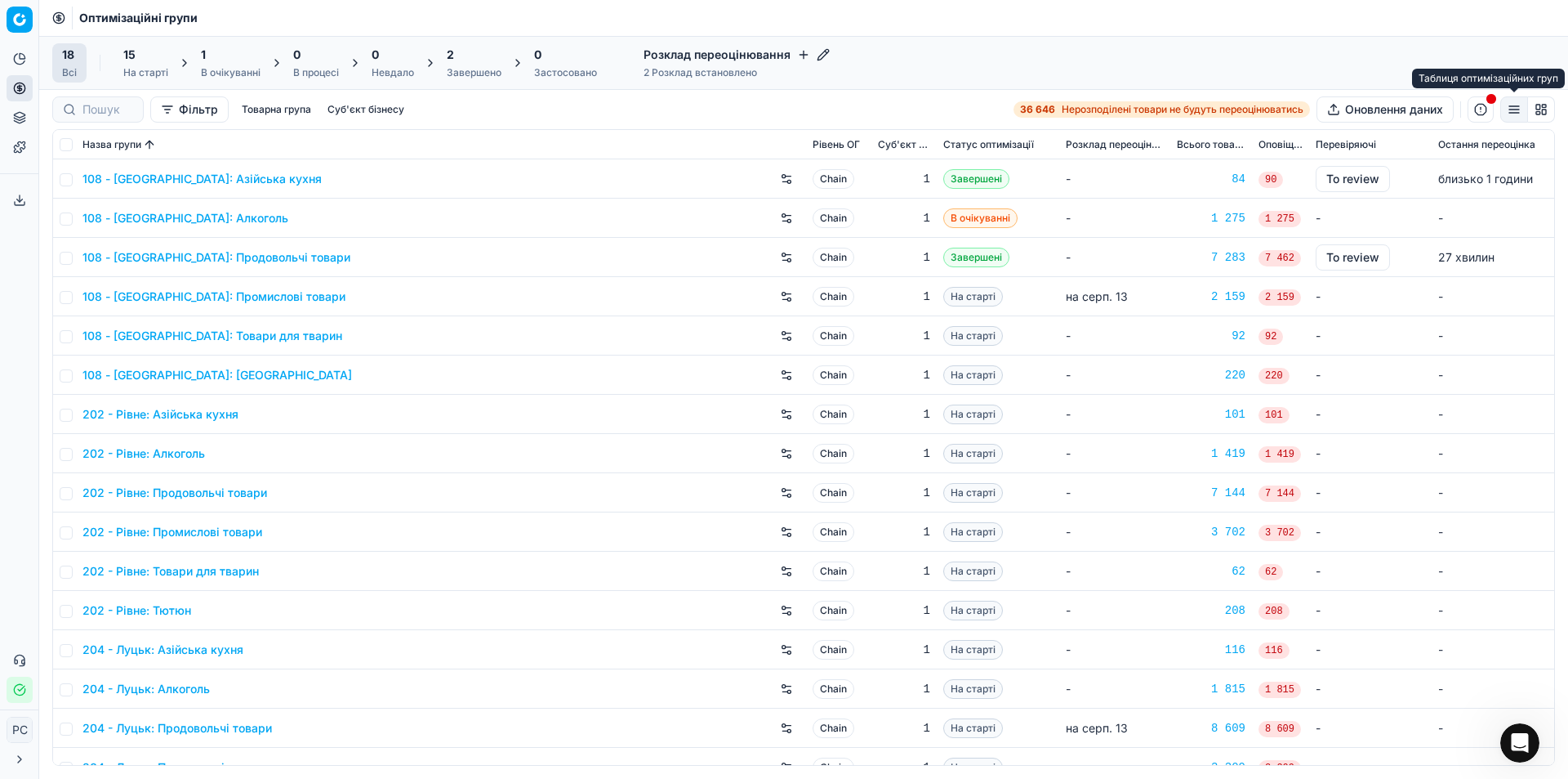
click at [1521, 113] on button "button" at bounding box center [1515, 110] width 28 height 26
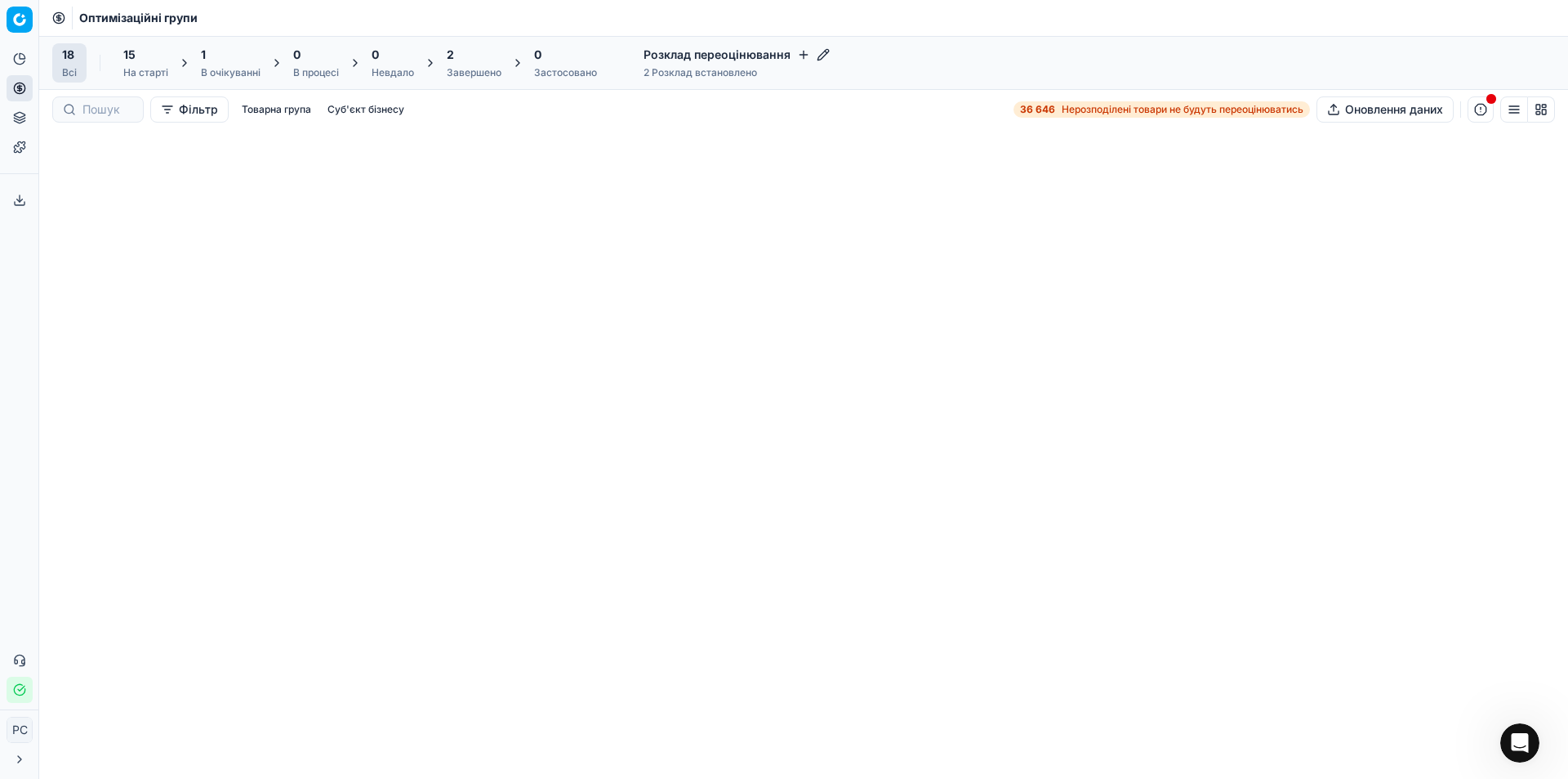
click at [1481, 108] on button "button" at bounding box center [1481, 110] width 26 height 26
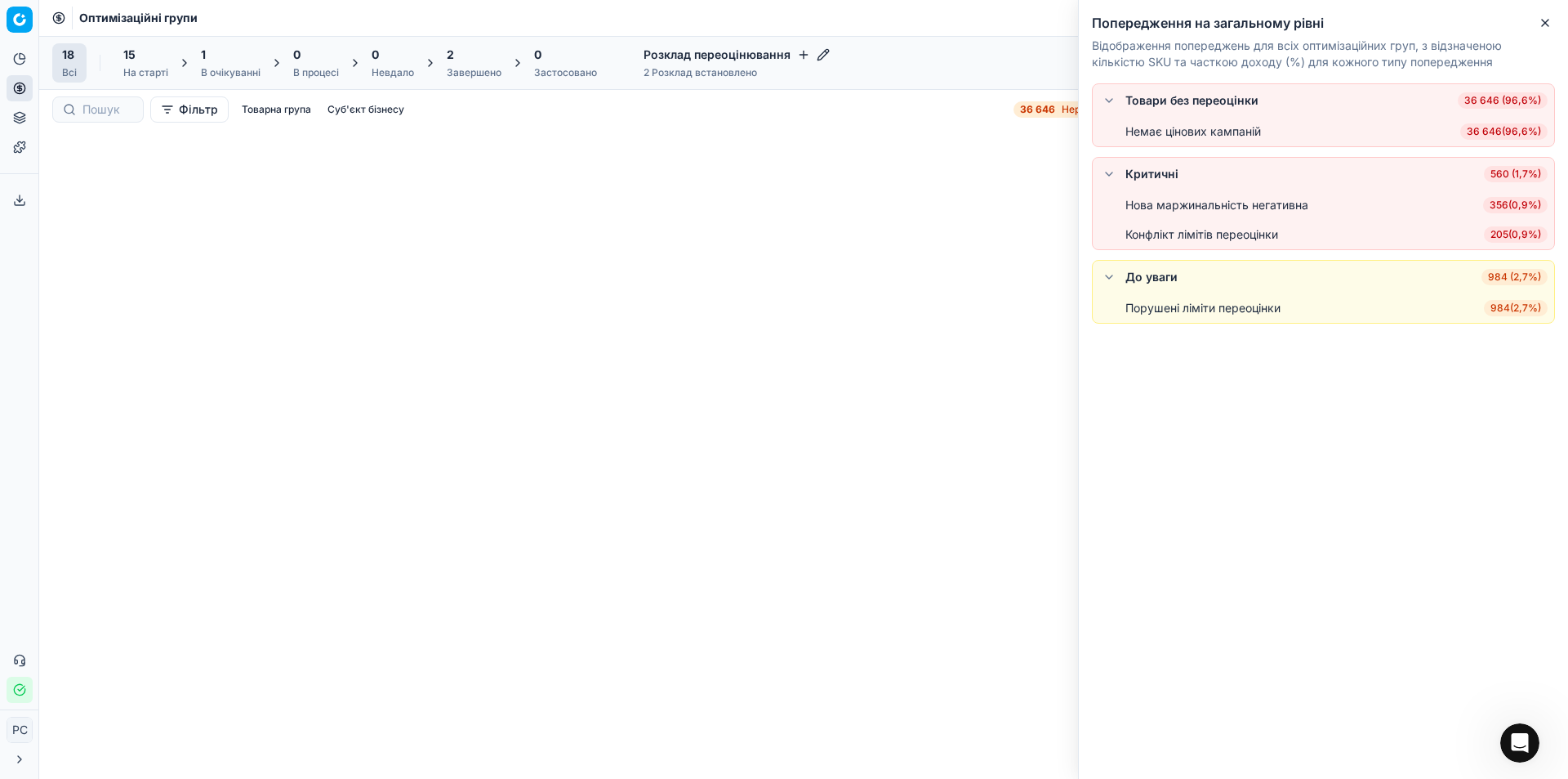
click at [1487, 97] on span "36 646 (96,6%)" at bounding box center [1503, 101] width 90 height 16
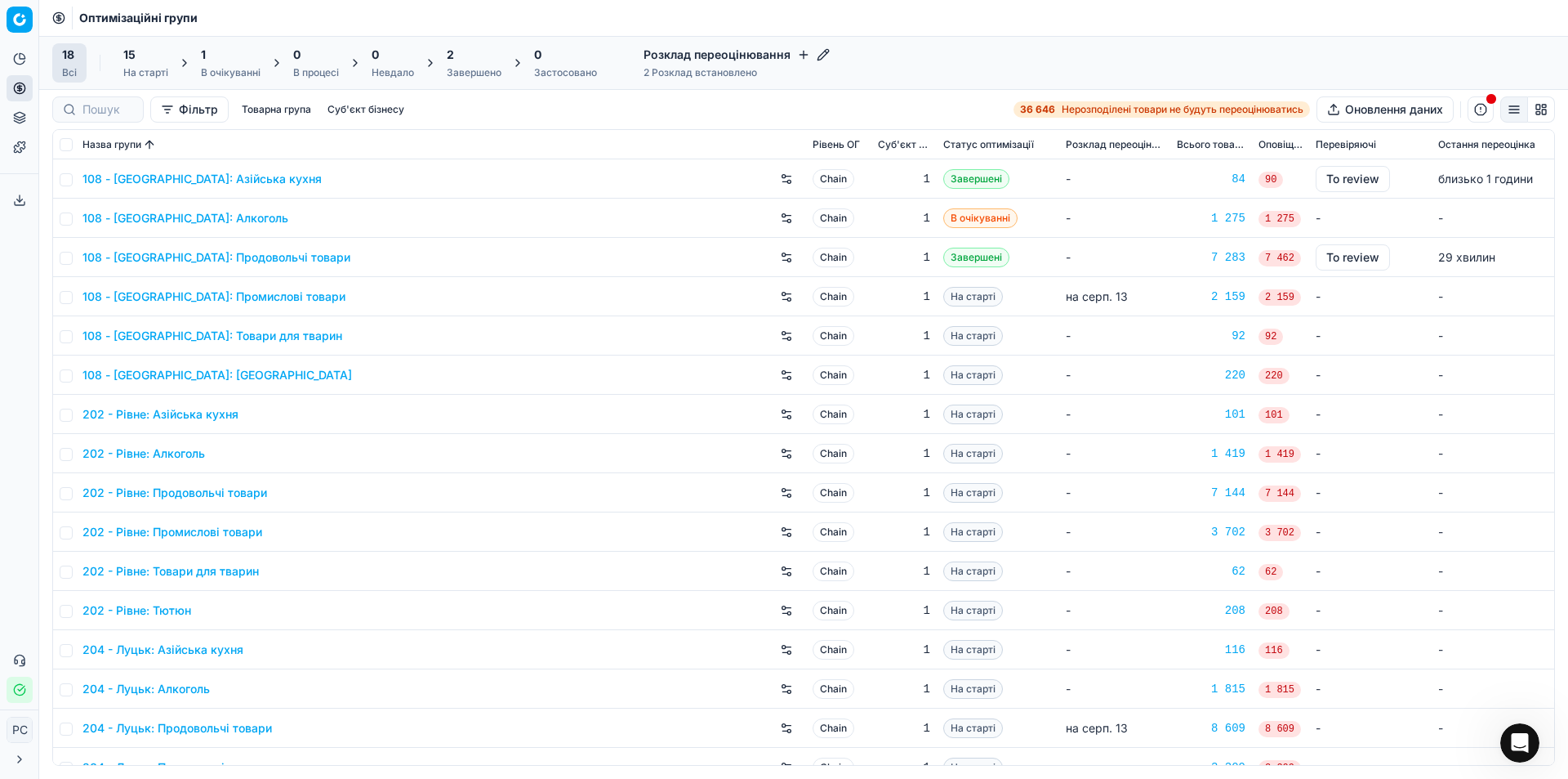
click at [233, 253] on link "108 - [GEOGRAPHIC_DATA]: Продовольчі товари" at bounding box center [216, 257] width 268 height 16
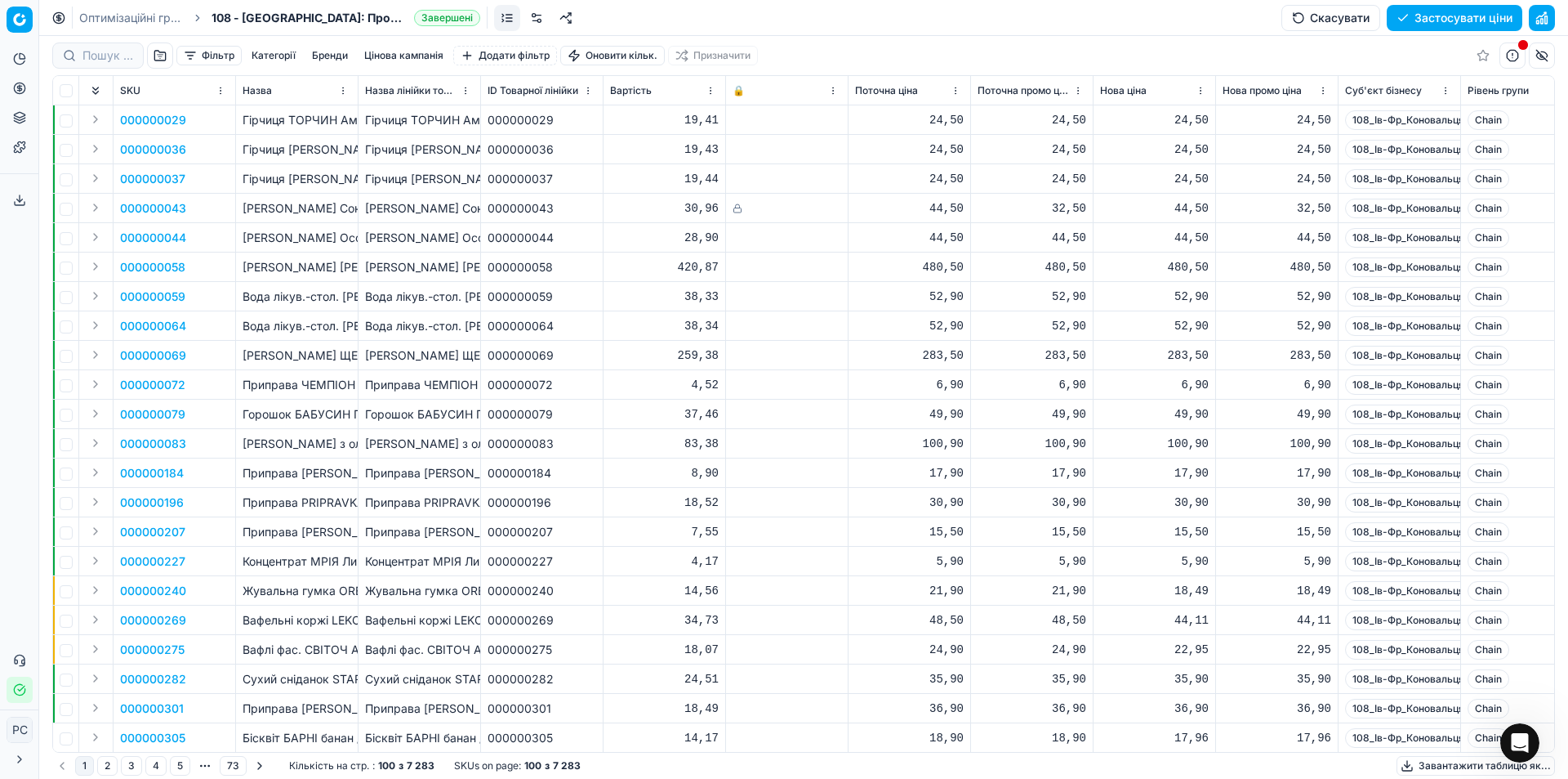
click at [1552, 15] on button "button" at bounding box center [1542, 18] width 26 height 26
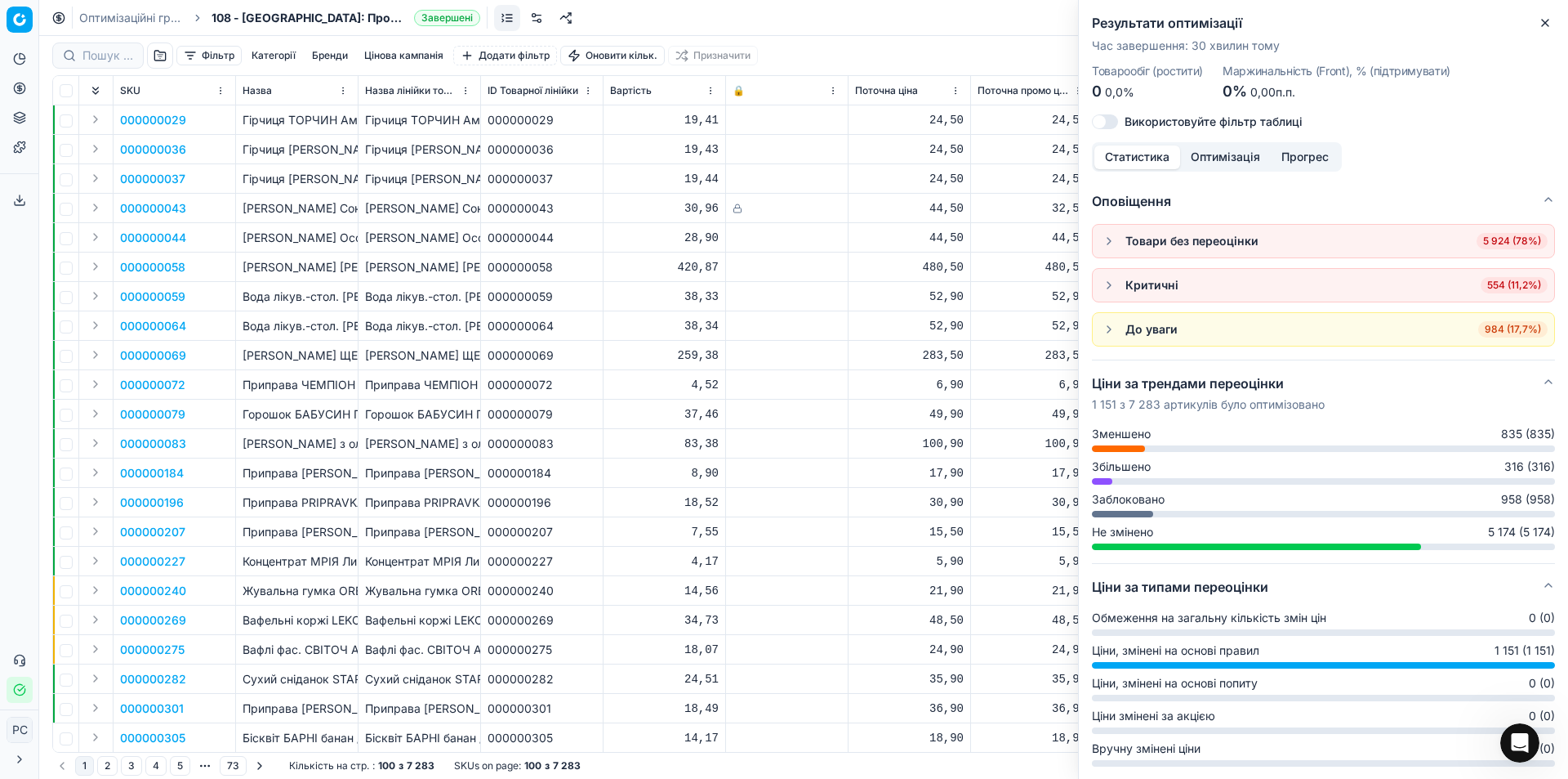
click at [1544, 17] on icon "button" at bounding box center [1545, 23] width 13 height 13
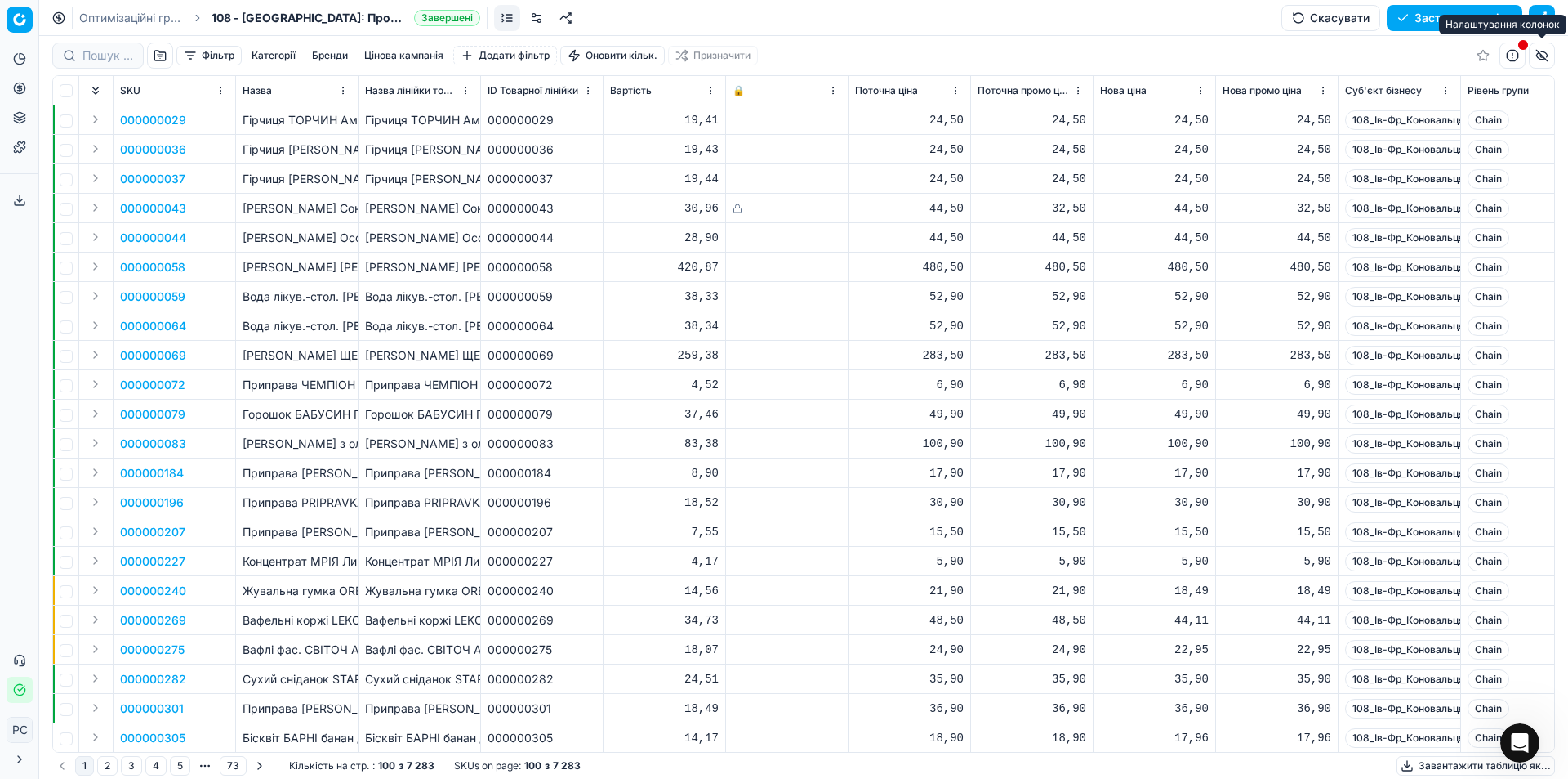
click at [1539, 55] on button "button" at bounding box center [1542, 56] width 26 height 26
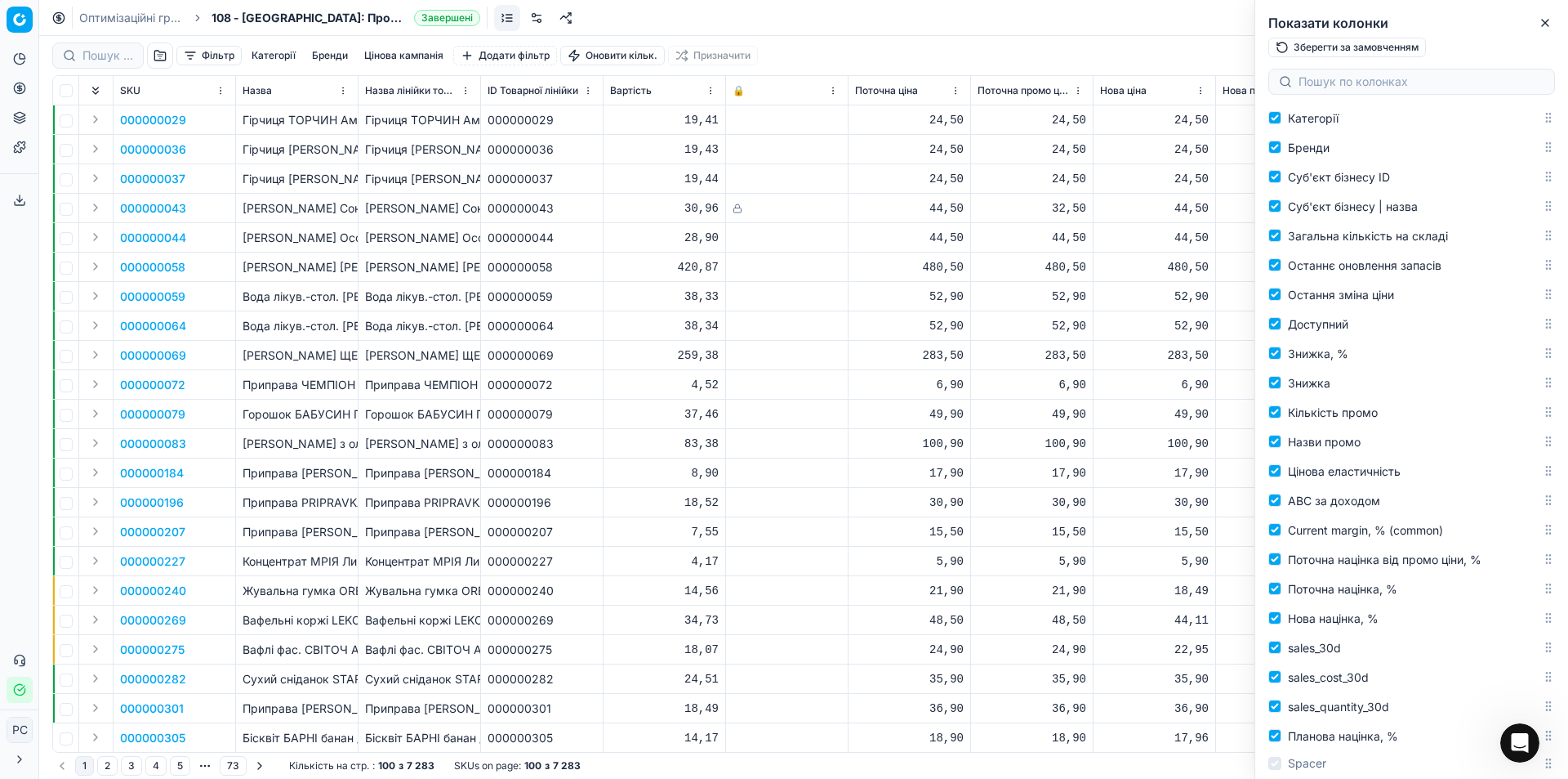
scroll to position [768, 0]
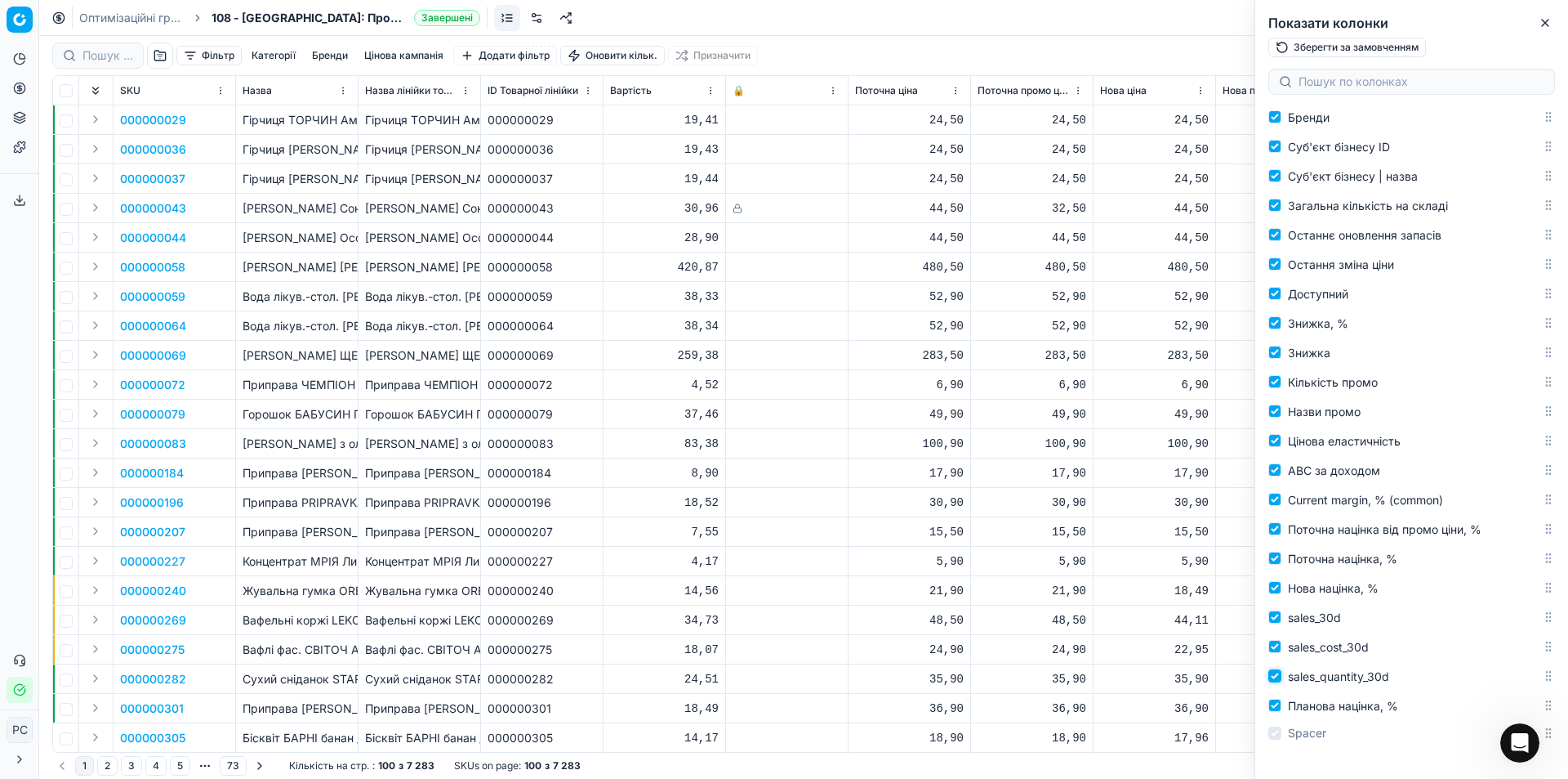
click at [1275, 677] on input "sales_quantity_30d" at bounding box center [1275, 676] width 13 height 13
checkbox input "false"
click at [1275, 646] on input "sales_cost_30d" at bounding box center [1275, 646] width 13 height 13
checkbox input "false"
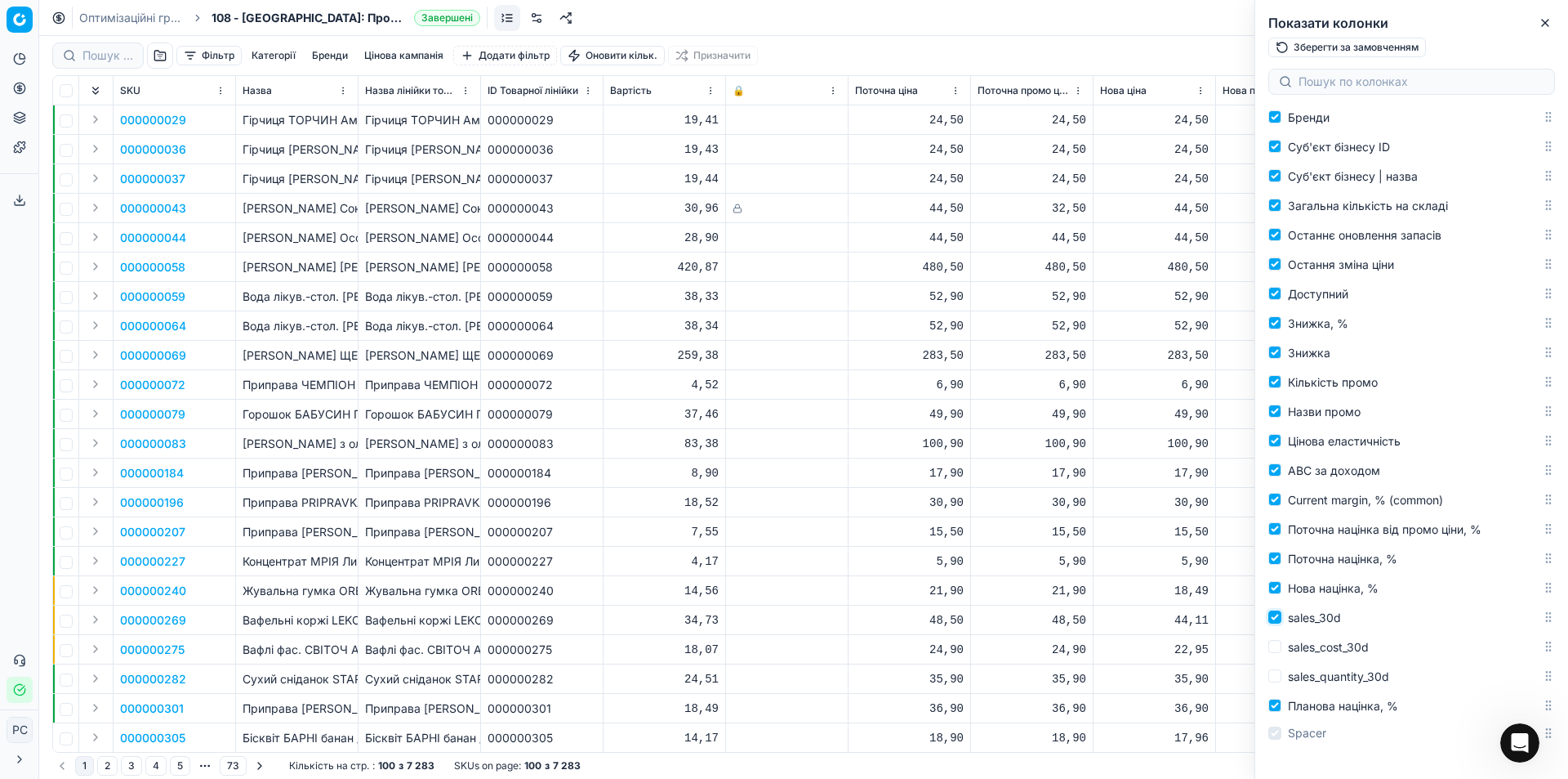
click at [1276, 617] on input "sales_30d" at bounding box center [1275, 617] width 13 height 13
checkbox input "false"
drag, startPoint x: 1276, startPoint y: 585, endPoint x: 1278, endPoint y: 564, distance: 21.1
click at [1276, 585] on input "Нова націнка, %" at bounding box center [1275, 587] width 13 height 13
checkbox input "false"
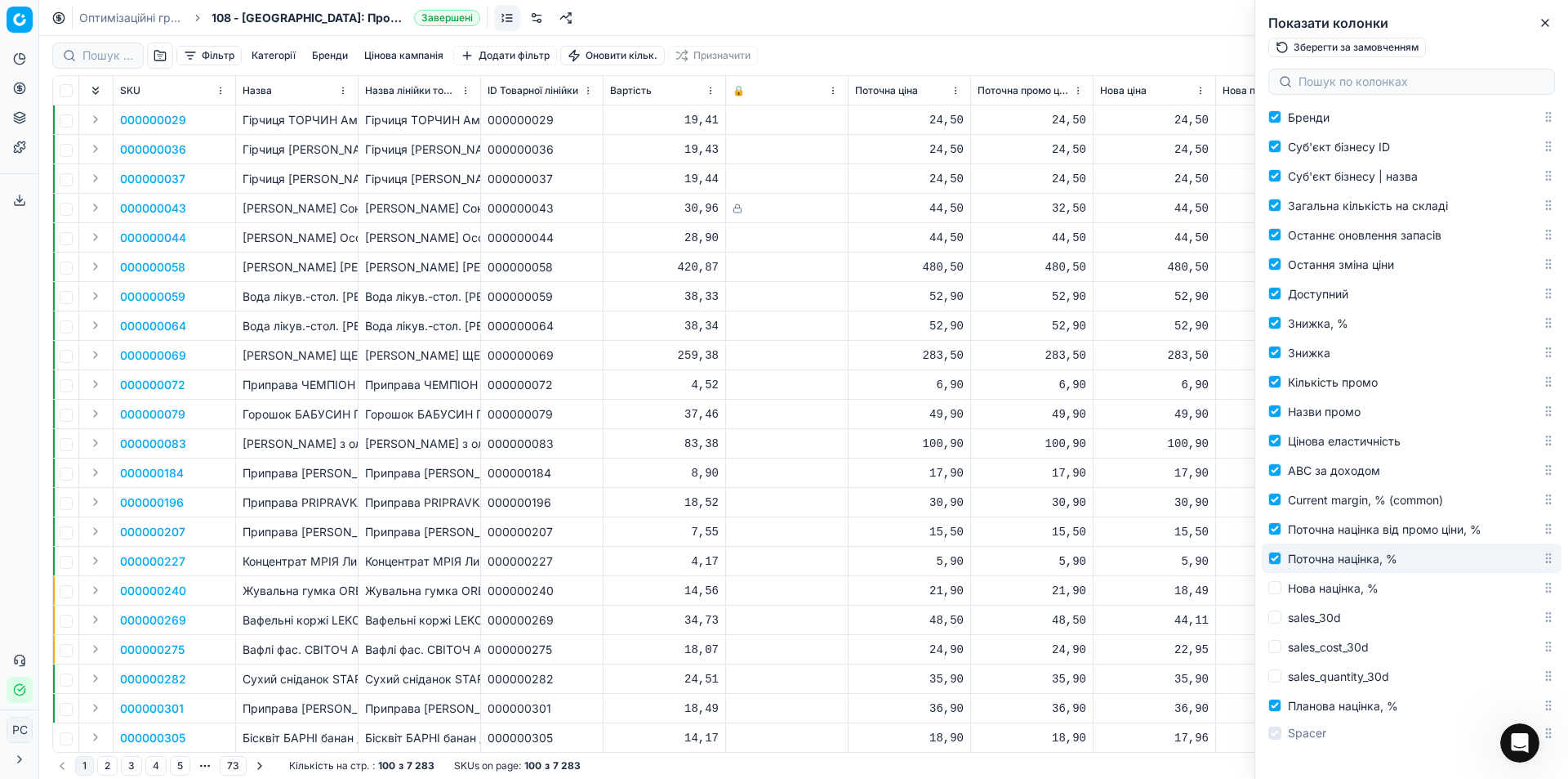
click at [1279, 551] on label "Поточна націнка, %" at bounding box center [1406, 558] width 274 height 20
click at [1279, 552] on input "Поточна націнка, %" at bounding box center [1275, 558] width 13 height 13
checkbox input "false"
click at [1279, 525] on input "Поточна націнка від промо ціни, %" at bounding box center [1275, 529] width 13 height 13
checkbox input "false"
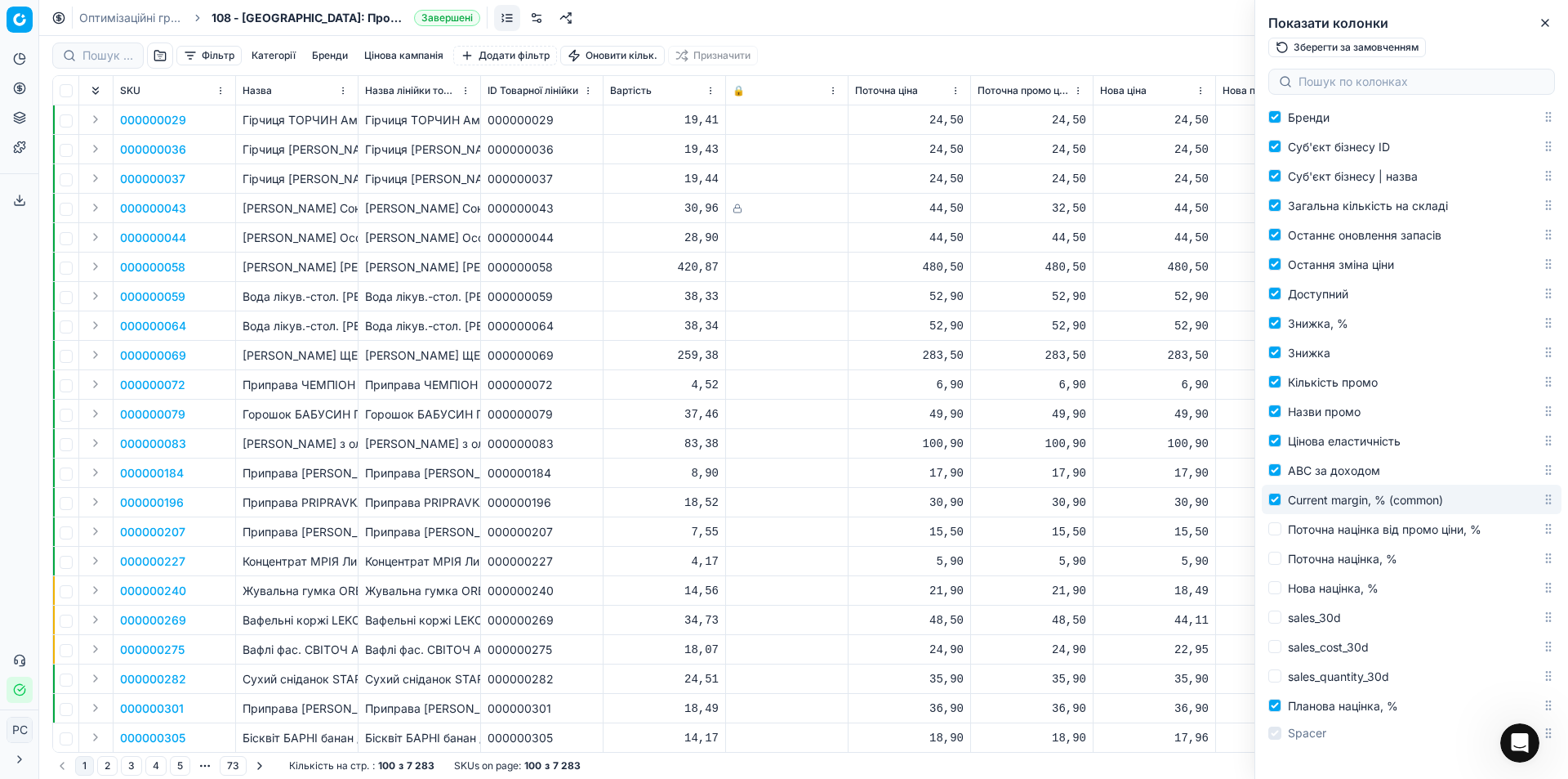
drag, startPoint x: 1302, startPoint y: 499, endPoint x: 1309, endPoint y: 391, distance: 108.2
click at [1309, 391] on div "Select (Pinned) Expand (Pinned) SKU Назва Назва лінійки товарів ID Товарної лін…" at bounding box center [1412, 57] width 300 height 1379
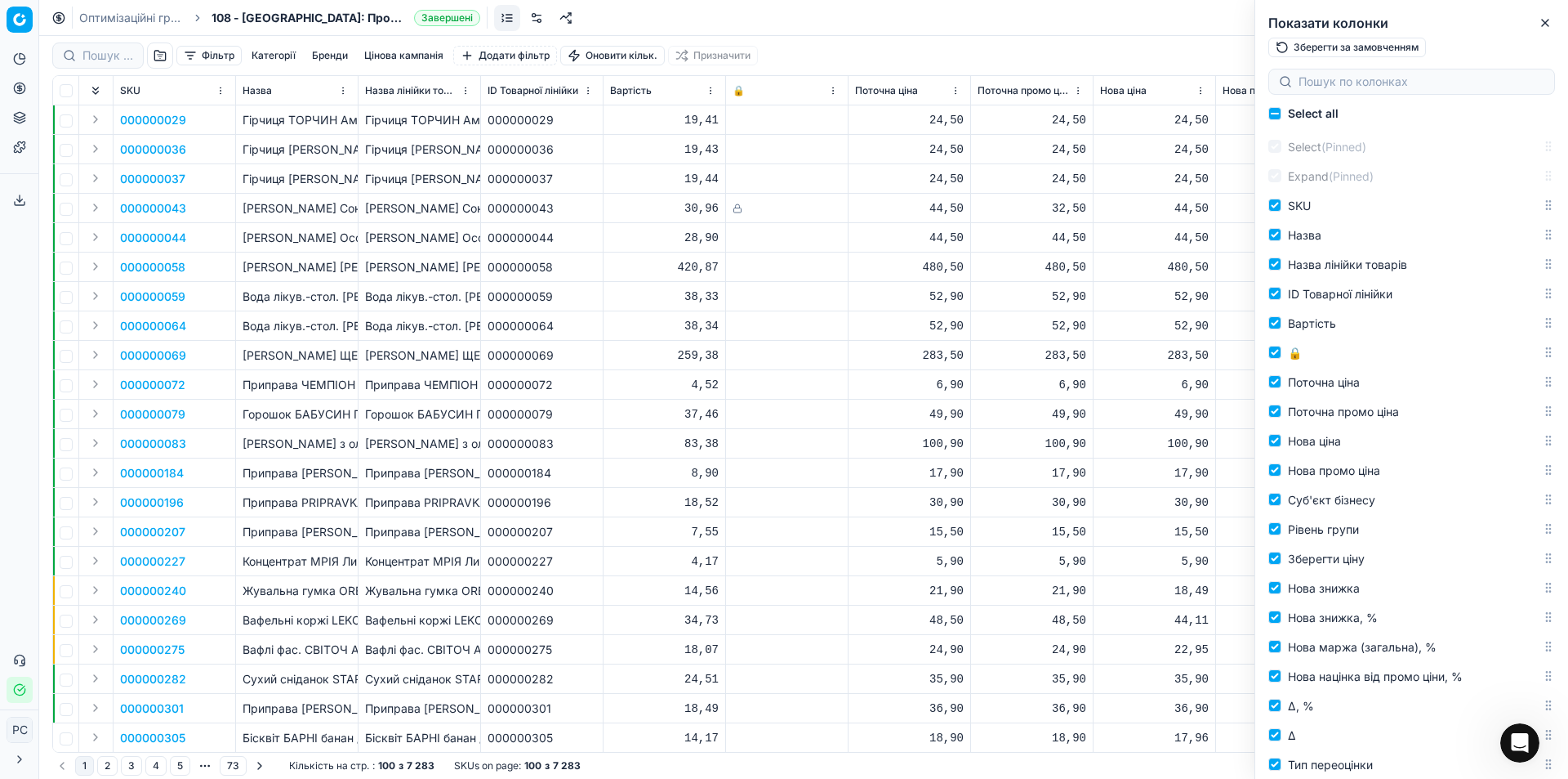
scroll to position [0, 0]
click at [1550, 13] on button "Close" at bounding box center [1545, 23] width 20 height 20
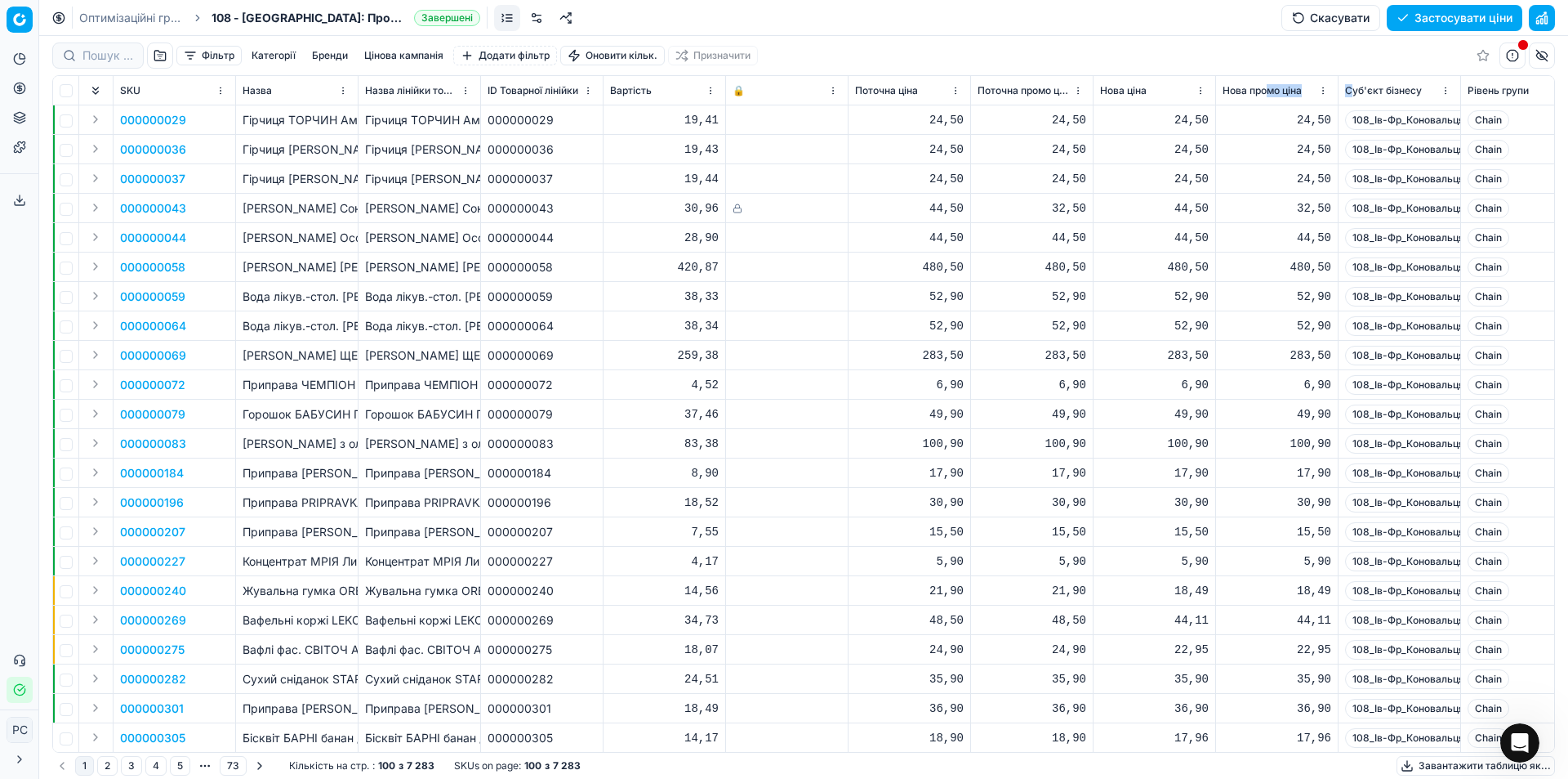
drag, startPoint x: 1270, startPoint y: 84, endPoint x: 1354, endPoint y: 92, distance: 84.4
drag, startPoint x: 1389, startPoint y: 86, endPoint x: 1275, endPoint y: 89, distance: 114.0
click at [1324, 90] on html "Pricing platform Аналітика БІ Дашборд ШІ Дашборд Цінова оптимізація Оптимізацій…" at bounding box center [784, 390] width 1568 height 779
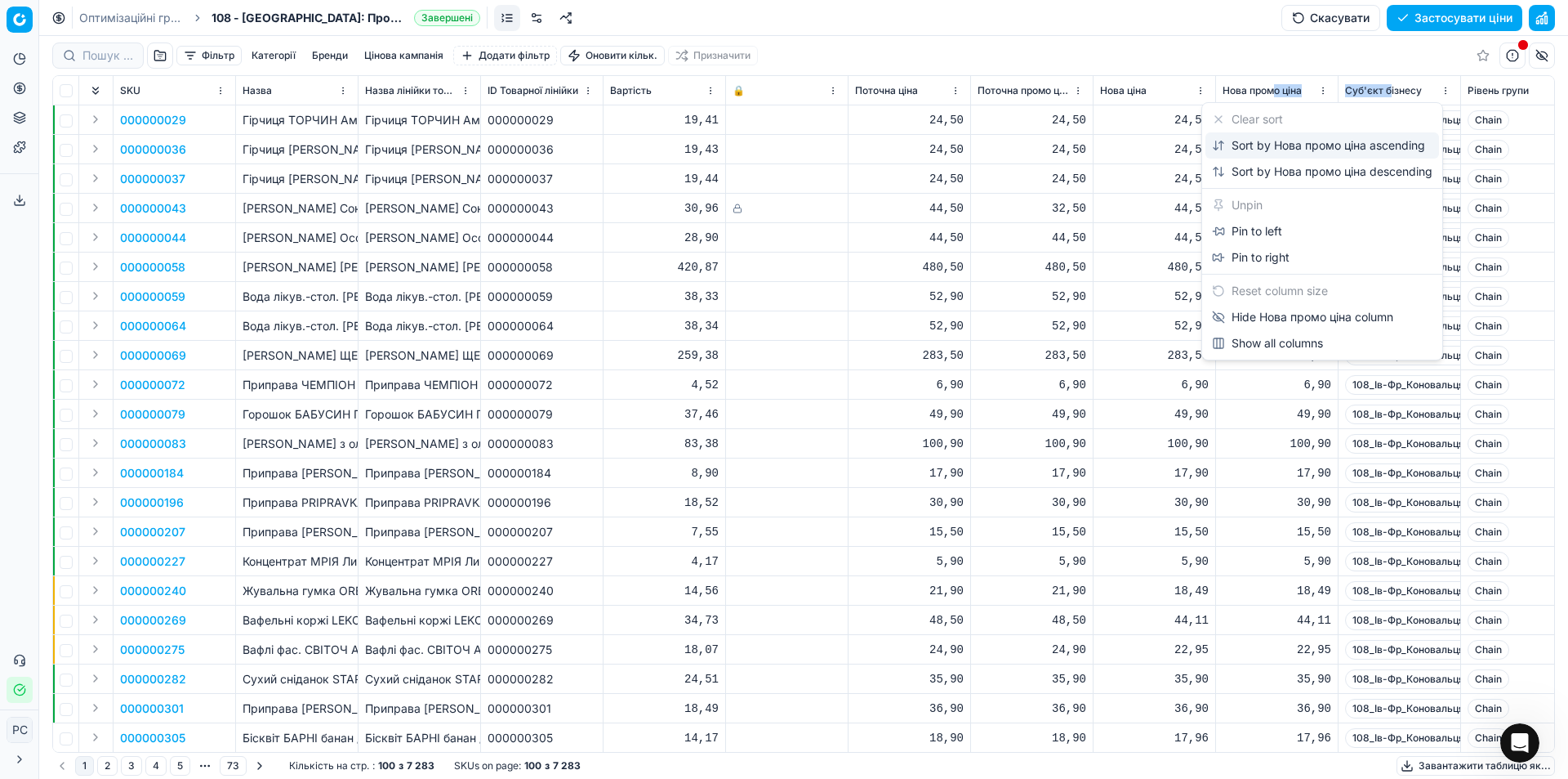
click at [1303, 143] on div "Sort by Нова промо ціна ascending" at bounding box center [1319, 145] width 213 height 16
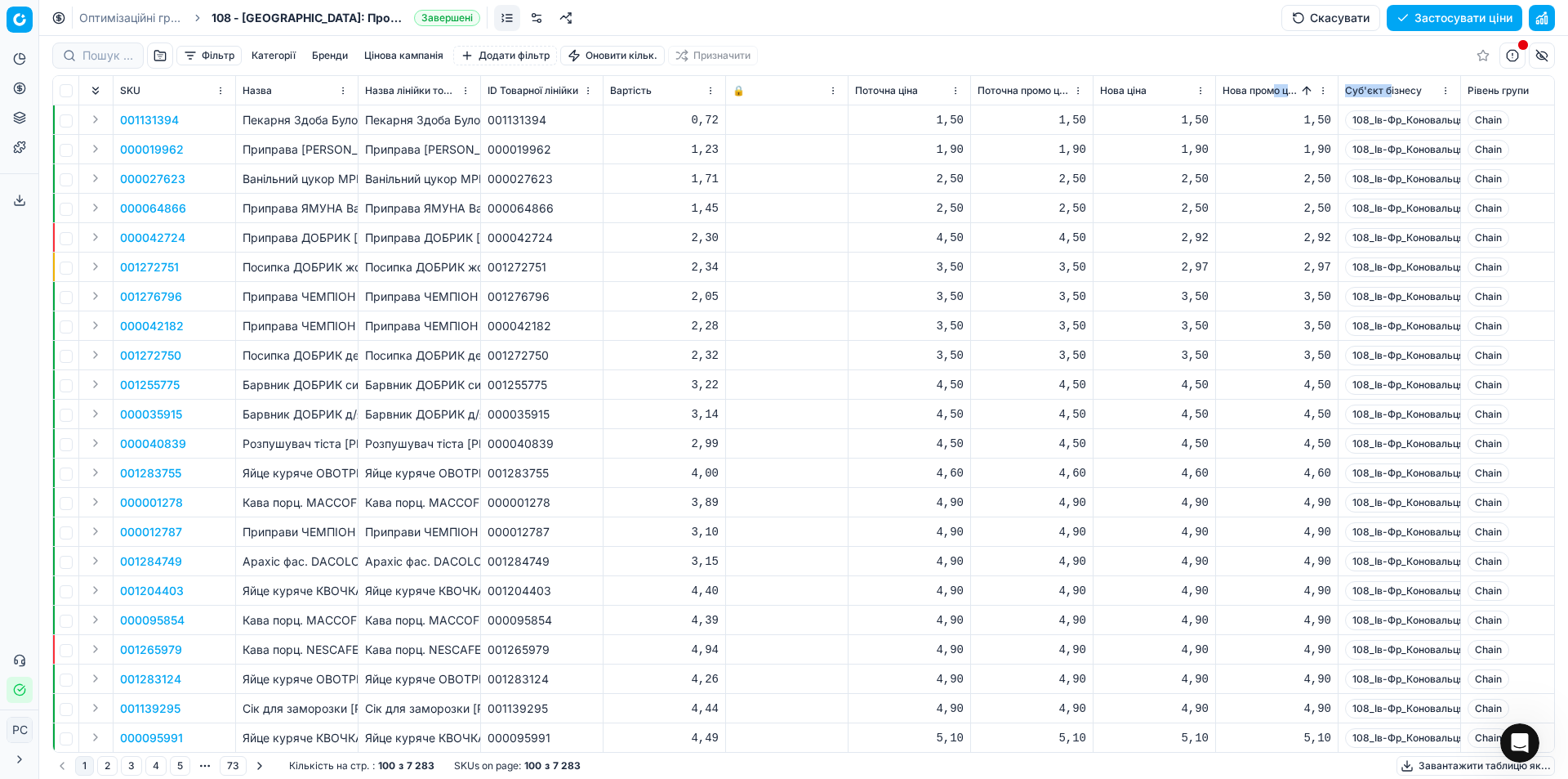
click at [1324, 89] on html "Pricing platform Аналітика БІ Дашборд ШІ Дашборд Цінова оптимізація Оптимізацій…" at bounding box center [784, 390] width 1568 height 779
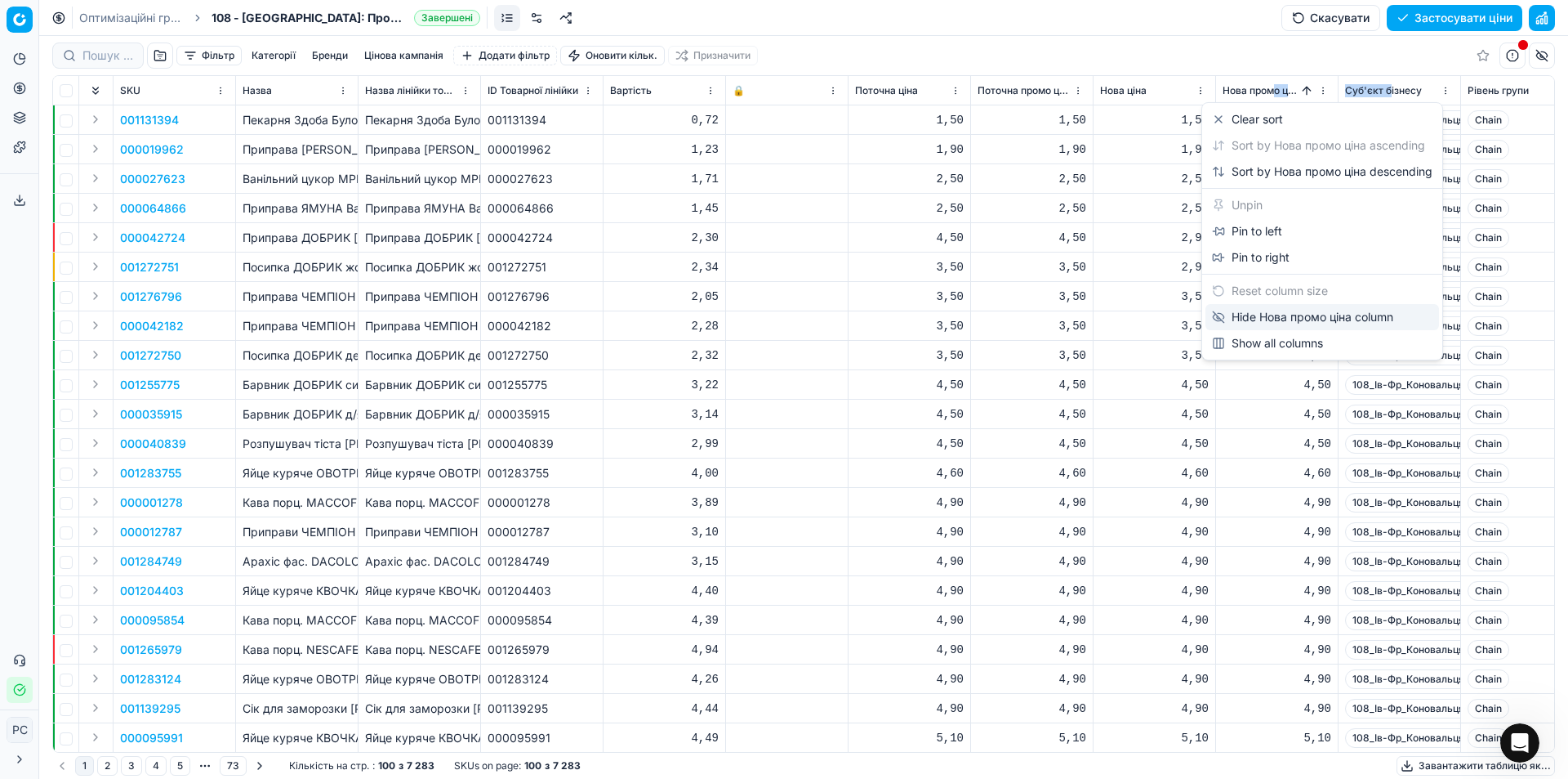
click at [1270, 318] on div "Hide Нова промо ціна column" at bounding box center [1302, 317] width 181 height 16
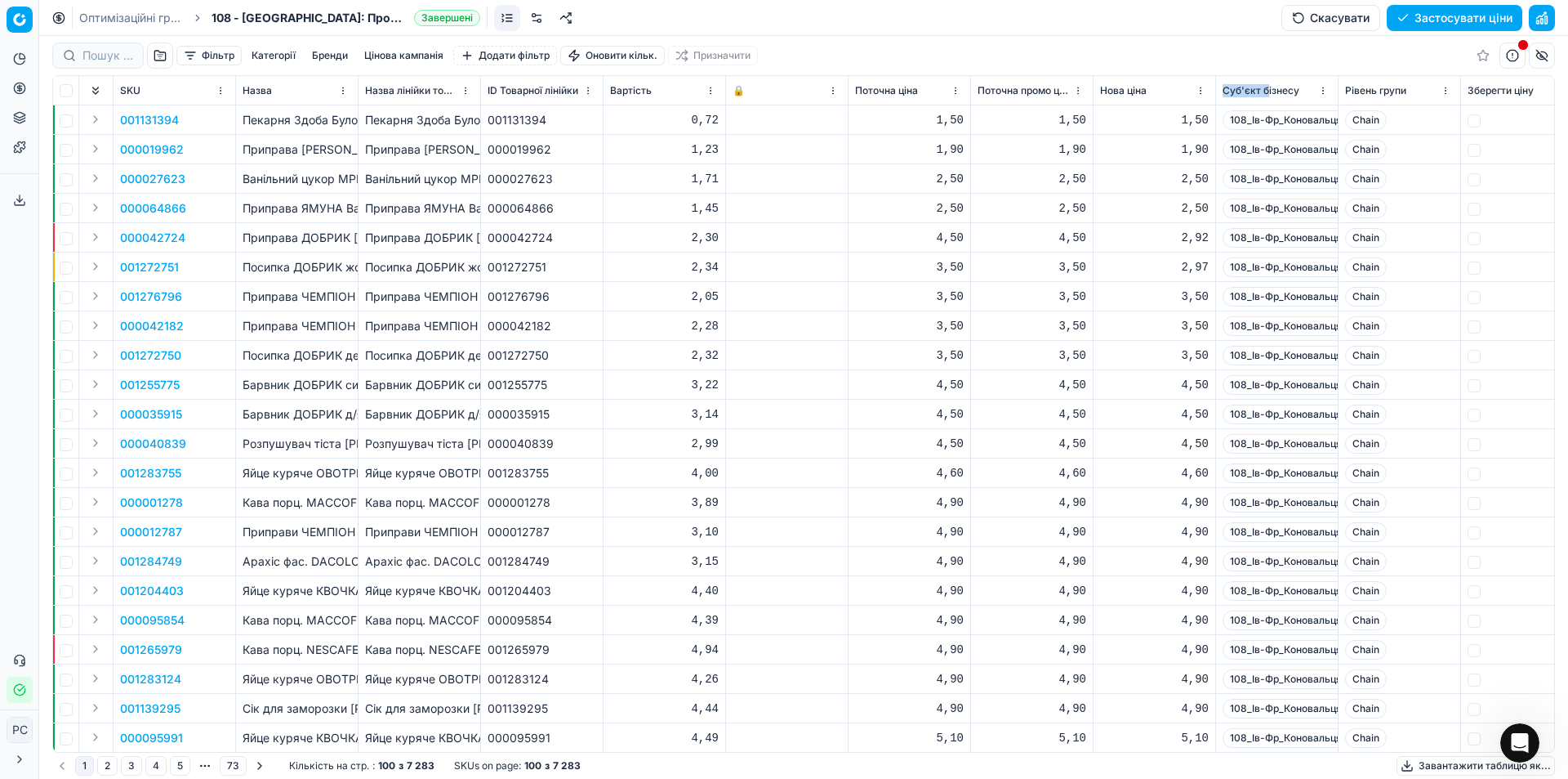
click at [1542, 56] on button "button" at bounding box center [1542, 56] width 26 height 26
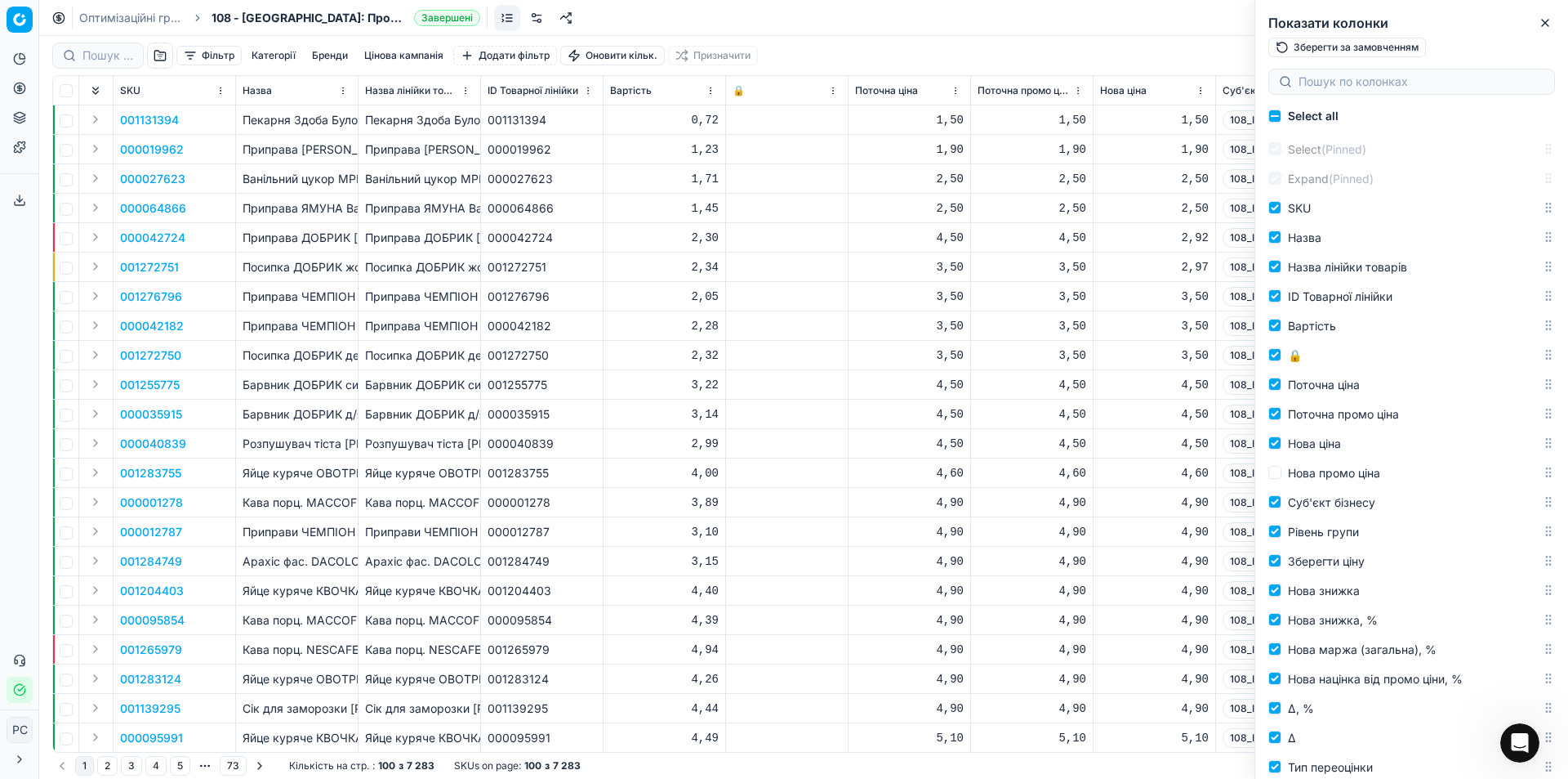
click at [1181, 47] on div "Фільтр Категорії Бренди Цінова кампанія Додати фільтр Оновити кільк. Призначити" at bounding box center [804, 56] width 1503 height 39
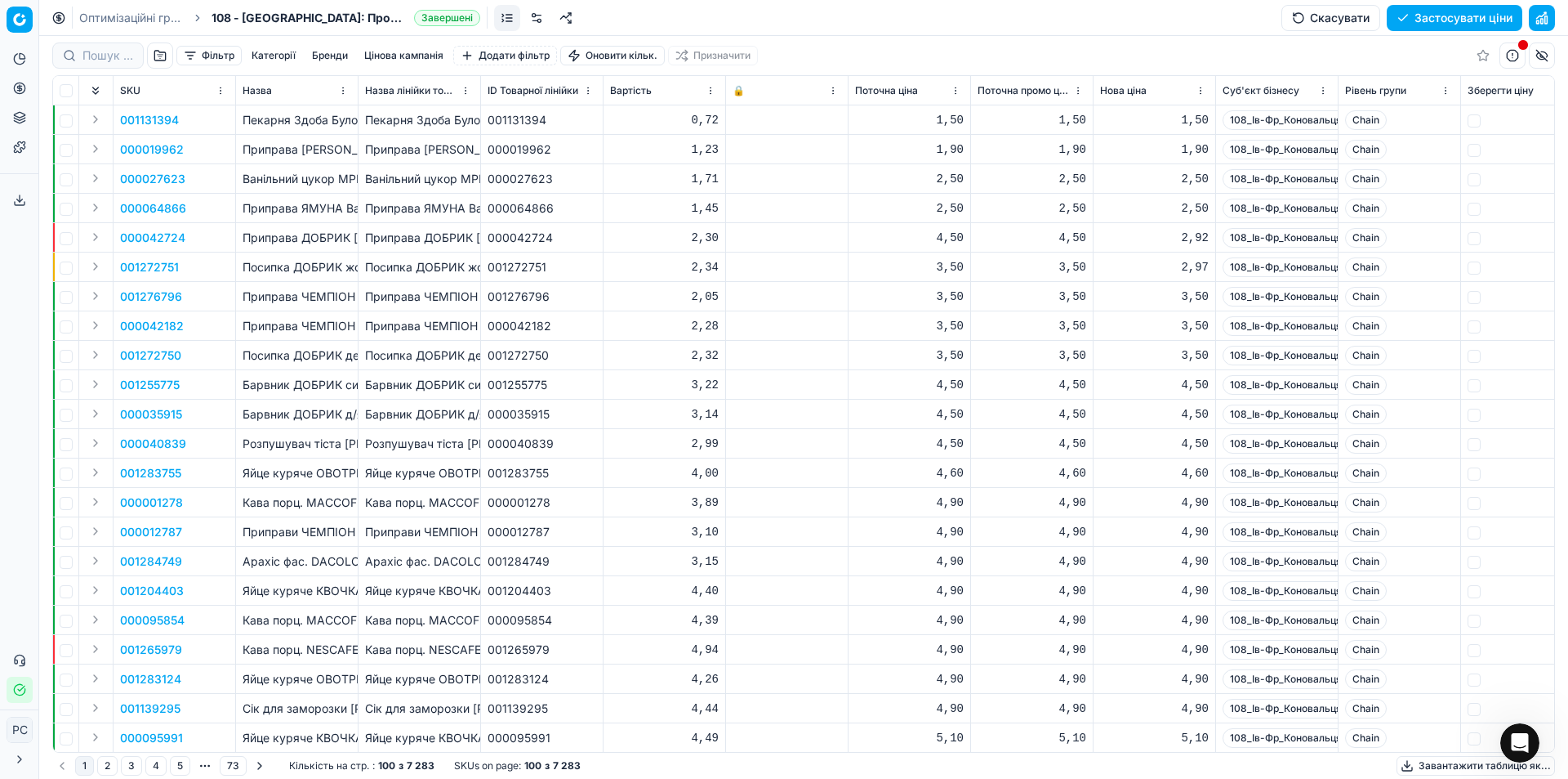
click at [1514, 58] on button "button" at bounding box center [1513, 56] width 26 height 26
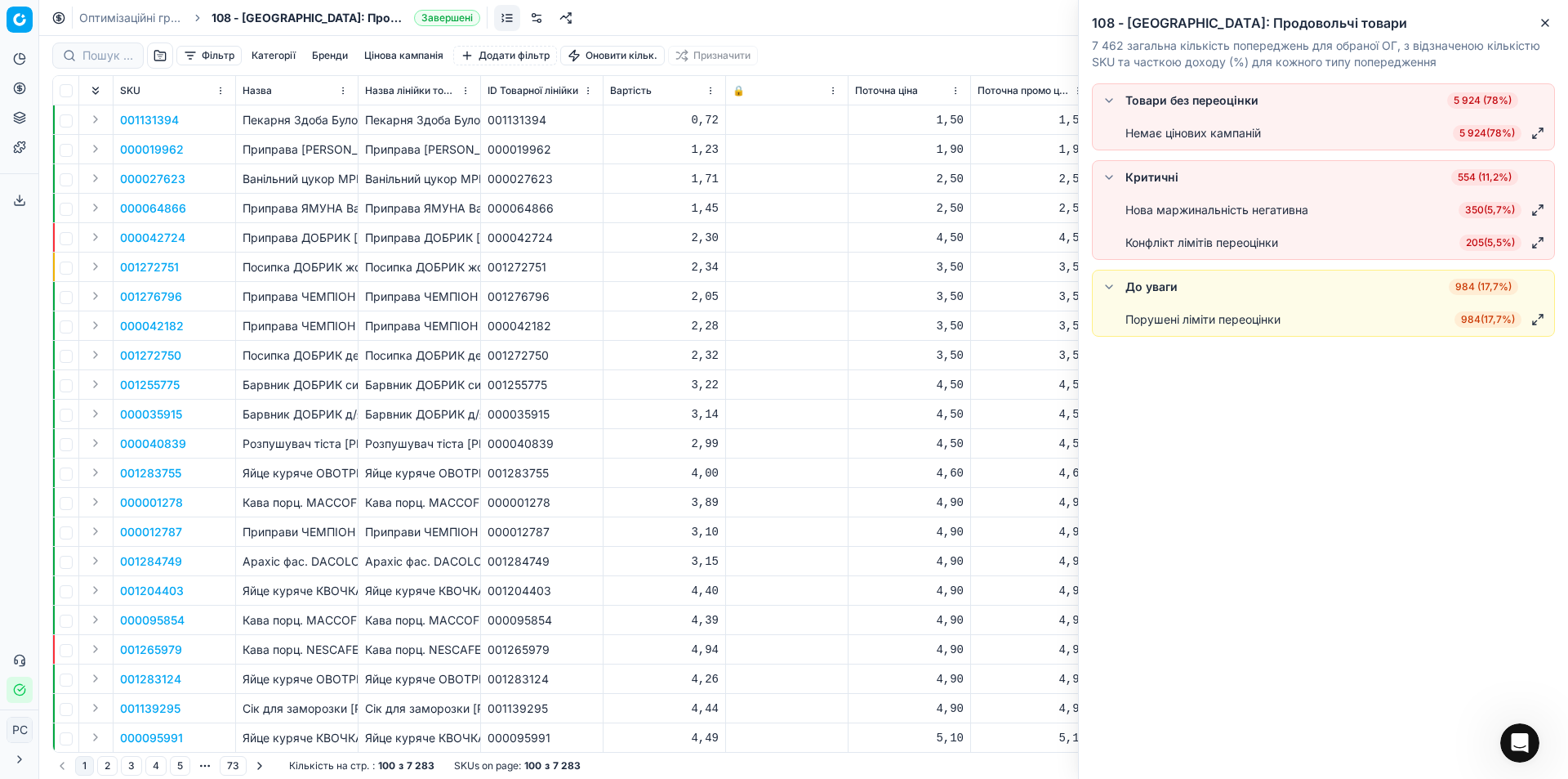
click at [1034, 16] on div "Оптимізаційні групи 108 - Івано-Франківськ: Продовольчі товари Завершені Скасув…" at bounding box center [803, 18] width 1529 height 36
click at [1540, 26] on icon "button" at bounding box center [1545, 23] width 13 height 13
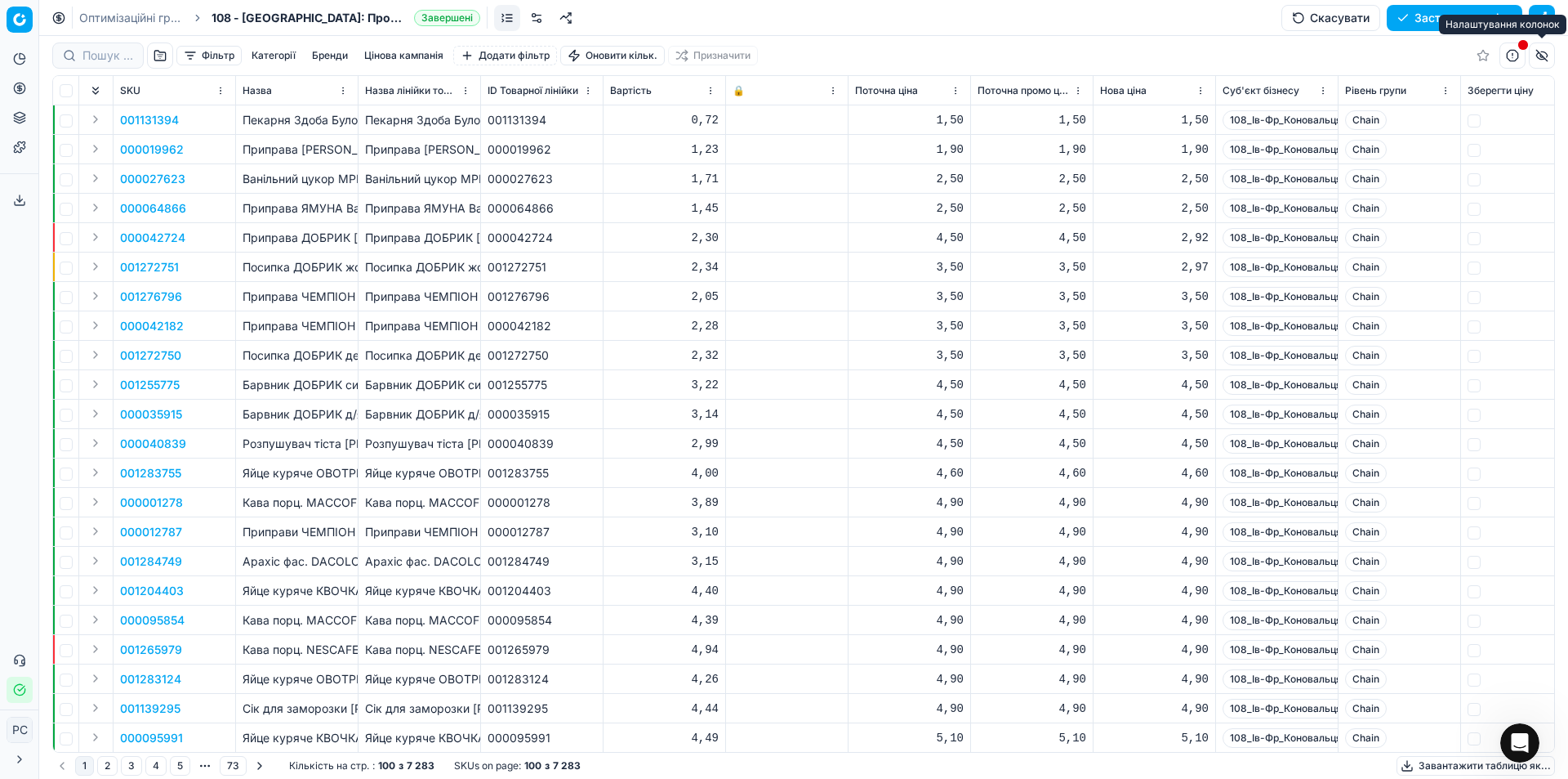
click at [1541, 48] on button "button" at bounding box center [1542, 56] width 26 height 26
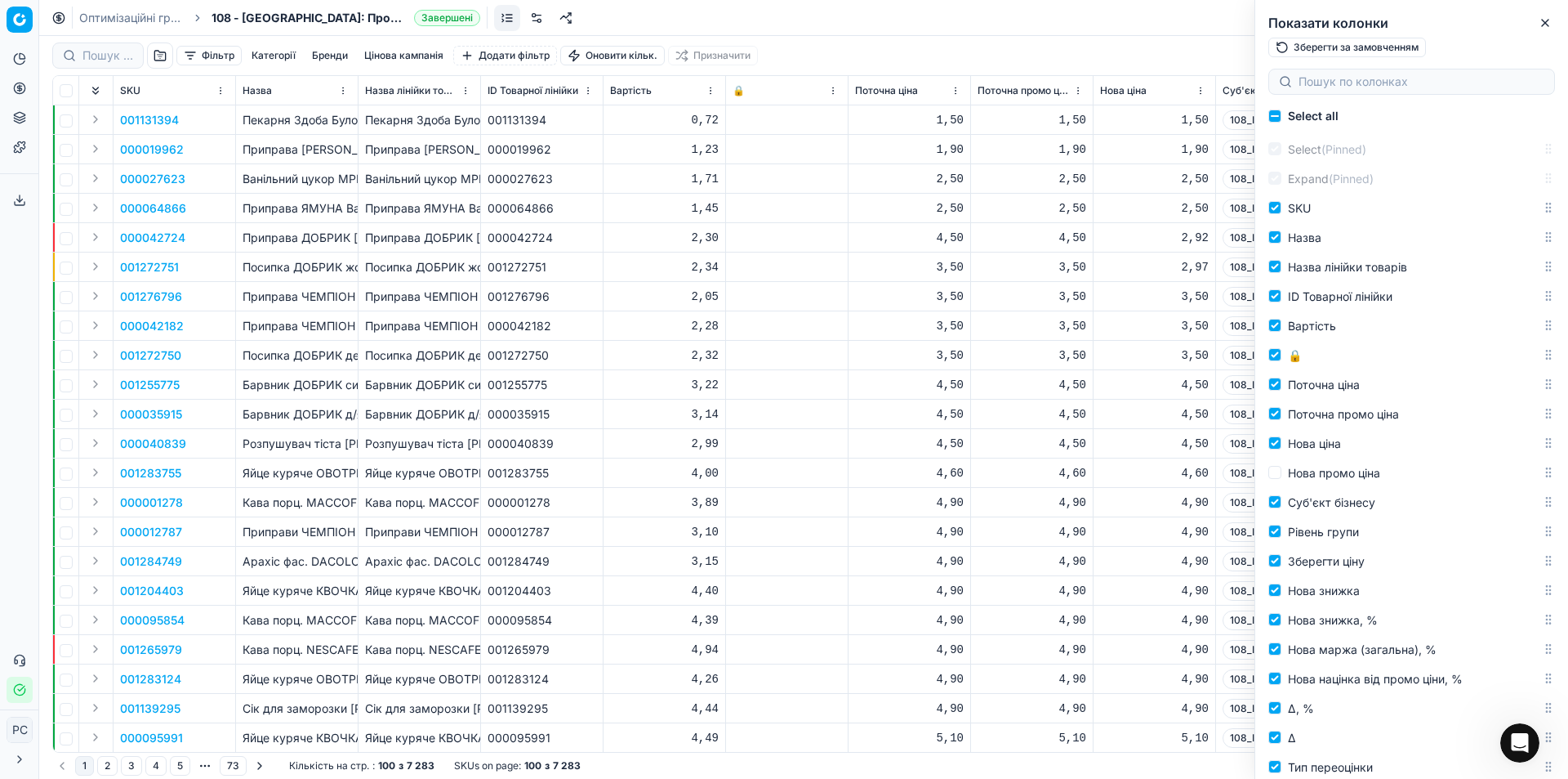
click at [1172, 26] on div "Оптимізаційні групи 108 - Івано-Франківськ: Продовольчі товари Завершені Скасув…" at bounding box center [803, 18] width 1529 height 36
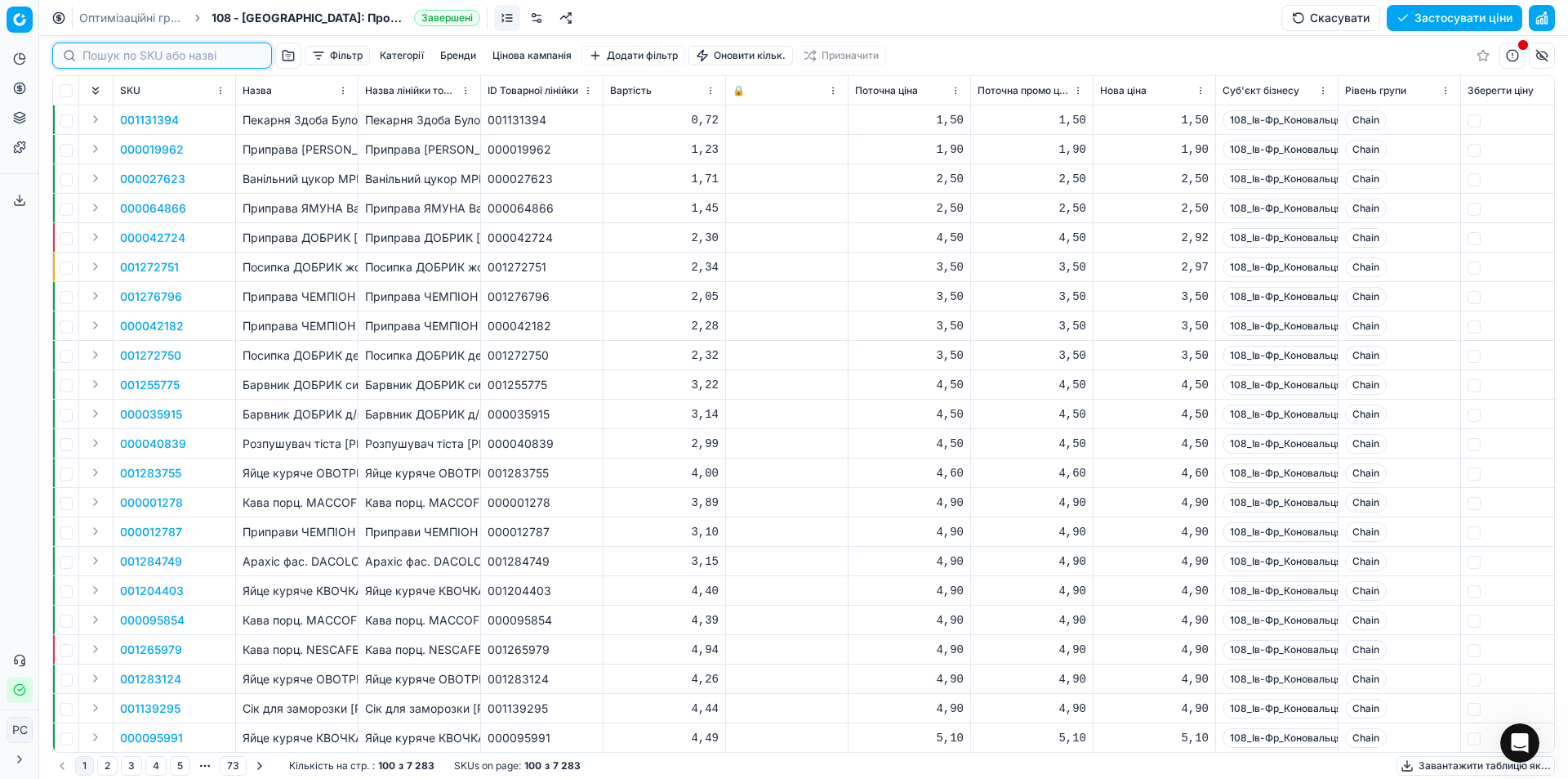
click at [106, 52] on input at bounding box center [172, 56] width 179 height 16
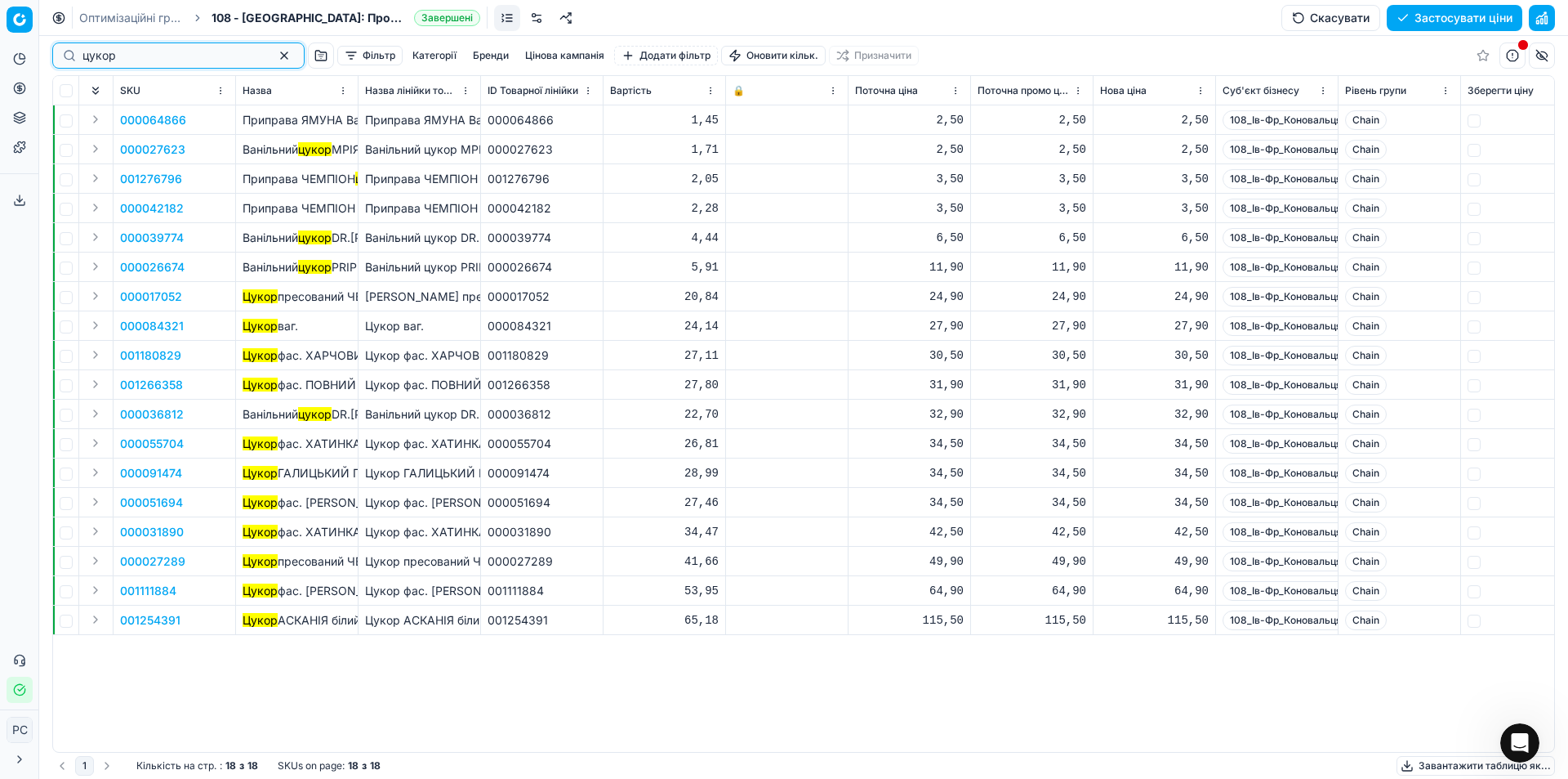
type input "цукор"
click at [275, 57] on button "button" at bounding box center [284, 56] width 20 height 20
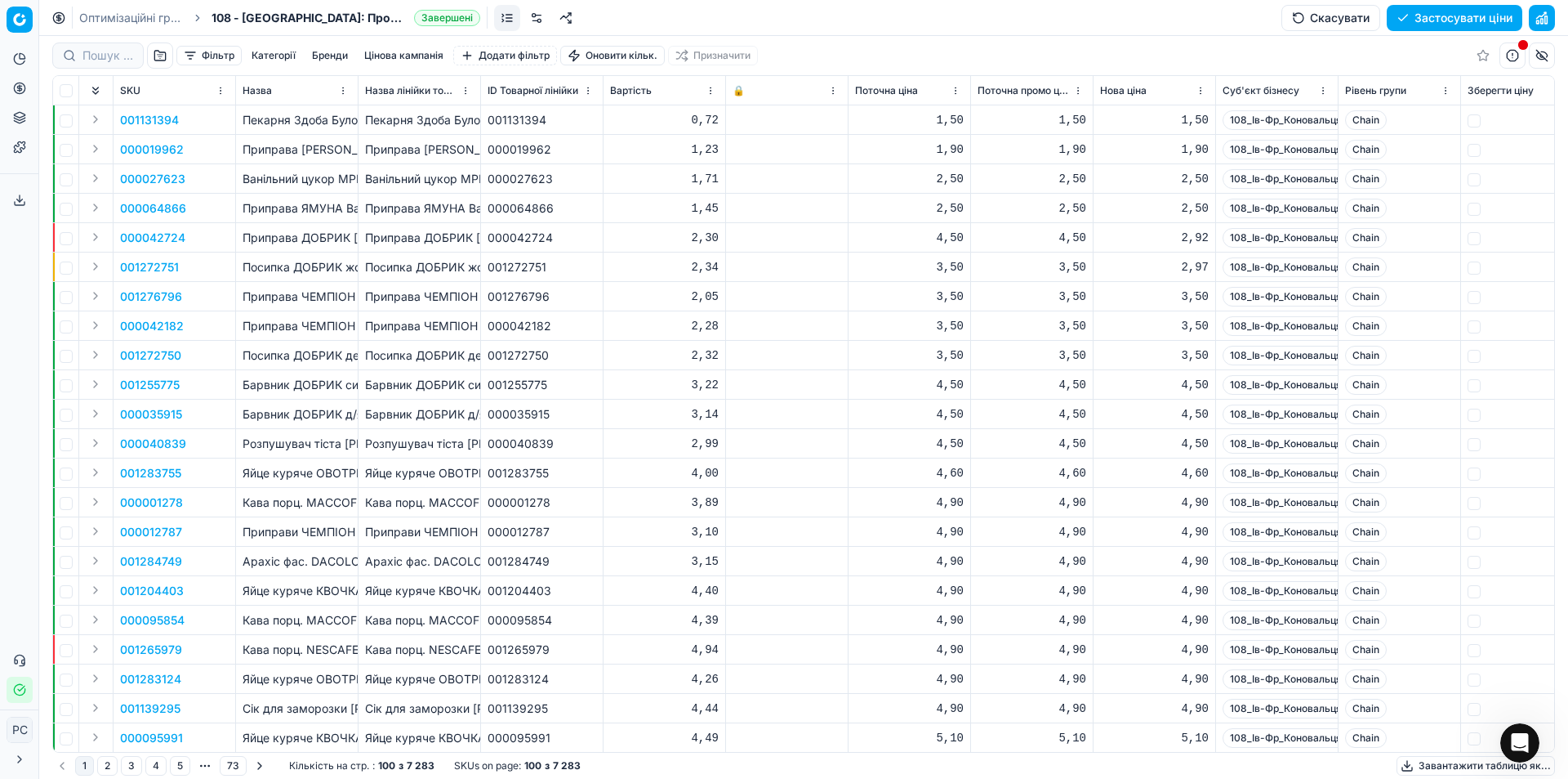
click at [199, 46] on button "Фільтр" at bounding box center [209, 56] width 66 height 20
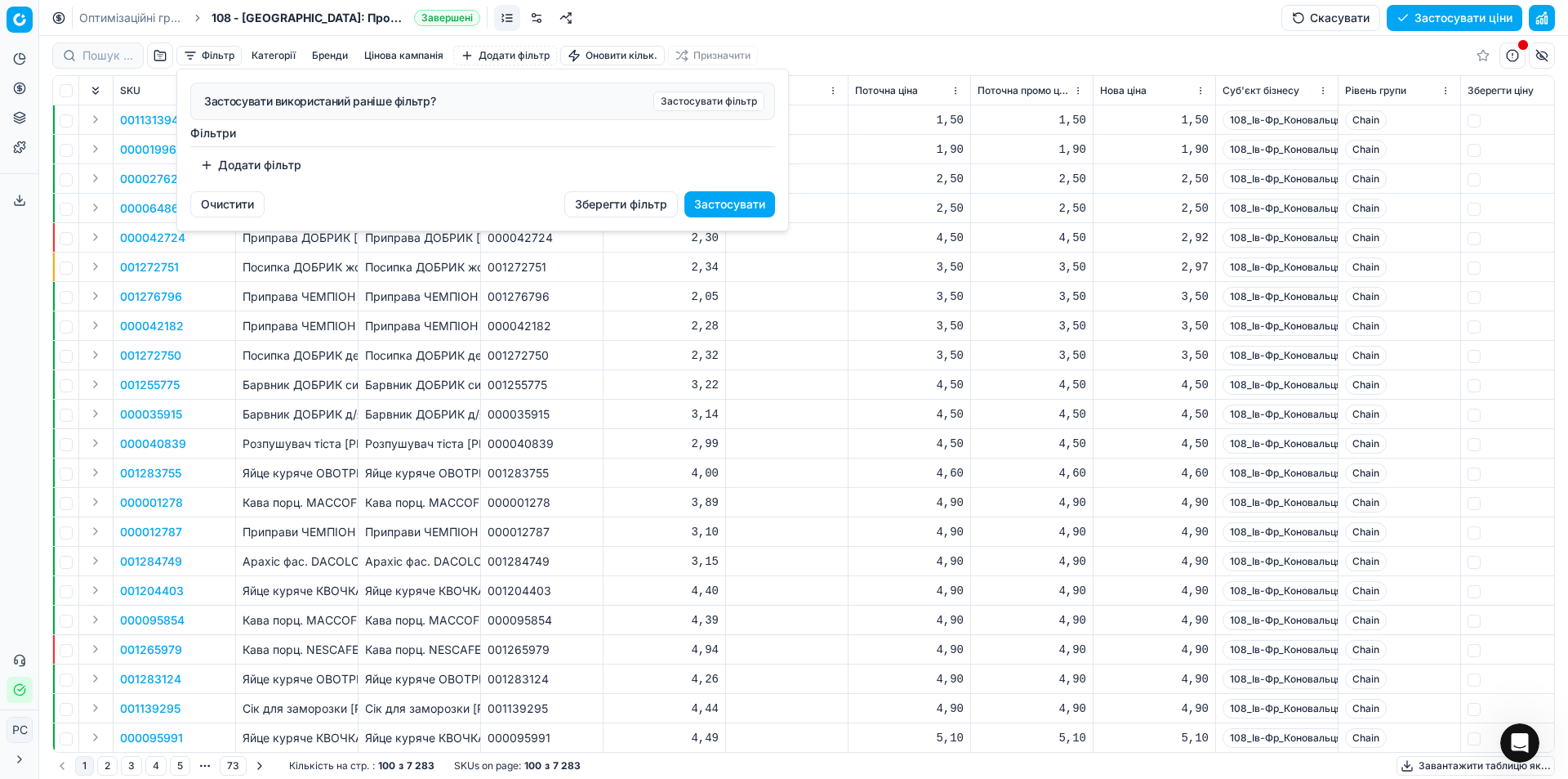
click at [252, 165] on button "Додати фільтр" at bounding box center [250, 165] width 120 height 26
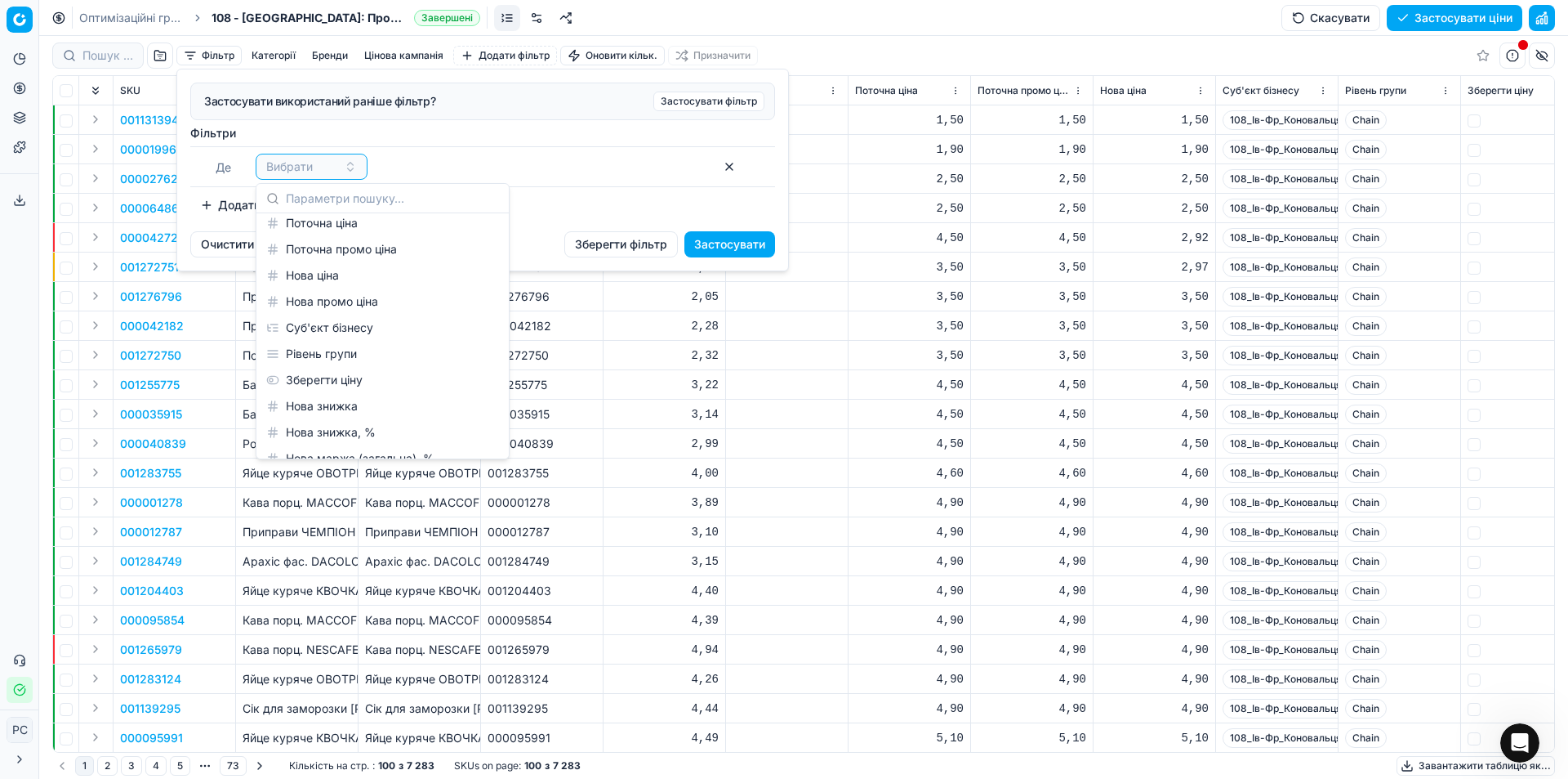
scroll to position [82, 0]
click at [347, 250] on div "Вартість" at bounding box center [383, 253] width 246 height 26
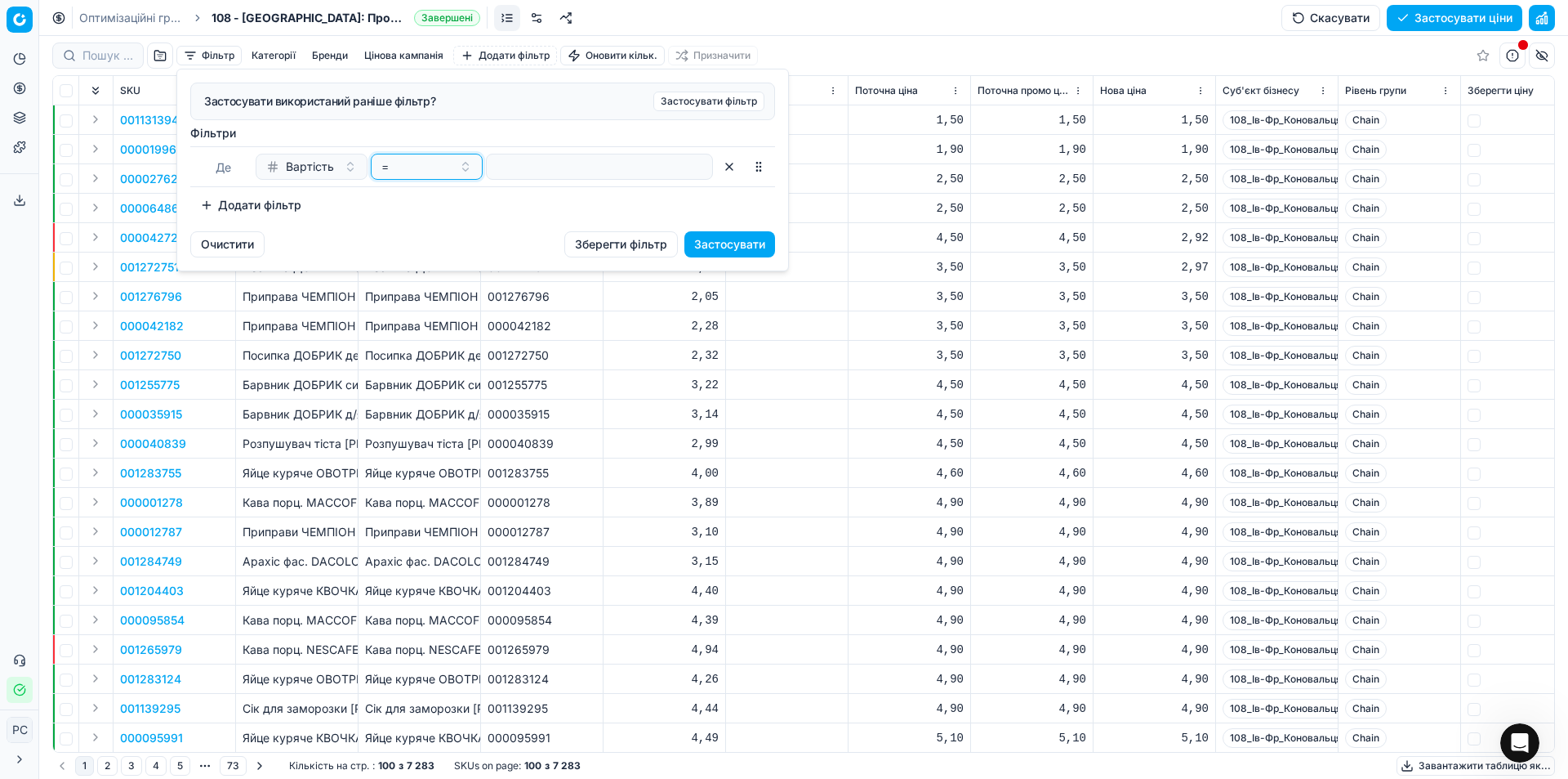
click at [413, 169] on div "=" at bounding box center [416, 166] width 71 height 16
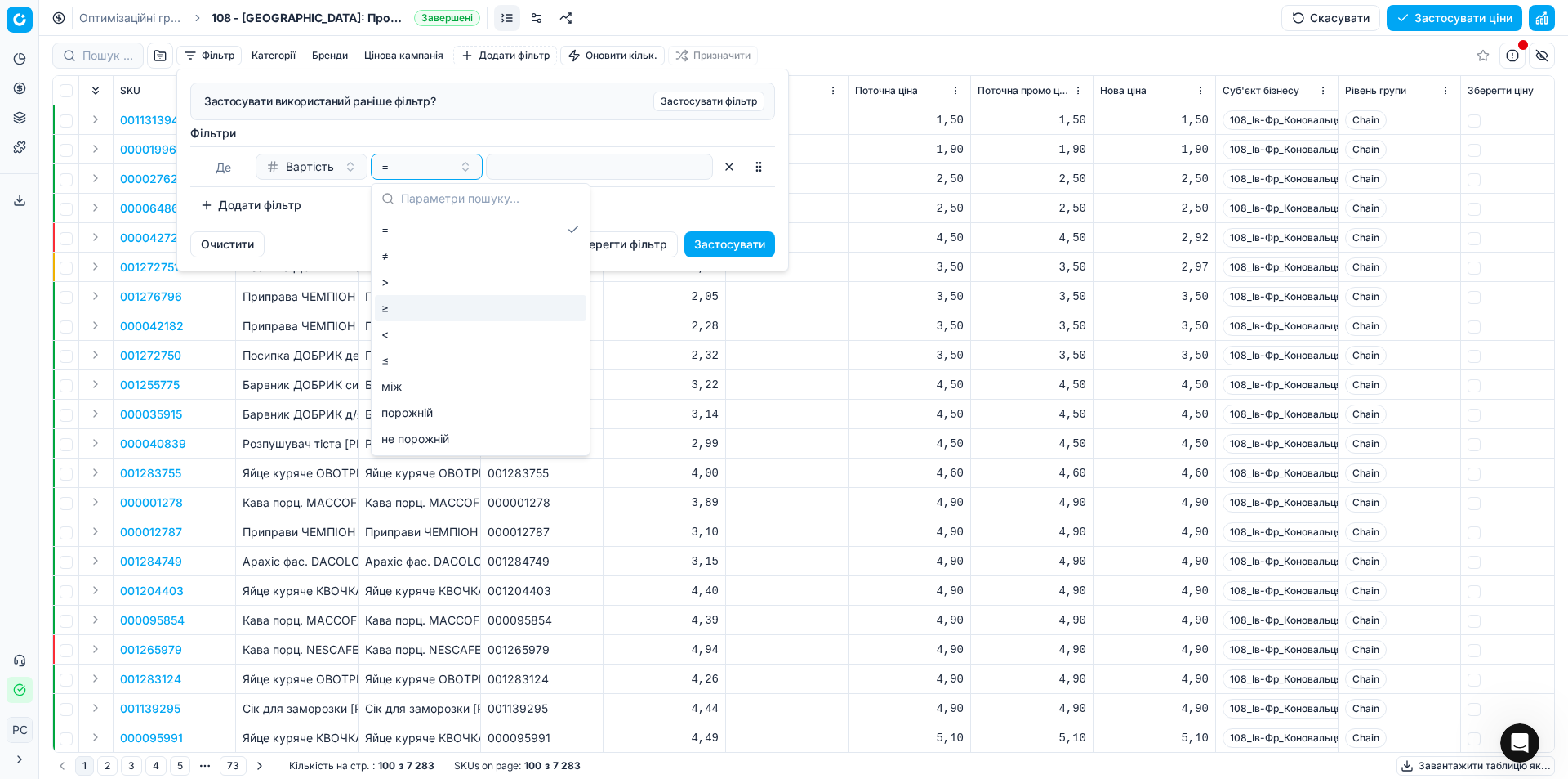
click at [389, 305] on div "≥" at bounding box center [480, 308] width 211 height 26
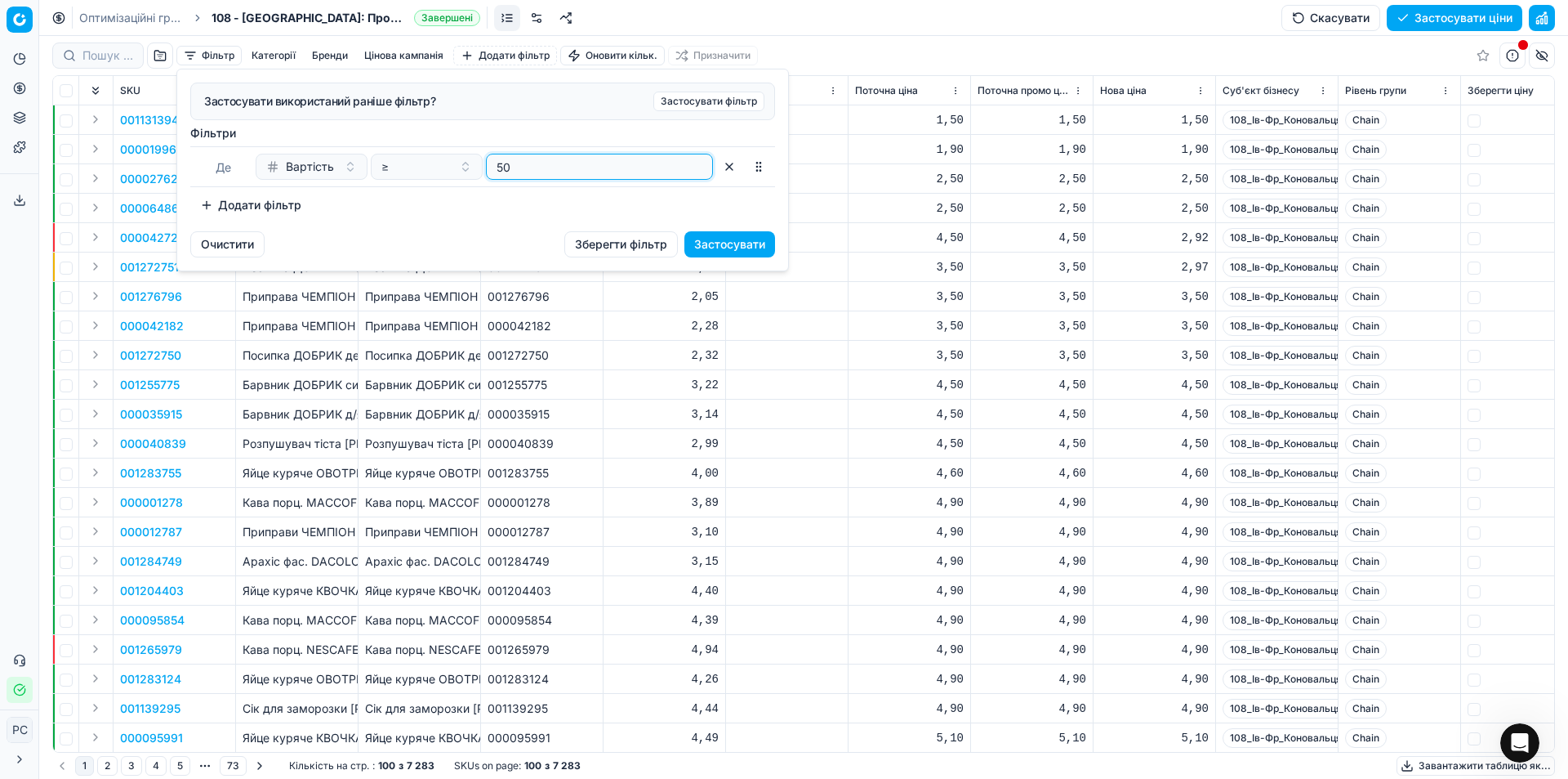
type input "50"
click at [739, 256] on button "Застосувати" at bounding box center [729, 244] width 91 height 26
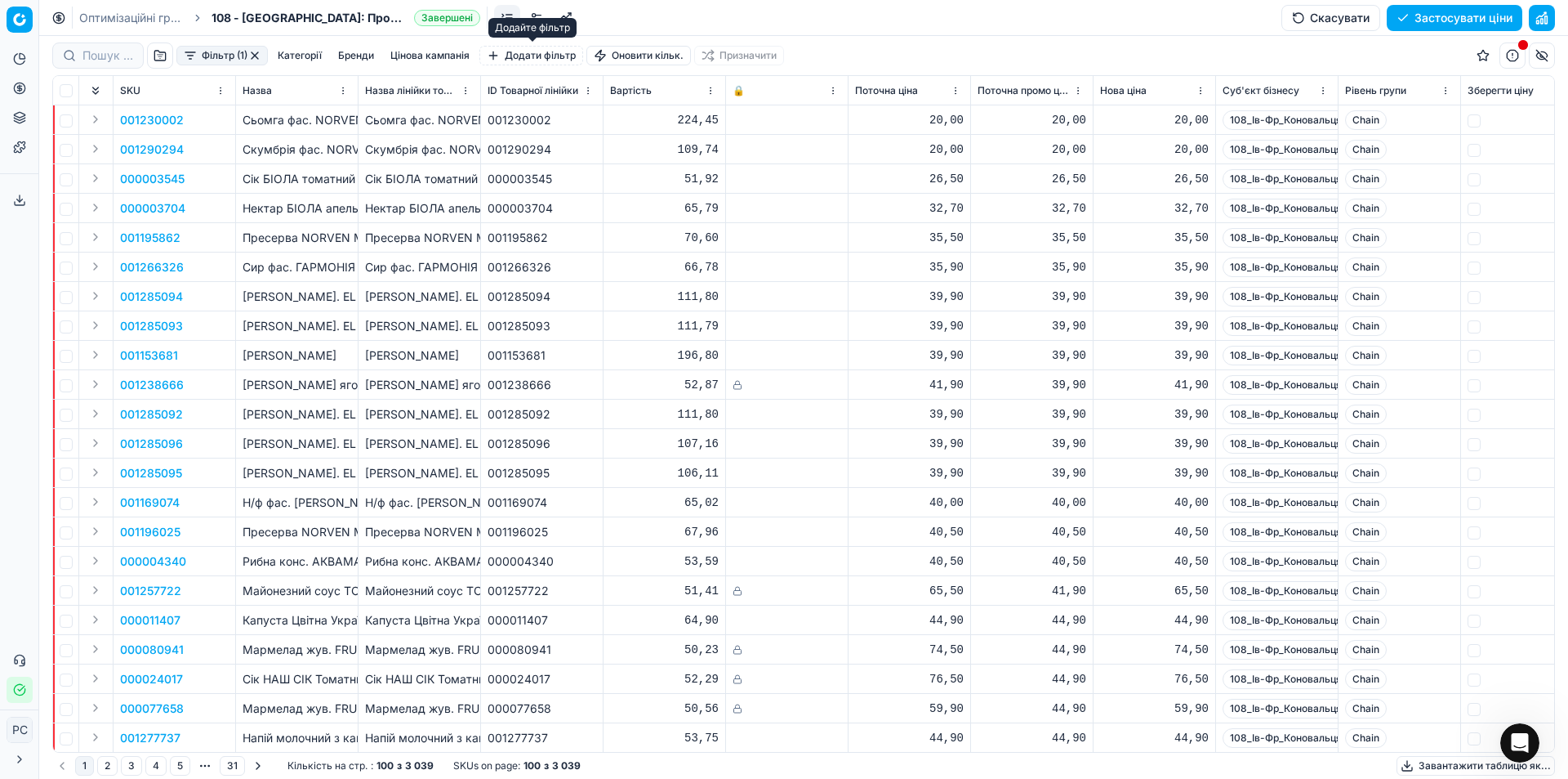
click at [528, 47] on button "Додати фільтр" at bounding box center [531, 56] width 104 height 20
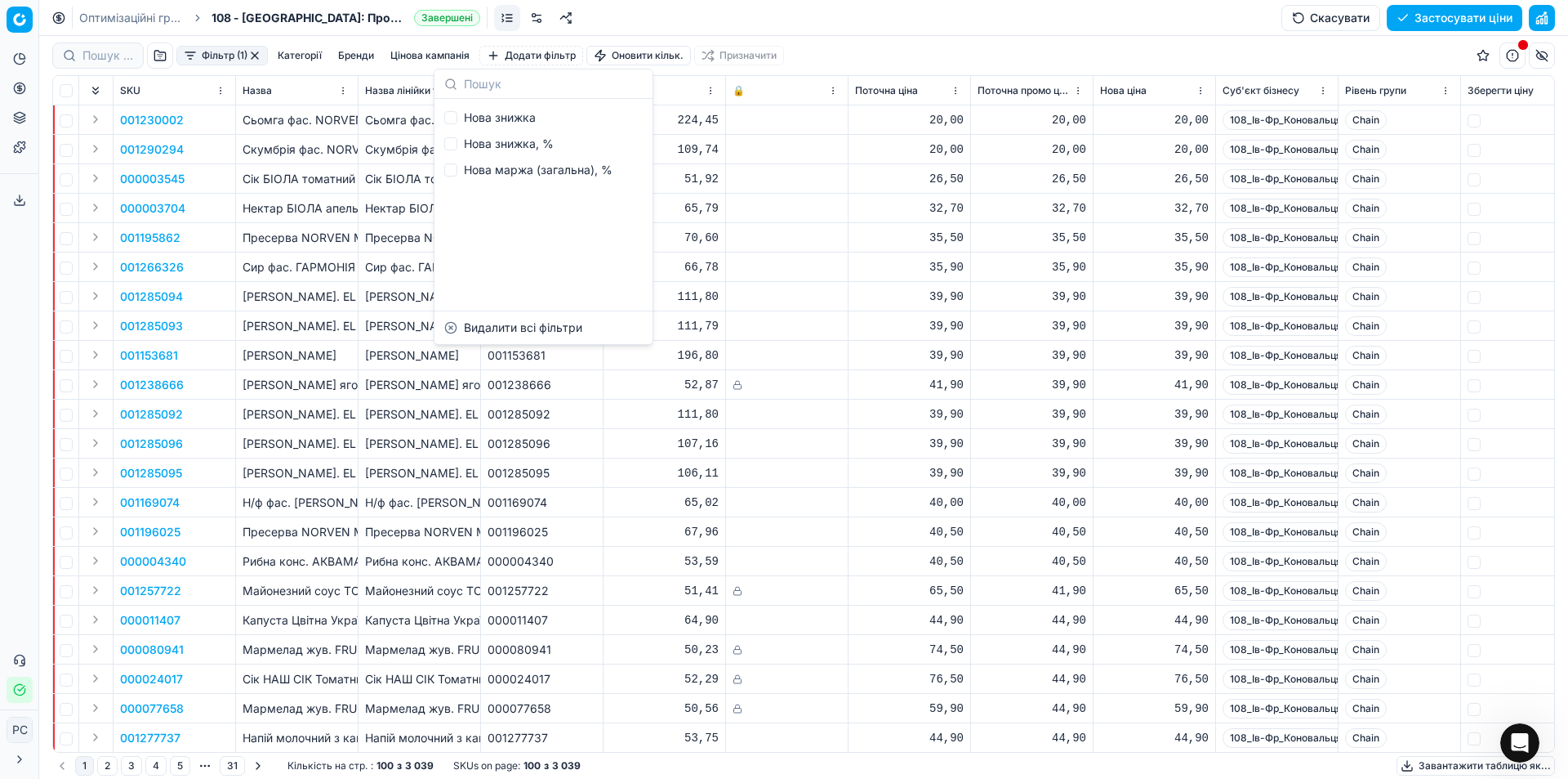
scroll to position [367, 0]
click at [257, 55] on button "button" at bounding box center [255, 56] width 13 height 13
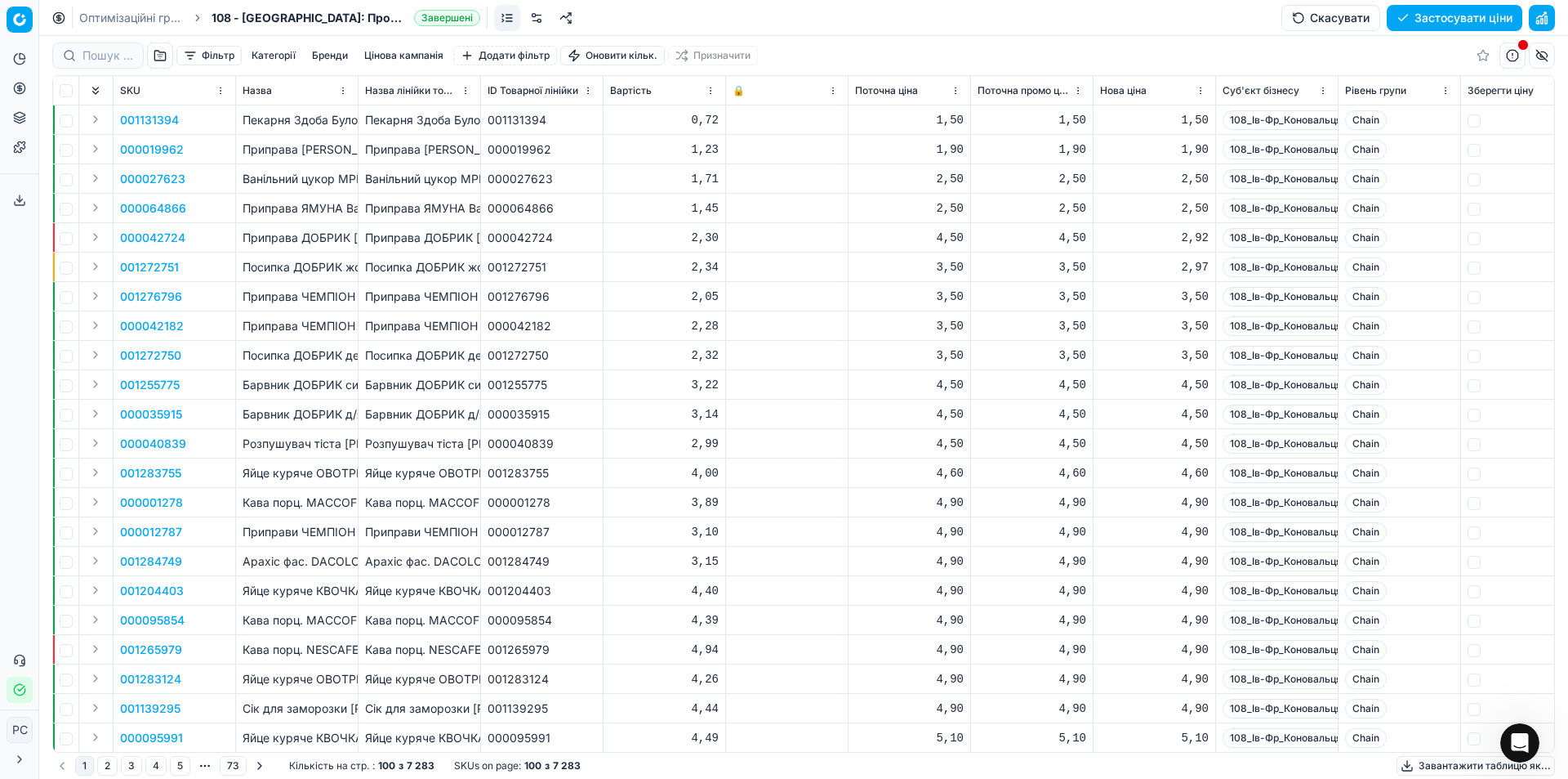
click at [547, 60] on button "Додати фільтр" at bounding box center [505, 56] width 104 height 20
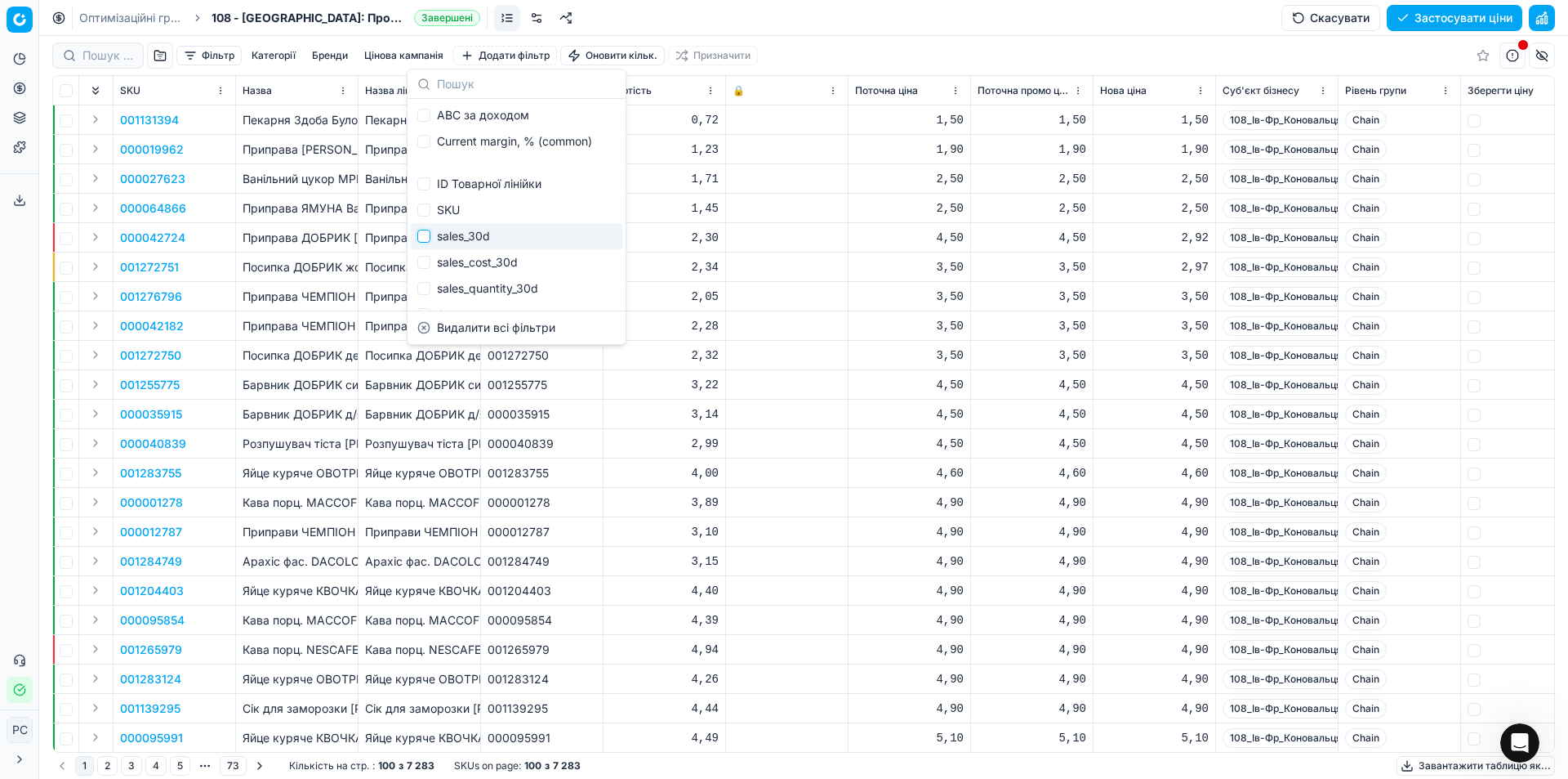
click at [422, 235] on input "Suggestions" at bounding box center [424, 236] width 13 height 13
checkbox input "true"
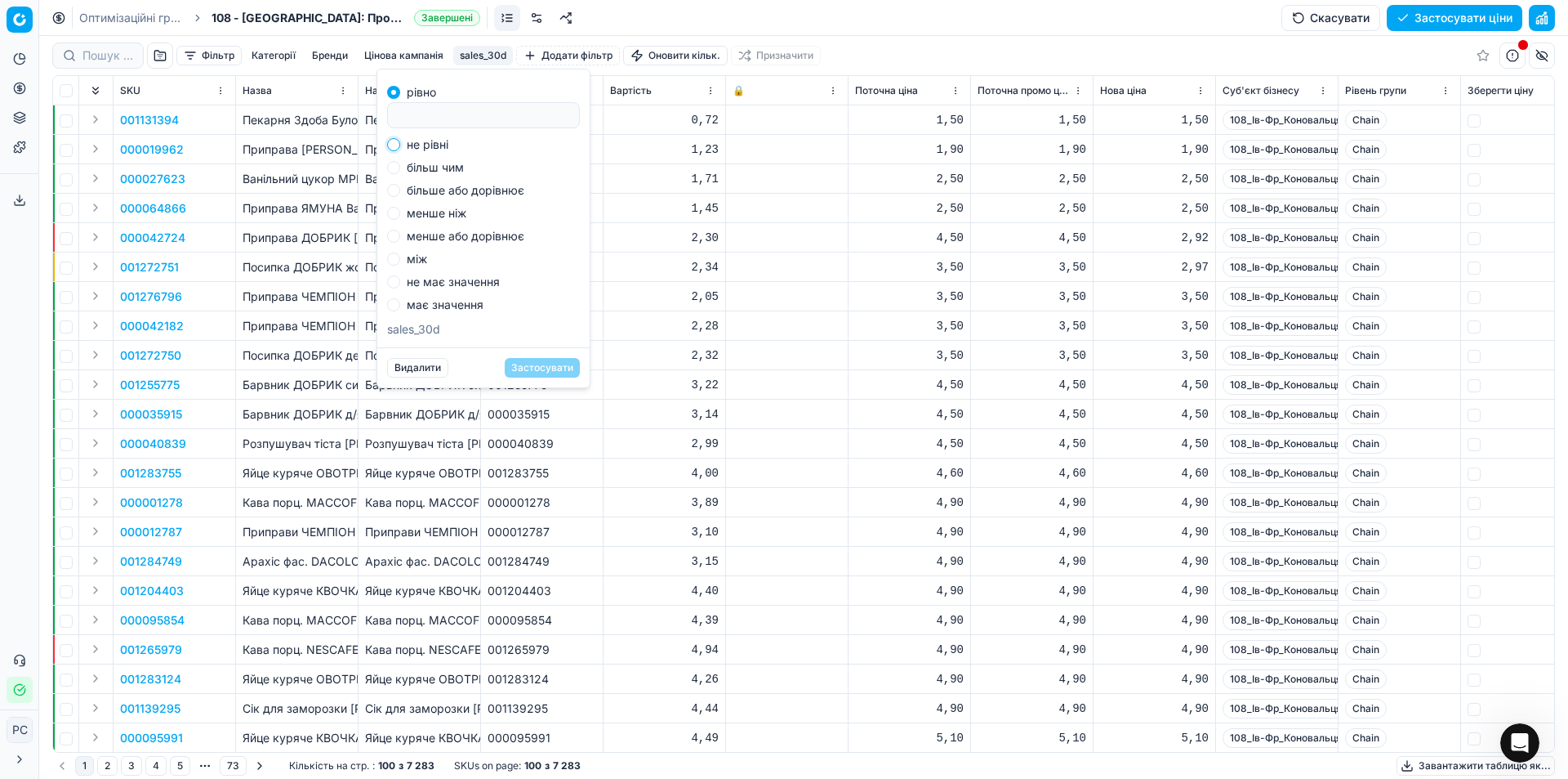
click at [390, 146] on input "не рівні" at bounding box center [393, 144] width 13 height 13
radio input "true"
type input "5"
click at [537, 376] on button "Застосувати" at bounding box center [543, 367] width 75 height 20
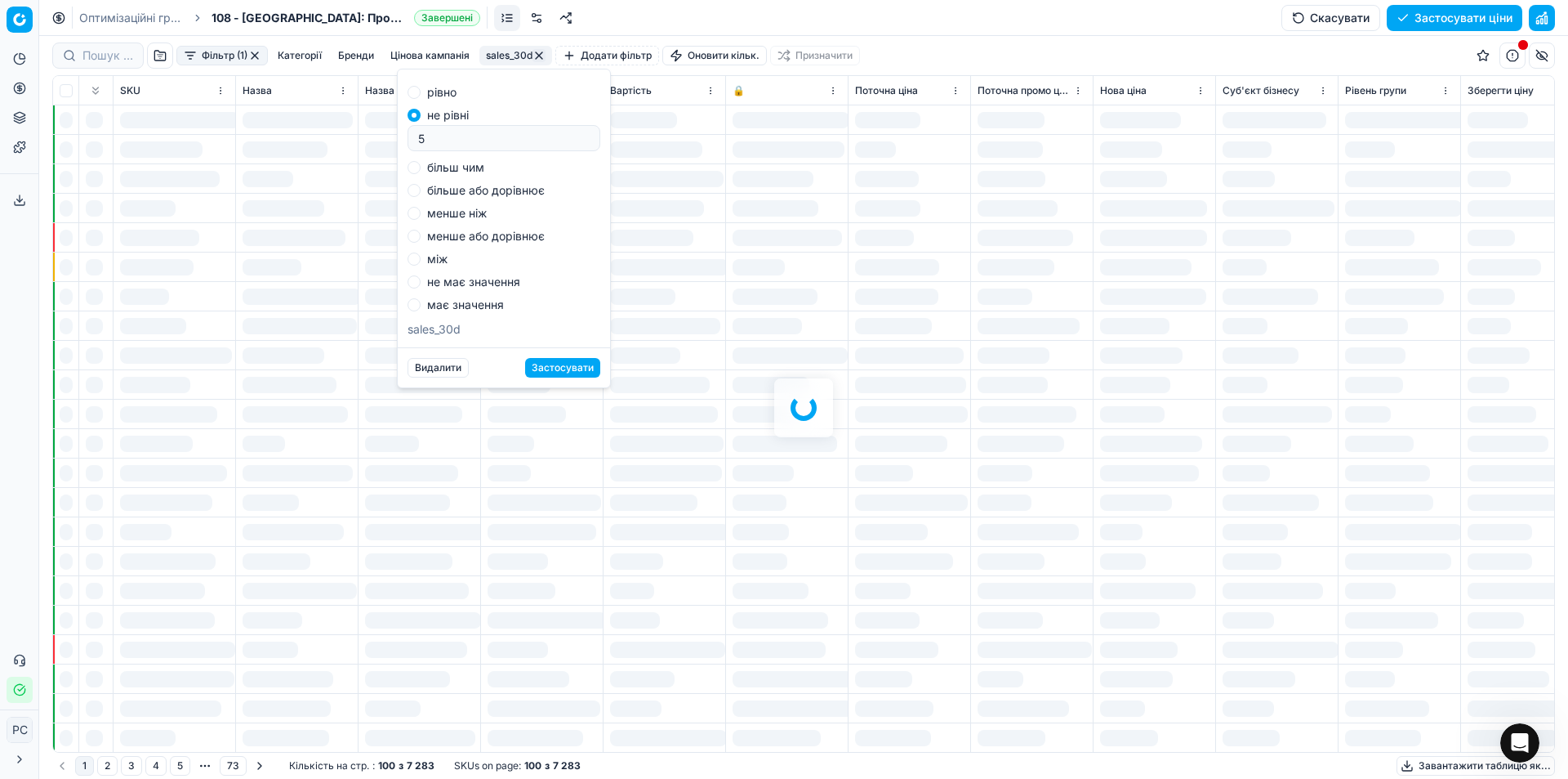
click at [538, 369] on div "Видалити Застосувати" at bounding box center [503, 367] width 212 height 40
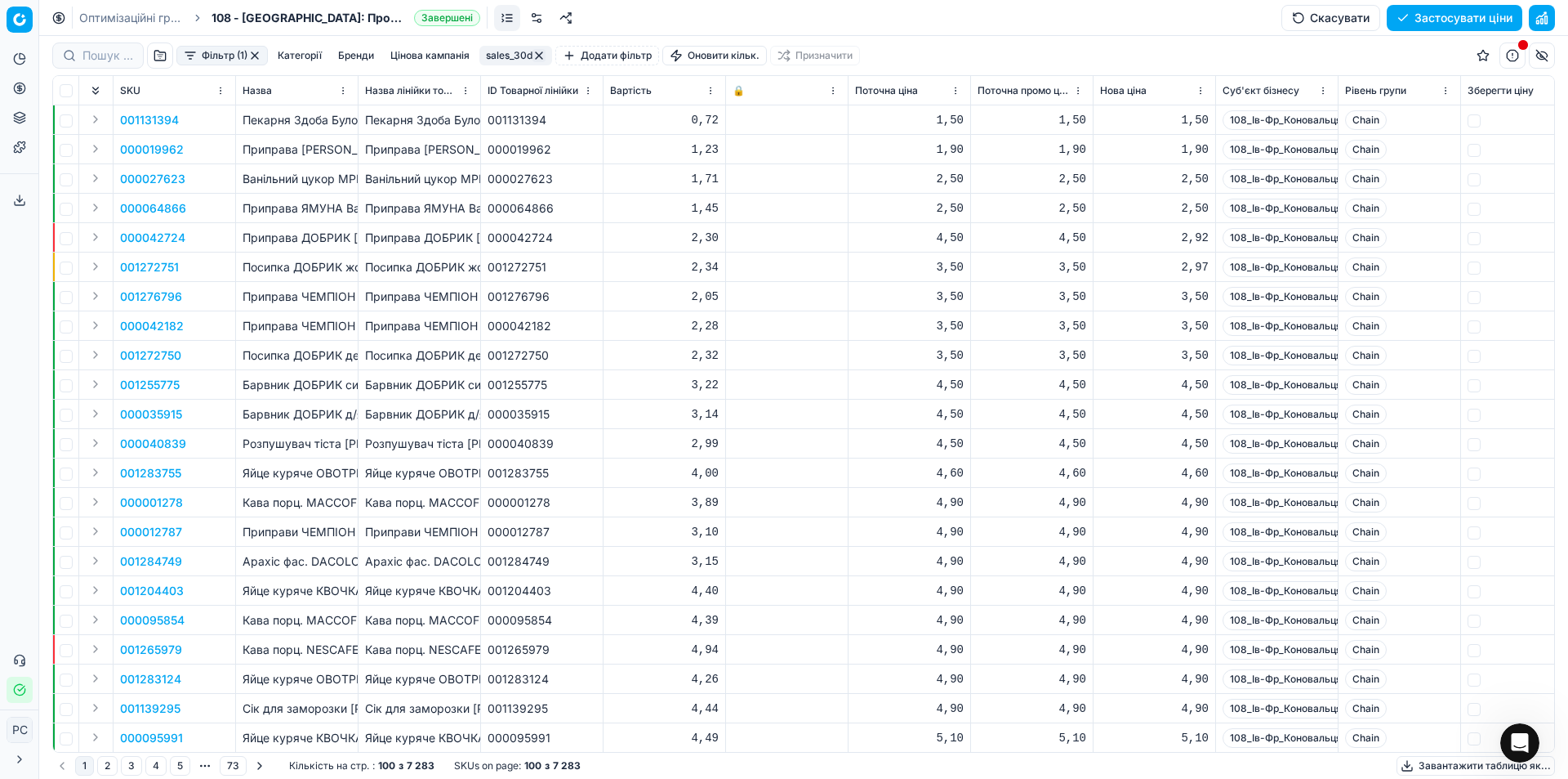
click at [542, 56] on button "button" at bounding box center [539, 56] width 13 height 13
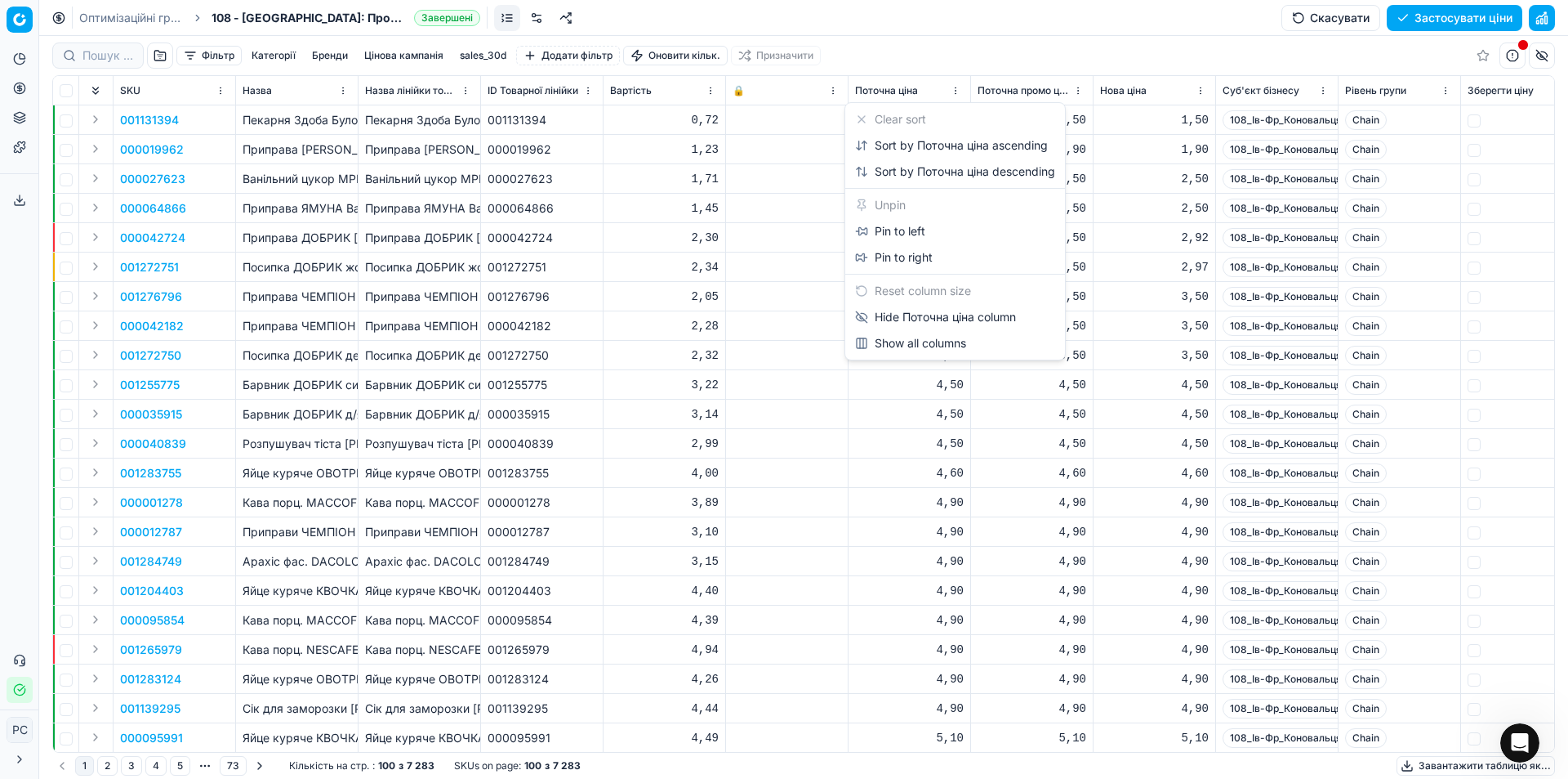
click at [957, 93] on html "Pricing platform Аналітика БІ Дашборд ШІ Дашборд Цінова оптимізація Оптимізацій…" at bounding box center [784, 390] width 1568 height 779
click at [933, 62] on html "Pricing platform Аналітика БІ Дашборд ШІ Дашборд Цінова оптимізація Оптимізацій…" at bounding box center [784, 390] width 1568 height 779
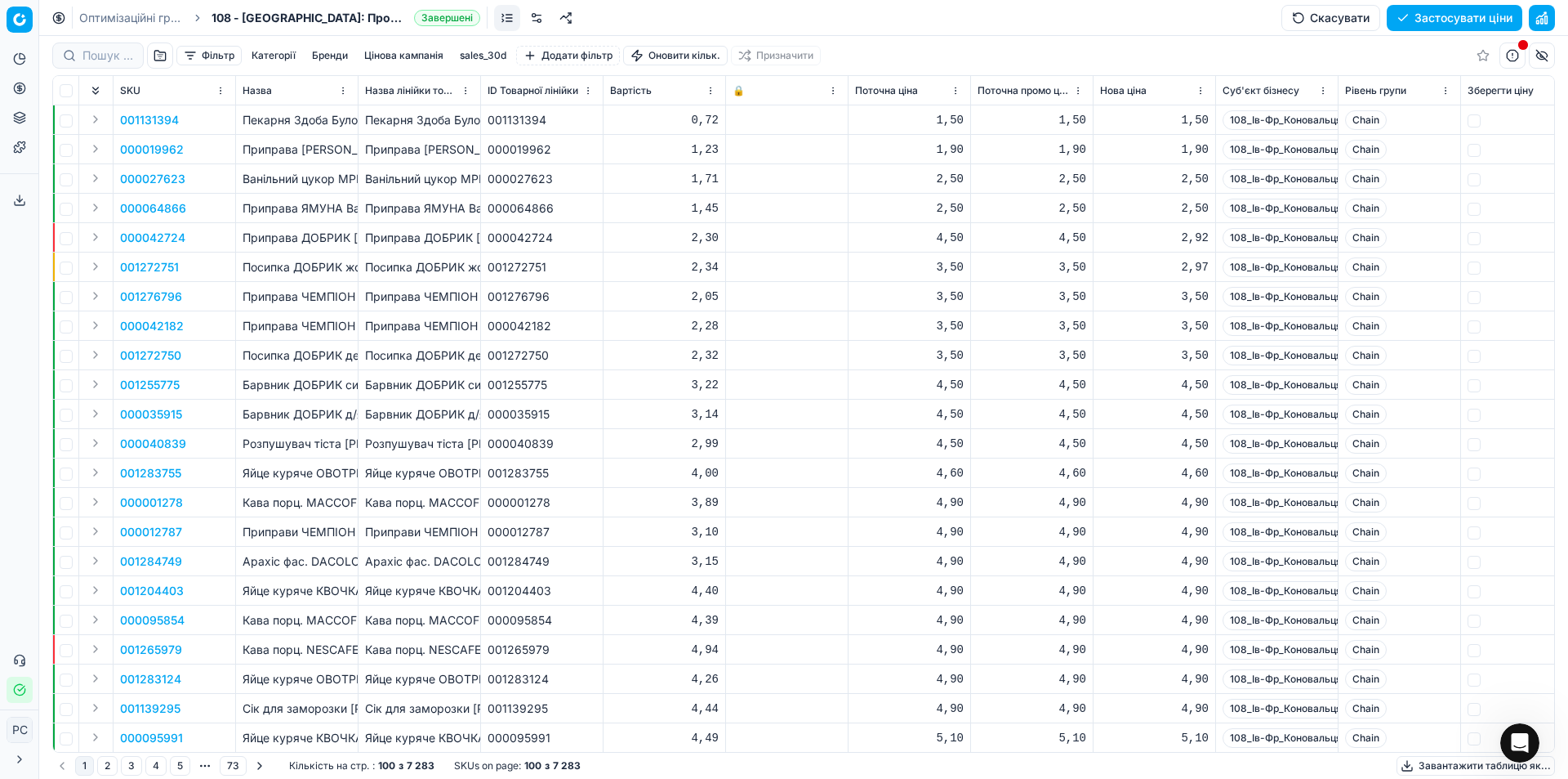
click at [1522, 65] on button "button" at bounding box center [1513, 56] width 26 height 26
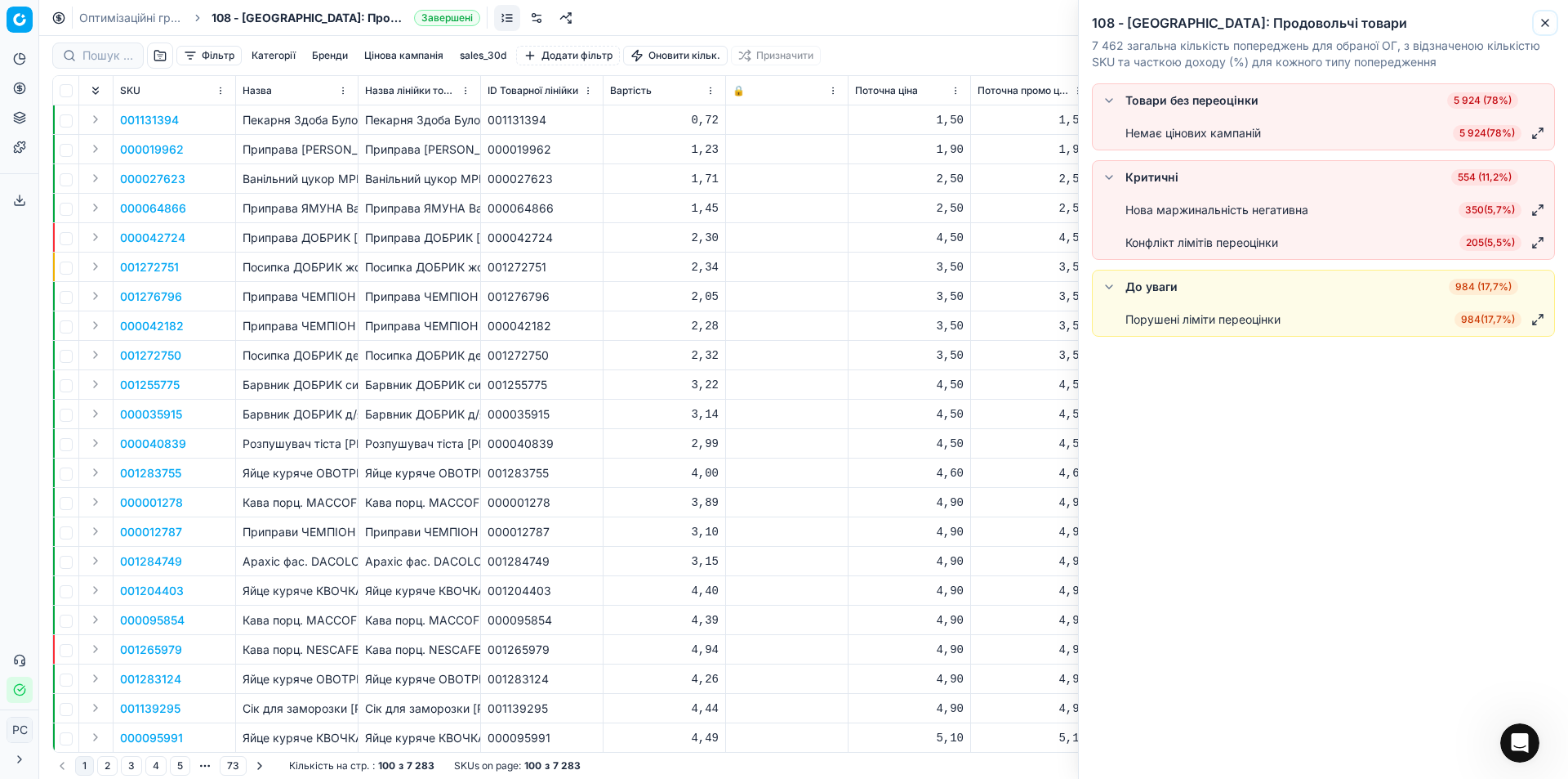
click at [1552, 22] on button "Close" at bounding box center [1545, 23] width 20 height 20
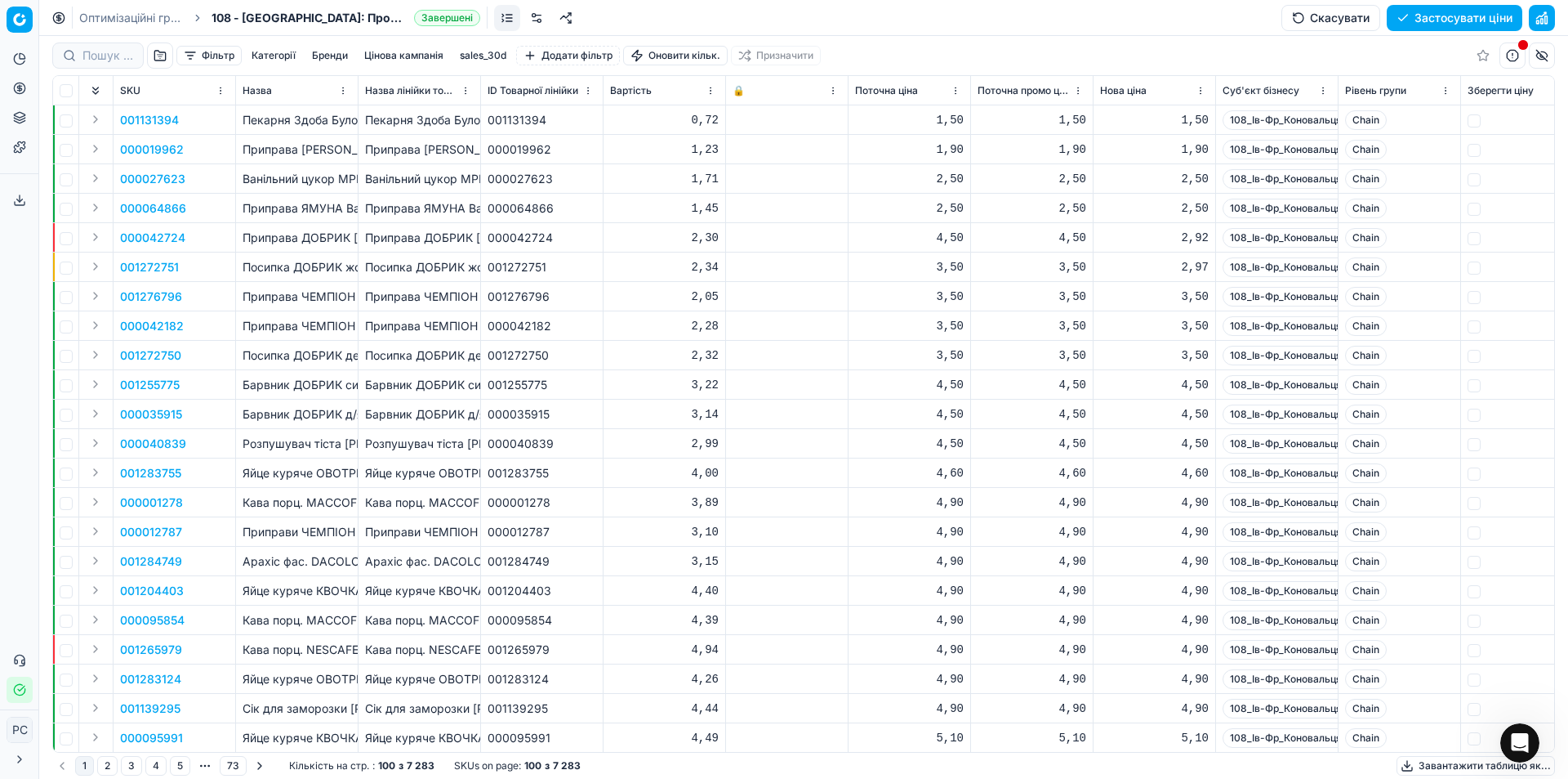
click at [384, 56] on button "Цінова кампанія" at bounding box center [403, 56] width 93 height 20
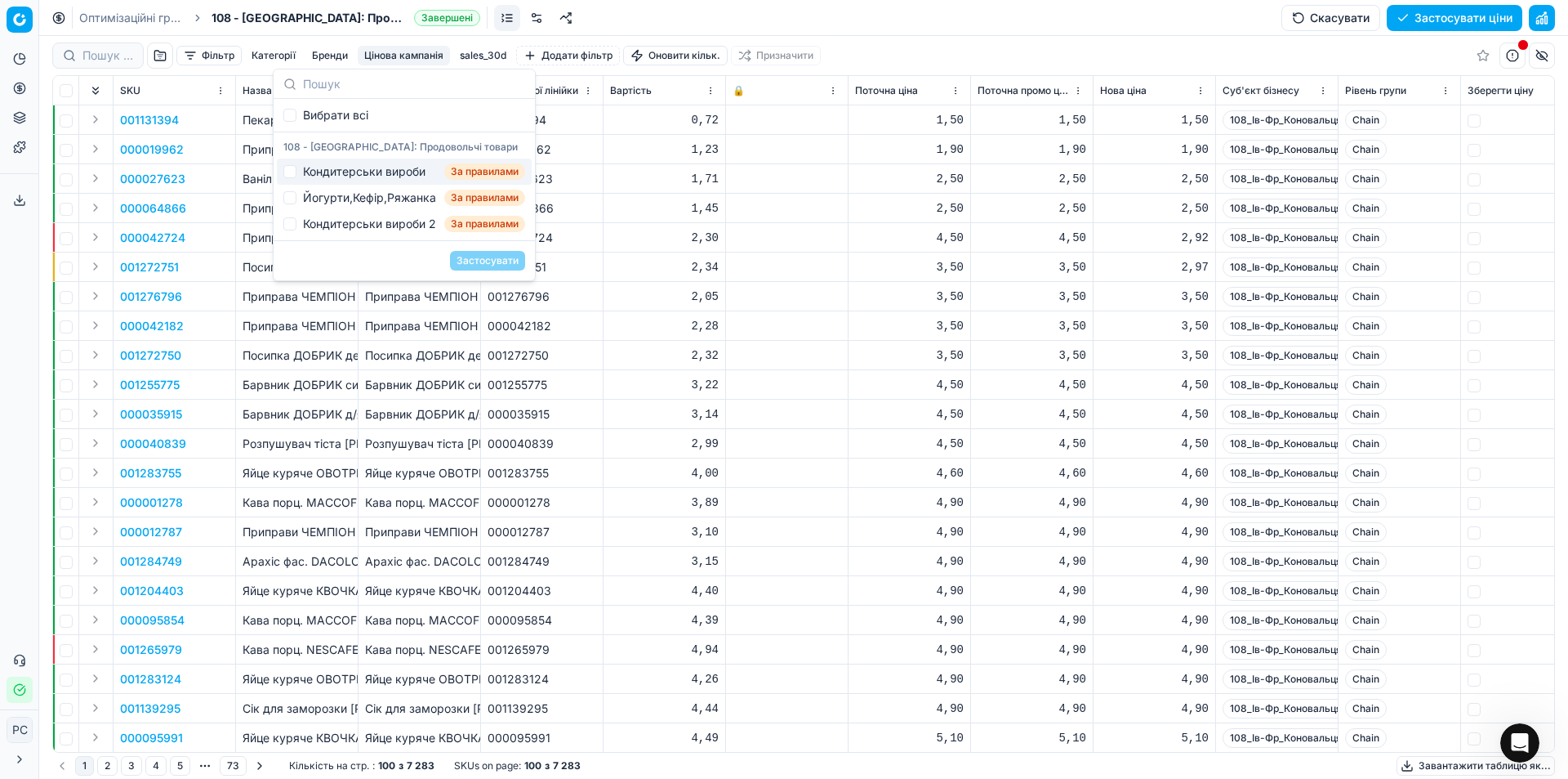
click at [332, 168] on div "Кондитерськи вироби" at bounding box center [364, 171] width 122 height 16
checkbox input "true"
click at [490, 255] on button "Застосувати" at bounding box center [488, 261] width 75 height 20
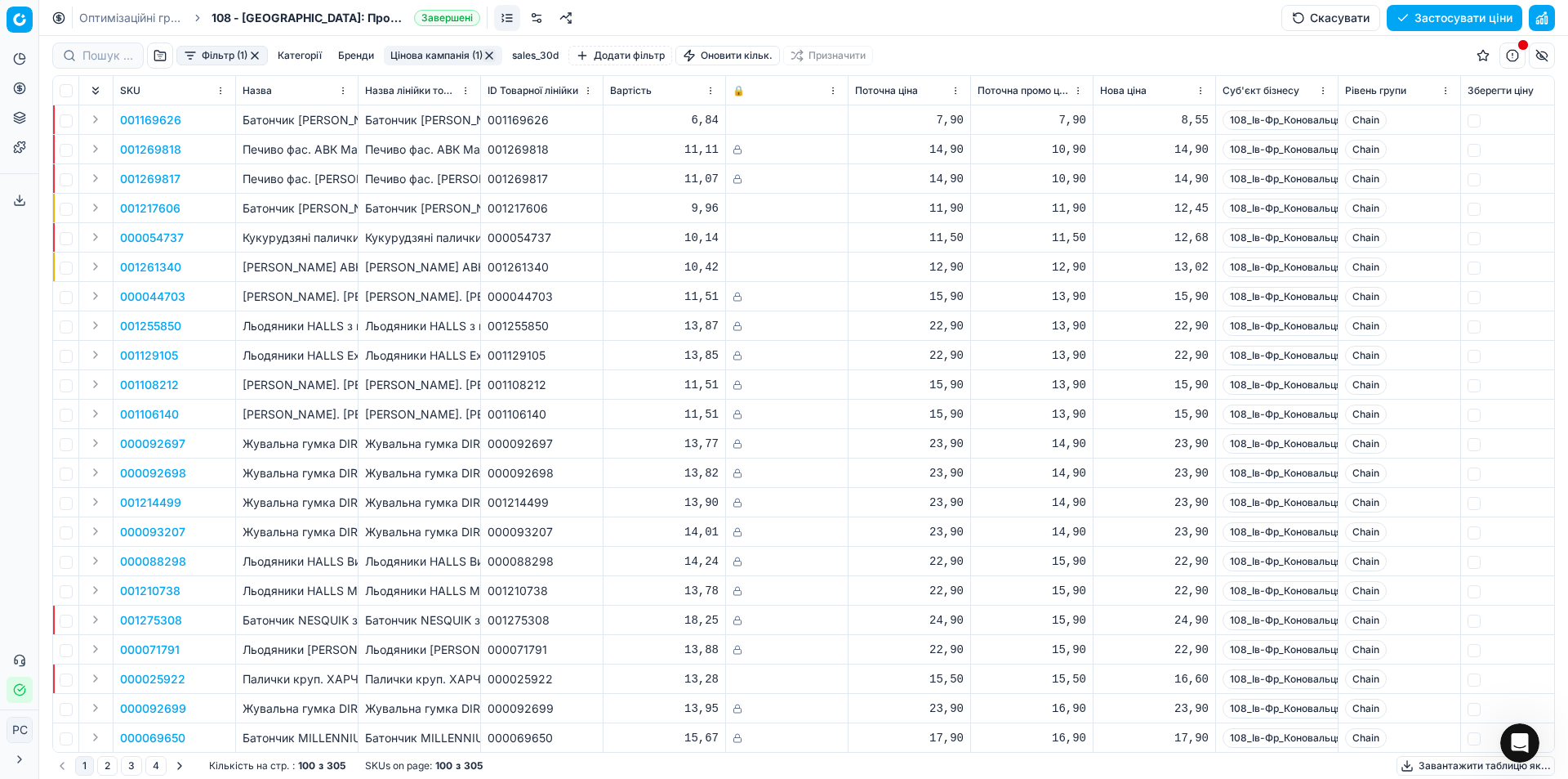
click at [131, 207] on p "001217606" at bounding box center [150, 208] width 61 height 16
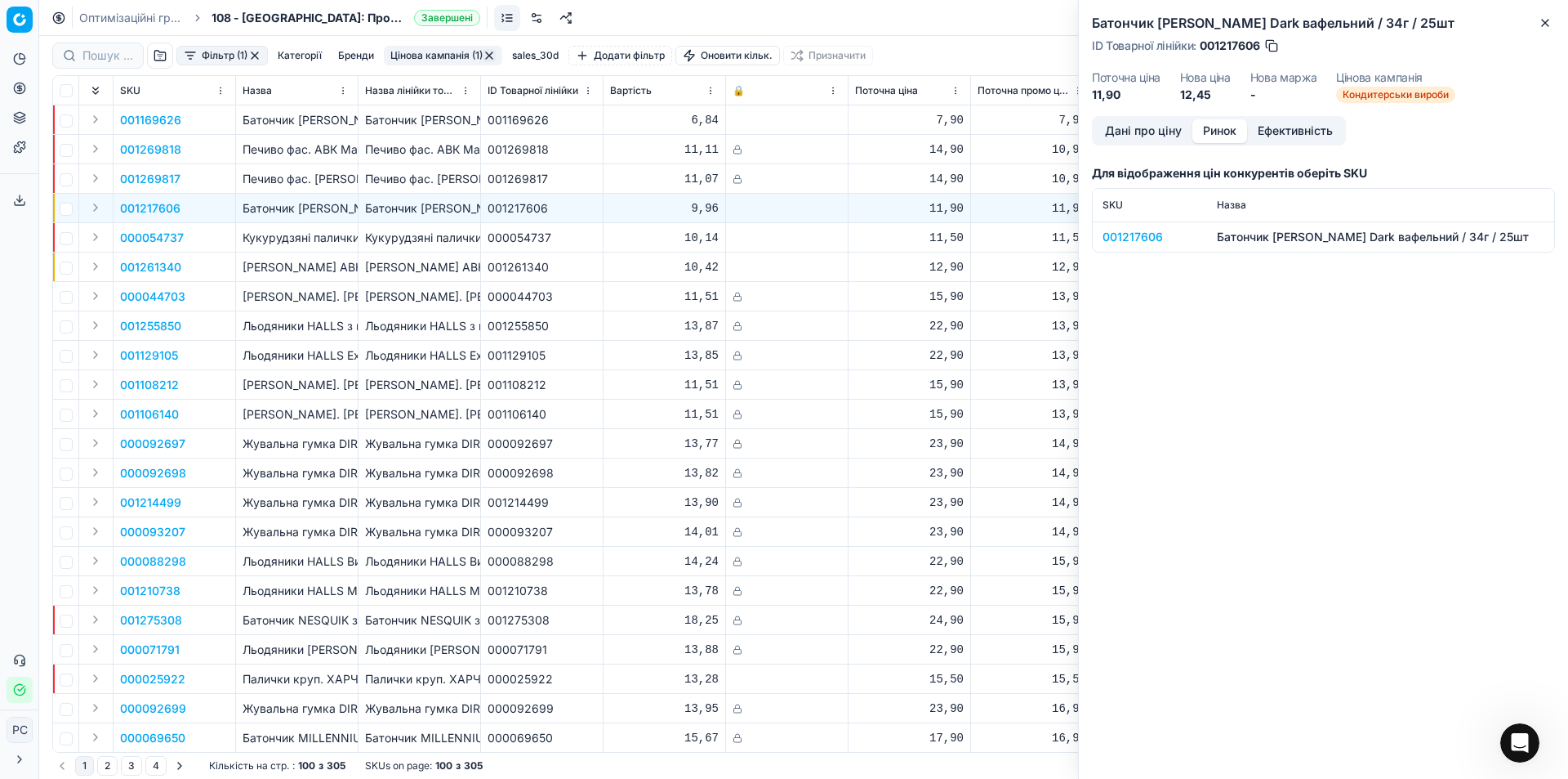
click at [1232, 124] on button "Ринок" at bounding box center [1220, 130] width 55 height 24
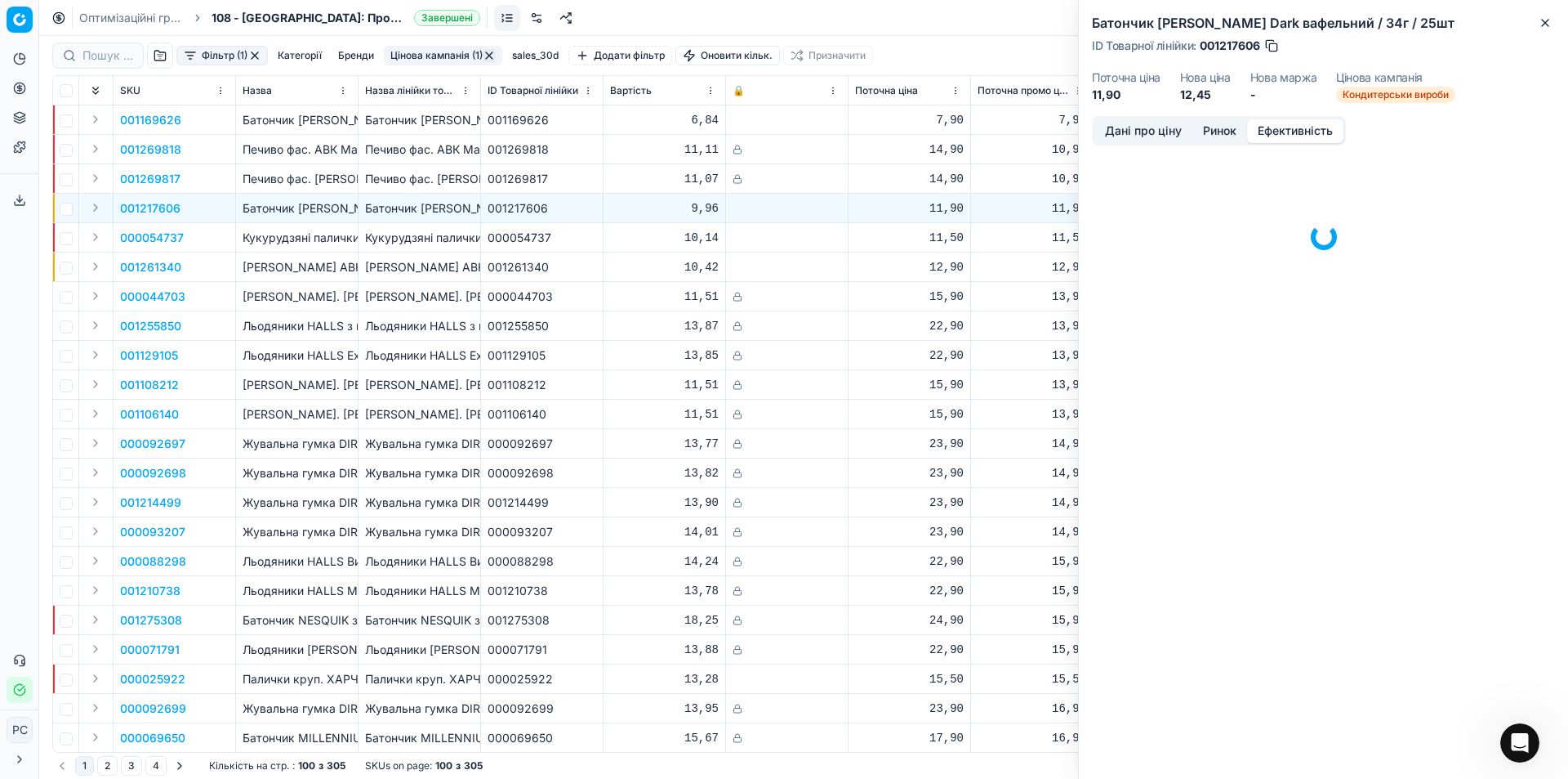
click at [1304, 132] on button "Ефективність" at bounding box center [1296, 130] width 97 height 24
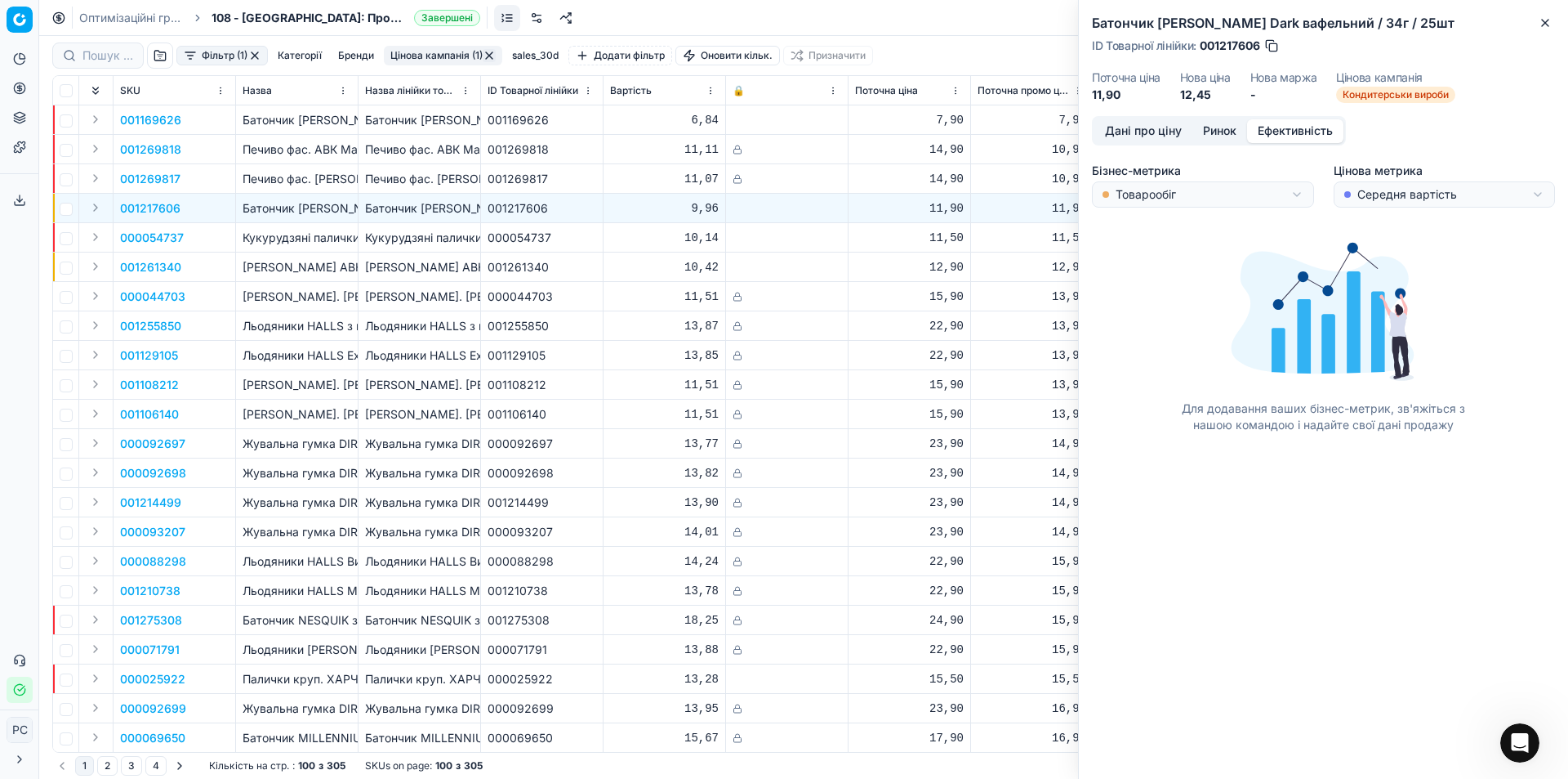
click at [1126, 132] on button "Дані про ціну" at bounding box center [1143, 130] width 98 height 24
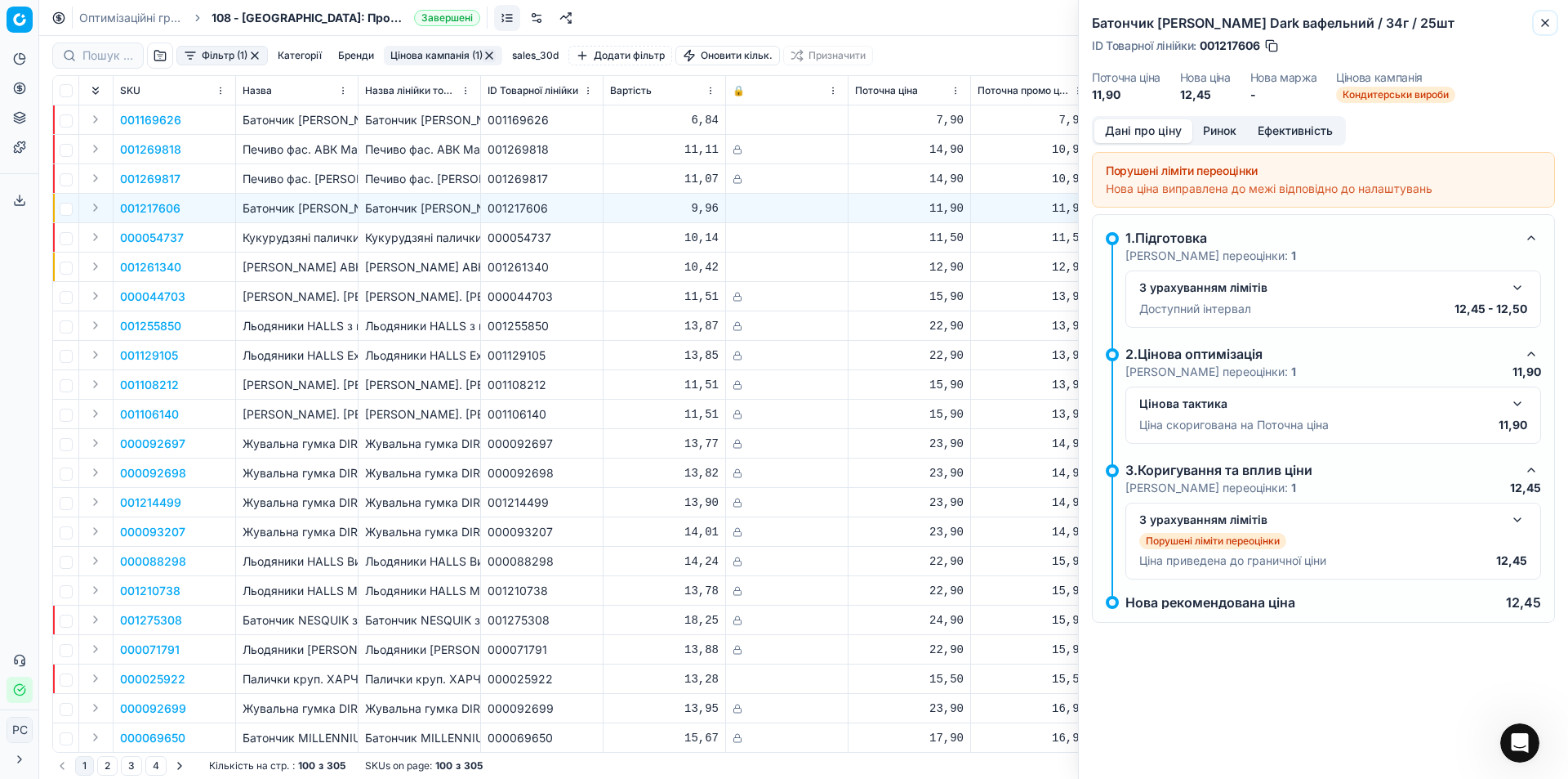
click at [1550, 20] on icon "button" at bounding box center [1545, 23] width 13 height 13
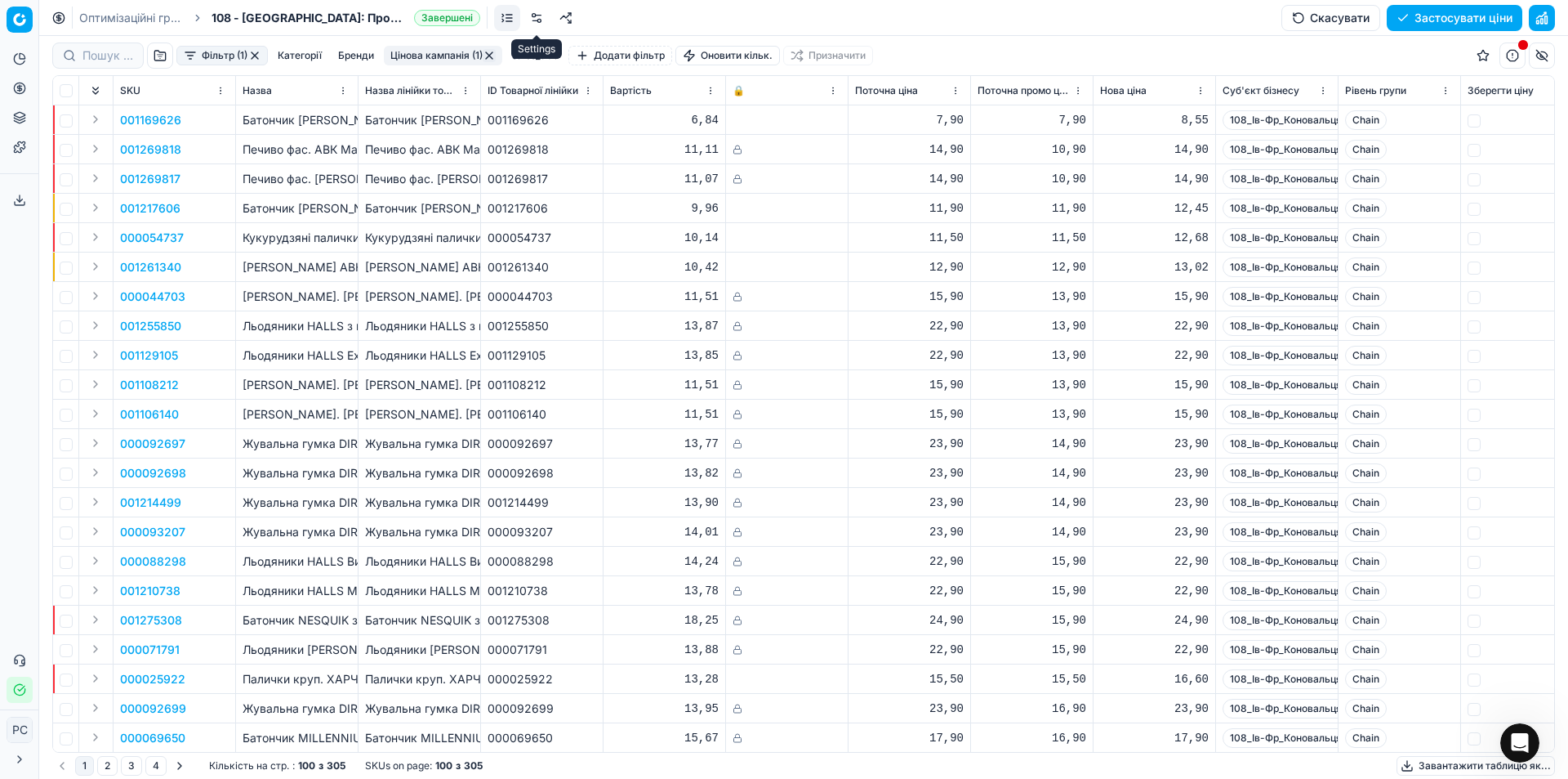
click at [534, 18] on link at bounding box center [537, 18] width 26 height 26
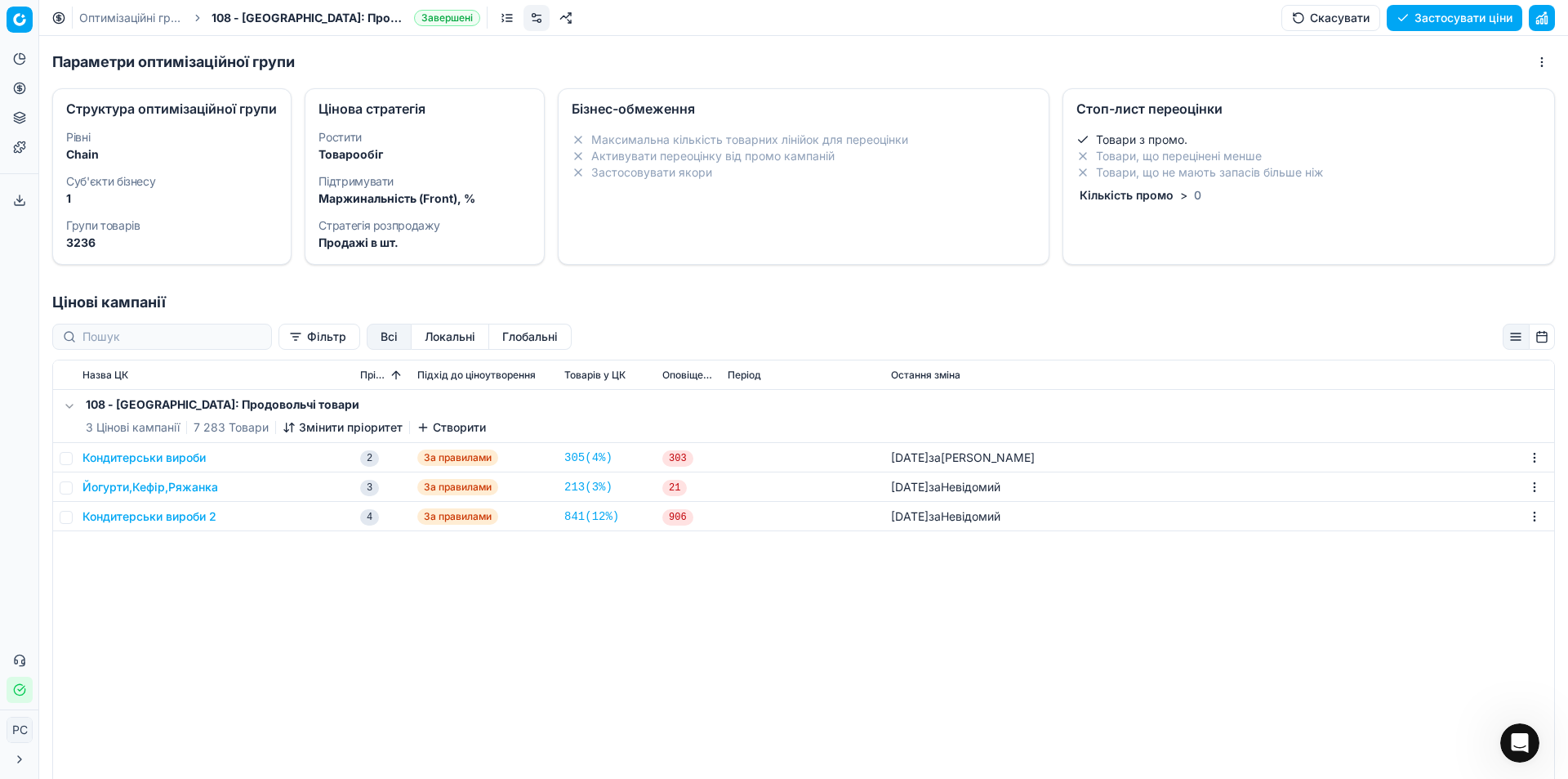
click at [205, 187] on dt "Суб'єкти бізнесу" at bounding box center [172, 181] width 211 height 11
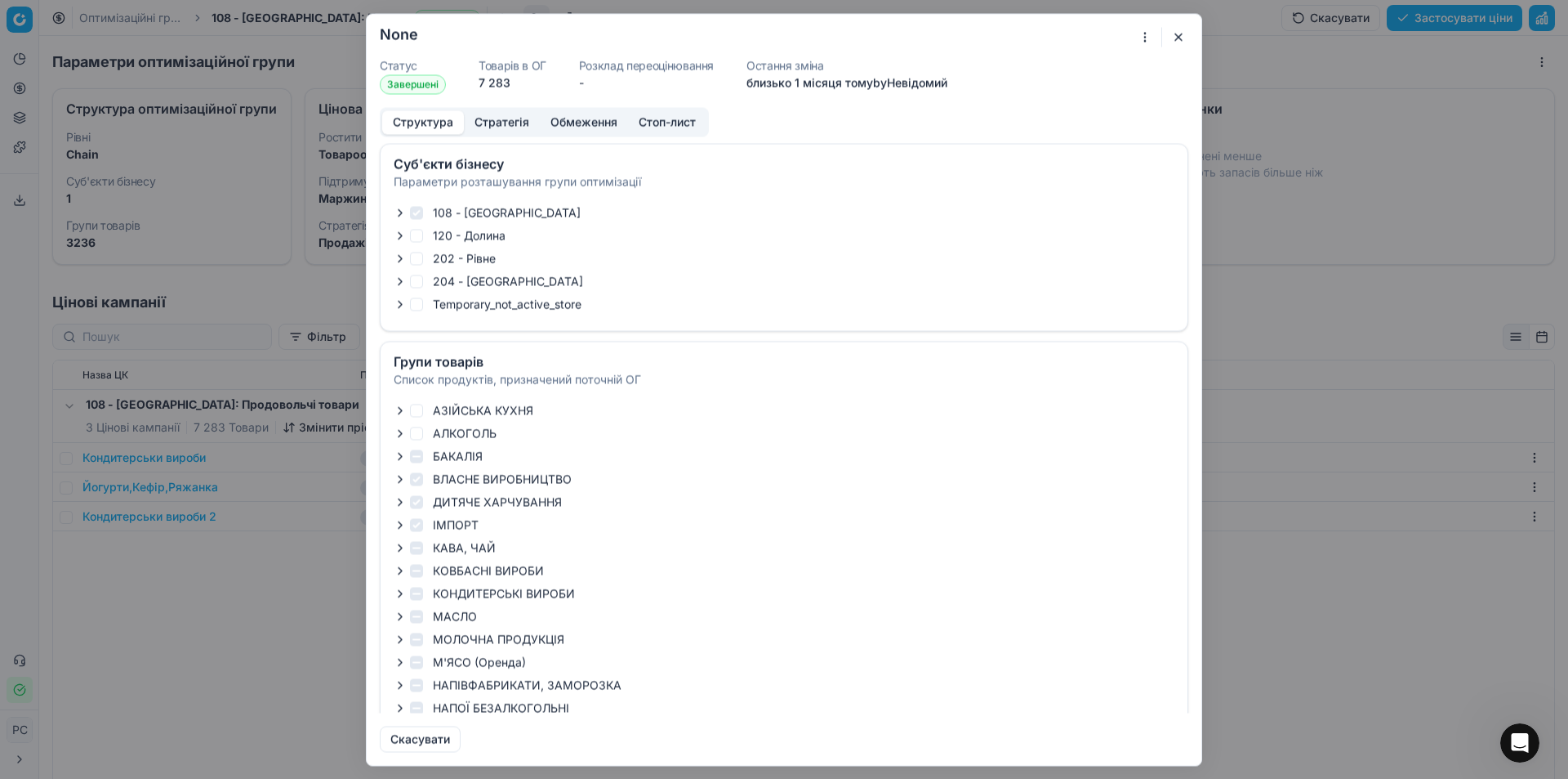
checkbox input "true"
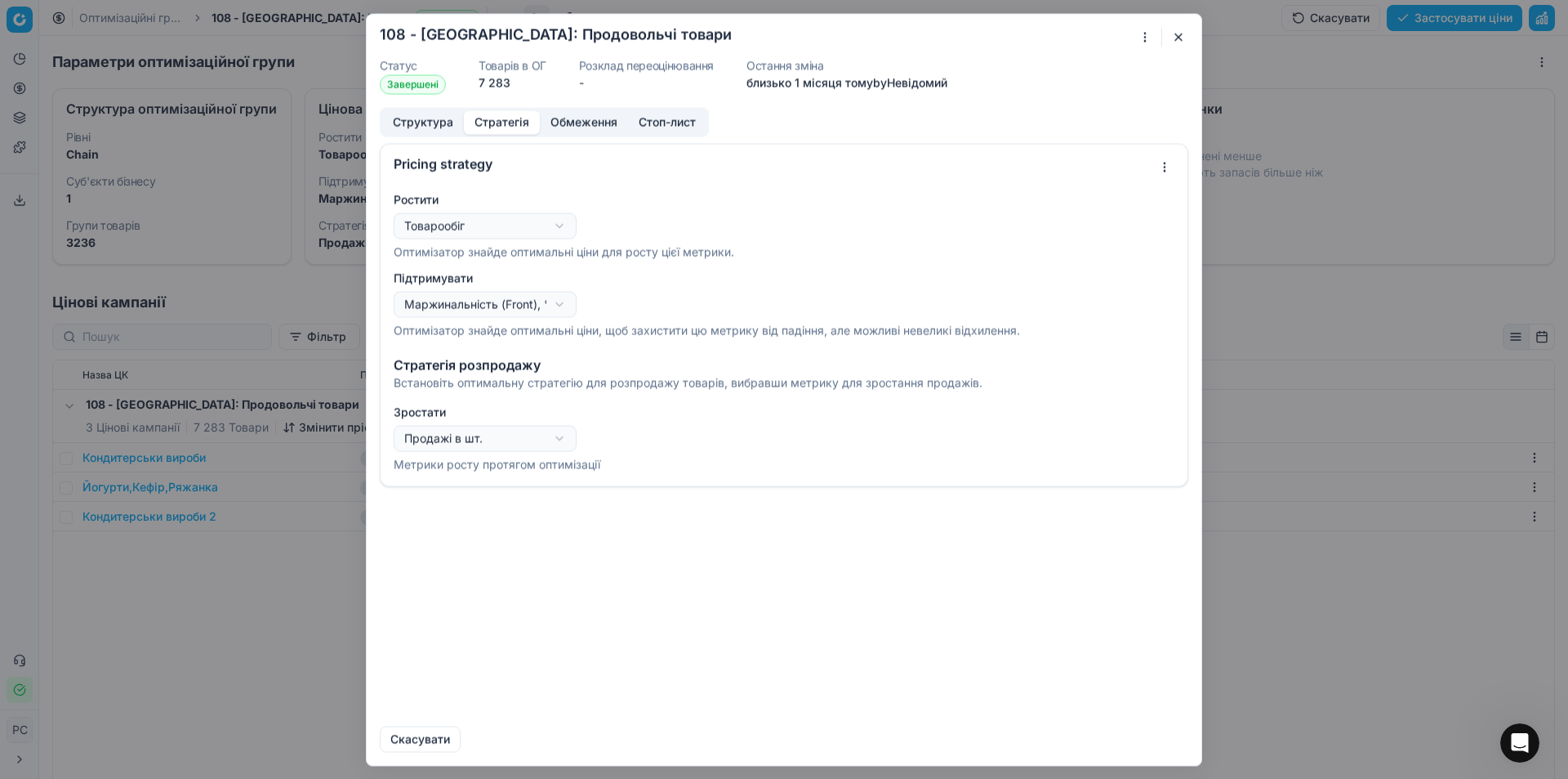
click at [515, 125] on button "Стратегія" at bounding box center [502, 122] width 76 height 24
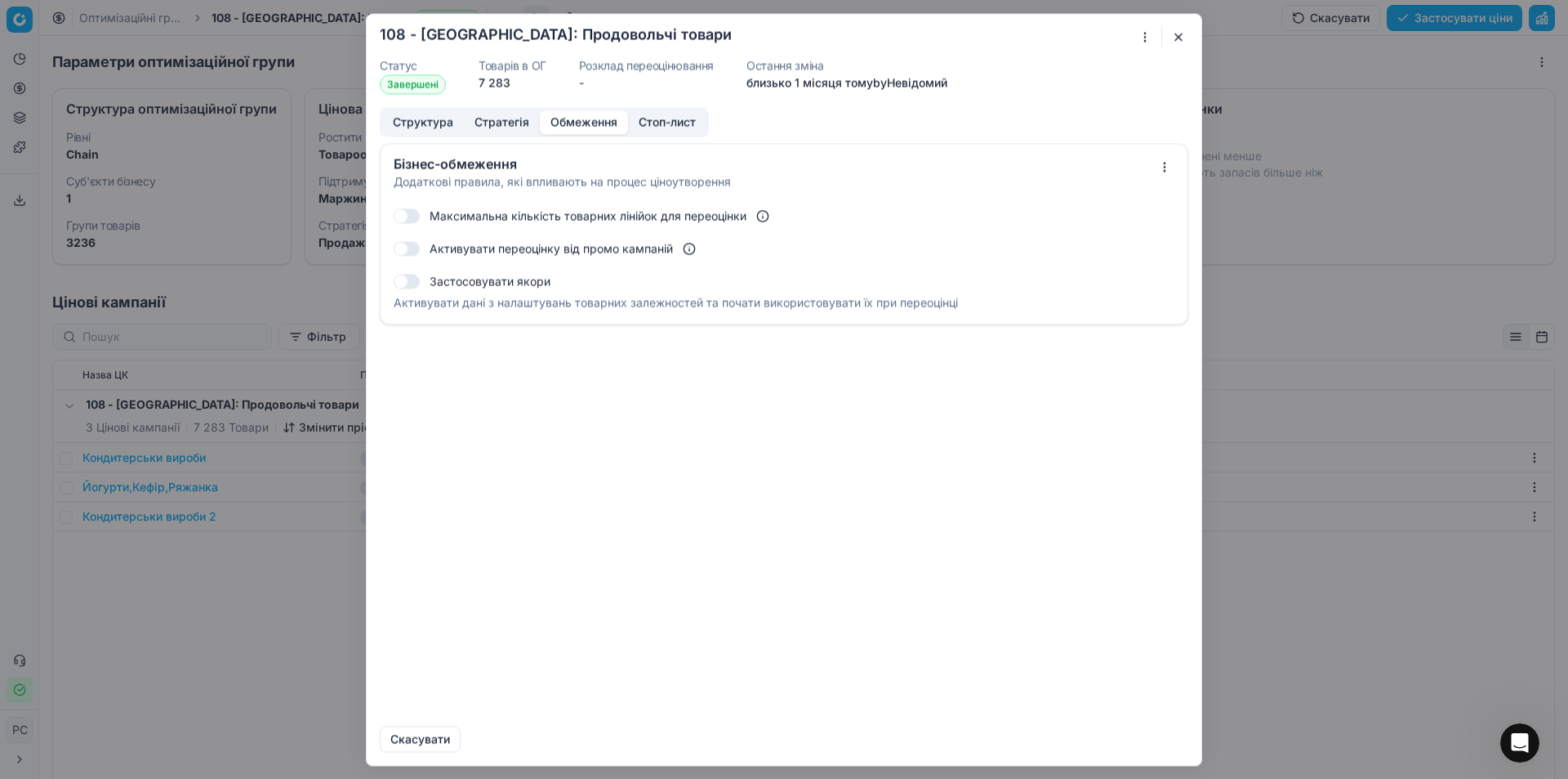
click at [577, 117] on button "Обмеження" at bounding box center [584, 122] width 89 height 24
click at [761, 217] on icon at bounding box center [763, 216] width 13 height 13
click at [691, 130] on button "Стоп-лист" at bounding box center [667, 122] width 79 height 24
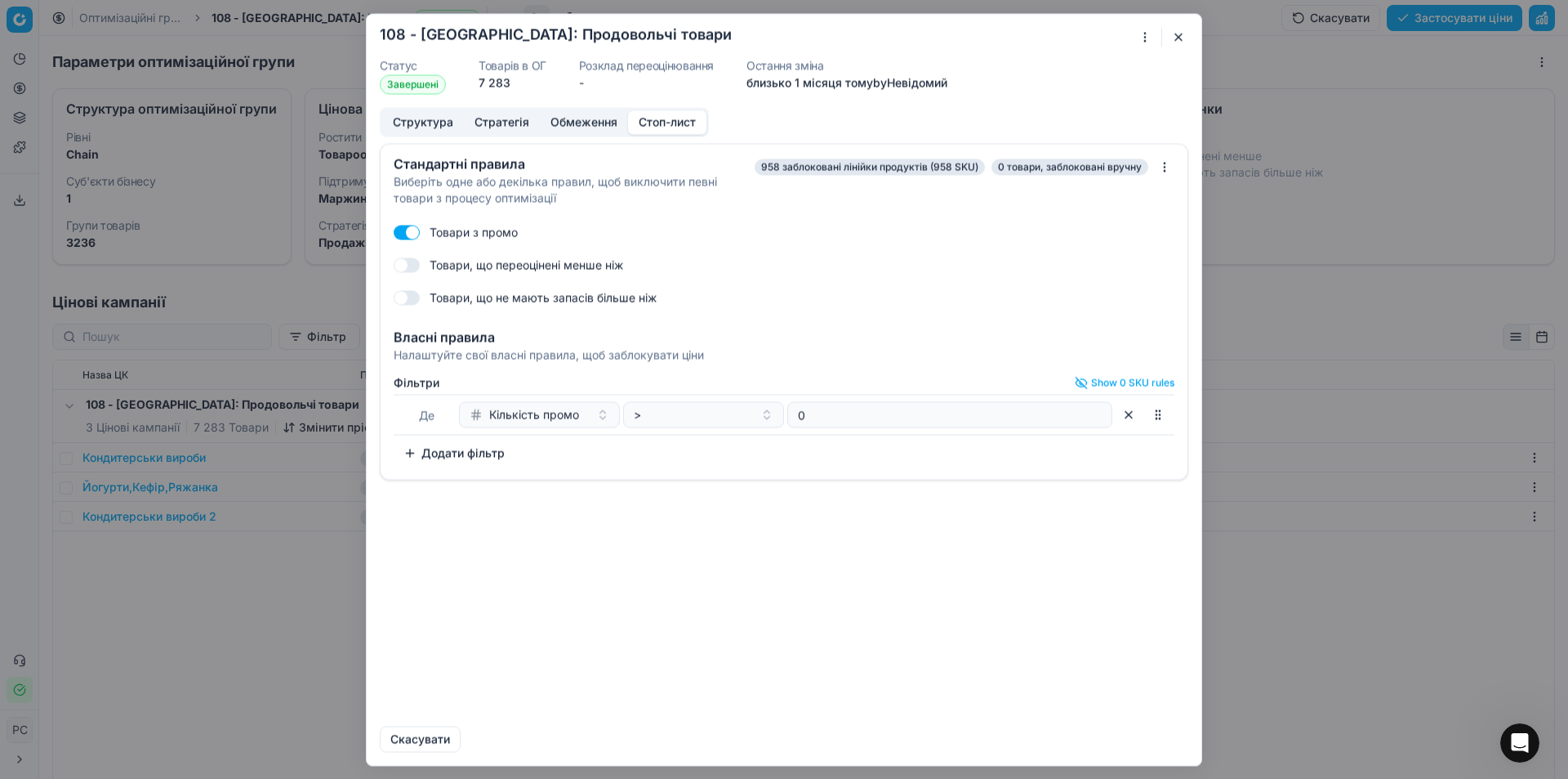
click at [434, 460] on button "Додати фільтр" at bounding box center [453, 453] width 120 height 26
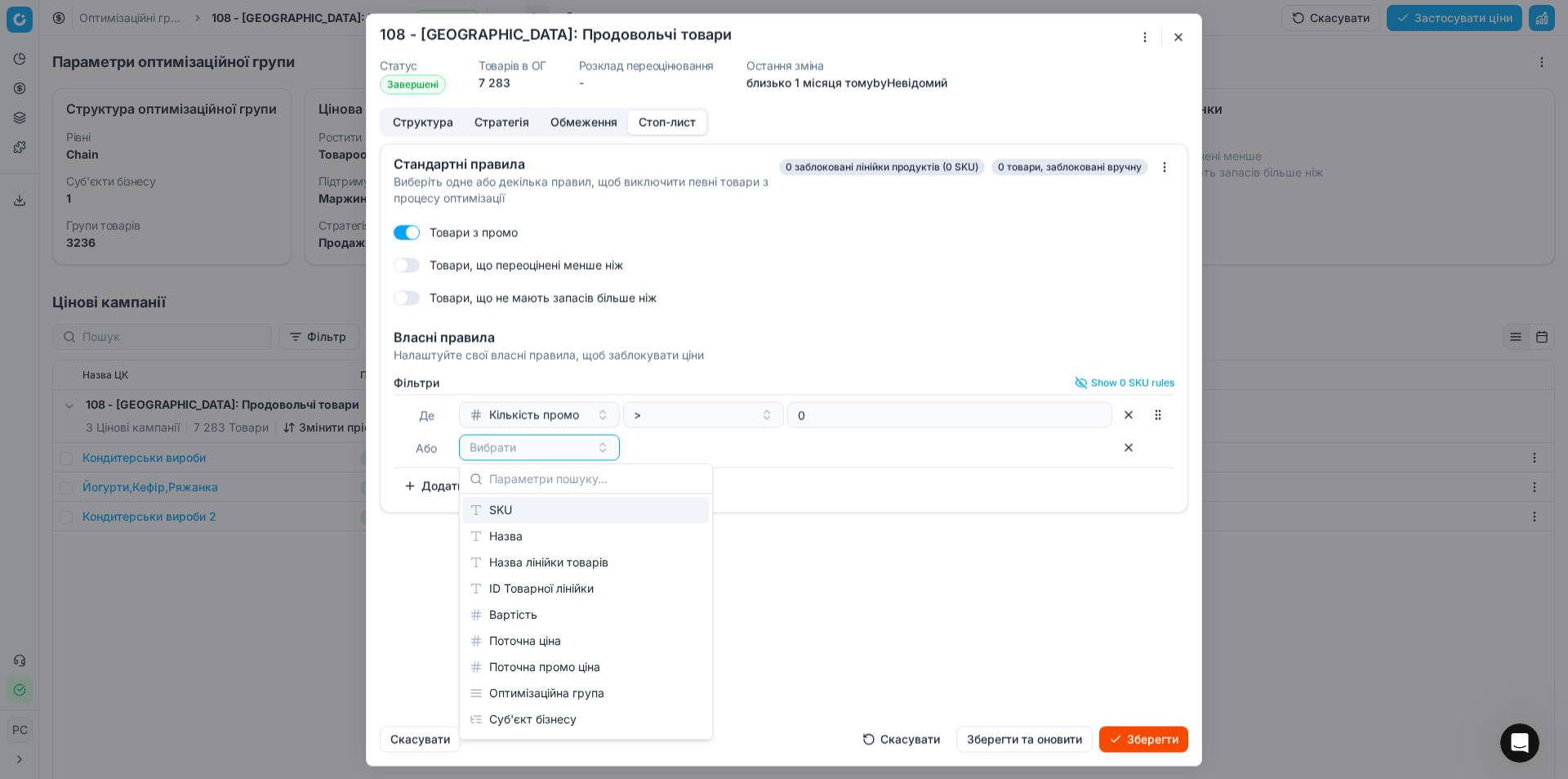
click at [576, 510] on div "SKU" at bounding box center [586, 510] width 246 height 26
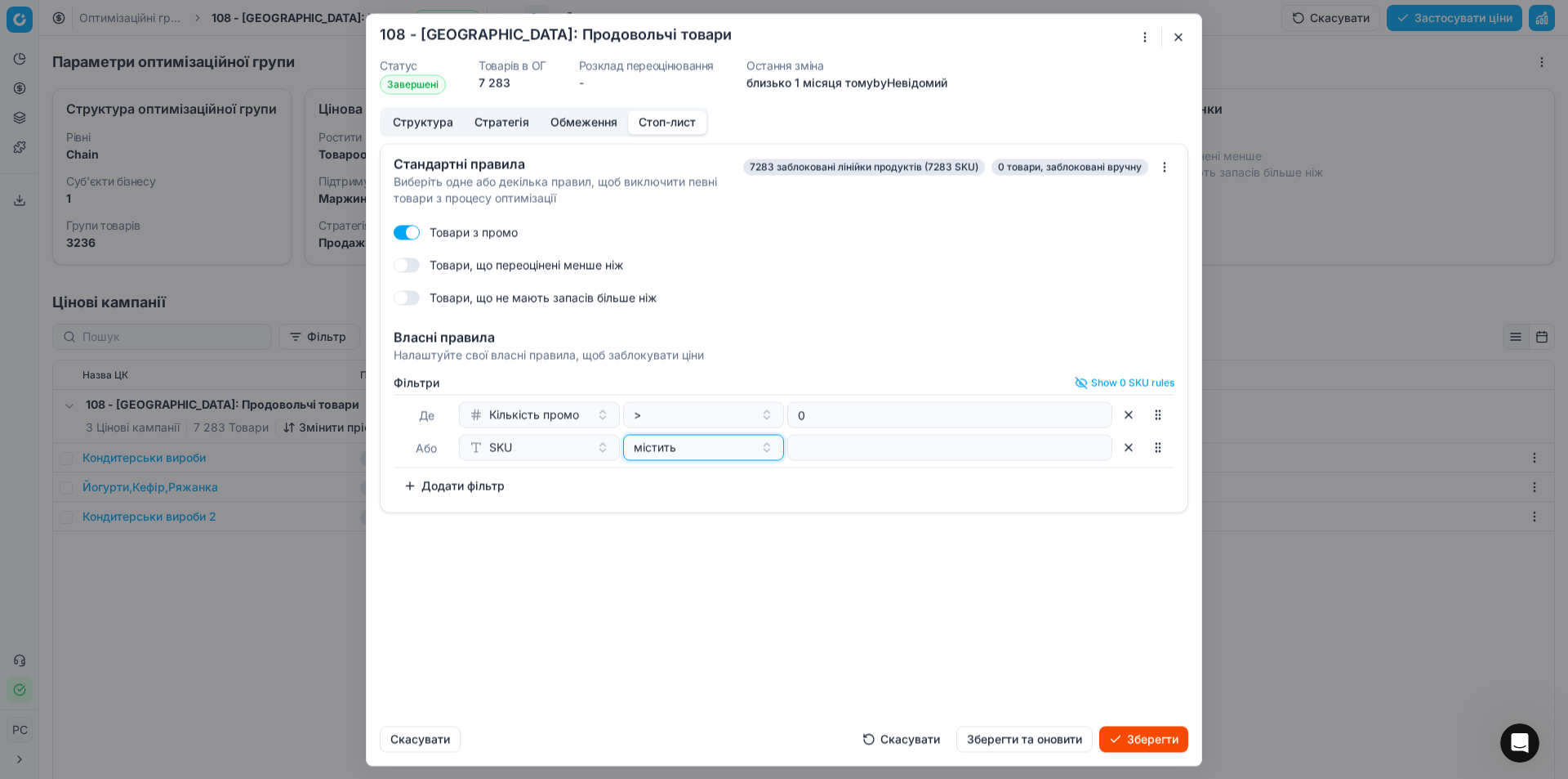
click at [688, 453] on div "містить" at bounding box center [693, 447] width 120 height 16
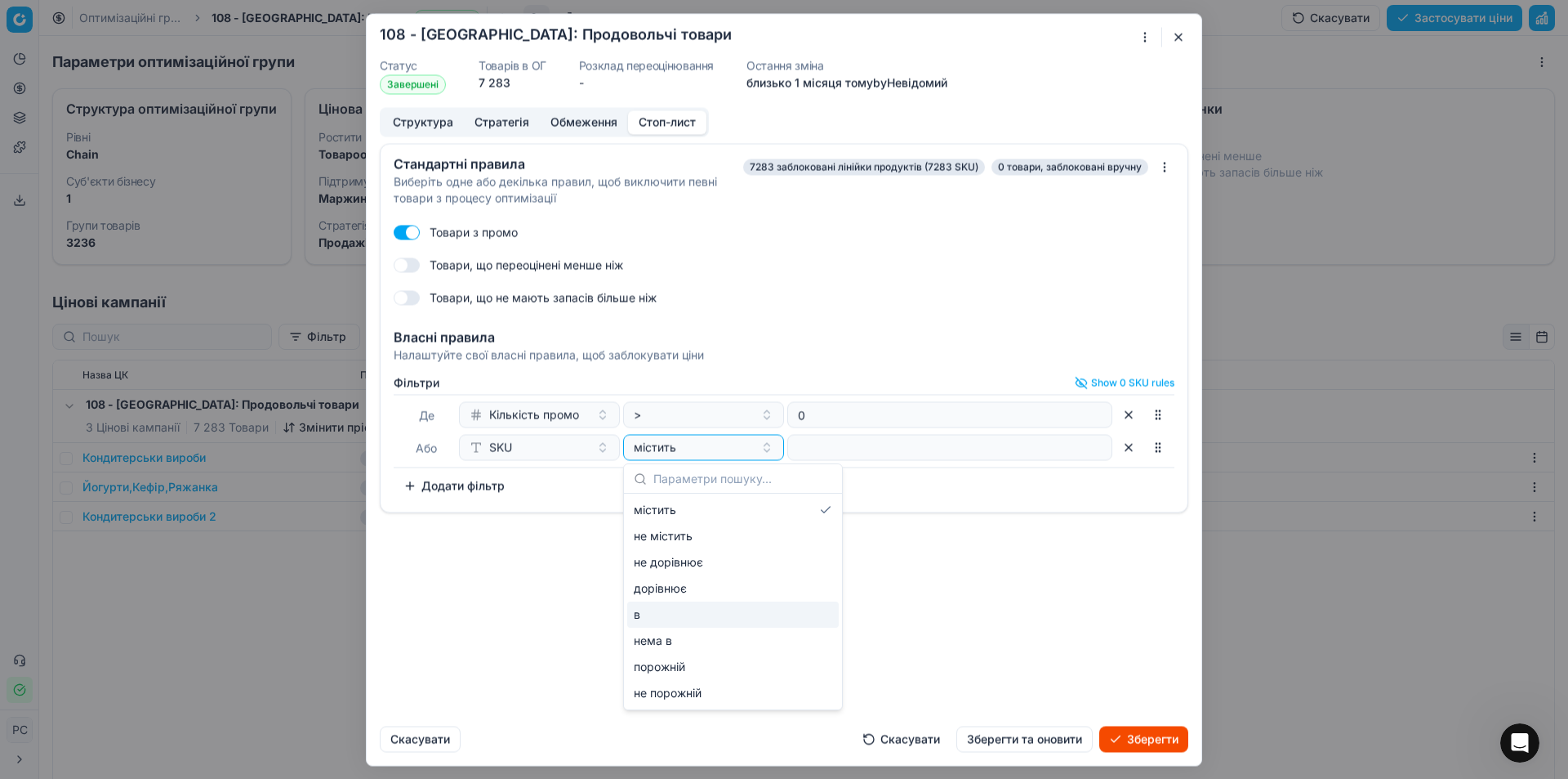
click at [665, 613] on div "в" at bounding box center [733, 614] width 211 height 26
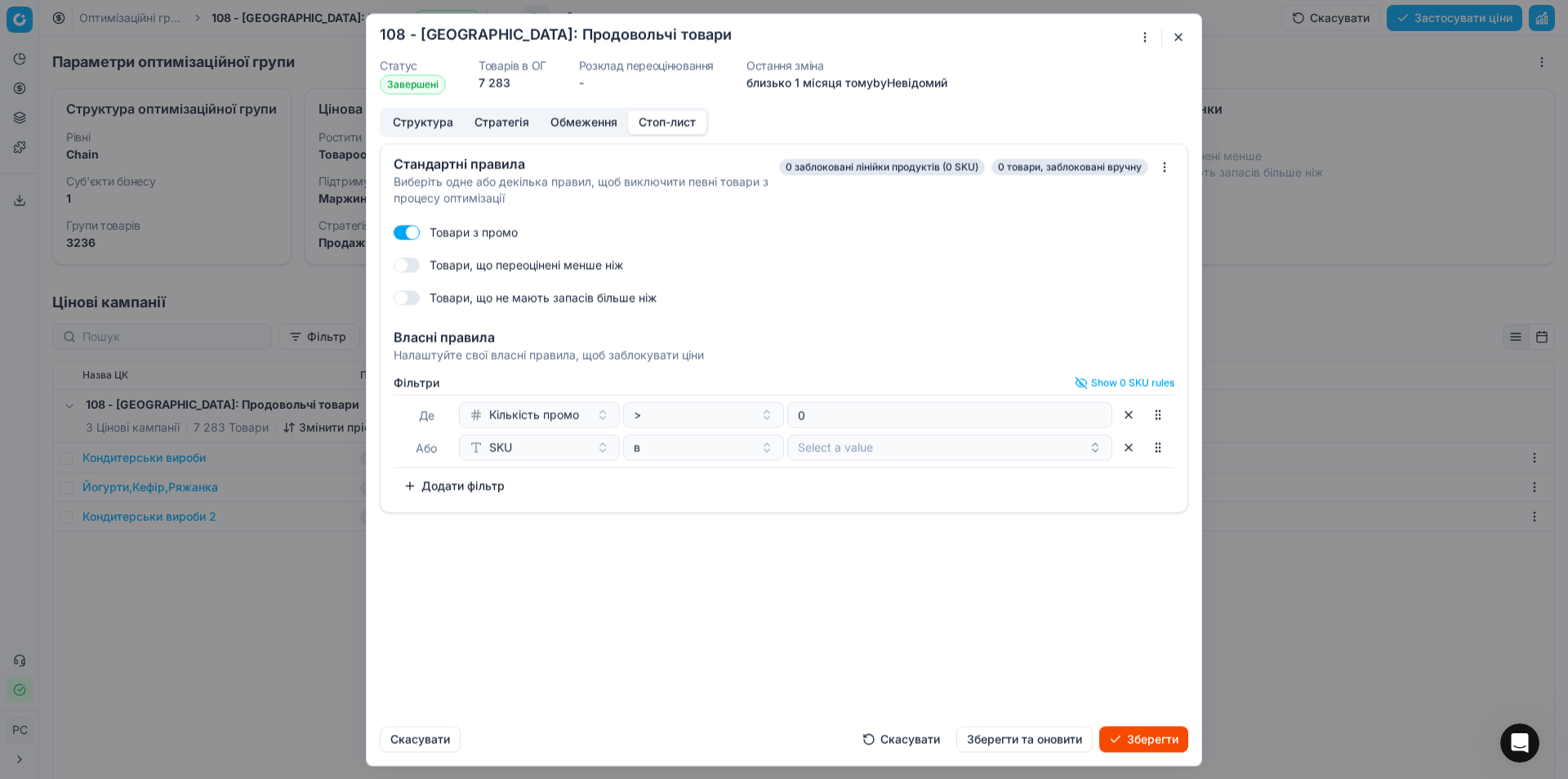
click at [870, 449] on button "Select a value" at bounding box center [950, 447] width 325 height 26
click at [1132, 730] on button "Зберегти" at bounding box center [1143, 739] width 89 height 26
click at [1173, 43] on button "button" at bounding box center [1179, 37] width 20 height 20
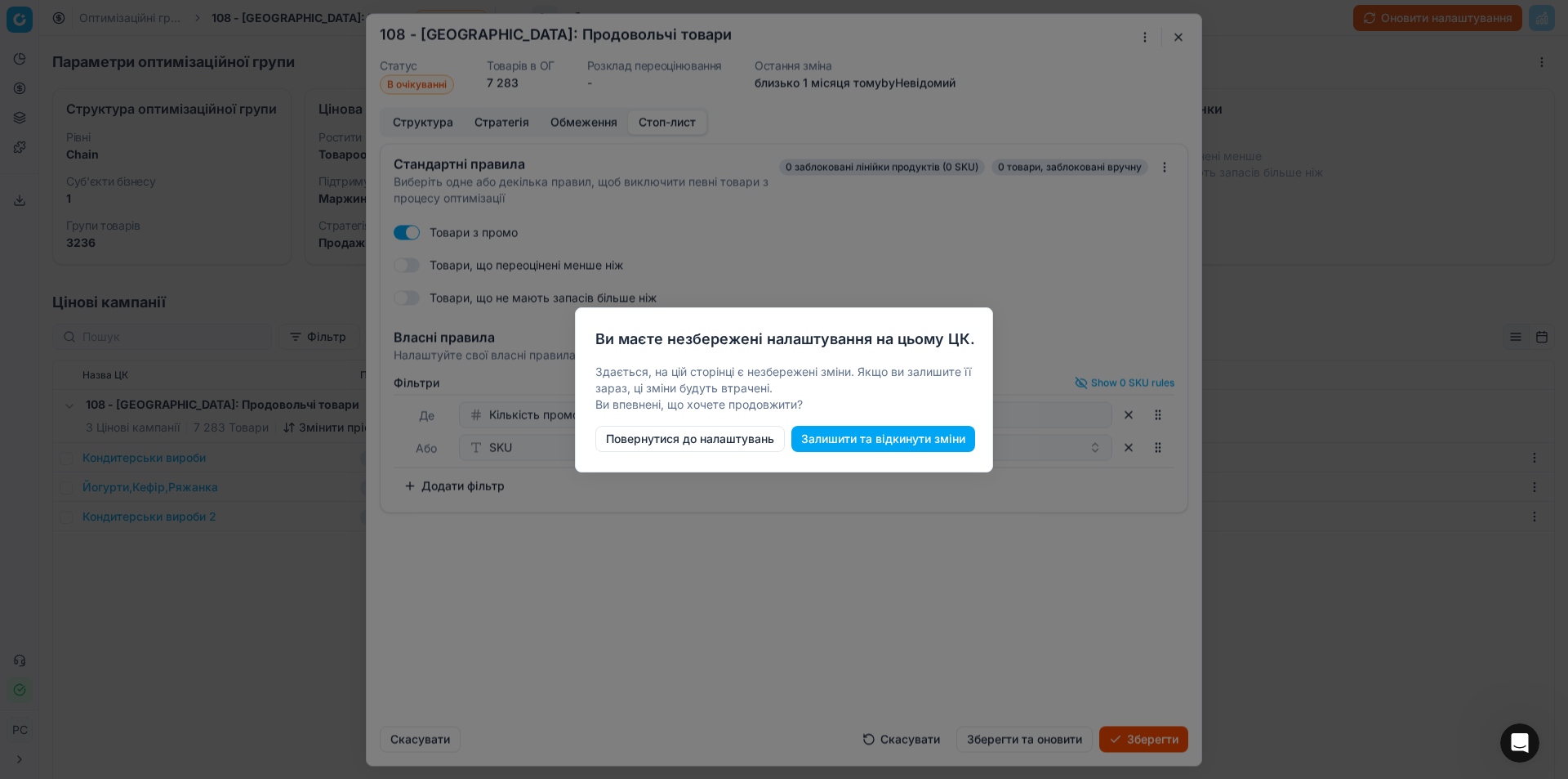
drag, startPoint x: 1161, startPoint y: 43, endPoint x: 1143, endPoint y: 554, distance: 511.3
click at [1143, 554] on div at bounding box center [784, 390] width 1568 height 779
click at [1260, 348] on div at bounding box center [784, 390] width 1568 height 779
click at [755, 434] on button "Повернутися до налаштувань" at bounding box center [689, 439] width 189 height 26
click at [893, 444] on button "Залишити та відкинути зміни" at bounding box center [884, 439] width 184 height 26
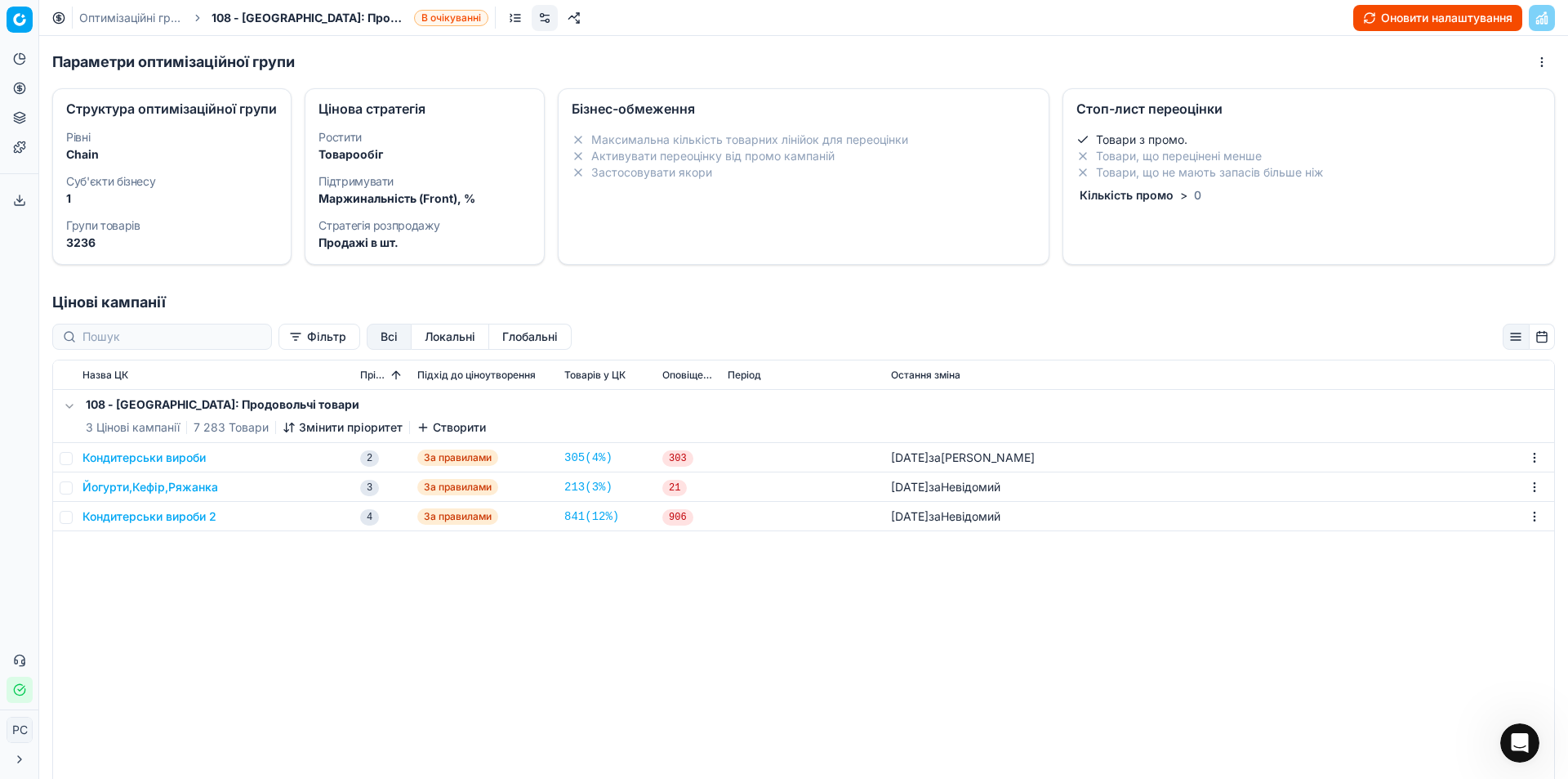
click at [417, 346] on button "Локальні" at bounding box center [450, 337] width 78 height 26
click at [502, 349] on button "Глобальні" at bounding box center [530, 337] width 83 height 26
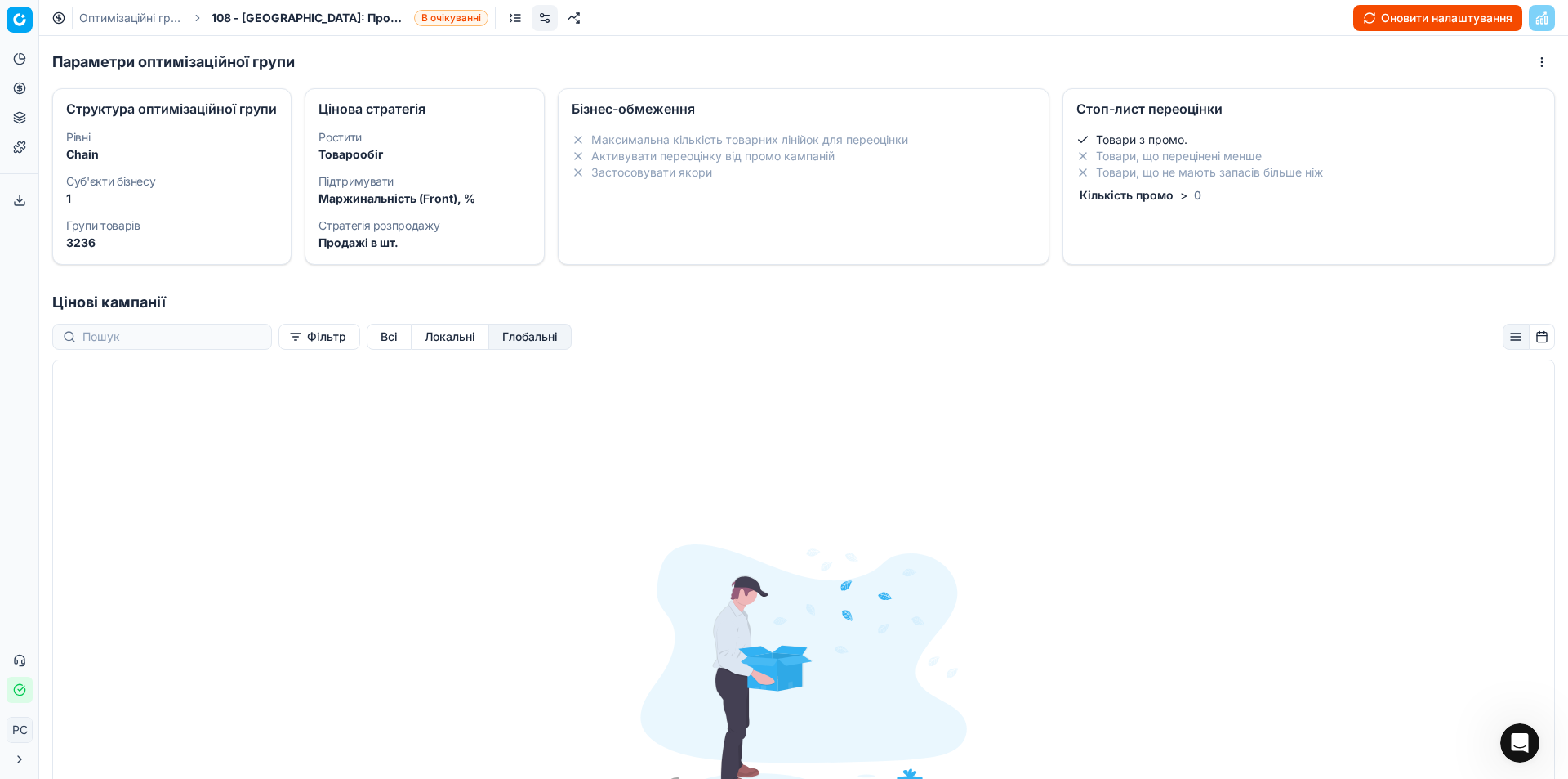
click at [430, 349] on button "Локальні" at bounding box center [450, 337] width 78 height 26
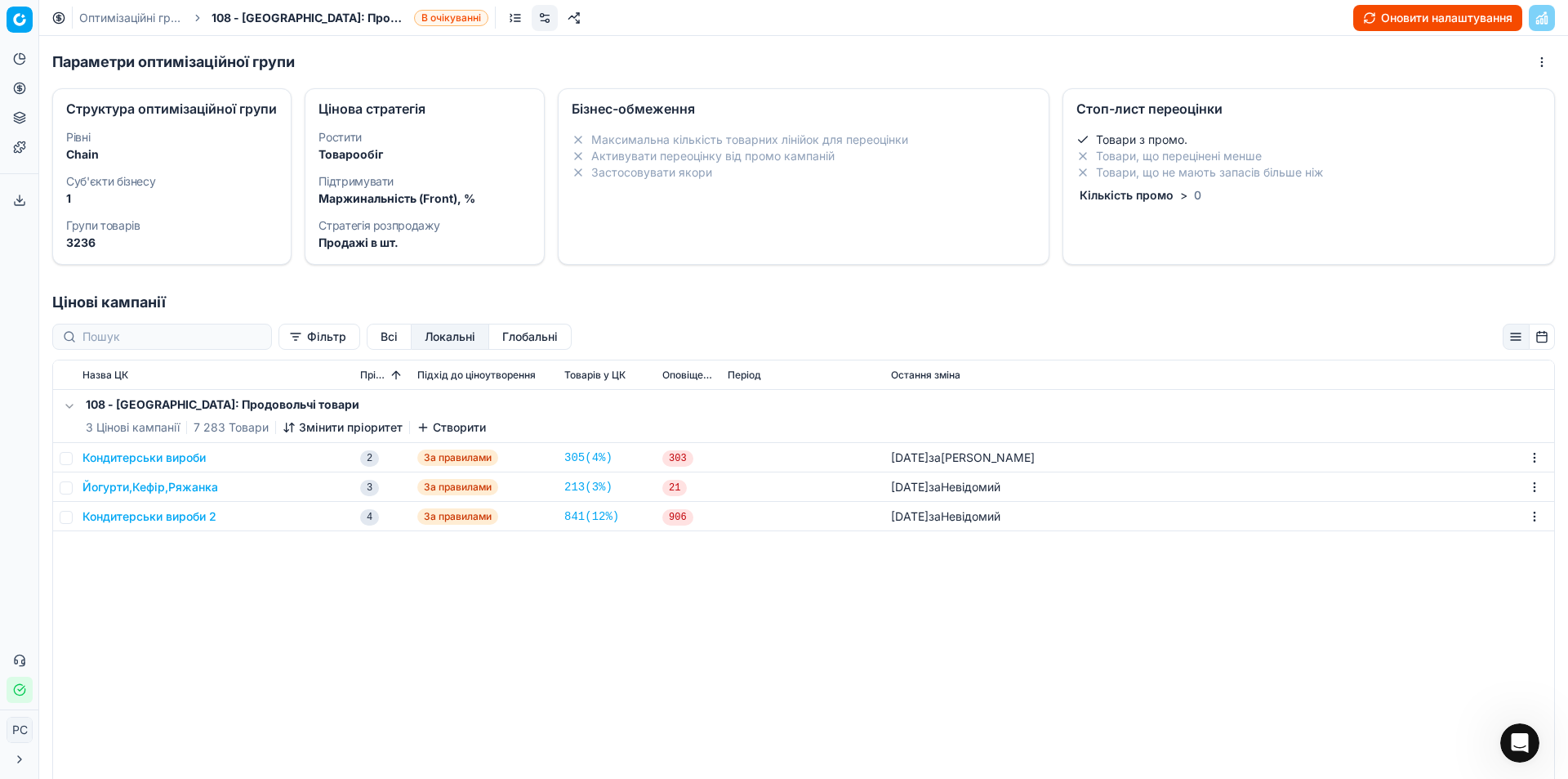
click at [367, 348] on button "Всі" at bounding box center [389, 337] width 45 height 26
click at [166, 495] on button "Йогурти,Кефір,Ряжанка" at bounding box center [150, 487] width 135 height 16
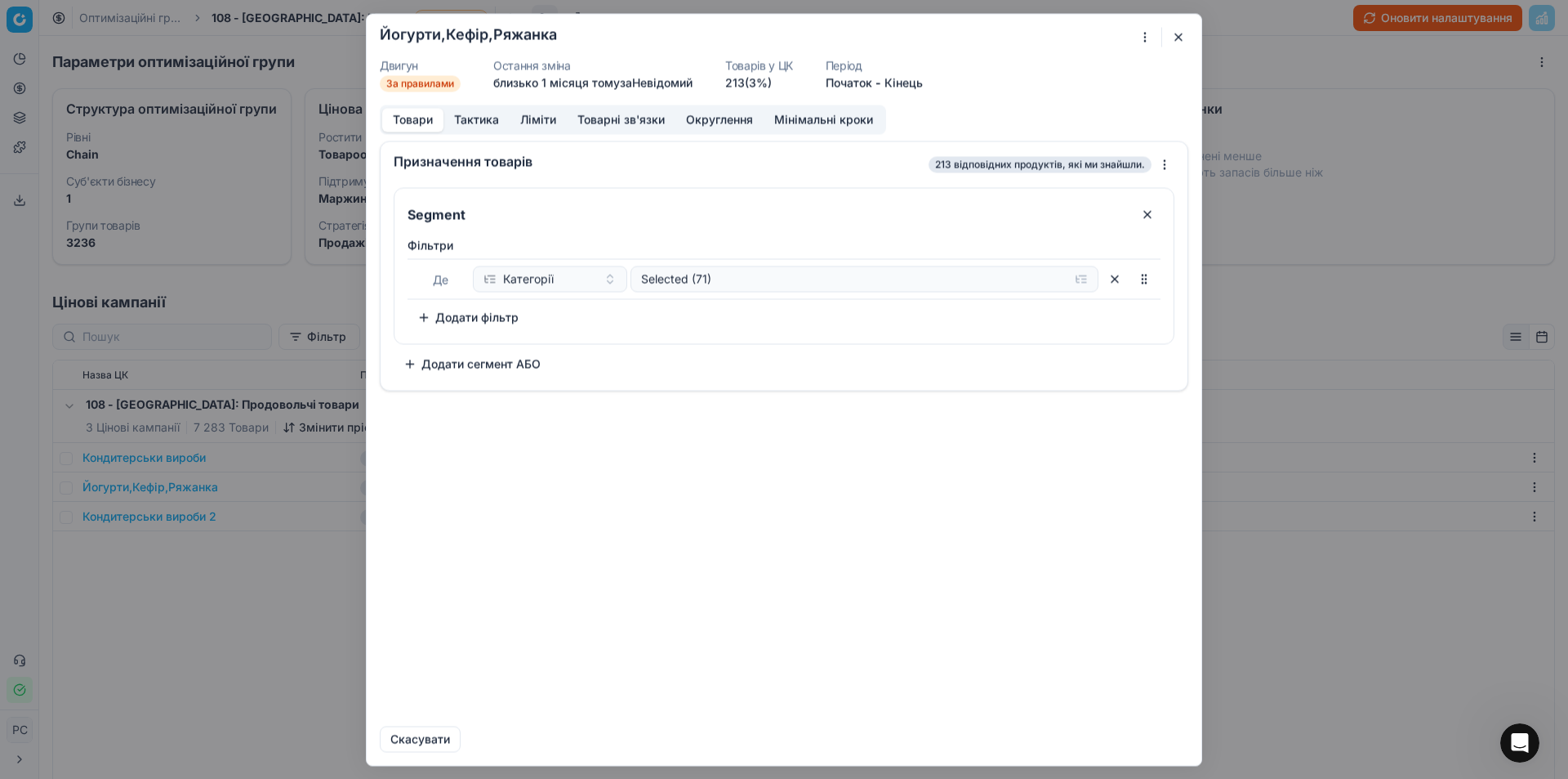
click at [479, 115] on button "Тактика" at bounding box center [476, 120] width 66 height 24
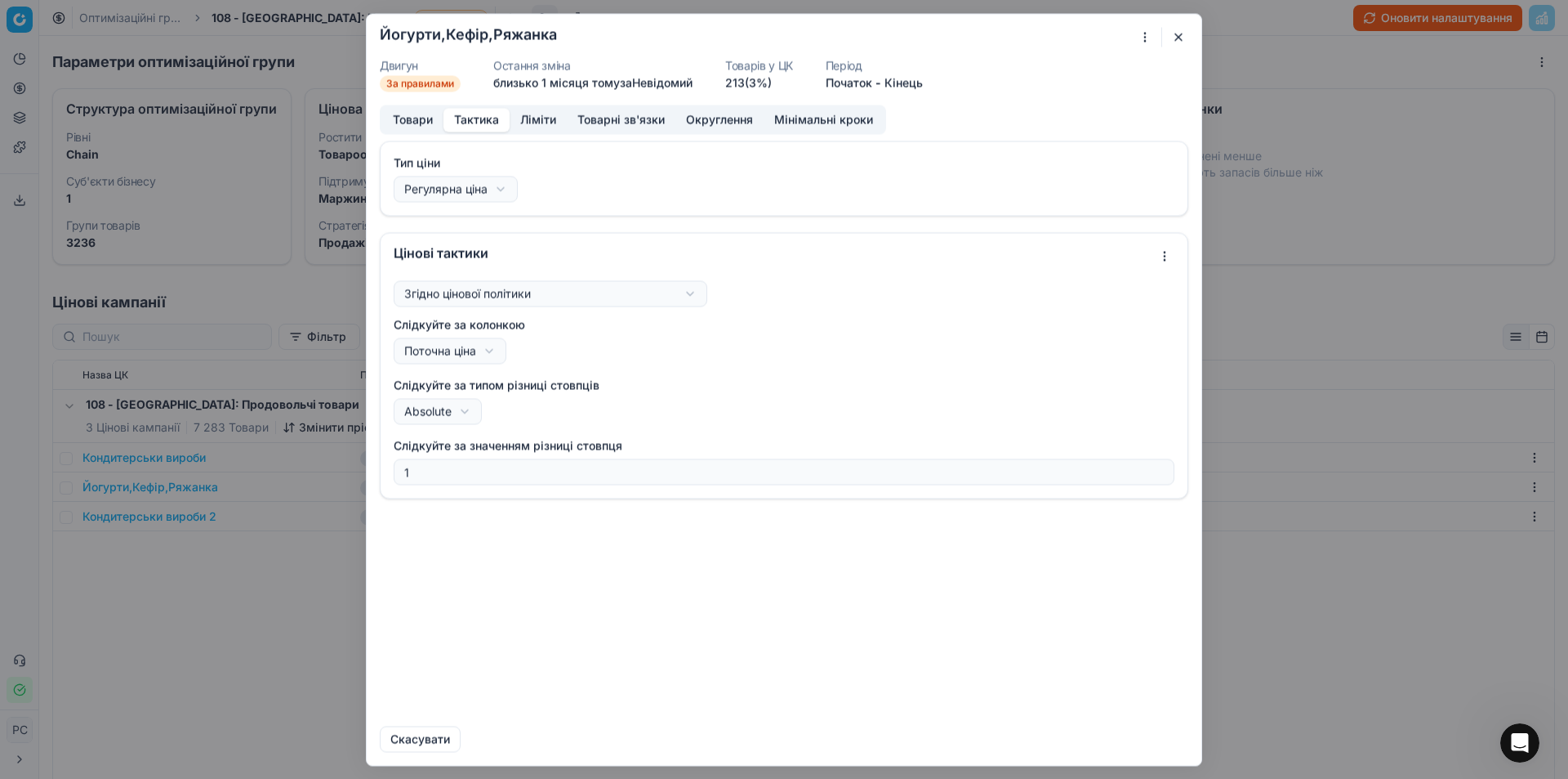
click at [401, 293] on div "Ми зберігаємо налаштування ЦК. Будь ласка, зачекайте, це може зайняти декілька …" at bounding box center [784, 390] width 1568 height 779
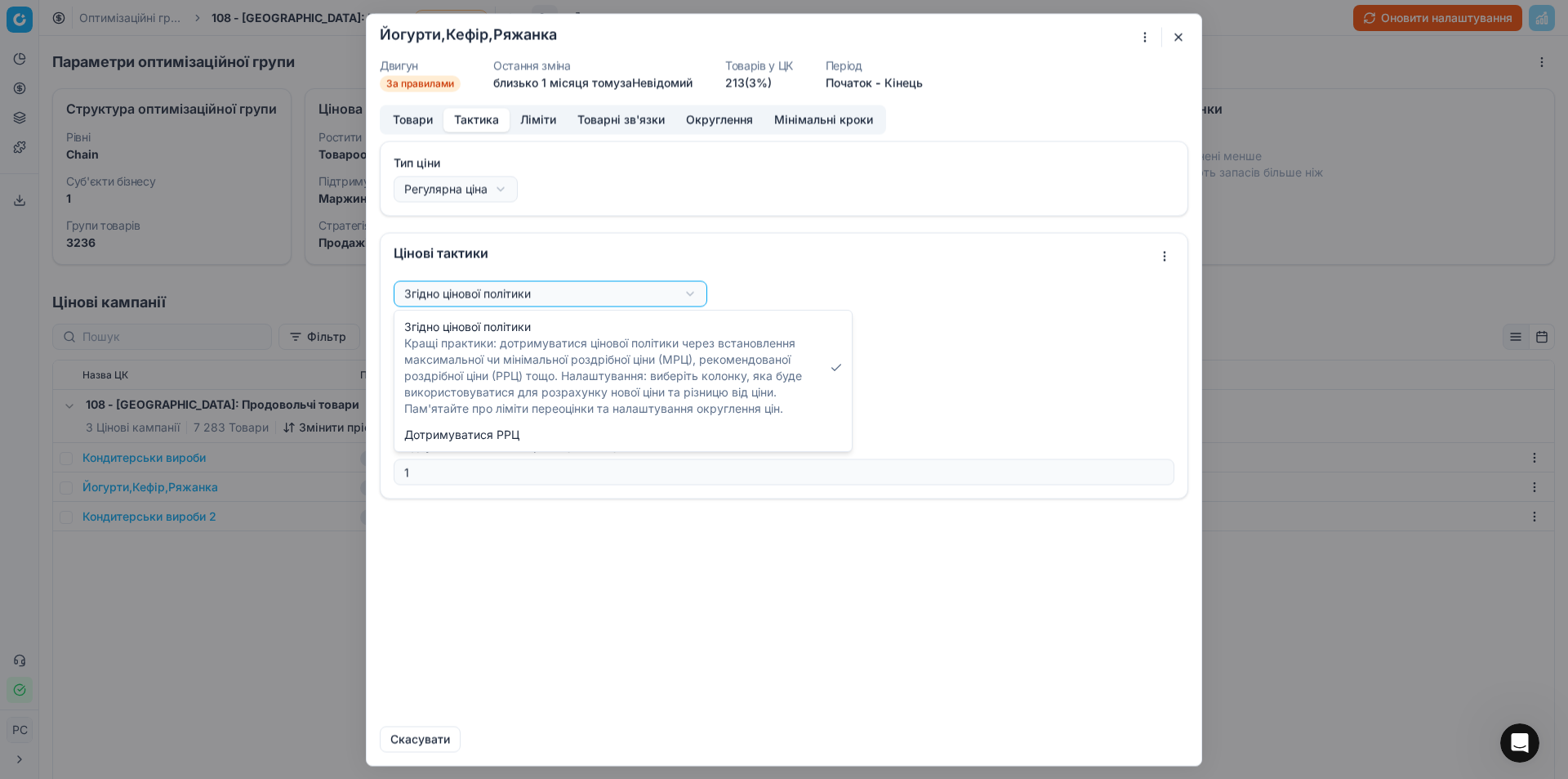
click at [660, 508] on div "Ми зберігаємо налаштування ЦК. Будь ласка, зачекайте, це може зайняти декілька …" at bounding box center [784, 390] width 1568 height 779
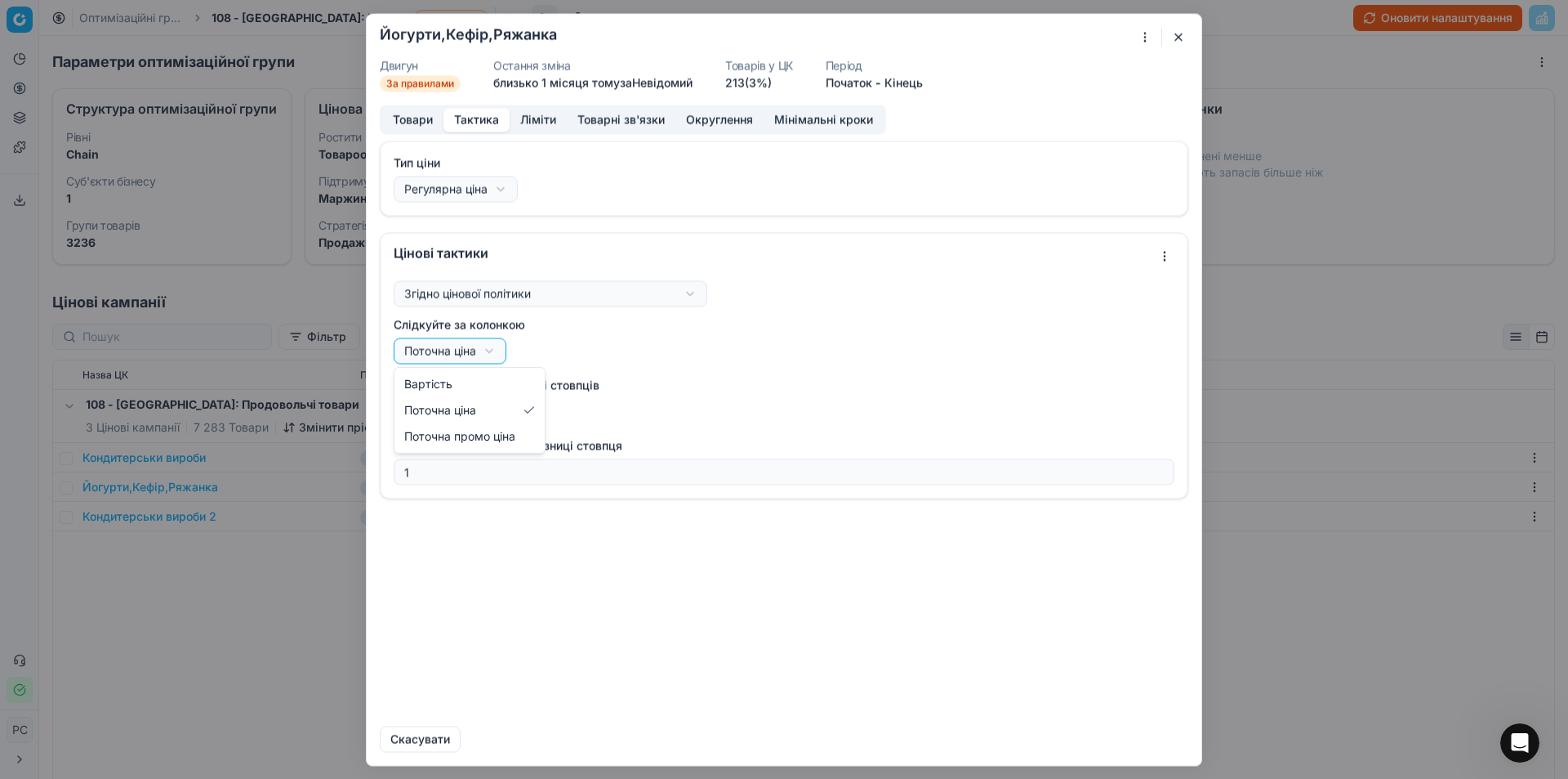
click at [439, 347] on div "Ми зберігаємо налаштування ЦК. Будь ласка, зачекайте, це може зайняти декілька …" at bounding box center [784, 390] width 1568 height 779
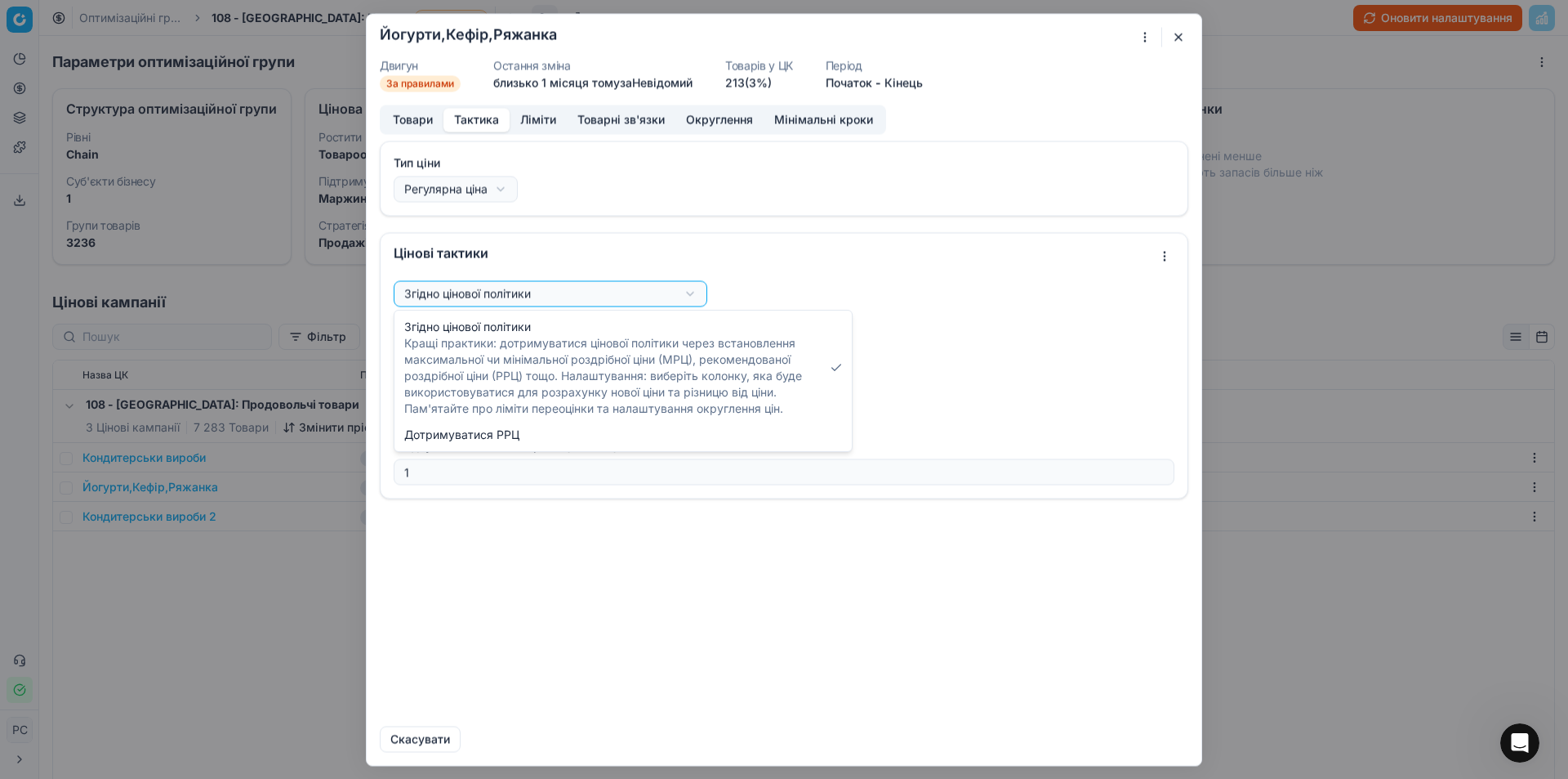
click at [467, 292] on div "Ми зберігаємо налаштування ЦК. Будь ласка, зачекайте, це може зайняти декілька …" at bounding box center [784, 390] width 1568 height 779
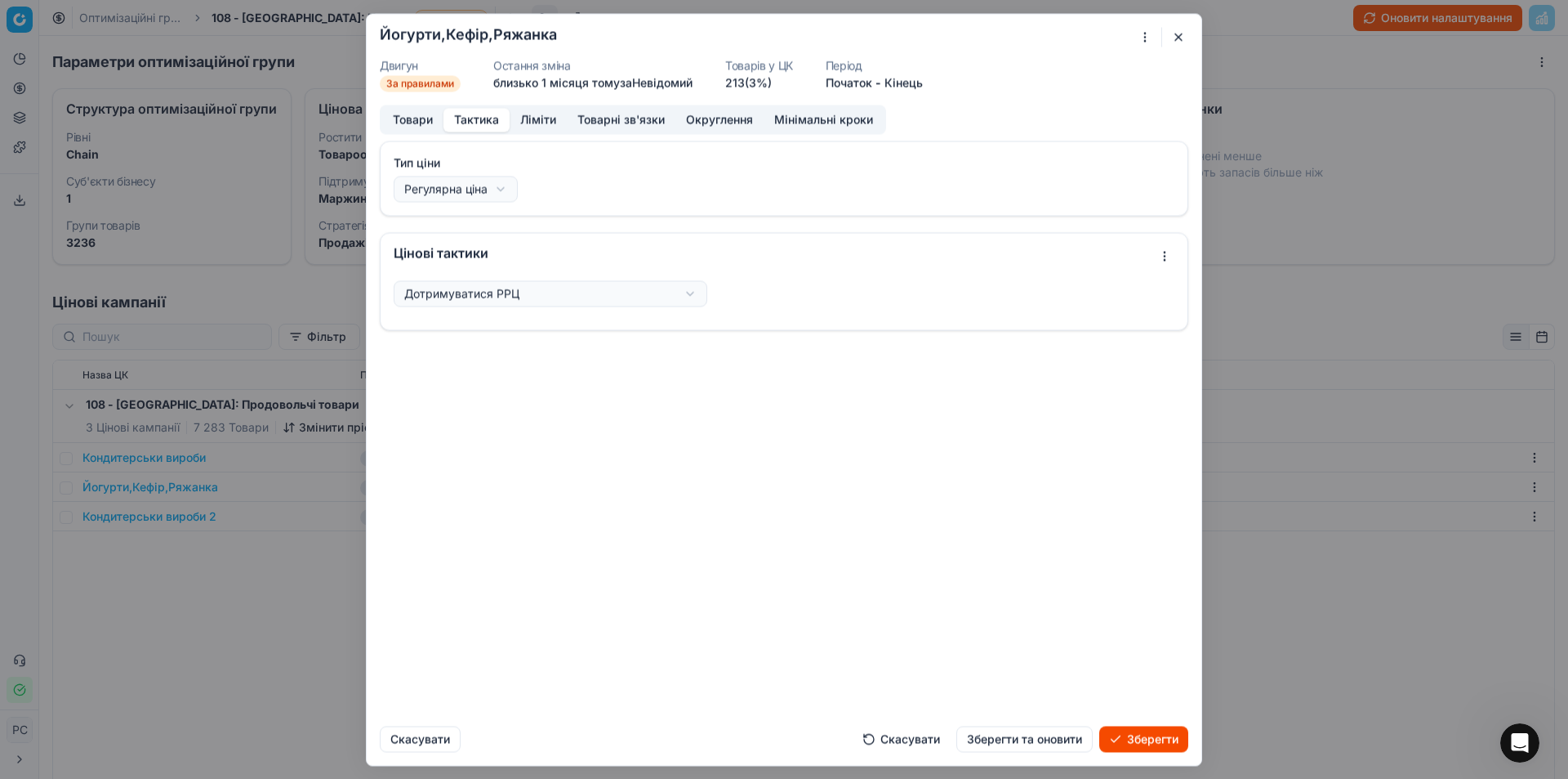
click at [474, 296] on div "Ми зберігаємо налаштування ЦК. Будь ласка, зачекайте, це може зайняти декілька …" at bounding box center [784, 390] width 1568 height 779
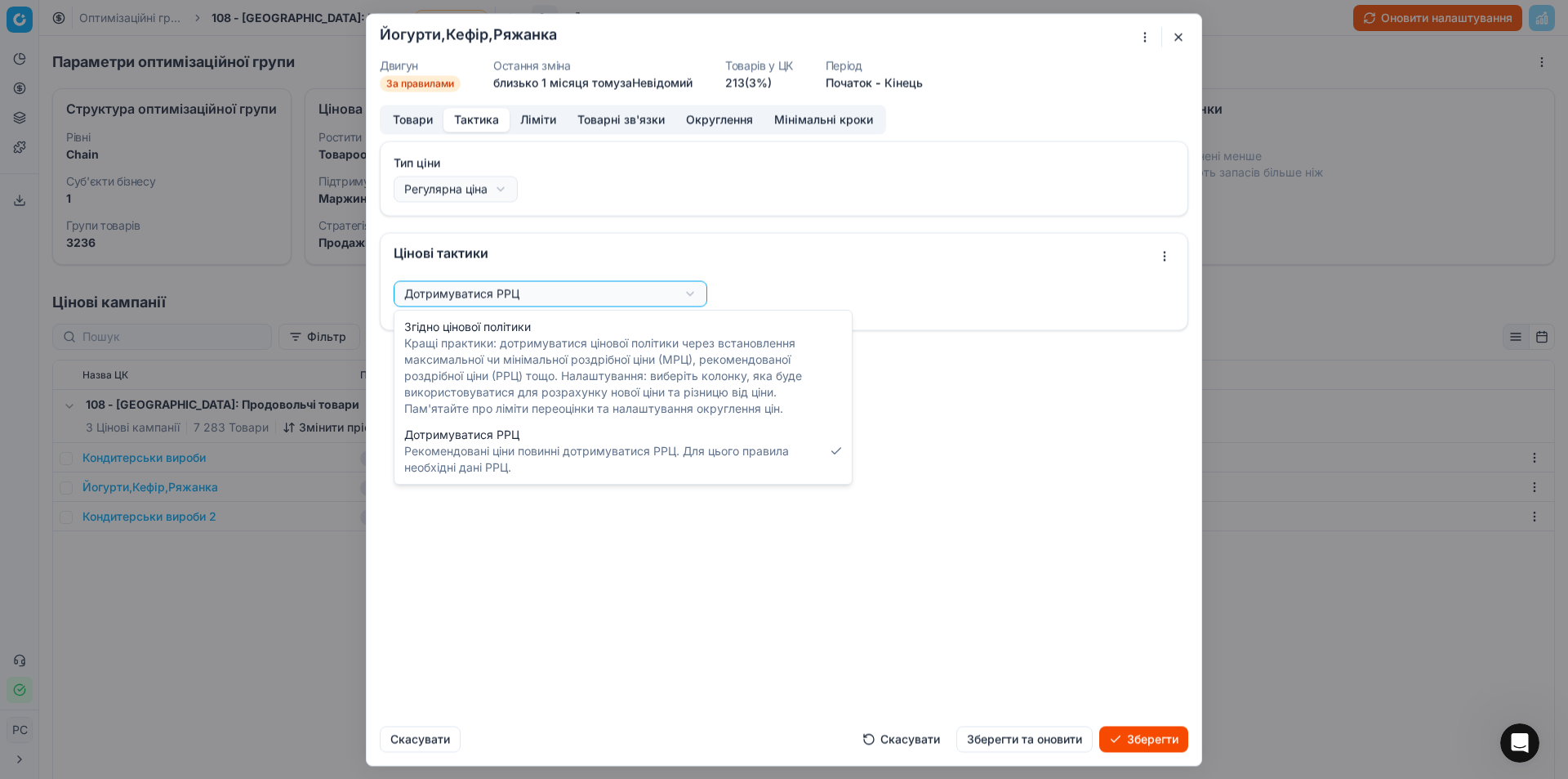
select select "follow_column"
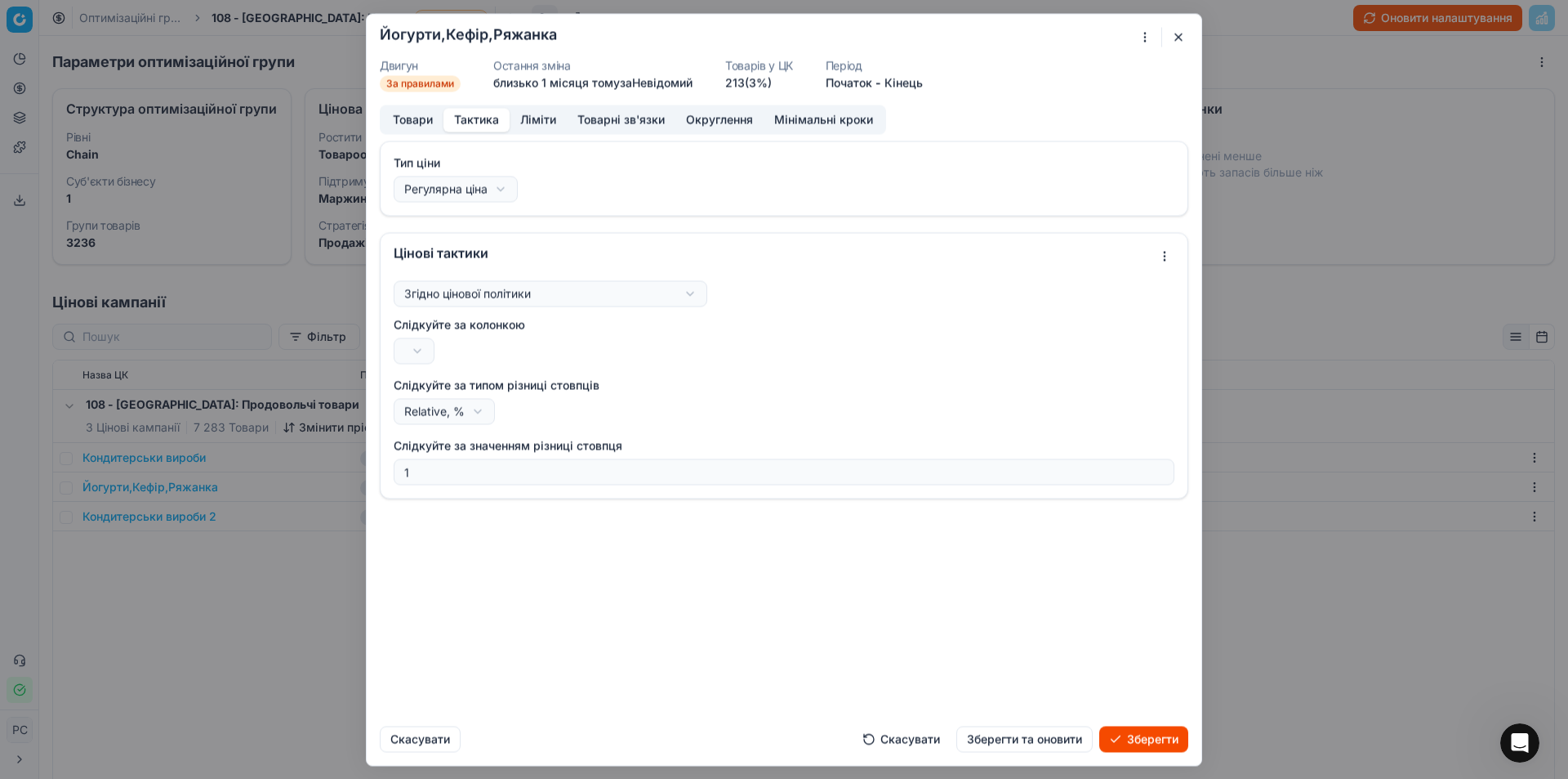
click at [534, 109] on button "Ліміти" at bounding box center [539, 120] width 57 height 24
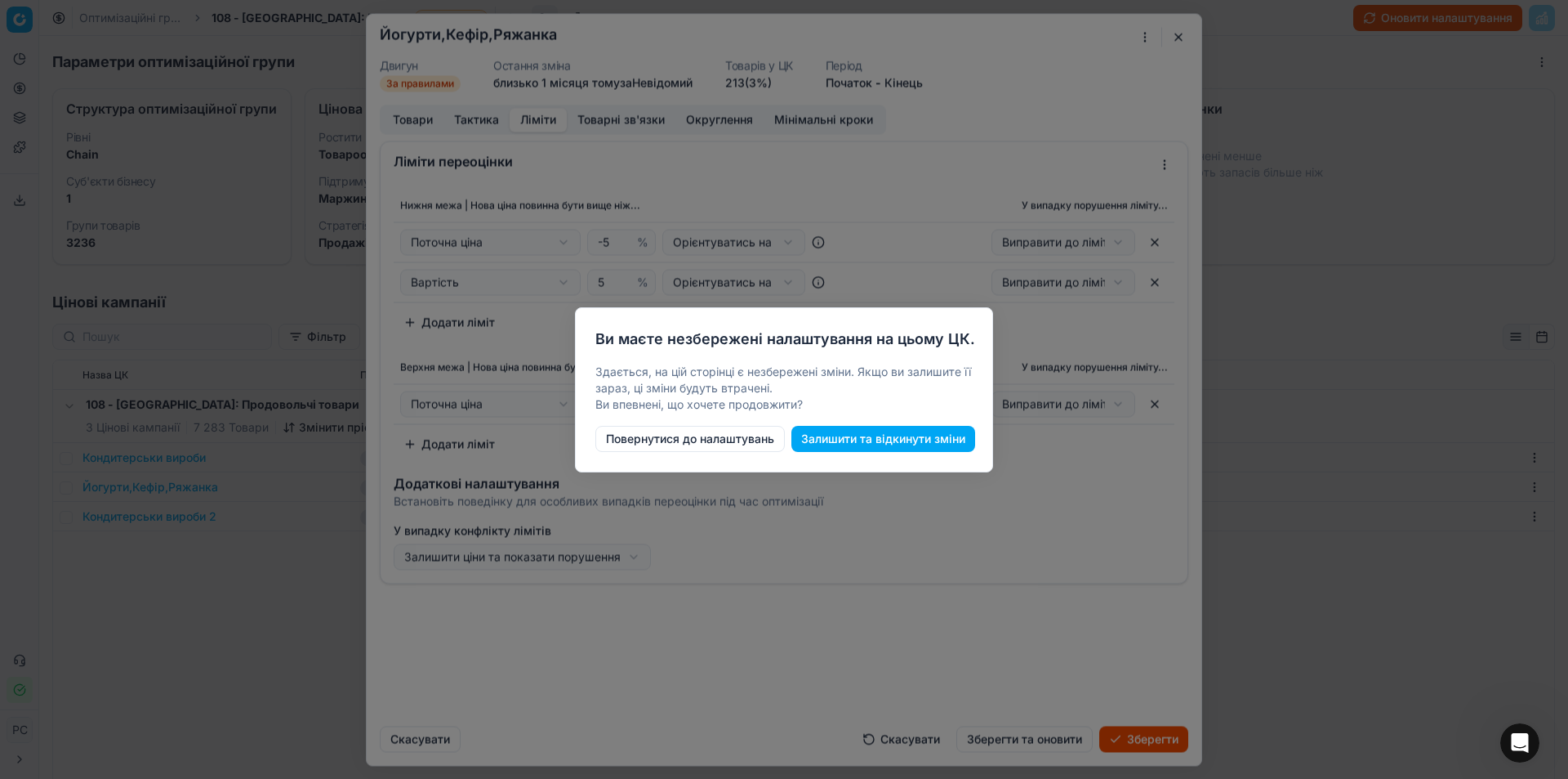
click at [1402, 179] on body "Pricing platform Аналітика БІ Дашборд ШІ Дашборд Цінова оптимізація Оптимізацій…" at bounding box center [784, 390] width 1568 height 779
click at [756, 437] on button "Повернутися до налаштувань" at bounding box center [689, 439] width 189 height 26
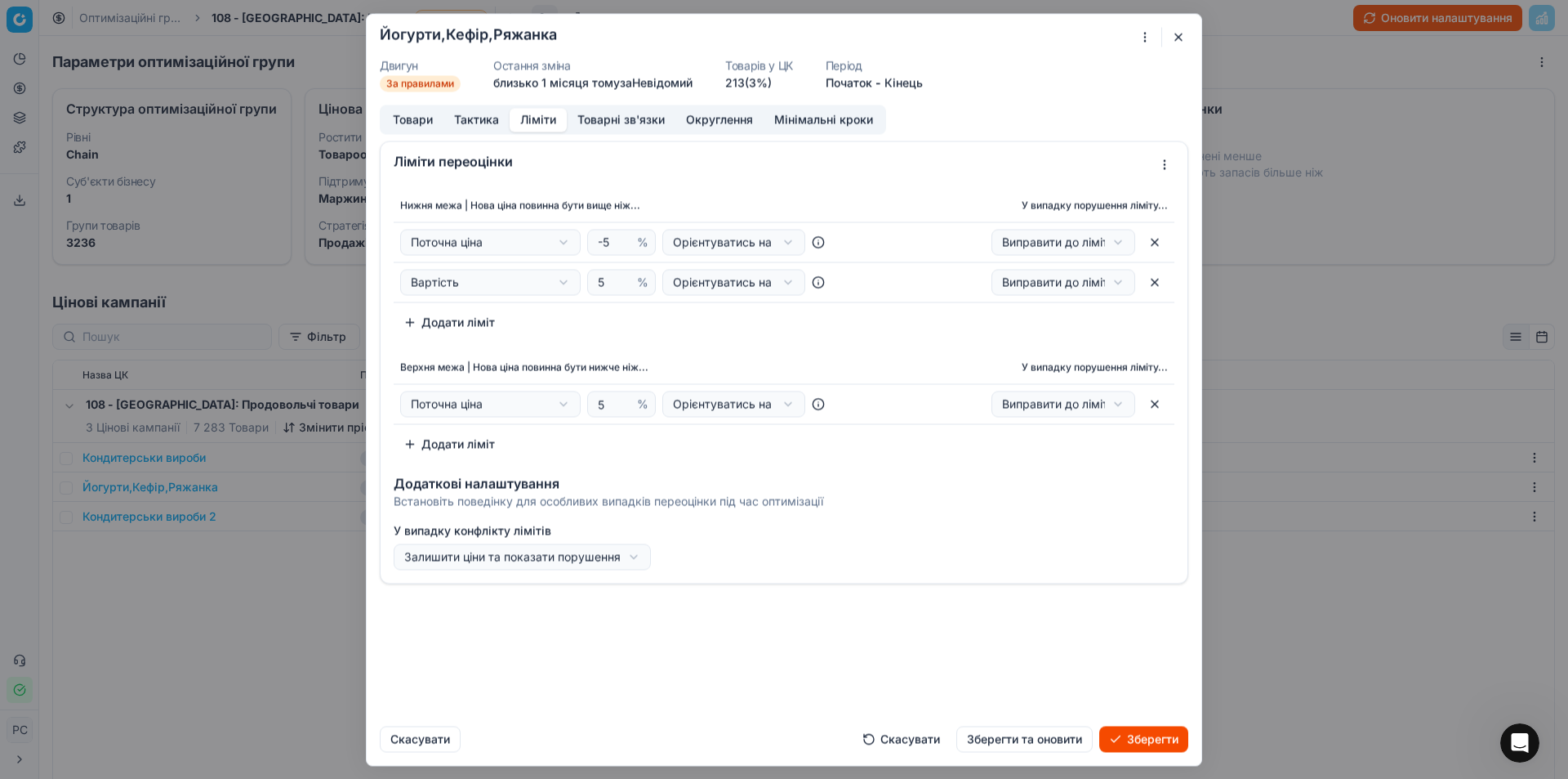
click at [1184, 32] on button "button" at bounding box center [1179, 37] width 20 height 20
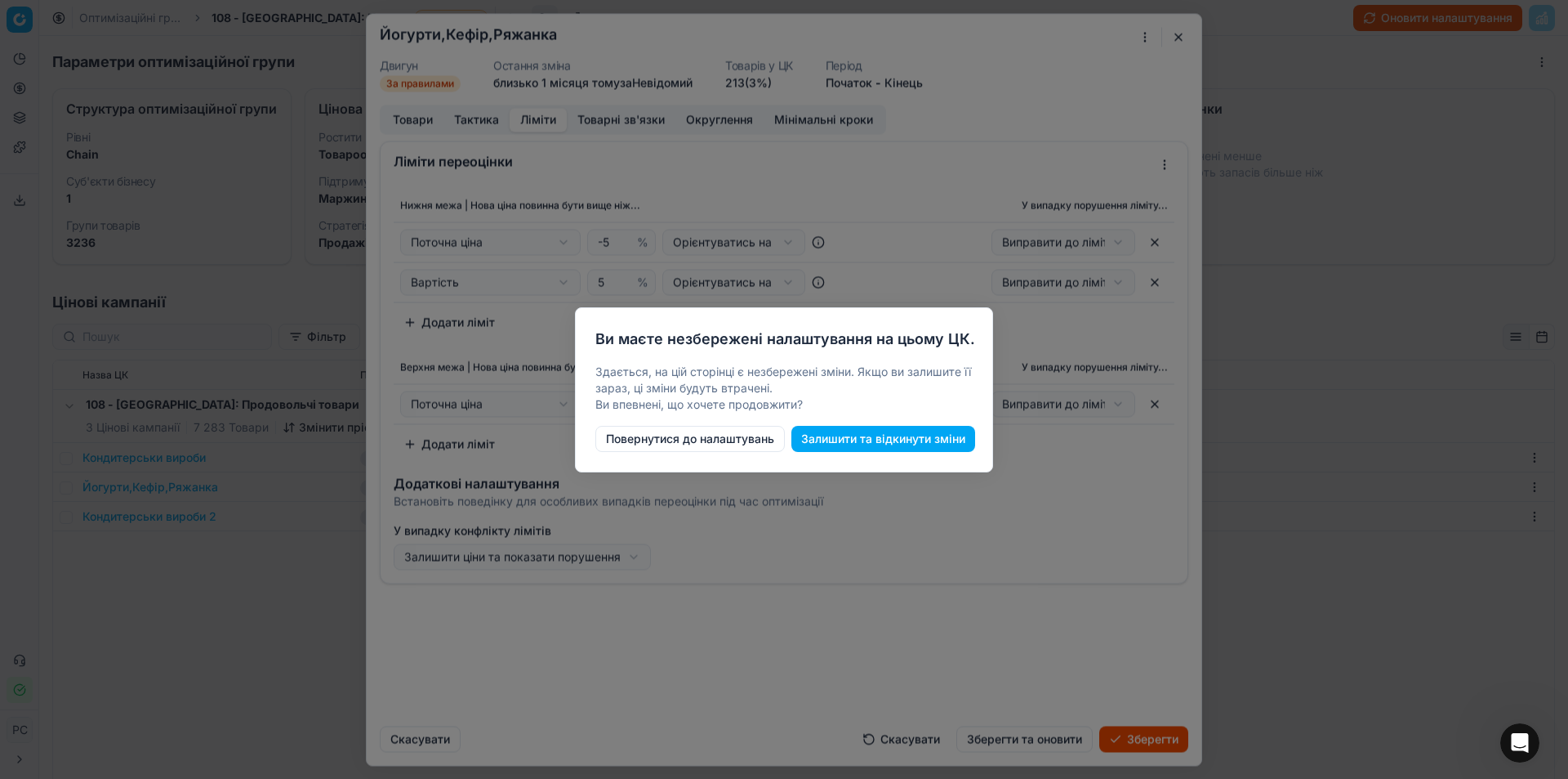
drag, startPoint x: 959, startPoint y: 421, endPoint x: 952, endPoint y: 437, distance: 17.5
click at [958, 421] on div "Ви маєте незбережені налаштування на цьому ЦК. Здається, на цій сторінці є незб…" at bounding box center [784, 390] width 418 height 165
click at [952, 440] on button "Залишити та відкинути зміни" at bounding box center [884, 439] width 184 height 26
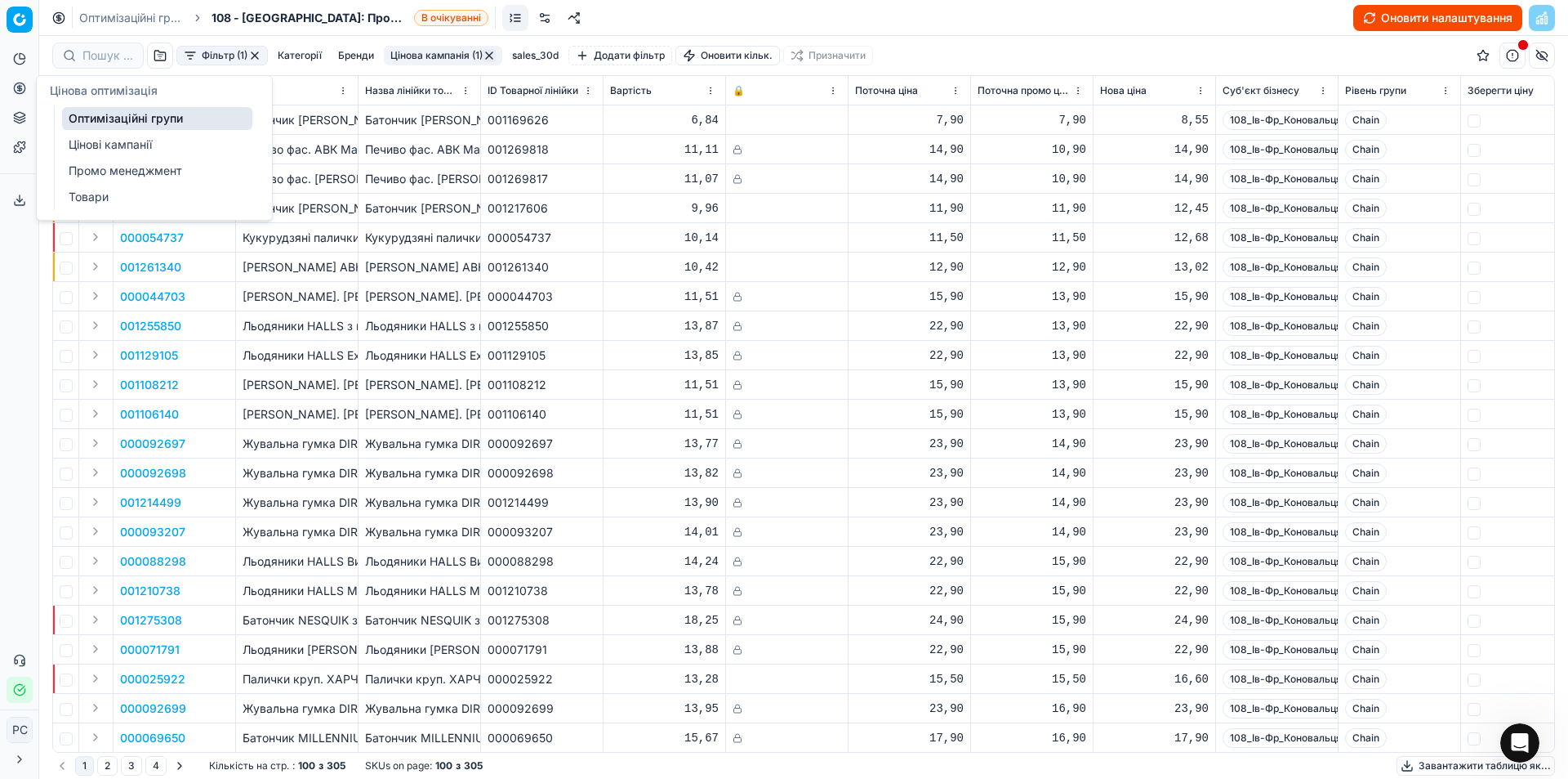
click at [119, 116] on link "Оптимізаційні групи" at bounding box center [157, 119] width 190 height 23
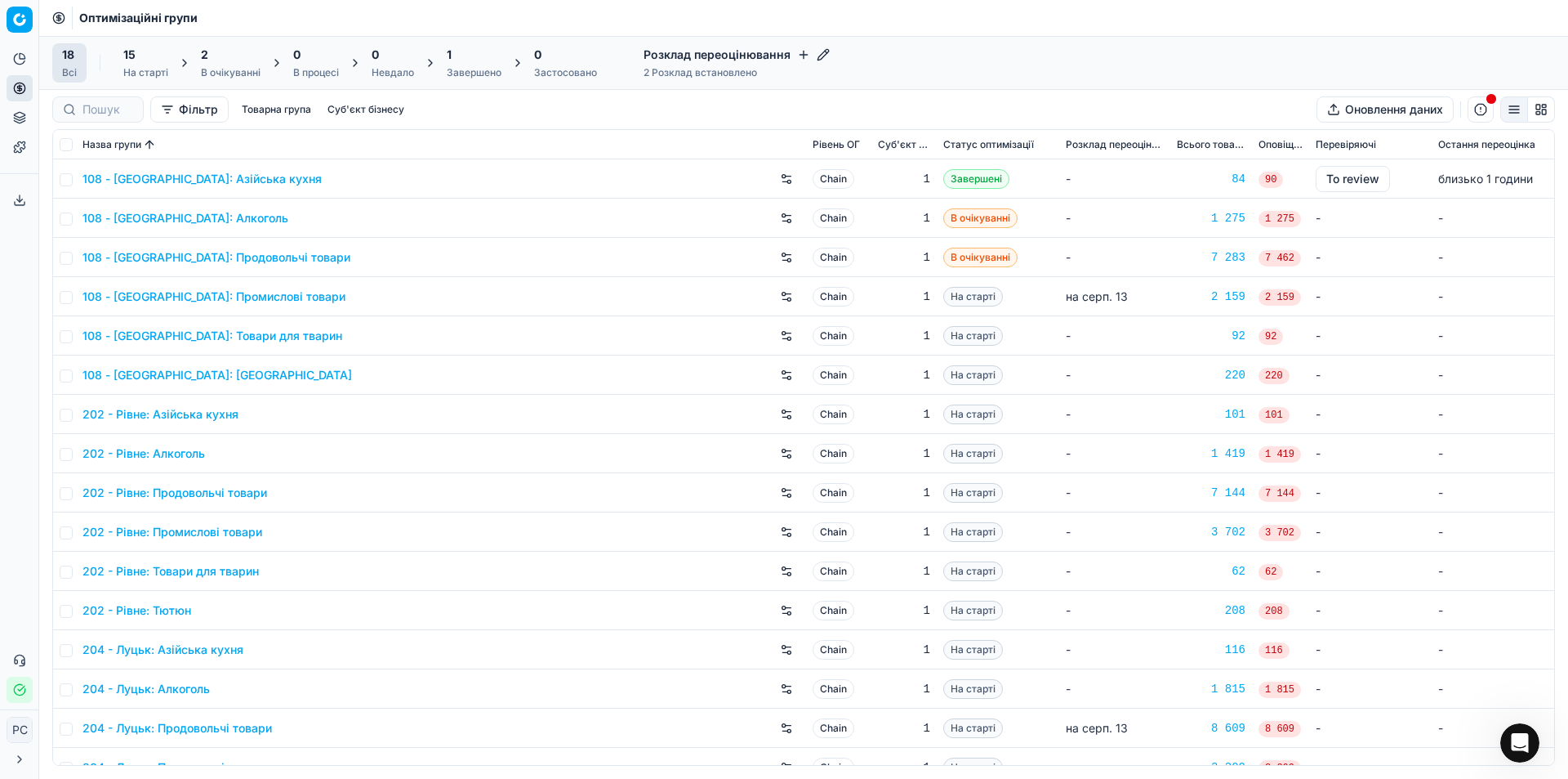
click at [174, 253] on link "108 - [GEOGRAPHIC_DATA]: Продовольчі товари" at bounding box center [216, 257] width 268 height 16
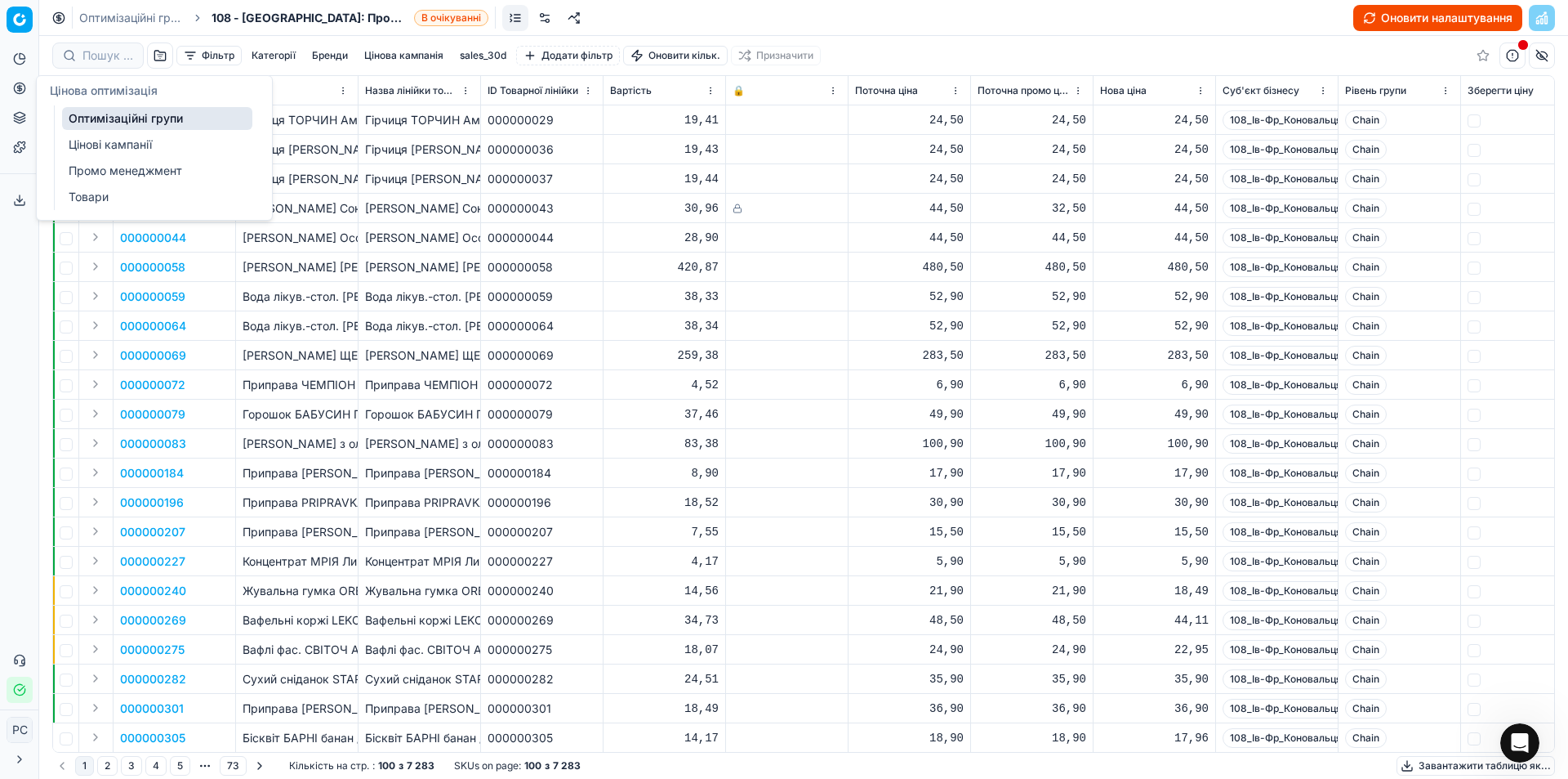
click at [117, 116] on link "Оптимізаційні групи" at bounding box center [157, 119] width 190 height 23
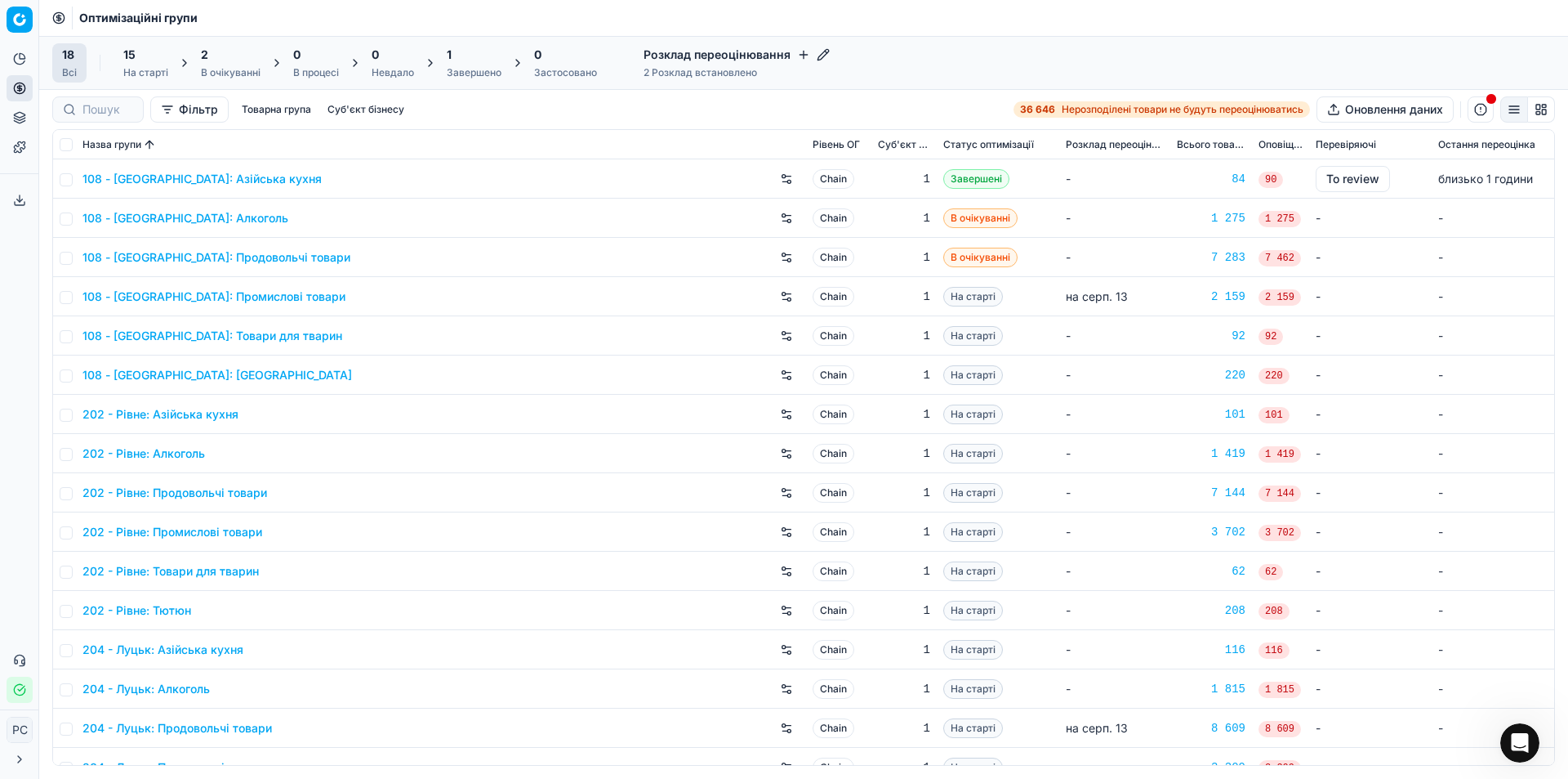
click at [279, 255] on link "108 - [GEOGRAPHIC_DATA]: Продовольчі товари" at bounding box center [216, 257] width 268 height 16
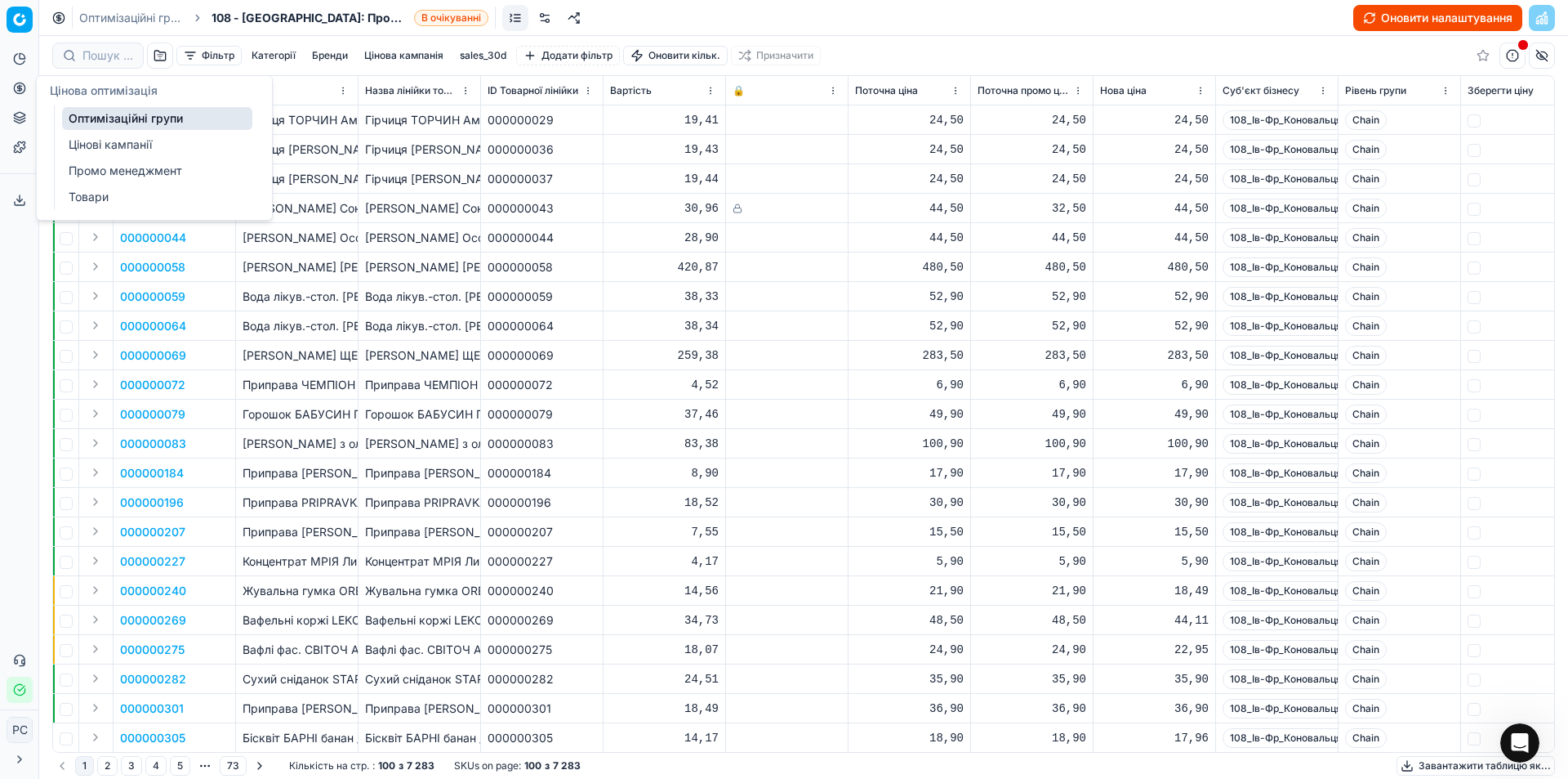
click at [18, 66] on button "Аналітика" at bounding box center [20, 59] width 26 height 26
click at [93, 115] on link "Оптимізаційні групи" at bounding box center [157, 119] width 190 height 23
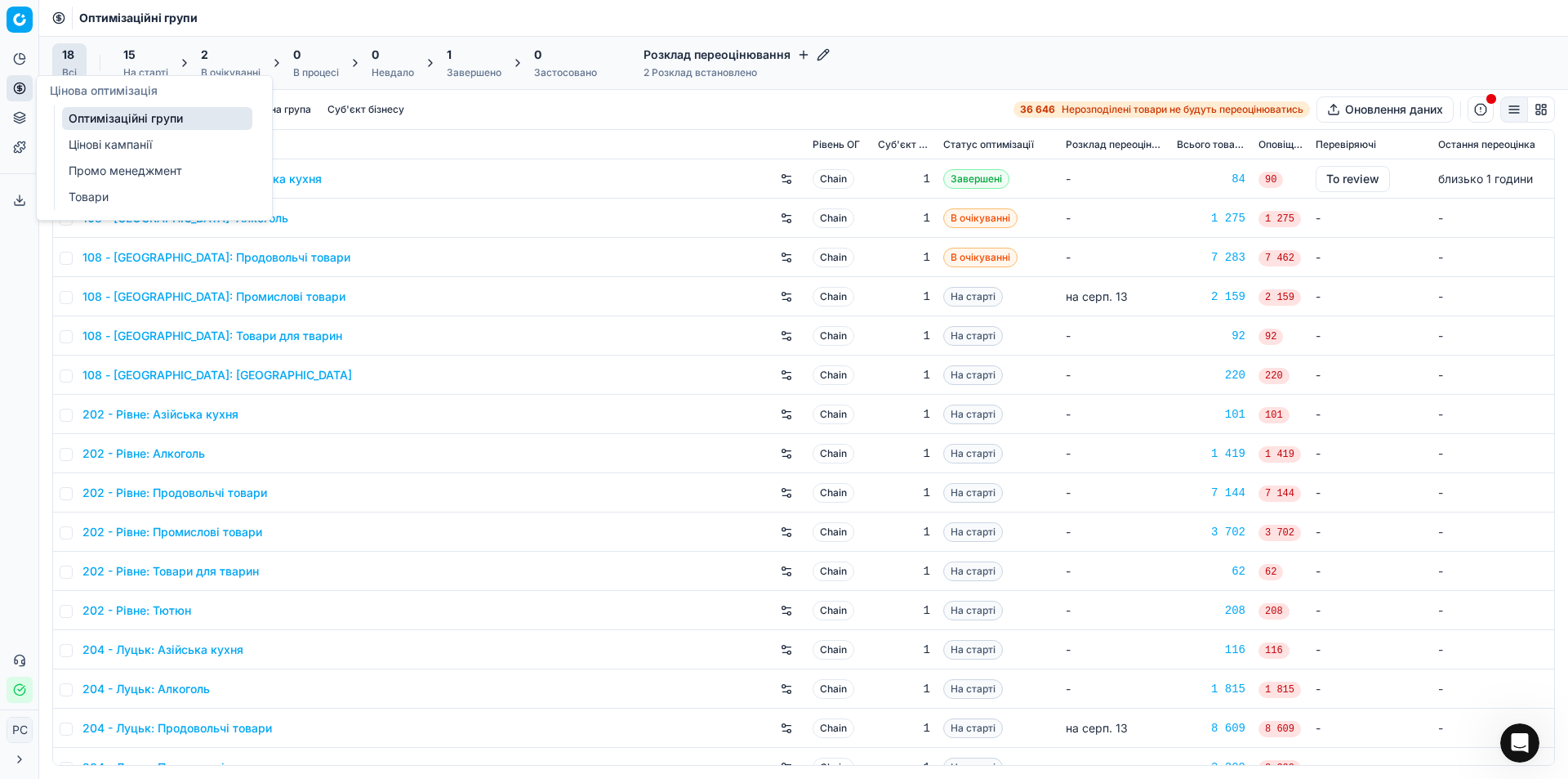
click at [91, 140] on link "Цінові кампанії" at bounding box center [157, 144] width 190 height 23
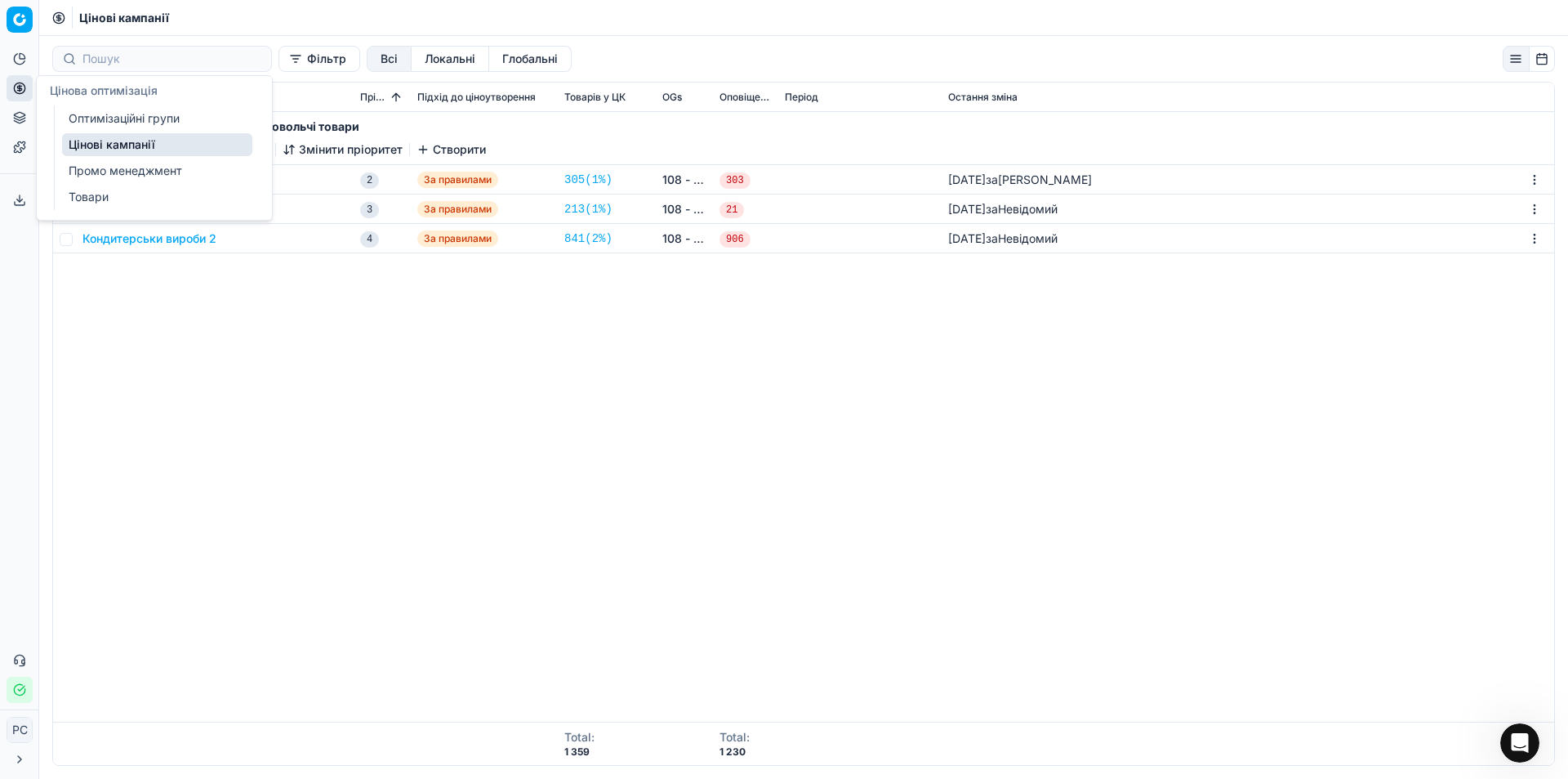
click at [111, 145] on link "Цінові кампанії" at bounding box center [157, 144] width 190 height 23
click at [97, 148] on link "Цінові кампанії" at bounding box center [157, 144] width 190 height 23
click at [107, 116] on link "Оптимізаційні групи" at bounding box center [157, 119] width 190 height 23
click at [107, 142] on link "Цінові кампанії" at bounding box center [157, 144] width 190 height 23
click at [540, 396] on div "108 - Івано-Франківськ: Продовольчі товари 3 Цінові кампанії 7 283 Товари Зміни…" at bounding box center [804, 417] width 1502 height 609
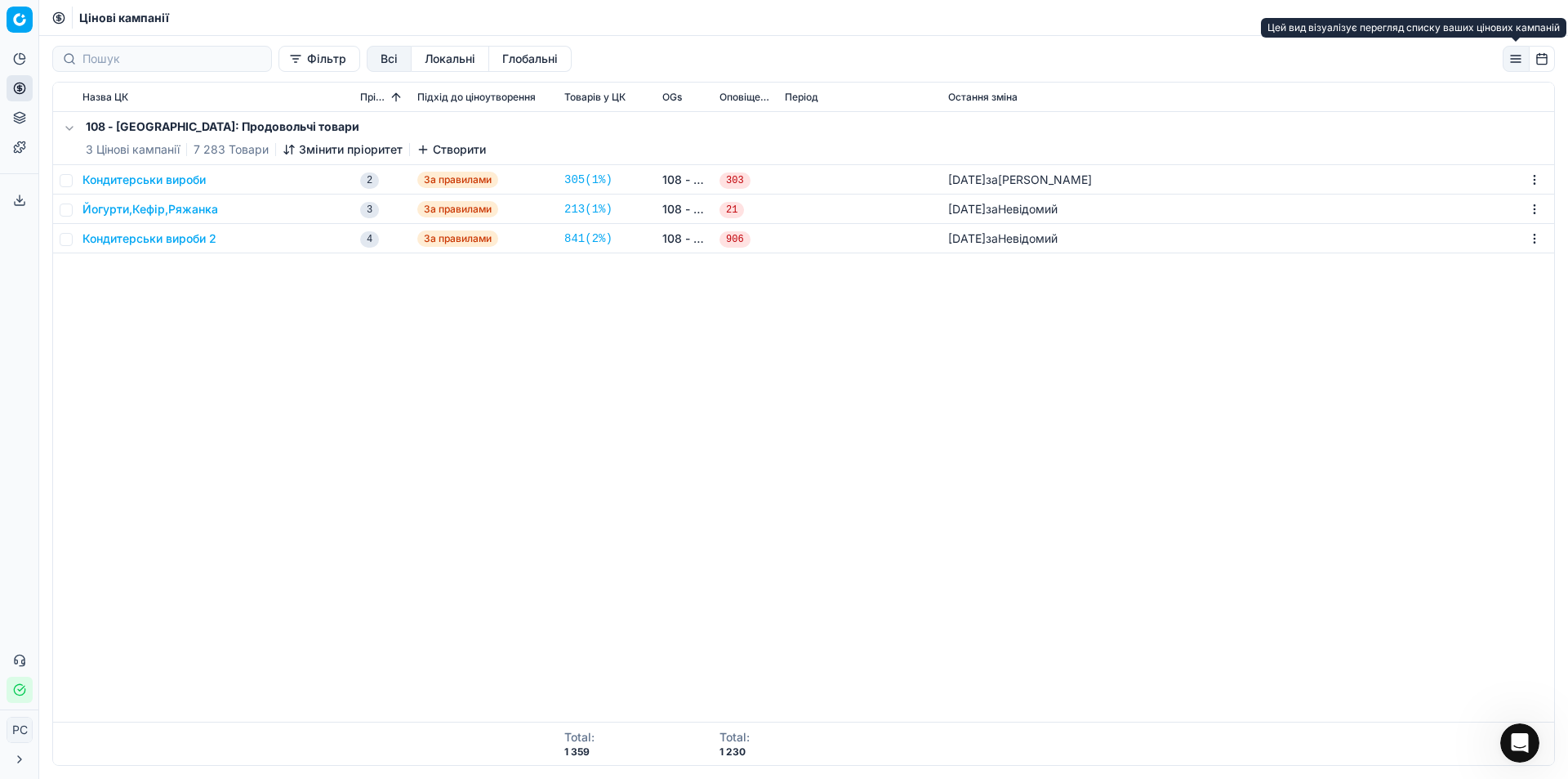
click at [1518, 62] on button "button" at bounding box center [1516, 59] width 27 height 26
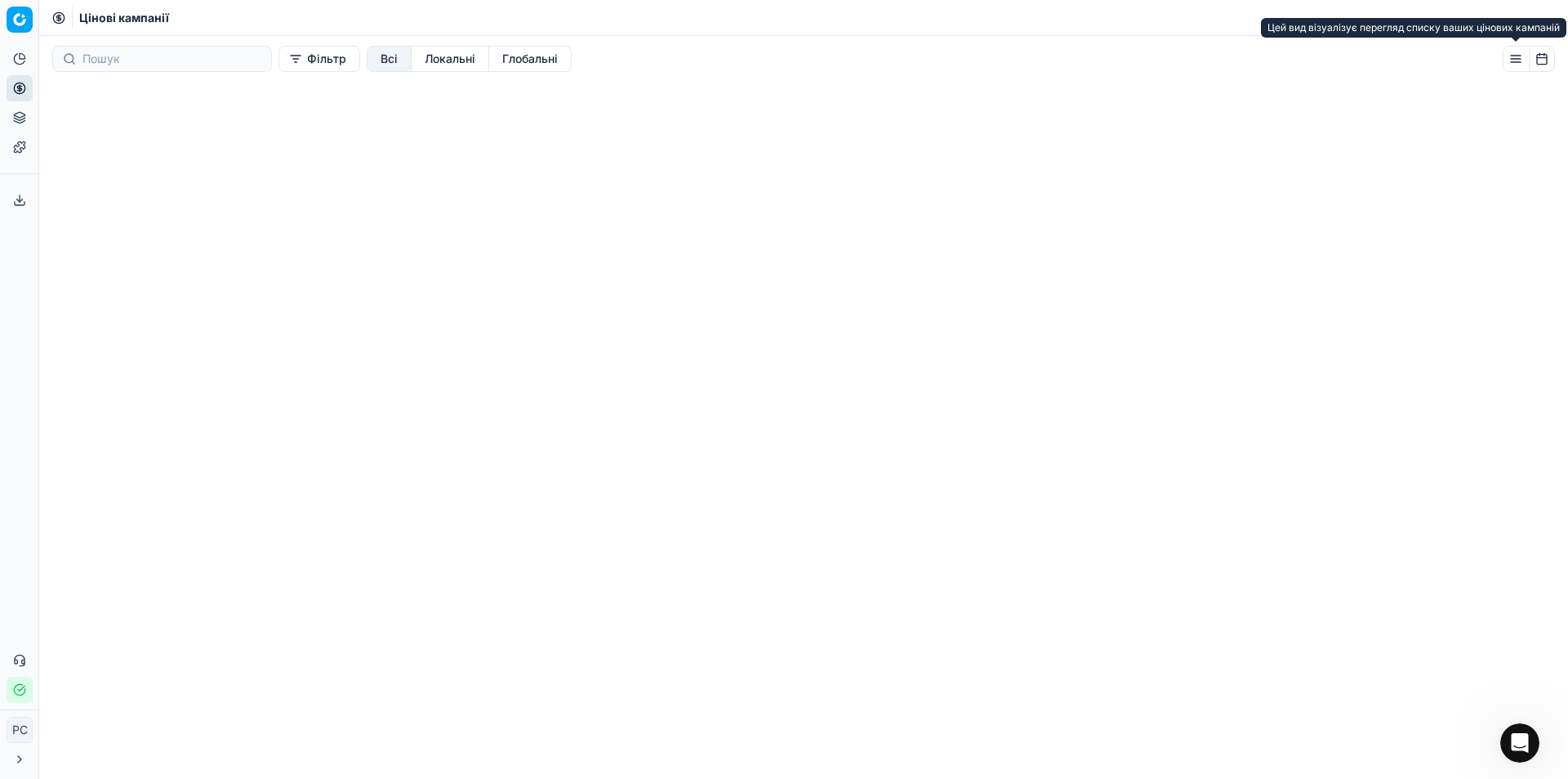
click at [1518, 62] on button "button" at bounding box center [1516, 59] width 27 height 26
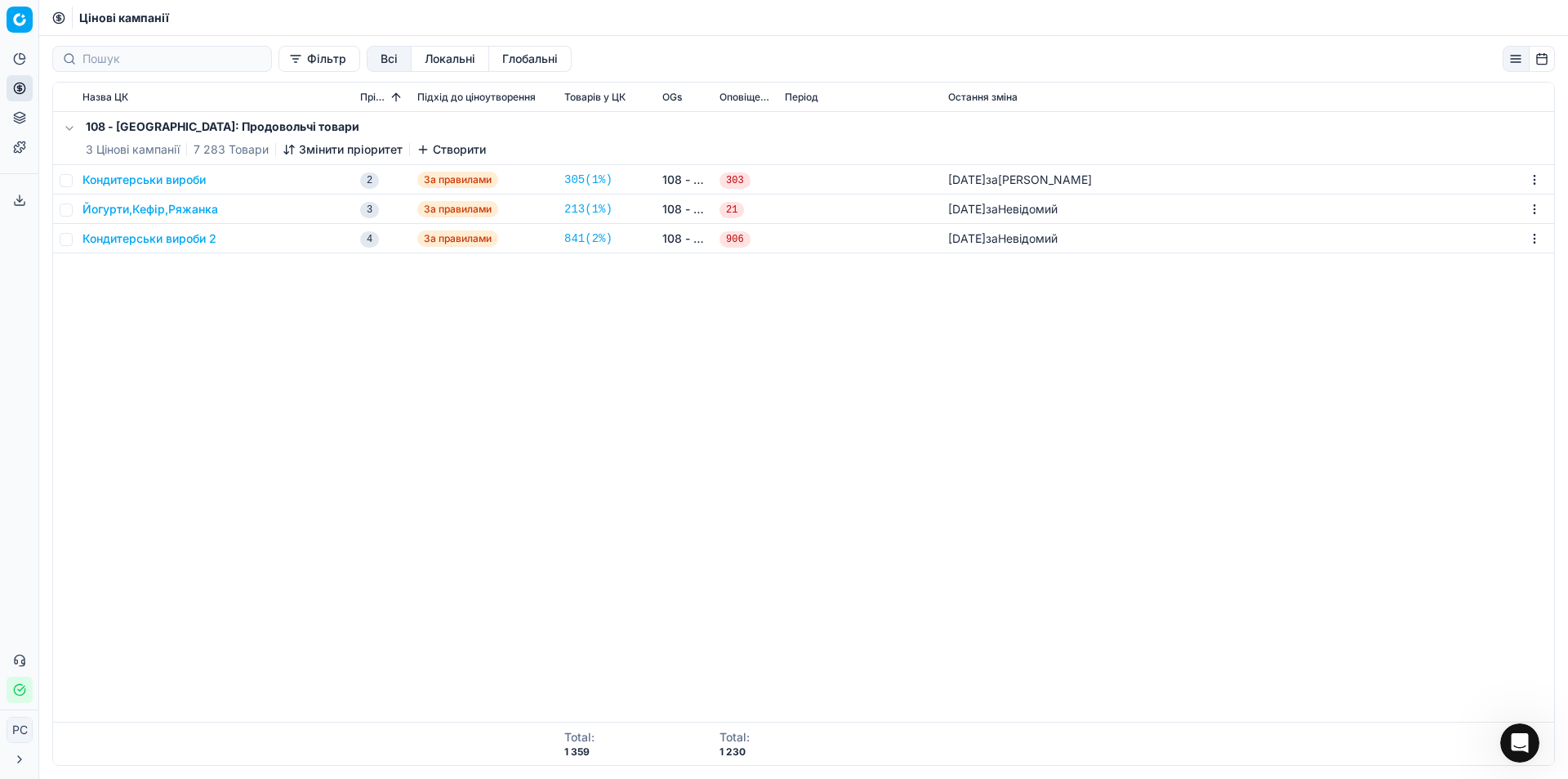
click at [1505, 56] on button "button" at bounding box center [1516, 59] width 27 height 26
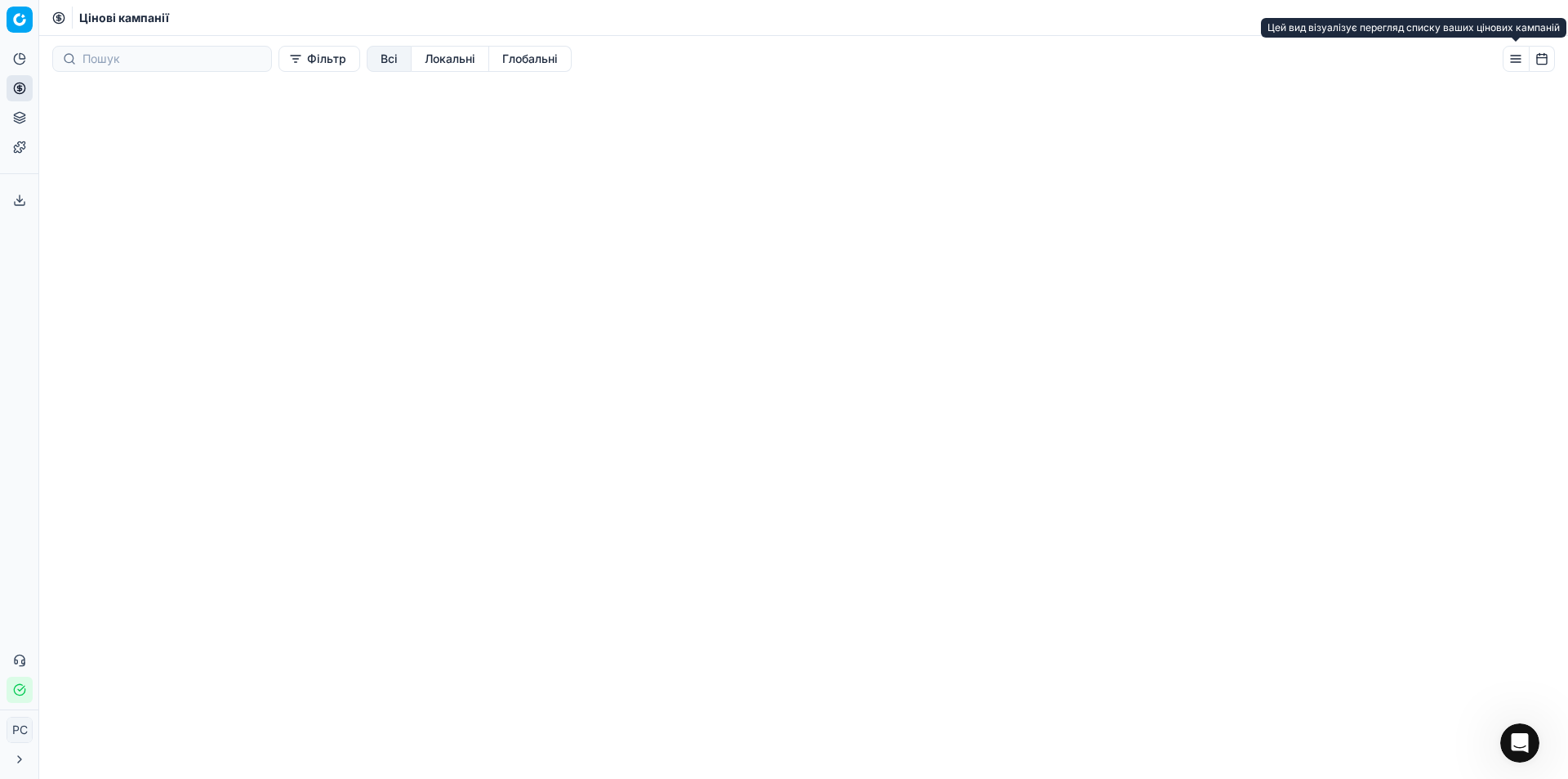
click at [1507, 56] on button "button" at bounding box center [1516, 59] width 27 height 26
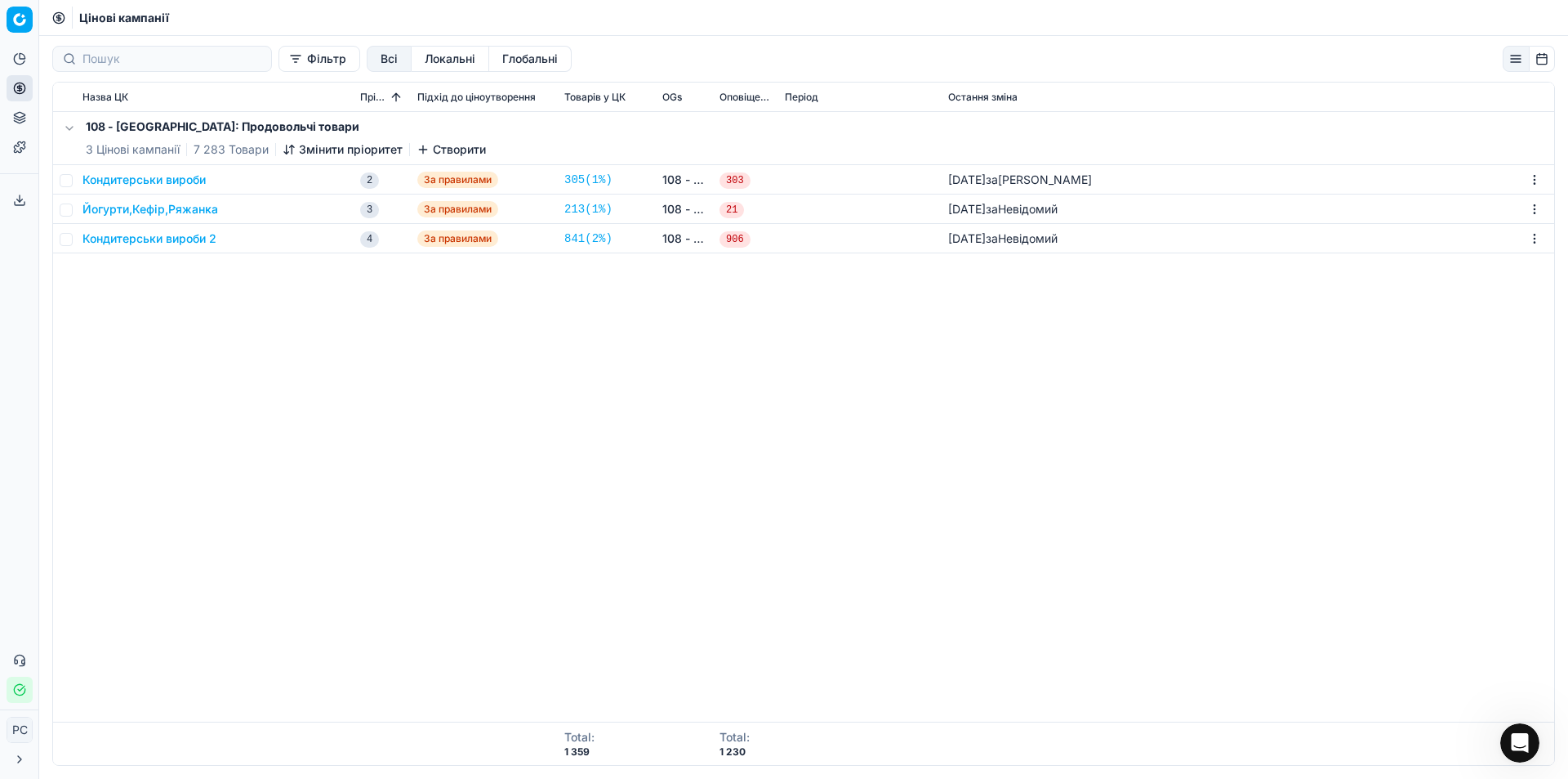
click at [1543, 56] on button "button" at bounding box center [1543, 59] width 26 height 26
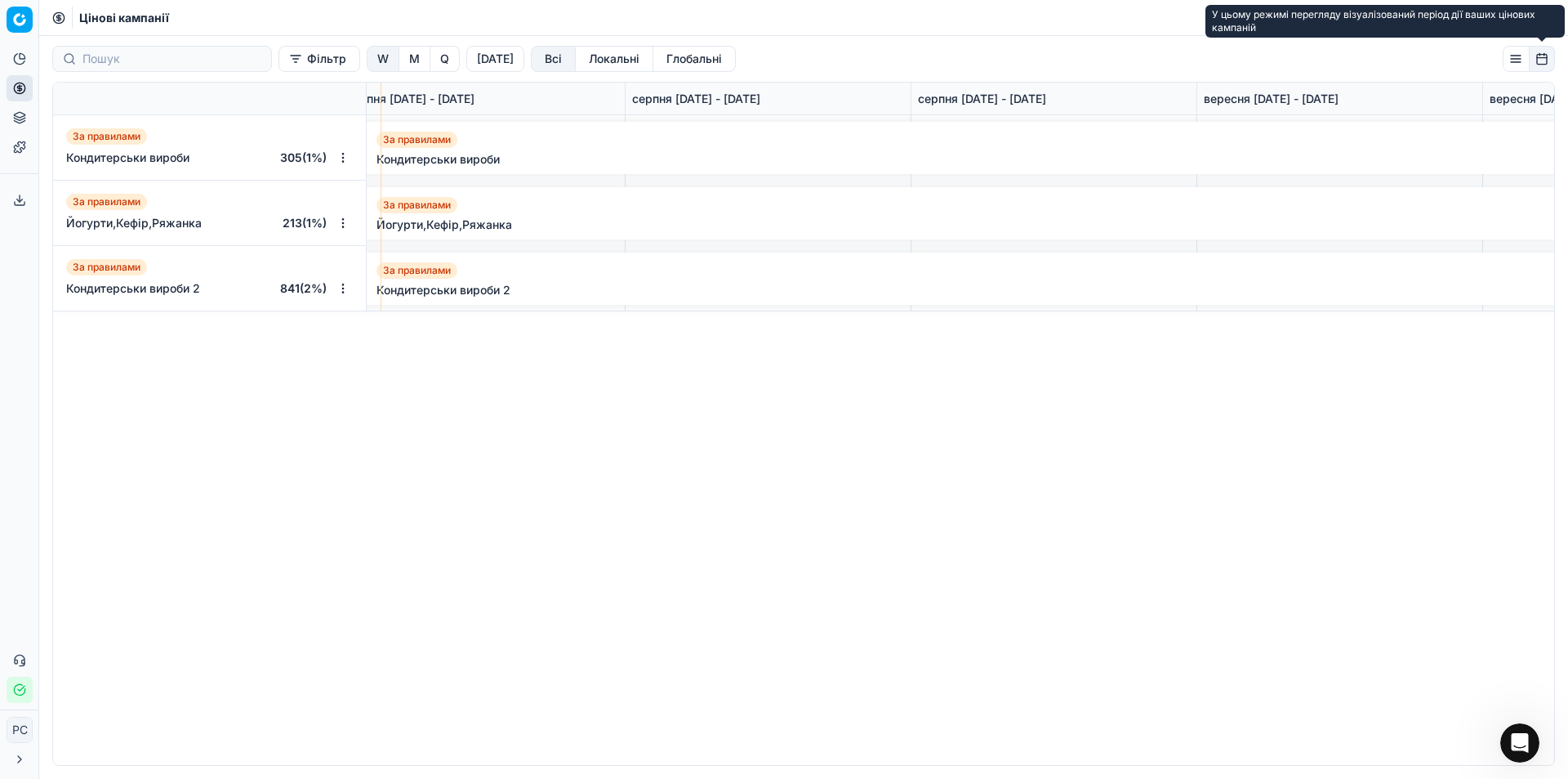
scroll to position [0, 1462]
click at [1543, 55] on button "button" at bounding box center [1543, 59] width 26 height 26
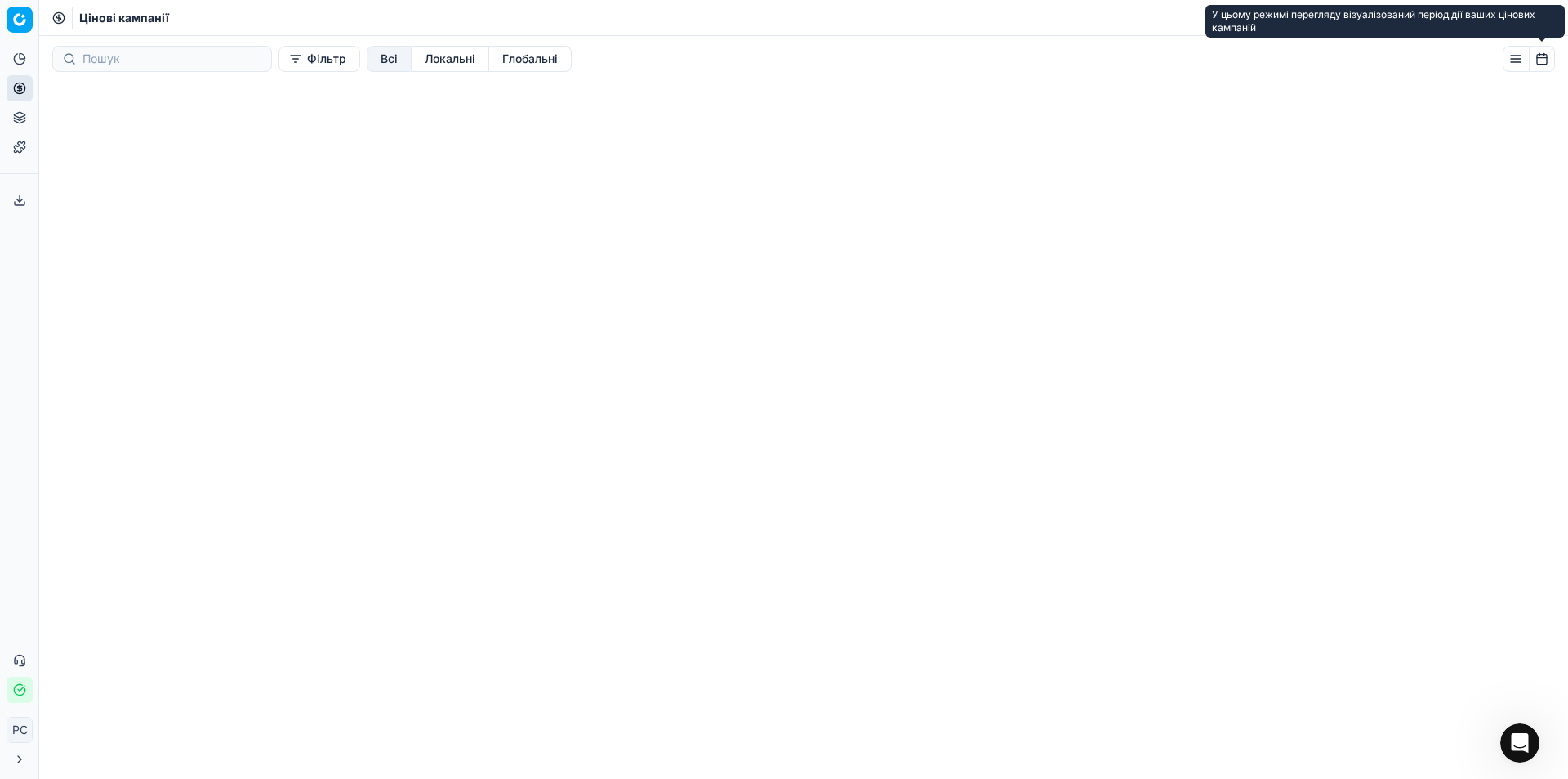
click at [1543, 55] on button "button" at bounding box center [1543, 59] width 26 height 26
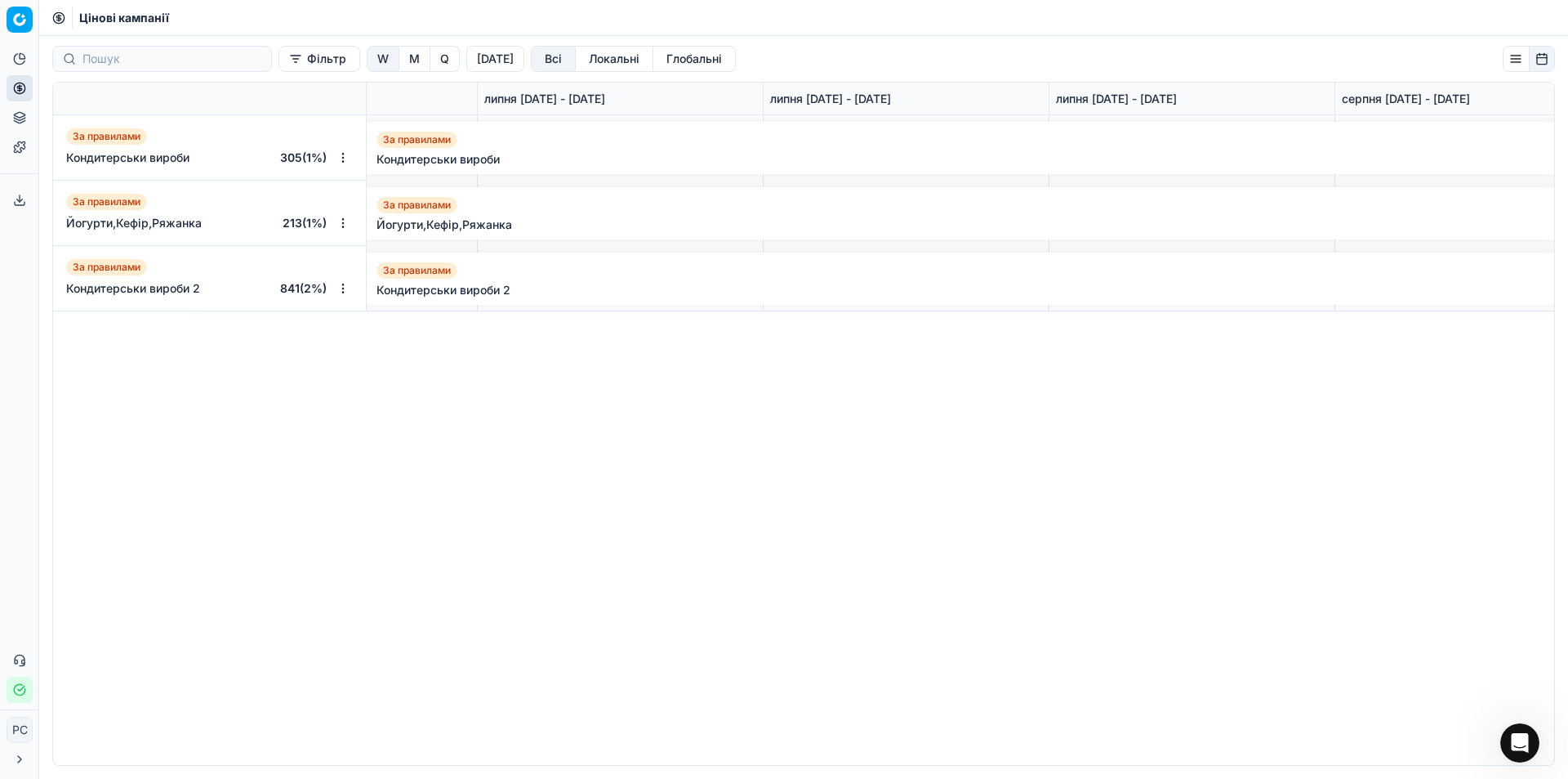
scroll to position [0, 0]
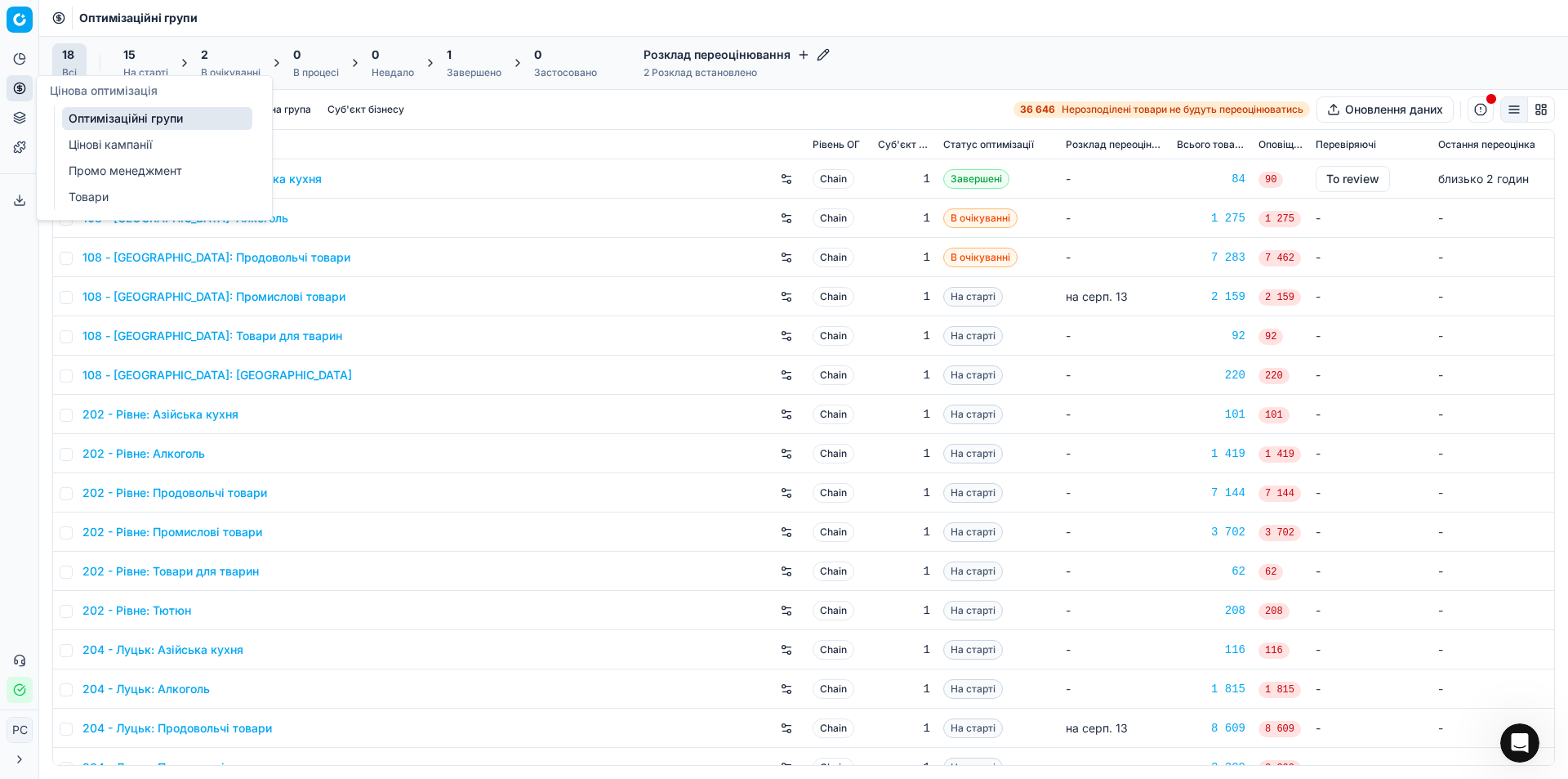
click at [91, 138] on link "Цінові кампанії" at bounding box center [157, 144] width 190 height 23
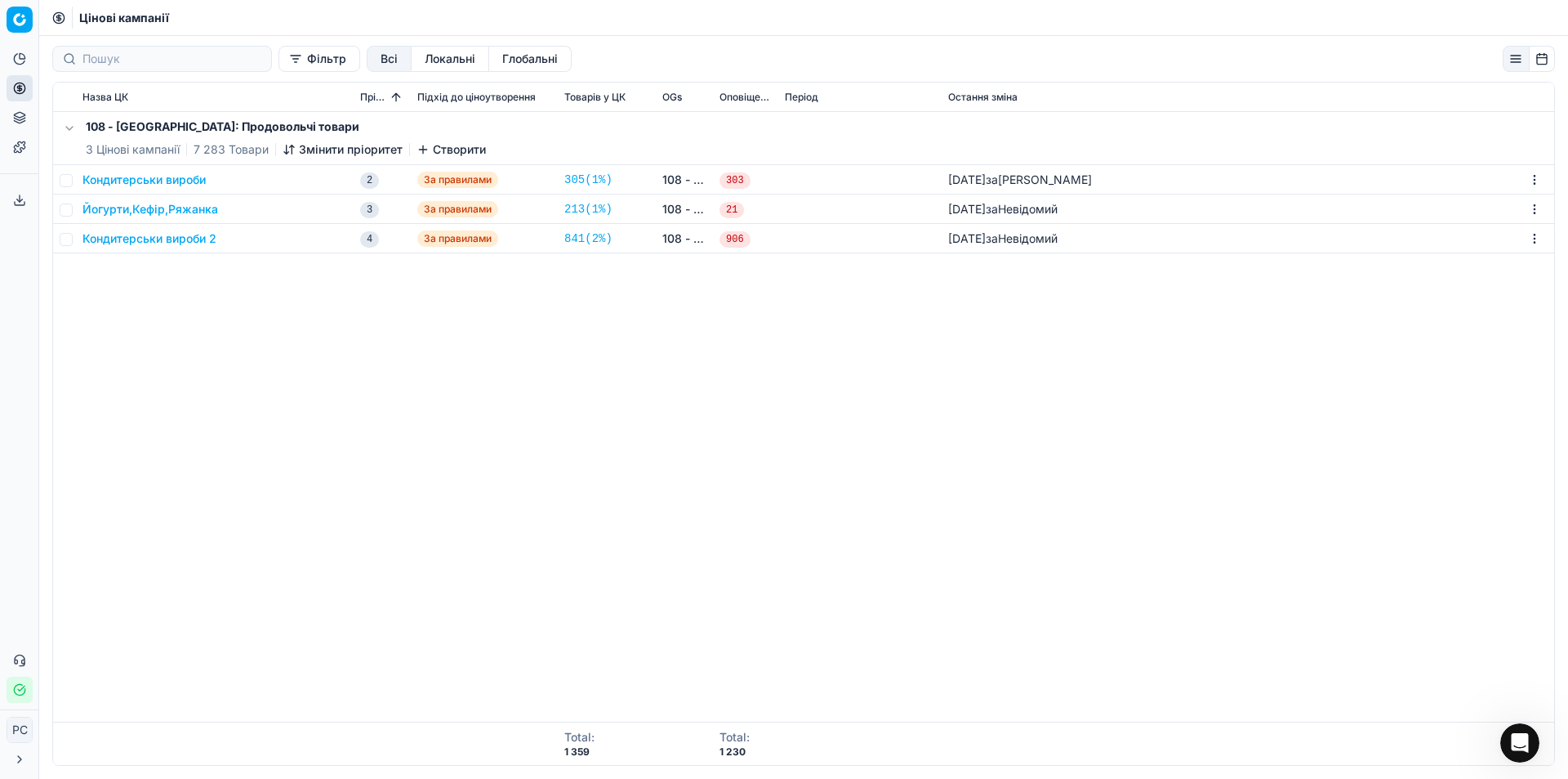
click at [71, 127] on button "button" at bounding box center [70, 128] width 20 height 20
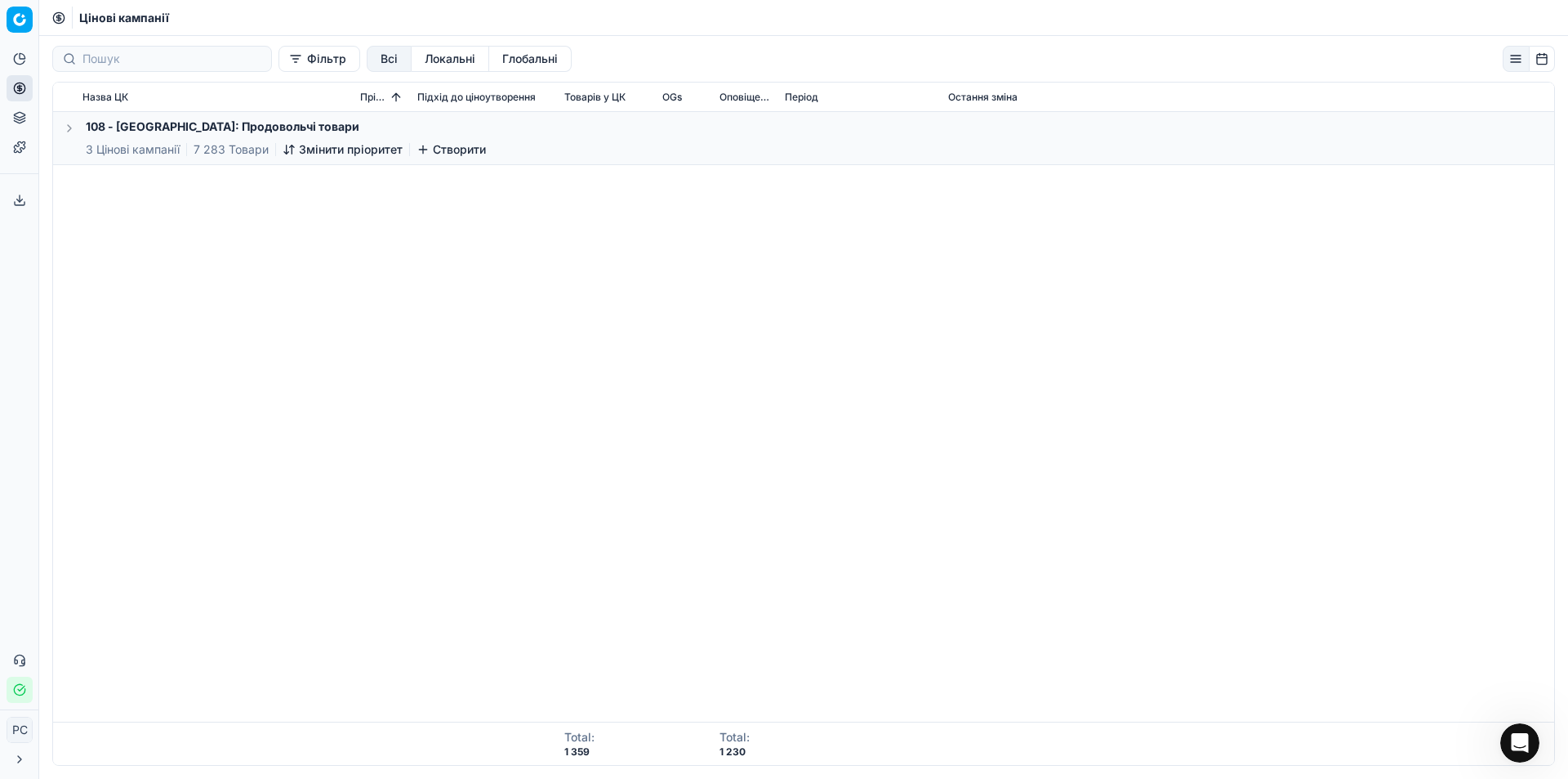
click at [71, 127] on button "button" at bounding box center [70, 128] width 20 height 20
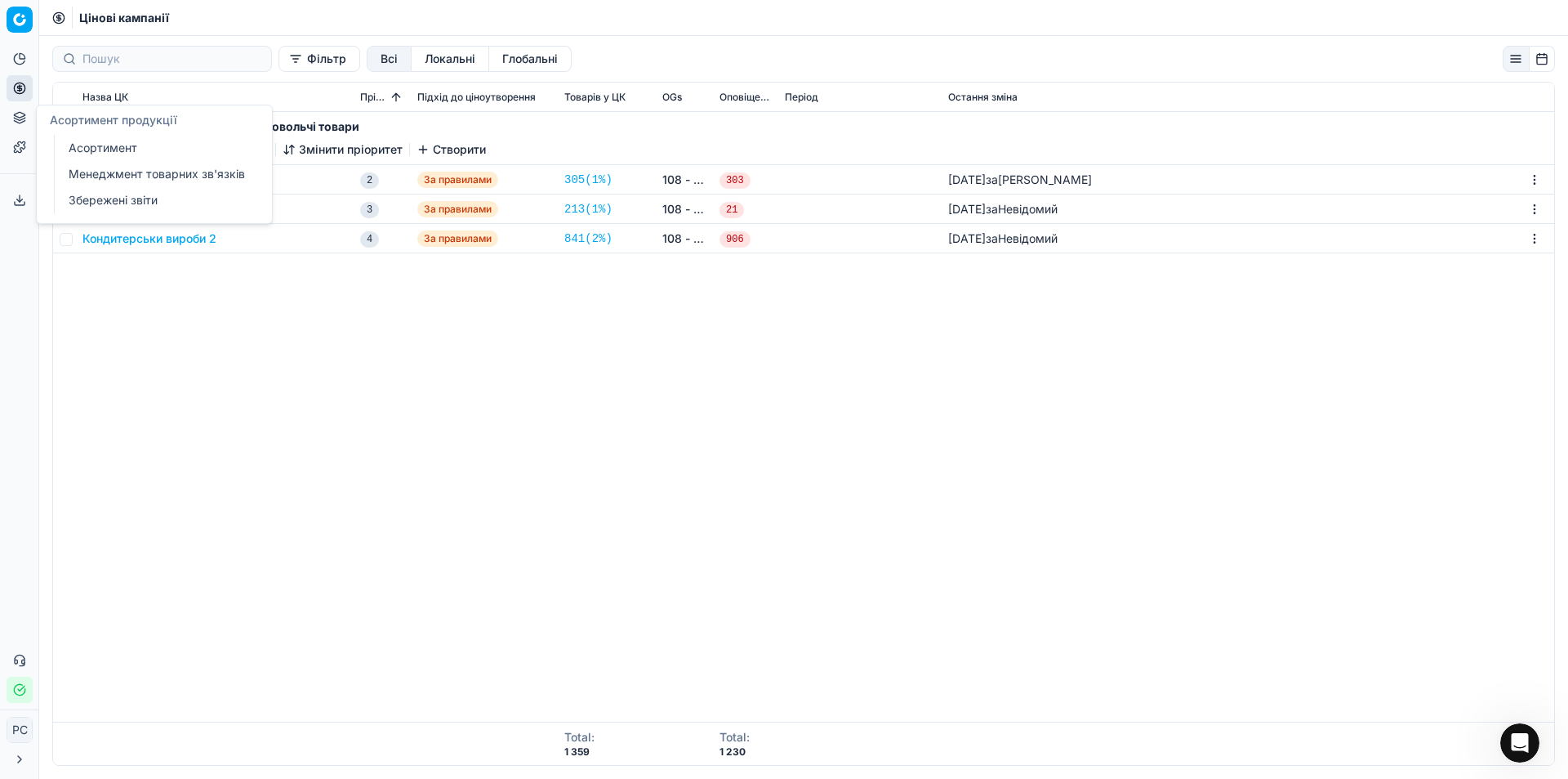
click at [81, 144] on link "Асортимент" at bounding box center [157, 148] width 190 height 23
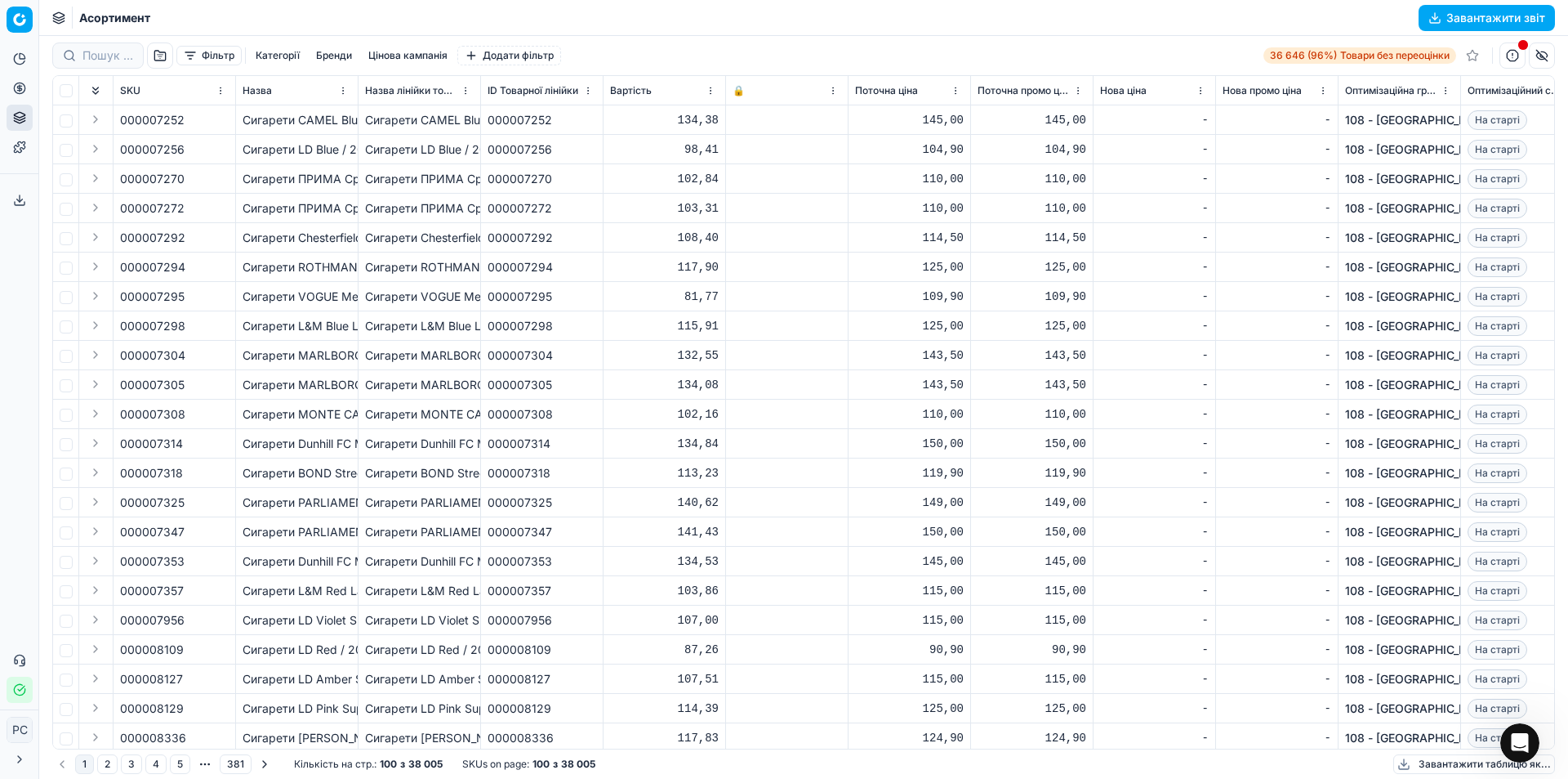
click at [146, 146] on span "000007256" at bounding box center [152, 149] width 65 height 16
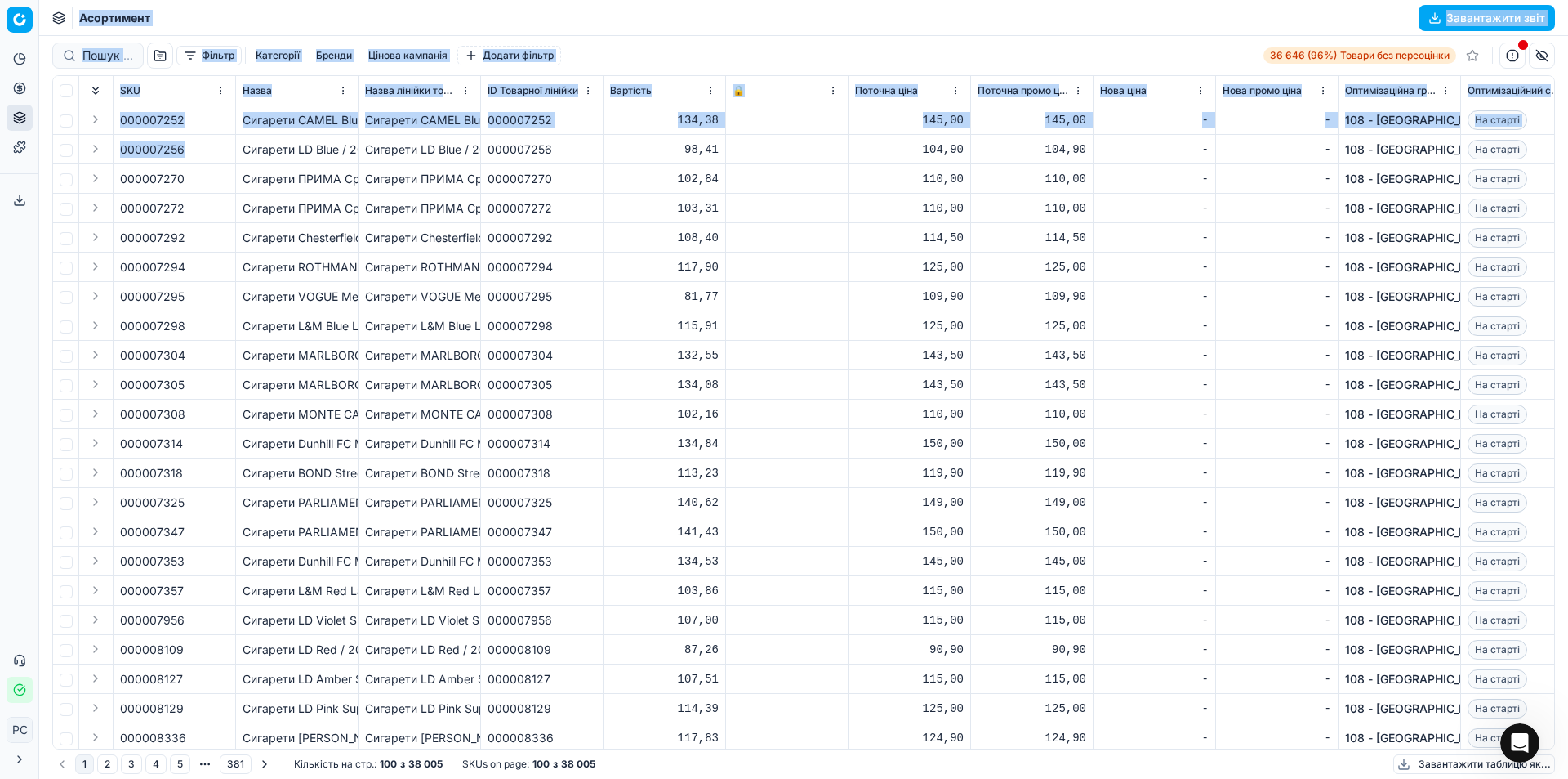
drag, startPoint x: 183, startPoint y: 148, endPoint x: 44, endPoint y: 146, distance: 139.0
click at [44, 146] on div "Pricing platform Аналітика БІ Дашборд ШІ Дашборд Цінова оптимізація Оптимізацій…" at bounding box center [784, 390] width 1568 height 779
click at [202, 152] on div "000007256" at bounding box center [174, 149] width 109 height 16
click at [193, 148] on div "000007256" at bounding box center [174, 149] width 109 height 16
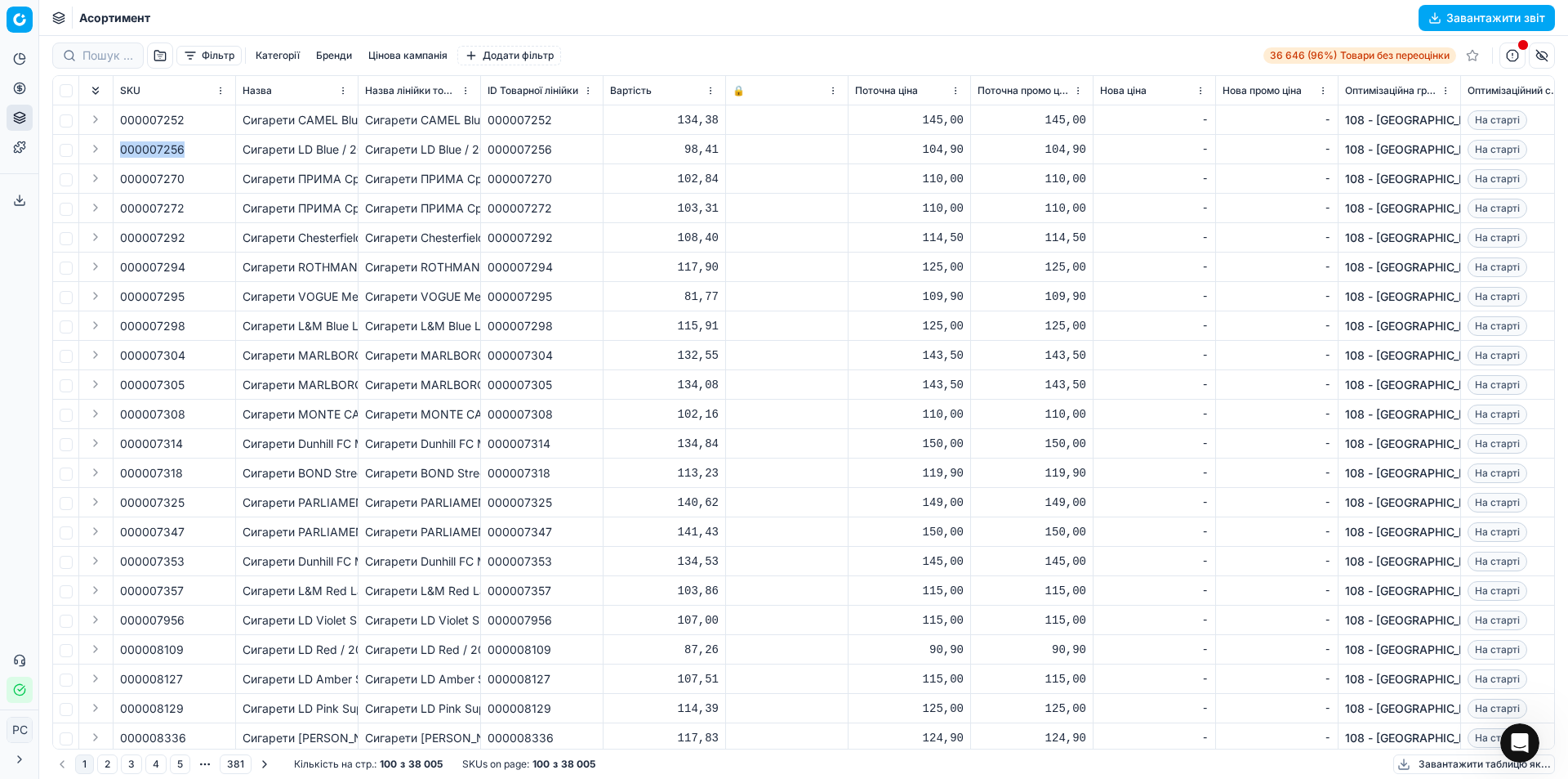
drag, startPoint x: 186, startPoint y: 152, endPoint x: 119, endPoint y: 144, distance: 67.5
click at [119, 144] on td "000007256" at bounding box center [175, 149] width 122 height 30
copy span "000007256"
click at [93, 51] on input at bounding box center [172, 56] width 179 height 16
paste input "000007256"
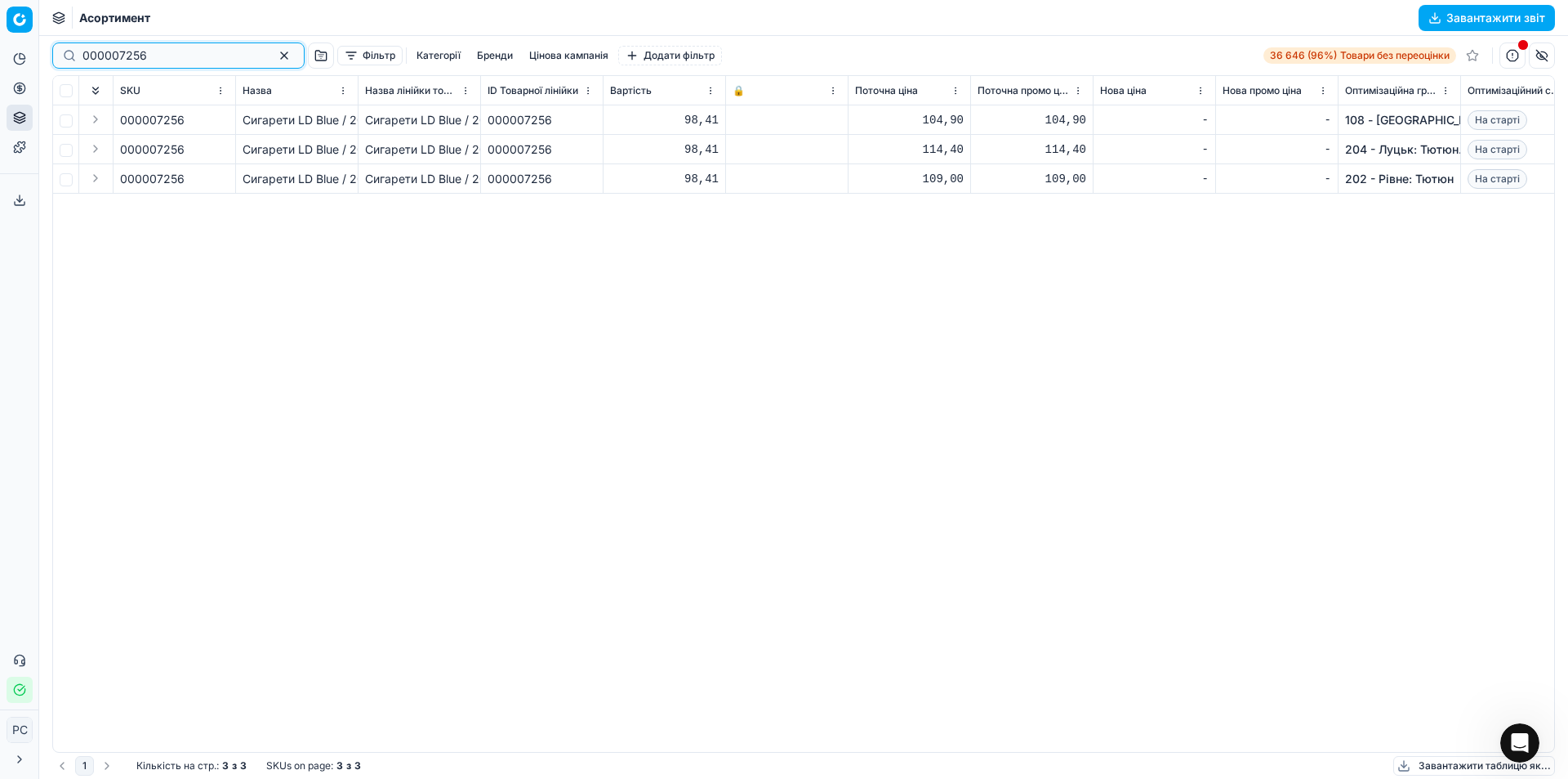
type input "000007256"
click at [1382, 180] on link "202 - Рівне: Тютюн" at bounding box center [1399, 179] width 109 height 16
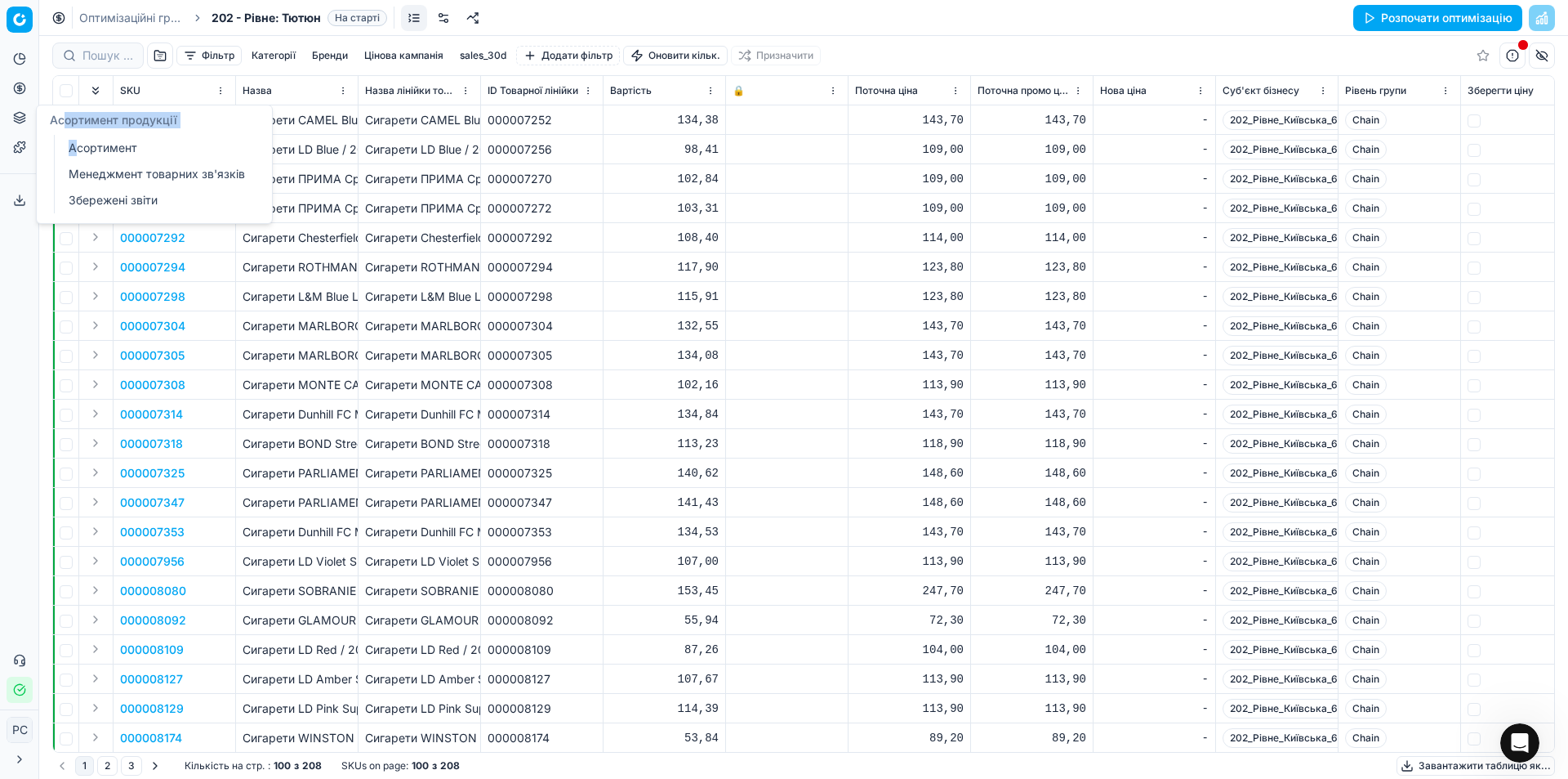
click at [77, 138] on div "Асортимент продукції Асортимент Менеджмент товарних зв'язків Збережені звіти" at bounding box center [154, 164] width 235 height 117
click at [88, 148] on link "Асортимент" at bounding box center [157, 148] width 190 height 23
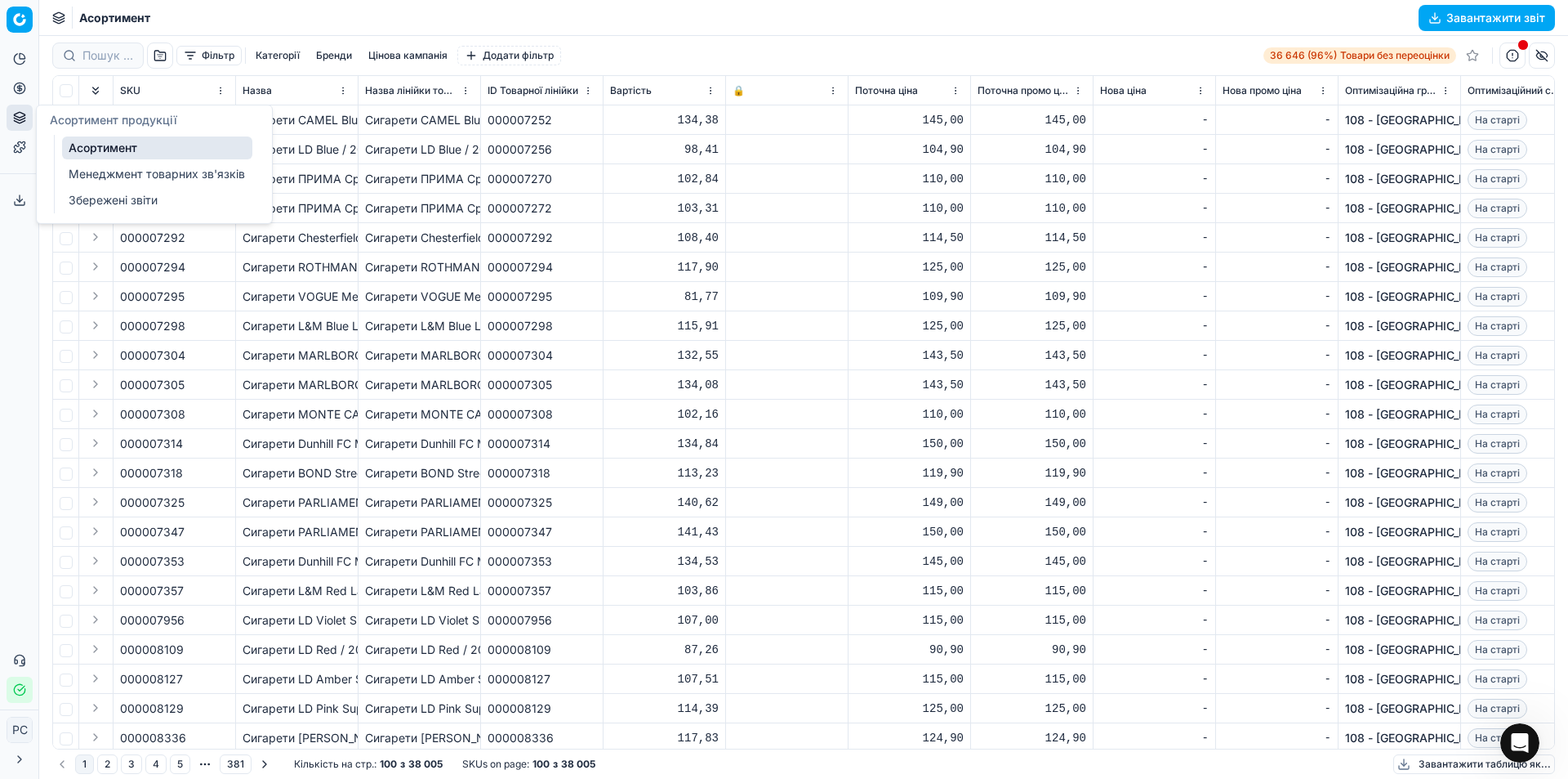
click at [84, 152] on link "Асортимент" at bounding box center [157, 148] width 190 height 23
click at [116, 152] on link "Асортимент" at bounding box center [157, 148] width 190 height 23
click at [1316, 58] on link "36 646 (96%) Товари без переоцінки" at bounding box center [1360, 56] width 193 height 16
click at [72, 173] on link "Менеджмент товарних зв'язків" at bounding box center [157, 174] width 190 height 23
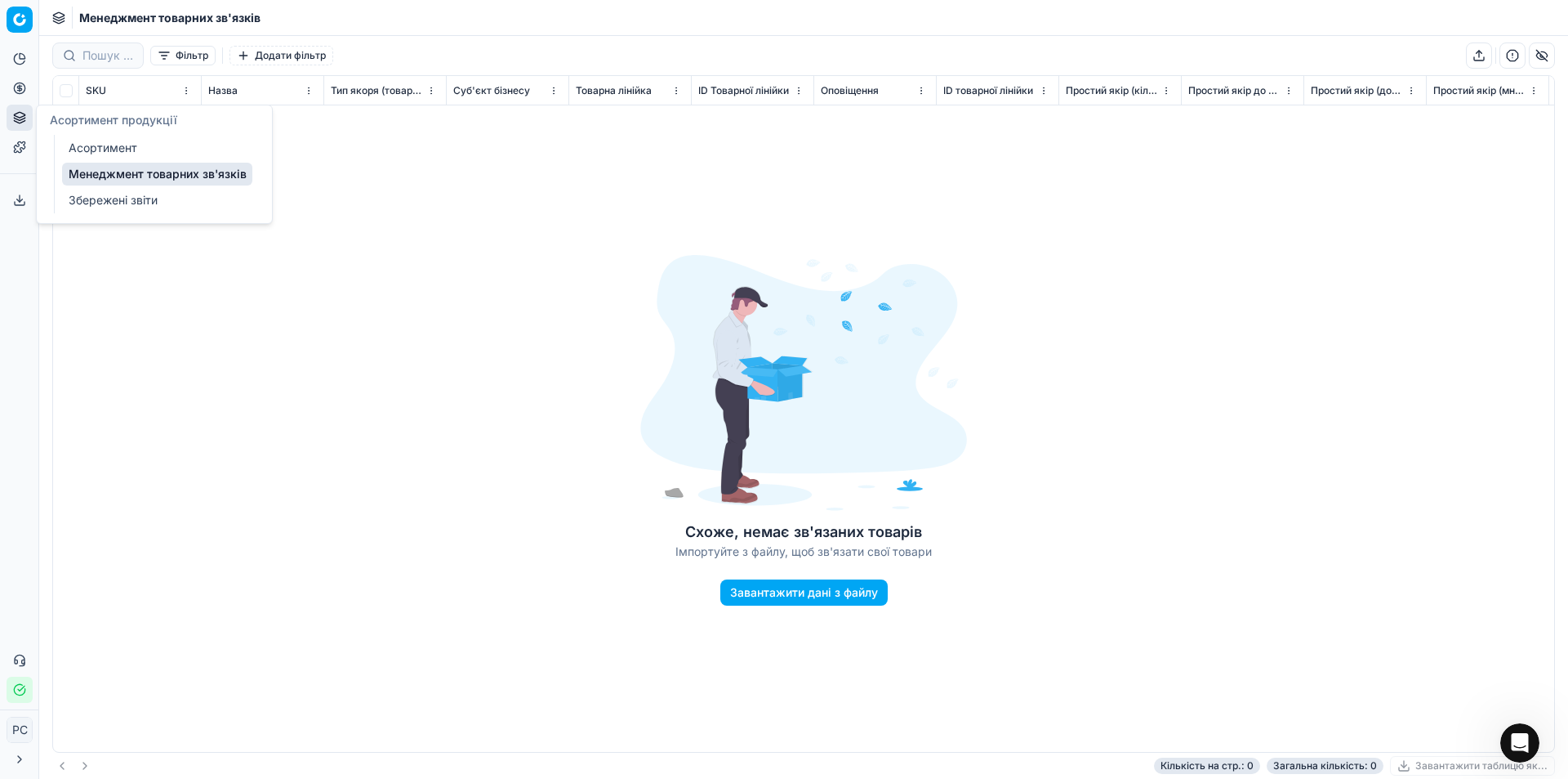
click at [72, 194] on link "Збережені звіти" at bounding box center [157, 200] width 190 height 23
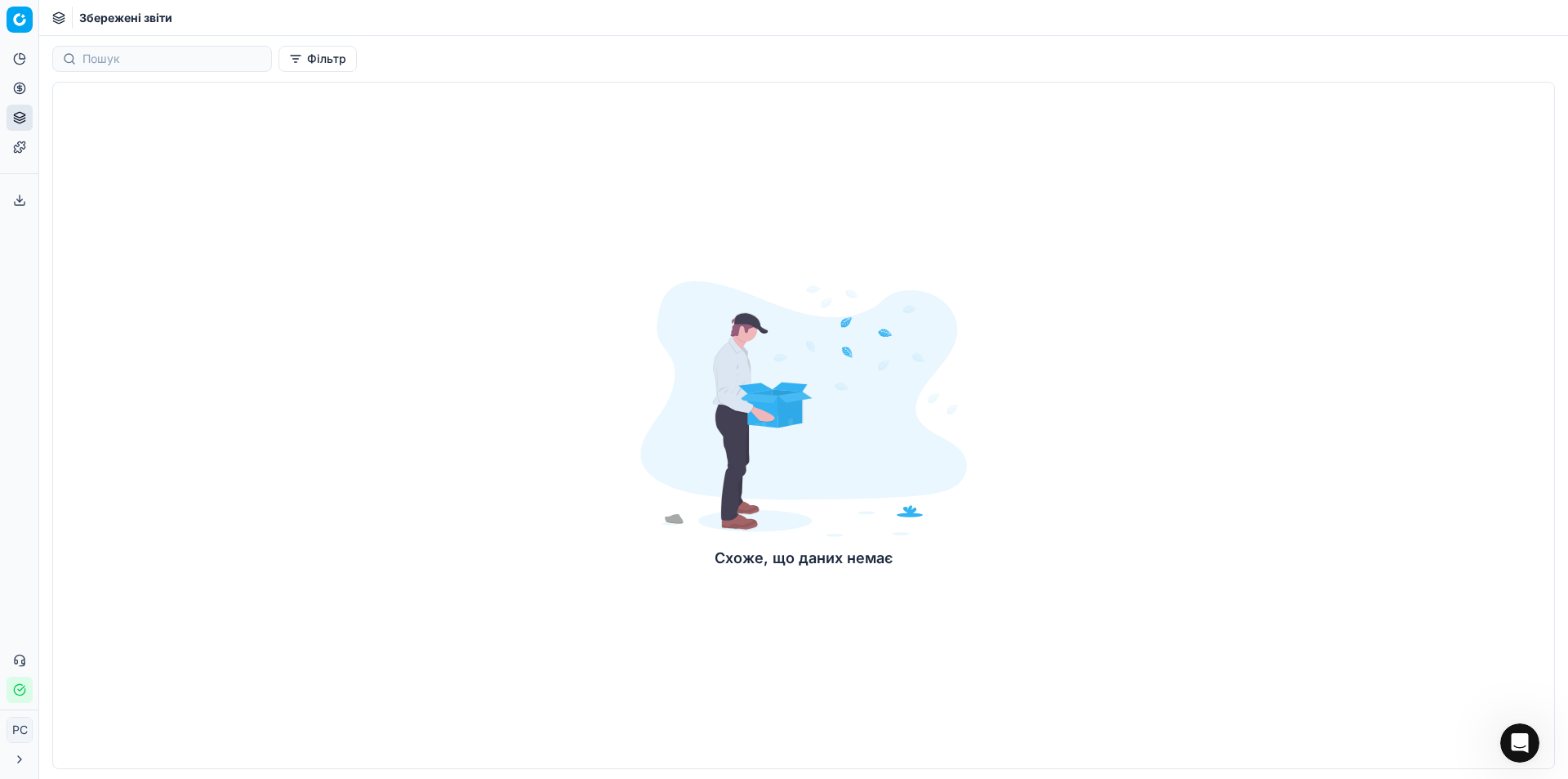
click at [20, 125] on button "Асортимент продукції" at bounding box center [20, 118] width 26 height 26
click at [84, 143] on link "Асортимент" at bounding box center [157, 148] width 190 height 23
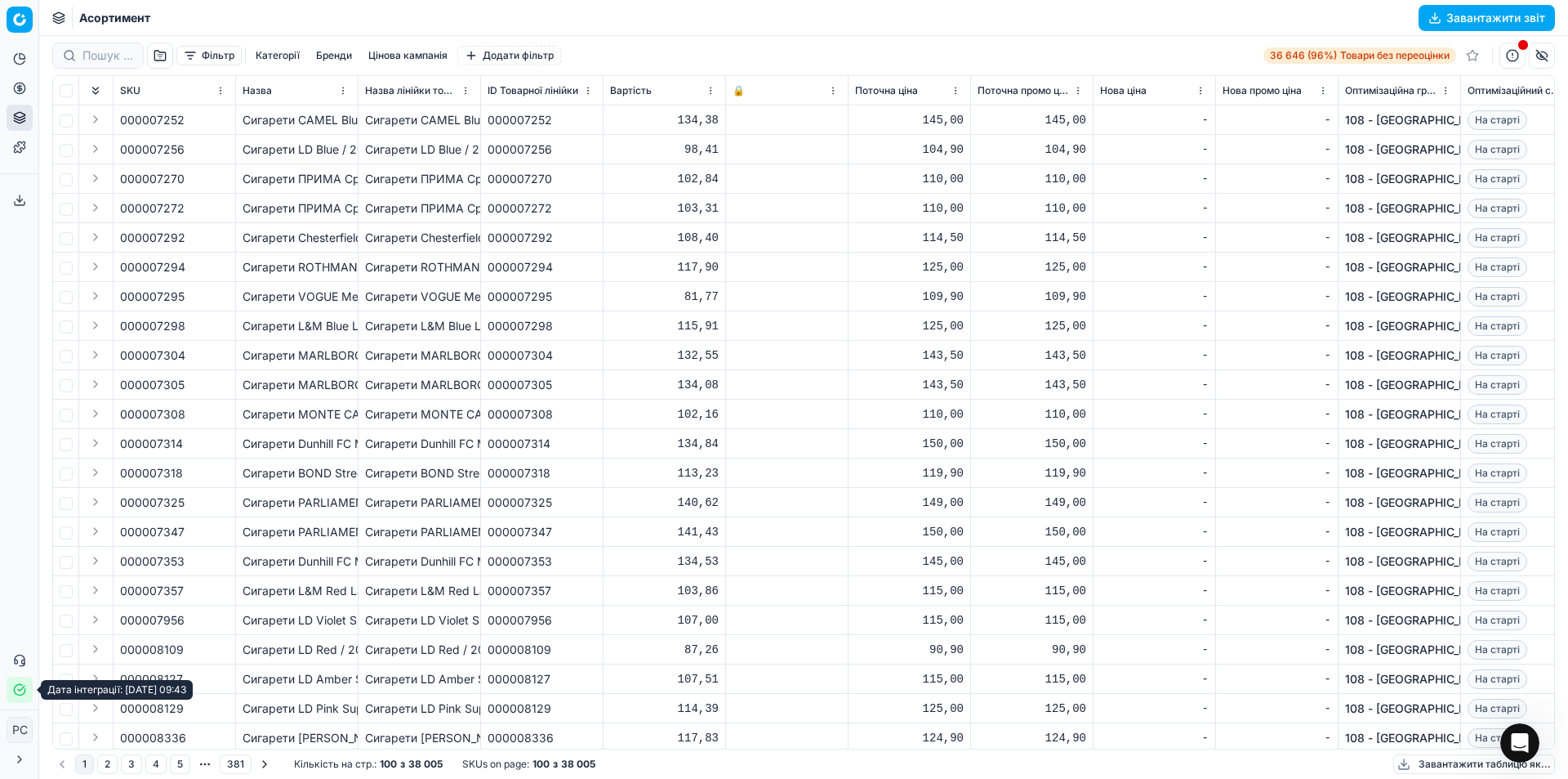
click at [20, 687] on icon "button" at bounding box center [20, 690] width 13 height 13
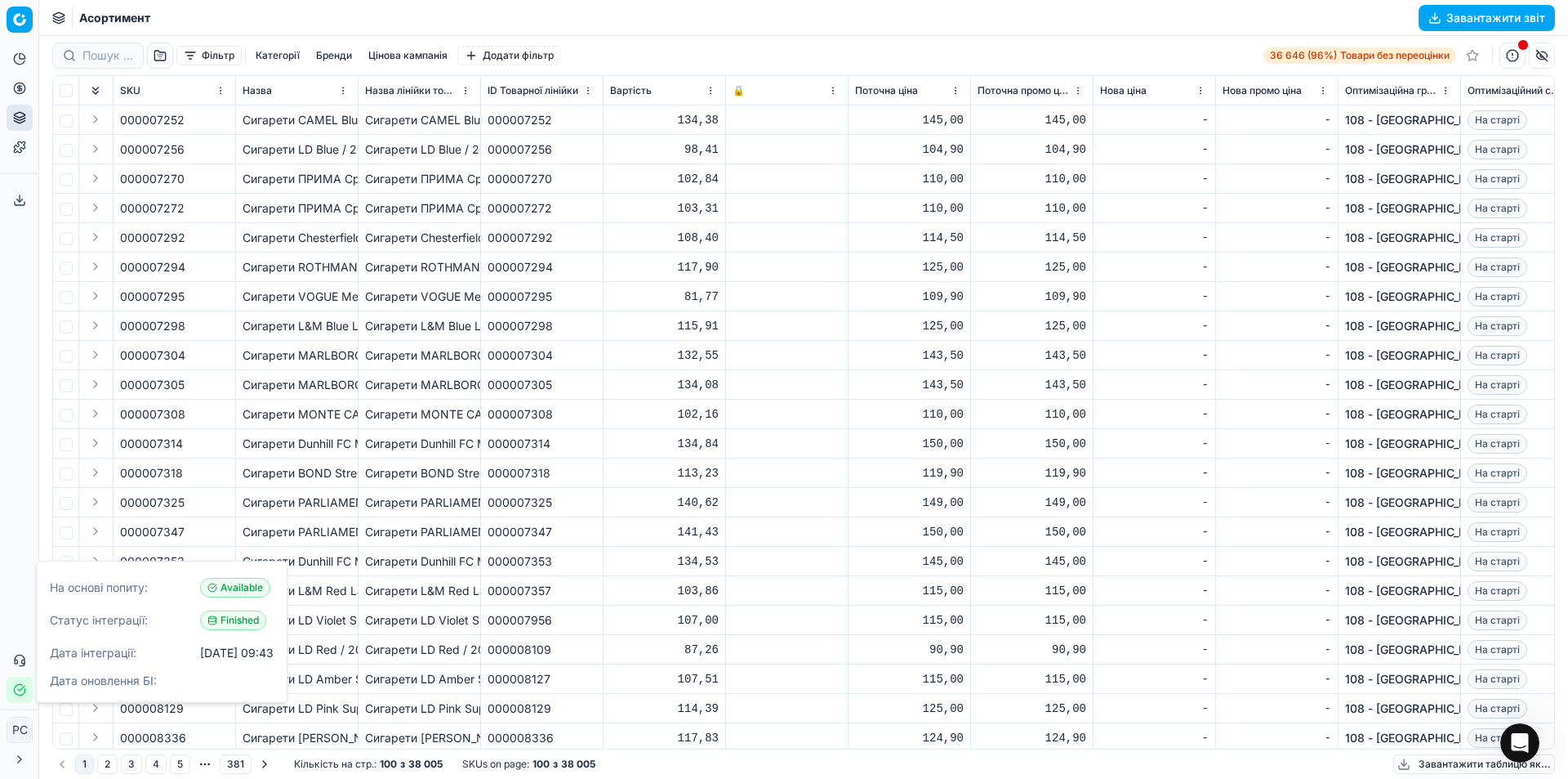
click at [370, 148] on div "Сигарети LD Blue / 20 шт" at bounding box center [419, 149] width 109 height 16
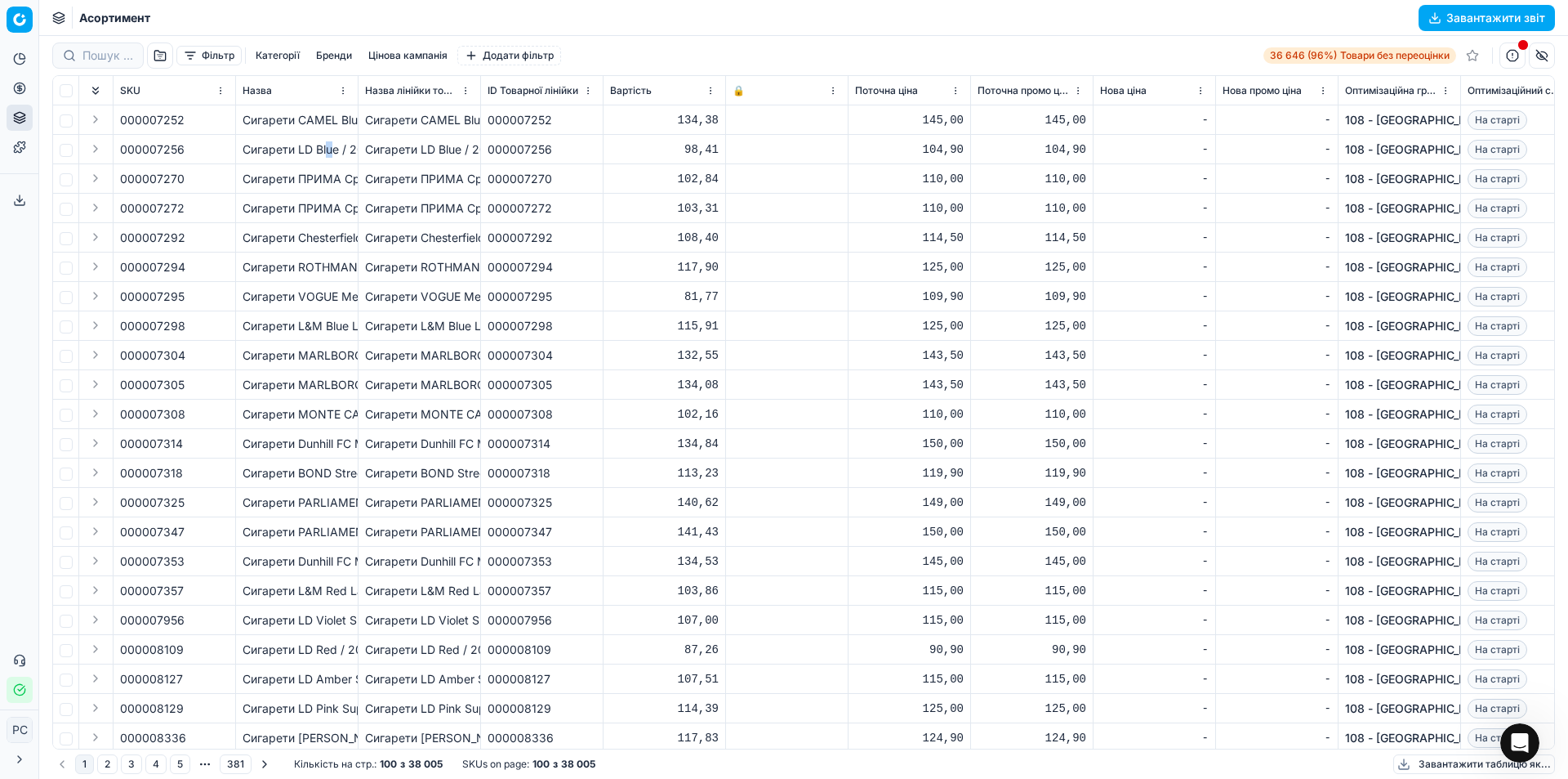
click at [330, 148] on div "Сигарети LD Blue / 20 шт" at bounding box center [297, 149] width 109 height 16
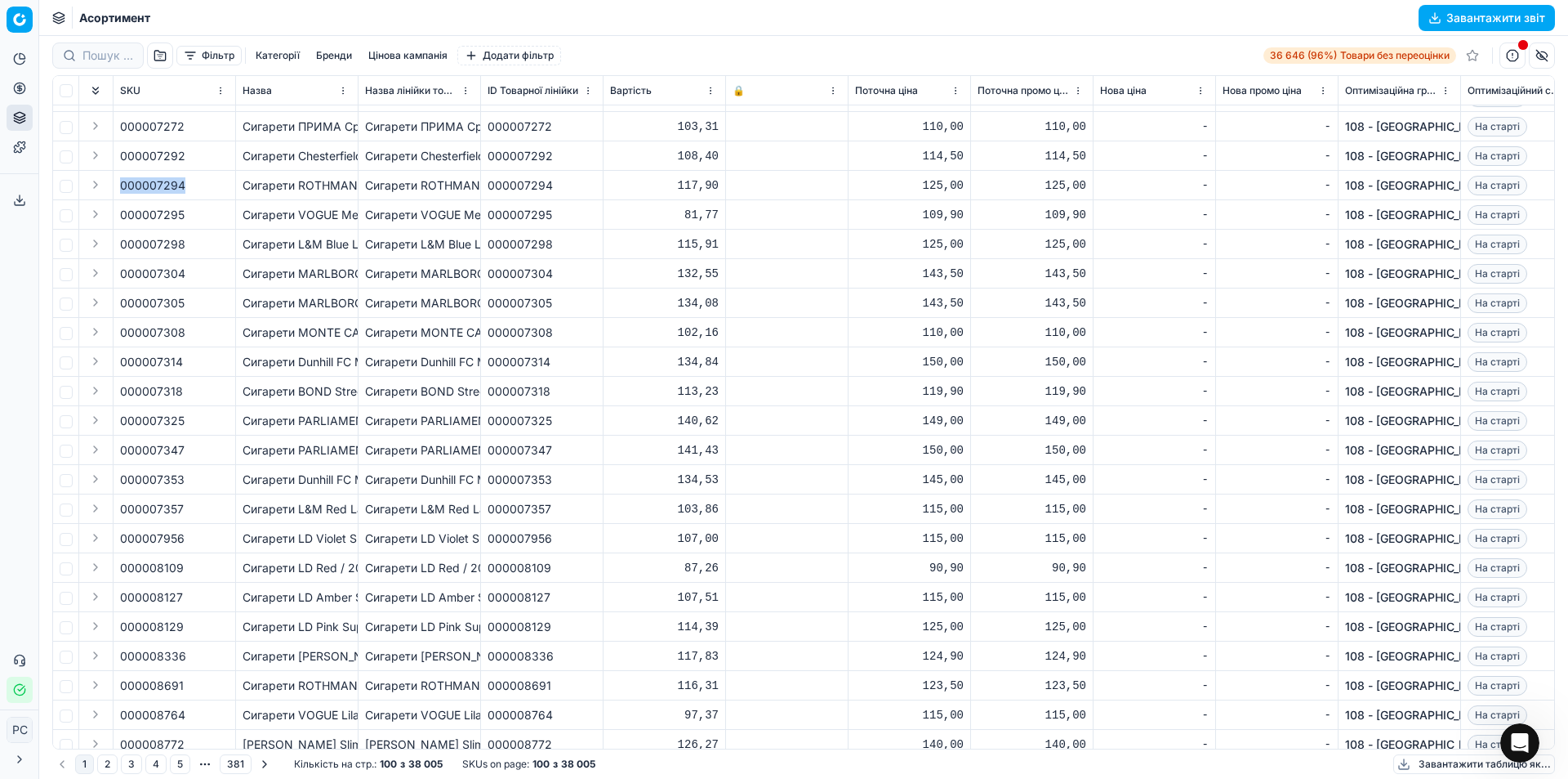
drag, startPoint x: 193, startPoint y: 183, endPoint x: 120, endPoint y: 185, distance: 73.0
click at [120, 185] on div "000007294" at bounding box center [174, 185] width 109 height 16
copy span "000007294"
click at [81, 56] on div at bounding box center [98, 56] width 92 height 26
paste input "000007294"
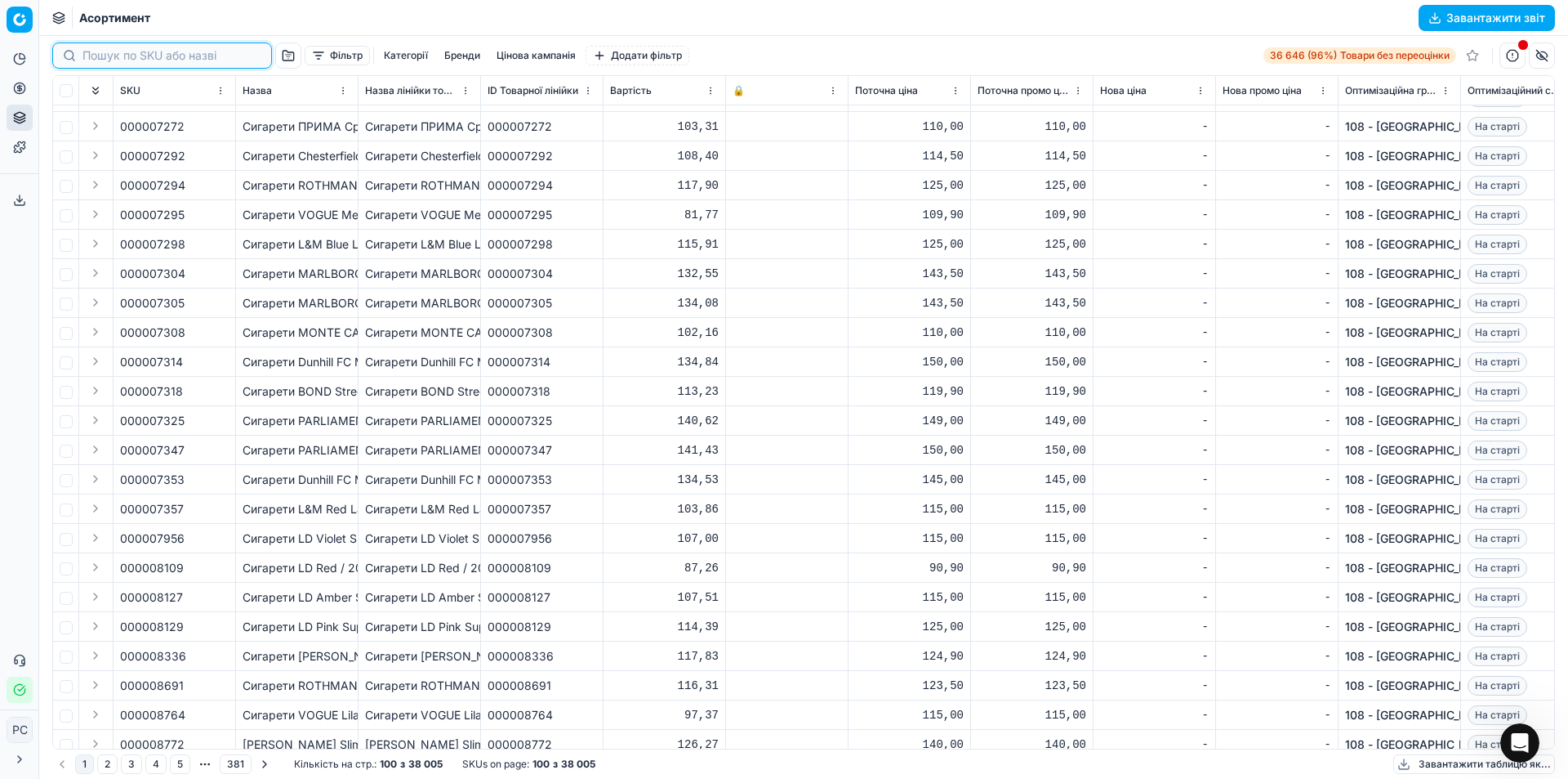
type input "000007294"
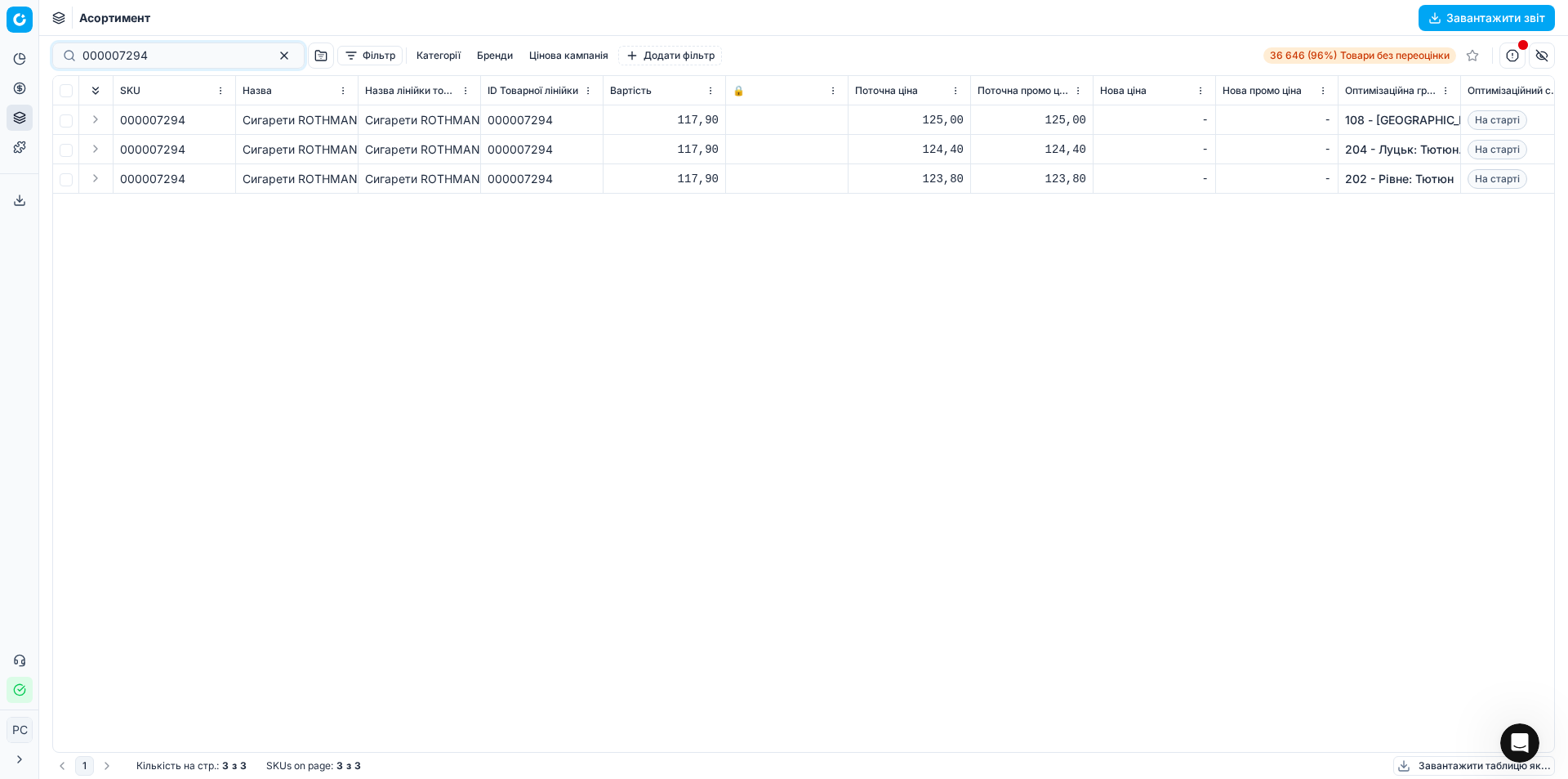
type input "000007294"
drag, startPoint x: 108, startPoint y: 82, endPoint x: 492, endPoint y: 347, distance: 466.6
click at [492, 347] on div "000007294 Сигарети [PERSON_NAME] Silver / 20 шт Сигарети [PERSON_NAME] Silver /…" at bounding box center [804, 429] width 1502 height 646
click at [80, 141] on link "Цінові кампанії" at bounding box center [157, 144] width 190 height 23
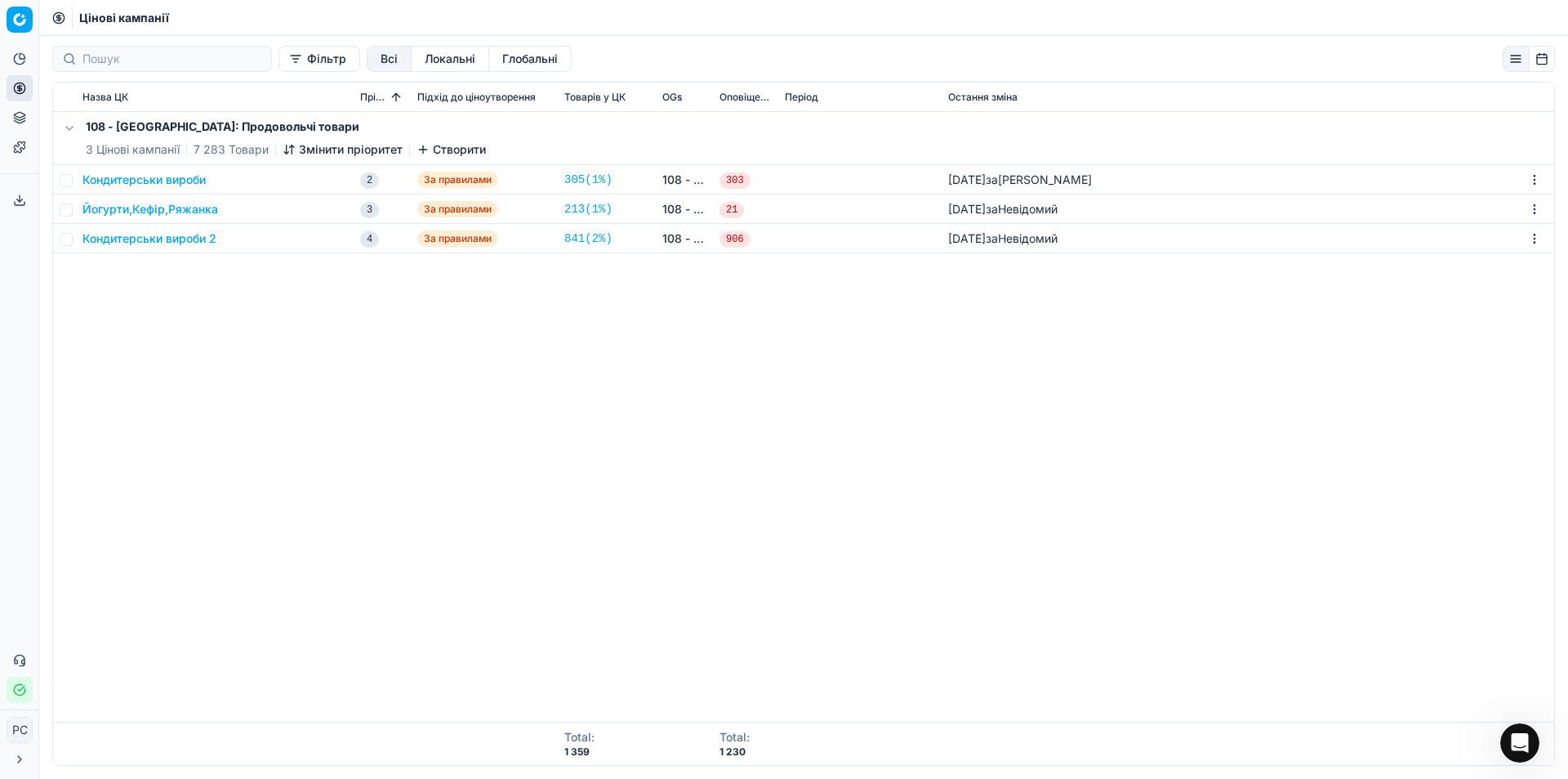
click at [1520, 742] on icon "Відкрити програму для спілкування Intercom" at bounding box center [1520, 743] width 27 height 27
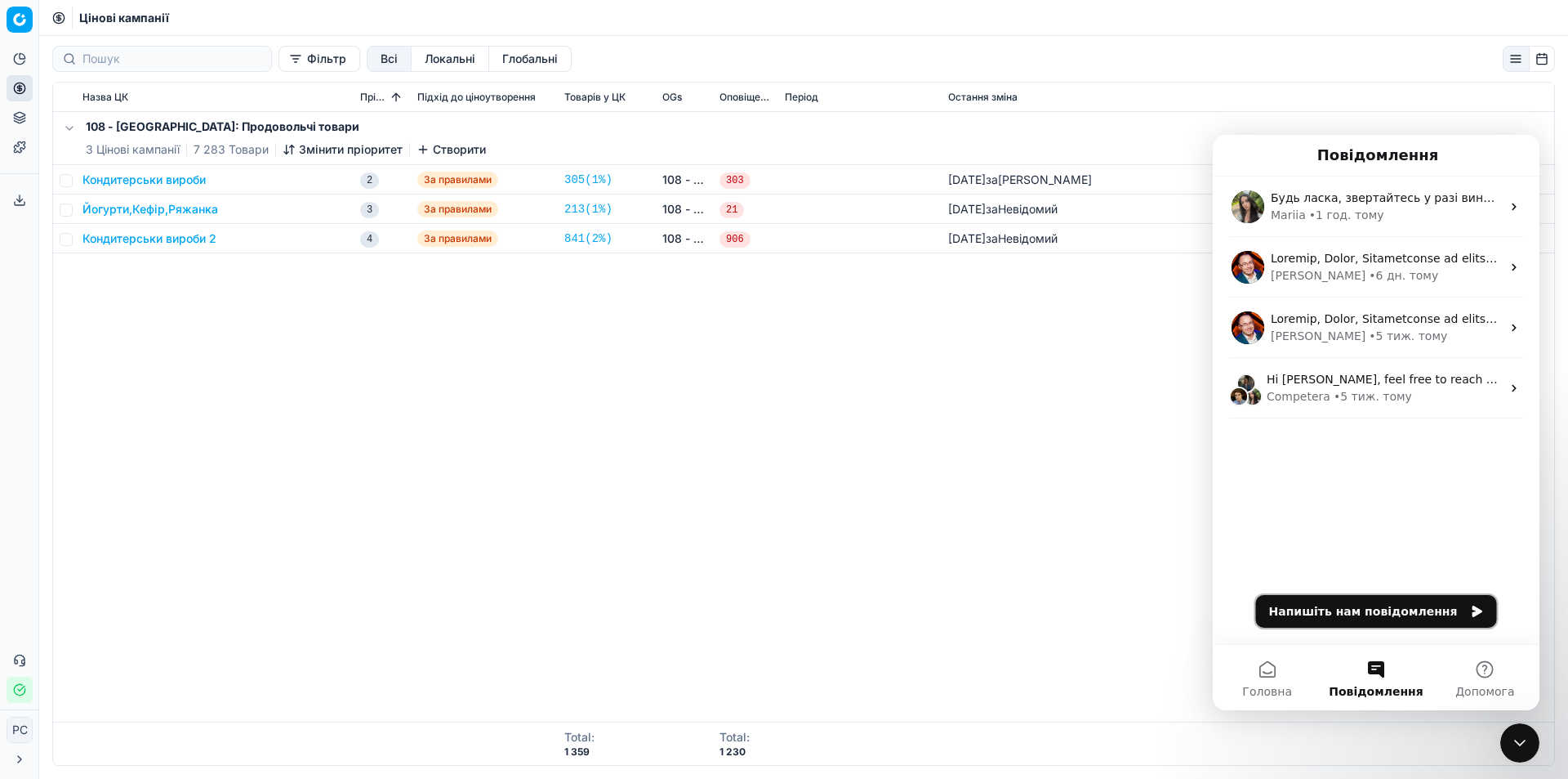
click at [1383, 614] on button "Напишіть нам повідомлення" at bounding box center [1377, 611] width 241 height 33
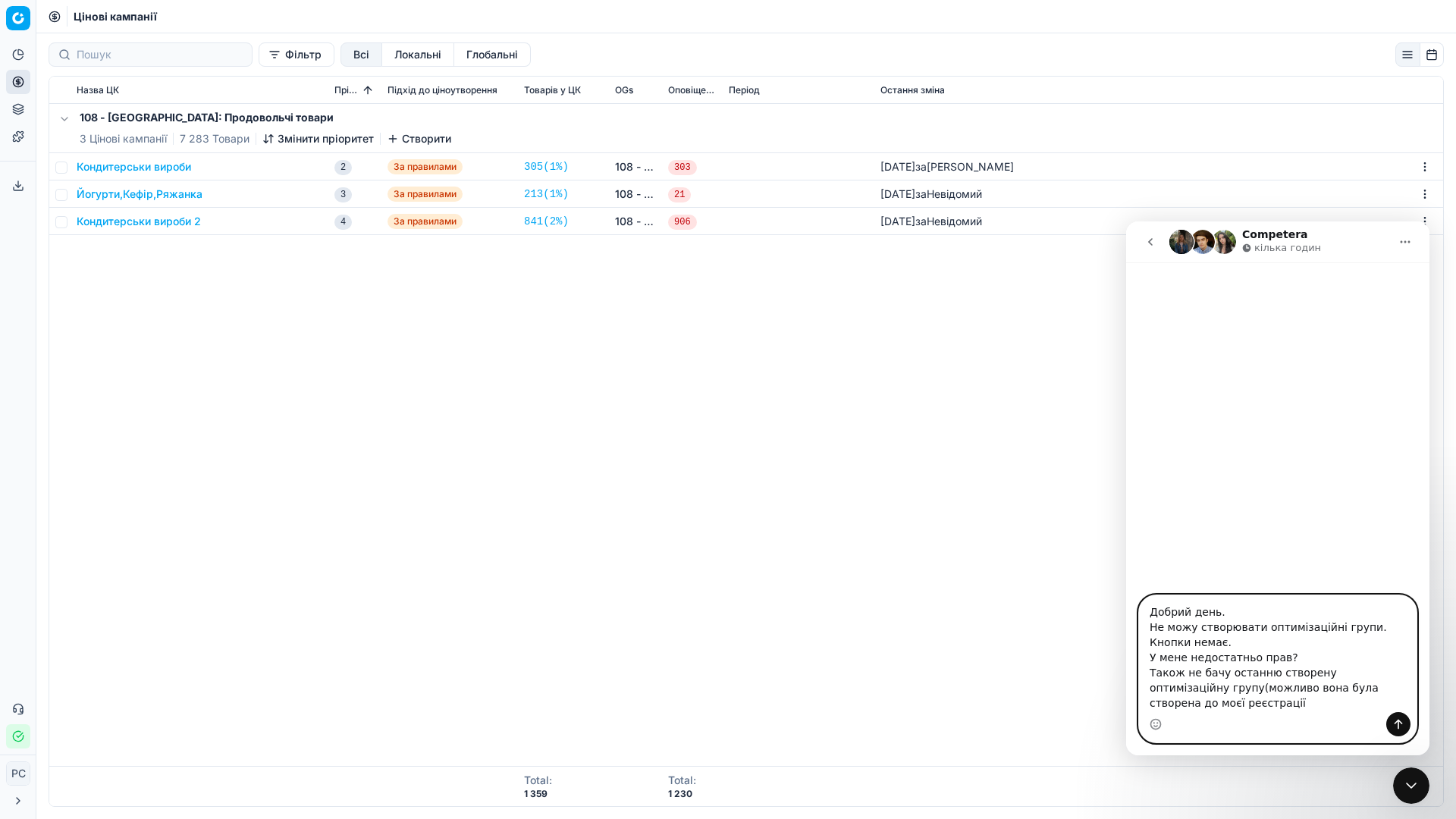
type textarea "Добрий день. Не можу створювати оптимізаційні групи. Кнопки немає. У мене недос…"
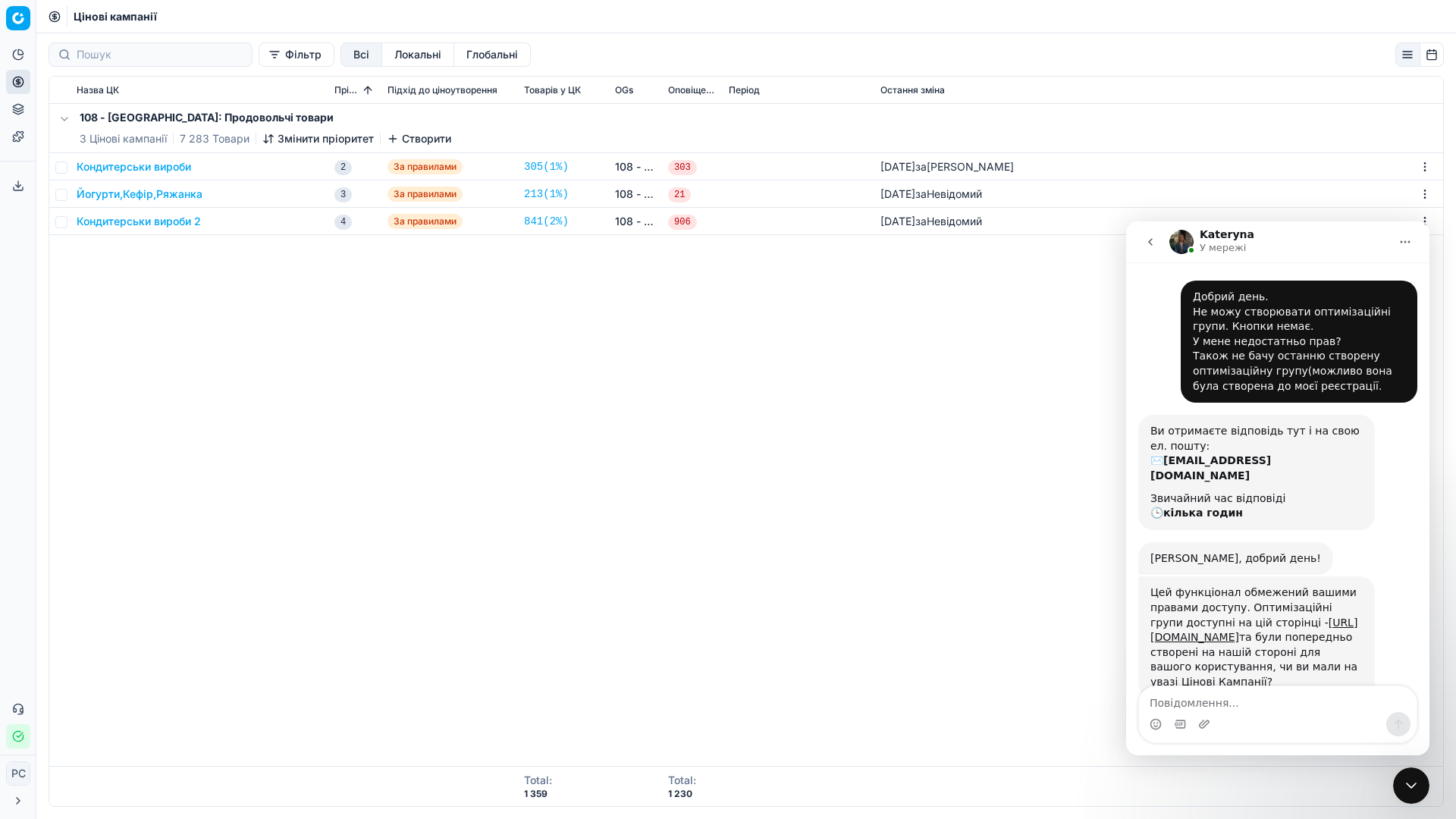
scroll to position [30, 0]
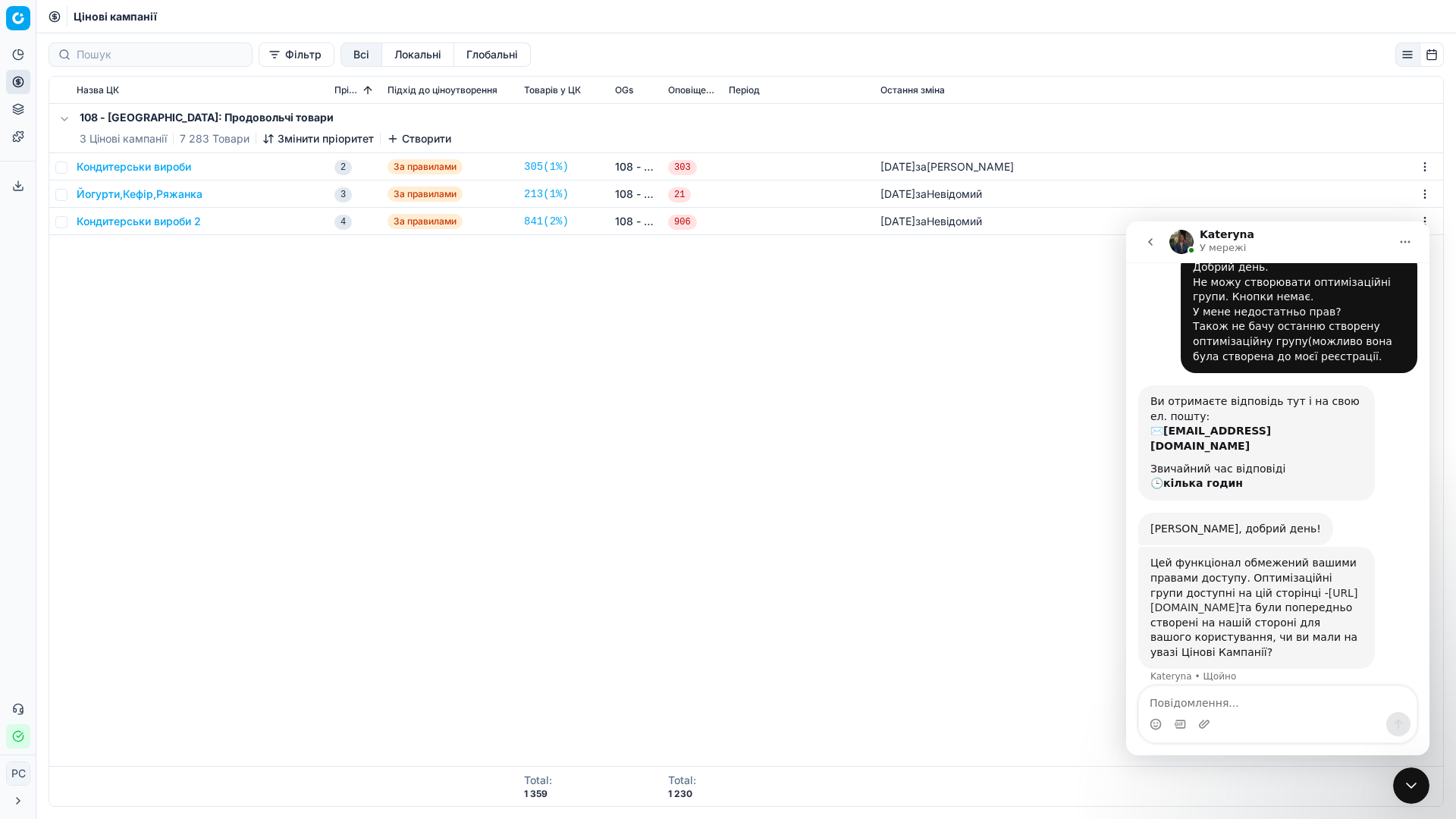
click at [1251, 599] on link "[URL][DOMAIN_NAME]" at bounding box center [1254, 601] width 207 height 27
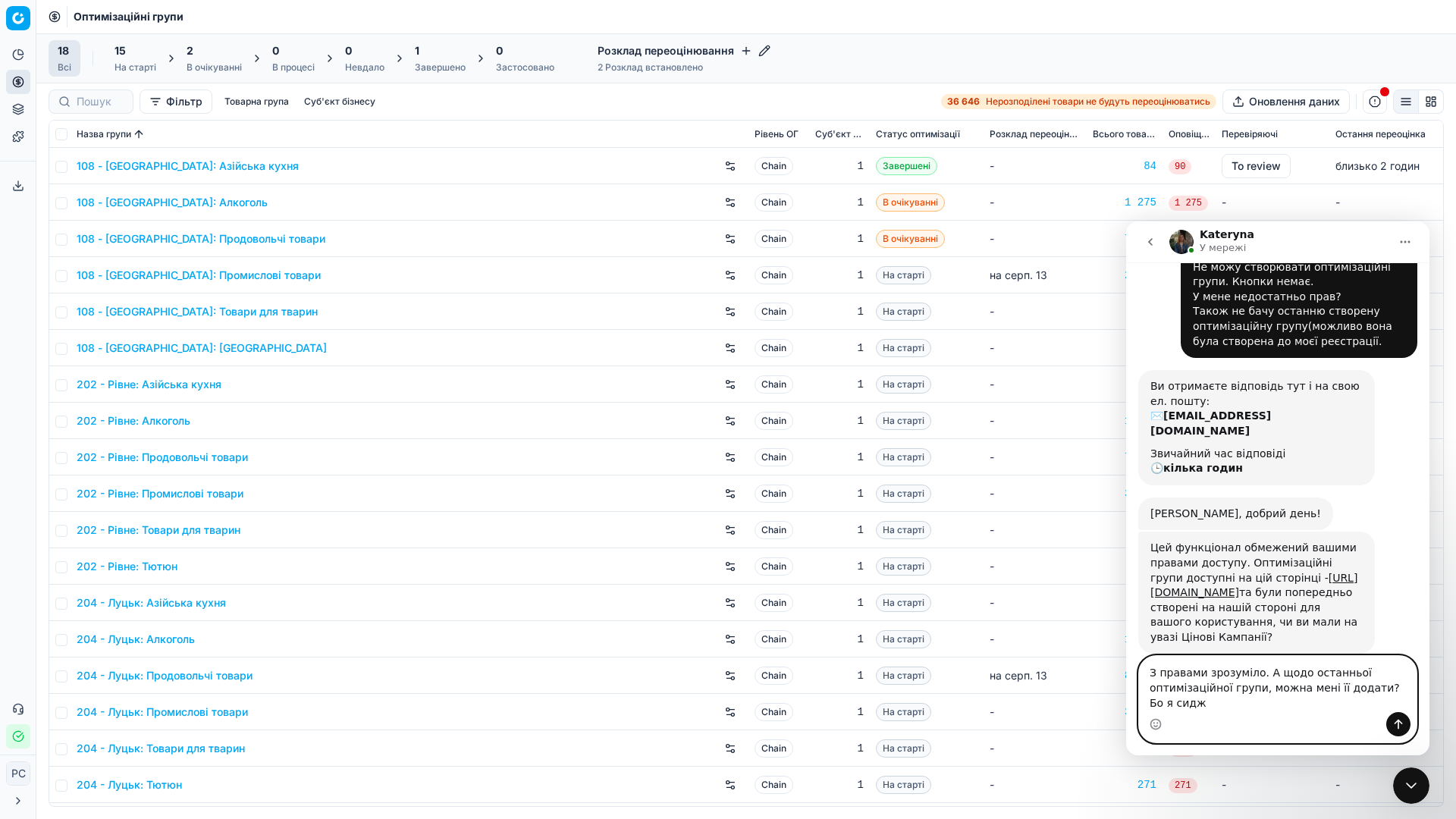
scroll to position [60, 0]
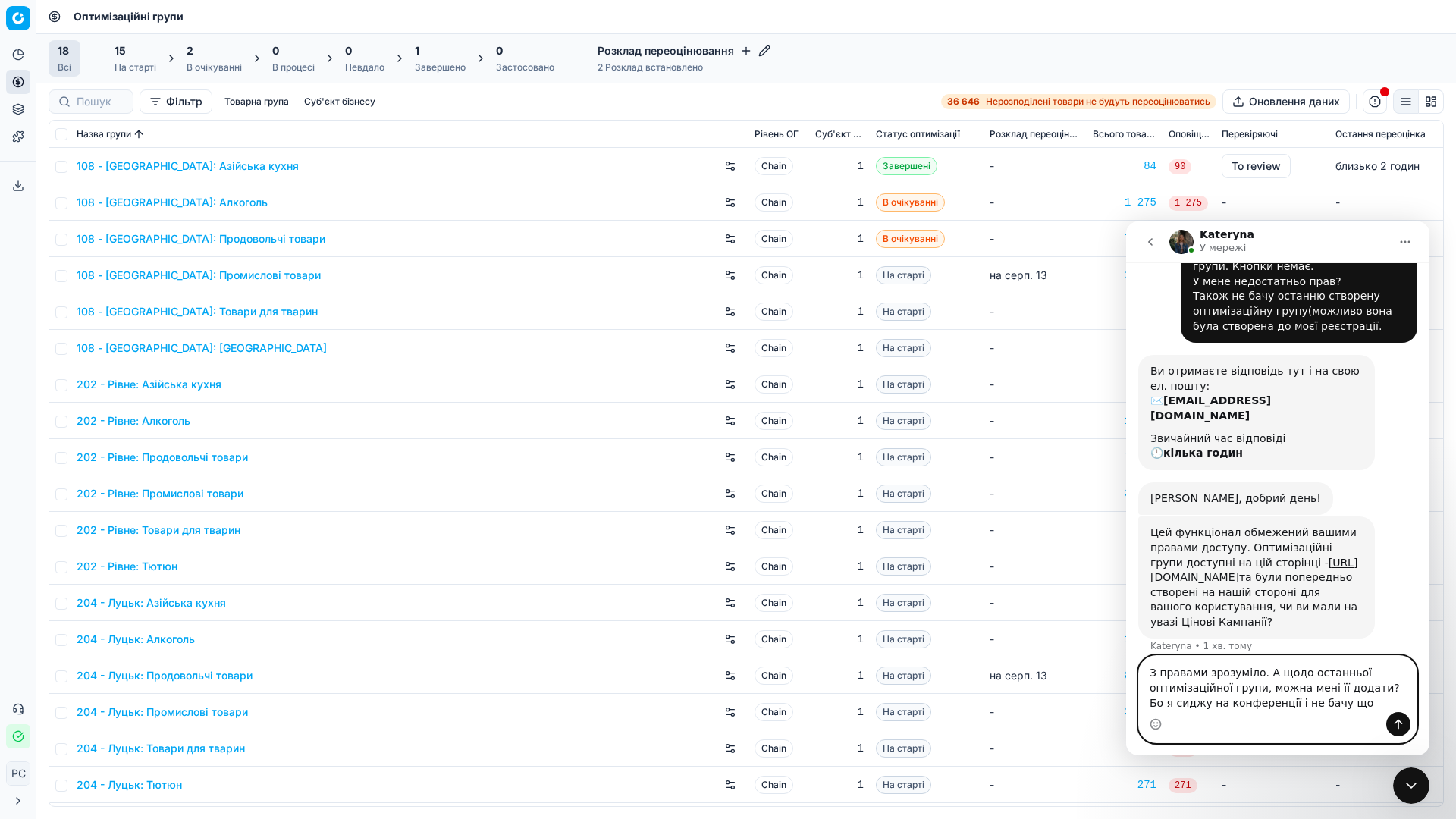
type textarea "З правами зрозуміло. А щодо останньої оптимізаційної групи, можна мені її додат…"
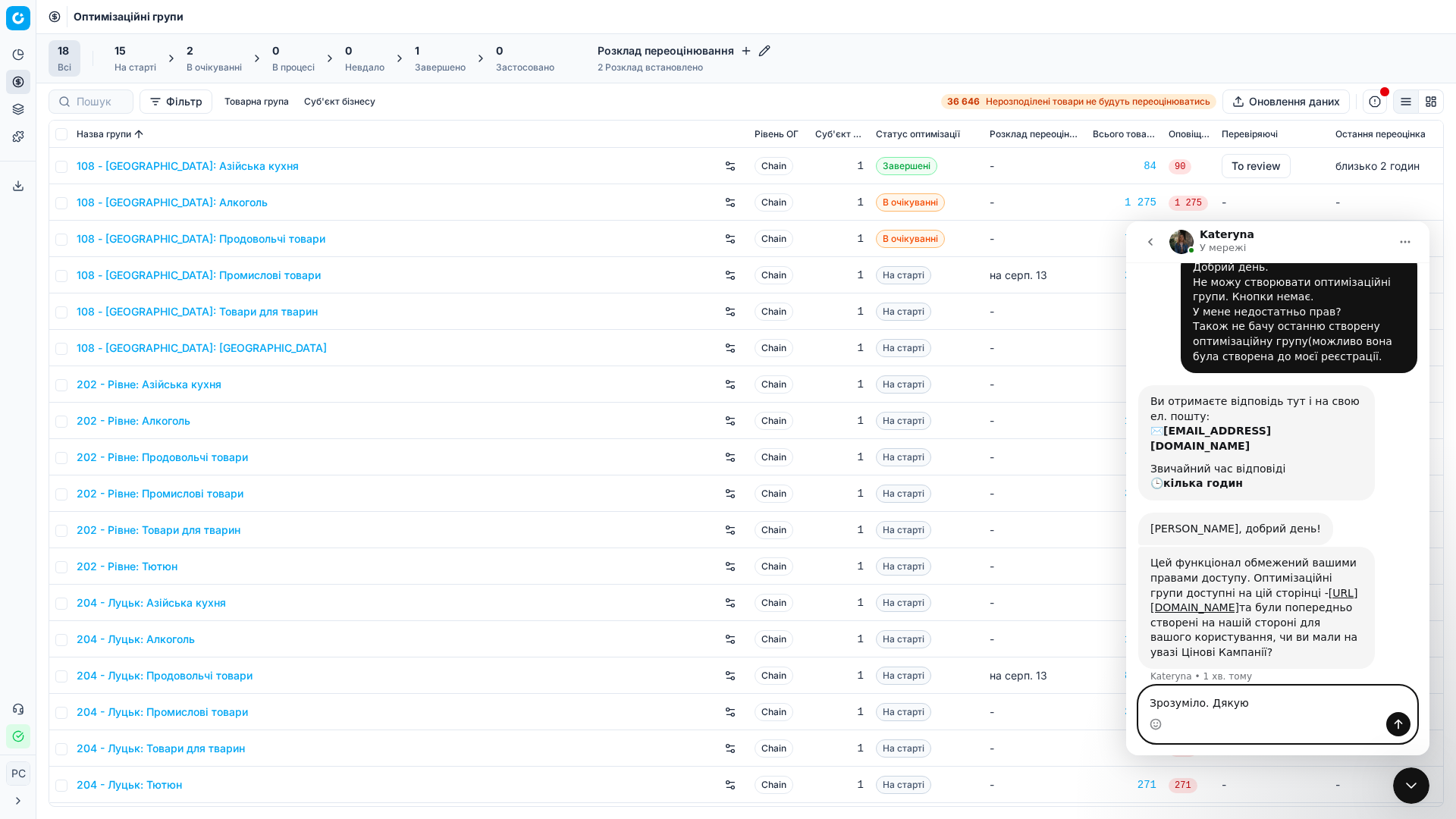
type textarea "Зрозуміло. Дякую."
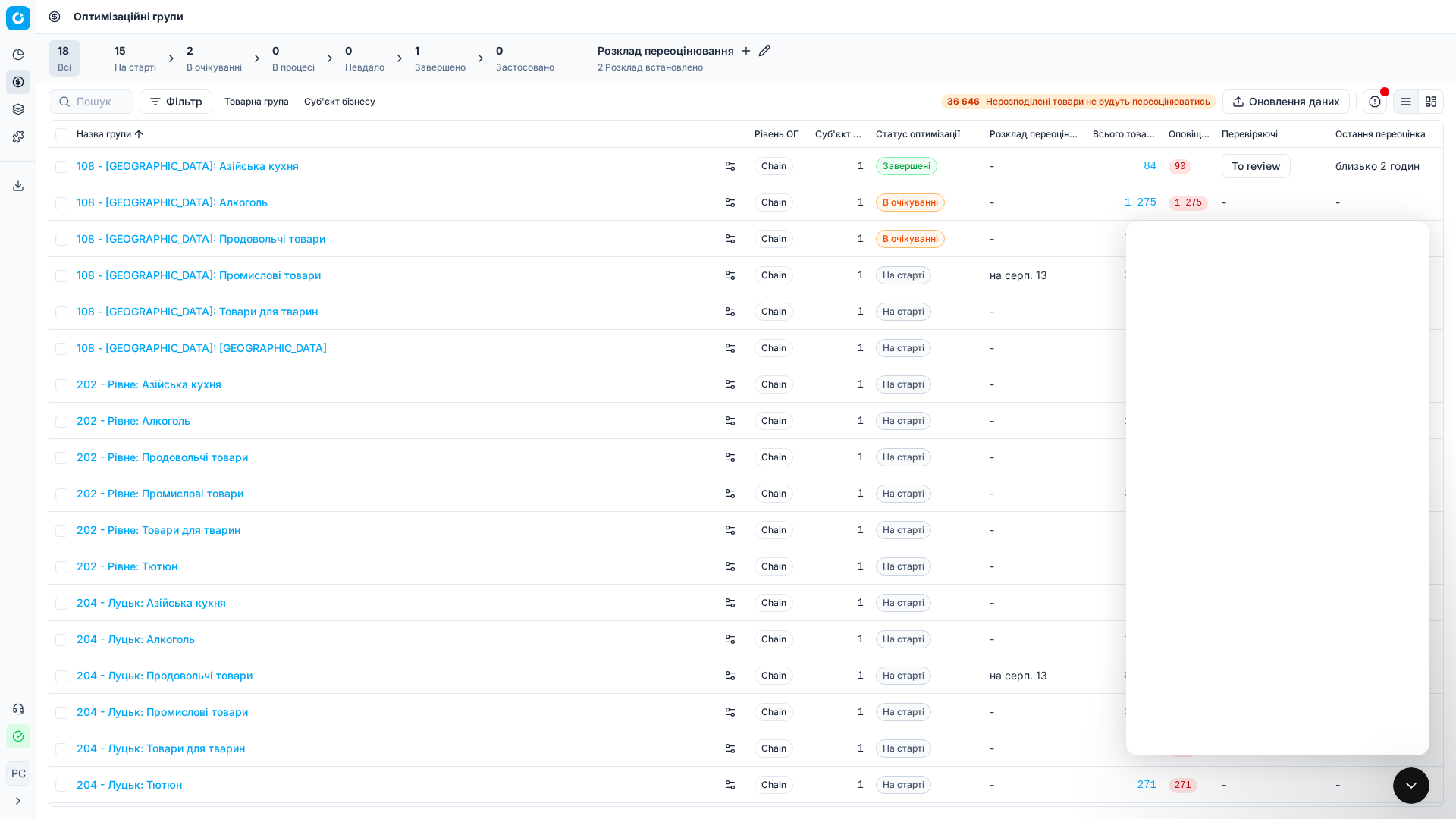
scroll to position [0, 0]
